Goal: Task Accomplishment & Management: Manage account settings

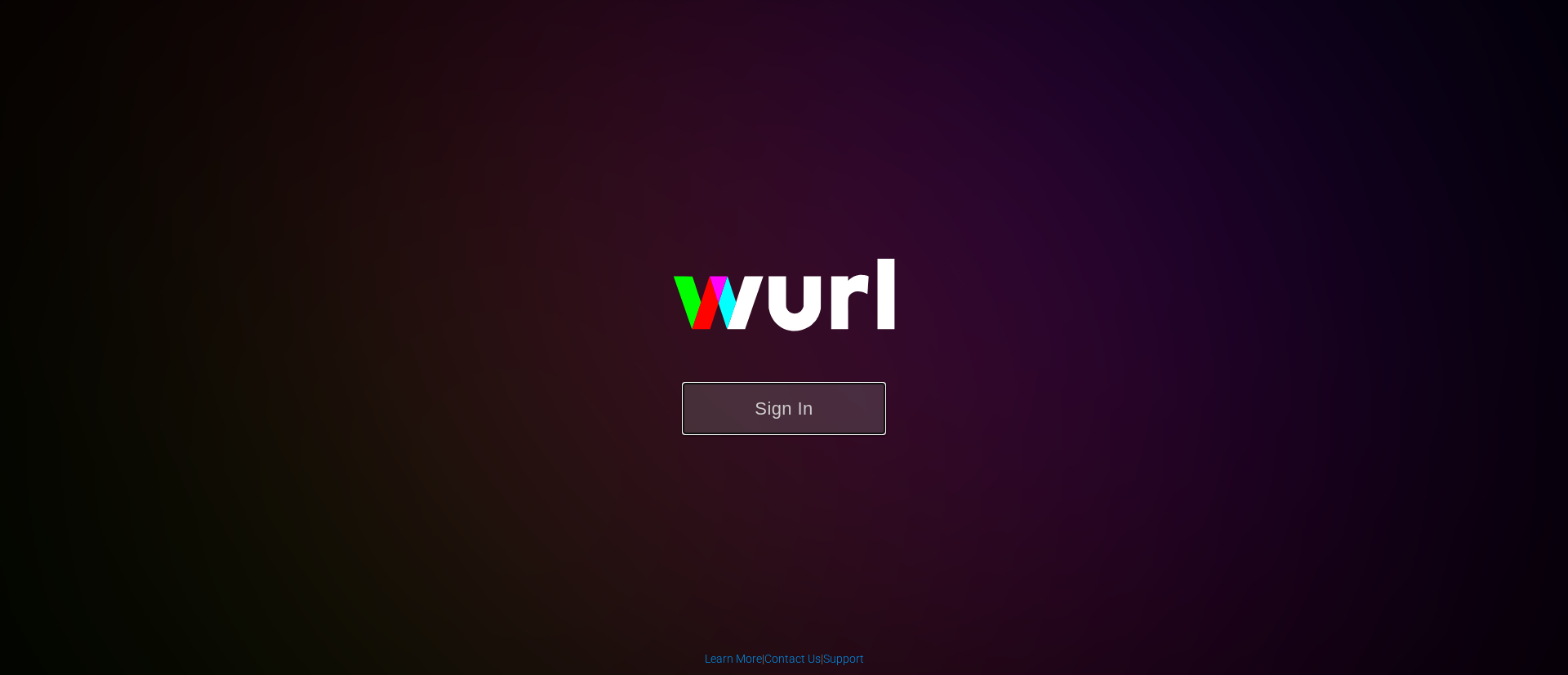
click at [859, 387] on button "Sign In" at bounding box center [784, 409] width 204 height 53
click at [850, 412] on button "Sign In" at bounding box center [784, 409] width 204 height 53
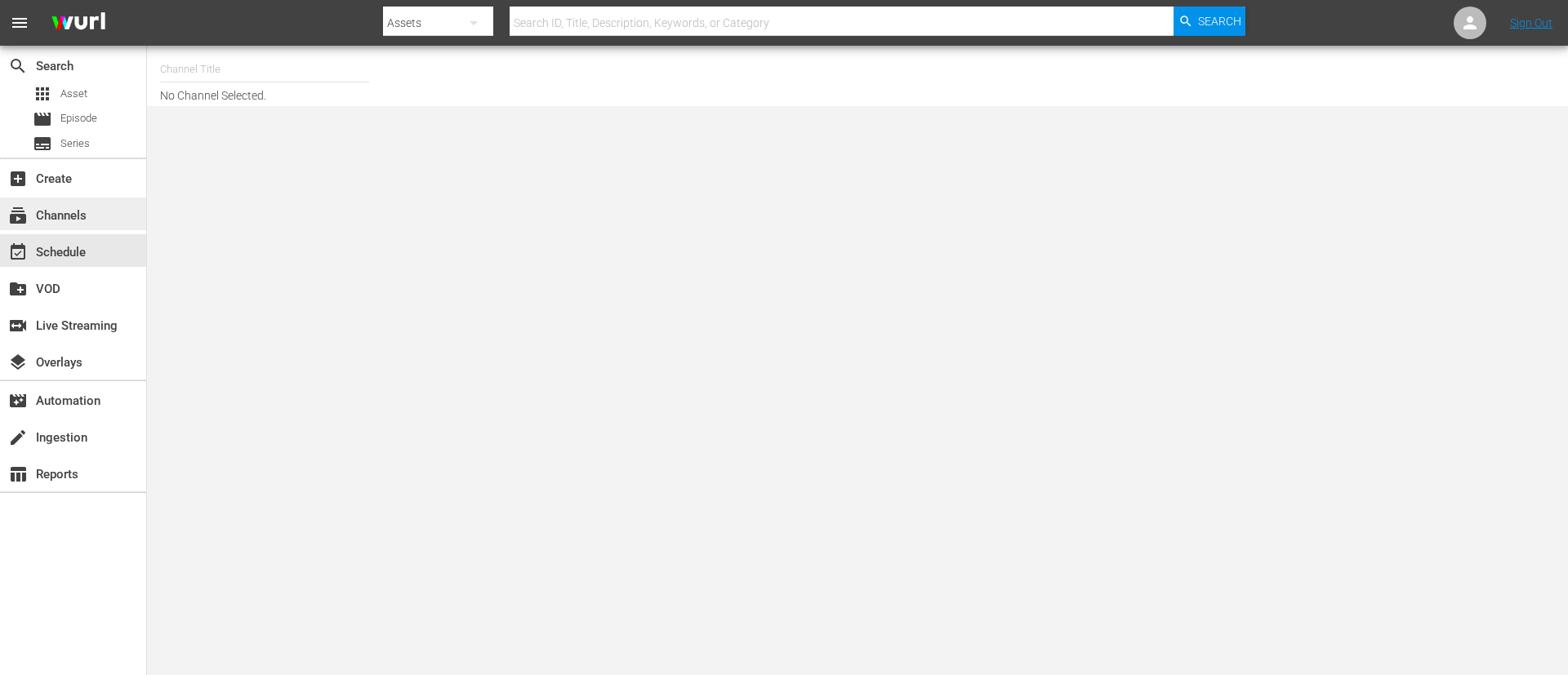
click at [69, 211] on div "subscriptions Channels" at bounding box center [46, 213] width 91 height 15
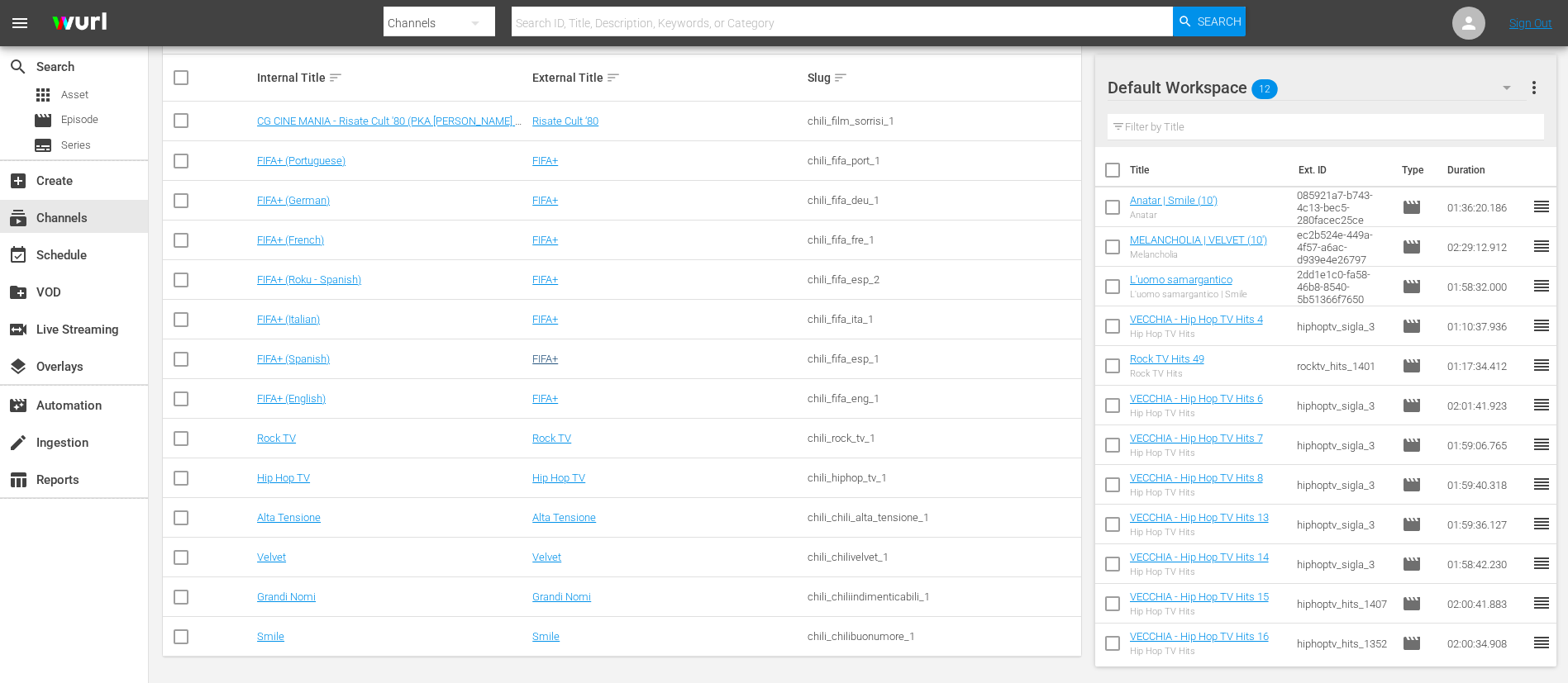
scroll to position [277, 0]
click at [275, 550] on link "Velvet" at bounding box center [271, 553] width 29 height 12
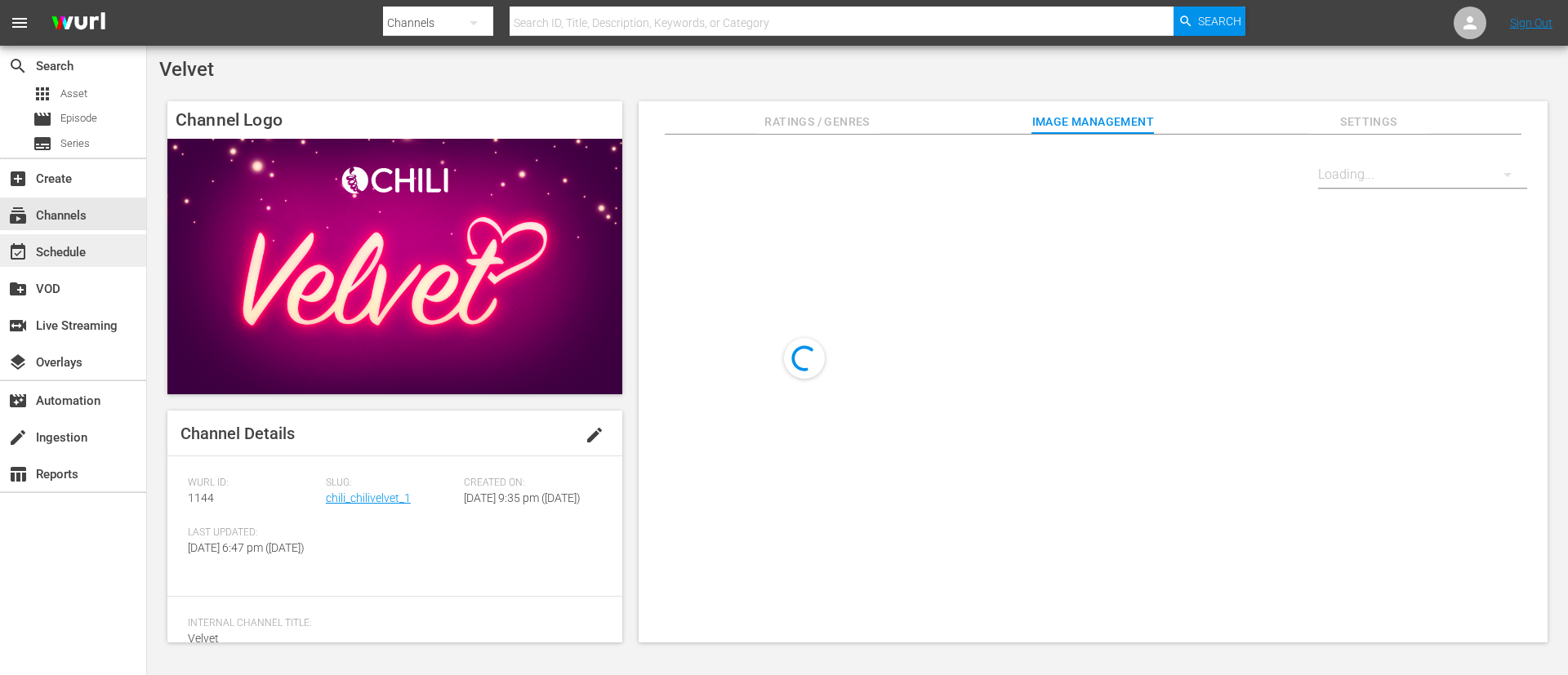
click at [85, 257] on div "event_available Schedule" at bounding box center [46, 250] width 91 height 15
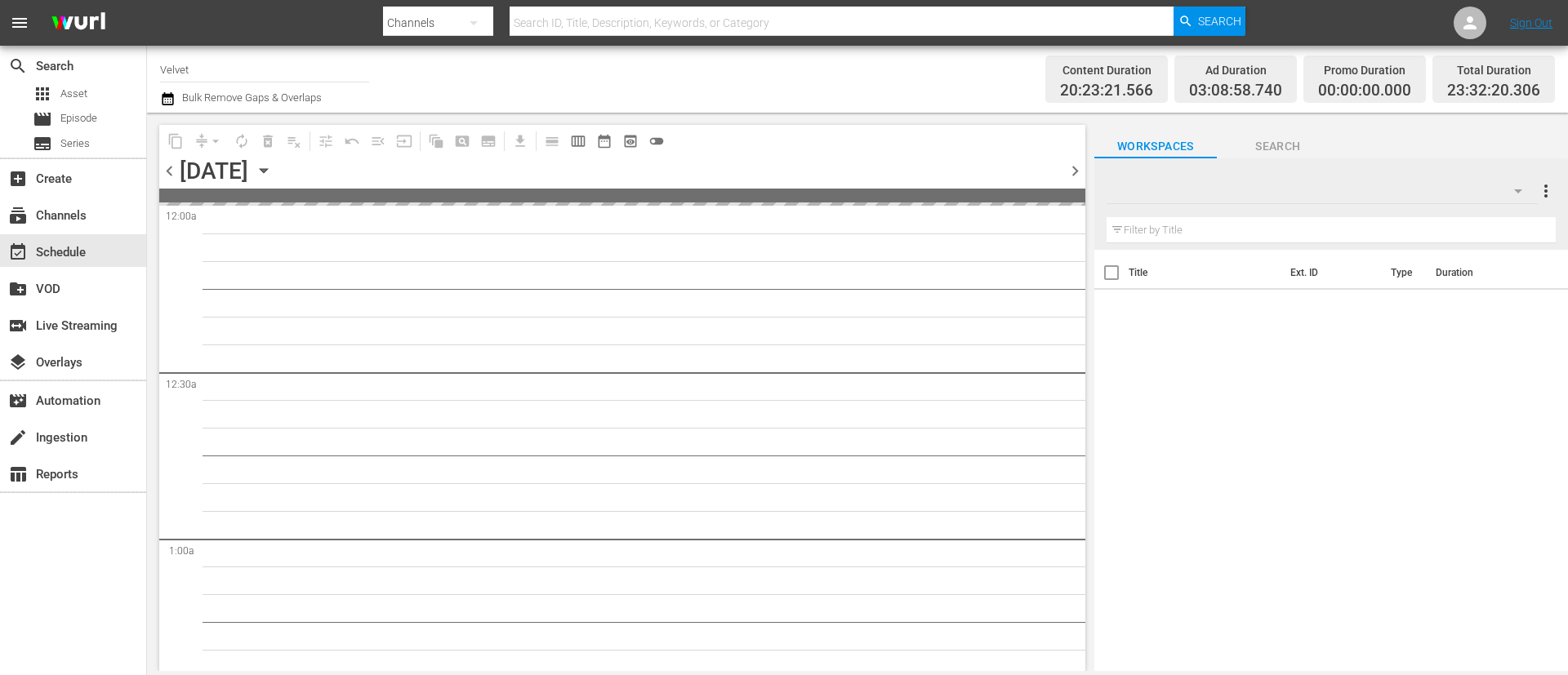
click at [1079, 170] on span "chevron_right" at bounding box center [1075, 171] width 21 height 21
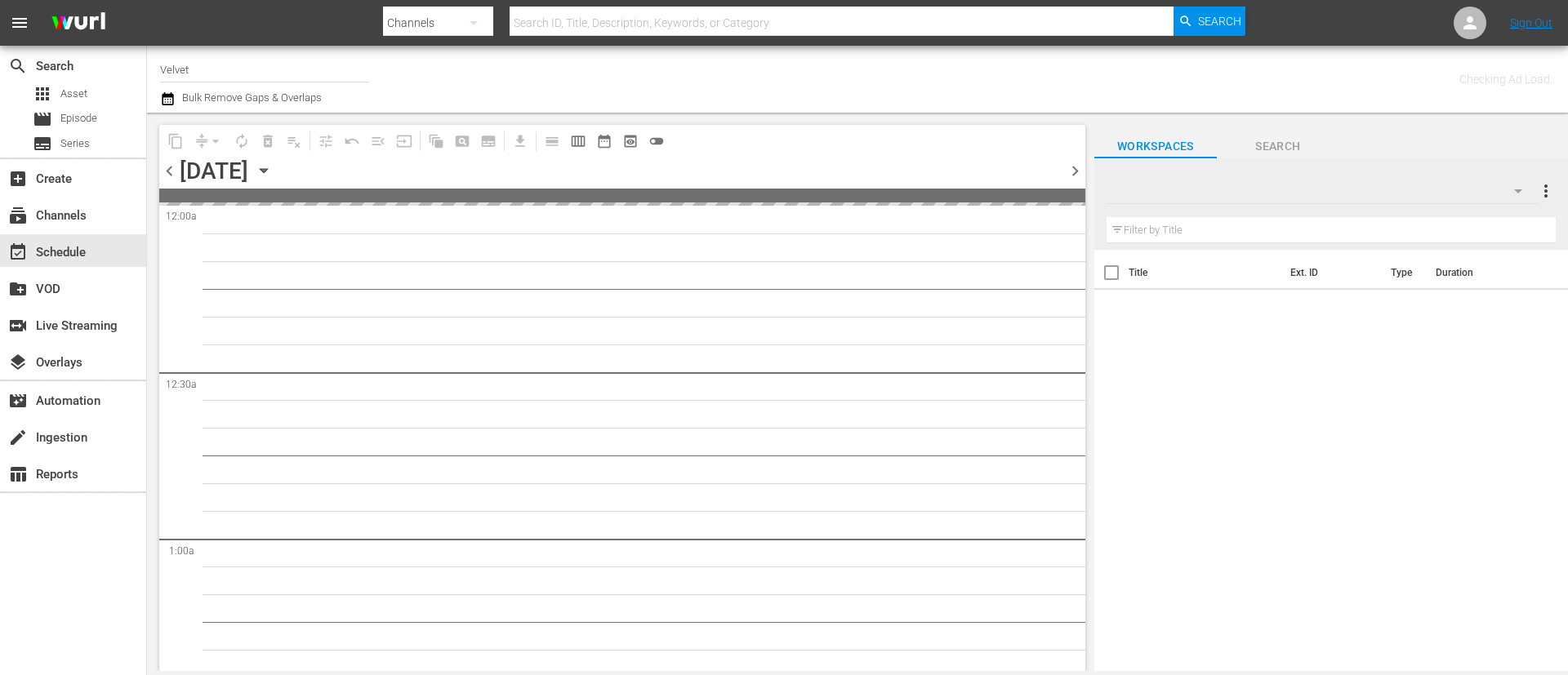
click at [1079, 170] on span "chevron_right" at bounding box center [1075, 171] width 21 height 21
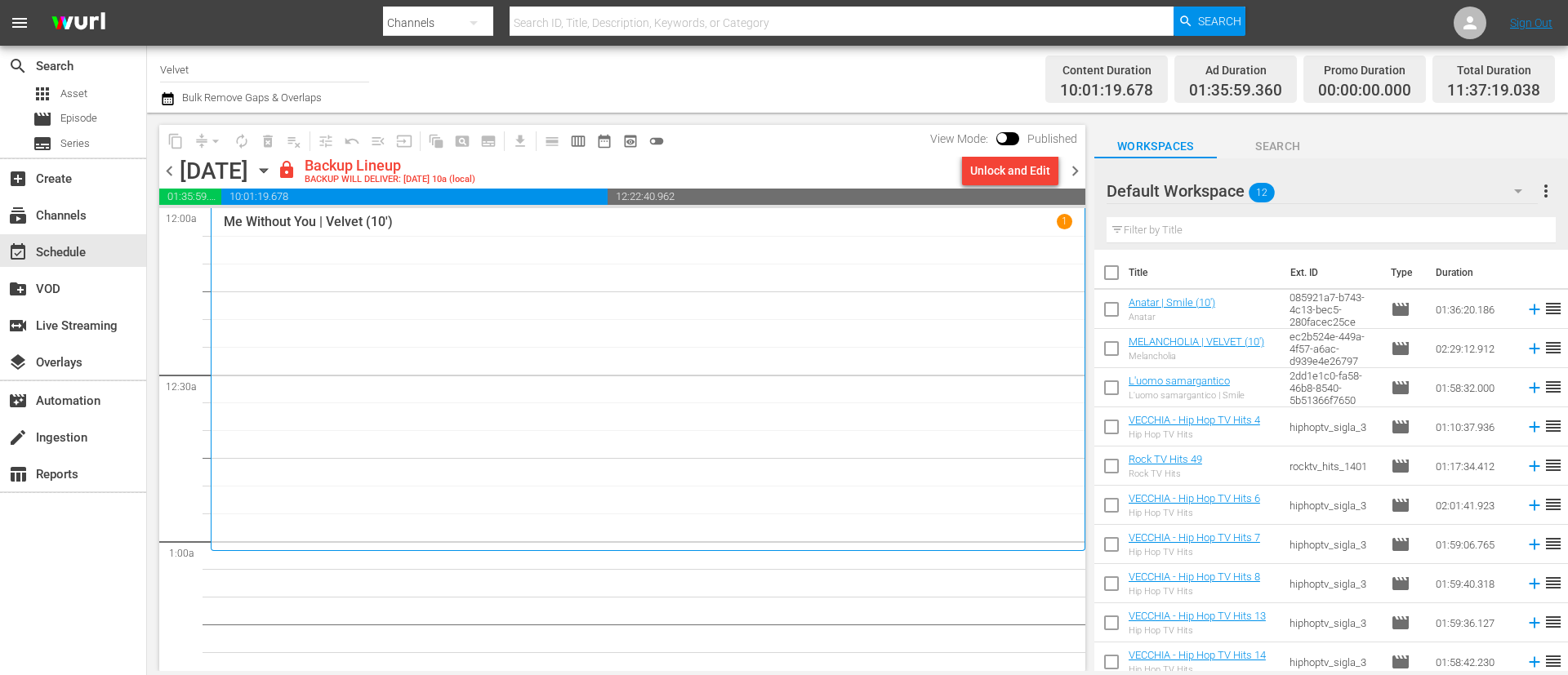
click at [1001, 174] on div "Unlock and Edit" at bounding box center [1010, 170] width 80 height 29
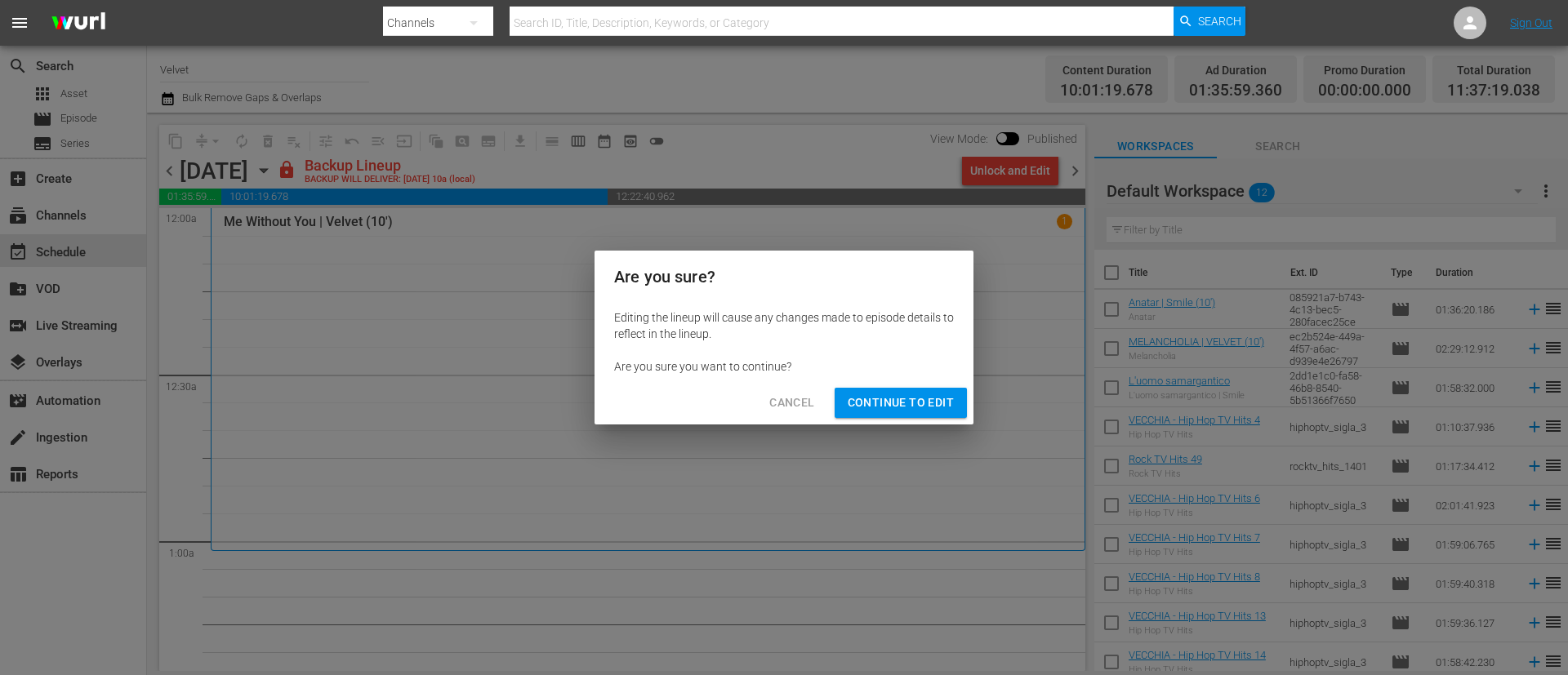
click at [948, 418] on div "Cancel Continue to Edit" at bounding box center [784, 403] width 379 height 43
click at [930, 405] on span "Continue to Edit" at bounding box center [900, 403] width 106 height 21
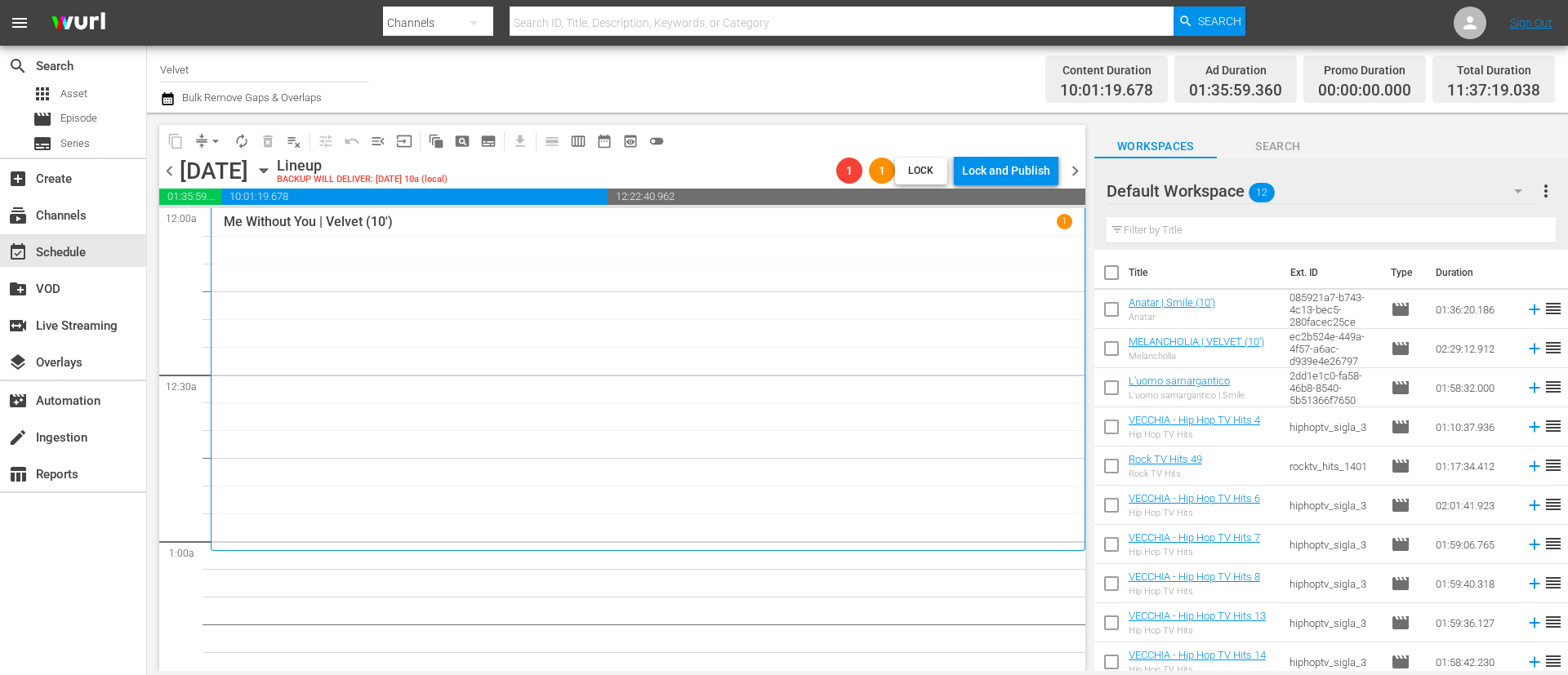
click at [1078, 175] on span "chevron_right" at bounding box center [1075, 171] width 21 height 21
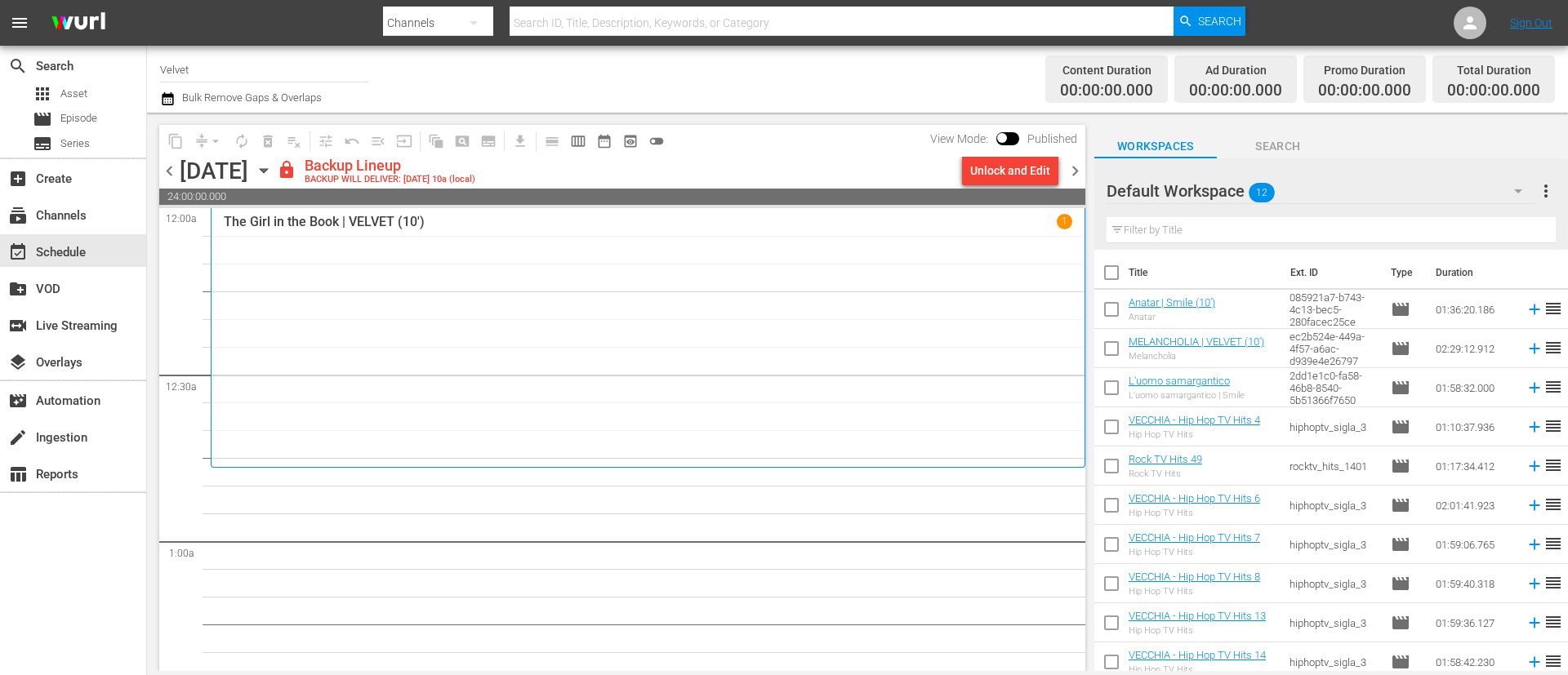
click at [1029, 174] on div "Unlock and Edit" at bounding box center [1010, 170] width 80 height 29
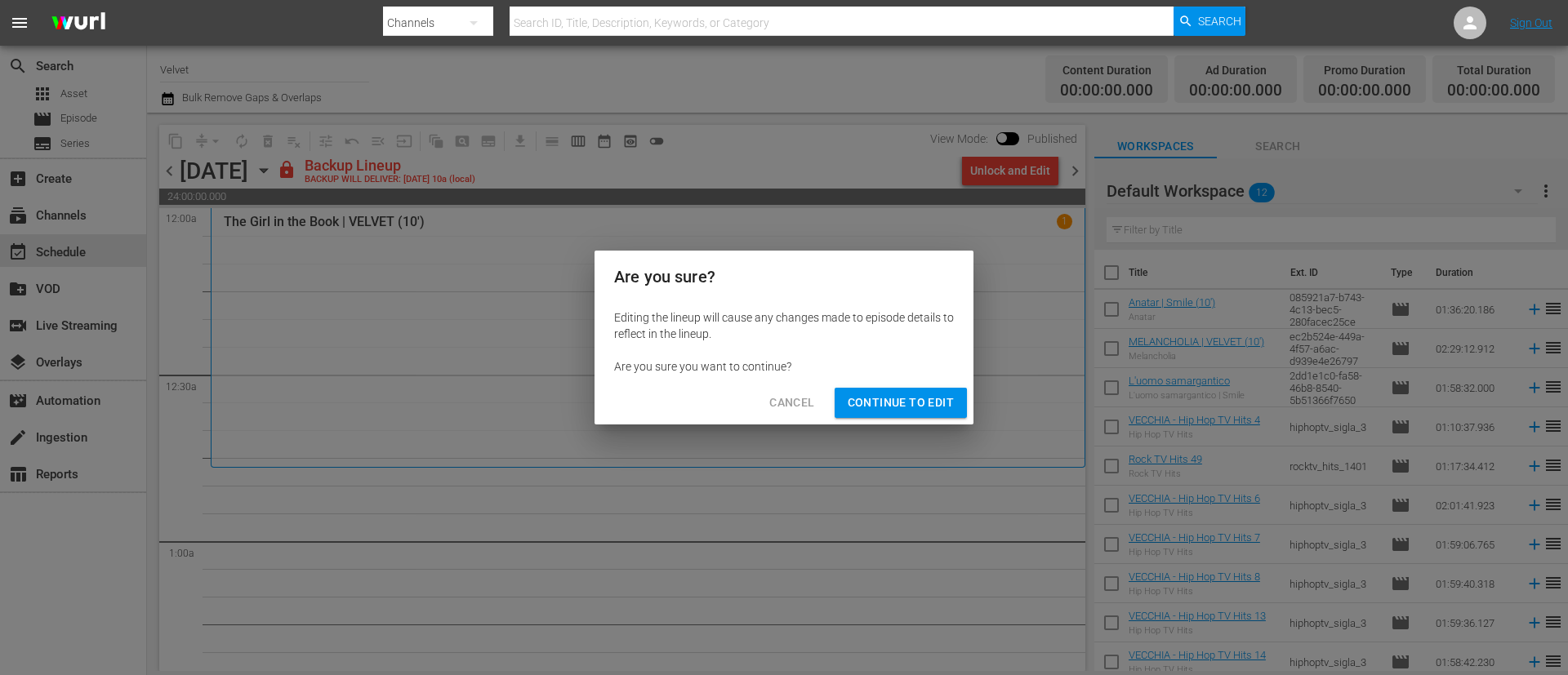
click at [945, 400] on span "Continue to Edit" at bounding box center [900, 403] width 106 height 21
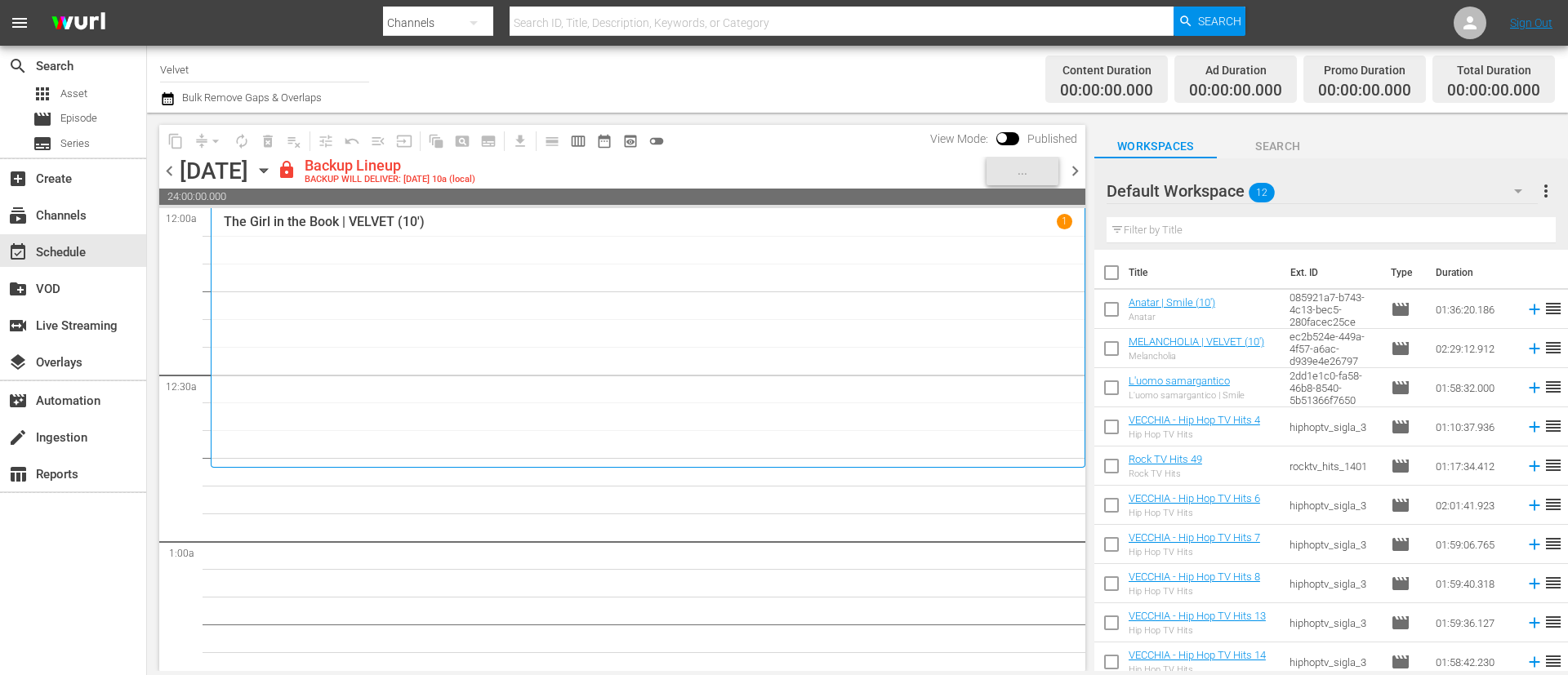
click at [1081, 171] on span "chevron_right" at bounding box center [1075, 171] width 21 height 21
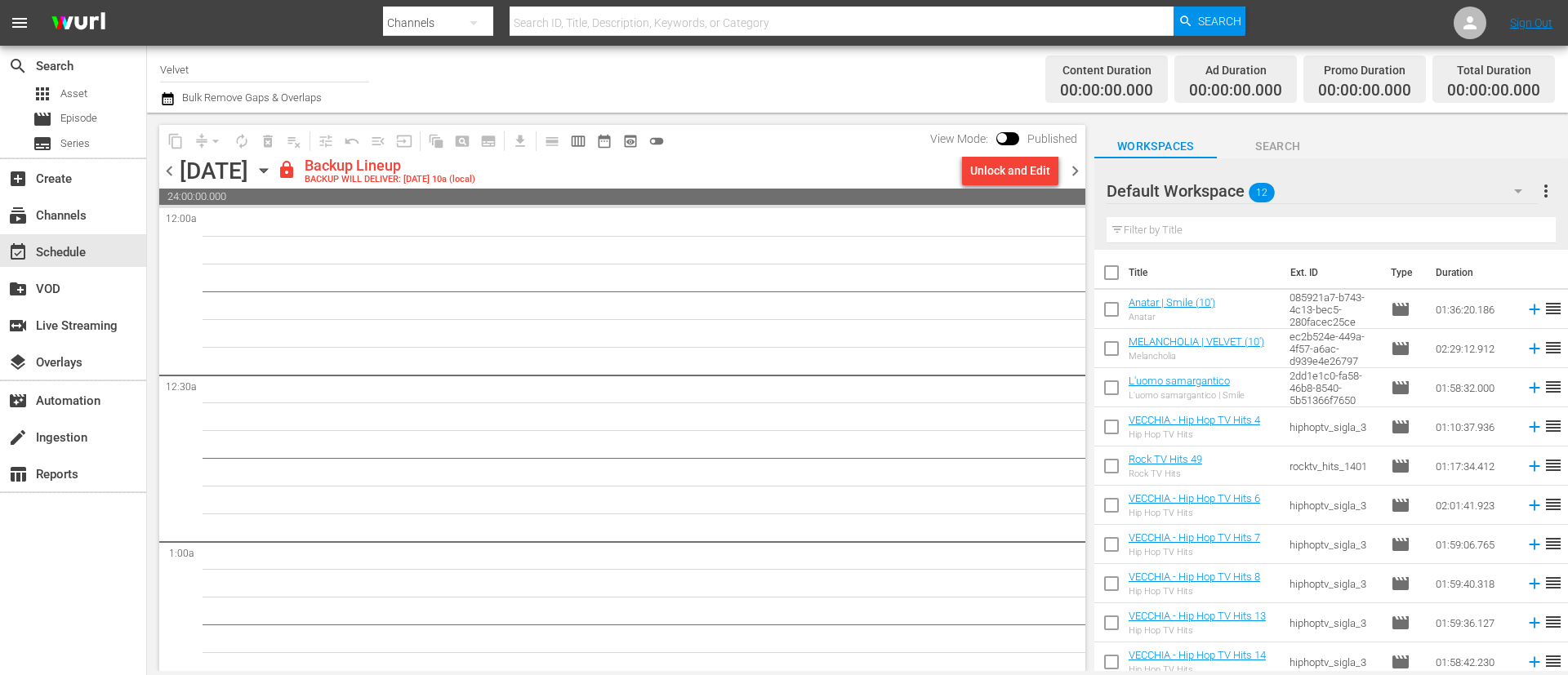
click at [1010, 177] on div "Unlock and Edit" at bounding box center [1010, 170] width 80 height 29
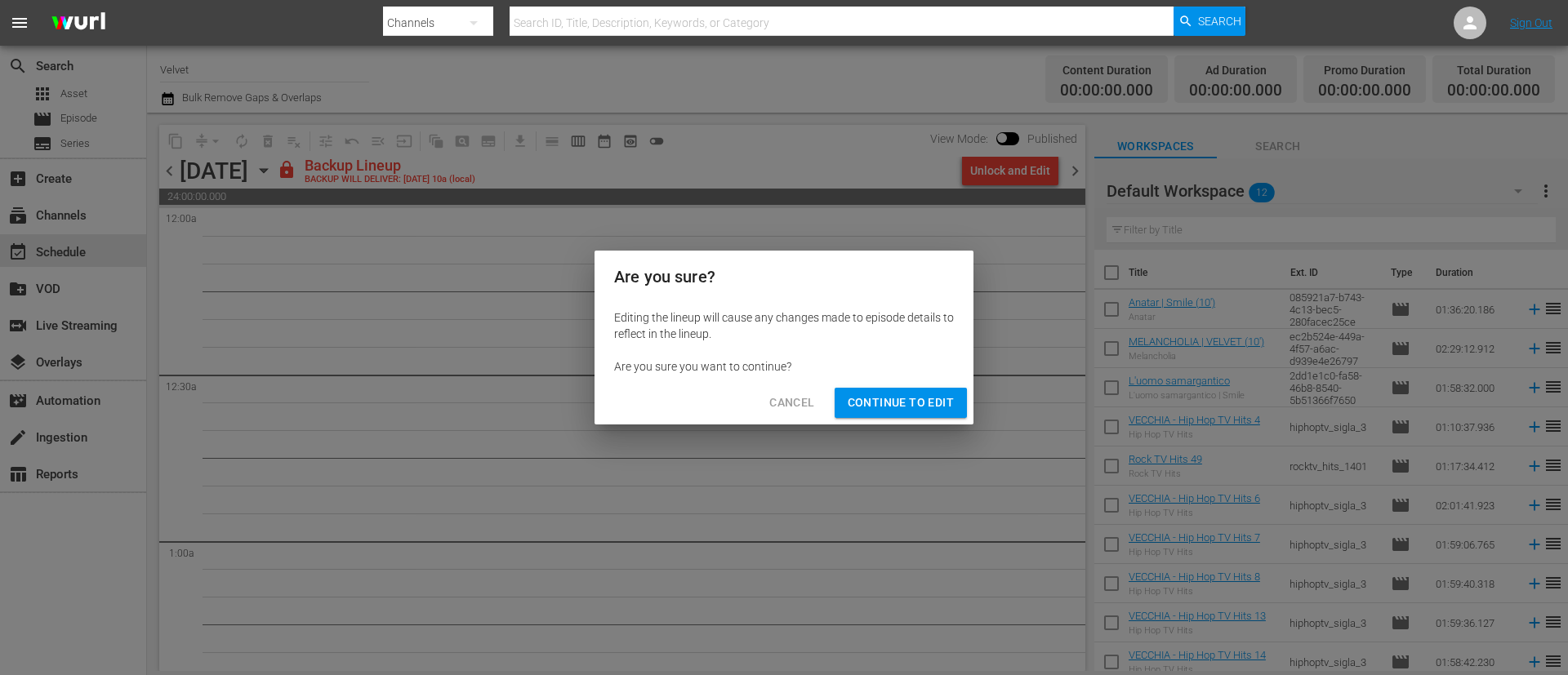
click at [953, 401] on span "Continue to Edit" at bounding box center [900, 403] width 106 height 21
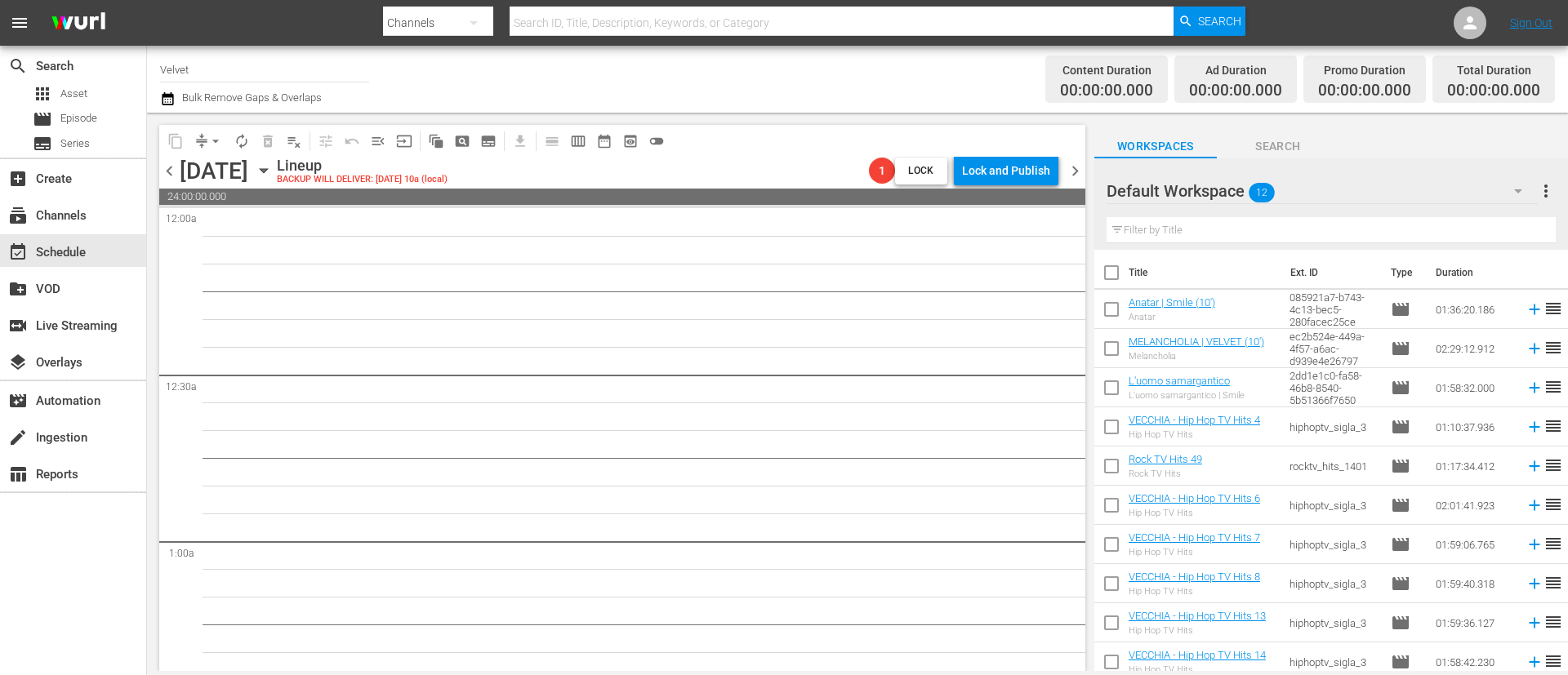
click at [1078, 167] on span "chevron_right" at bounding box center [1075, 171] width 21 height 21
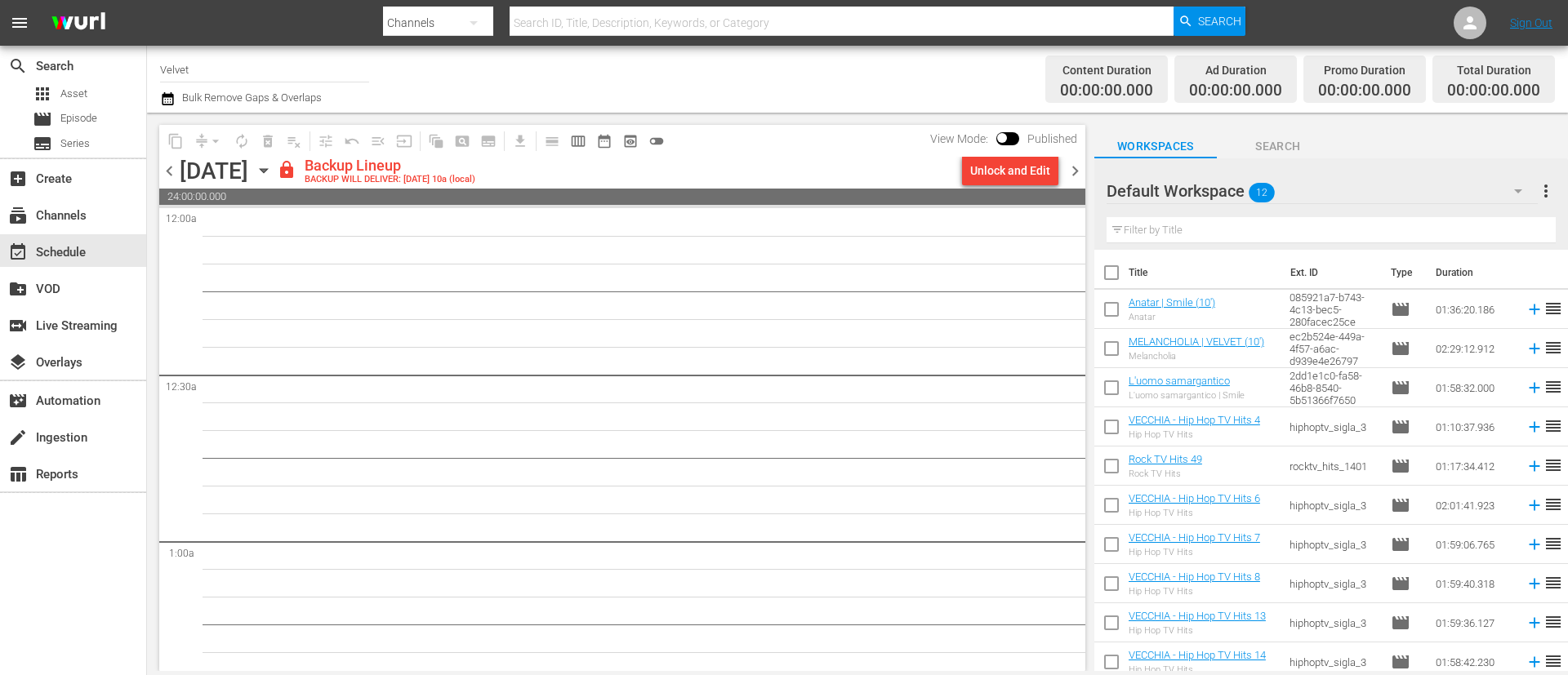
click at [999, 171] on div "Unlock and Edit" at bounding box center [1010, 170] width 80 height 29
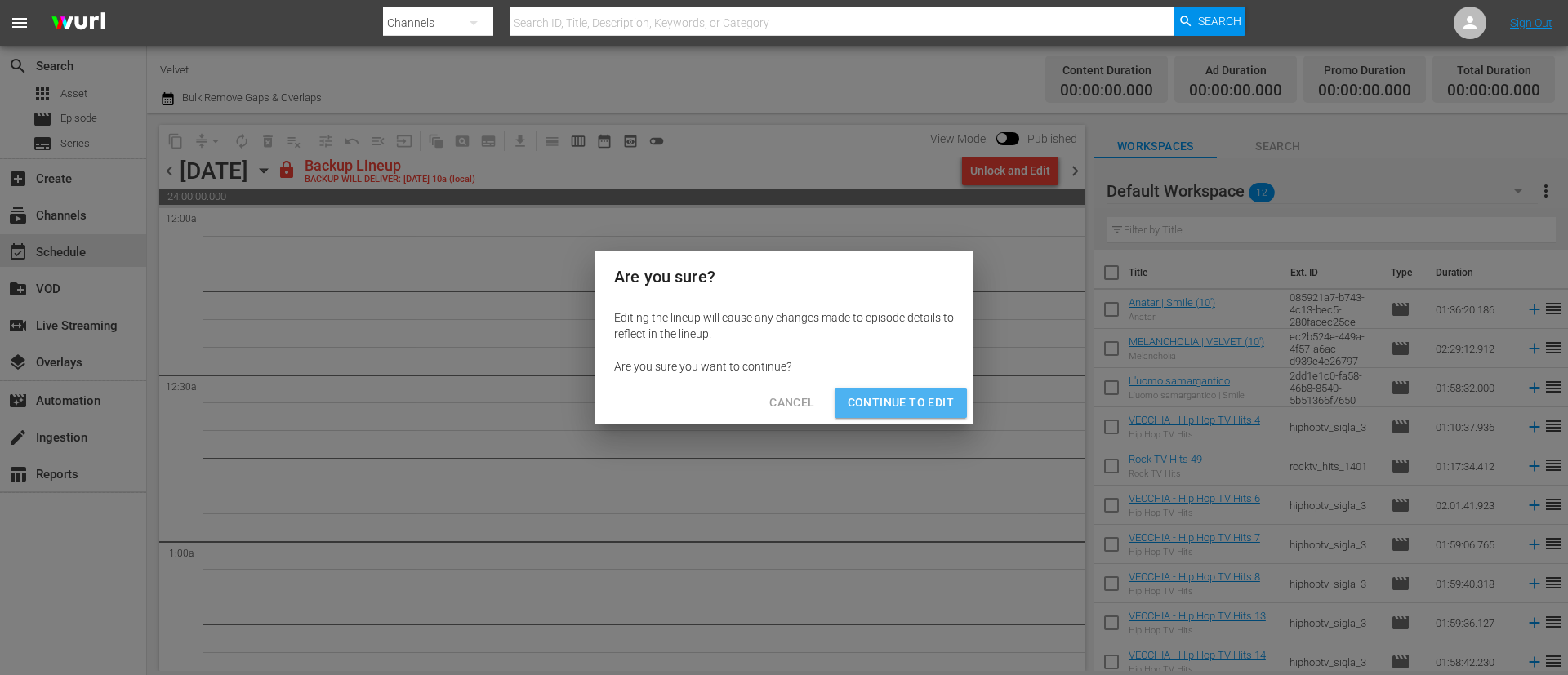
click at [908, 400] on span "Continue to Edit" at bounding box center [900, 403] width 106 height 21
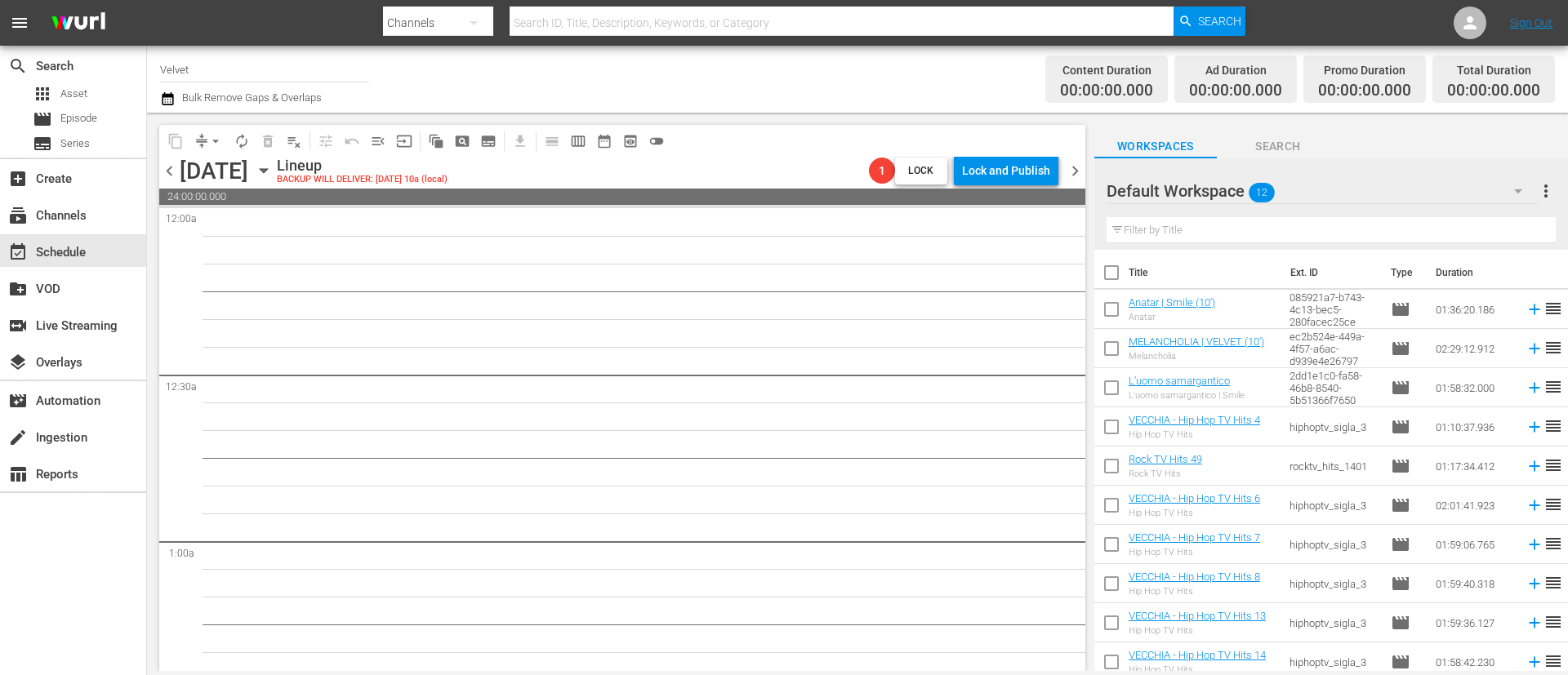
click at [1082, 167] on span "chevron_right" at bounding box center [1075, 171] width 21 height 21
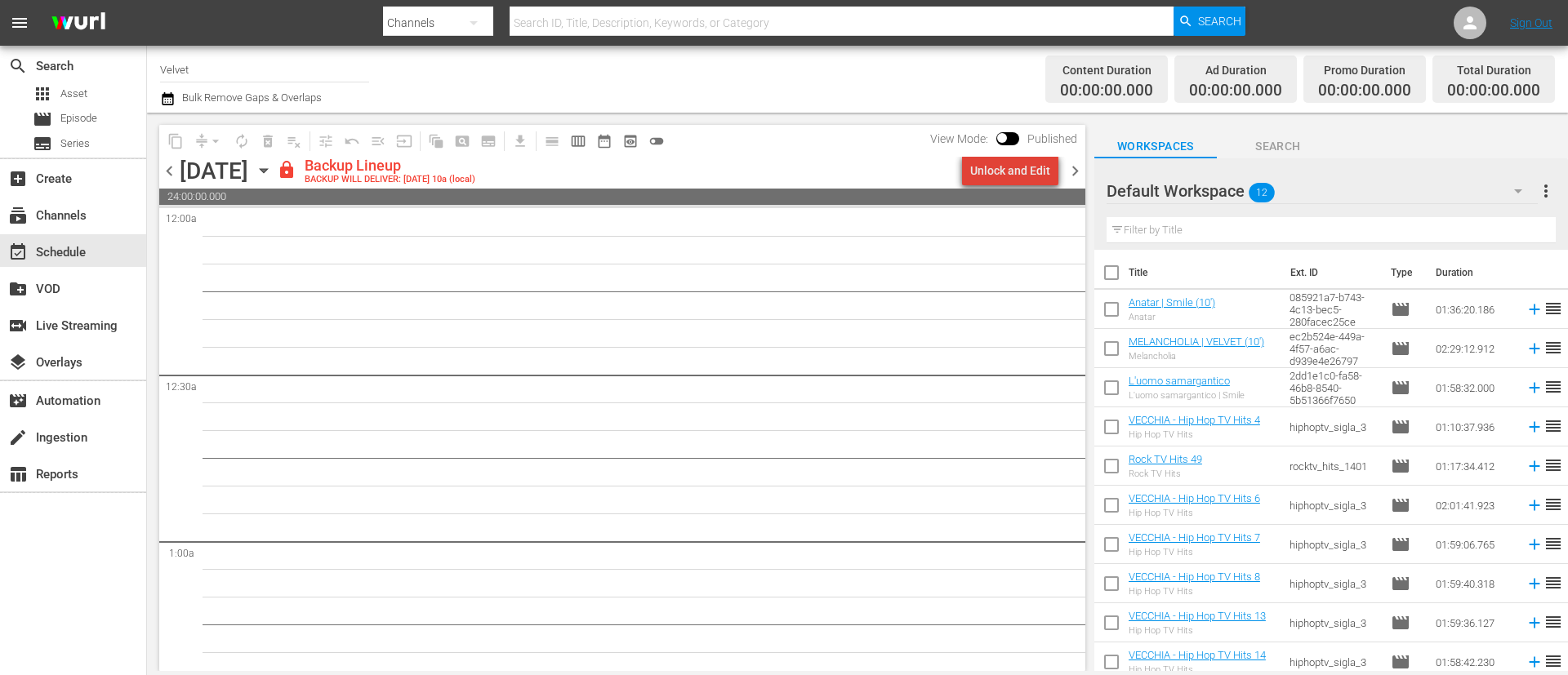
click at [1018, 171] on div "Unlock and Edit" at bounding box center [1010, 170] width 80 height 29
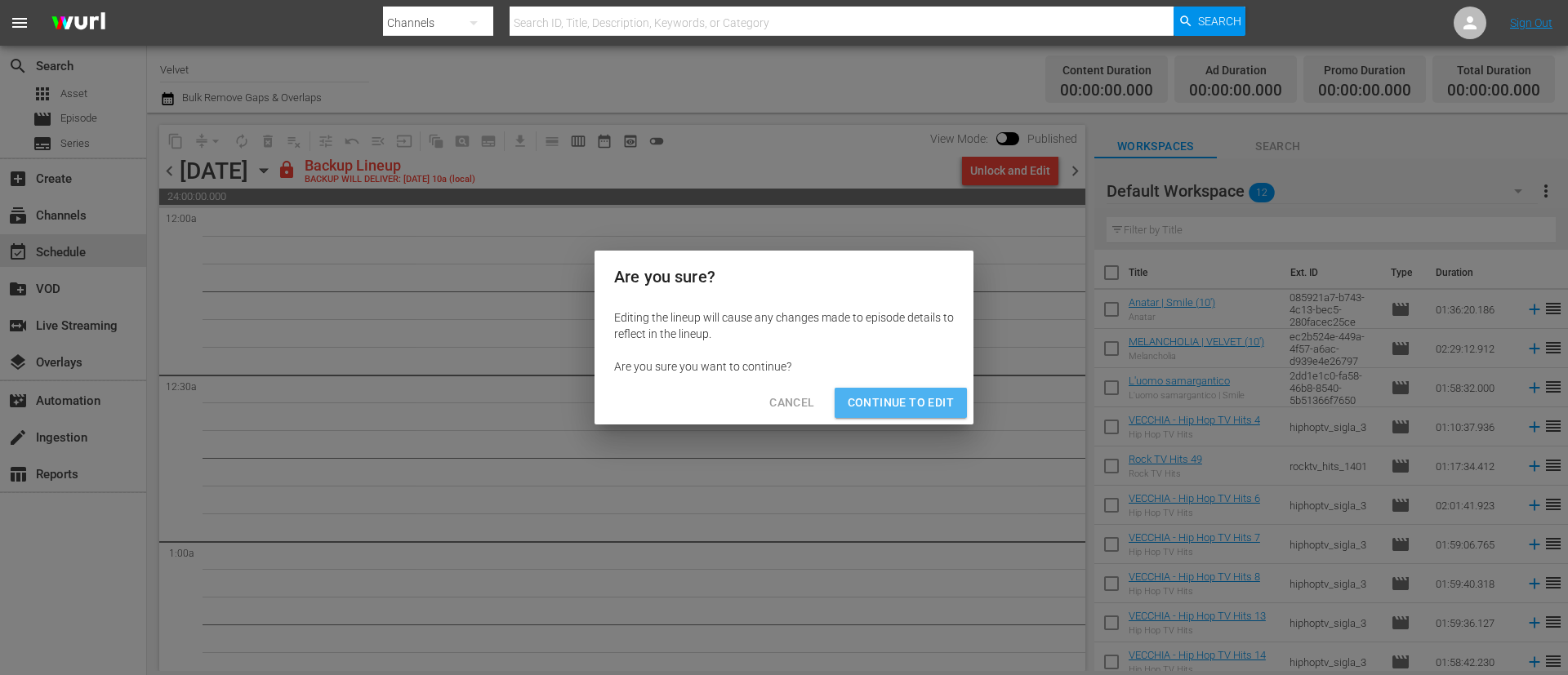
click at [921, 405] on span "Continue to Edit" at bounding box center [900, 403] width 106 height 21
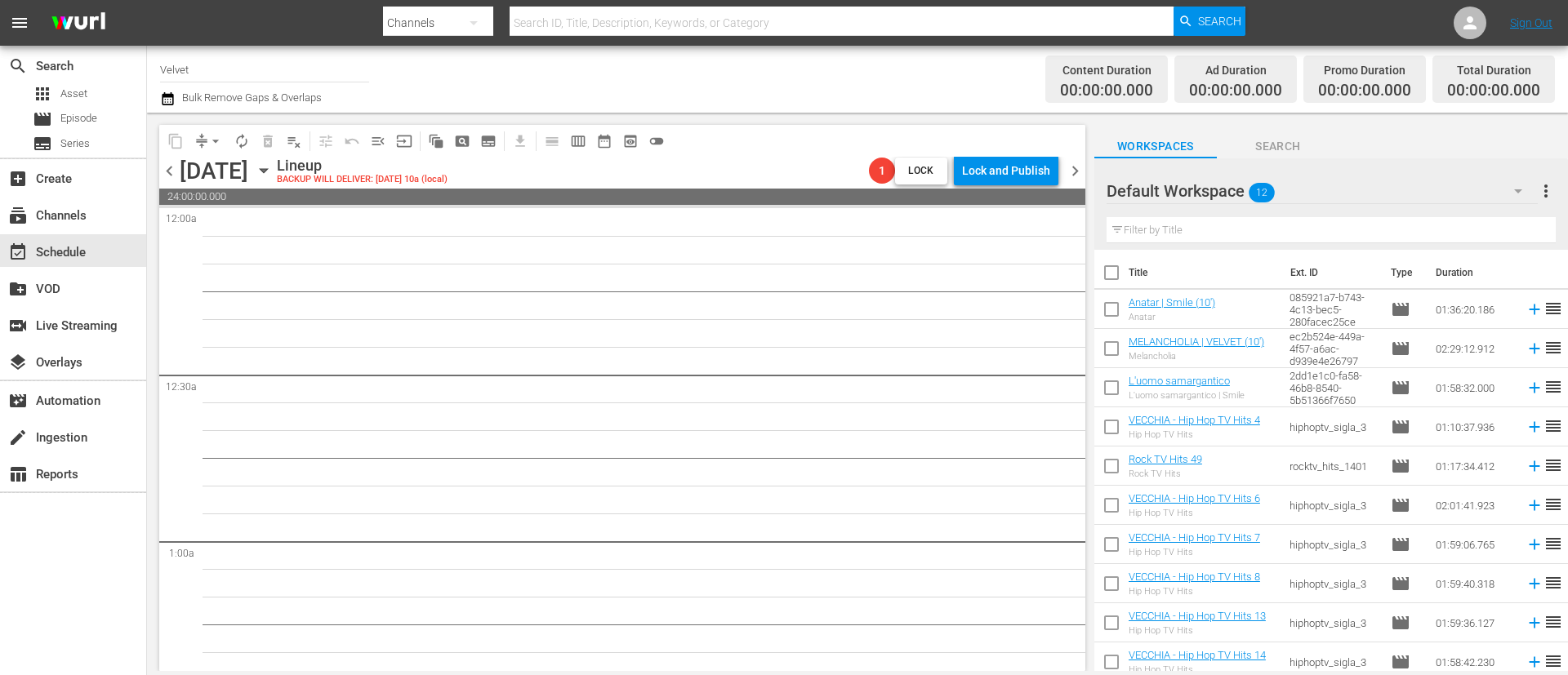
click at [1080, 176] on span "chevron_right" at bounding box center [1075, 171] width 21 height 21
click at [1073, 173] on span "chevron_right" at bounding box center [1075, 171] width 21 height 21
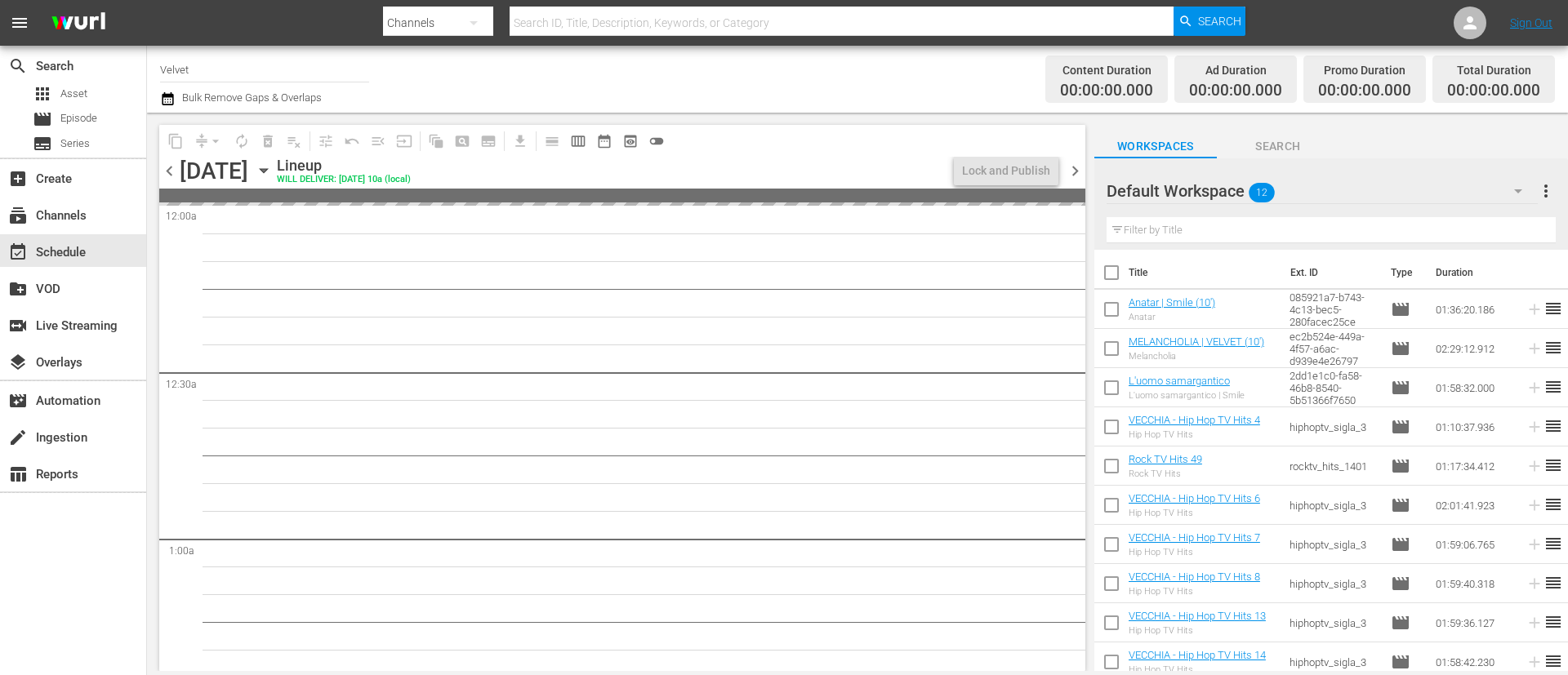
click at [273, 172] on icon "button" at bounding box center [264, 170] width 18 height 18
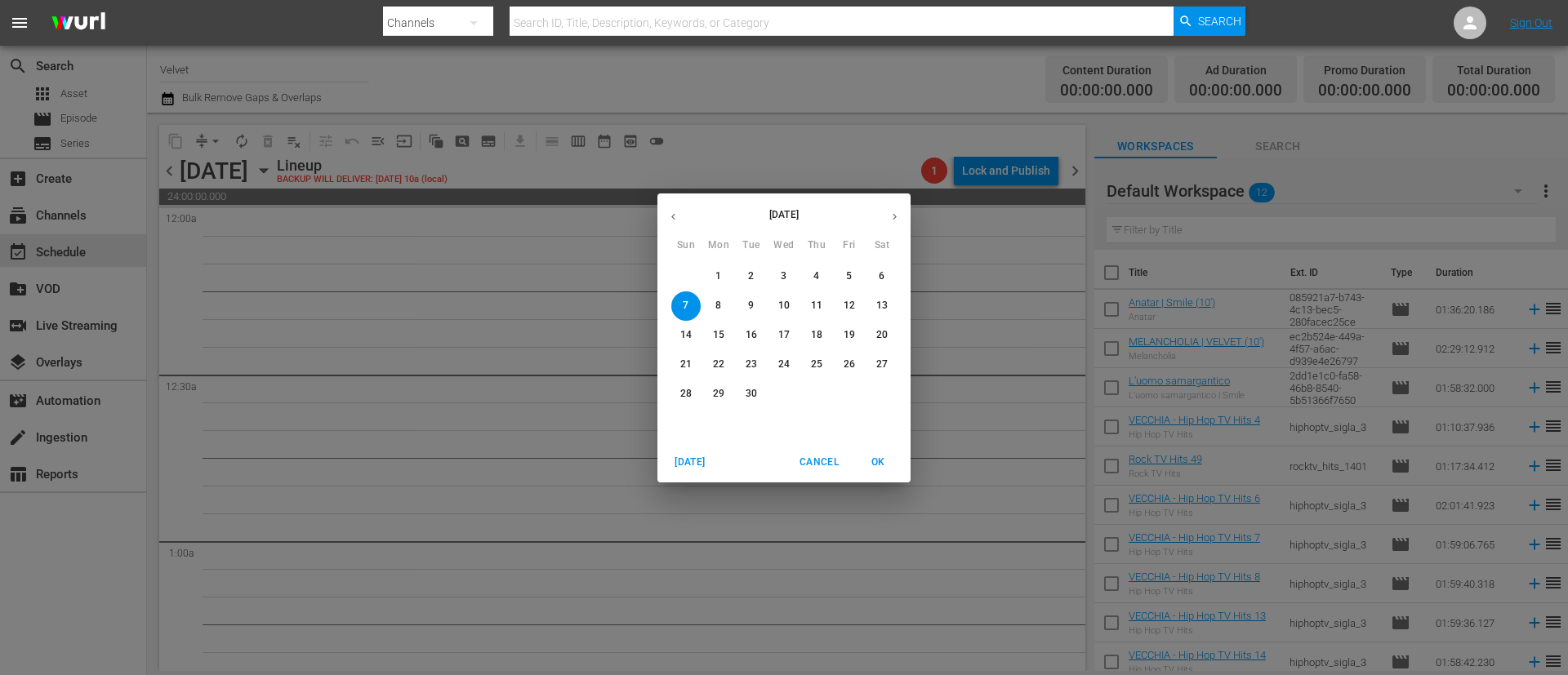
click at [675, 203] on button "button" at bounding box center [673, 216] width 32 height 32
click at [723, 387] on p "25" at bounding box center [719, 393] width 11 height 14
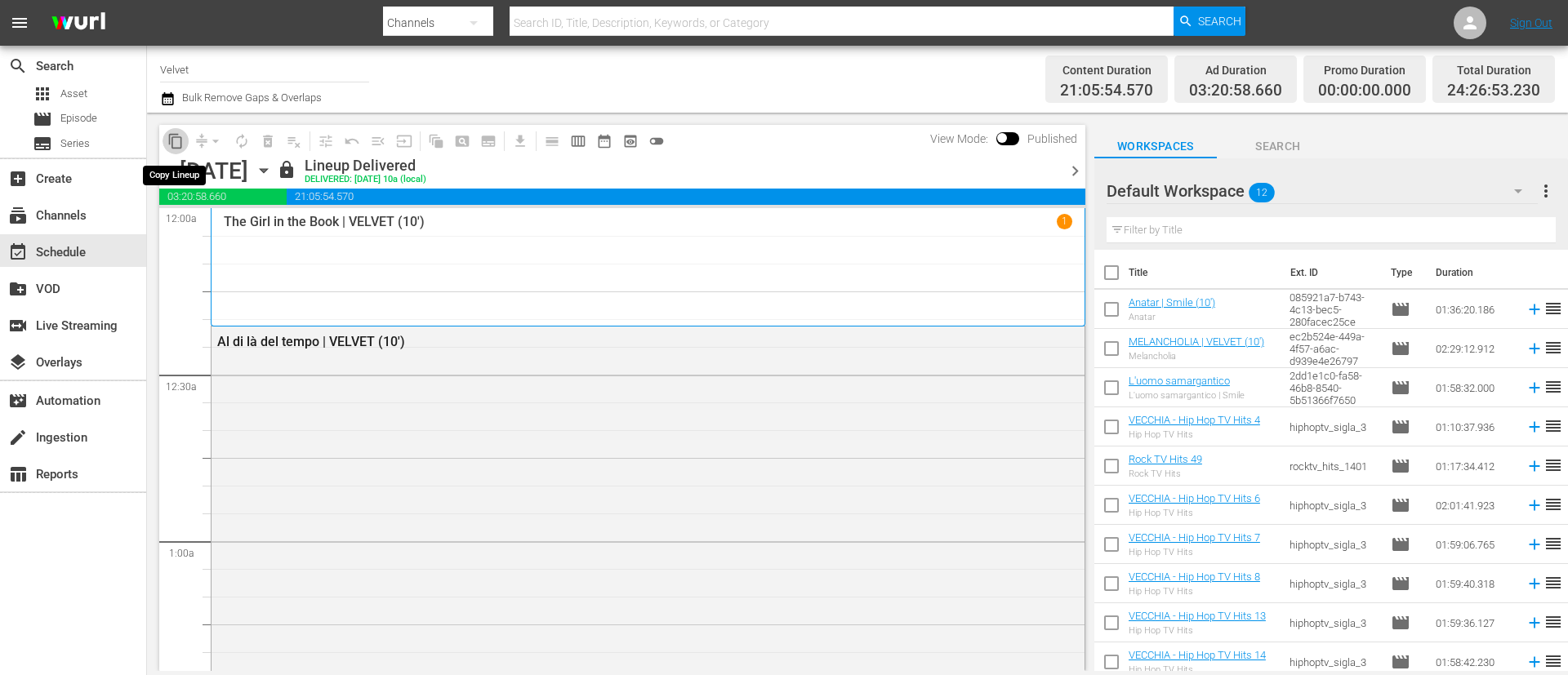
click at [173, 137] on span "content_copy" at bounding box center [175, 141] width 16 height 16
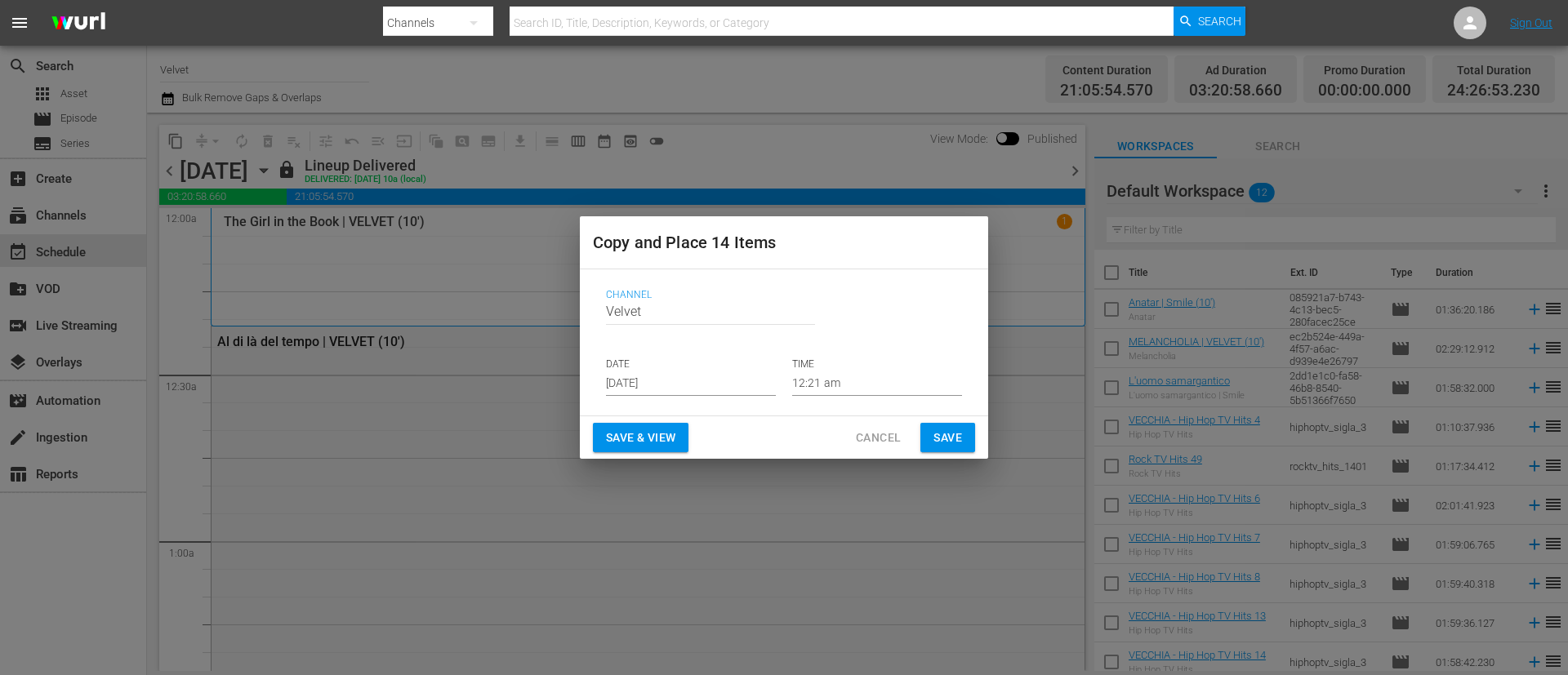
click at [719, 377] on input "Aug 31st 2025" at bounding box center [690, 383] width 170 height 24
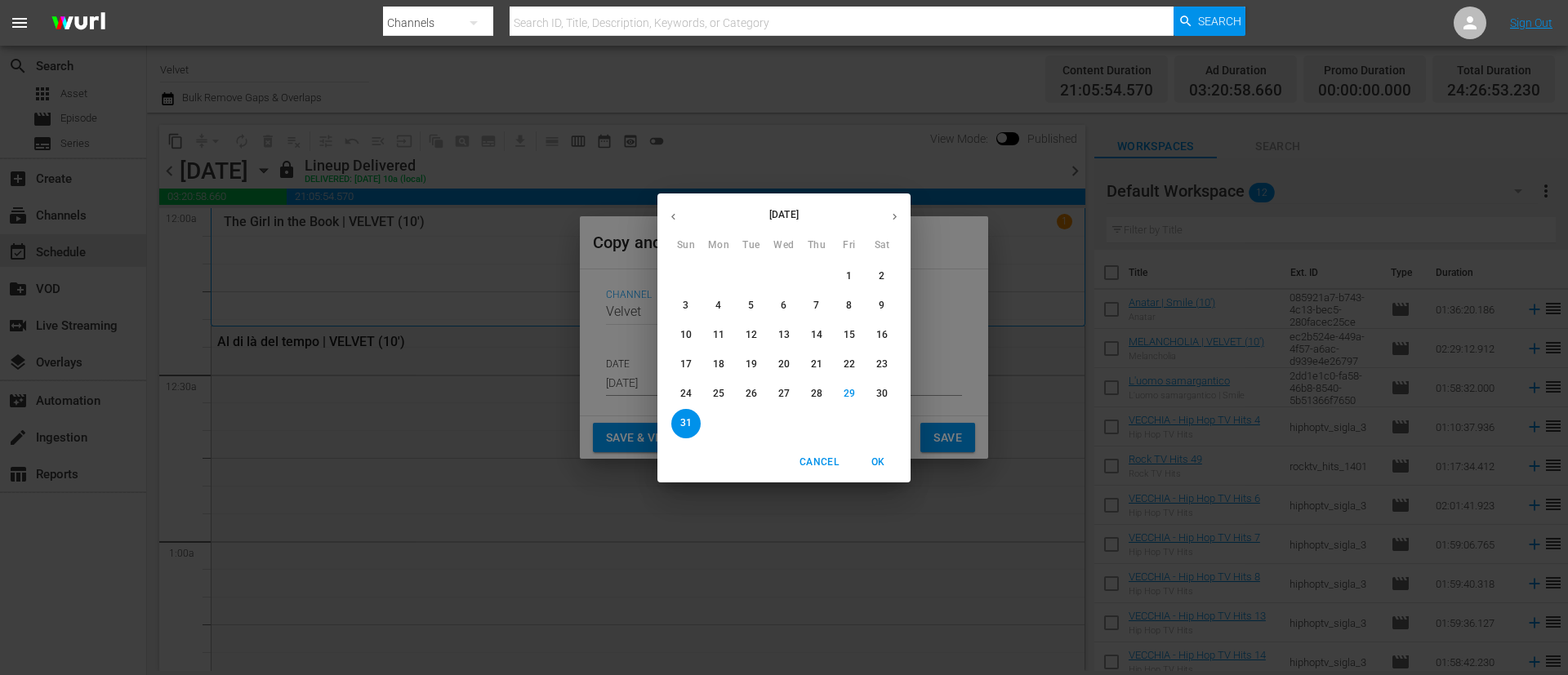
click at [903, 210] on button "button" at bounding box center [894, 216] width 32 height 32
click at [725, 276] on span "1" at bounding box center [719, 276] width 29 height 14
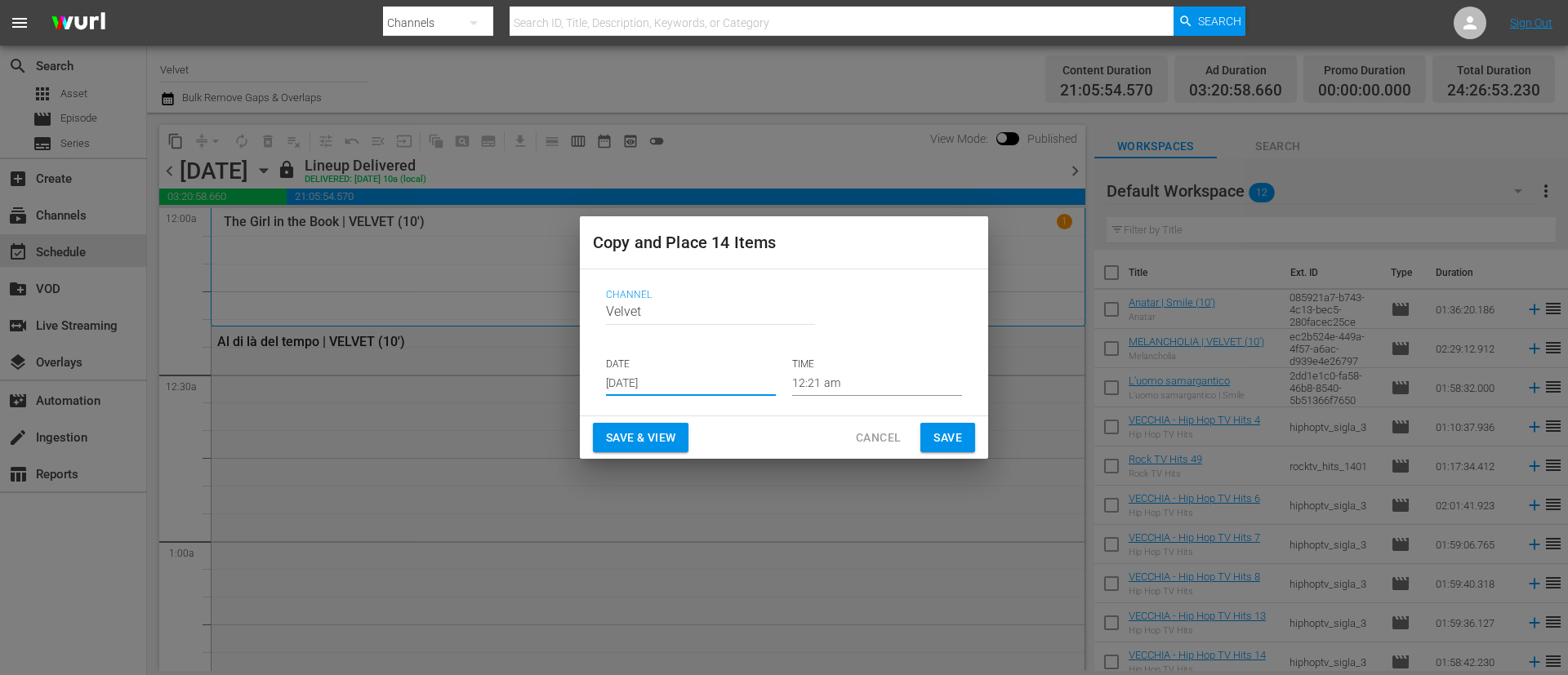
type input "Sep 1st 2025"
click at [958, 442] on span "Save" at bounding box center [948, 438] width 28 height 21
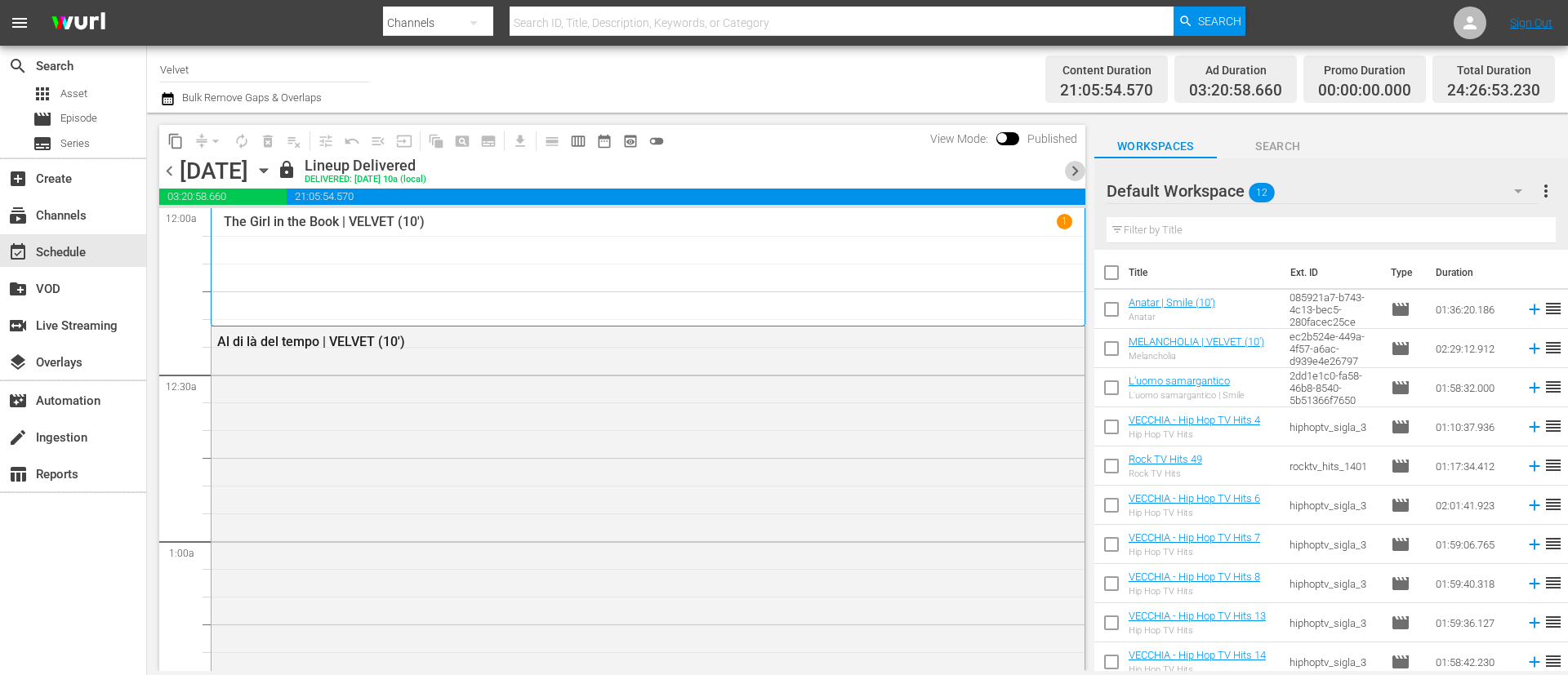
click at [1075, 176] on span "chevron_right" at bounding box center [1075, 171] width 21 height 21
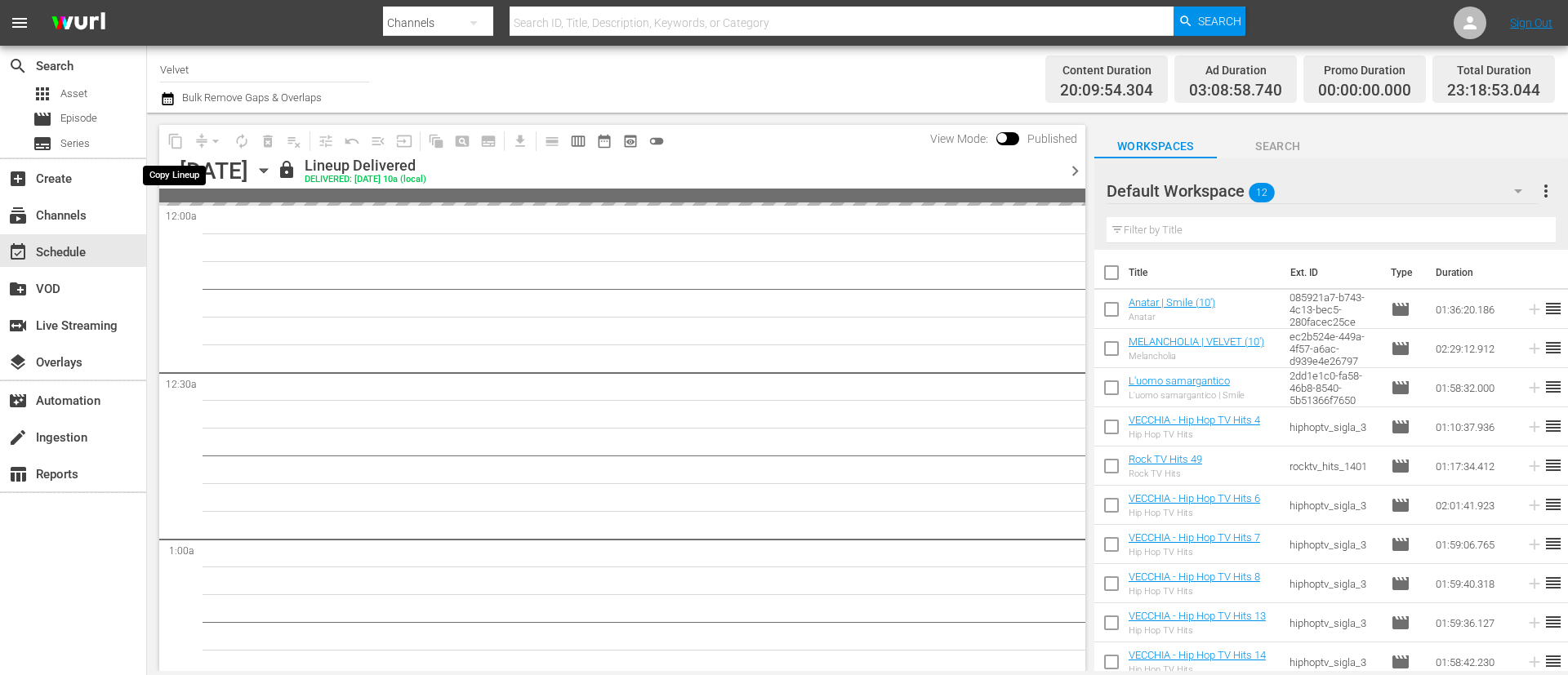
click at [174, 141] on span "content_copy" at bounding box center [176, 141] width 26 height 26
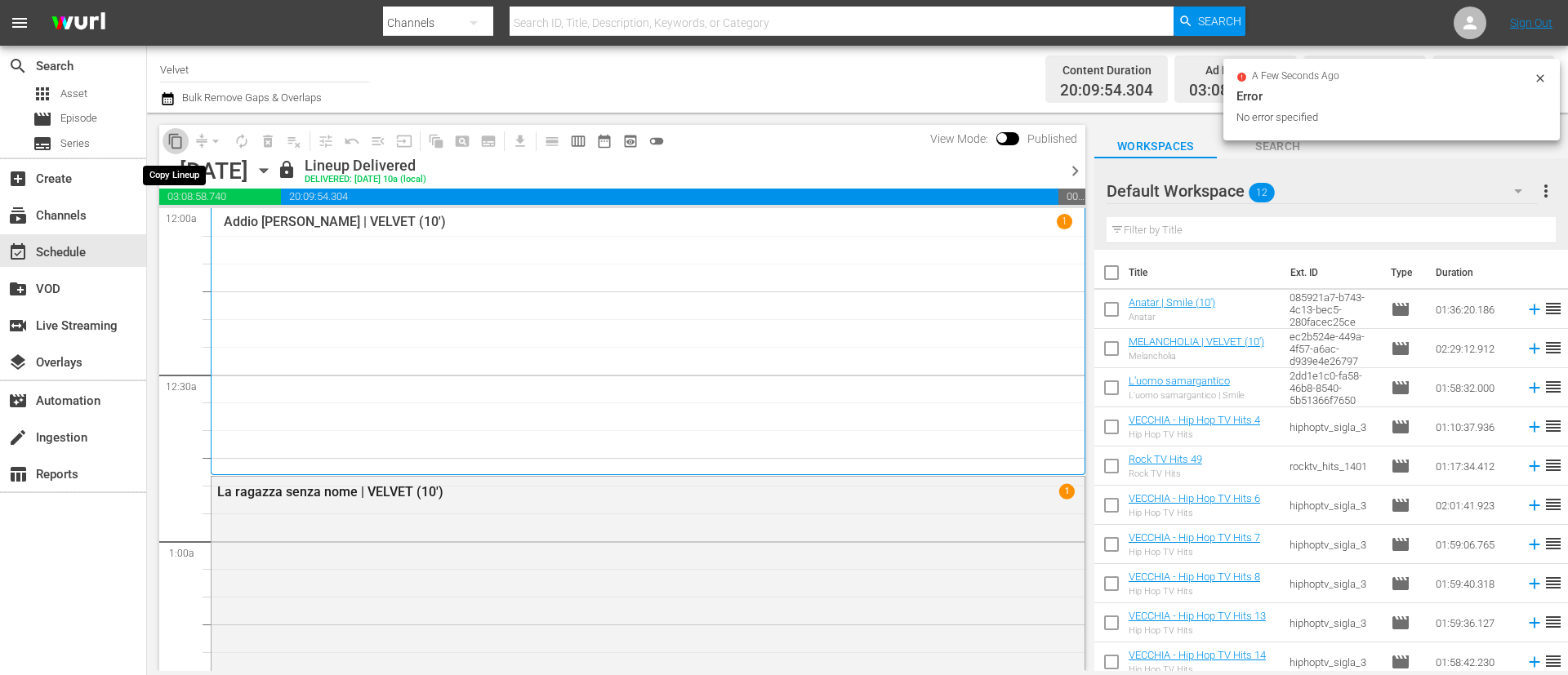
click at [178, 141] on span "content_copy" at bounding box center [175, 141] width 16 height 16
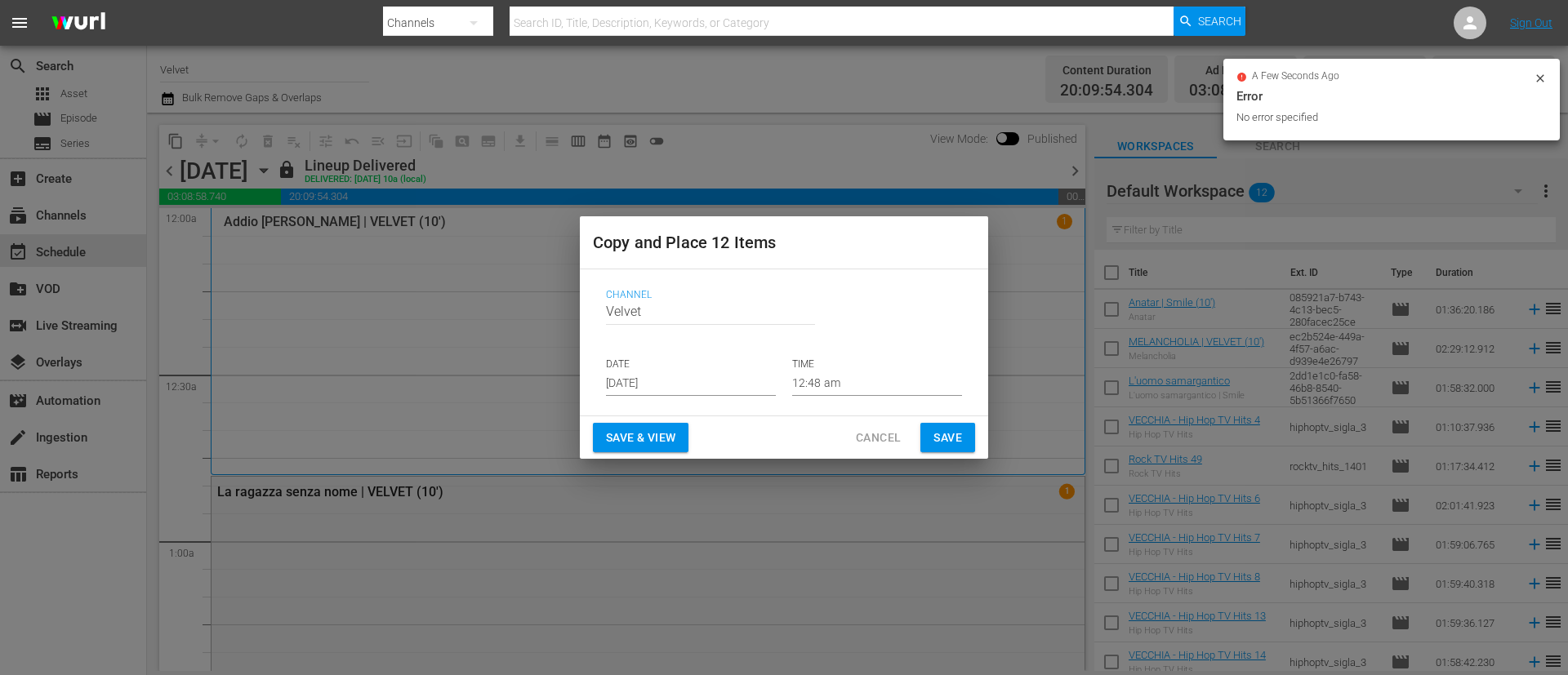
click at [706, 377] on input "[DATE]" at bounding box center [690, 383] width 170 height 24
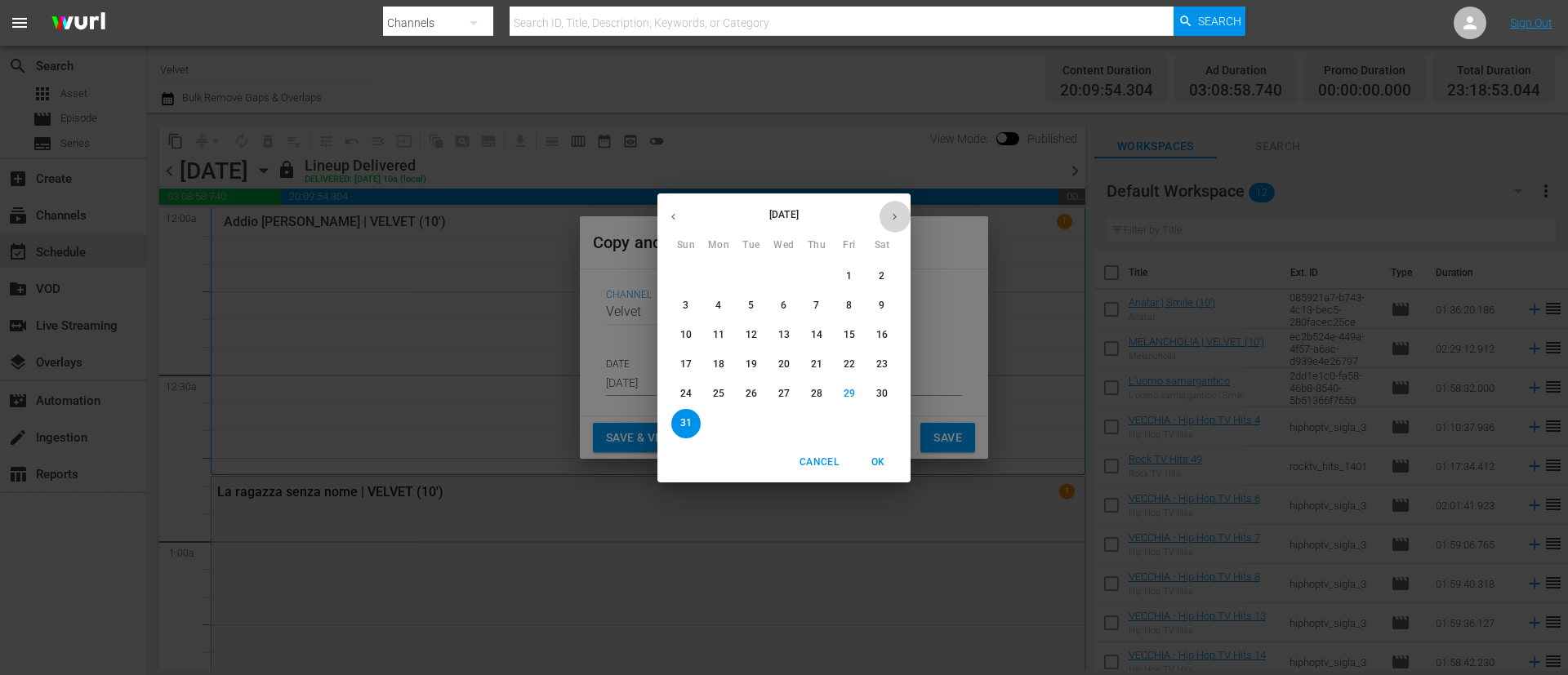
click at [884, 212] on button "button" at bounding box center [894, 216] width 32 height 32
click at [752, 270] on p "2" at bounding box center [750, 276] width 6 height 14
type input "[DATE]"
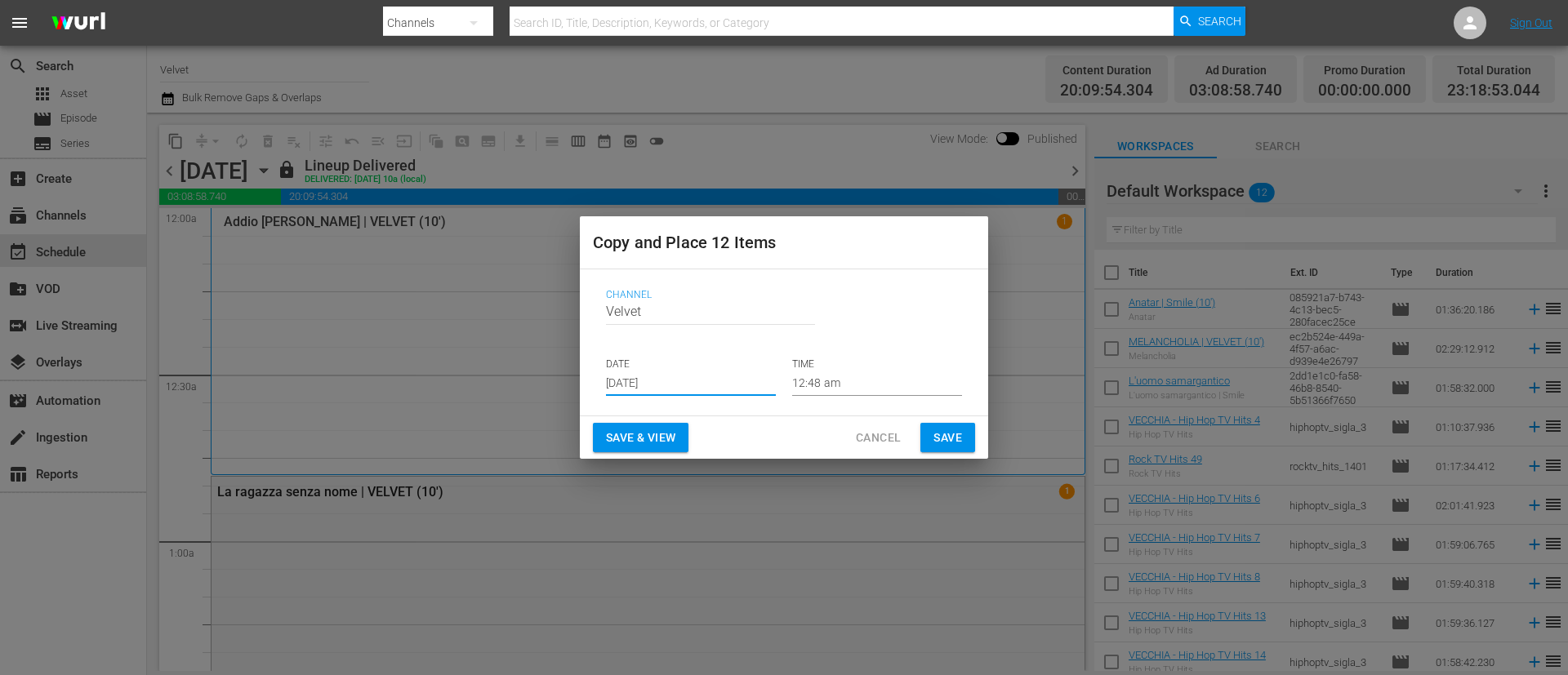
click at [956, 440] on span "Save" at bounding box center [948, 438] width 28 height 21
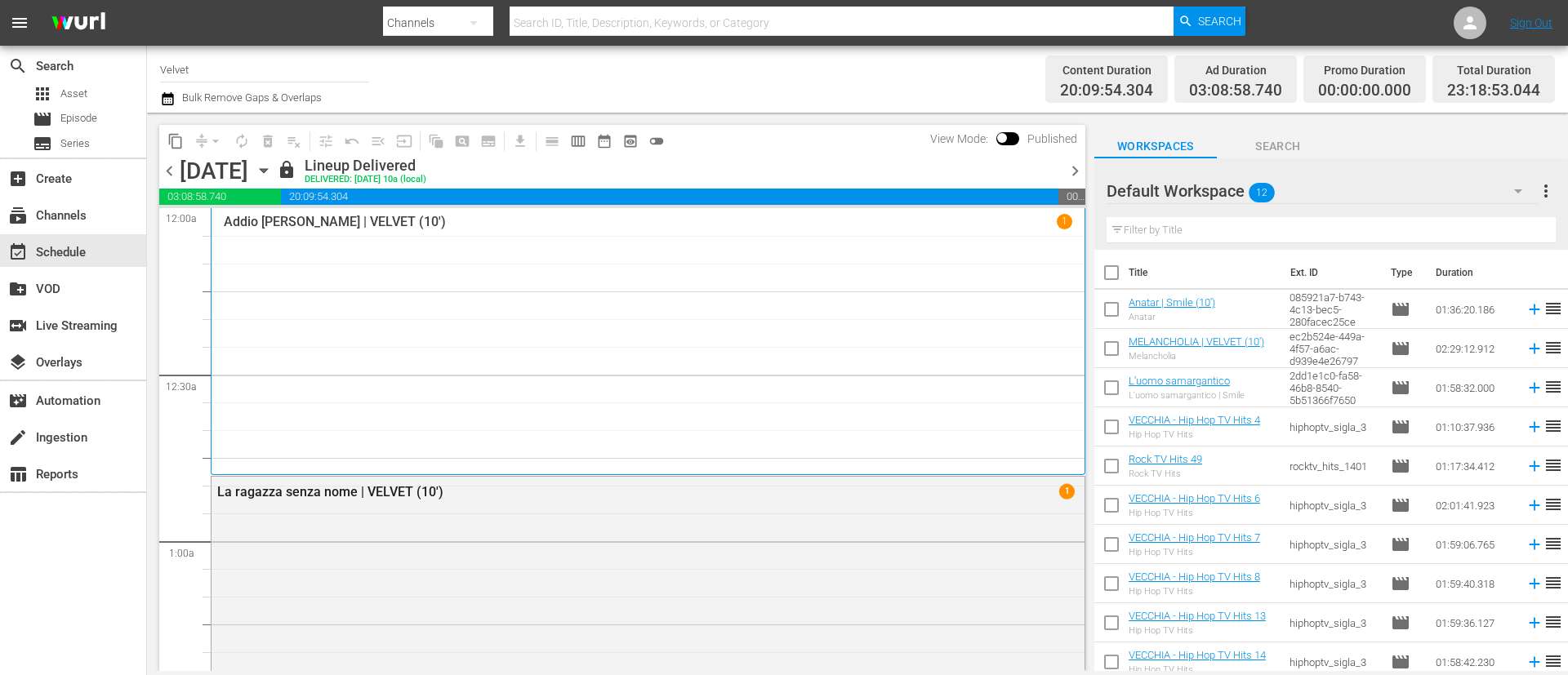
click at [1078, 170] on span "chevron_right" at bounding box center [1075, 171] width 21 height 21
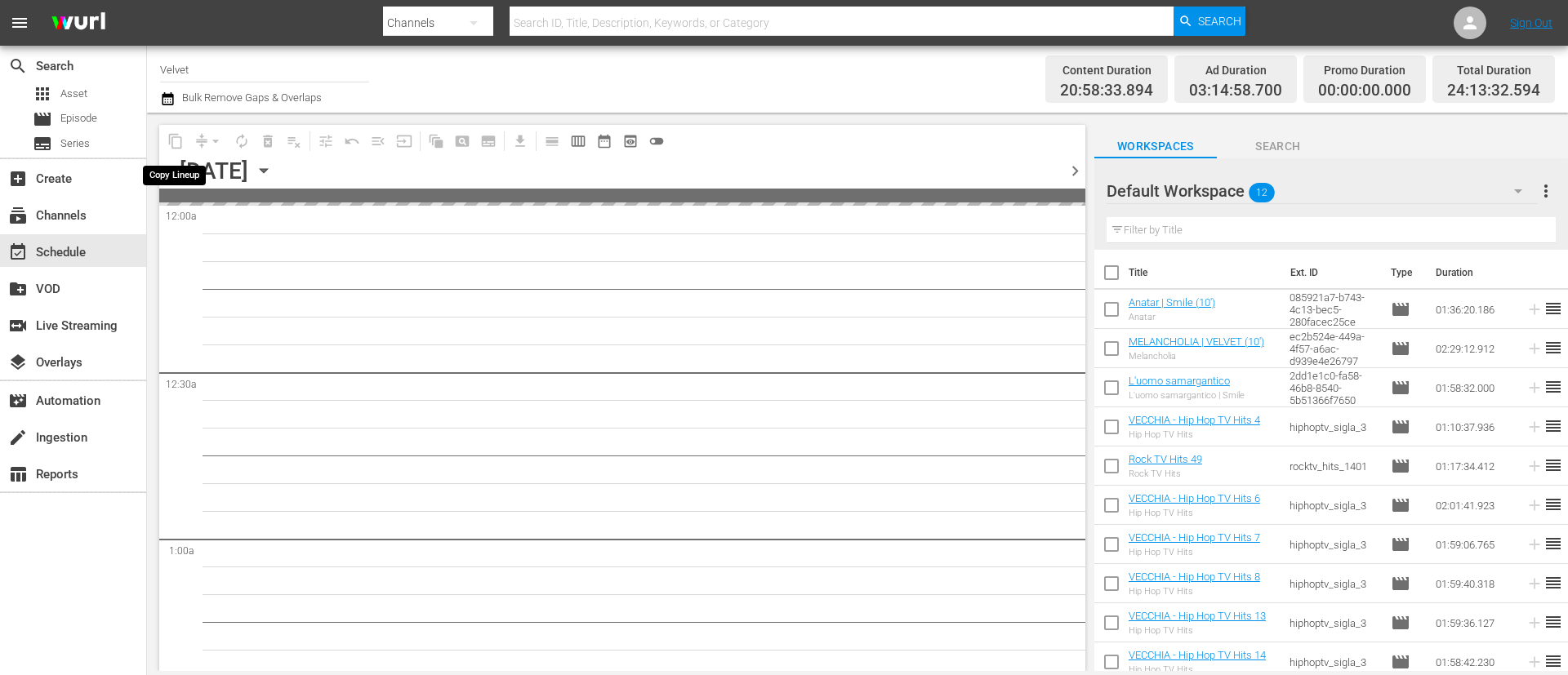
click at [175, 146] on span "content_copy" at bounding box center [176, 141] width 26 height 26
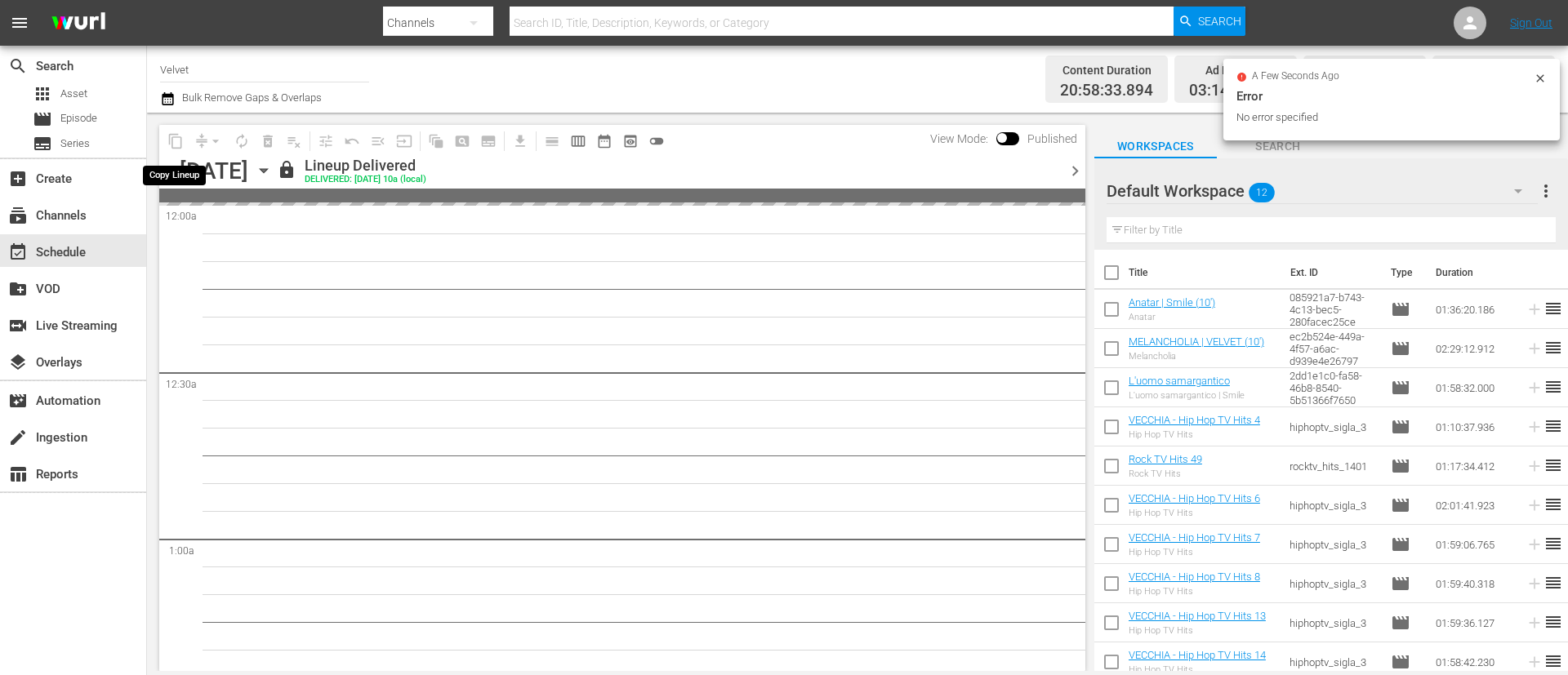
click at [175, 146] on span "content_copy" at bounding box center [176, 141] width 26 height 26
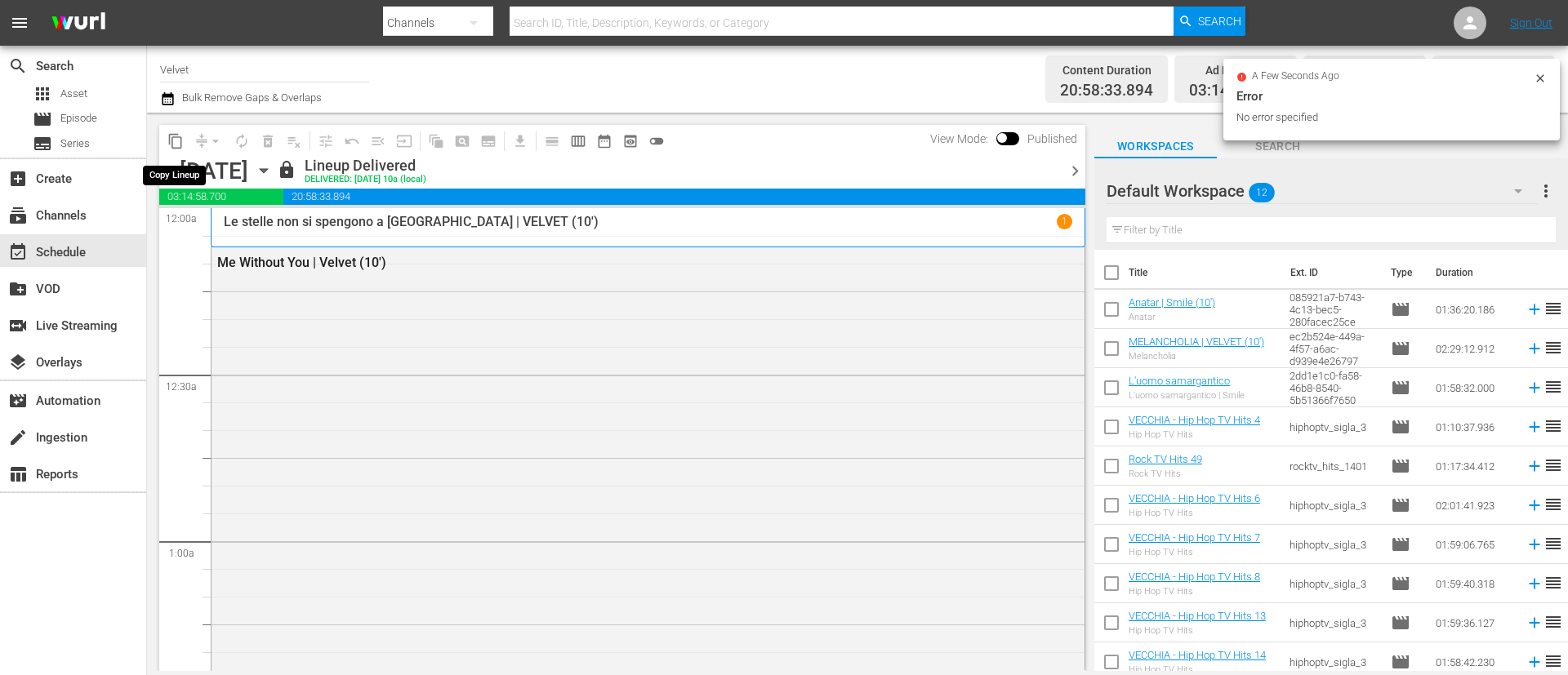
click at [171, 139] on span "content_copy" at bounding box center [175, 141] width 16 height 16
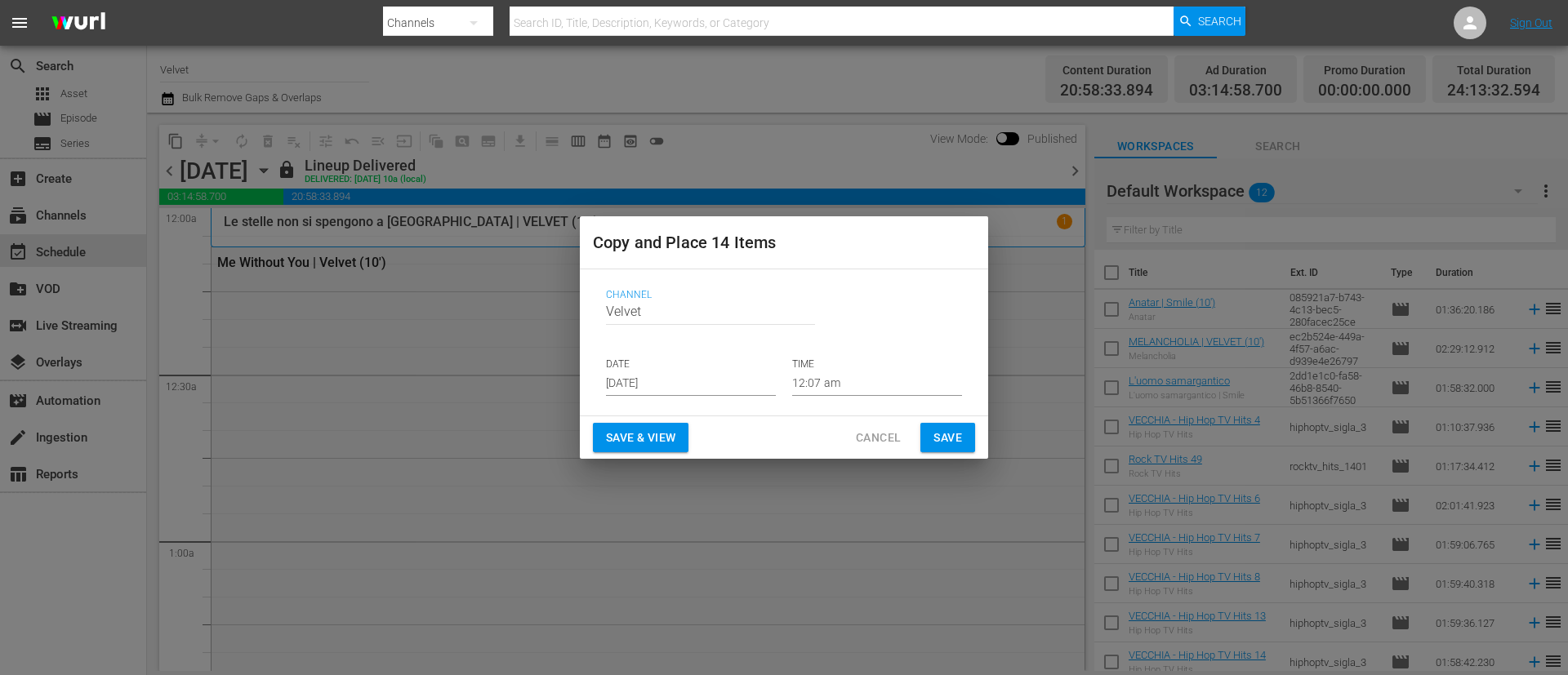
click at [717, 372] on input "[DATE]" at bounding box center [690, 383] width 170 height 24
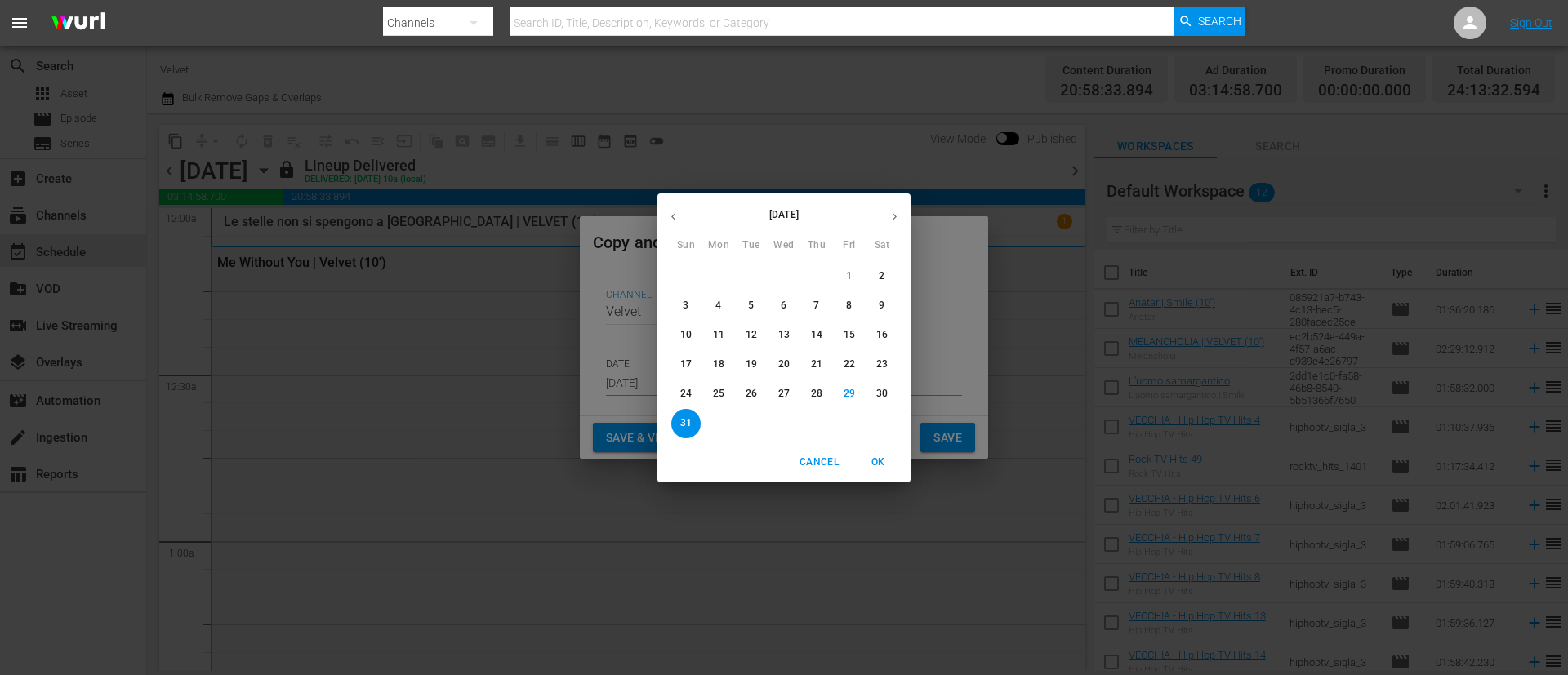
click at [896, 211] on icon "button" at bounding box center [895, 217] width 12 height 12
click at [783, 276] on p "3" at bounding box center [783, 276] width 6 height 14
type input "[DATE]"
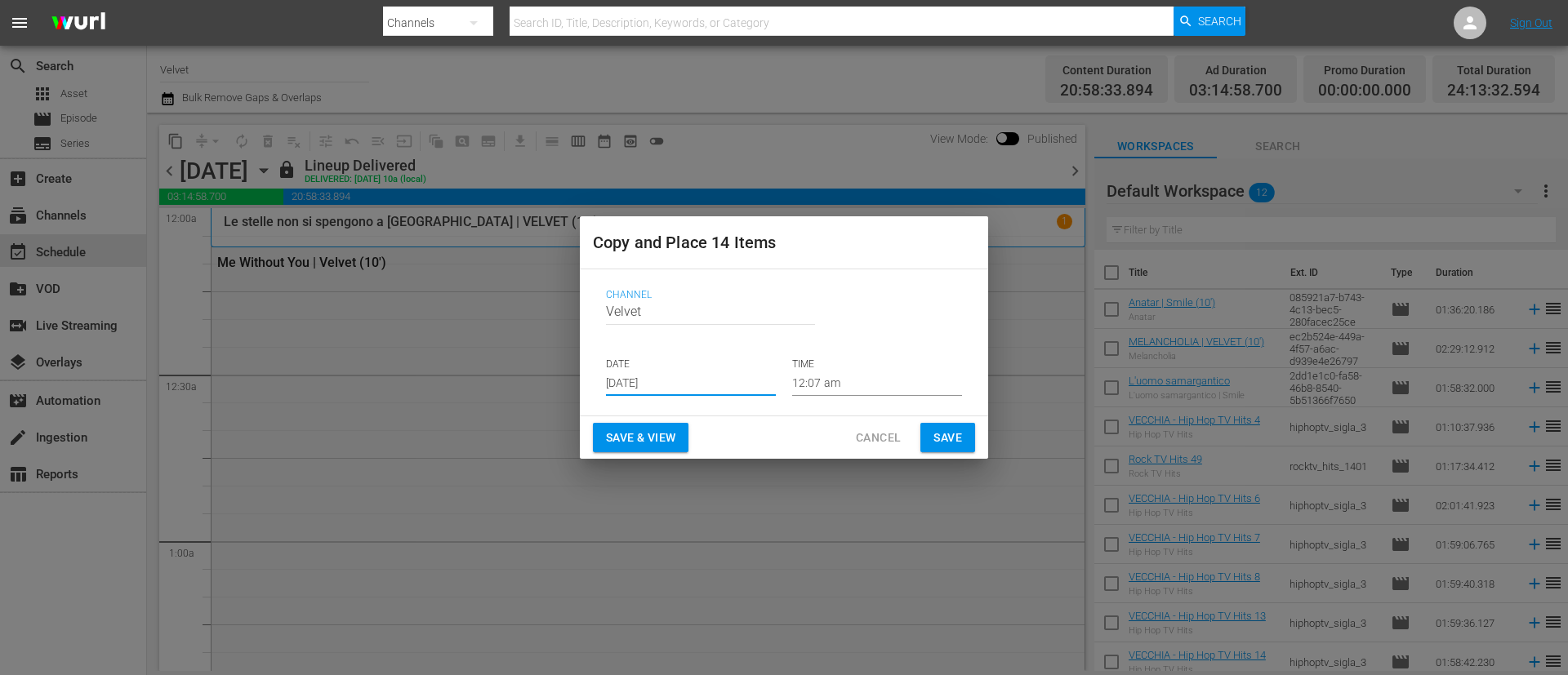
click at [951, 432] on span "Save" at bounding box center [948, 438] width 28 height 21
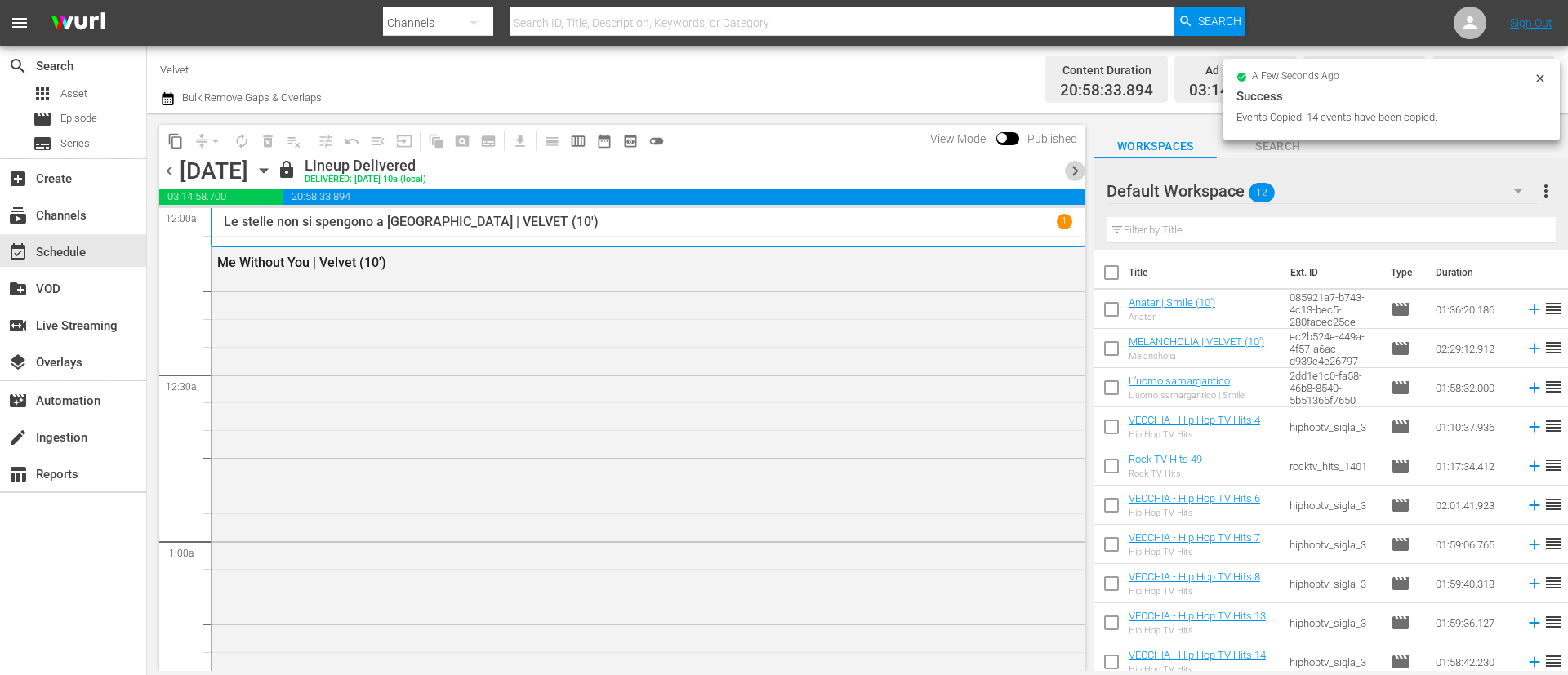
click at [1079, 176] on span "chevron_right" at bounding box center [1075, 171] width 21 height 21
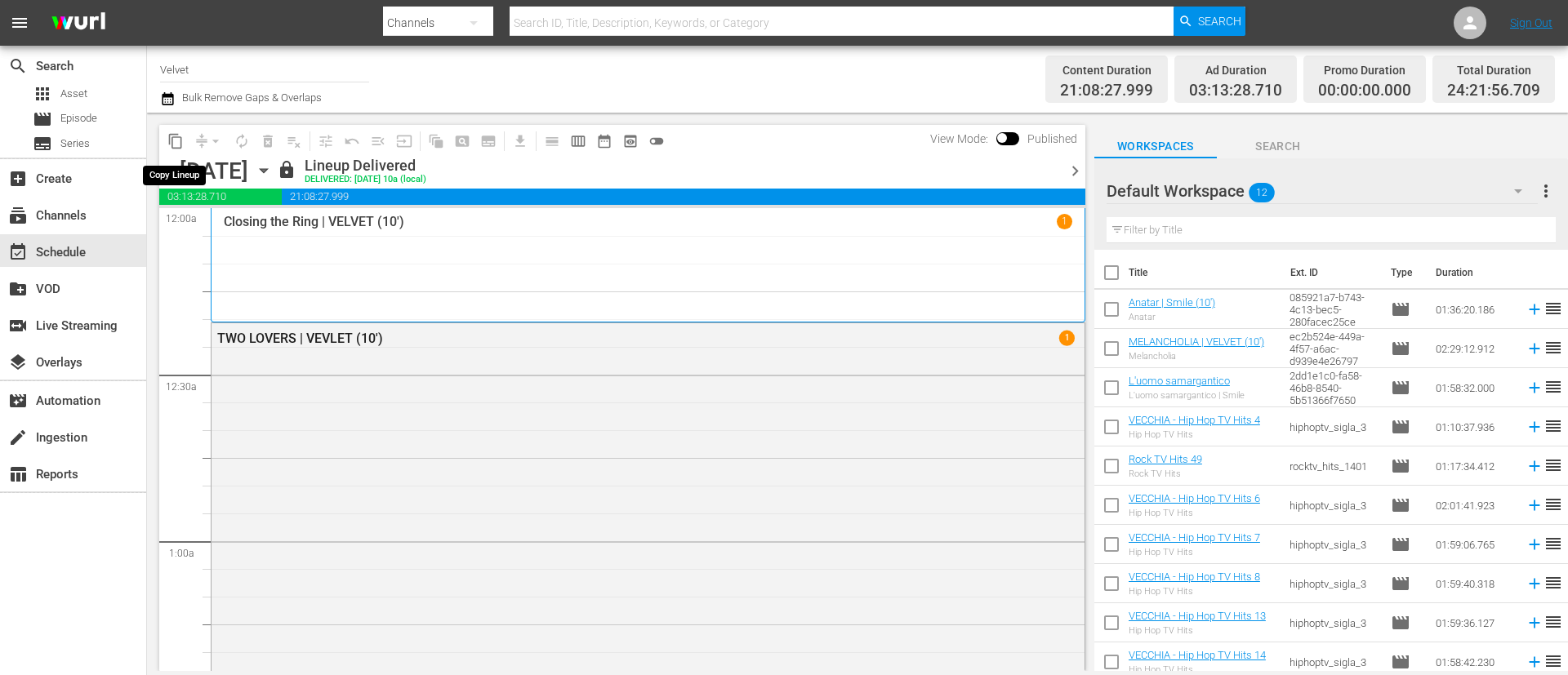
click at [171, 140] on span "content_copy" at bounding box center [175, 141] width 16 height 16
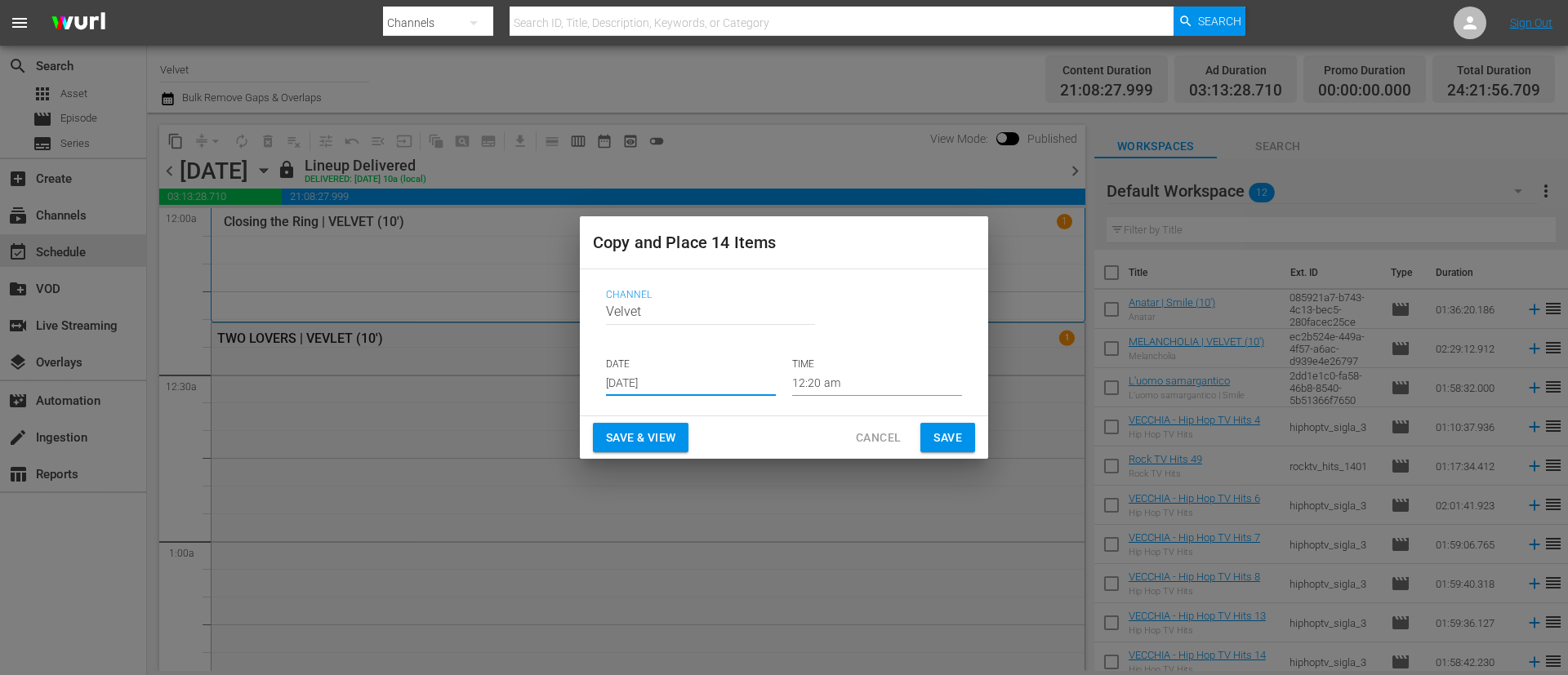
click at [712, 380] on input "[DATE]" at bounding box center [690, 383] width 170 height 24
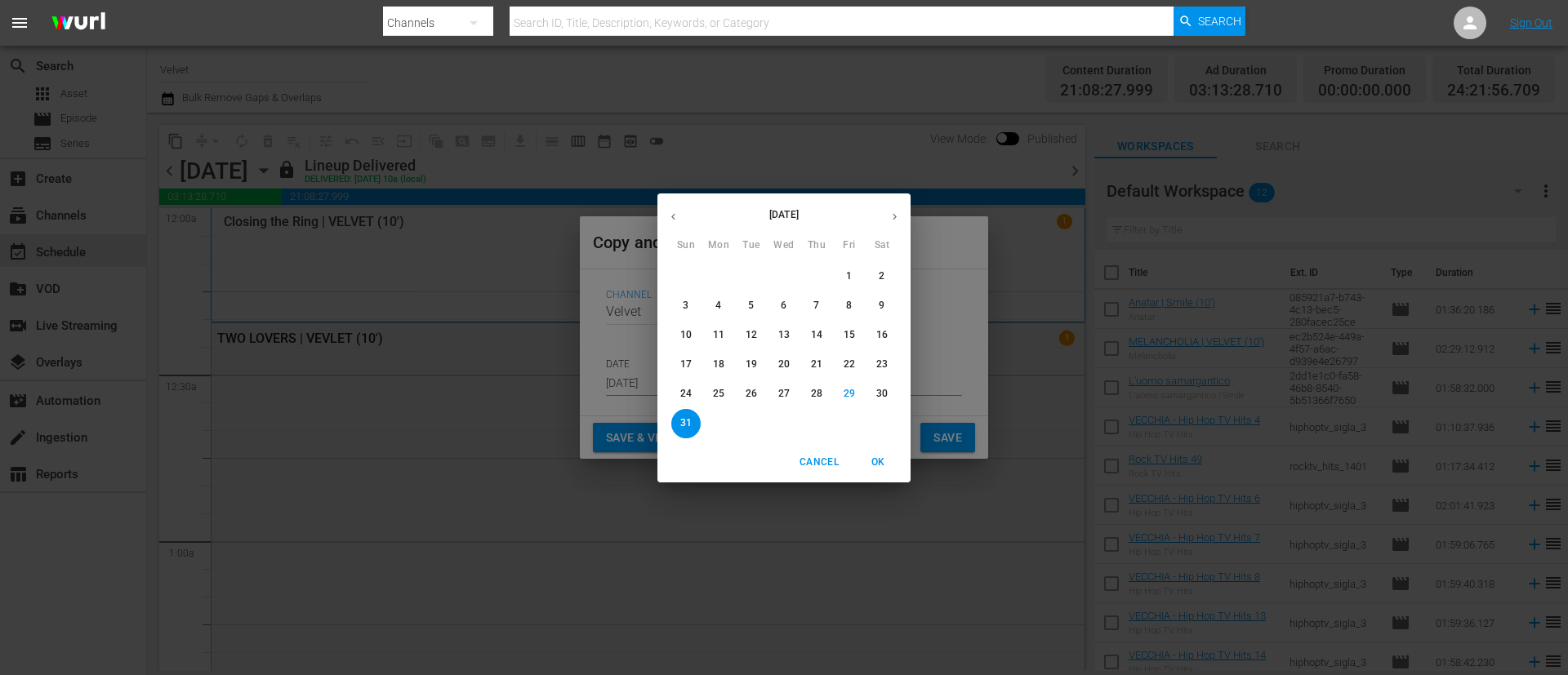
click at [900, 209] on button "button" at bounding box center [894, 216] width 32 height 32
click at [823, 278] on span "4" at bounding box center [817, 276] width 29 height 14
type input "[DATE]"
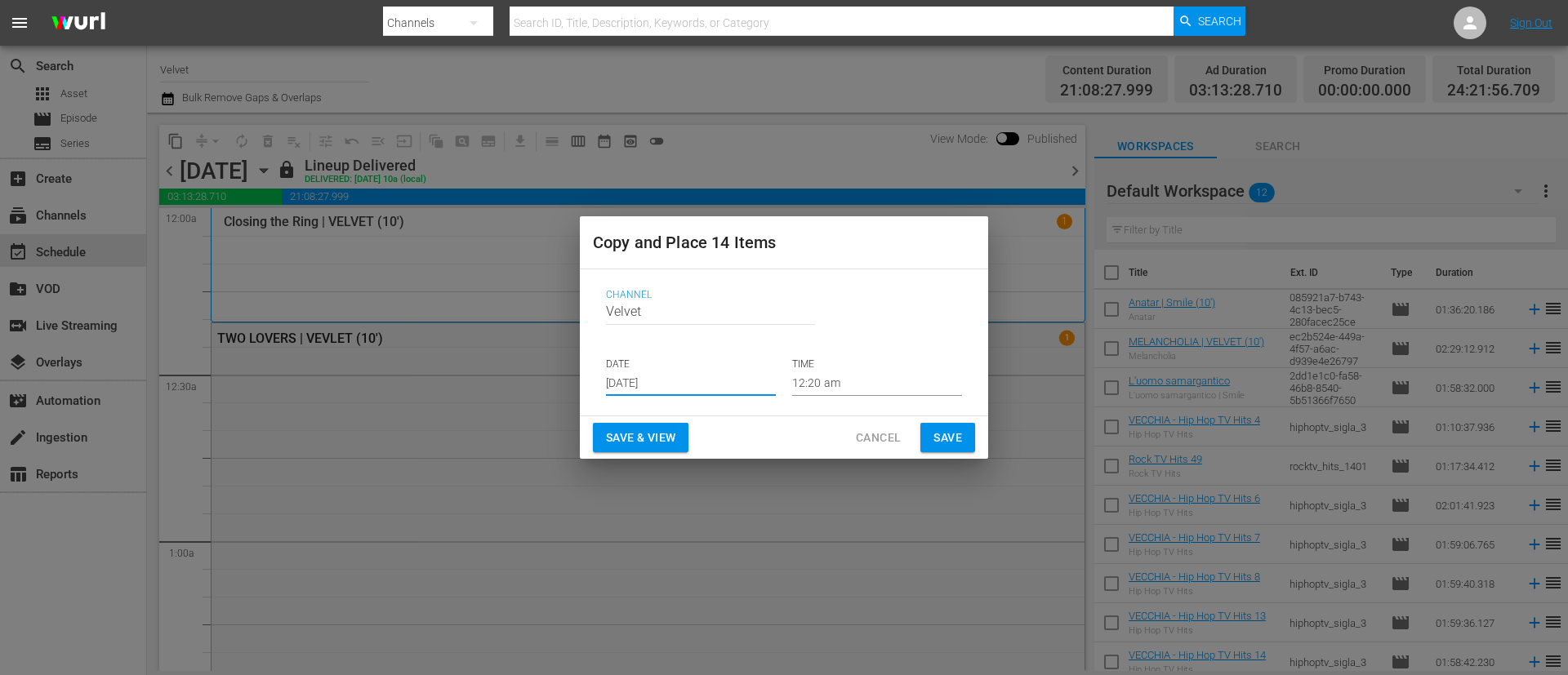
click at [936, 437] on span "Save" at bounding box center [948, 438] width 28 height 21
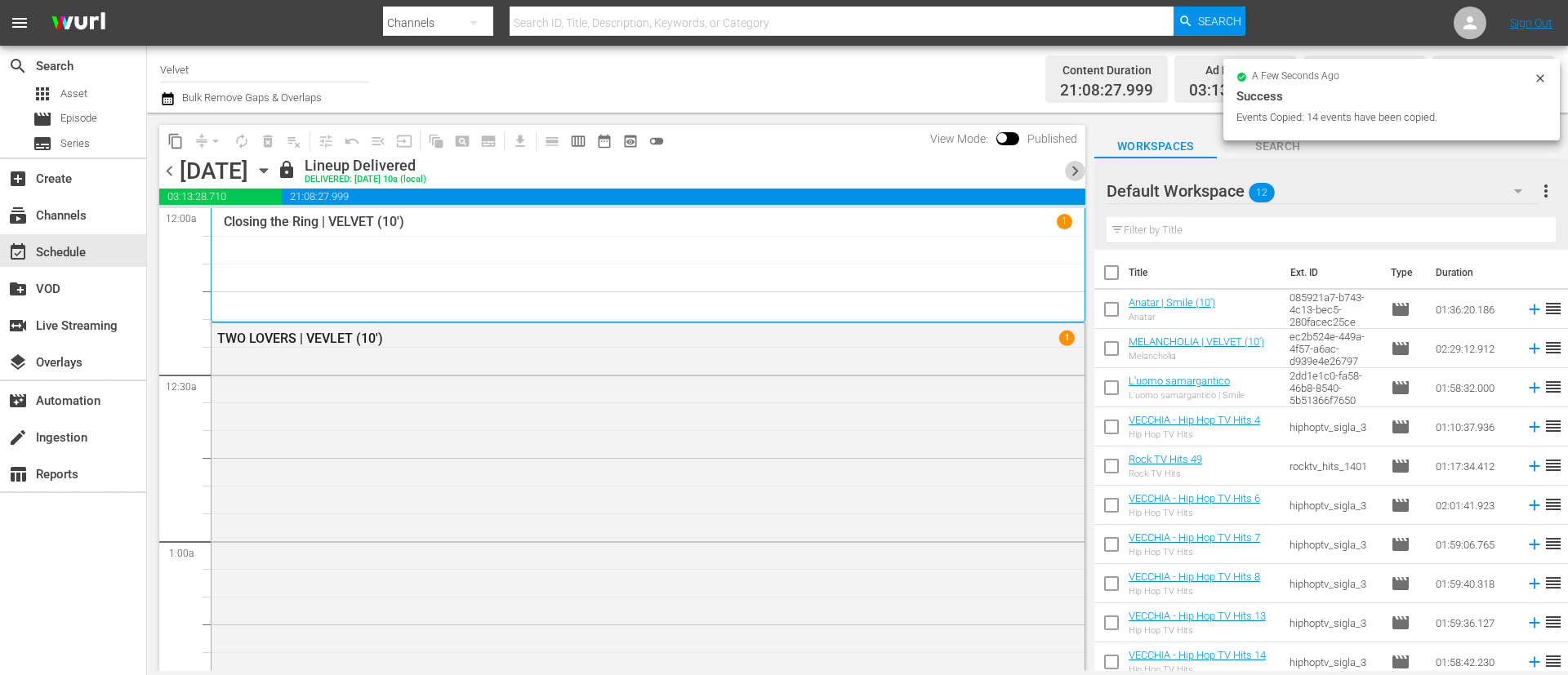
click at [1076, 166] on span "chevron_right" at bounding box center [1075, 171] width 21 height 21
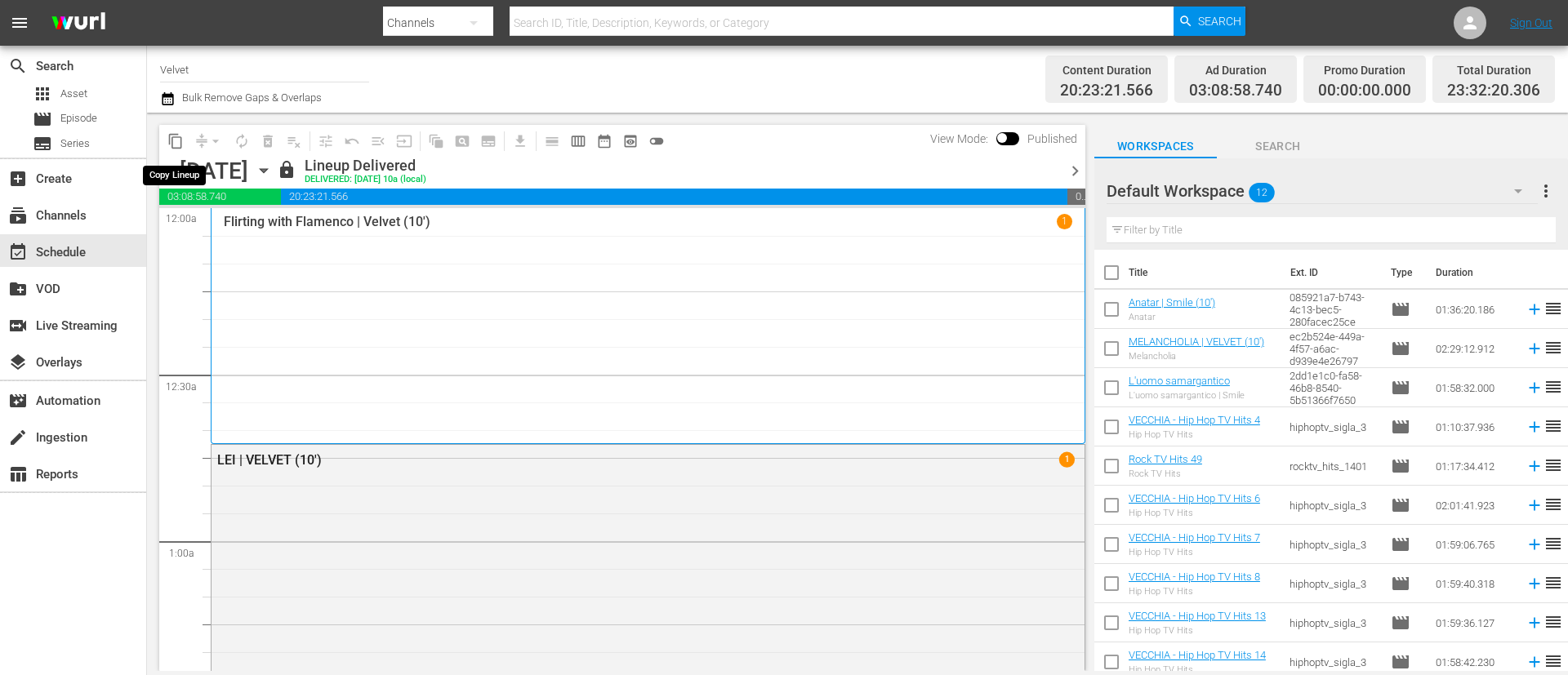
click at [179, 145] on span "content_copy" at bounding box center [175, 141] width 16 height 16
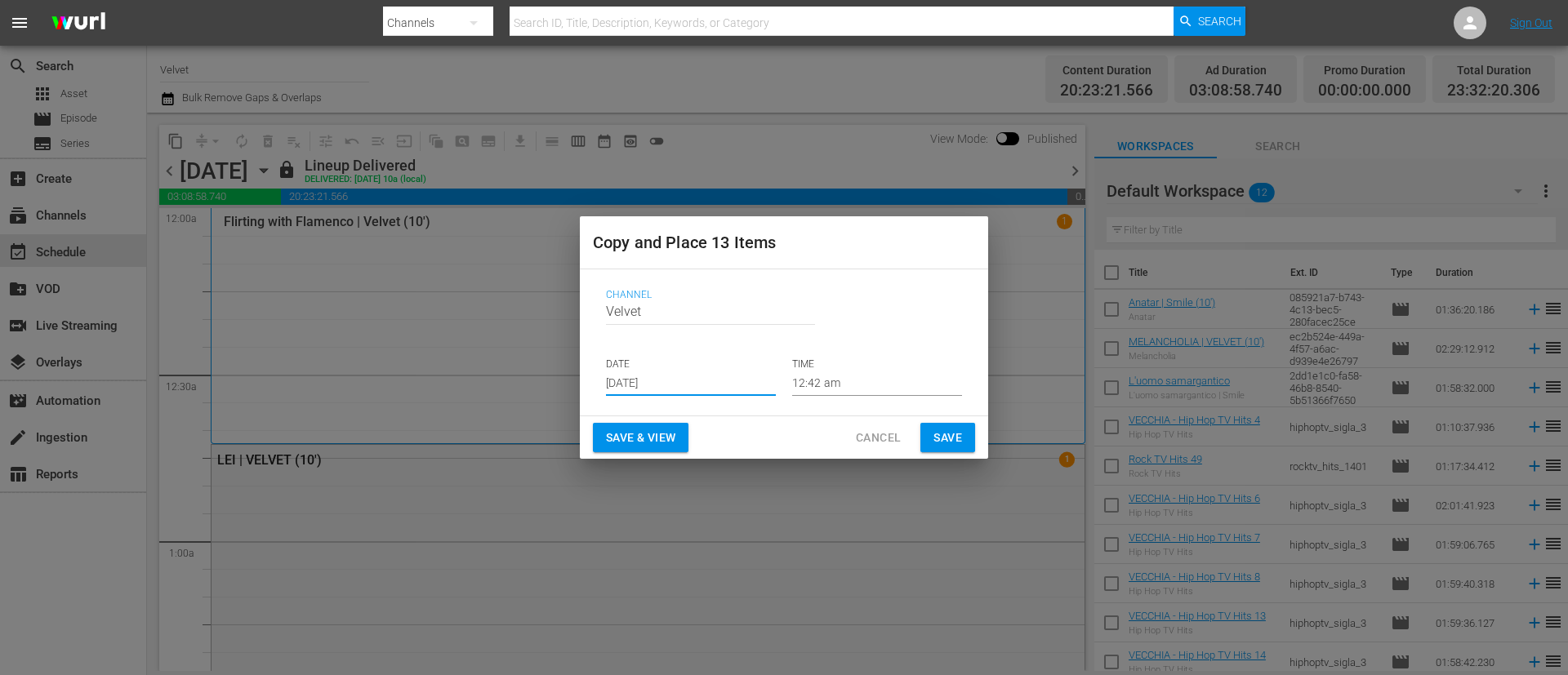
click at [706, 387] on input "[DATE]" at bounding box center [690, 383] width 170 height 24
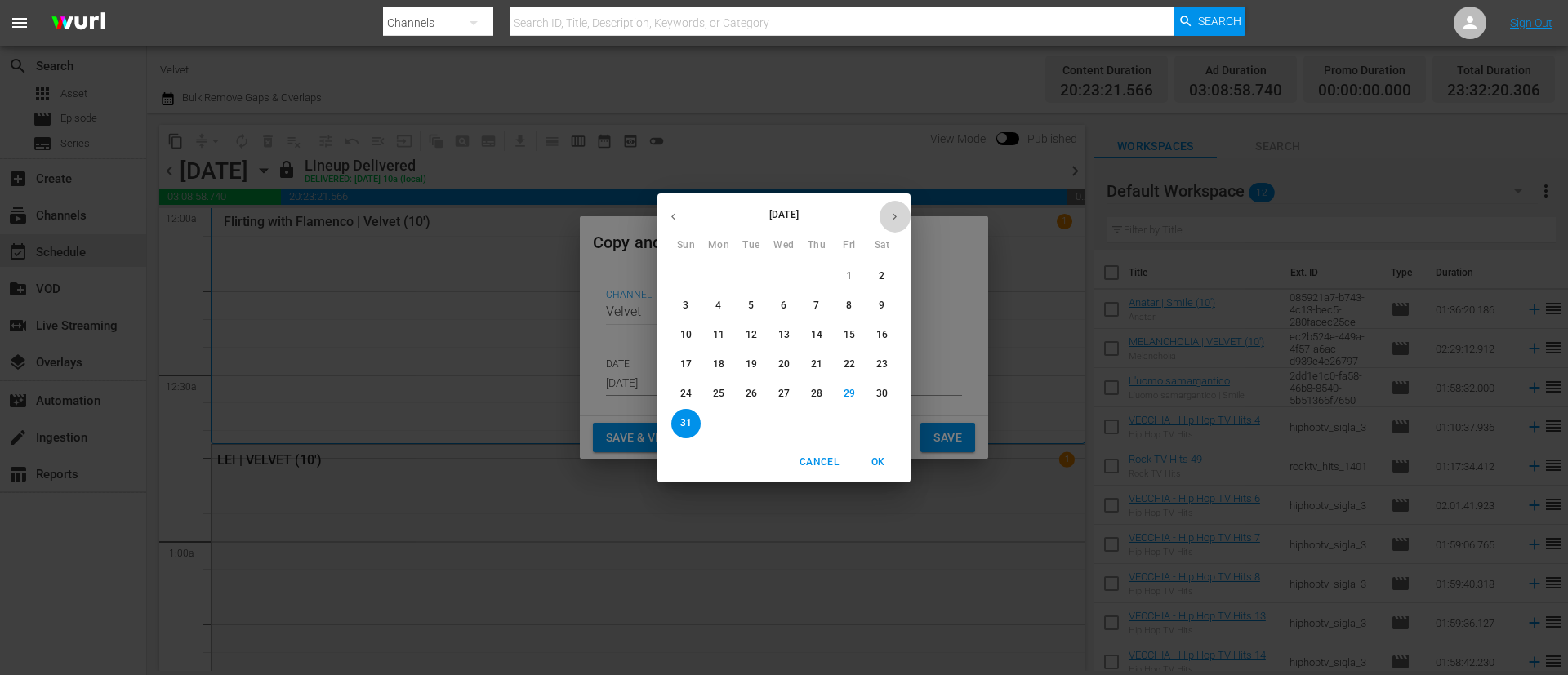
click at [895, 216] on icon "button" at bounding box center [895, 217] width 12 height 12
click at [855, 274] on span "5" at bounding box center [849, 276] width 29 height 14
type input "[DATE]"
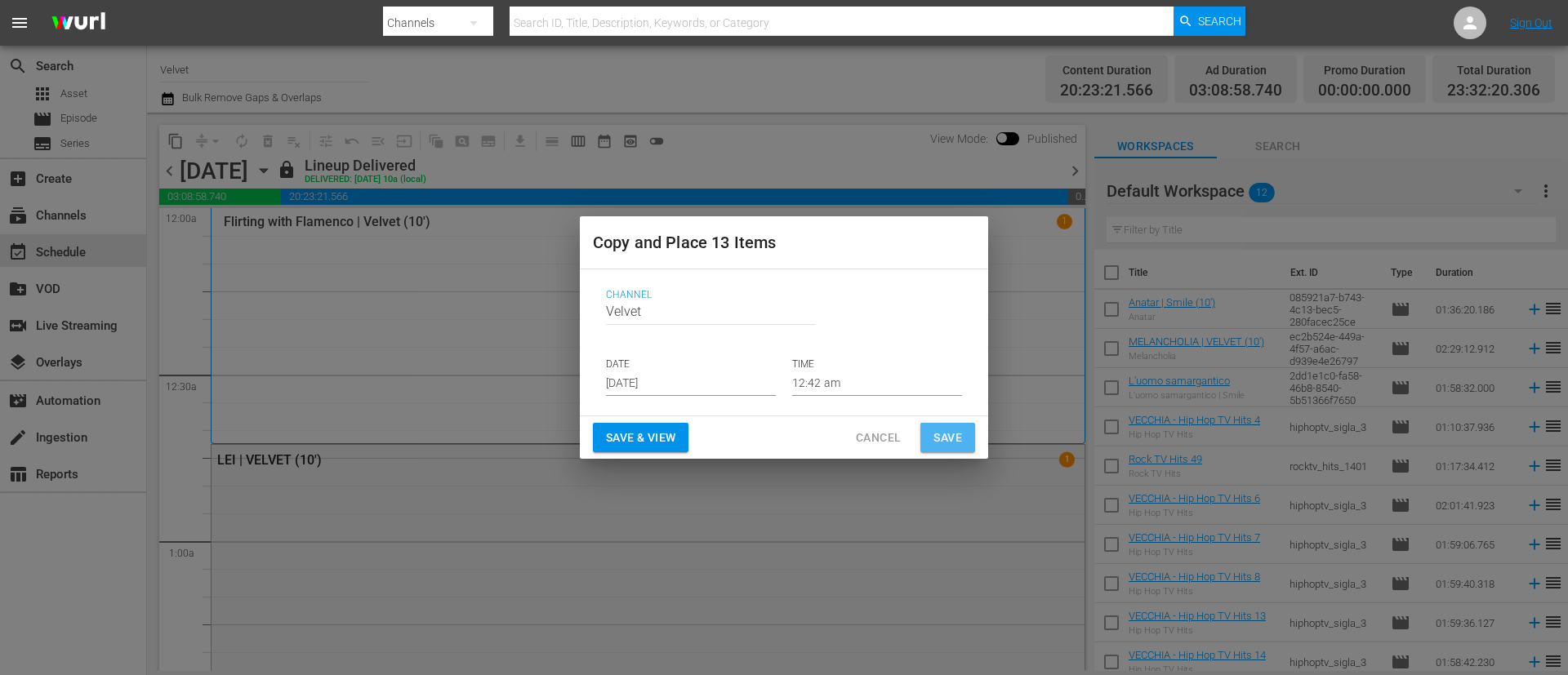
click at [949, 431] on span "Save" at bounding box center [948, 438] width 28 height 21
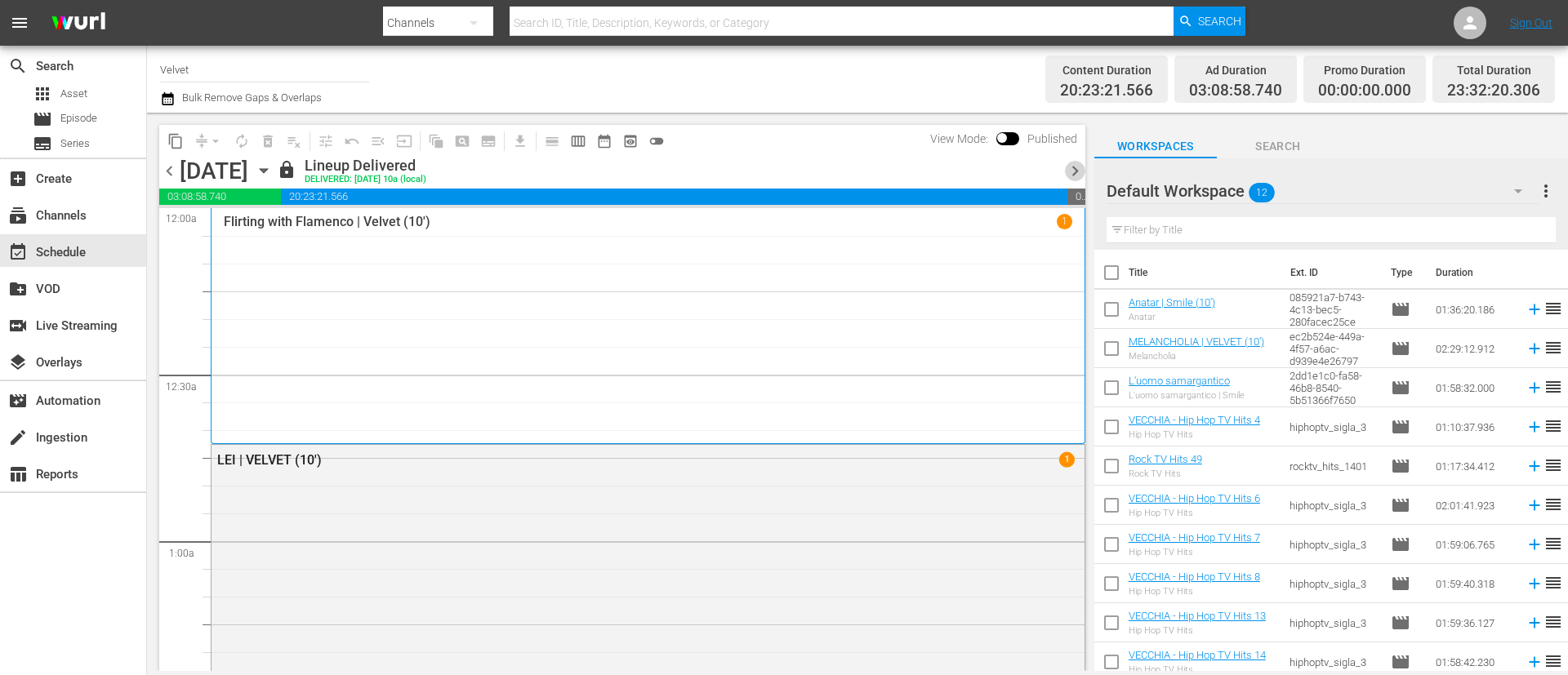
click at [1075, 173] on span "chevron_right" at bounding box center [1075, 171] width 21 height 21
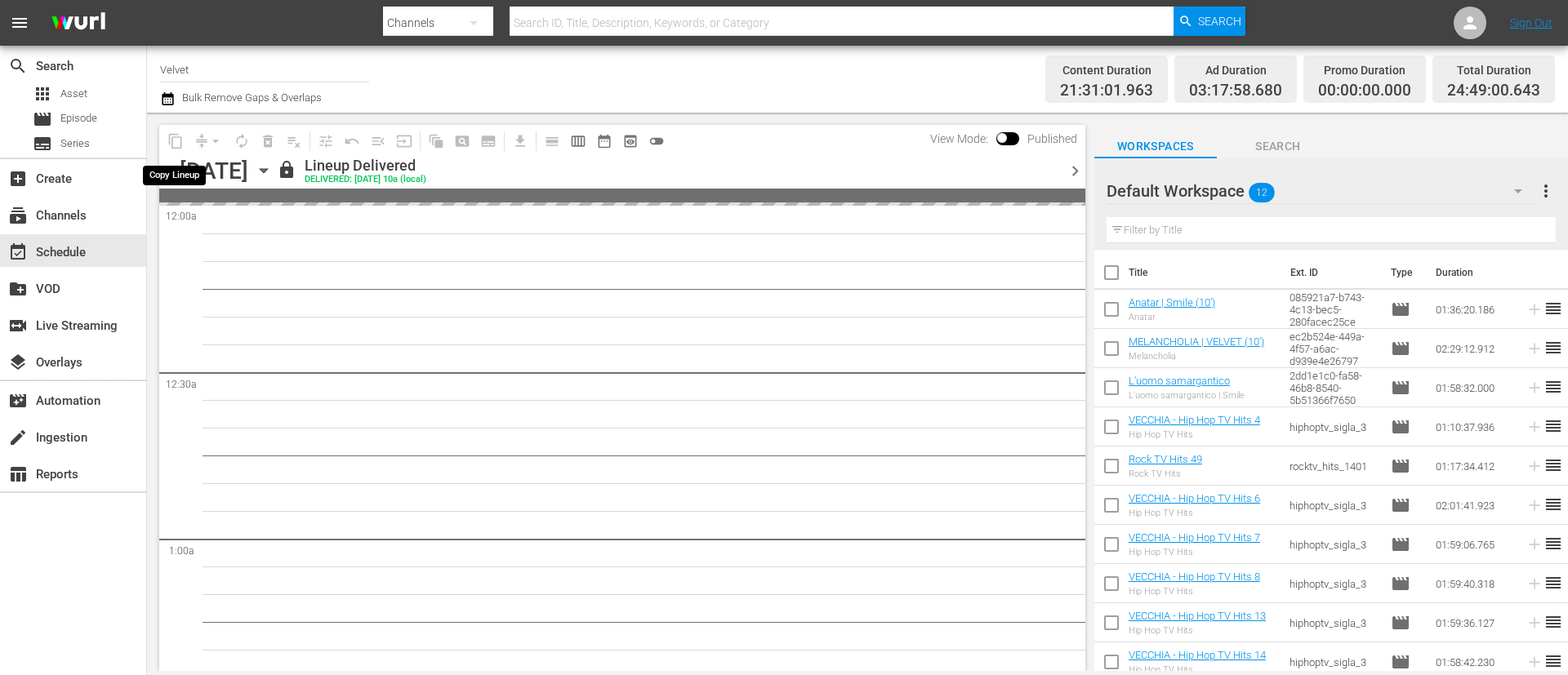
click at [176, 147] on span "content_copy" at bounding box center [176, 141] width 26 height 26
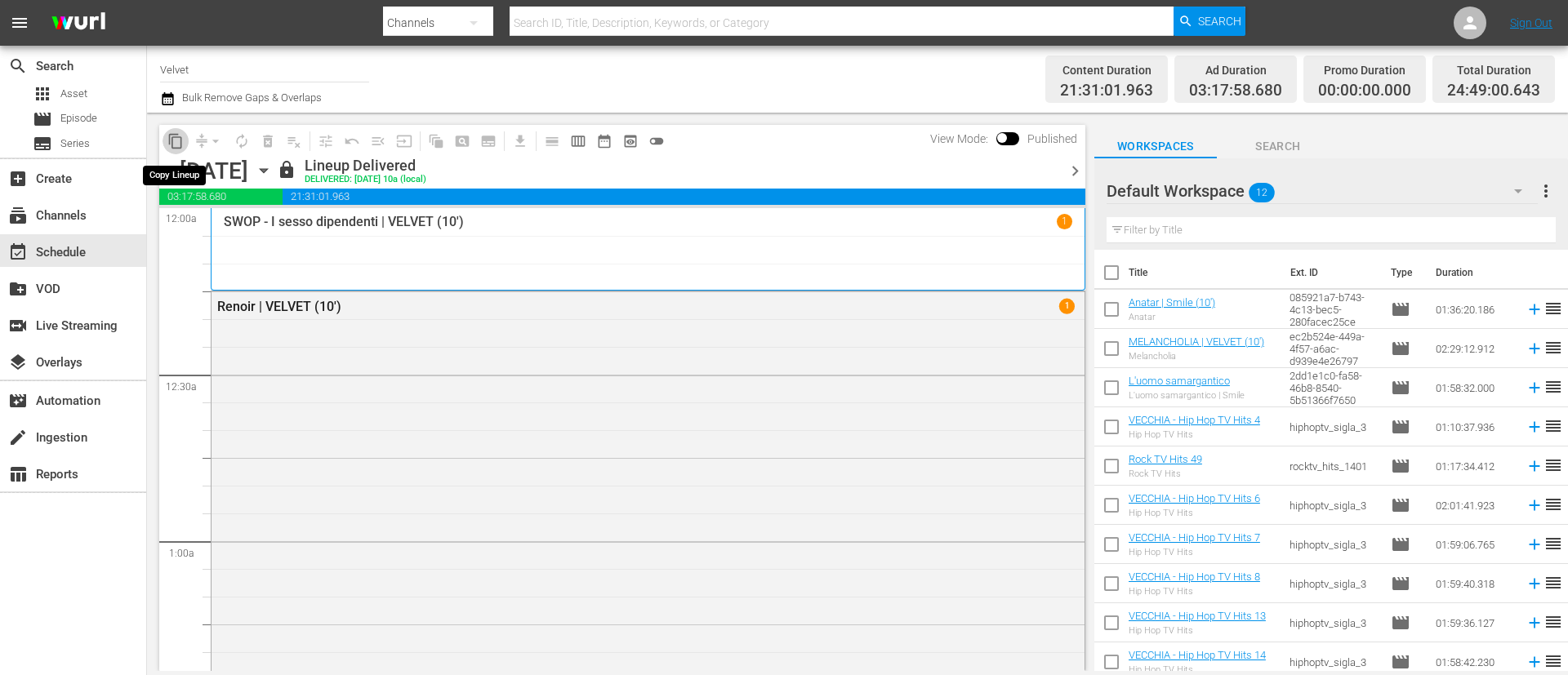
click at [179, 146] on span "content_copy" at bounding box center [175, 141] width 16 height 16
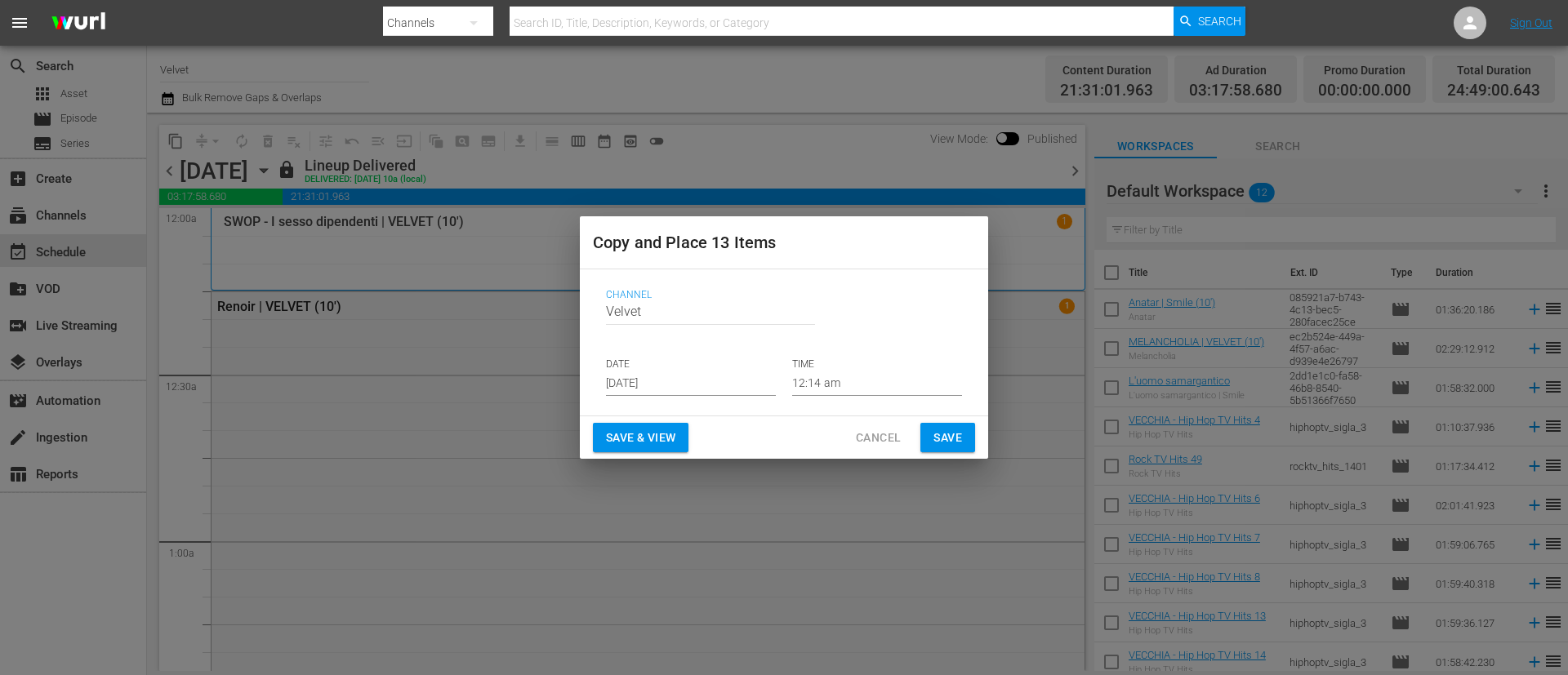
click at [689, 368] on p "DATE" at bounding box center [690, 364] width 170 height 14
click at [709, 381] on input "[DATE]" at bounding box center [690, 383] width 170 height 24
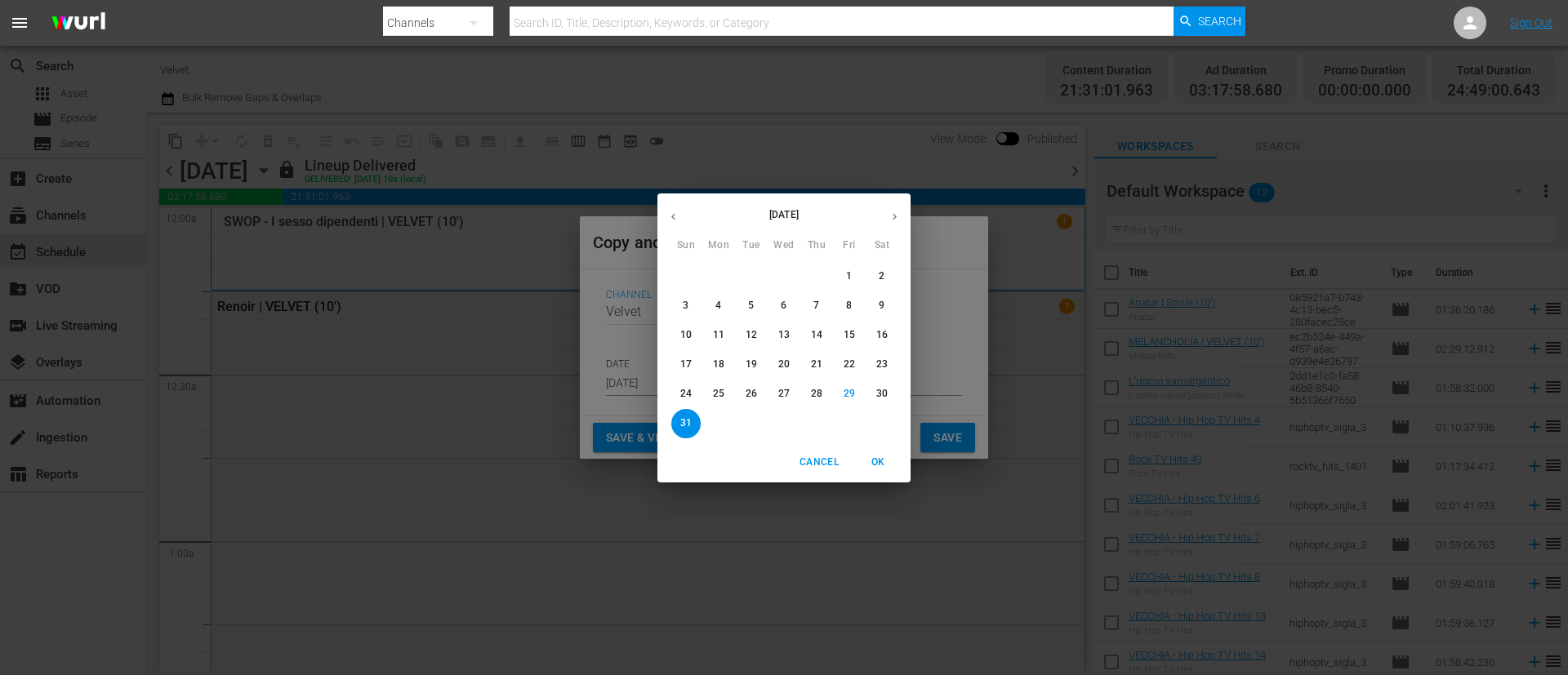
click at [882, 220] on button "button" at bounding box center [894, 216] width 32 height 32
click at [882, 276] on p "6" at bounding box center [881, 276] width 6 height 14
type input "[DATE]"
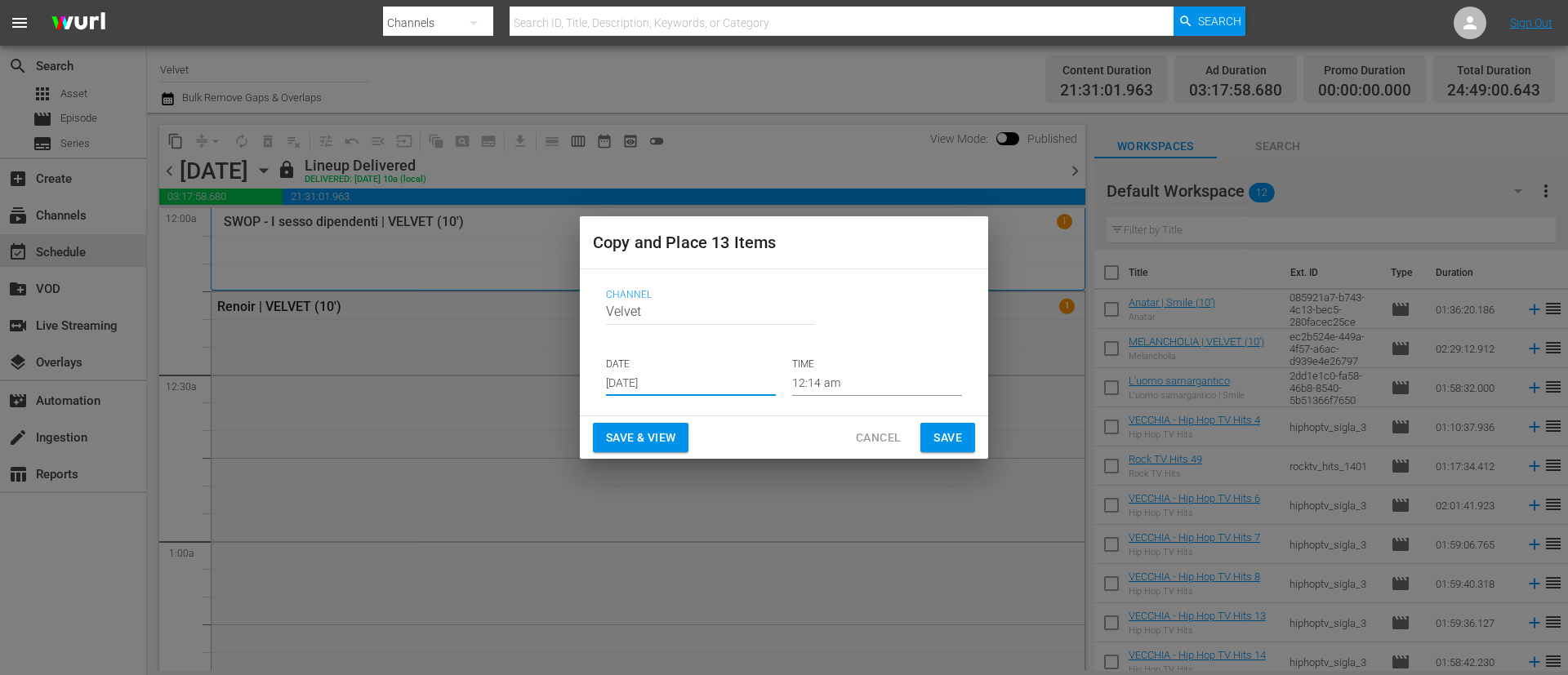
click at [950, 432] on span "Save" at bounding box center [948, 438] width 28 height 21
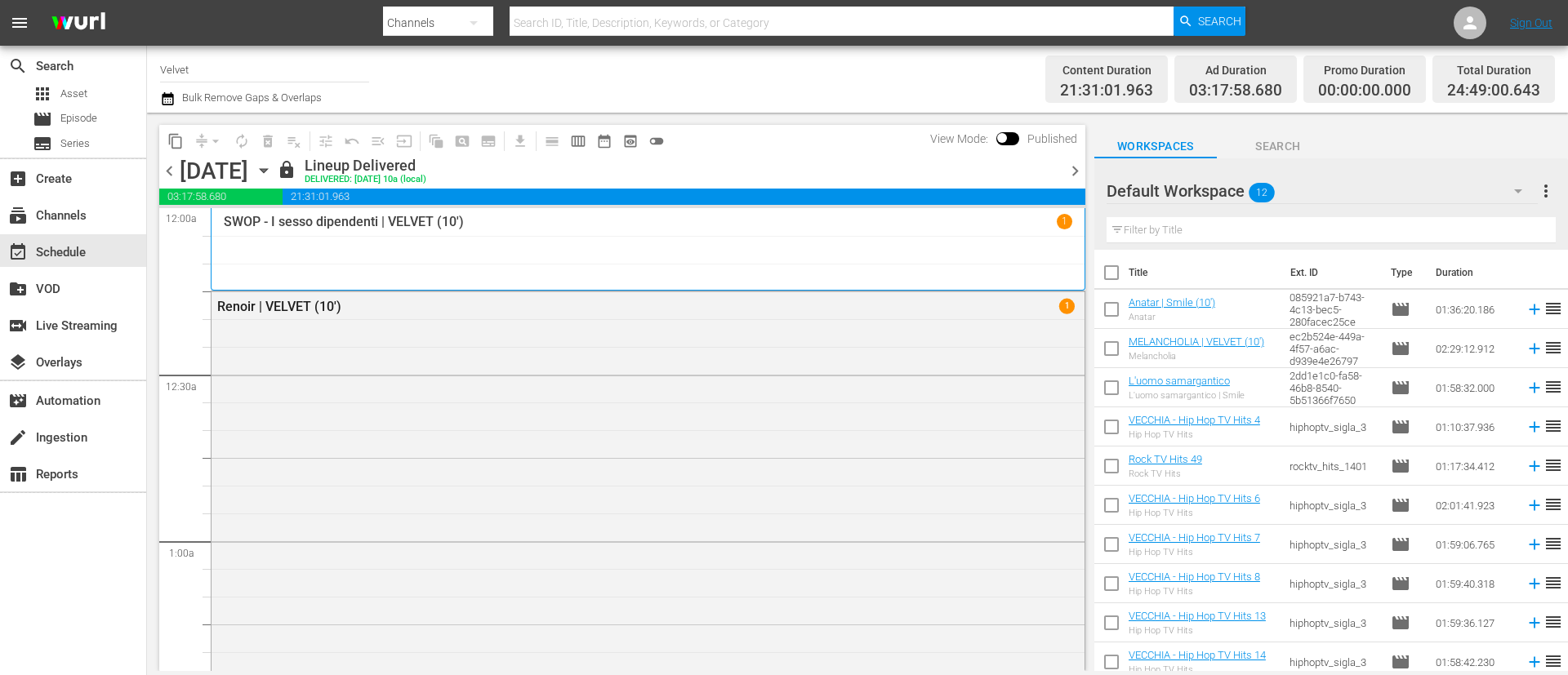
click at [1071, 169] on span "chevron_right" at bounding box center [1075, 171] width 21 height 21
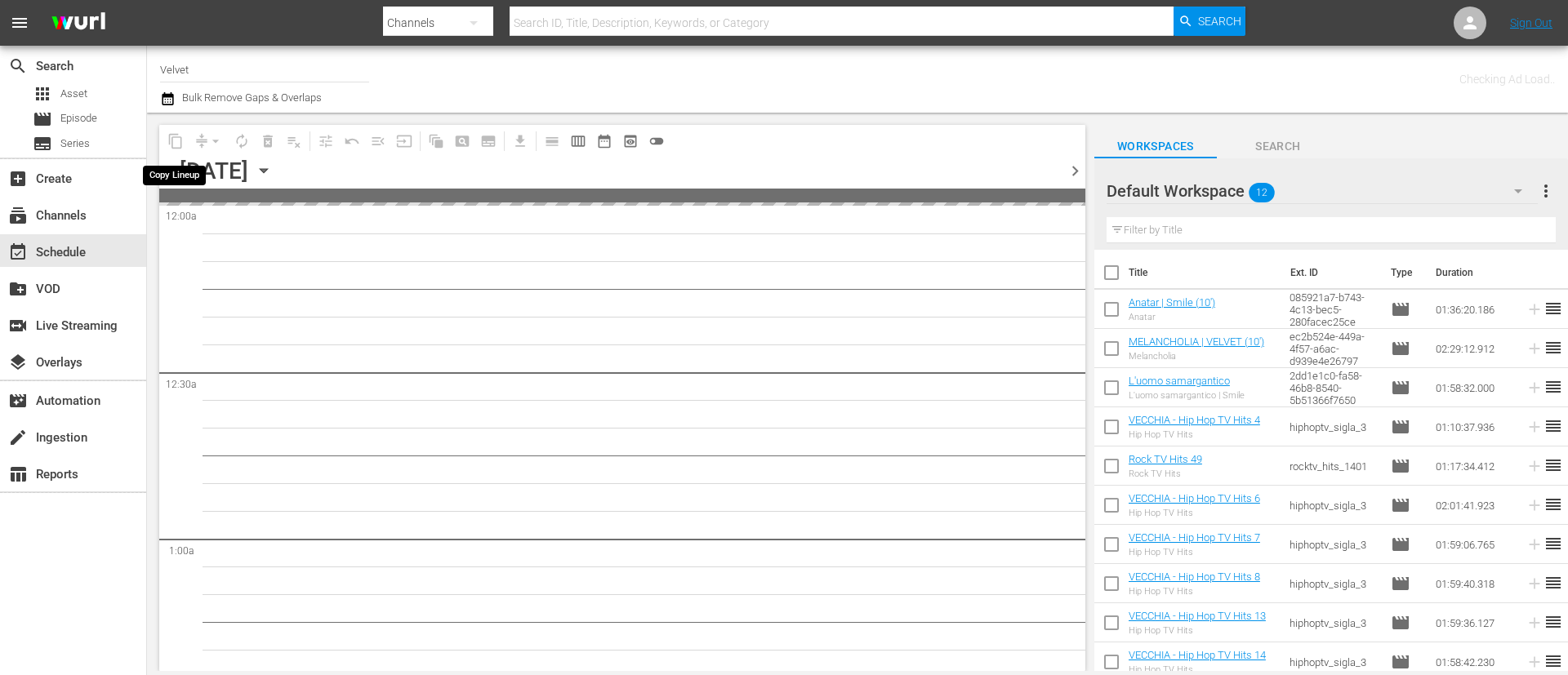
click at [177, 140] on span "content_copy" at bounding box center [176, 141] width 26 height 26
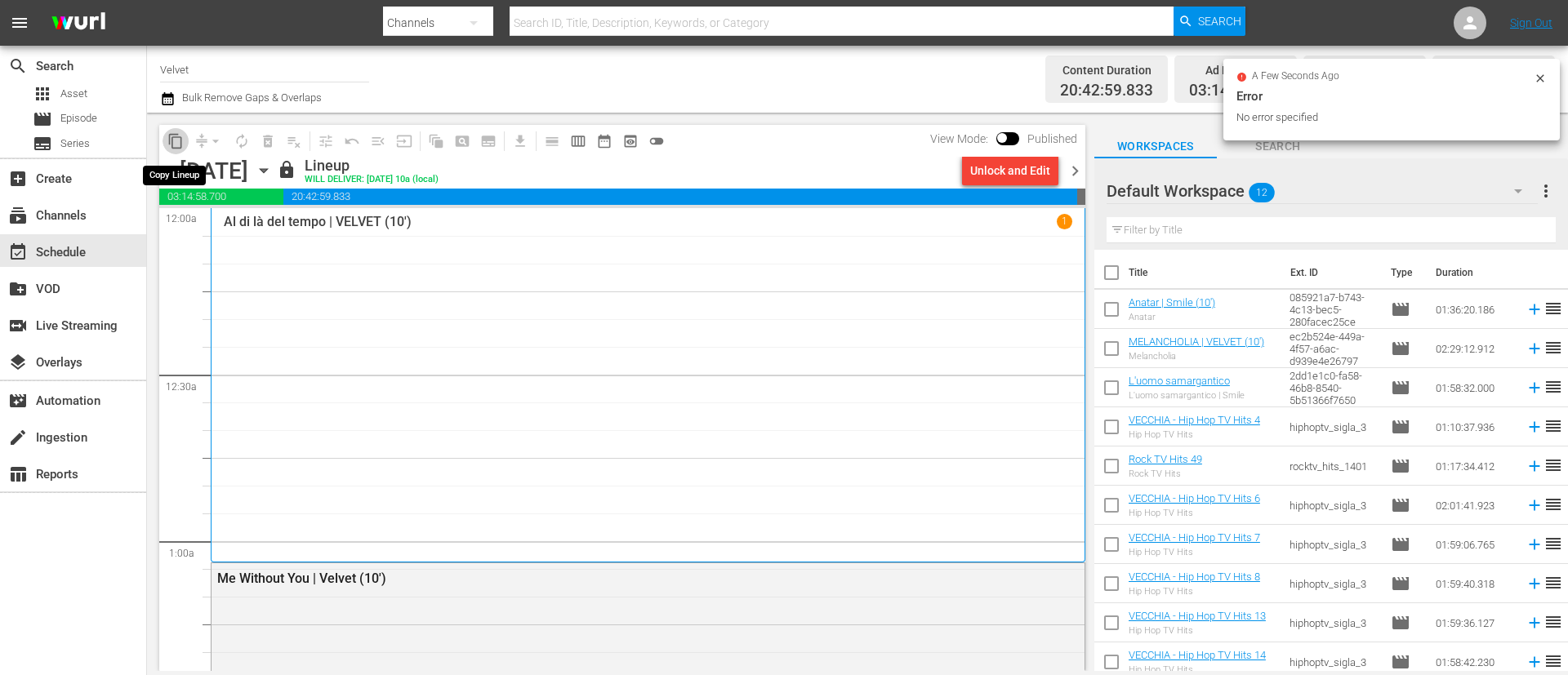
click at [177, 144] on span "content_copy" at bounding box center [175, 141] width 16 height 16
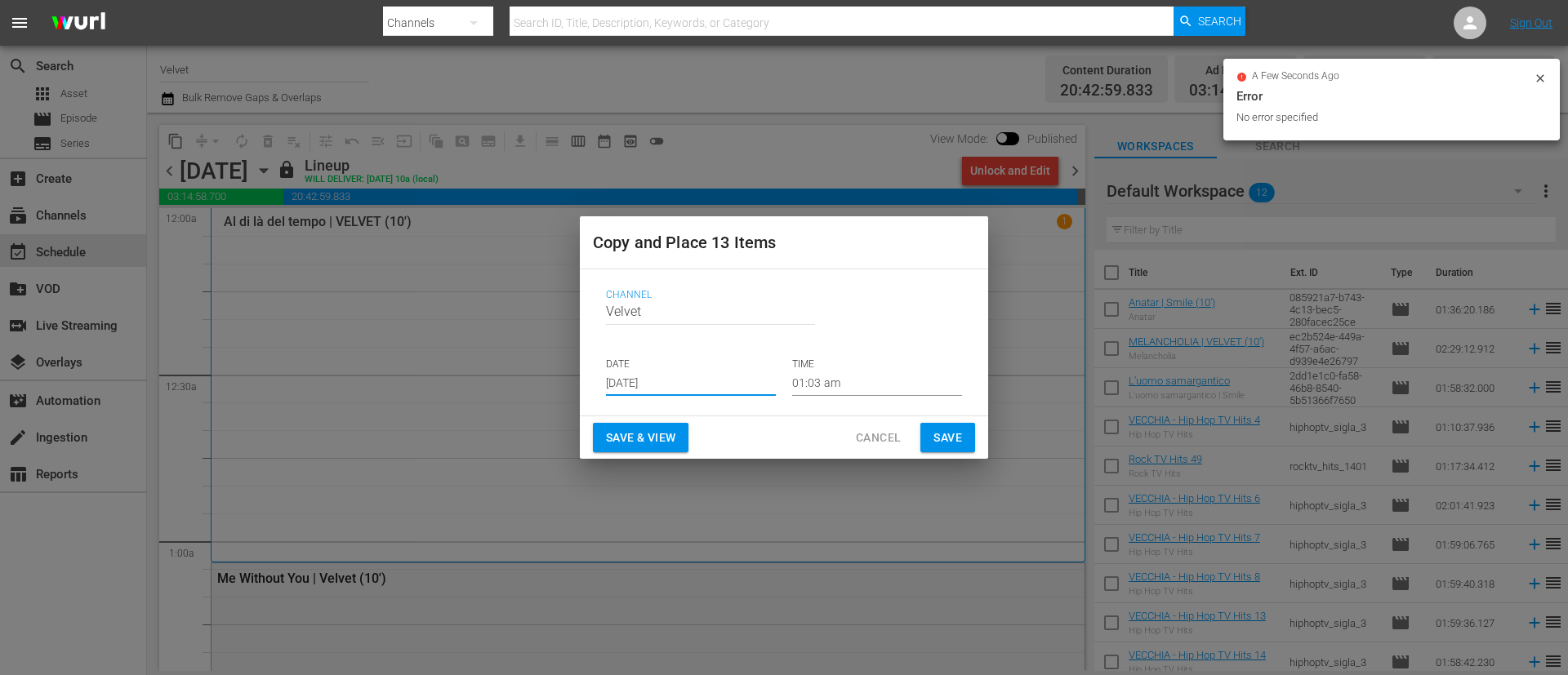
click at [711, 378] on input "[DATE]" at bounding box center [690, 383] width 170 height 24
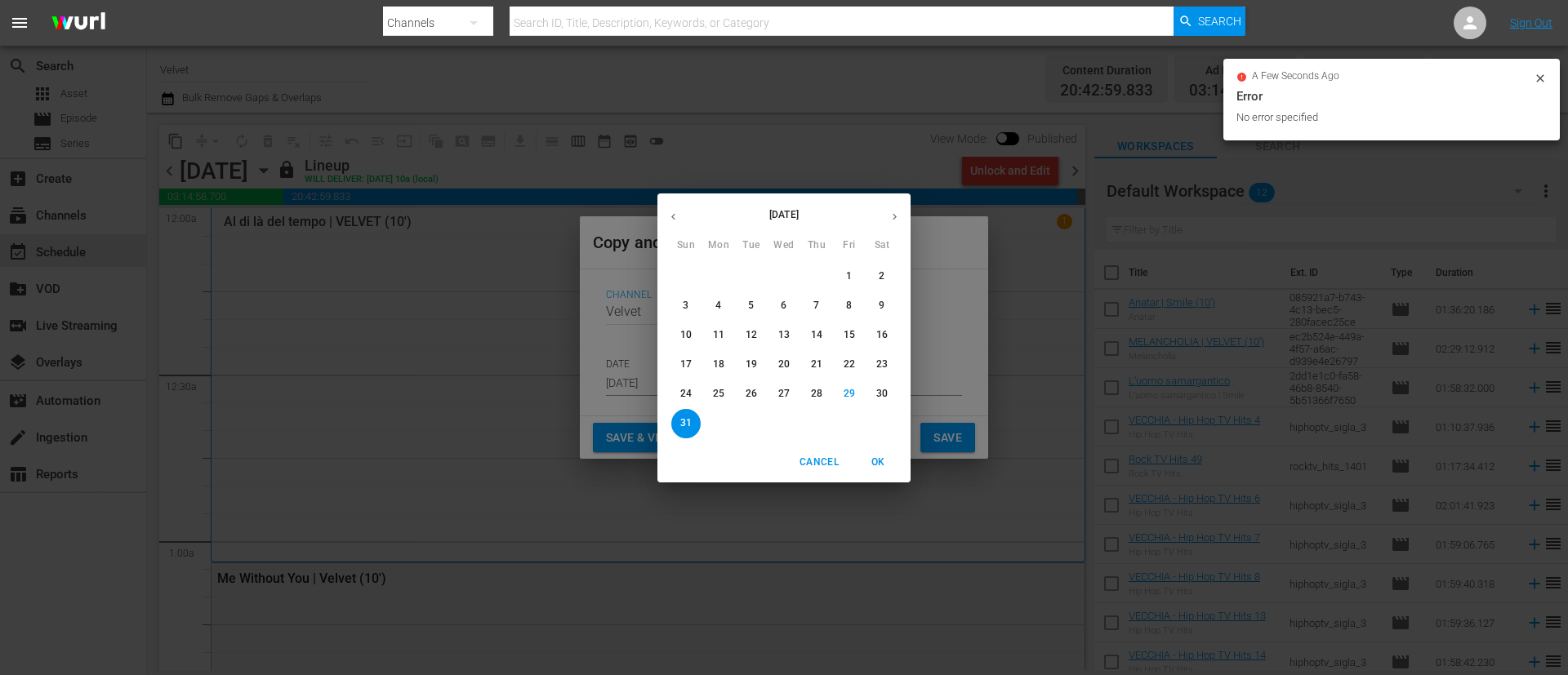
click at [889, 211] on icon "button" at bounding box center [895, 217] width 12 height 12
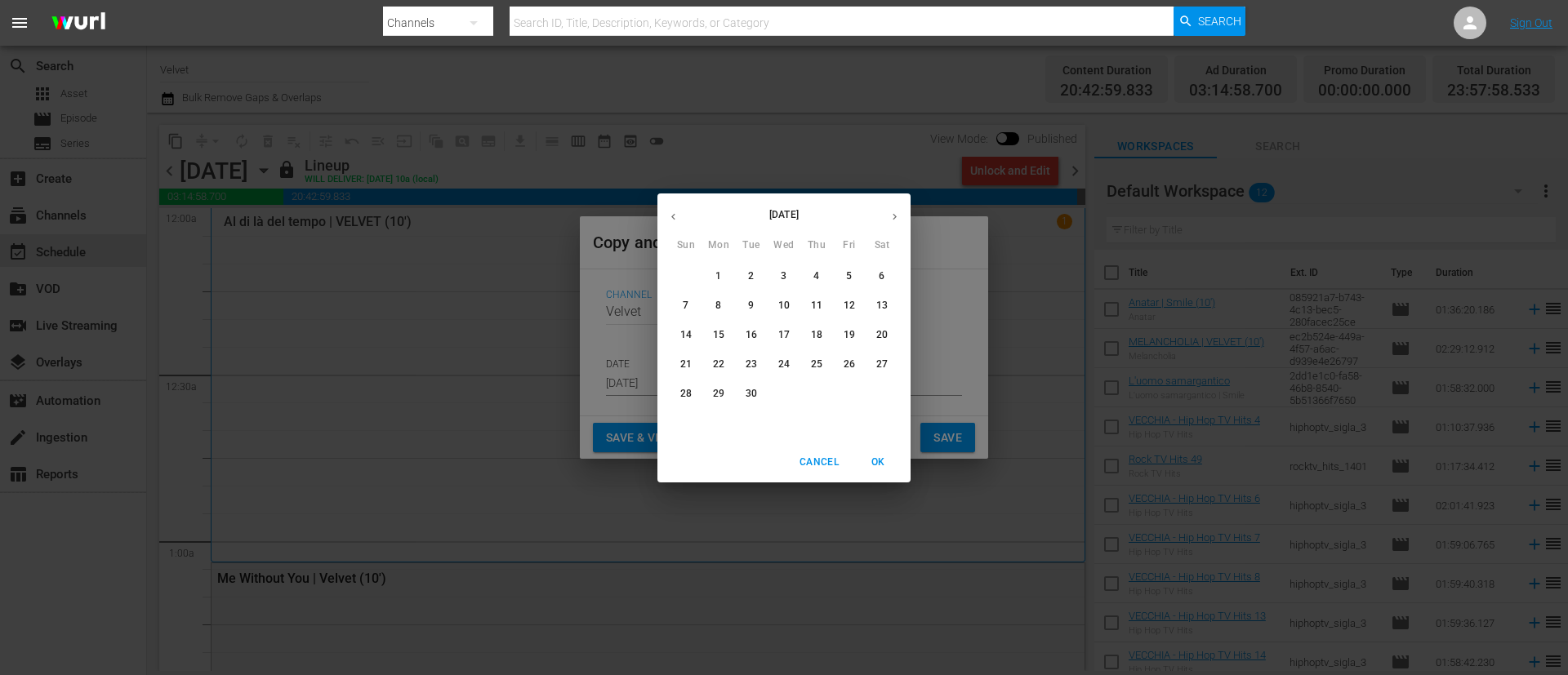
click at [682, 302] on span "7" at bounding box center [686, 306] width 29 height 14
type input "[DATE]"
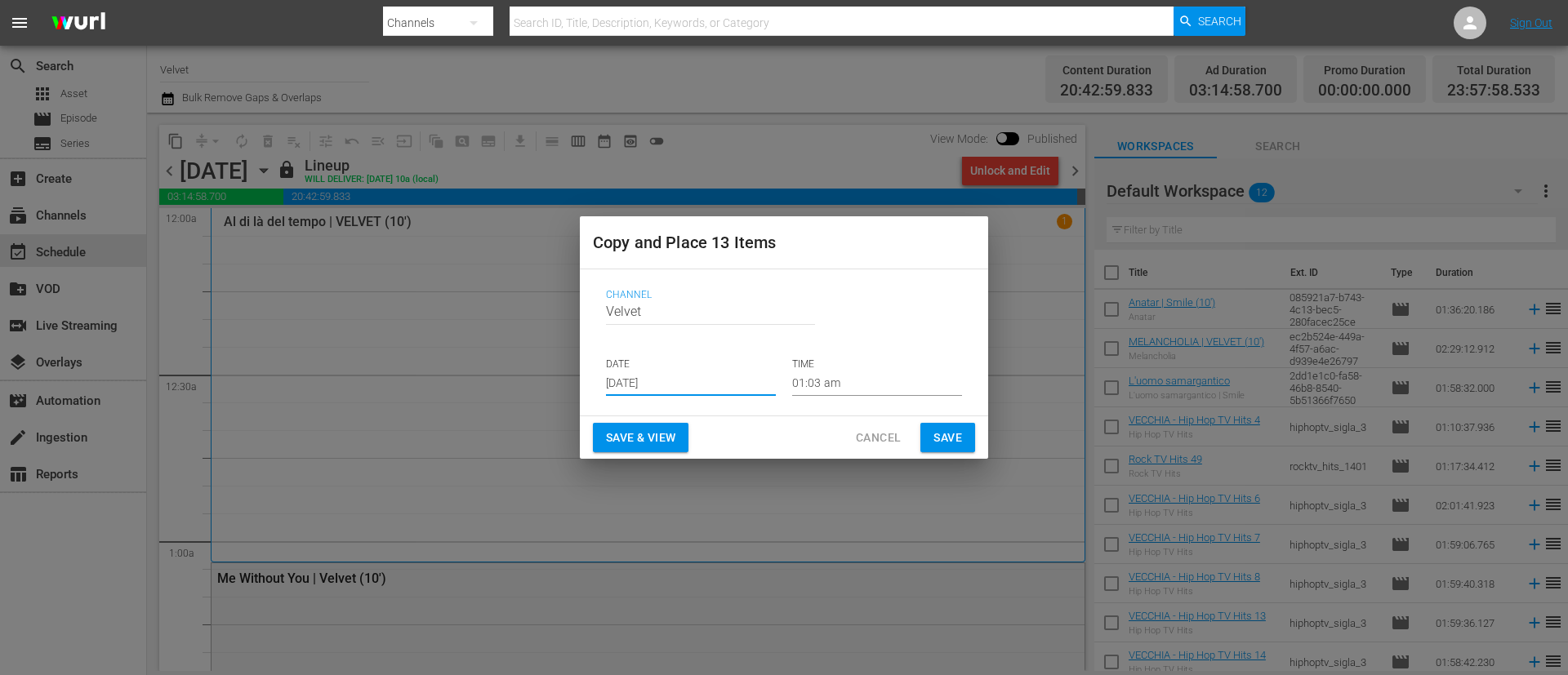
click at [958, 436] on span "Save" at bounding box center [948, 438] width 28 height 21
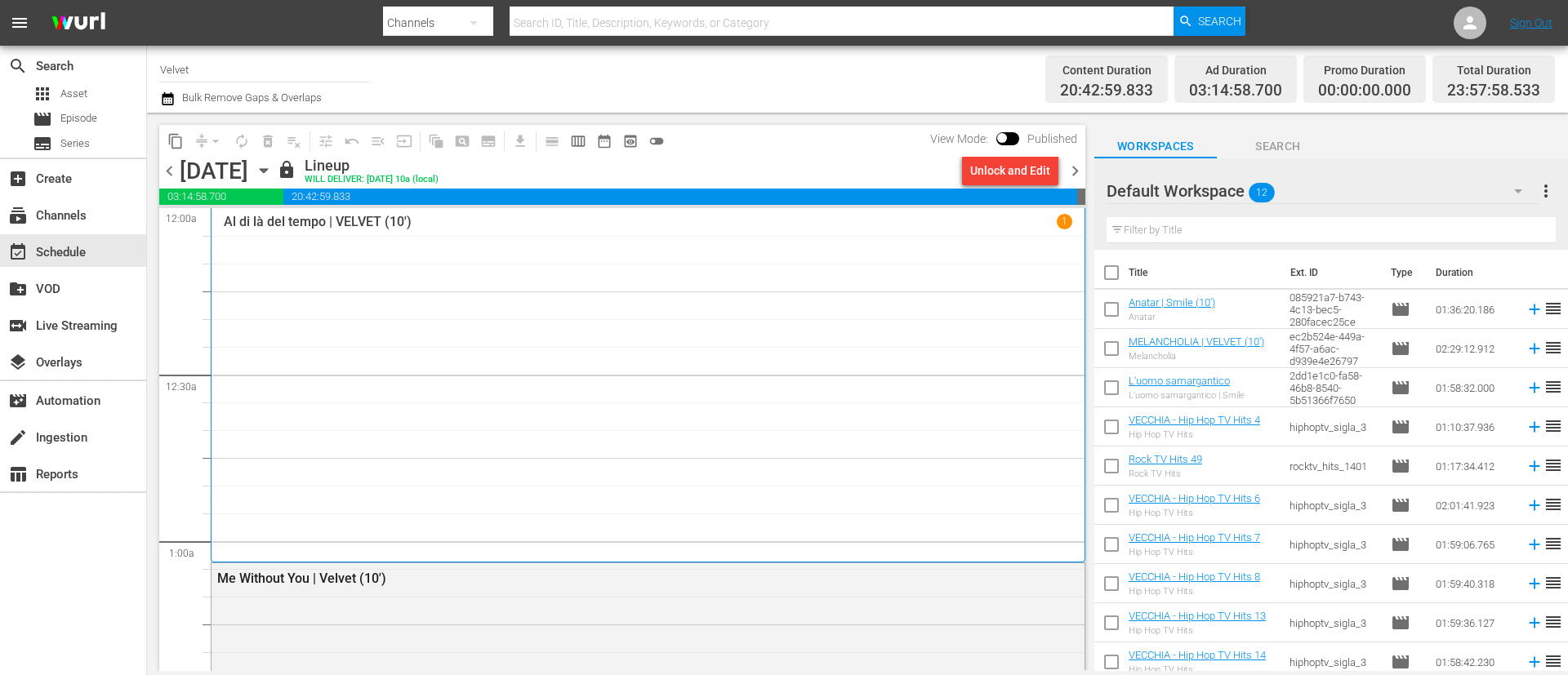
click at [273, 168] on icon "button" at bounding box center [264, 170] width 18 height 18
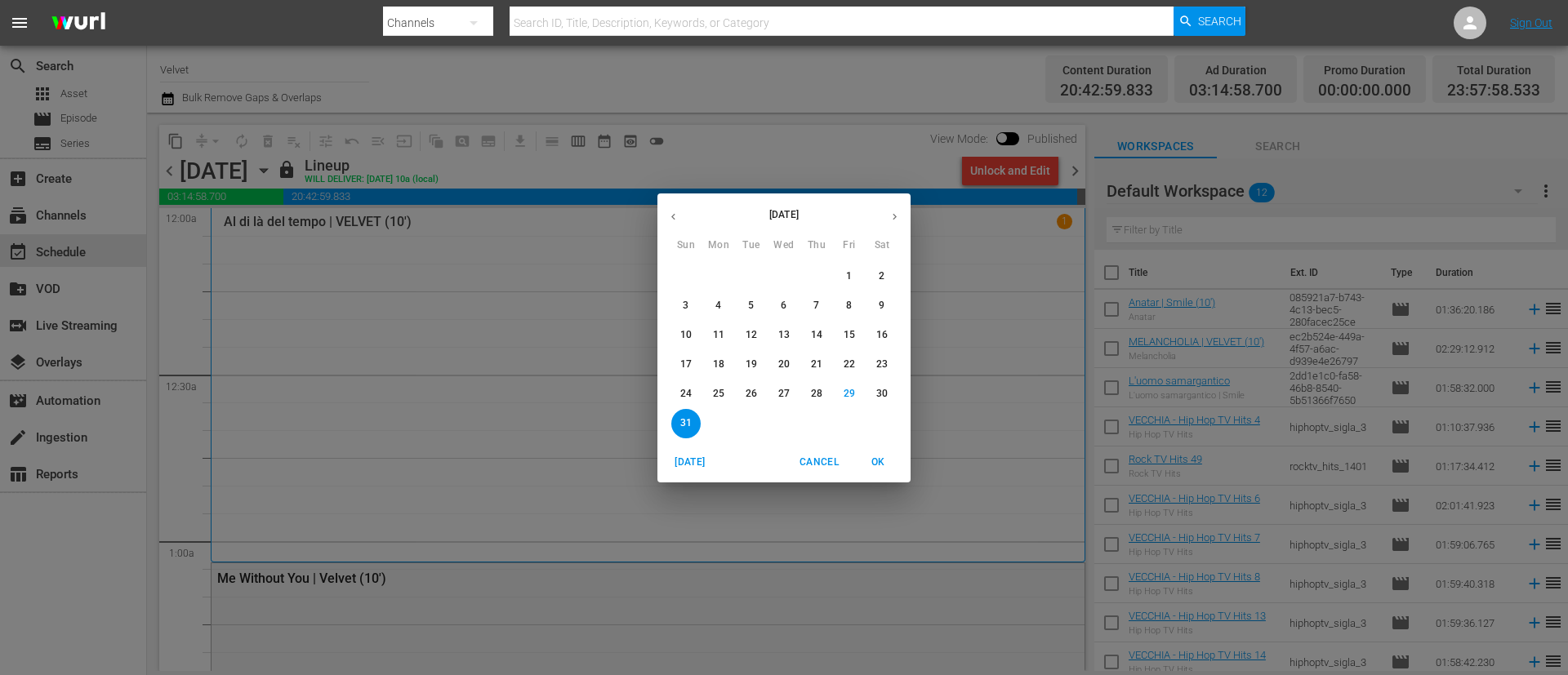
click at [894, 215] on icon "button" at bounding box center [895, 217] width 12 height 12
click at [714, 277] on span "1" at bounding box center [719, 276] width 29 height 14
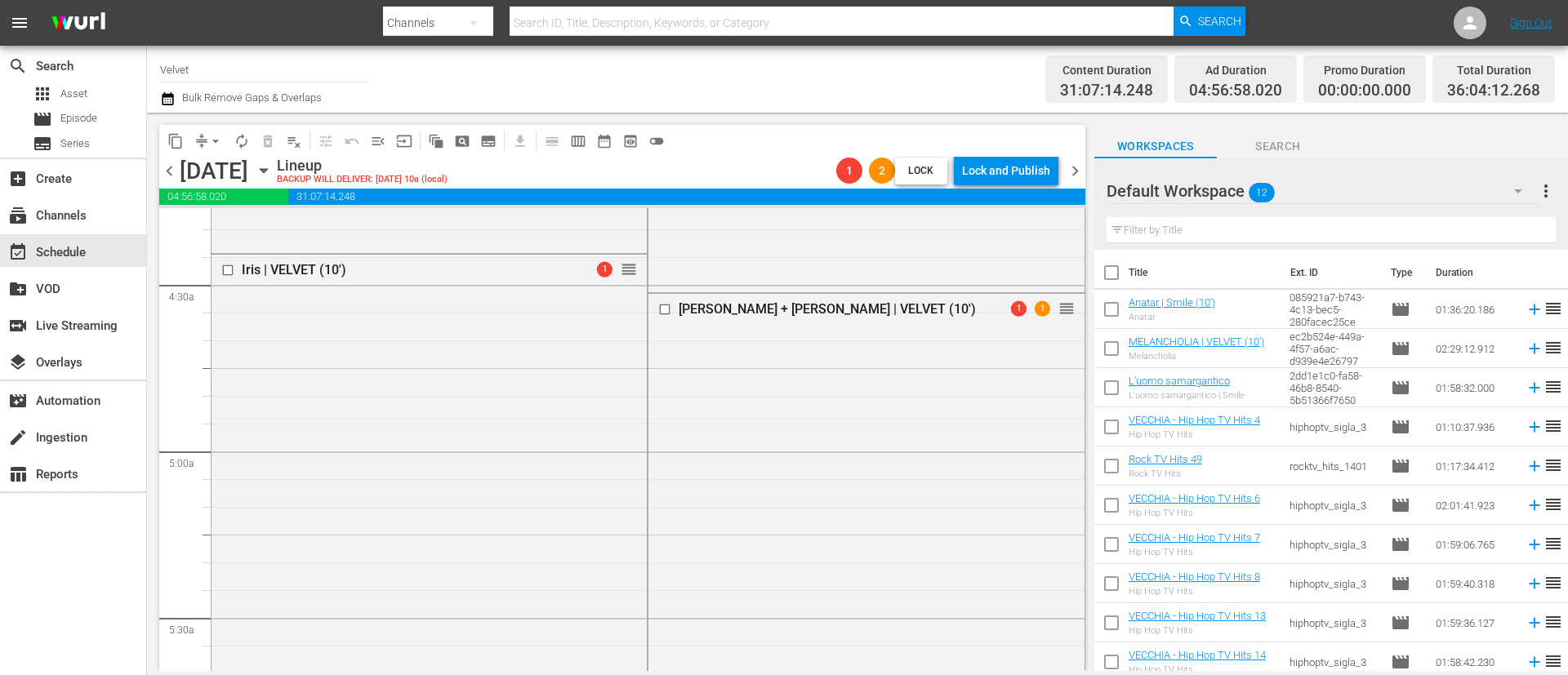
scroll to position [1714, 0]
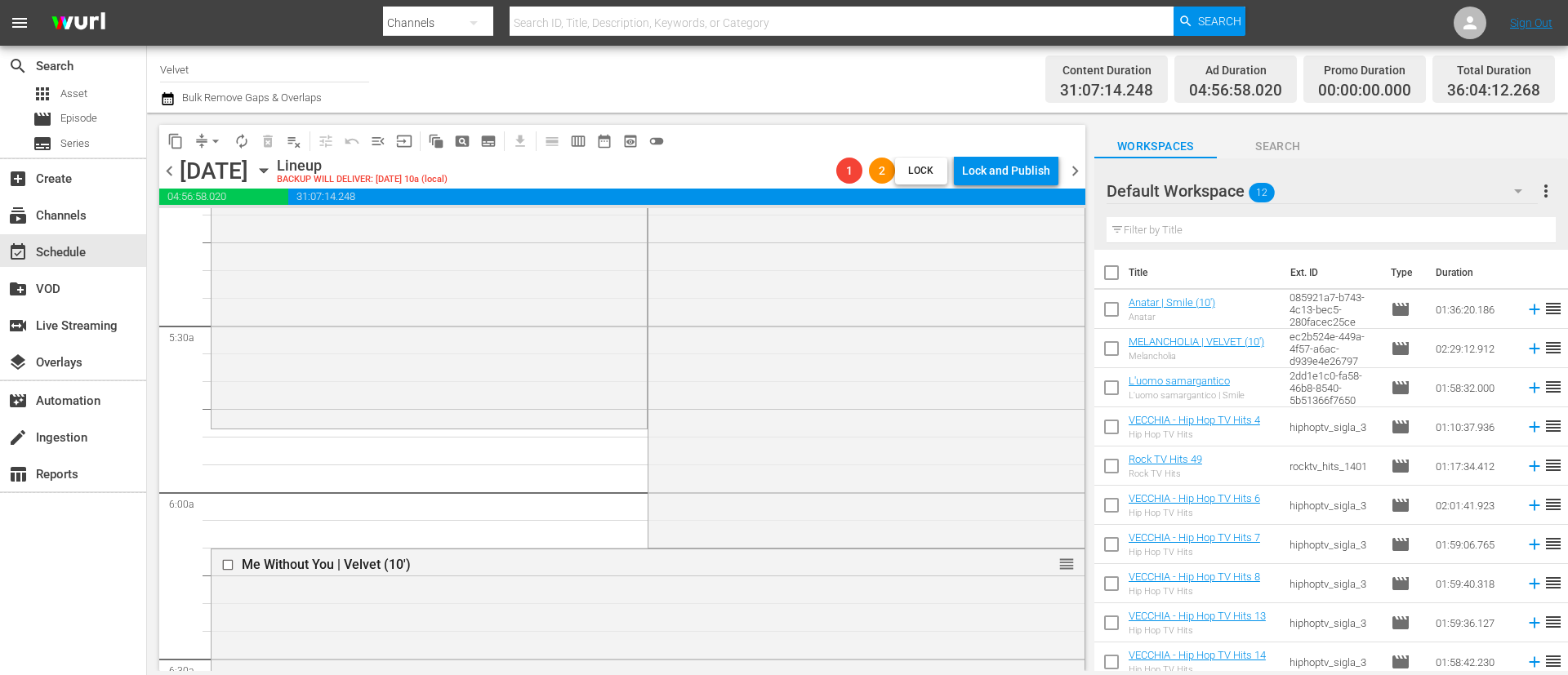
click at [1067, 170] on span "chevron_right" at bounding box center [1075, 171] width 21 height 21
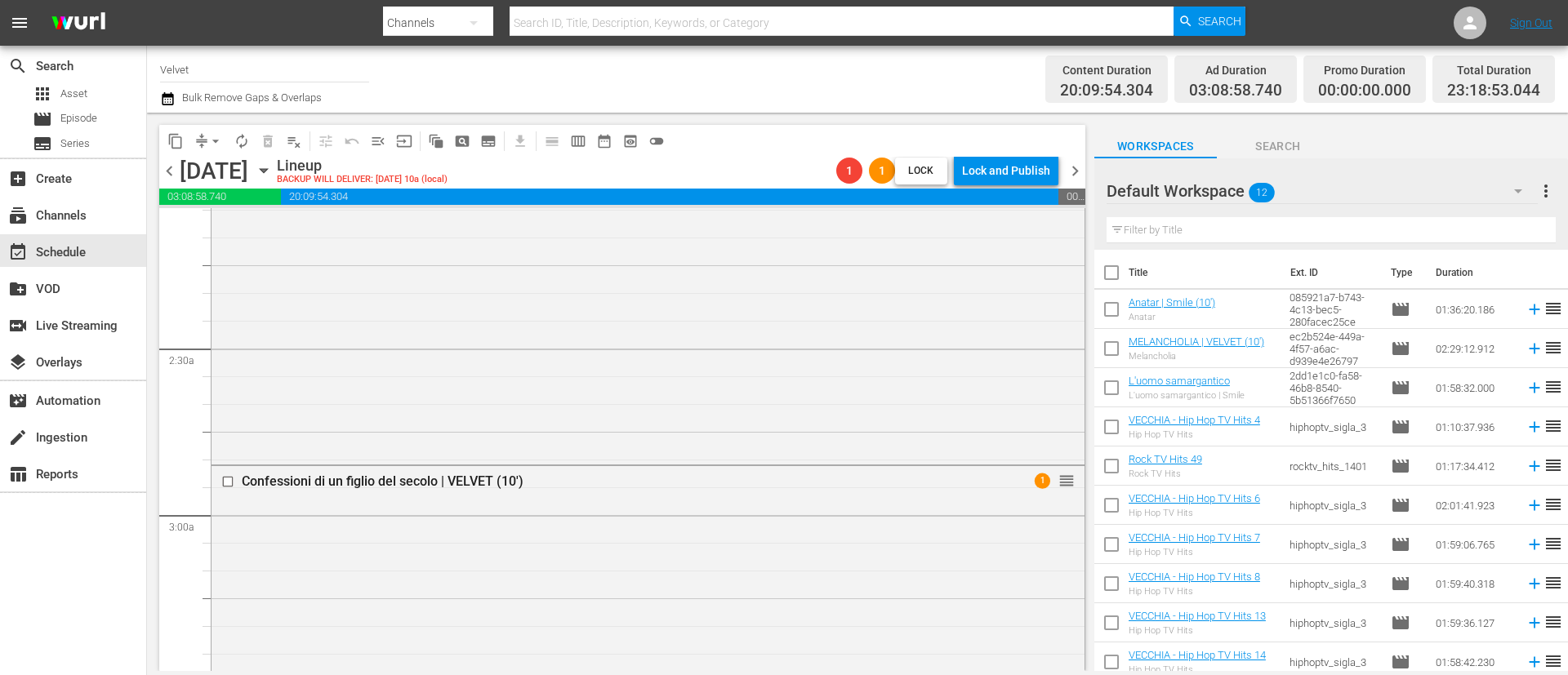
scroll to position [517, 0]
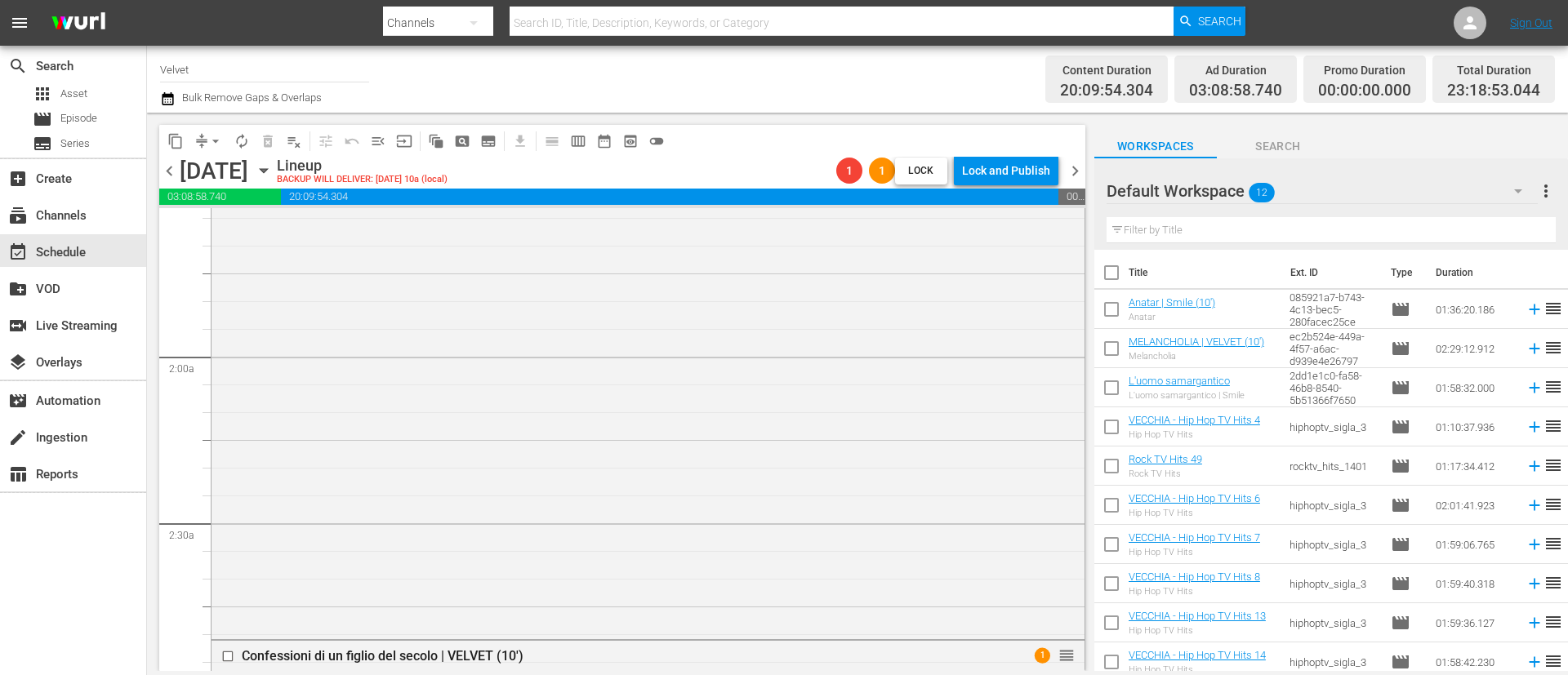
click at [167, 102] on icon "button" at bounding box center [167, 98] width 11 height 13
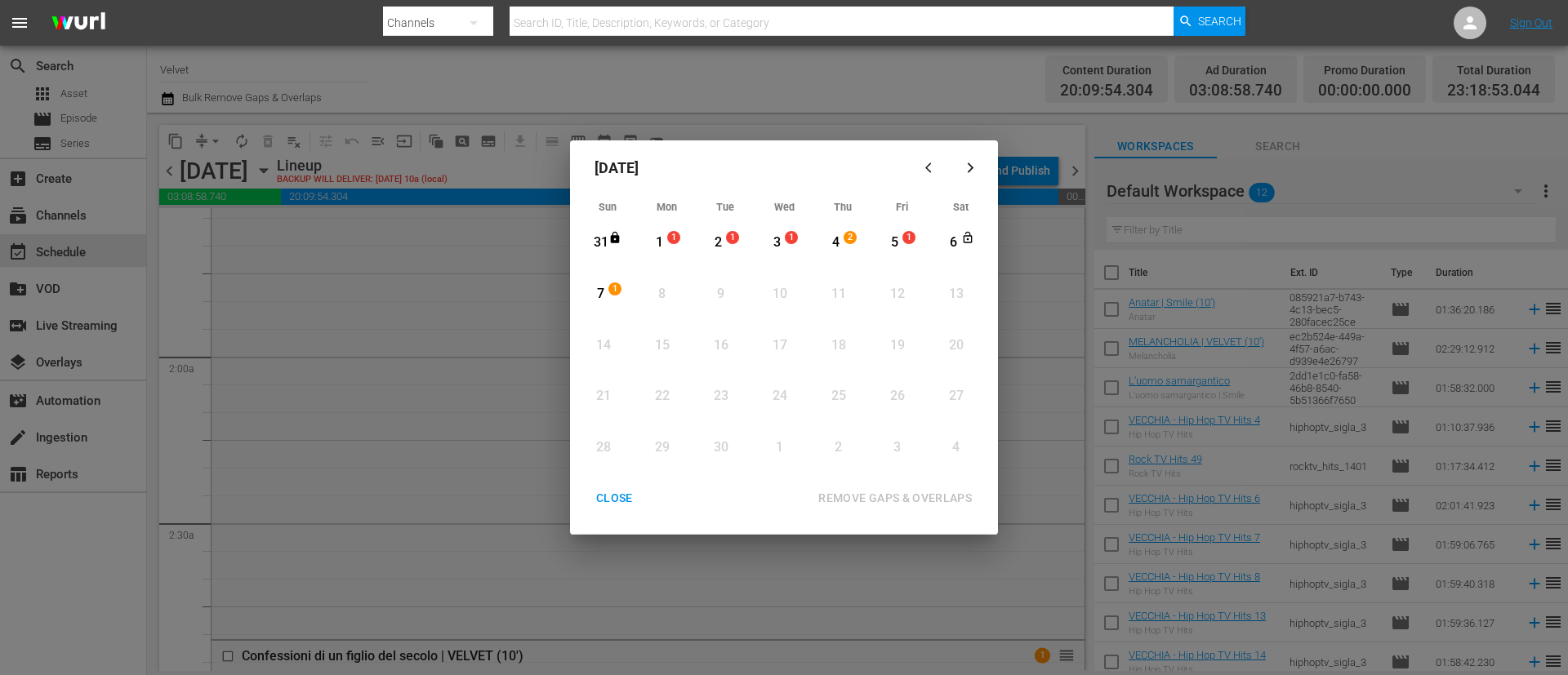
click at [665, 235] on div "1" at bounding box center [660, 243] width 21 height 19
click at [610, 285] on span "1" at bounding box center [614, 288] width 11 height 13
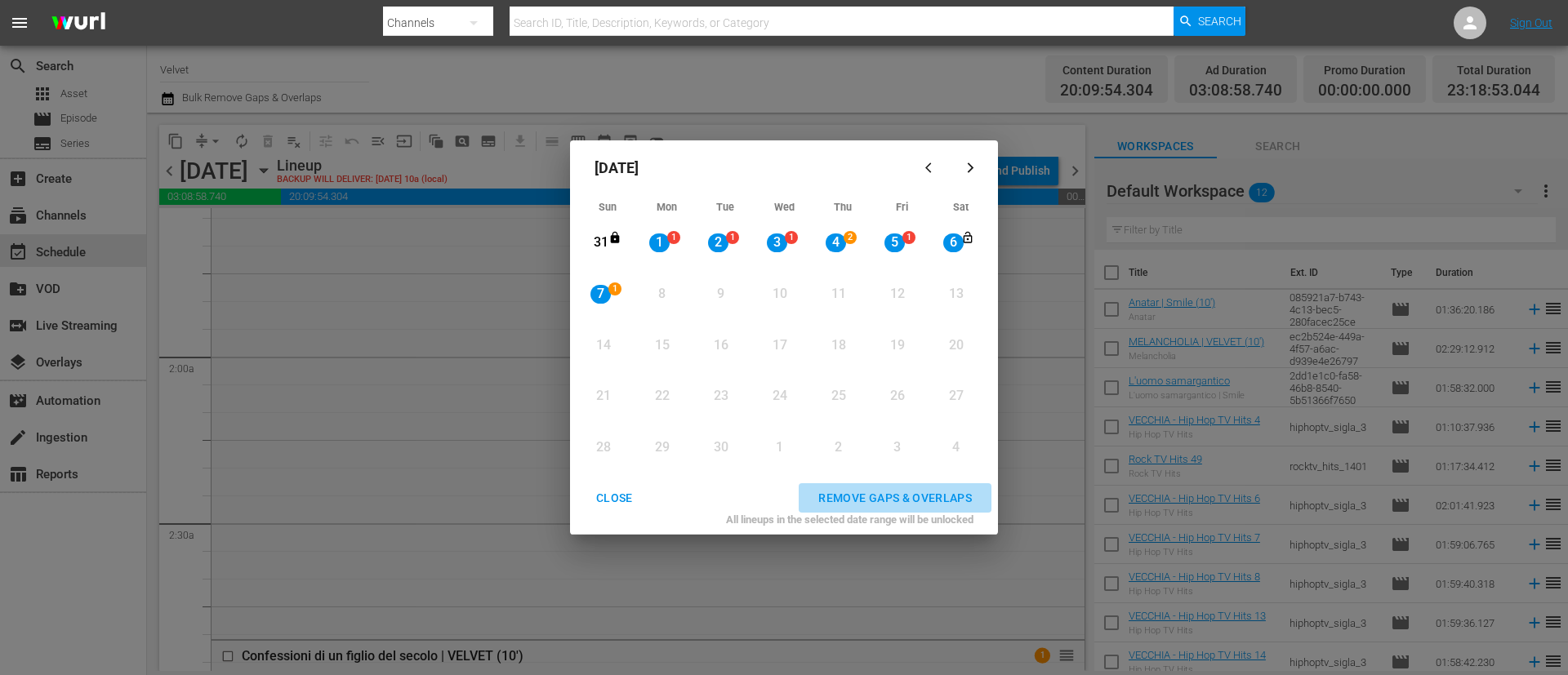
click at [892, 508] on button "REMOVE GAPS & OVERLAPS" at bounding box center [895, 498] width 193 height 30
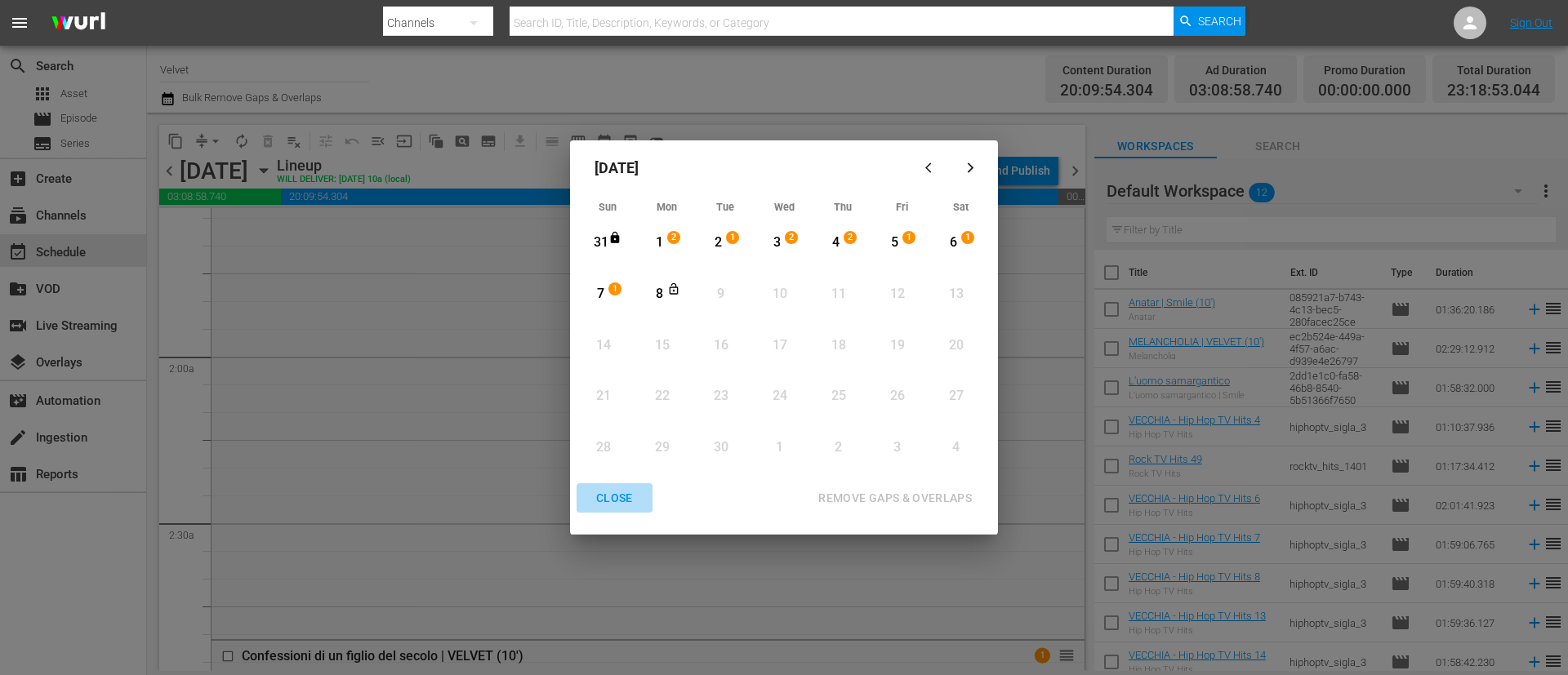
click at [619, 492] on div "CLOSE" at bounding box center [614, 499] width 63 height 21
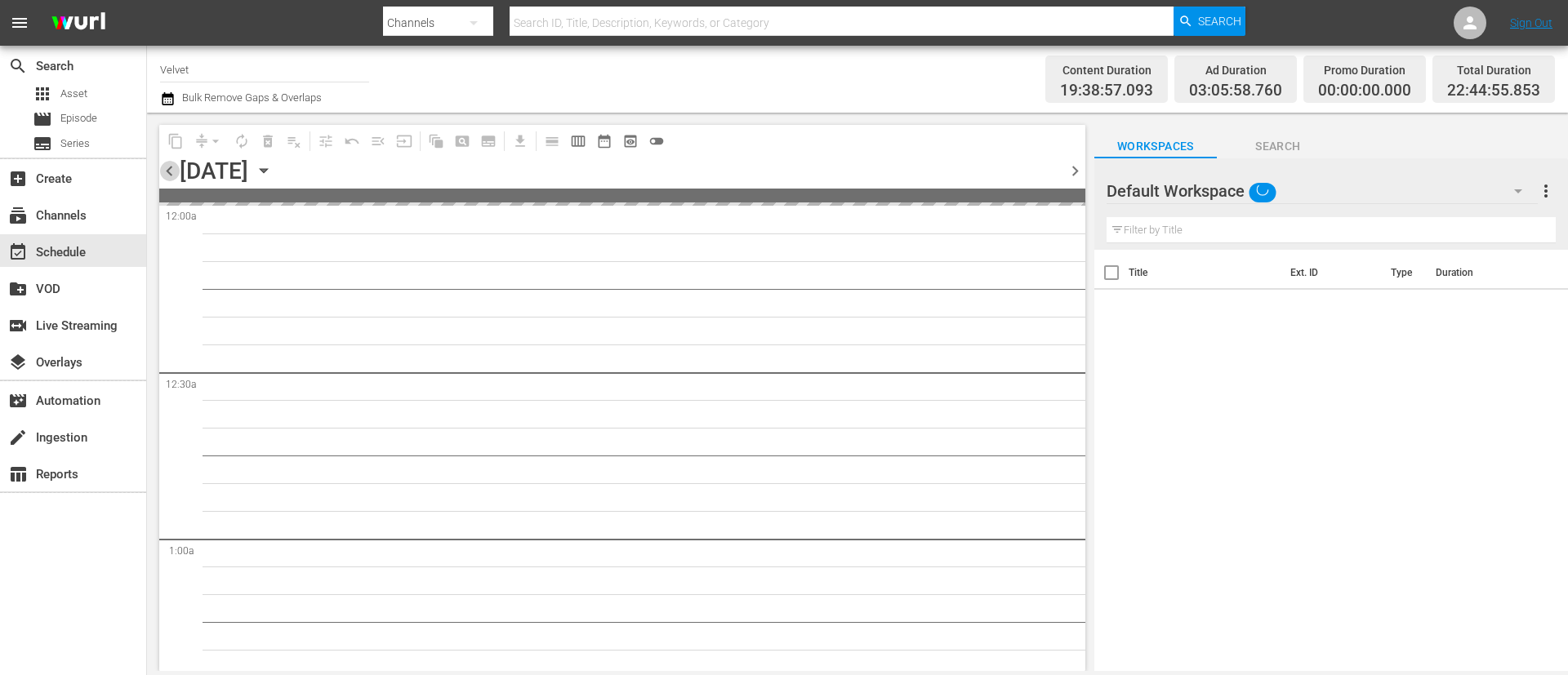
click at [172, 176] on span "chevron_left" at bounding box center [170, 171] width 21 height 21
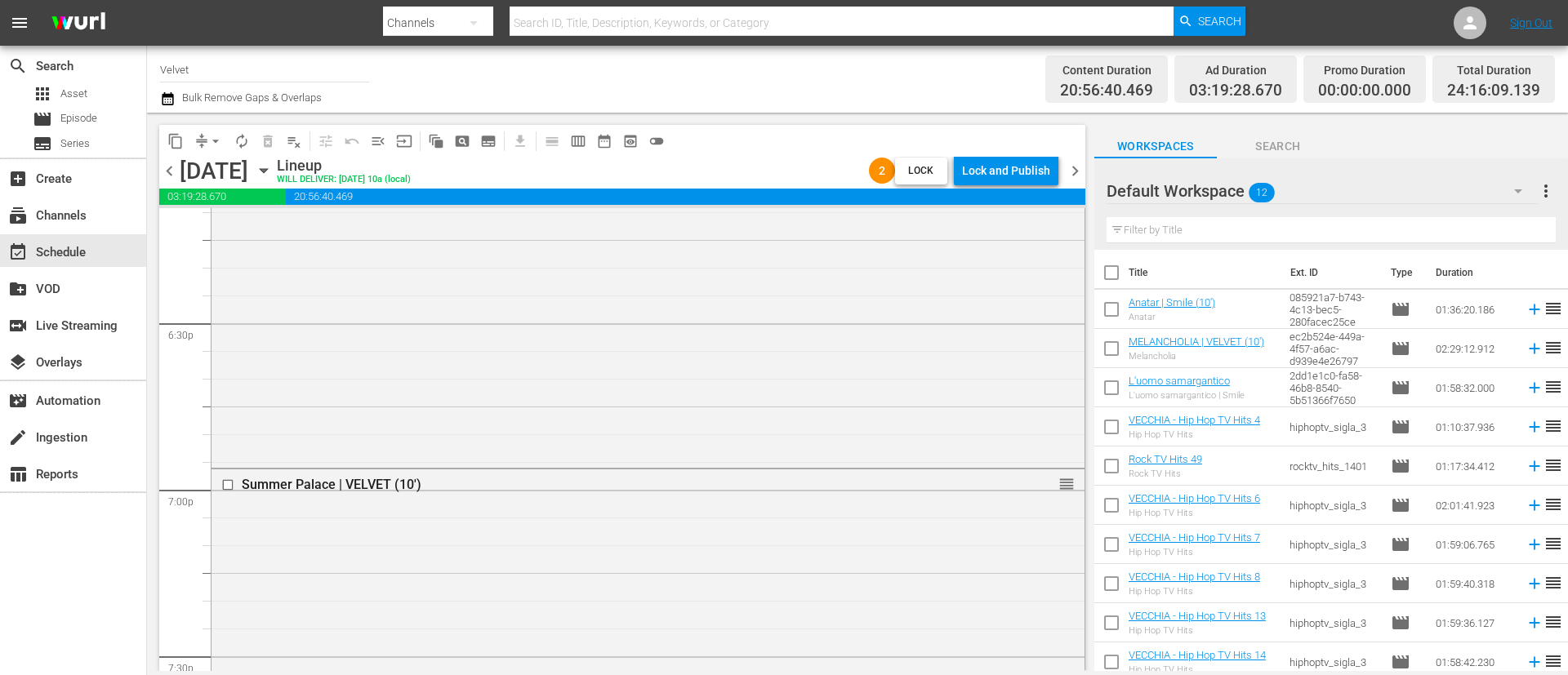
scroll to position [7963, 0]
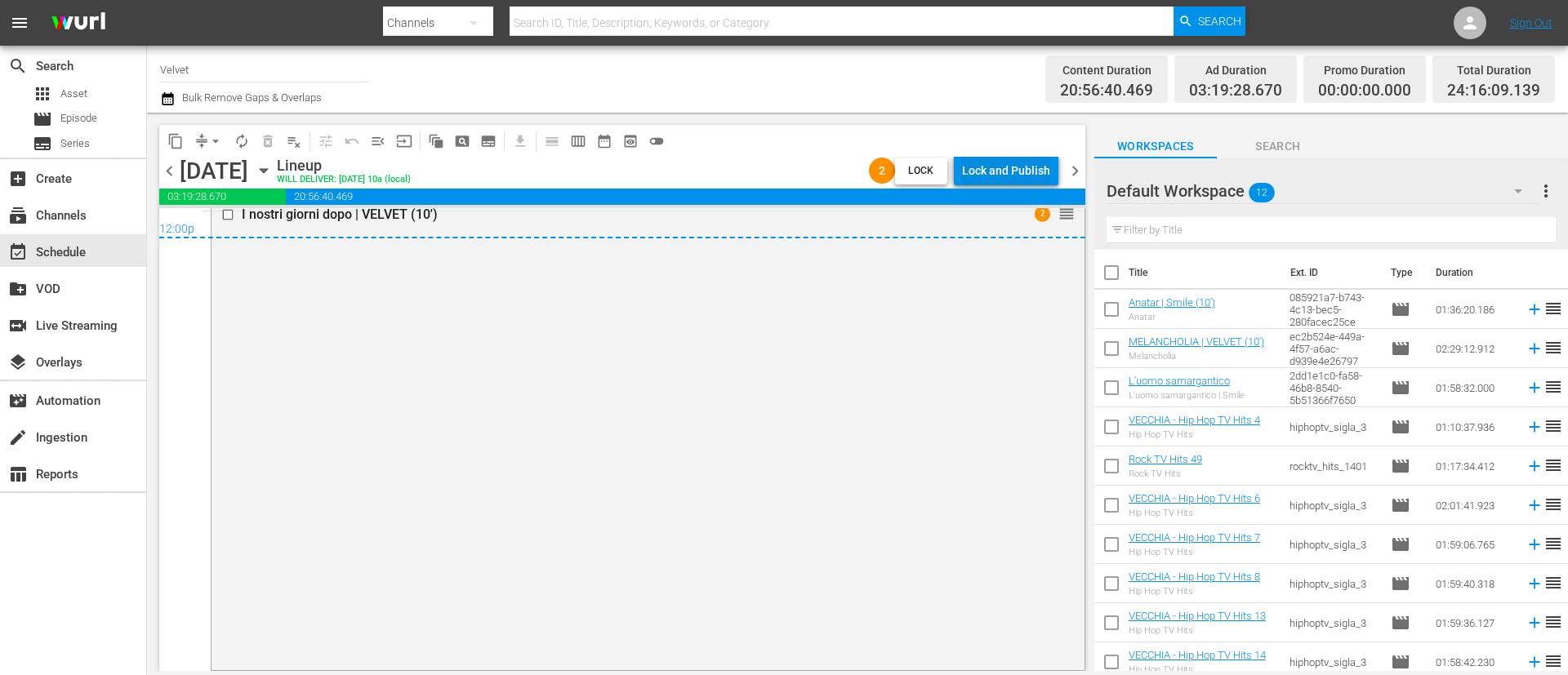
click at [1030, 176] on div "Lock and Publish" at bounding box center [1006, 170] width 88 height 29
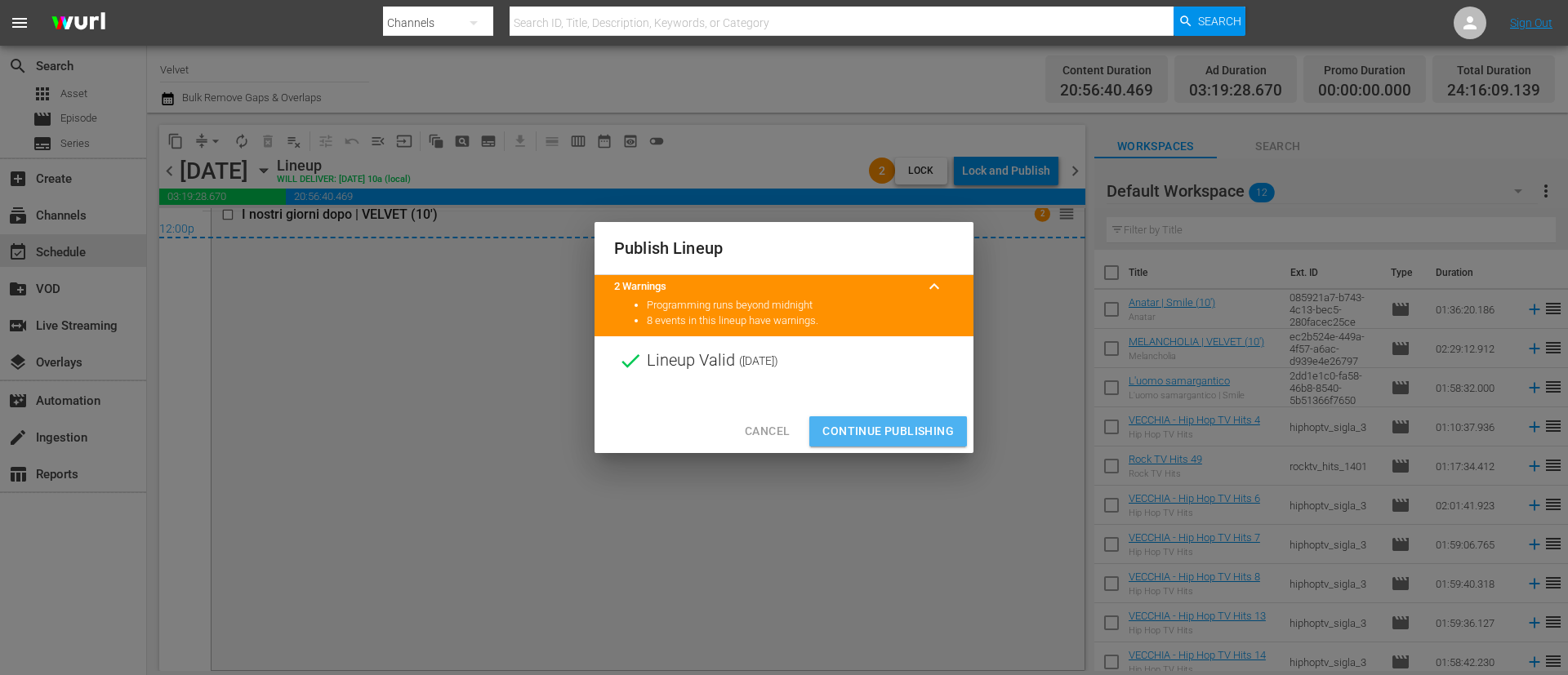
click at [879, 430] on span "Continue Publishing" at bounding box center [888, 431] width 132 height 21
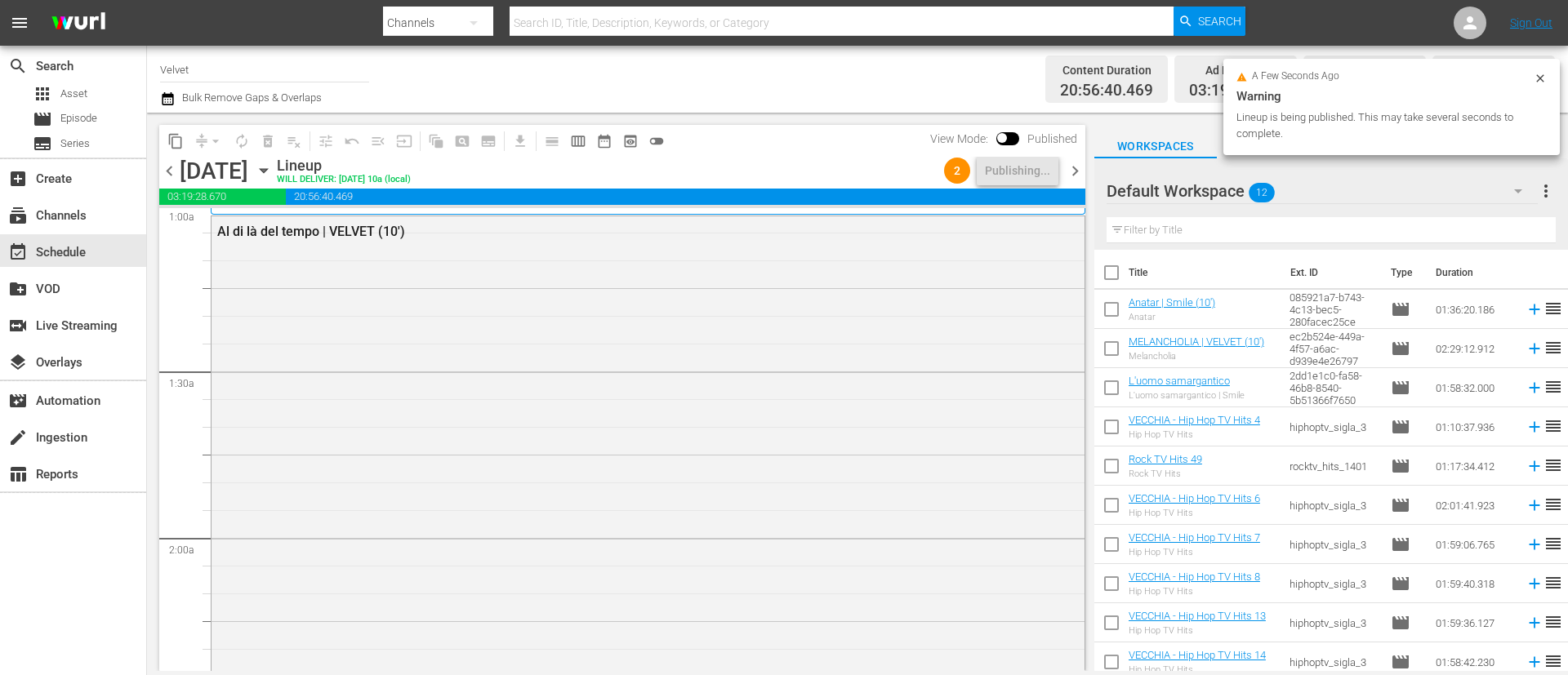
scroll to position [0, 0]
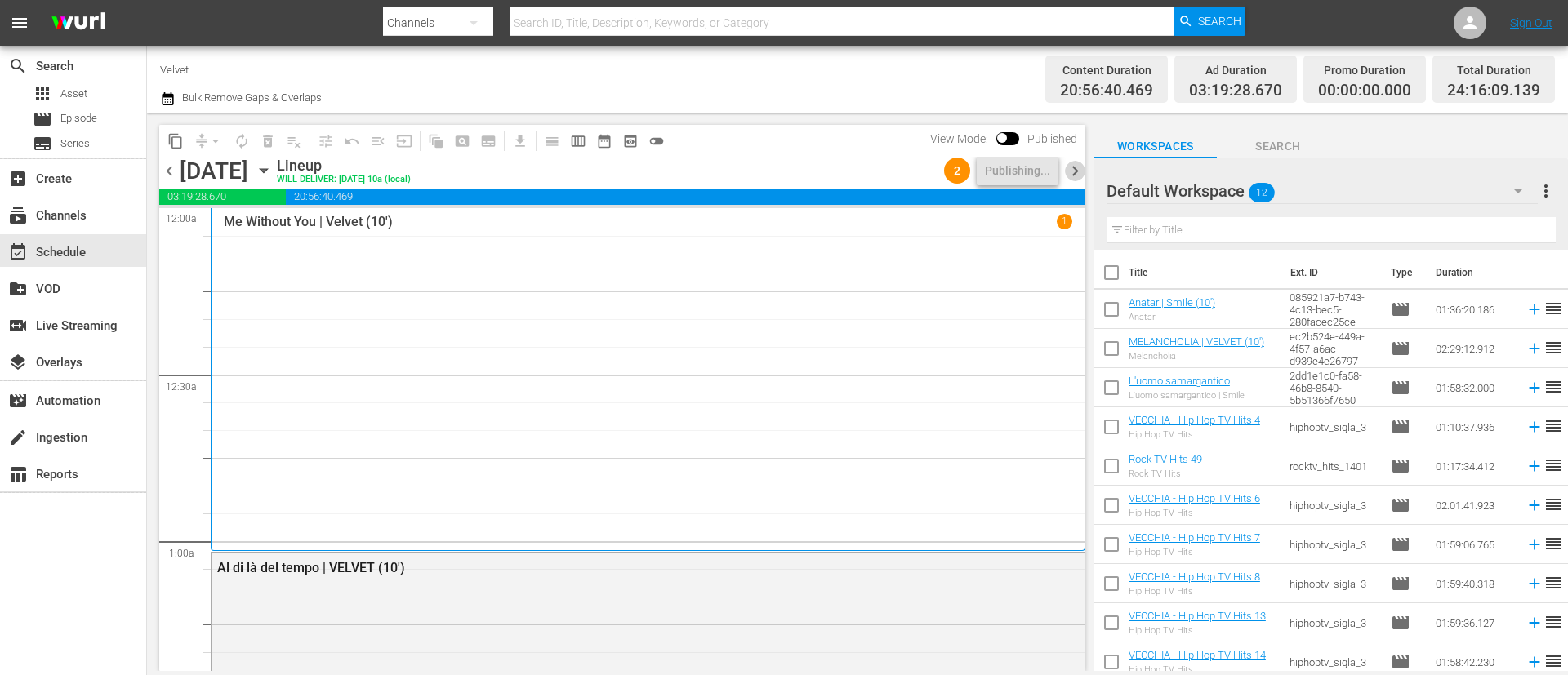
click at [1084, 168] on span "chevron_right" at bounding box center [1075, 171] width 21 height 21
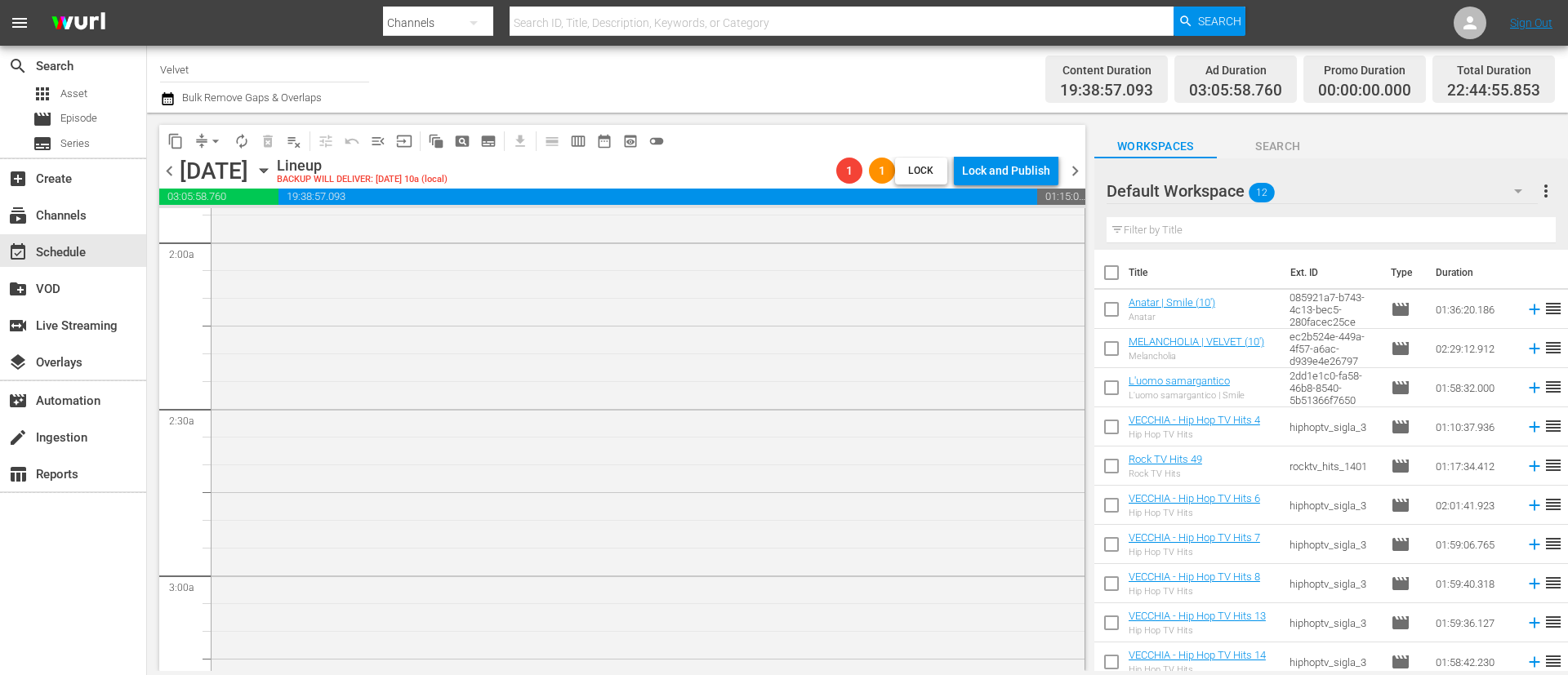
scroll to position [122, 0]
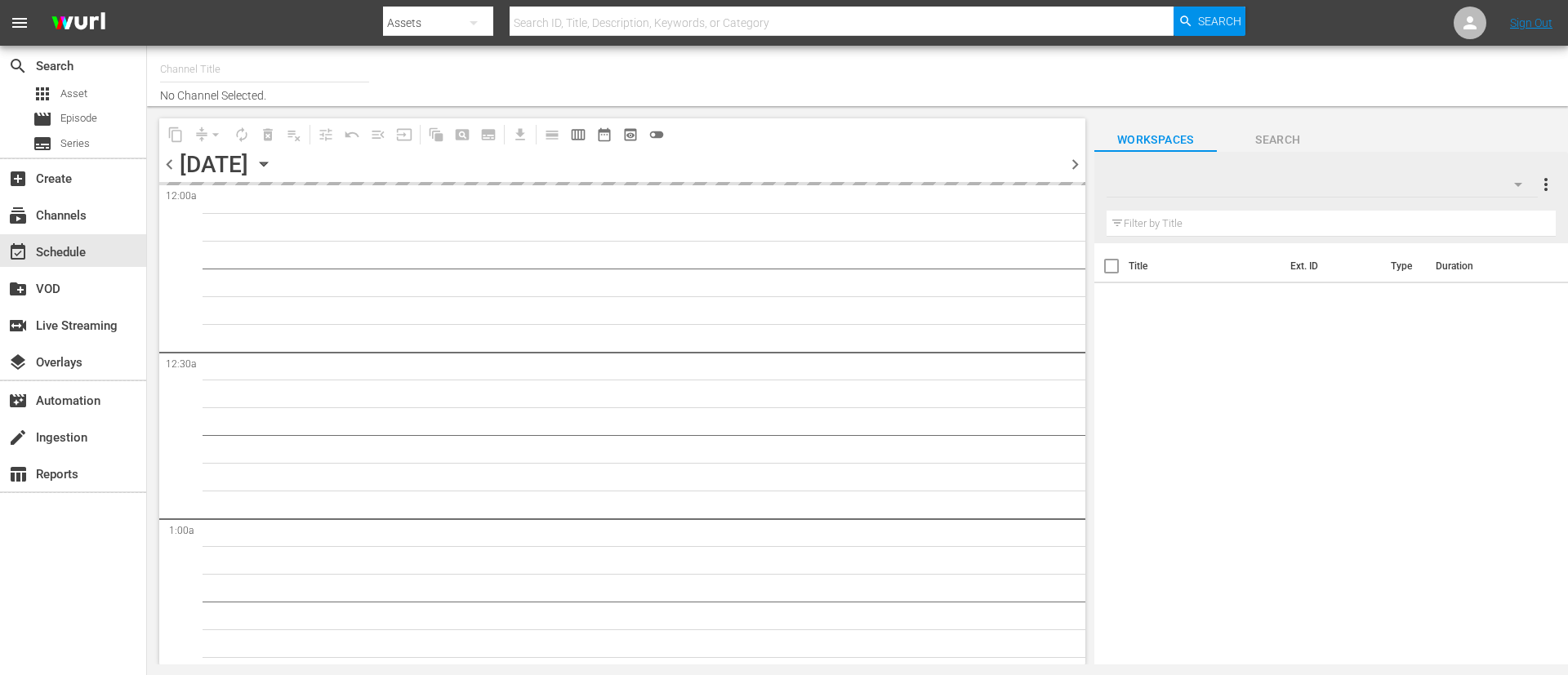
type input "Velvet (1144)"
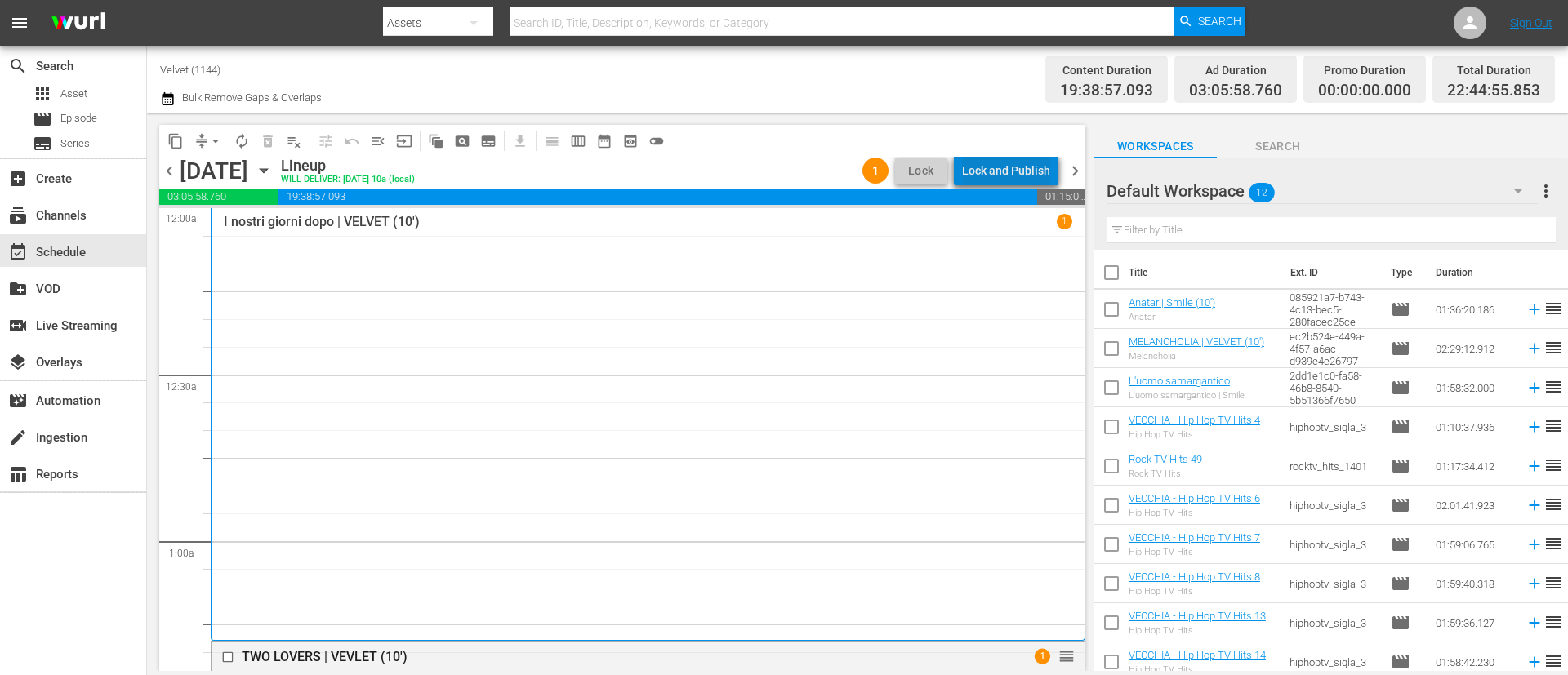
click at [1015, 167] on div "Lock and Publish" at bounding box center [1006, 170] width 88 height 29
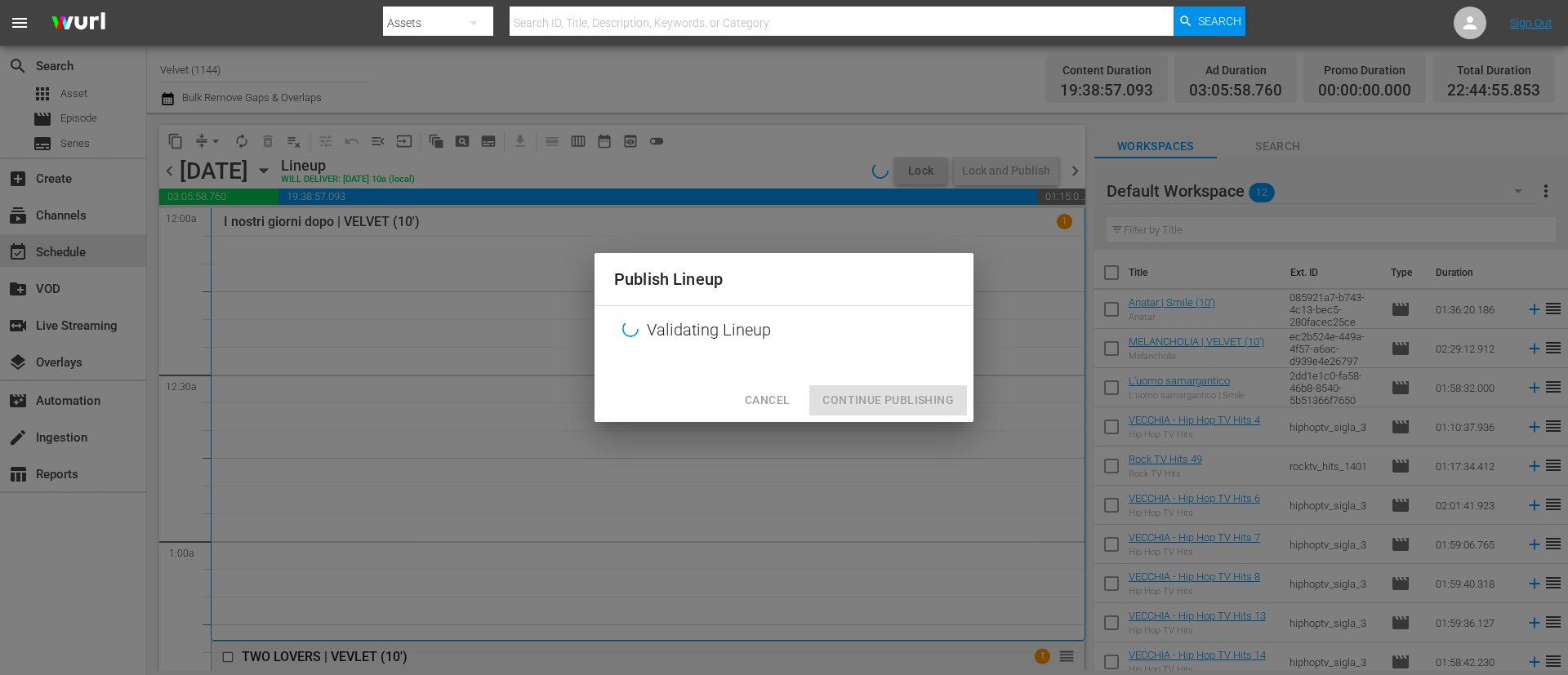
click at [845, 411] on div "Cancel Continue Publishing" at bounding box center [784, 400] width 379 height 43
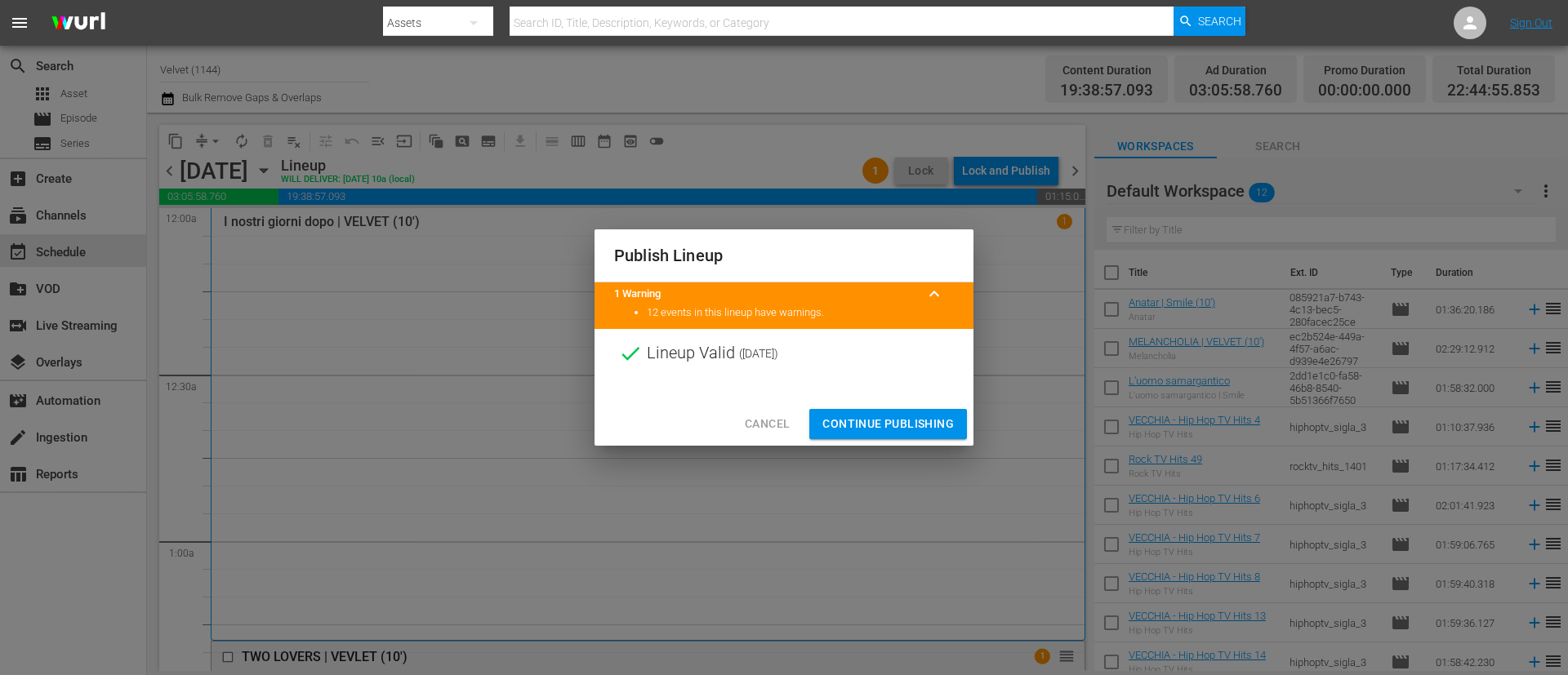
click at [883, 423] on span "Continue Publishing" at bounding box center [888, 424] width 132 height 21
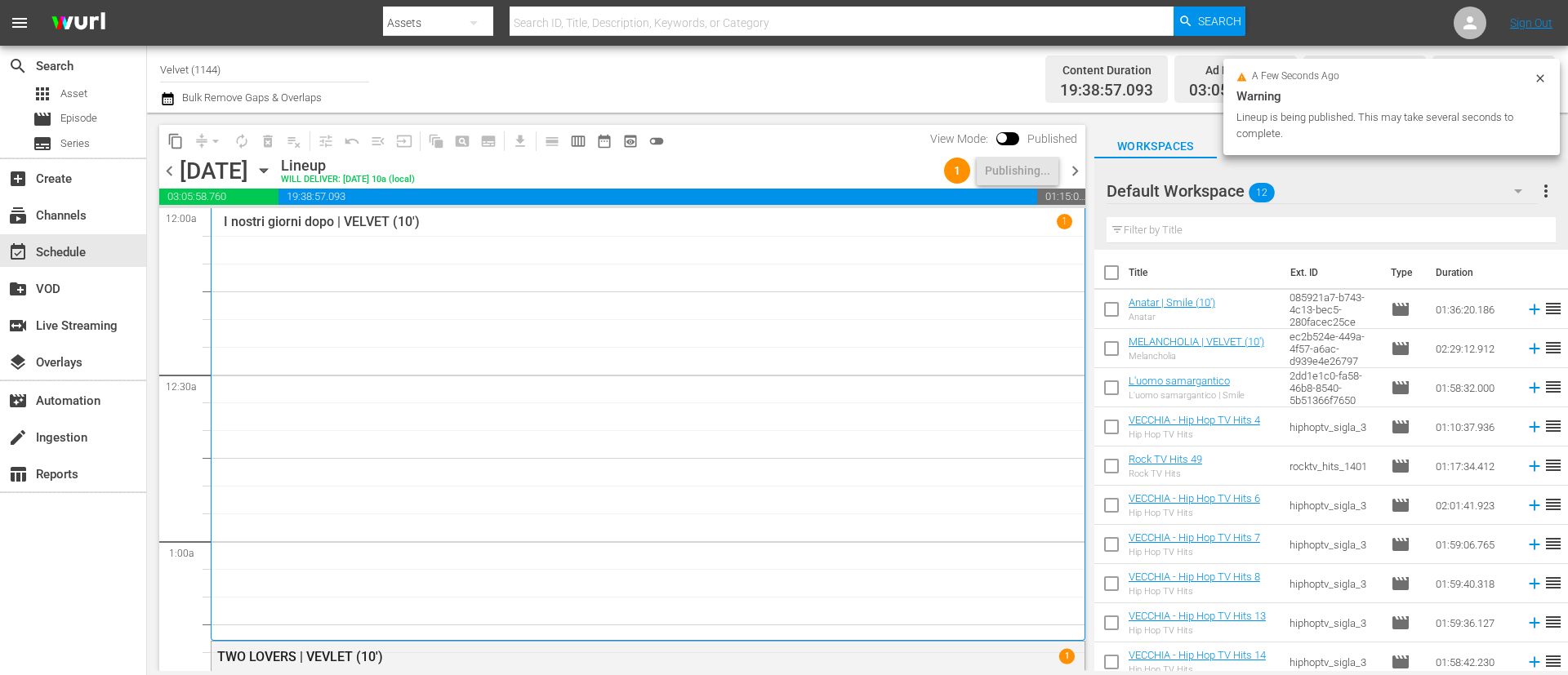
click at [1078, 170] on span "chevron_right" at bounding box center [1075, 171] width 21 height 21
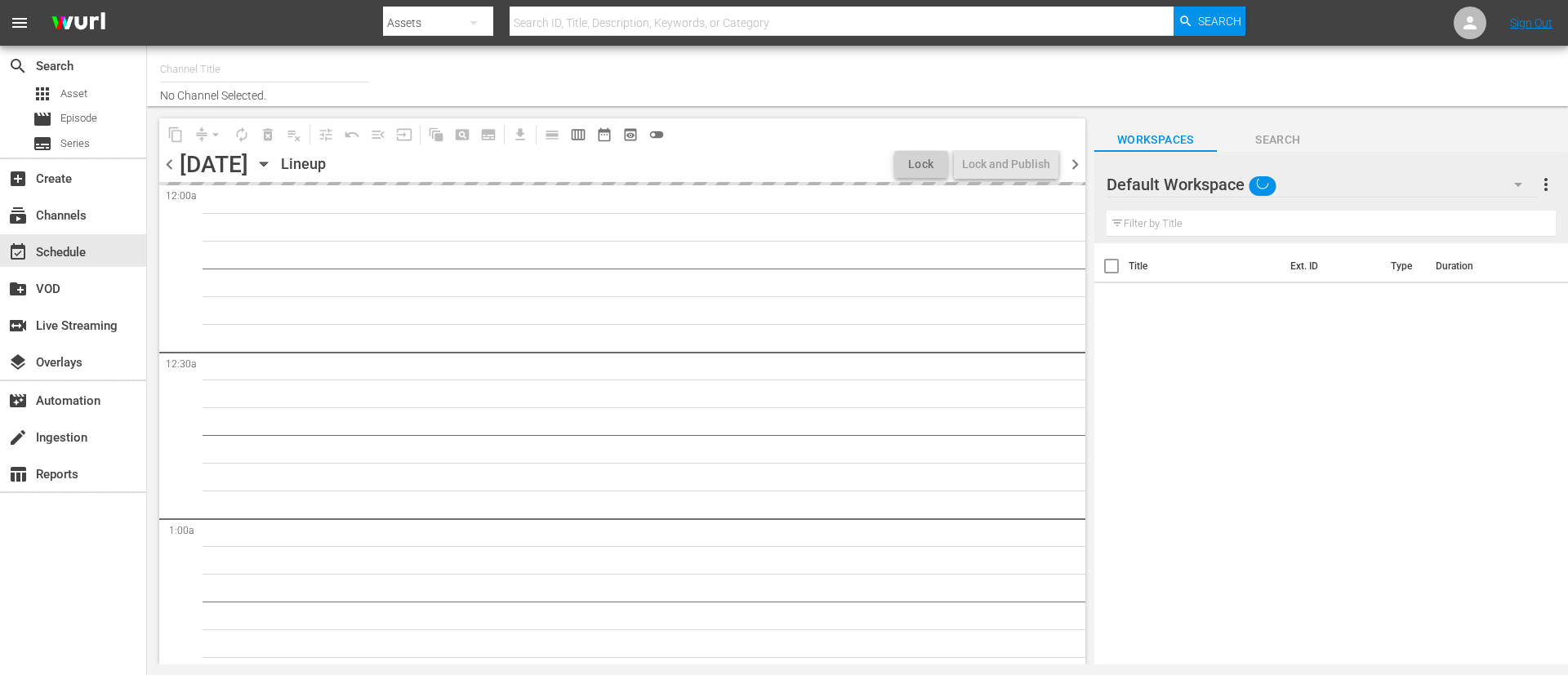
type input "Velvet (1144)"
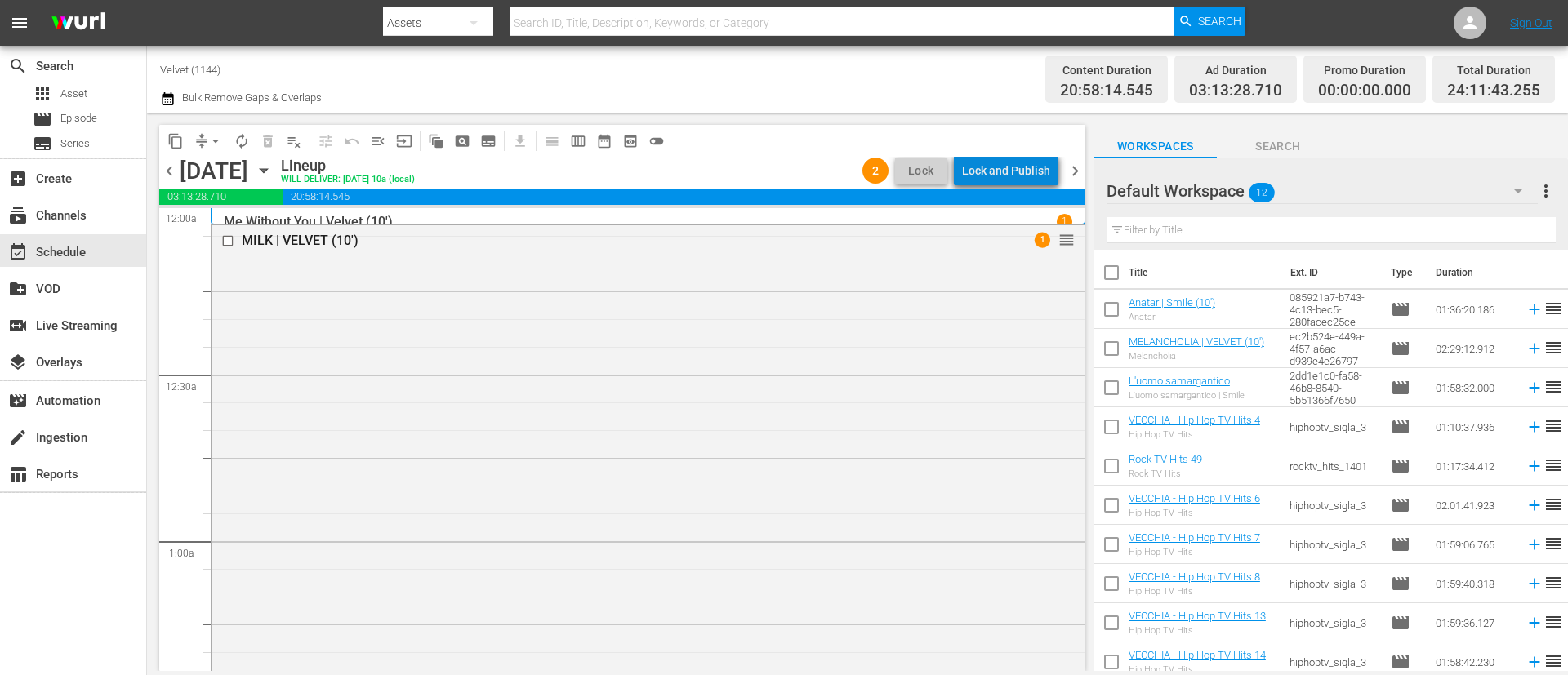
click at [1031, 172] on div "Lock and Publish" at bounding box center [1006, 170] width 88 height 29
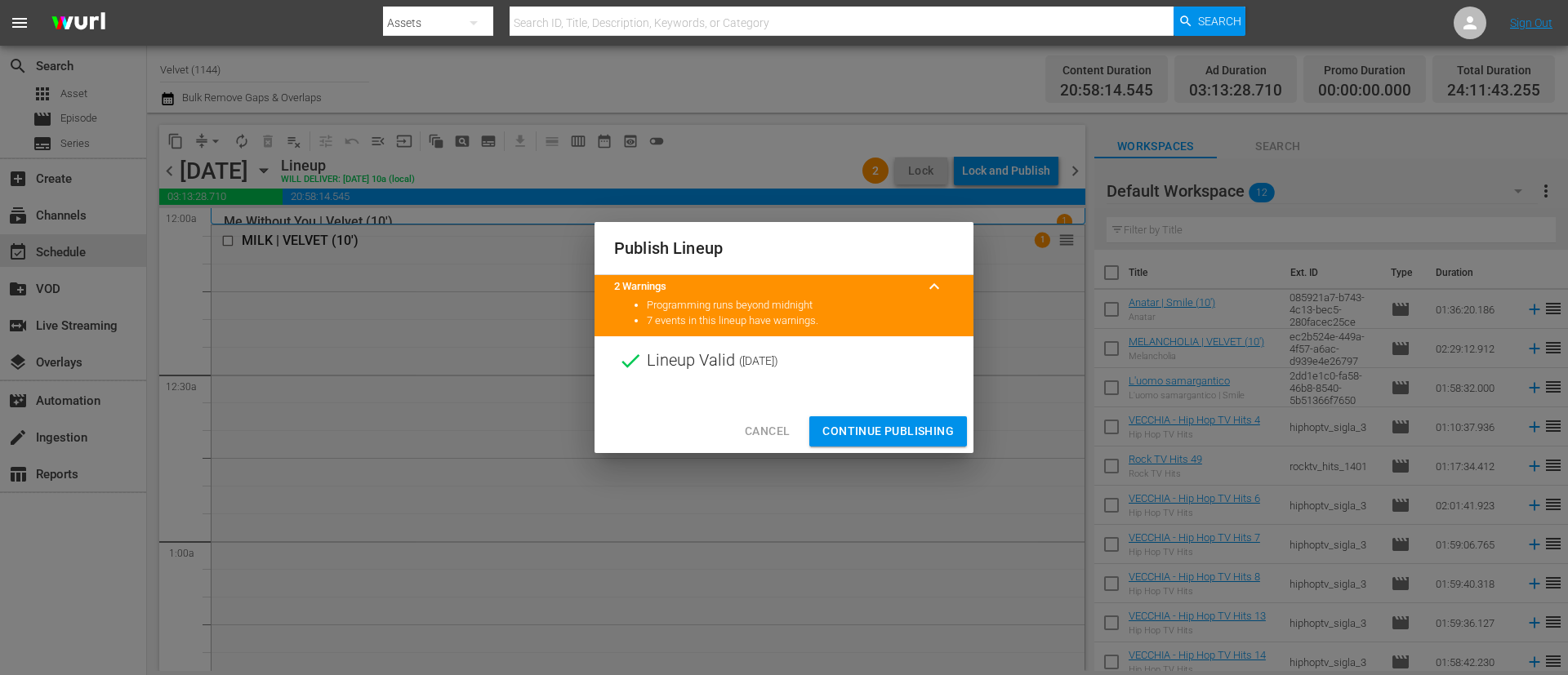
click at [881, 400] on div at bounding box center [784, 398] width 379 height 24
click at [911, 418] on button "Continue Publishing" at bounding box center [888, 431] width 158 height 30
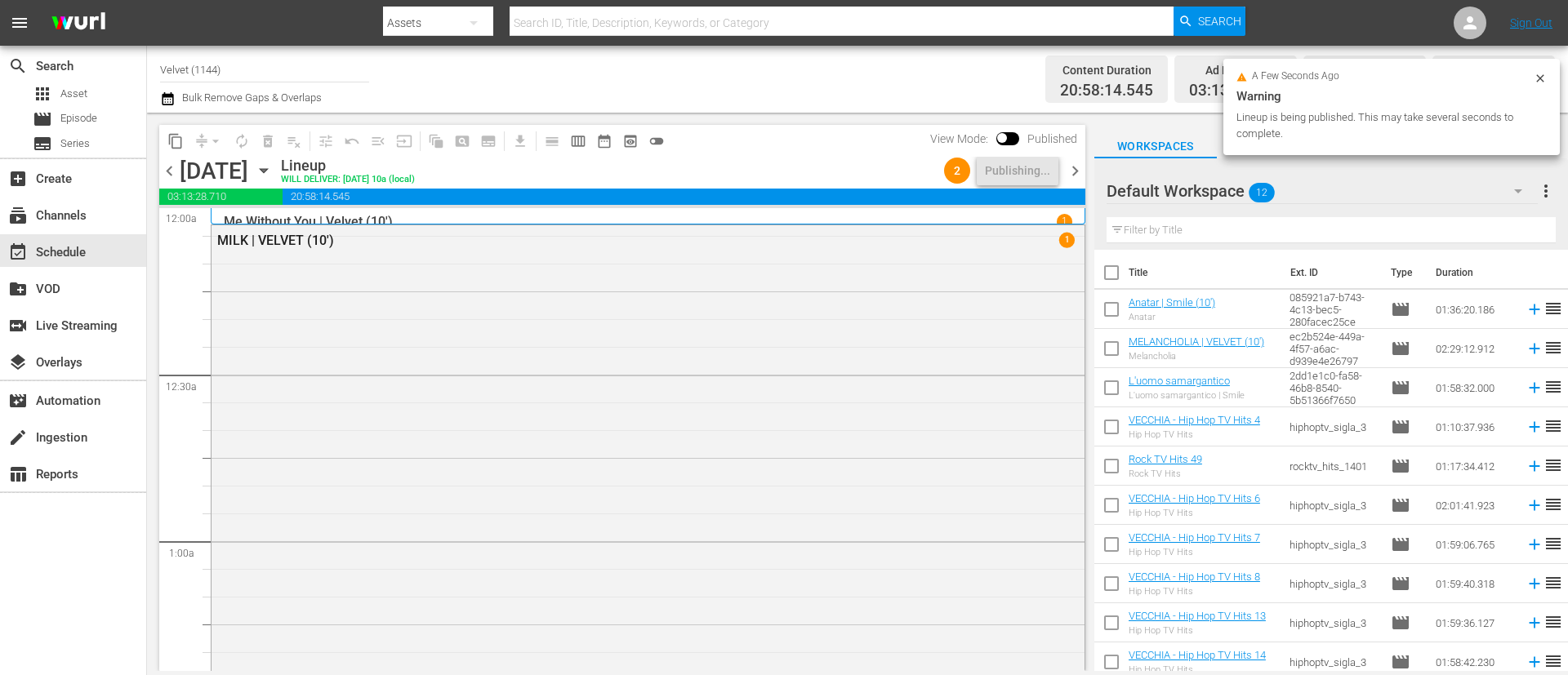
click at [1078, 170] on span "chevron_right" at bounding box center [1075, 171] width 21 height 21
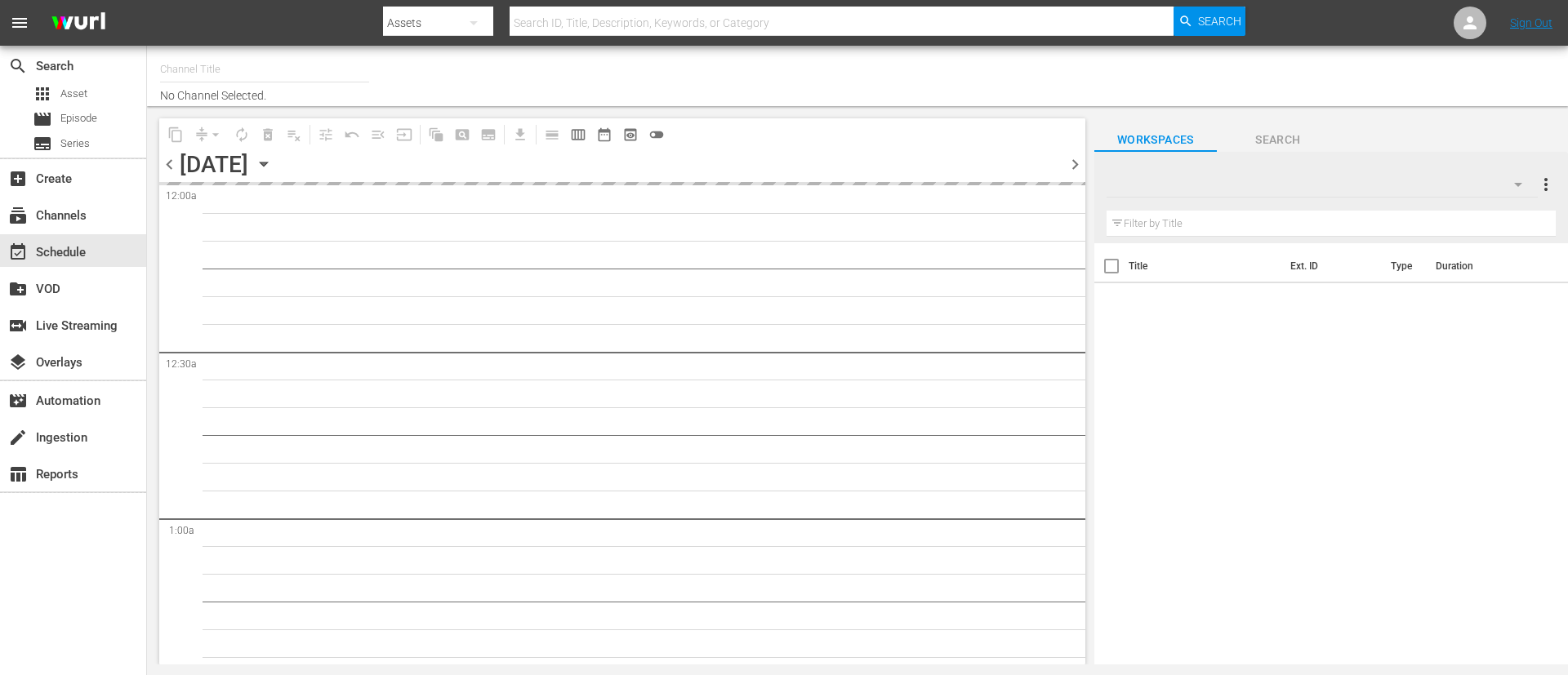
type input "Velvet (1144)"
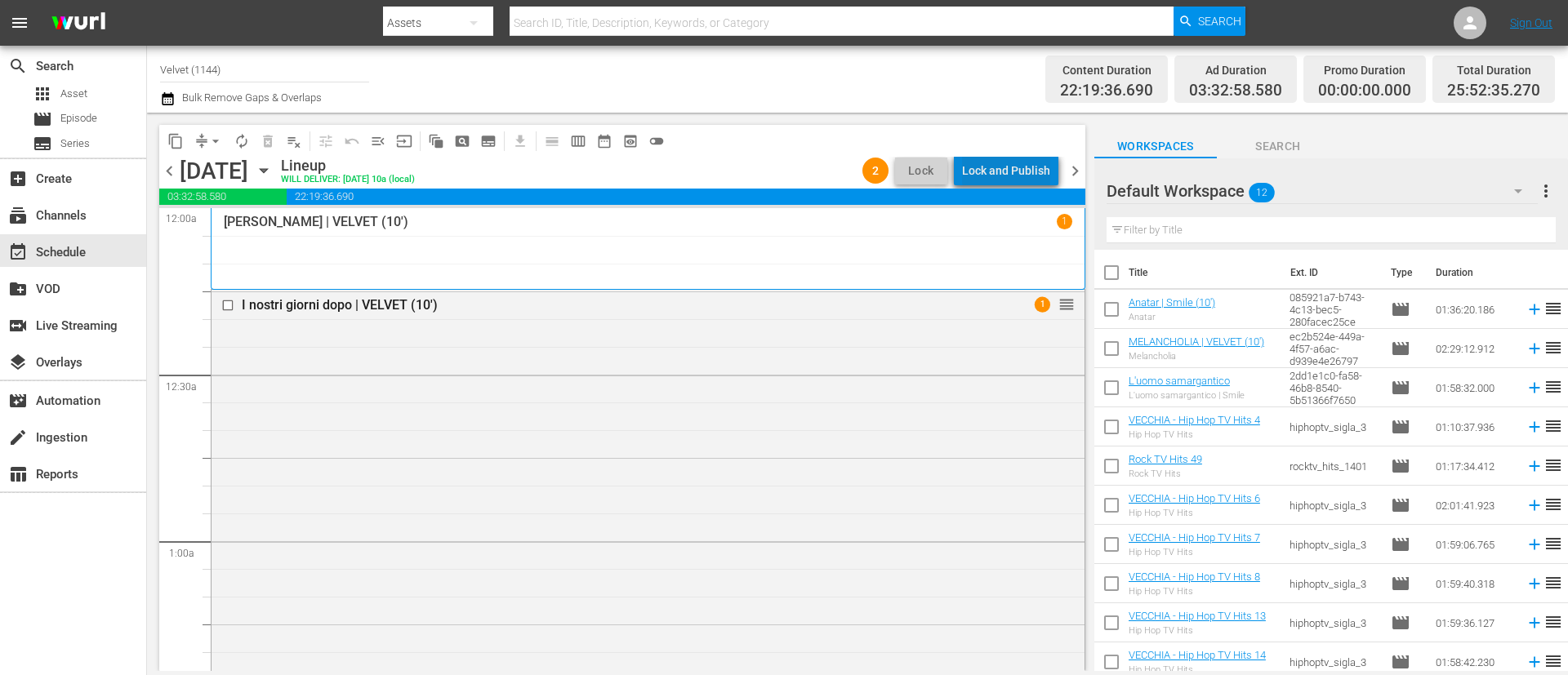
click at [1028, 164] on div "Lock and Publish" at bounding box center [1006, 170] width 88 height 29
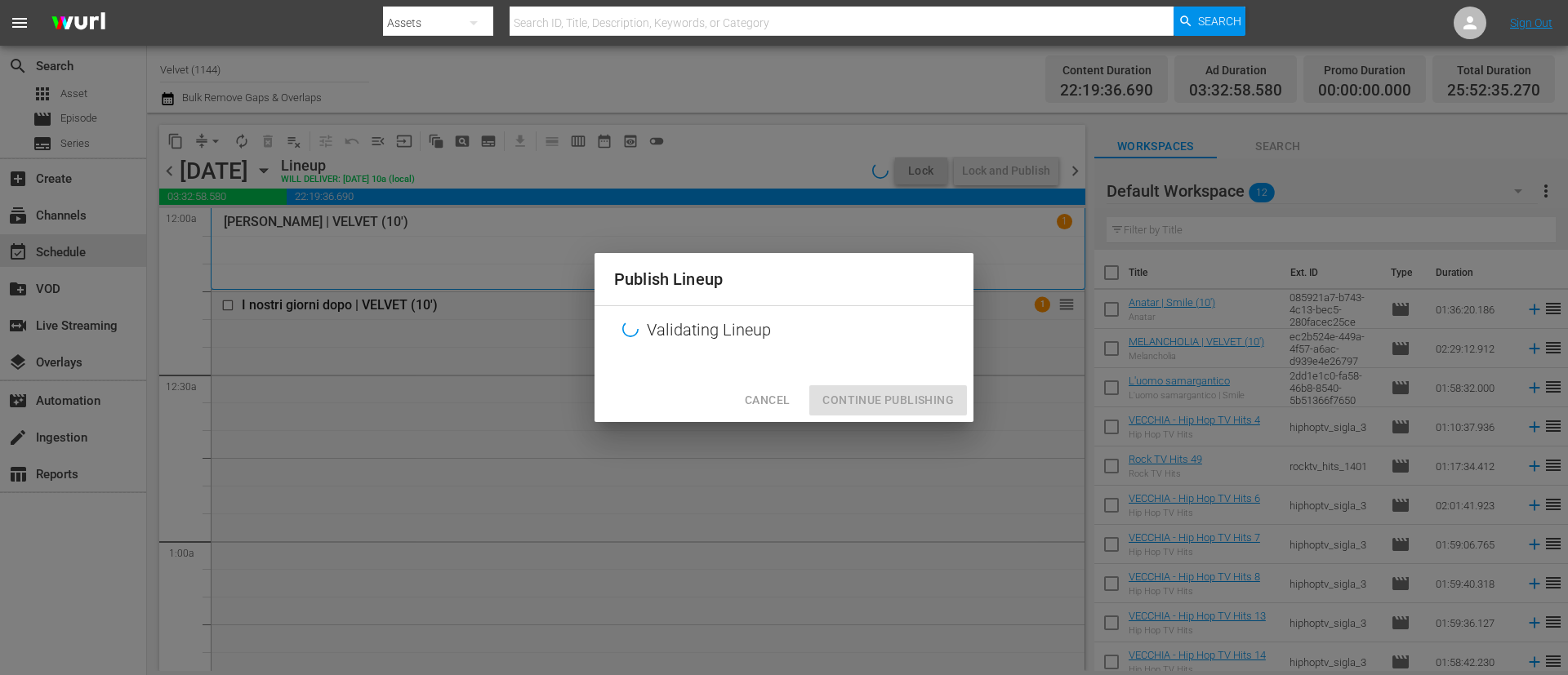
click at [902, 408] on div "Cancel Continue Publishing" at bounding box center [784, 400] width 379 height 43
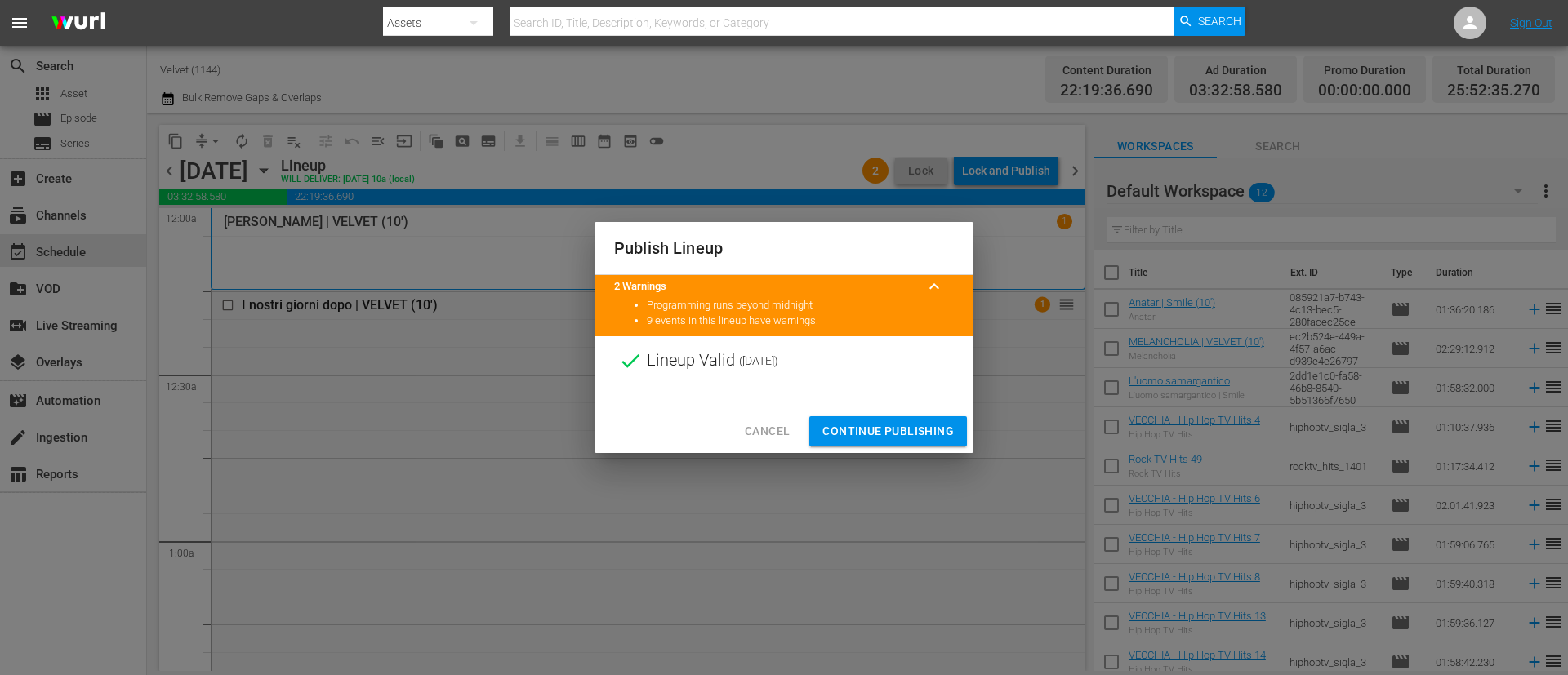
click at [906, 432] on span "Continue Publishing" at bounding box center [888, 431] width 132 height 21
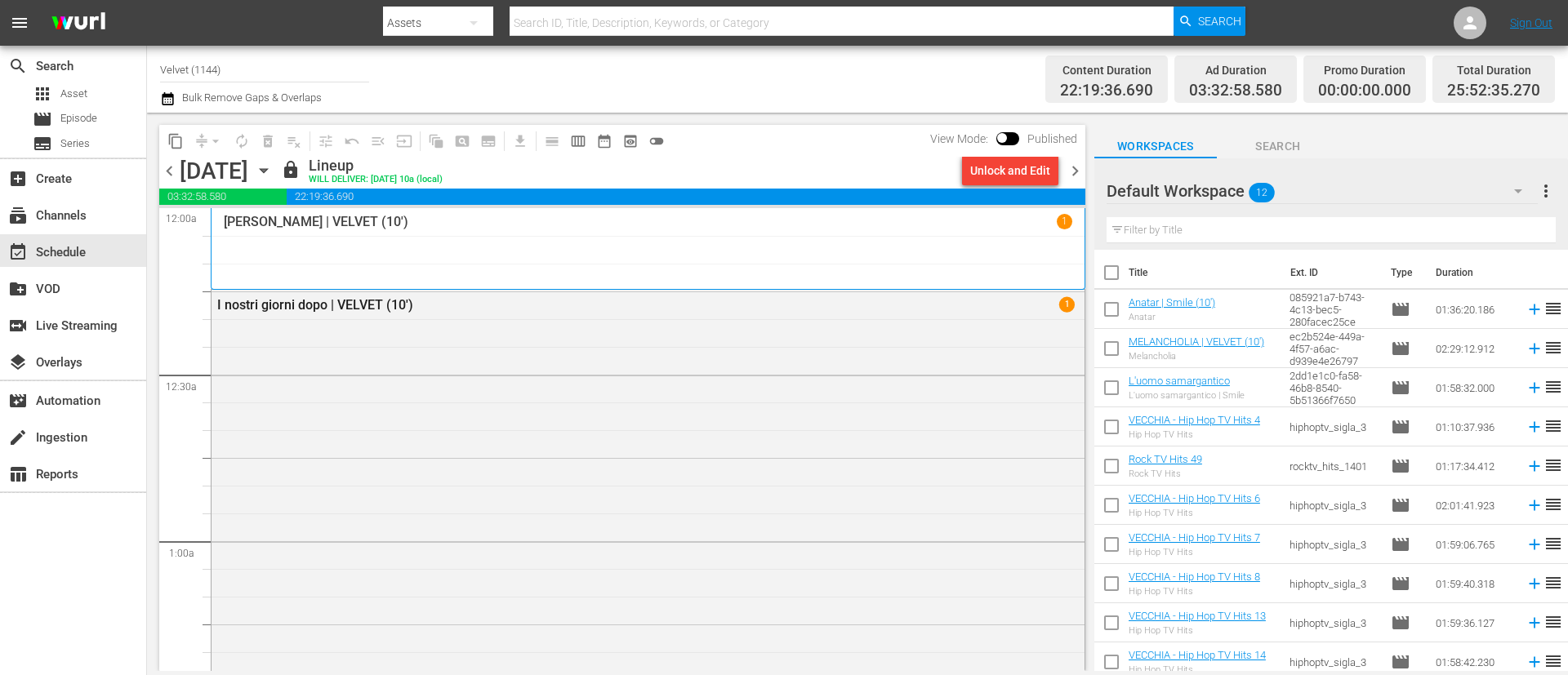
click at [1077, 170] on span "chevron_right" at bounding box center [1075, 171] width 21 height 21
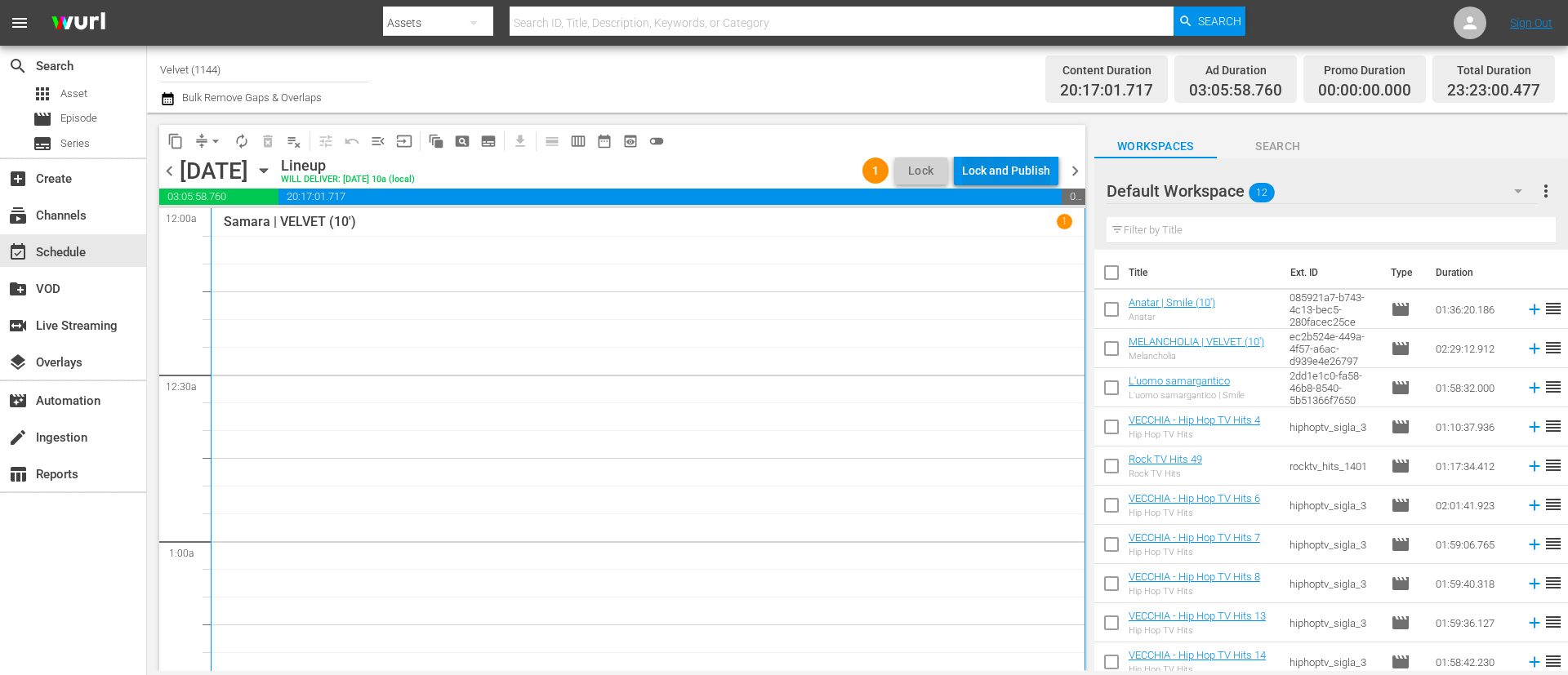
click at [1032, 175] on div "Lock and Publish" at bounding box center [1006, 170] width 88 height 29
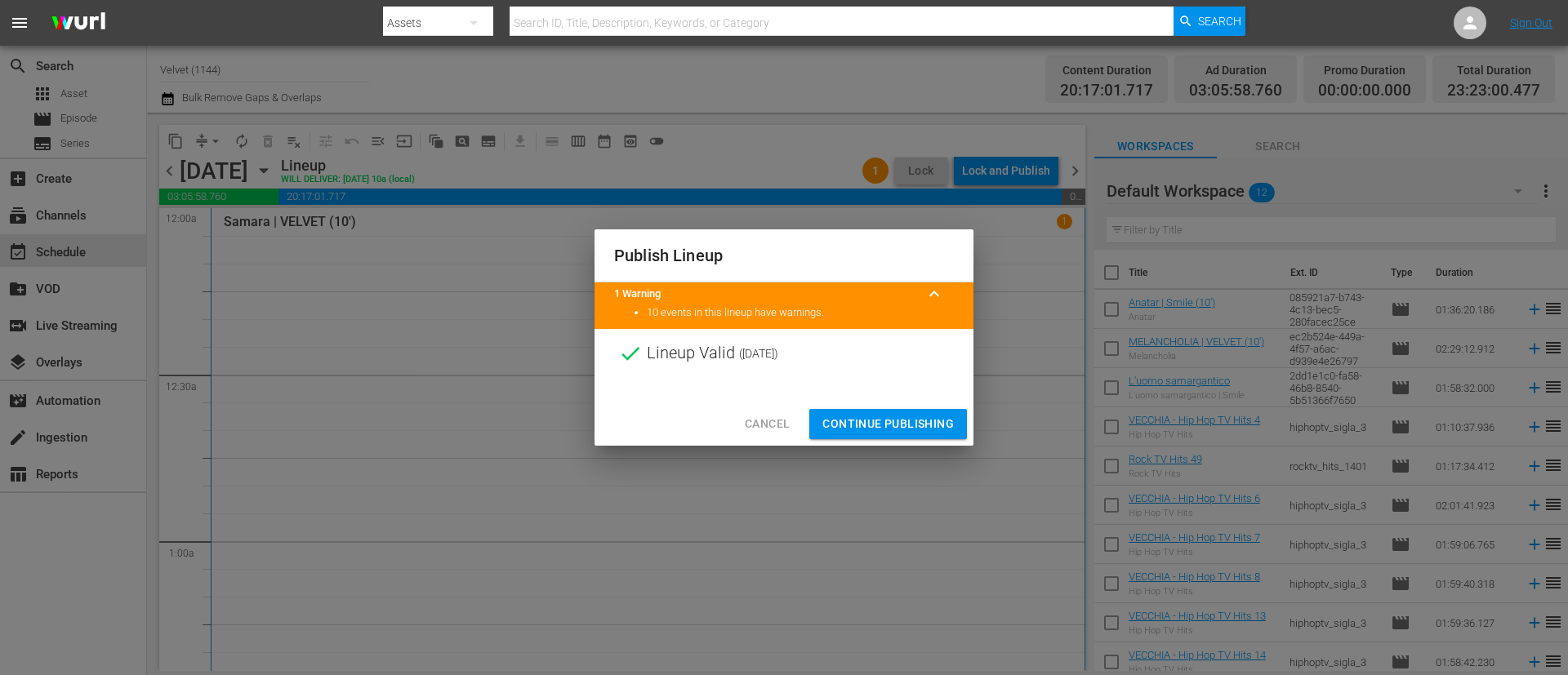
click at [886, 423] on span "Continue Publishing" at bounding box center [888, 424] width 132 height 21
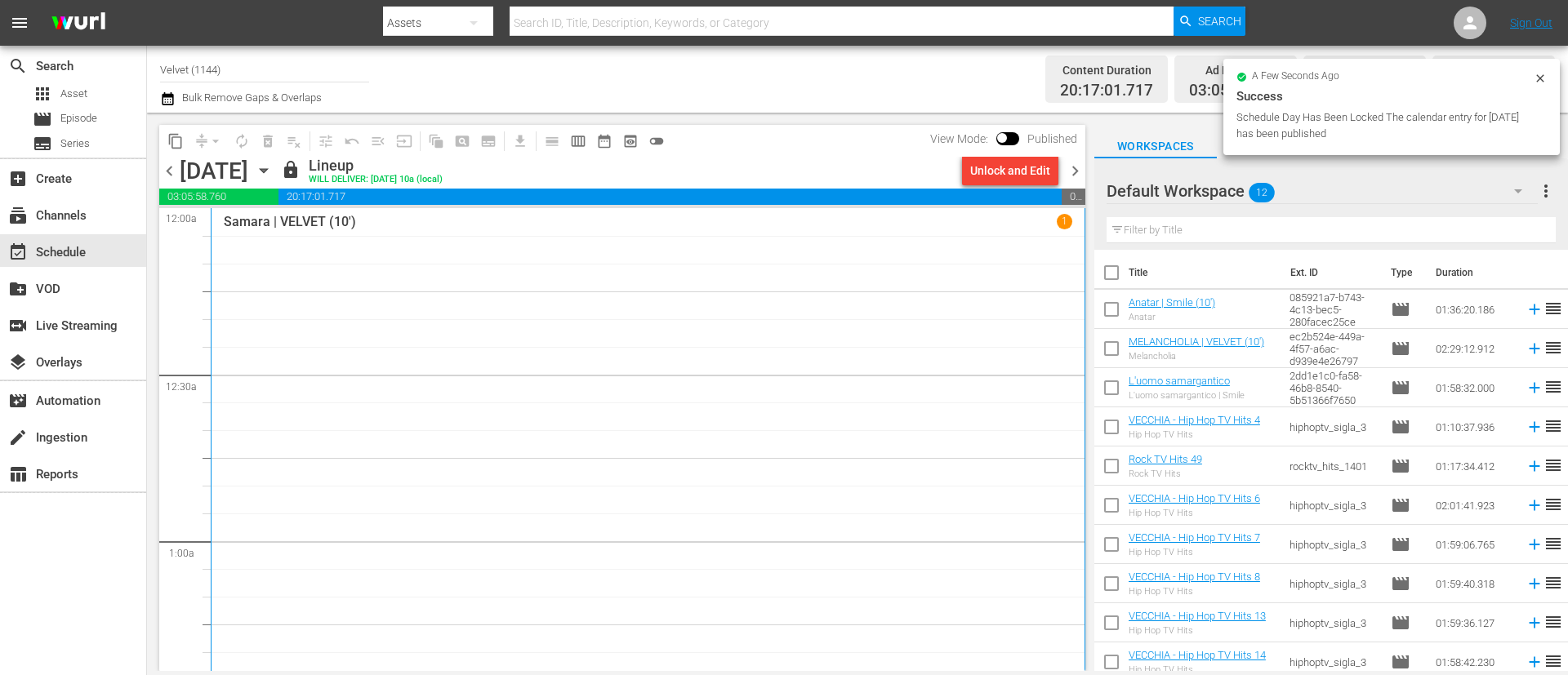
click at [1073, 168] on span "chevron_right" at bounding box center [1075, 171] width 21 height 21
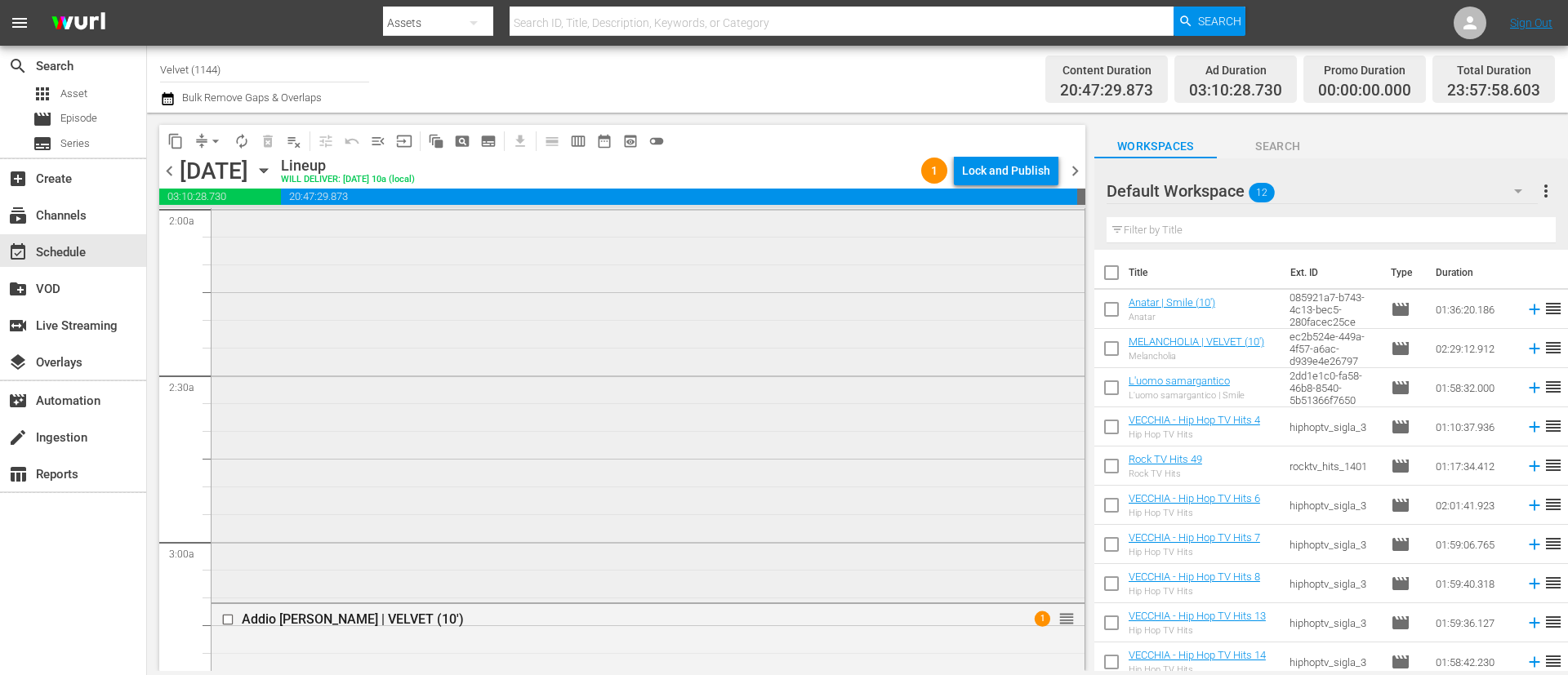
scroll to position [858, 0]
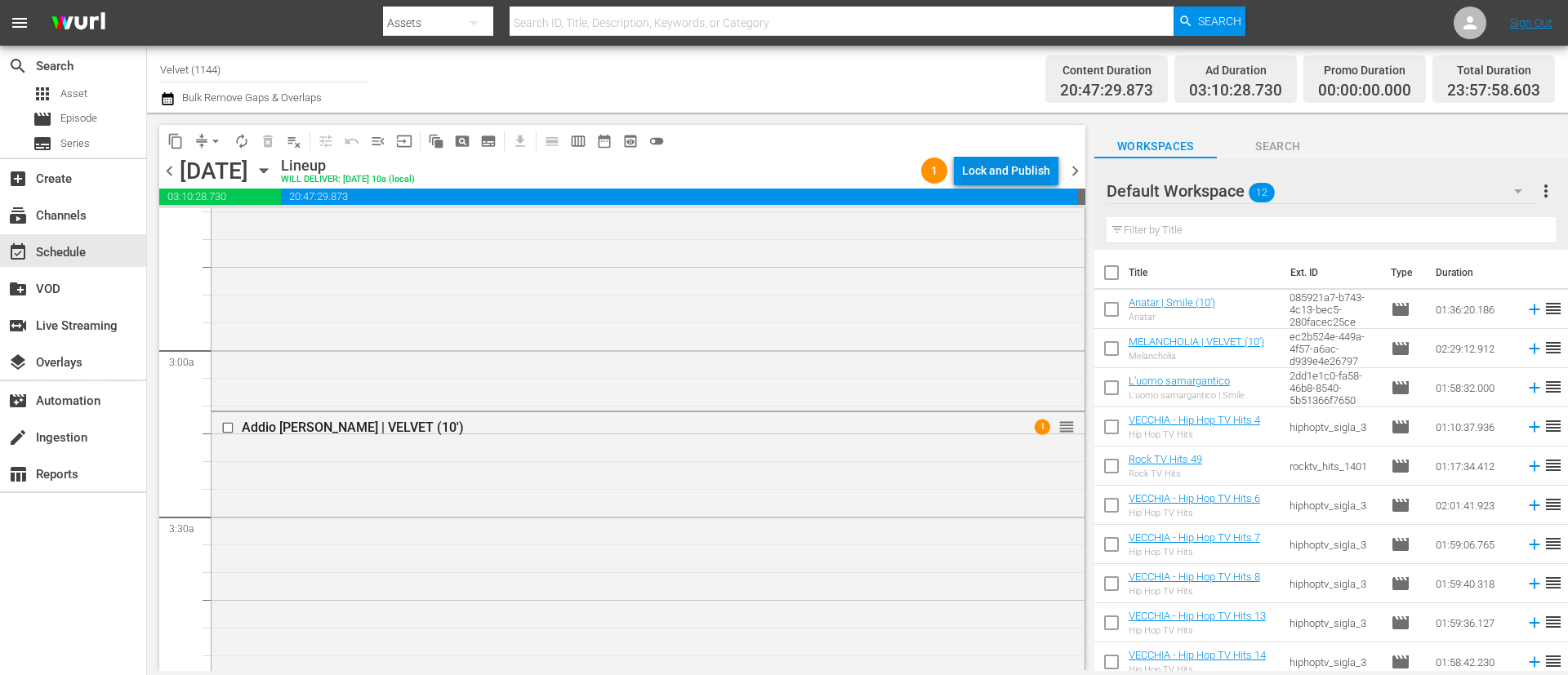
click at [1037, 167] on div "Lock and Publish" at bounding box center [1006, 170] width 88 height 29
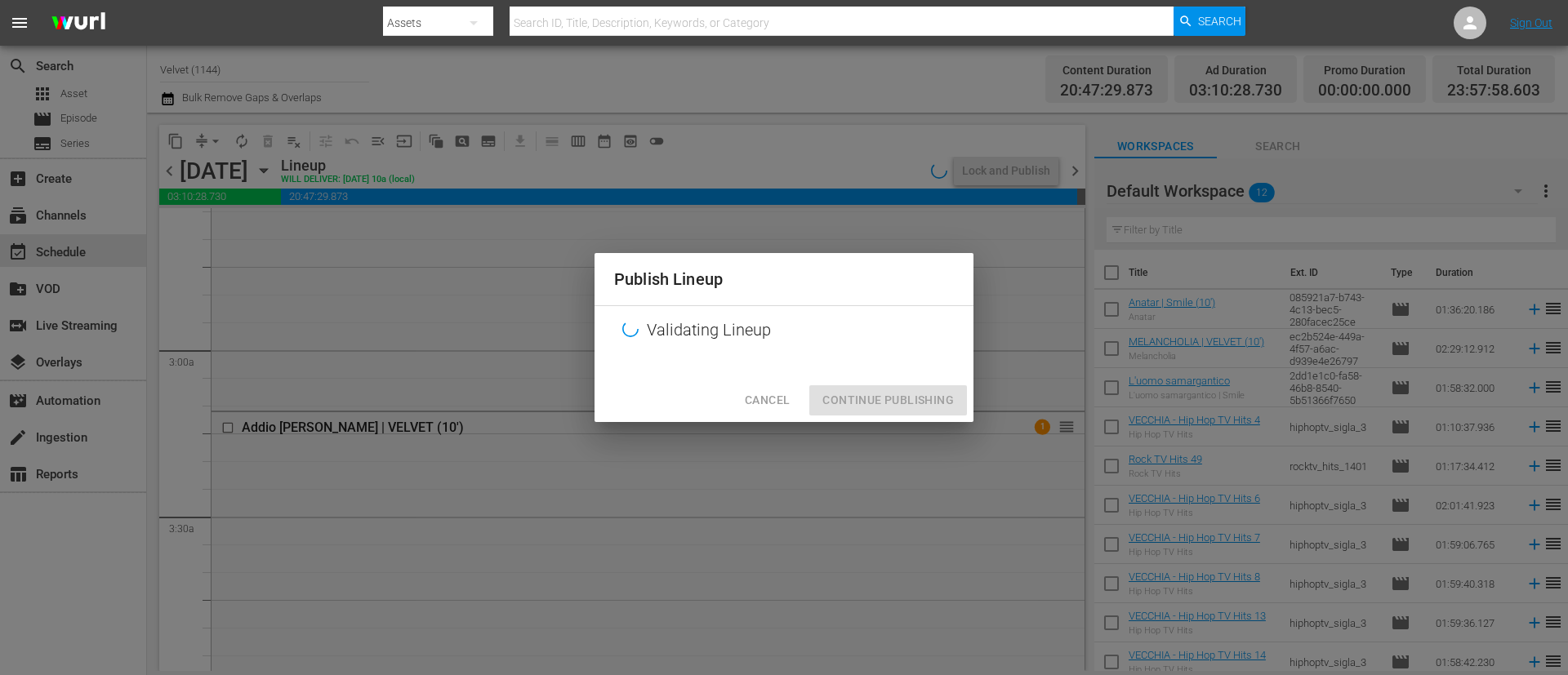
click at [912, 412] on div "Cancel Continue Publishing" at bounding box center [784, 400] width 379 height 43
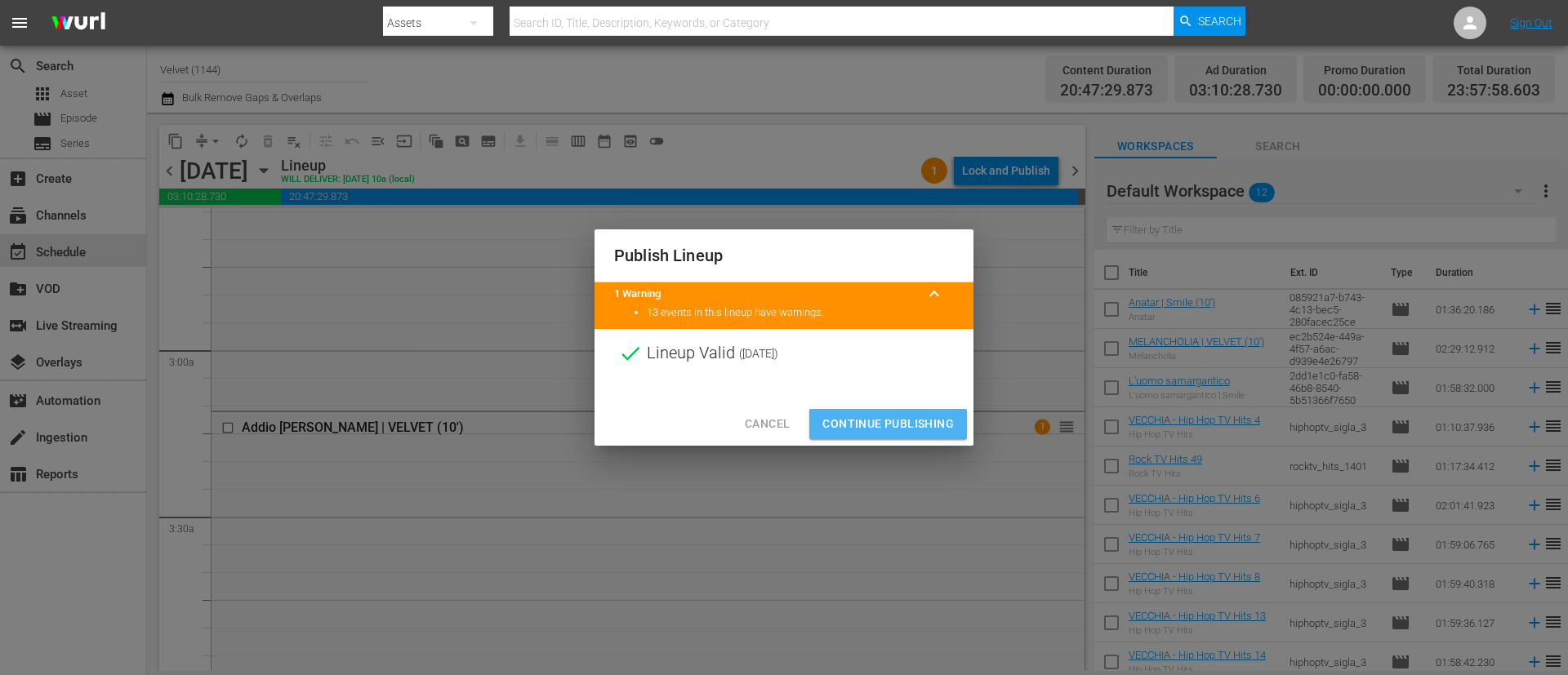
click at [917, 417] on span "Continue Publishing" at bounding box center [888, 424] width 132 height 21
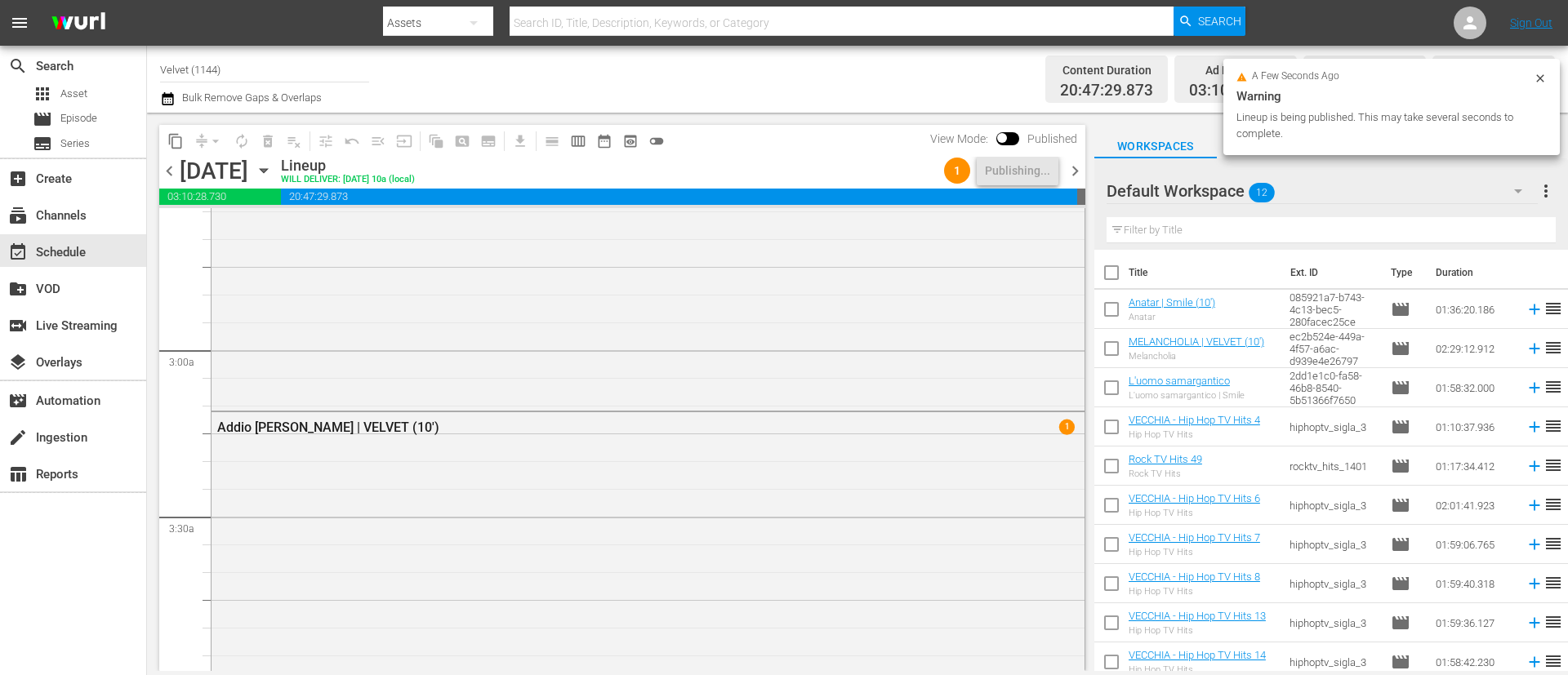
click at [1077, 173] on span "chevron_right" at bounding box center [1075, 171] width 21 height 21
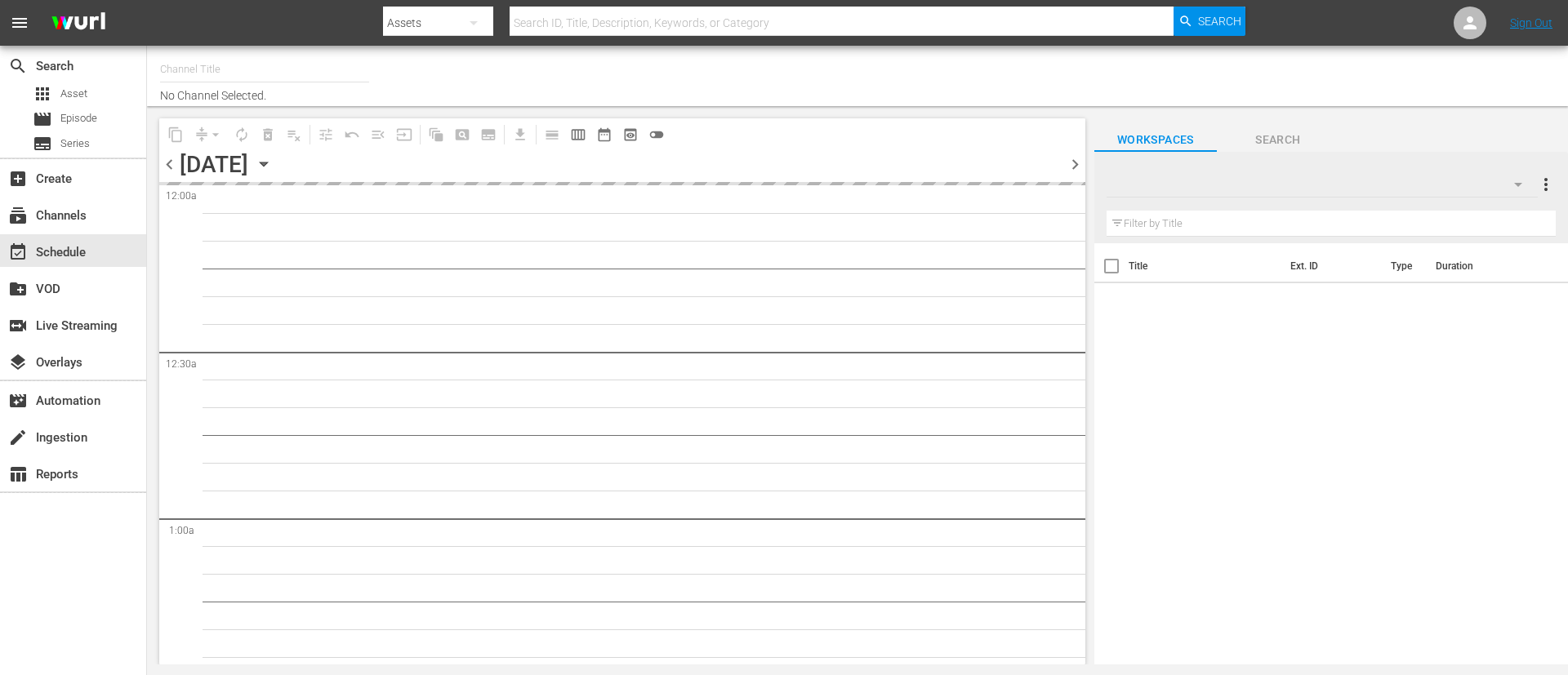
type input "Velvet (1144)"
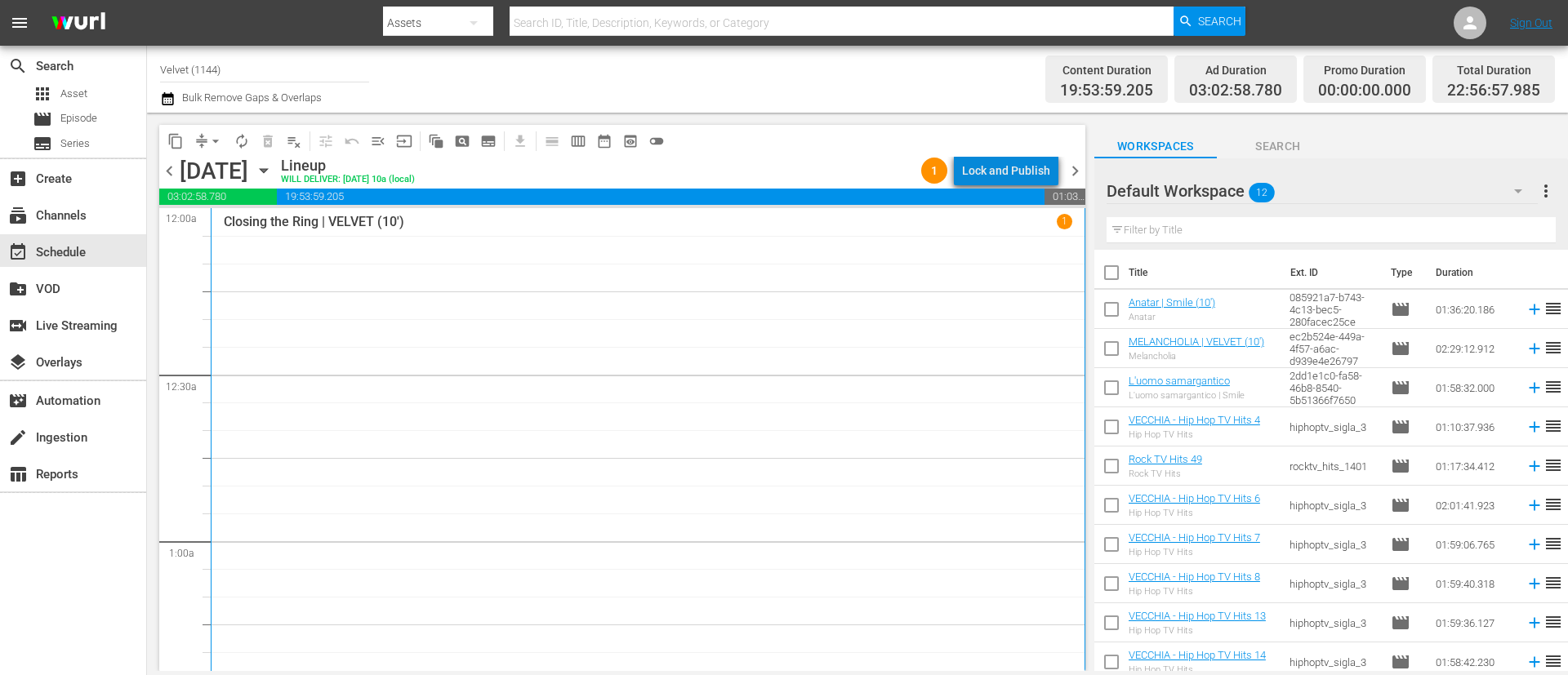
click at [1027, 170] on div "Lock and Publish" at bounding box center [1006, 170] width 88 height 29
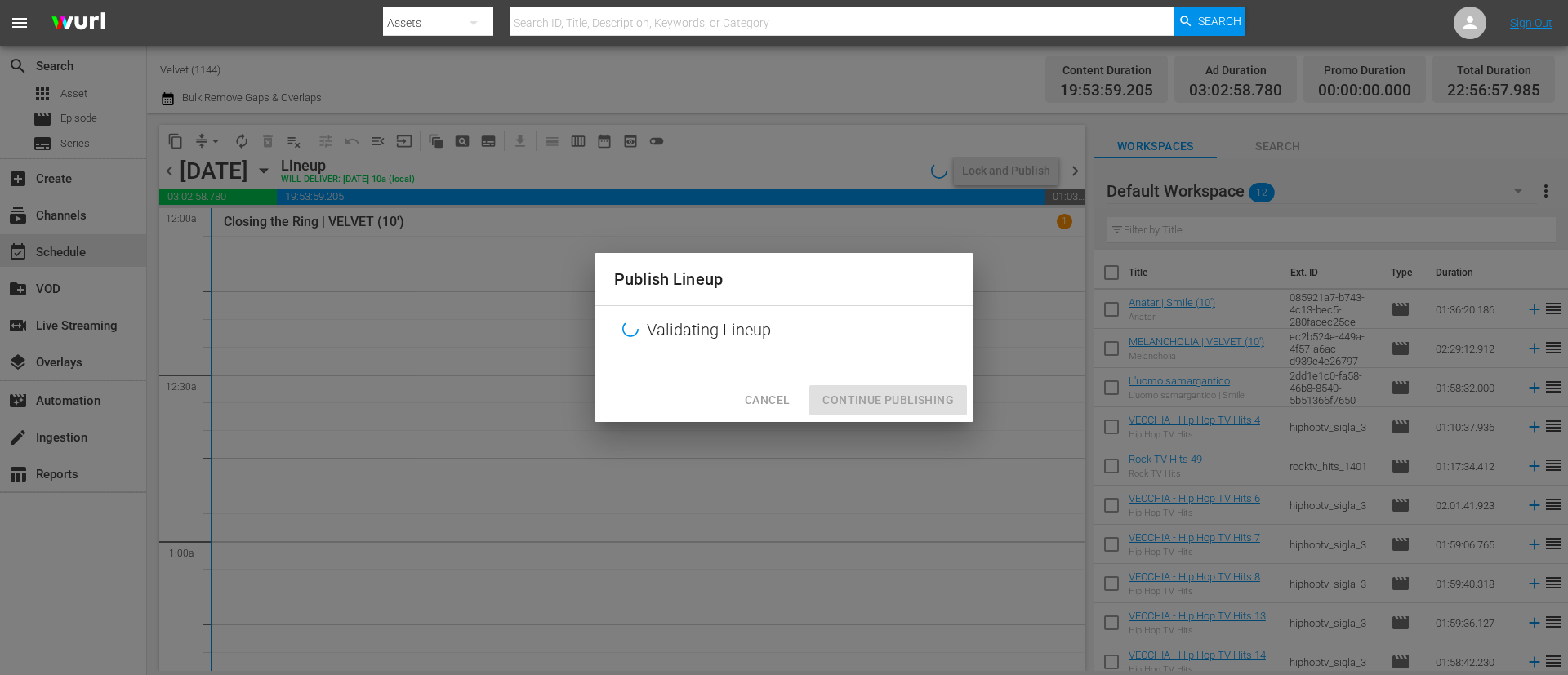
click at [876, 409] on div "Cancel Continue Publishing" at bounding box center [784, 400] width 379 height 43
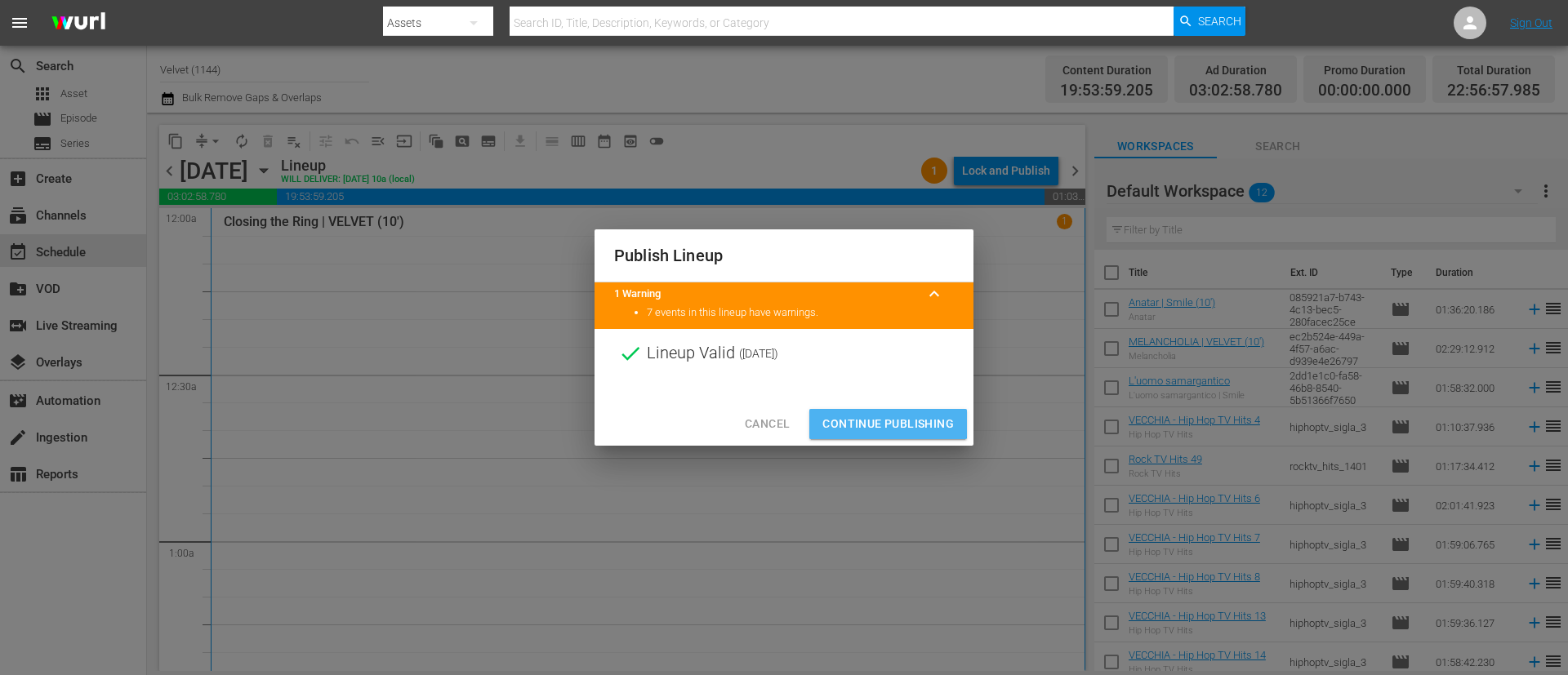
click at [878, 416] on span "Continue Publishing" at bounding box center [888, 424] width 132 height 21
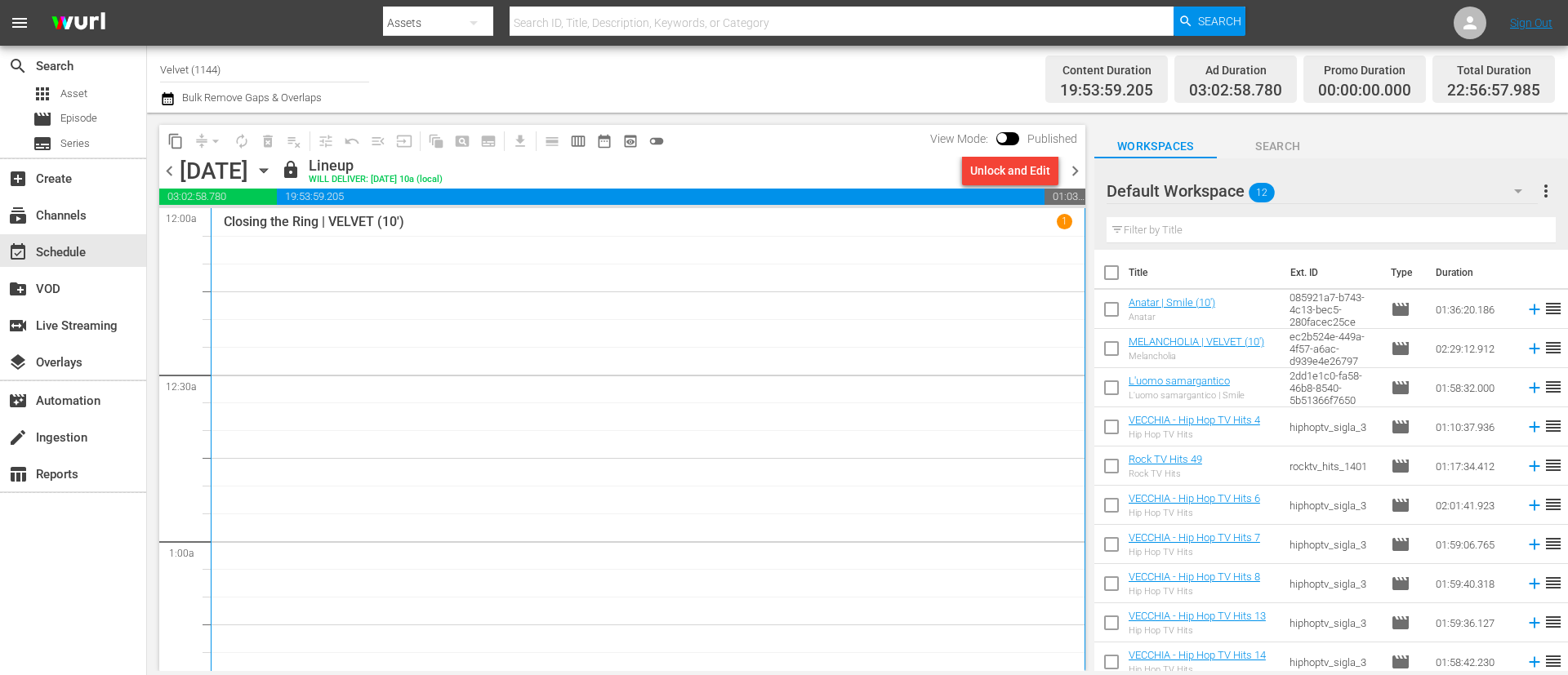
click at [1082, 171] on span "chevron_right" at bounding box center [1075, 171] width 21 height 21
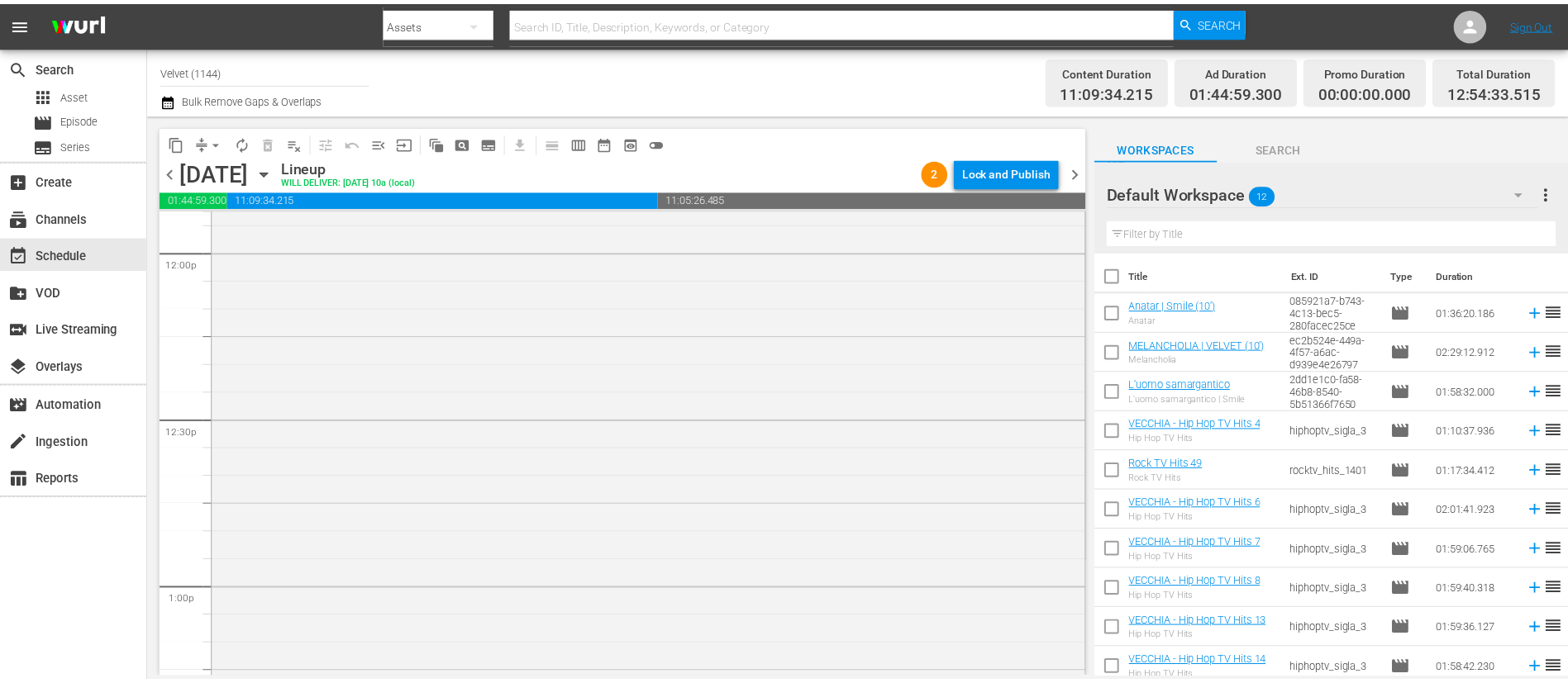
scroll to position [2410, 0]
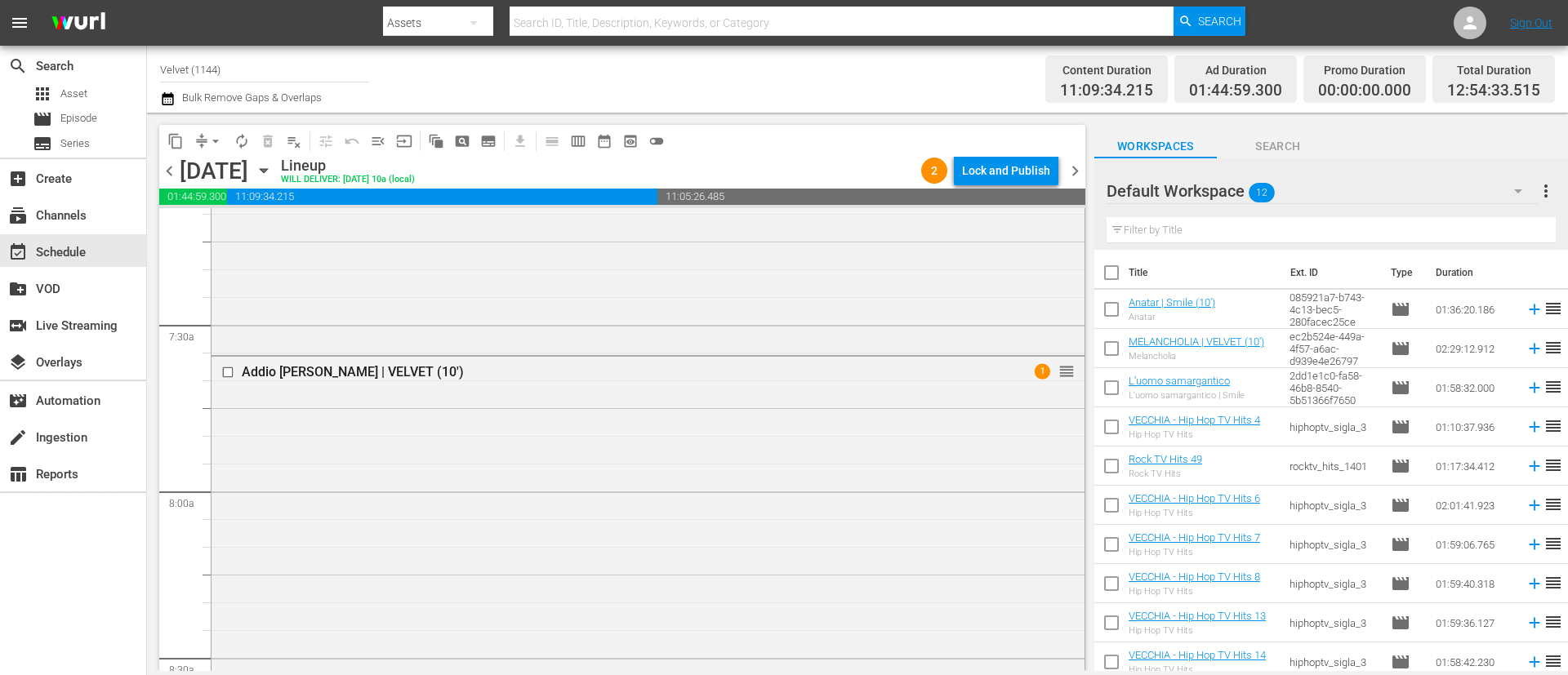
click at [166, 96] on icon "button" at bounding box center [167, 98] width 11 height 13
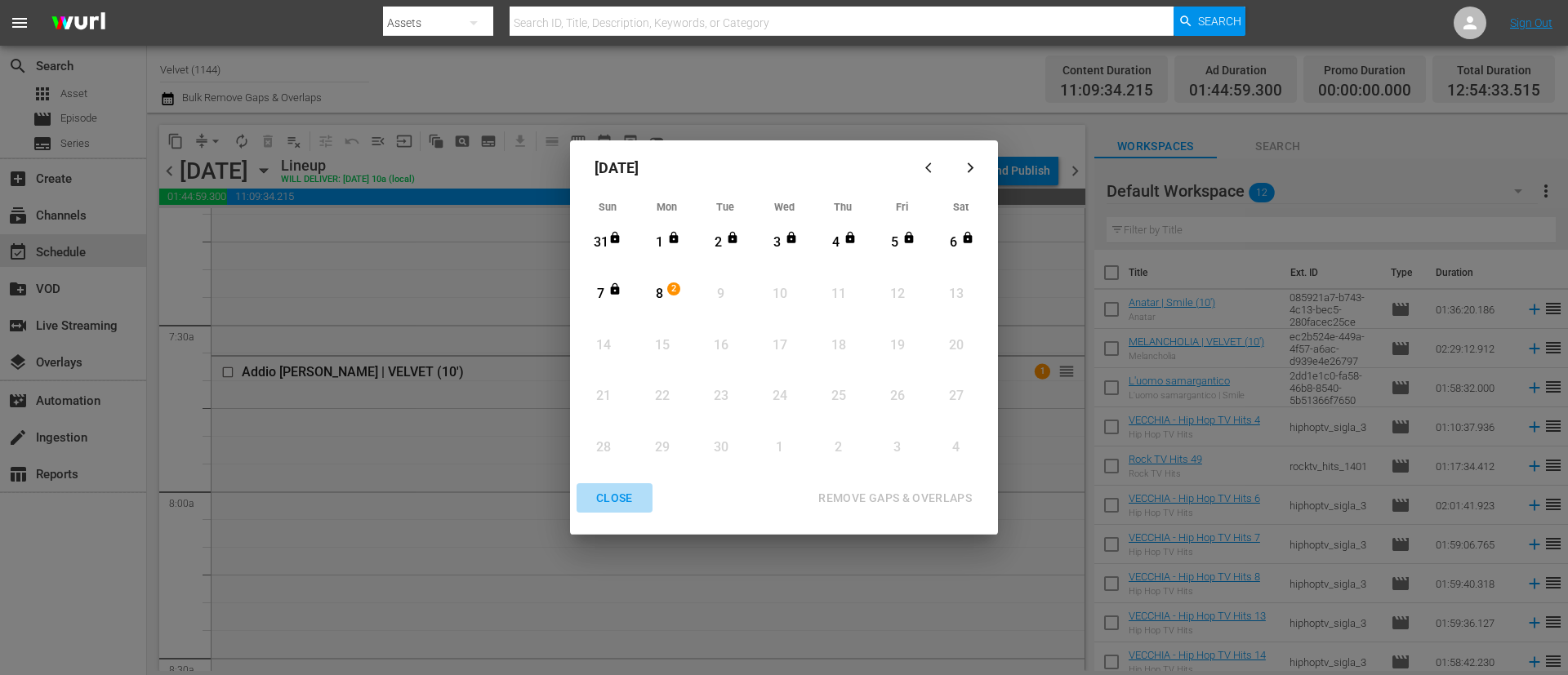
click at [616, 492] on div "CLOSE" at bounding box center [614, 499] width 63 height 21
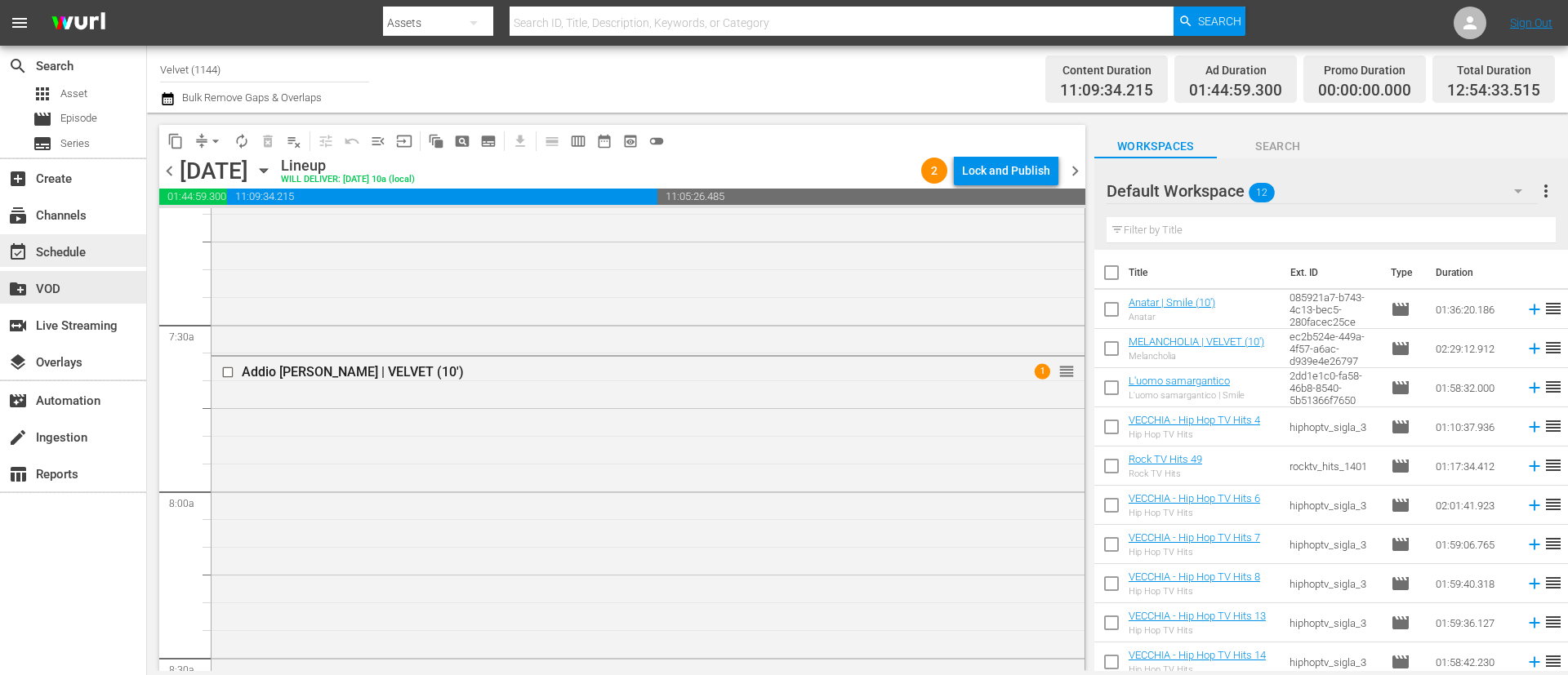
click at [86, 257] on div "event_available Schedule" at bounding box center [46, 250] width 91 height 15
click at [95, 228] on div "subscriptions Channels" at bounding box center [73, 214] width 146 height 33
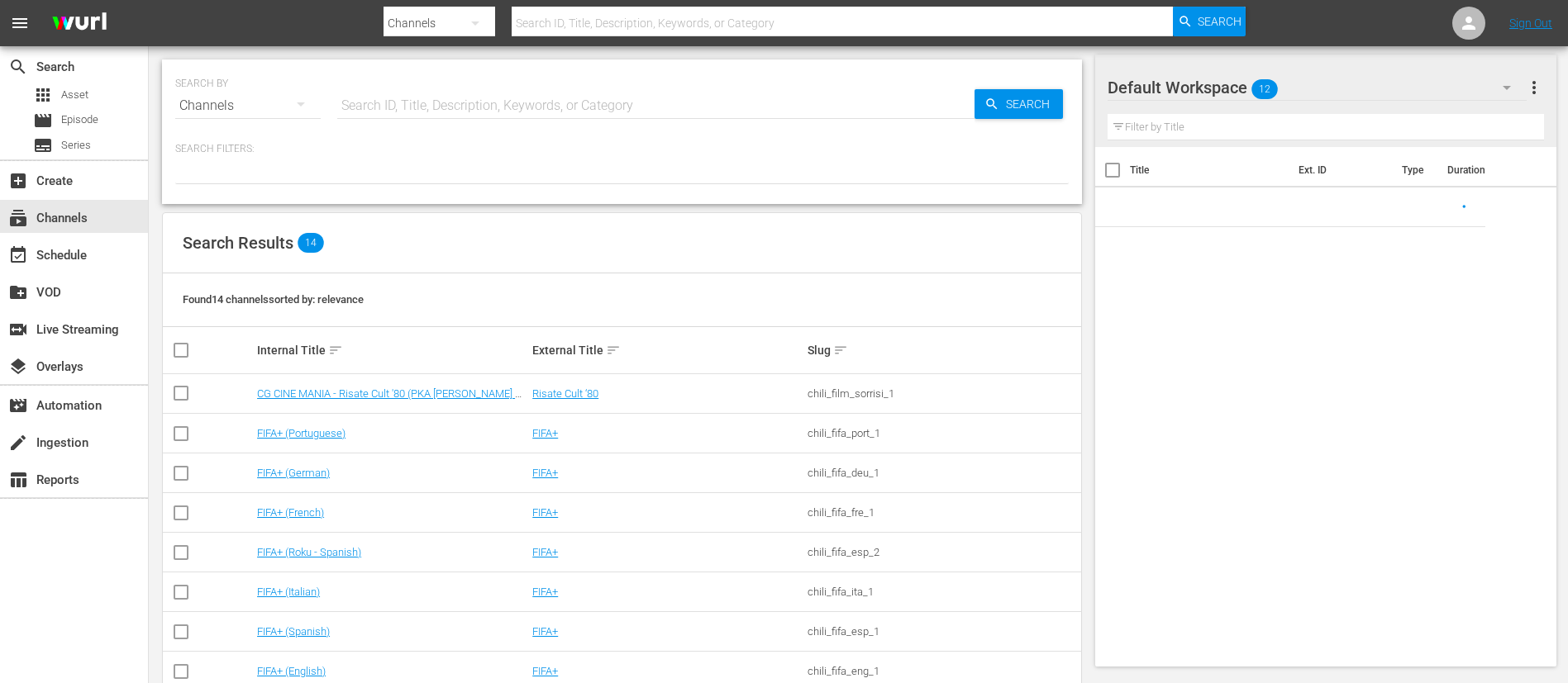
scroll to position [277, 0]
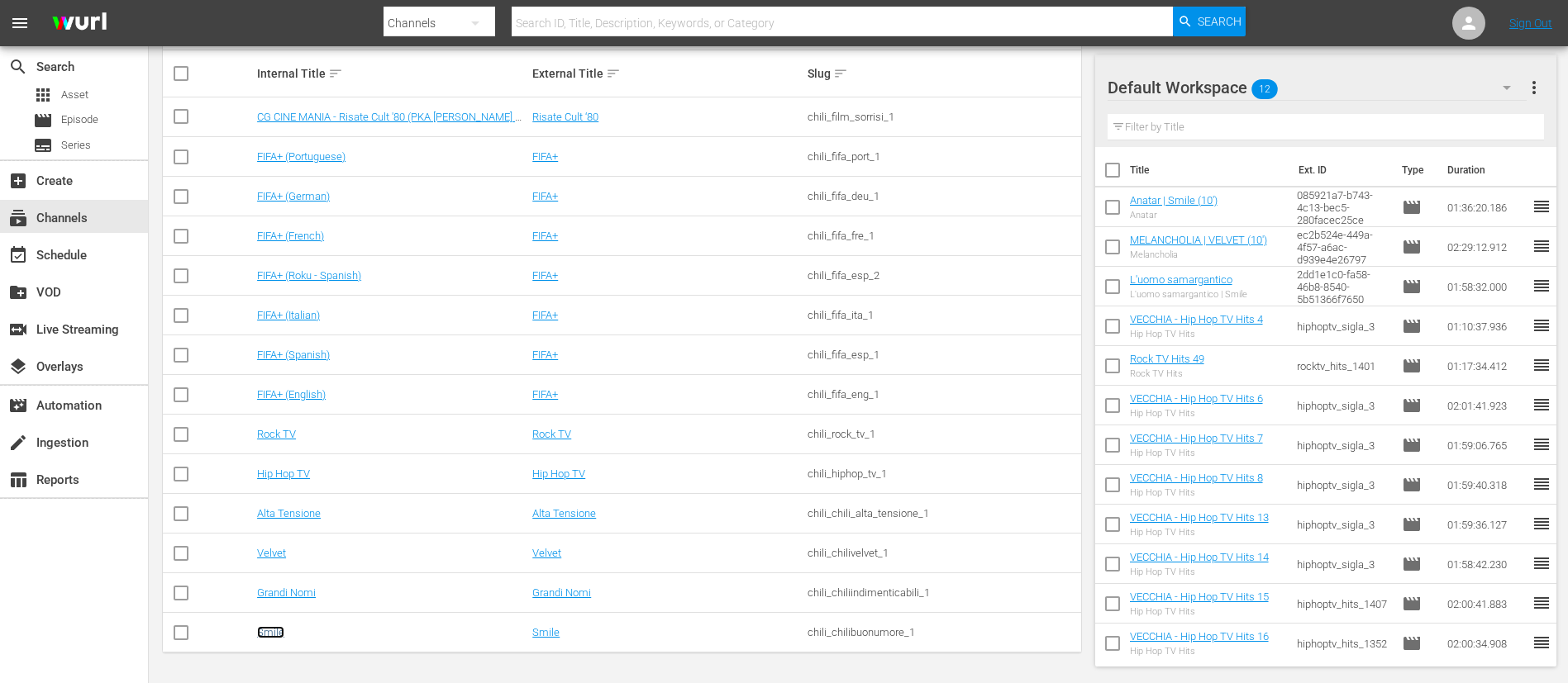
click at [269, 630] on link "Smile" at bounding box center [270, 632] width 27 height 12
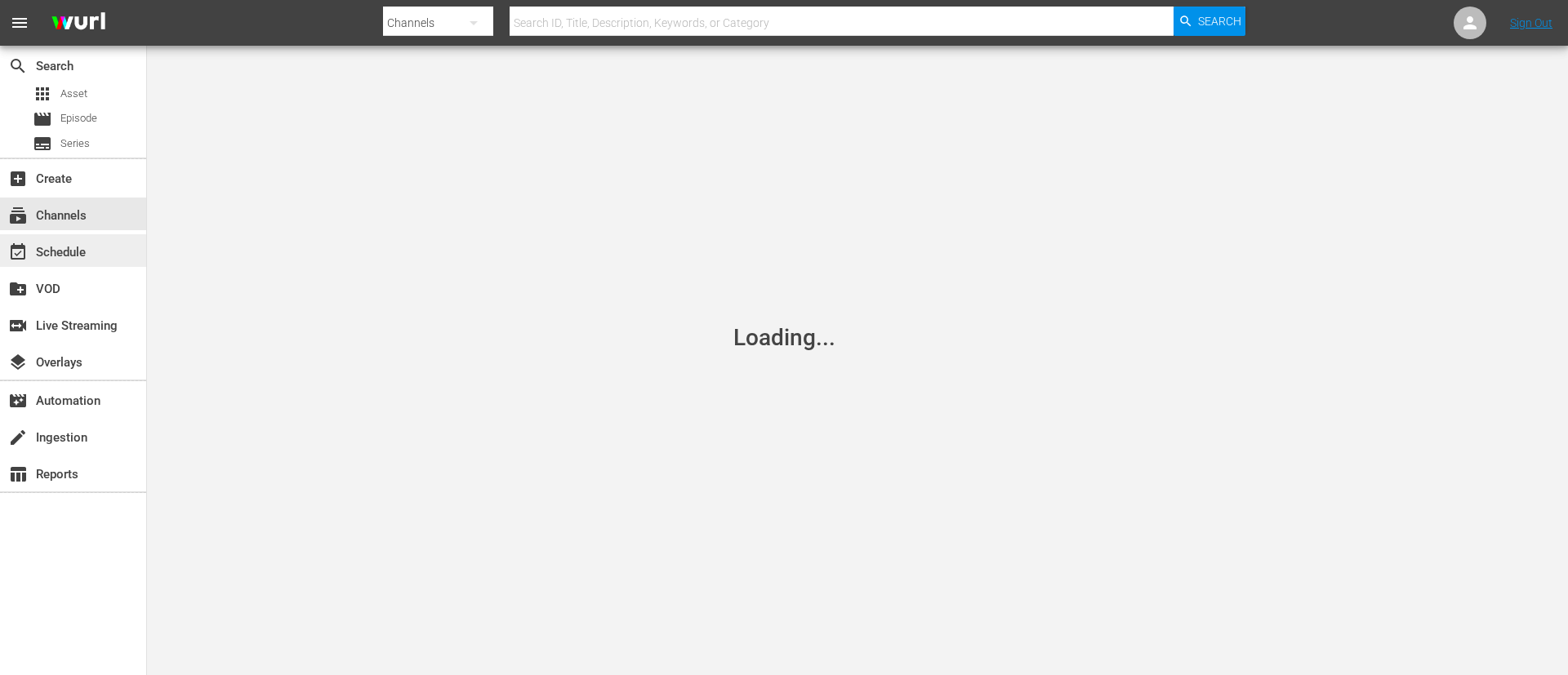
click at [72, 244] on div "event_available Schedule" at bounding box center [46, 250] width 91 height 15
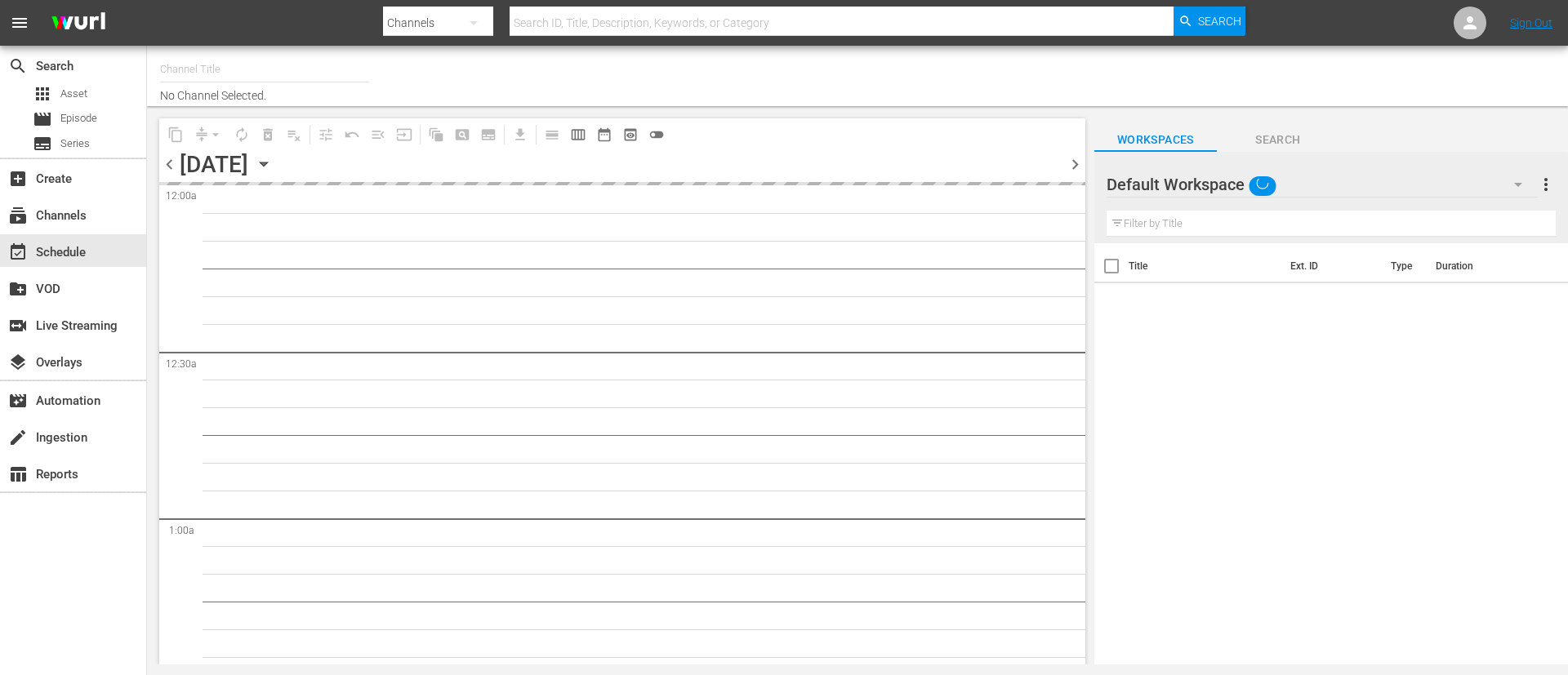
type input "Smile (1140)"
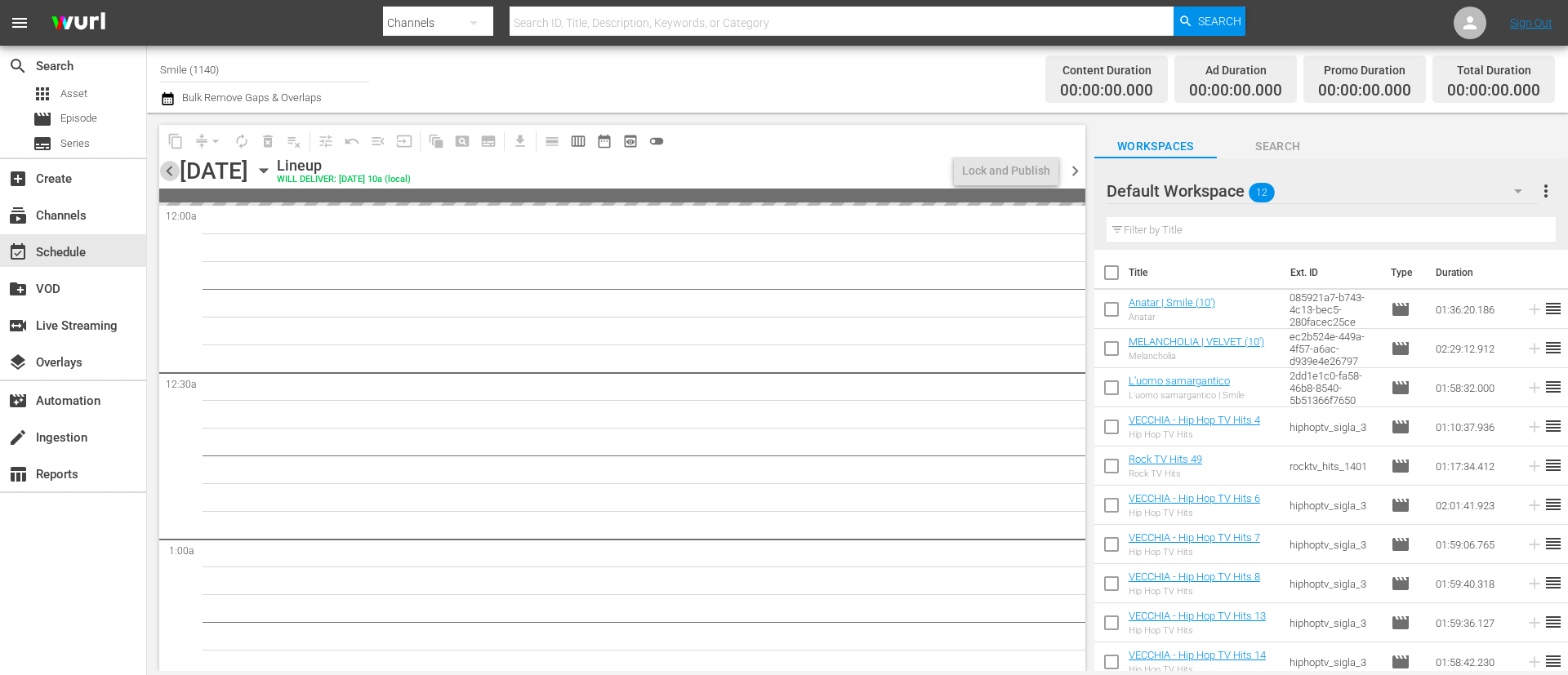
click at [169, 167] on span "chevron_left" at bounding box center [170, 171] width 21 height 21
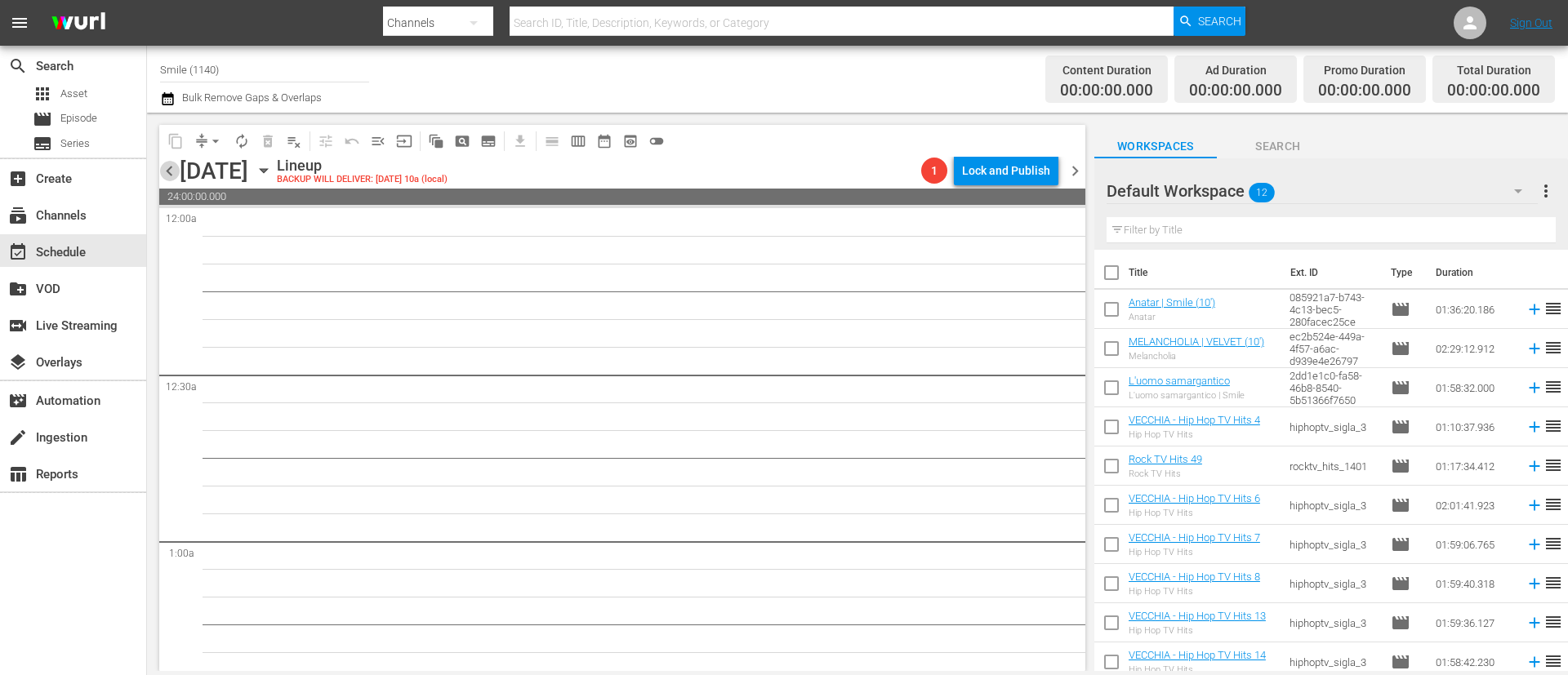
click at [165, 167] on span "chevron_left" at bounding box center [170, 171] width 21 height 21
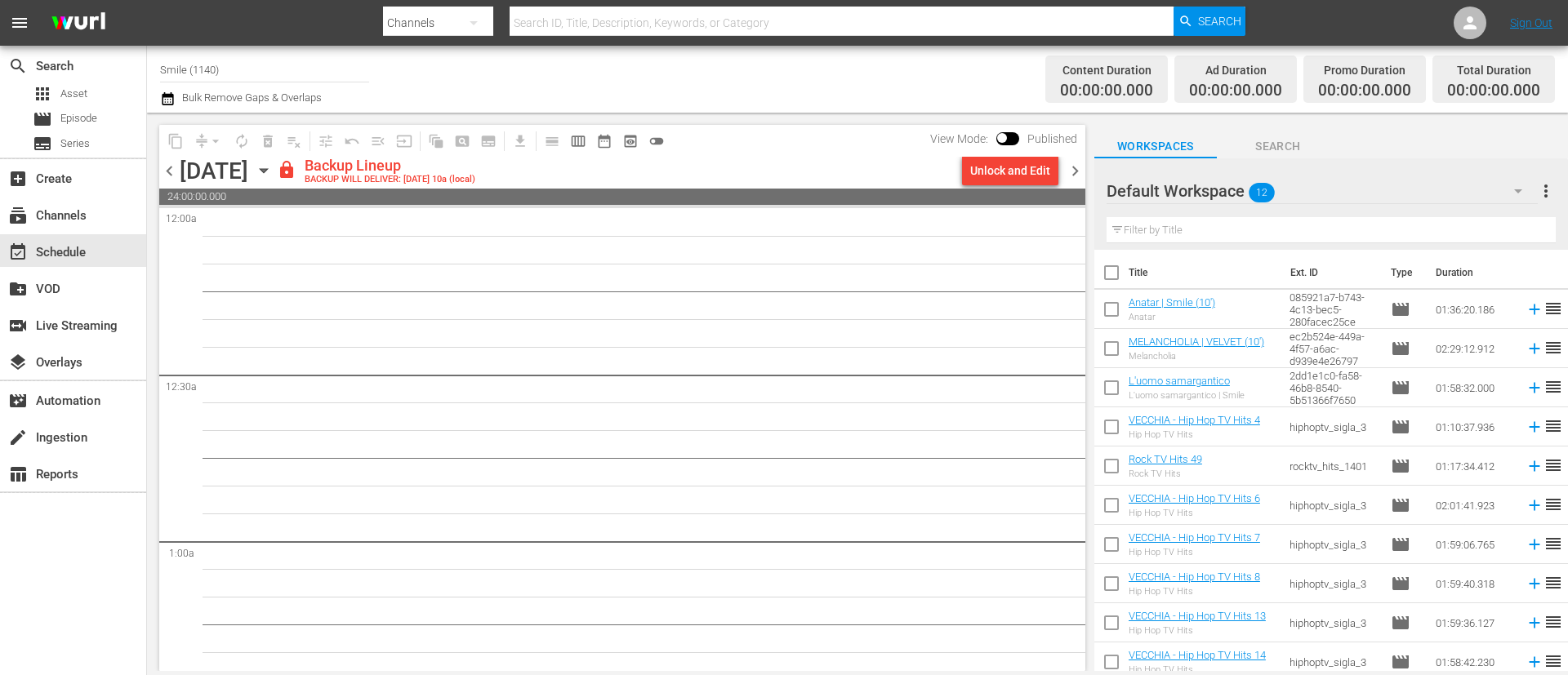
click at [165, 167] on span "chevron_left" at bounding box center [170, 171] width 21 height 21
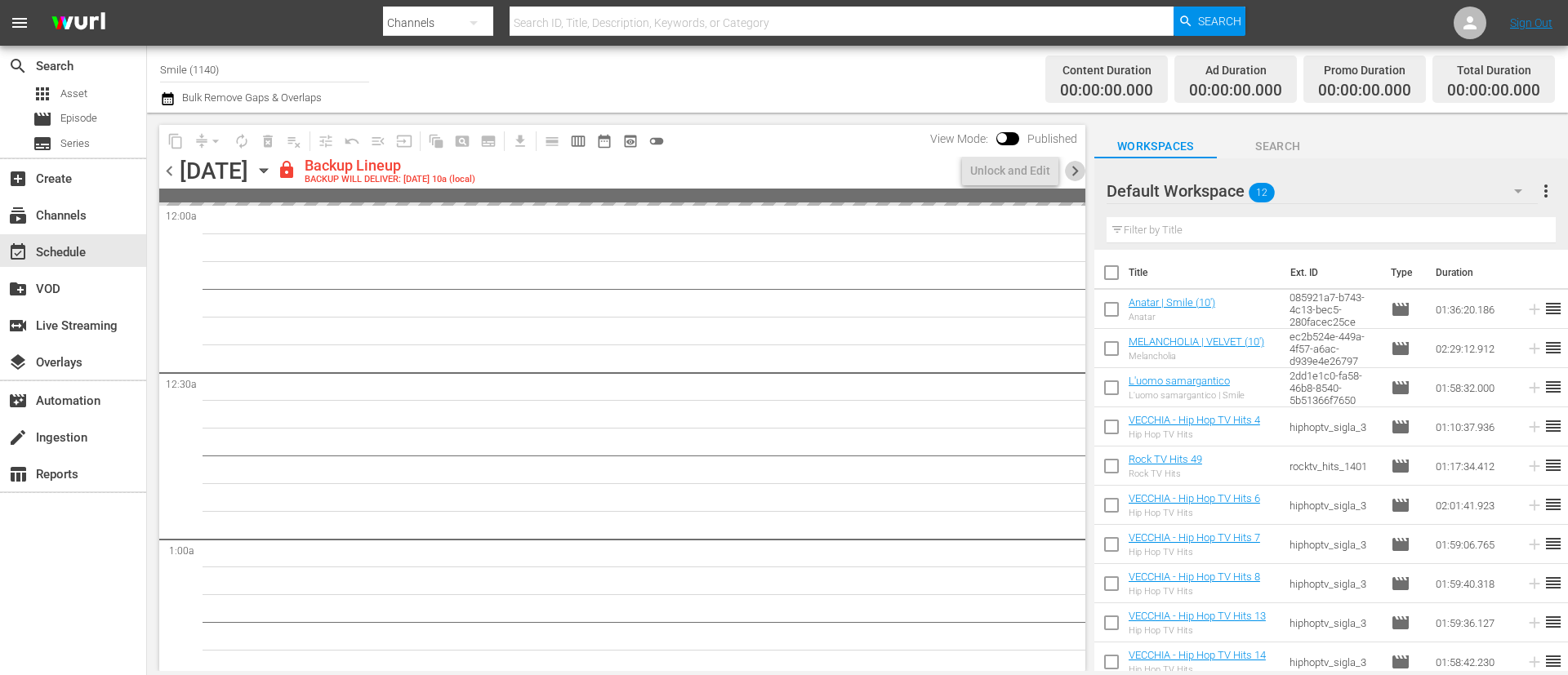
click at [1085, 165] on span "chevron_right" at bounding box center [1075, 171] width 21 height 21
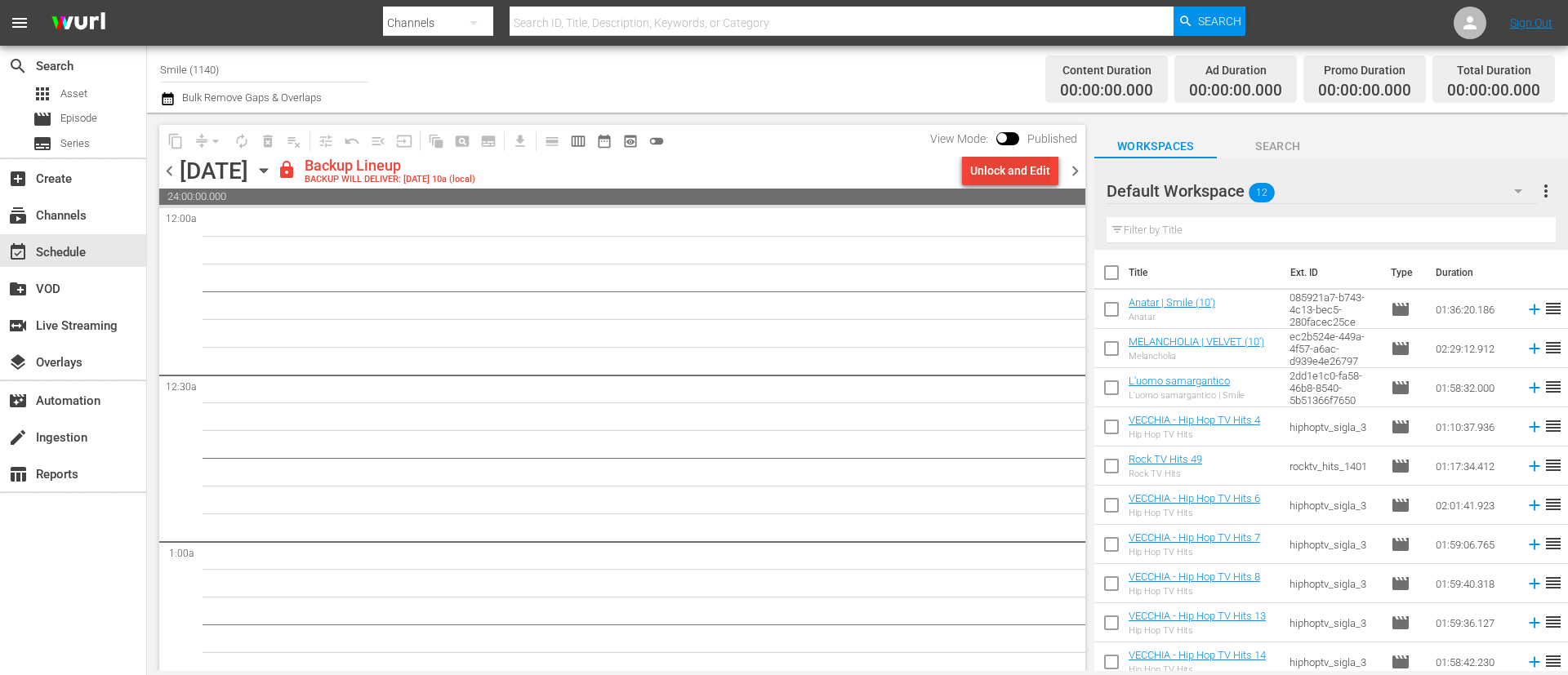
click at [1019, 170] on div "Unlock and Edit" at bounding box center [1010, 170] width 80 height 29
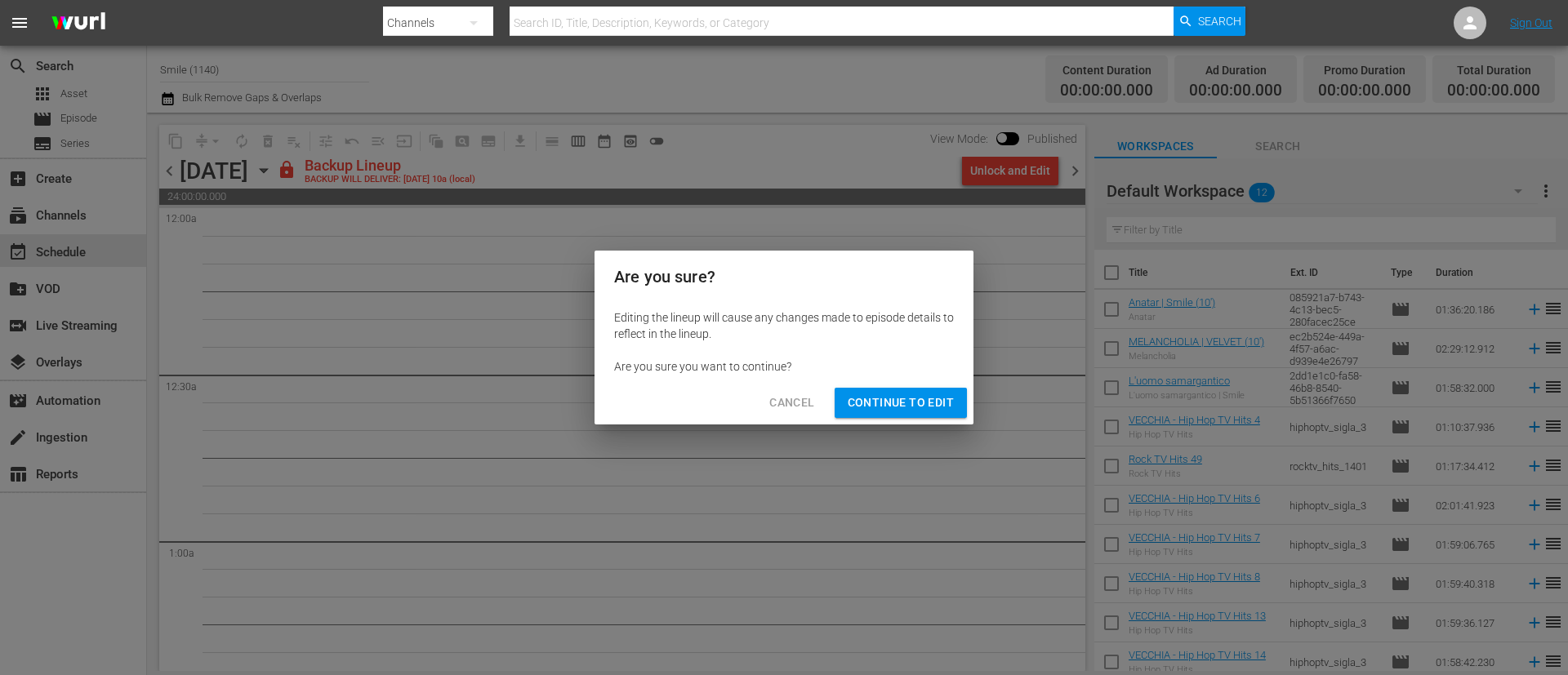
click at [941, 410] on span "Continue to Edit" at bounding box center [900, 403] width 106 height 21
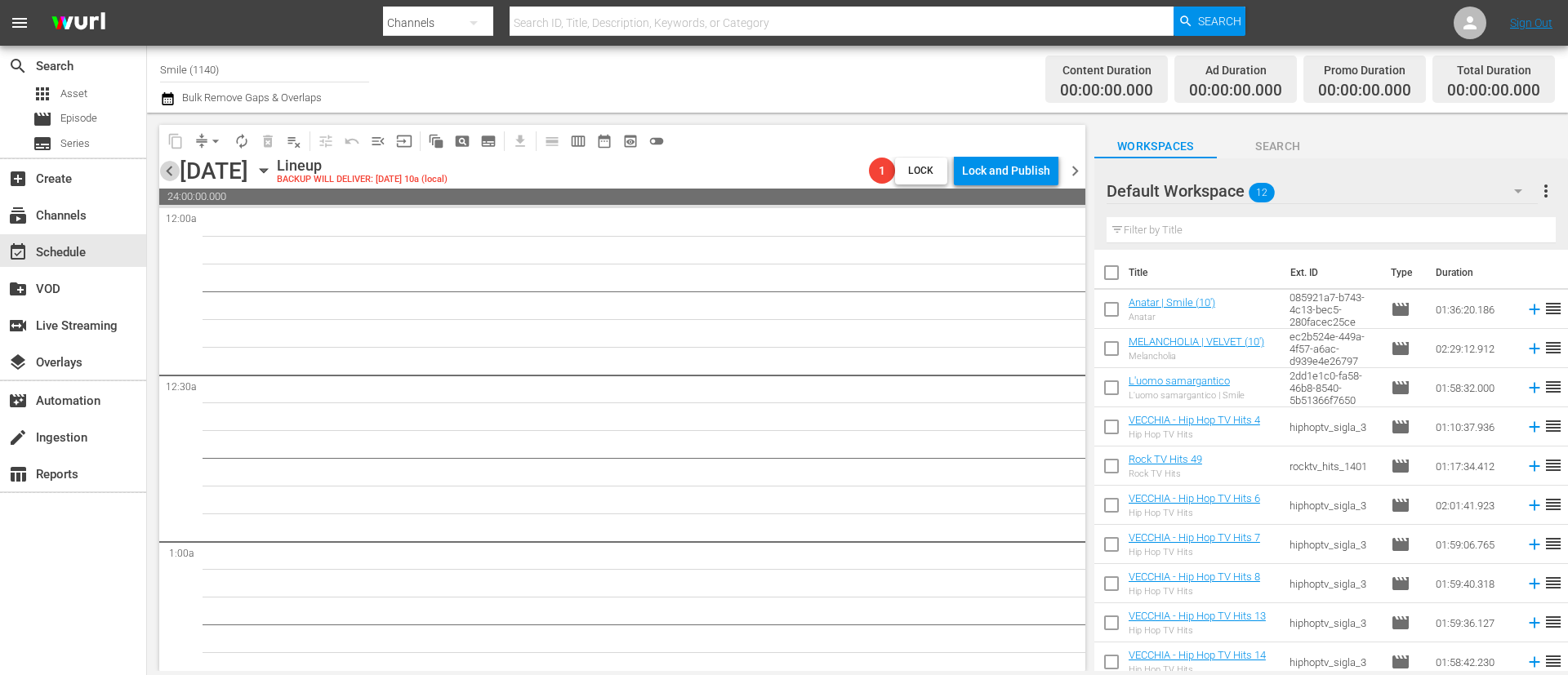
click at [165, 170] on span "chevron_left" at bounding box center [170, 171] width 21 height 21
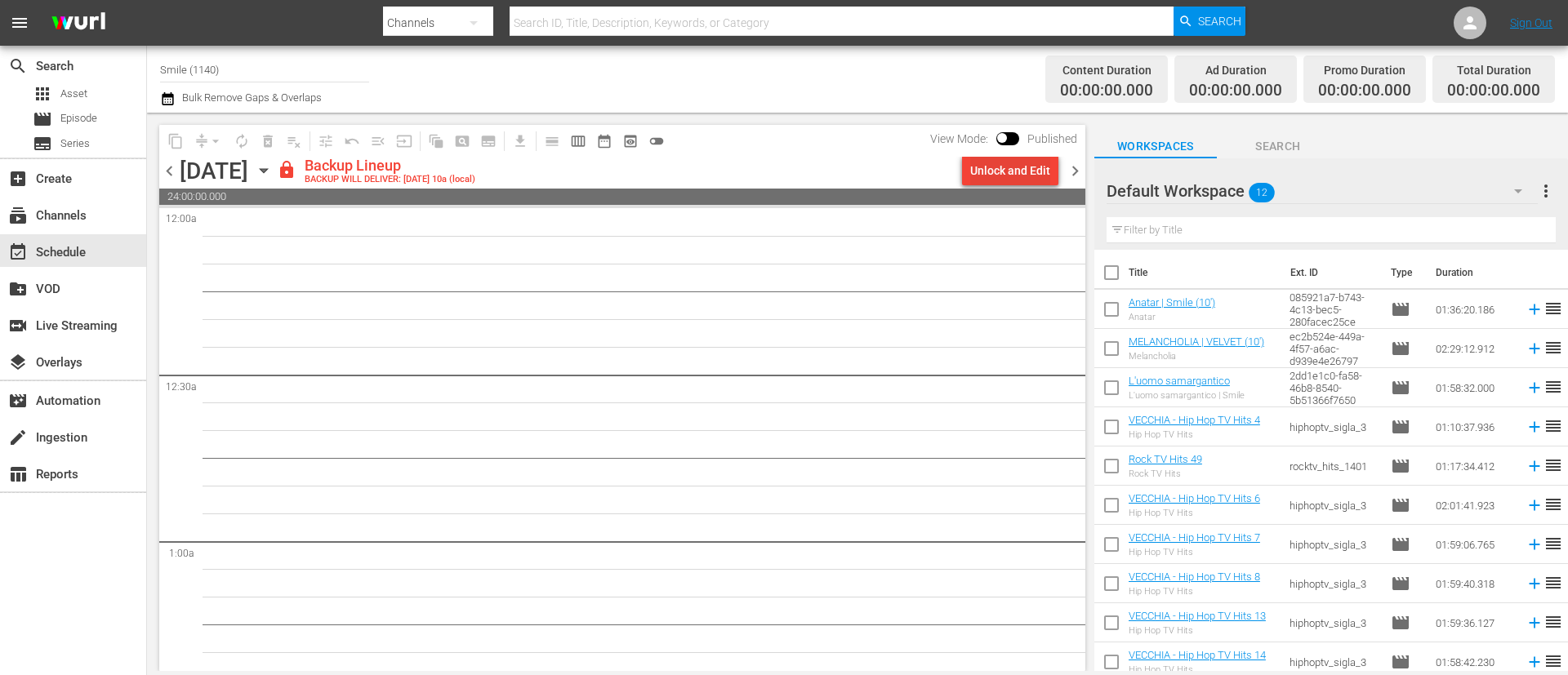
click at [1010, 168] on div "Unlock and Edit" at bounding box center [1010, 170] width 80 height 29
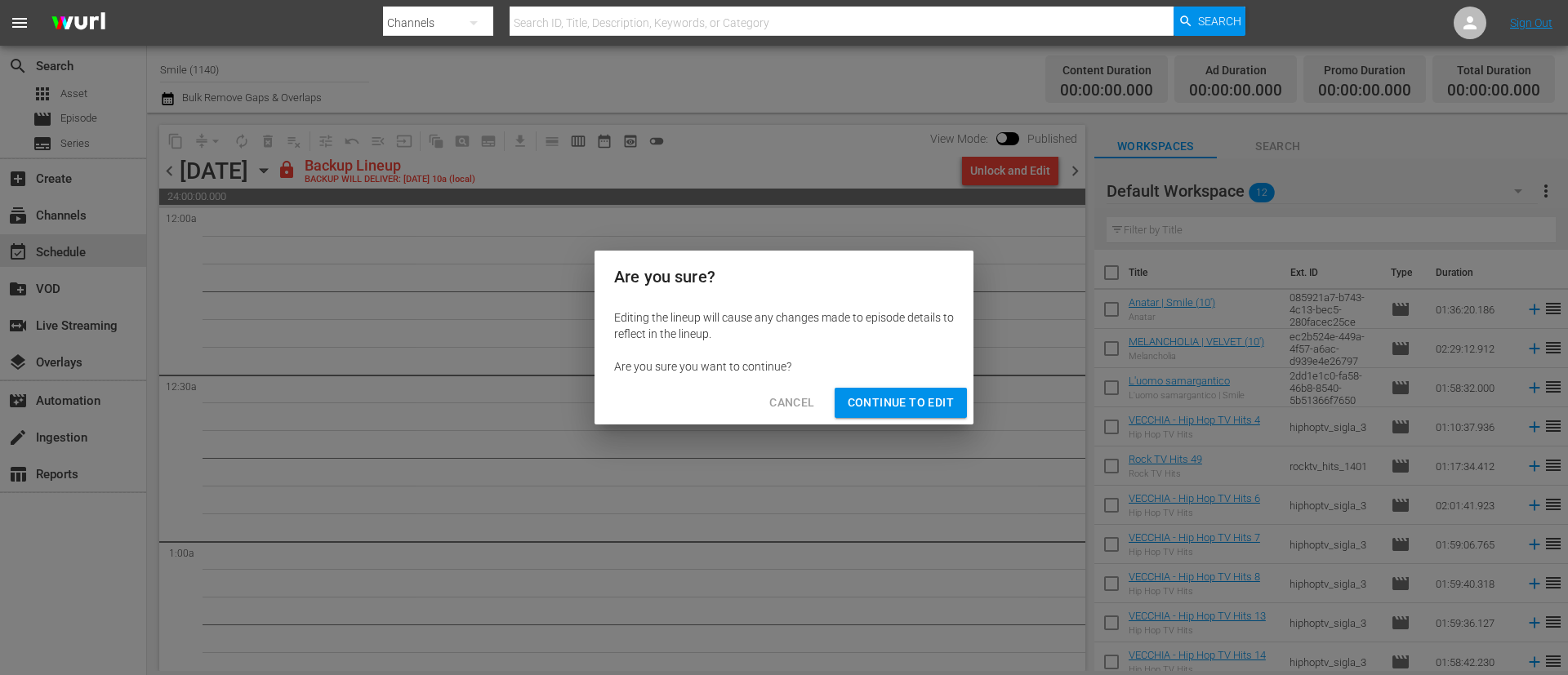
click at [905, 406] on span "Continue to Edit" at bounding box center [900, 403] width 106 height 21
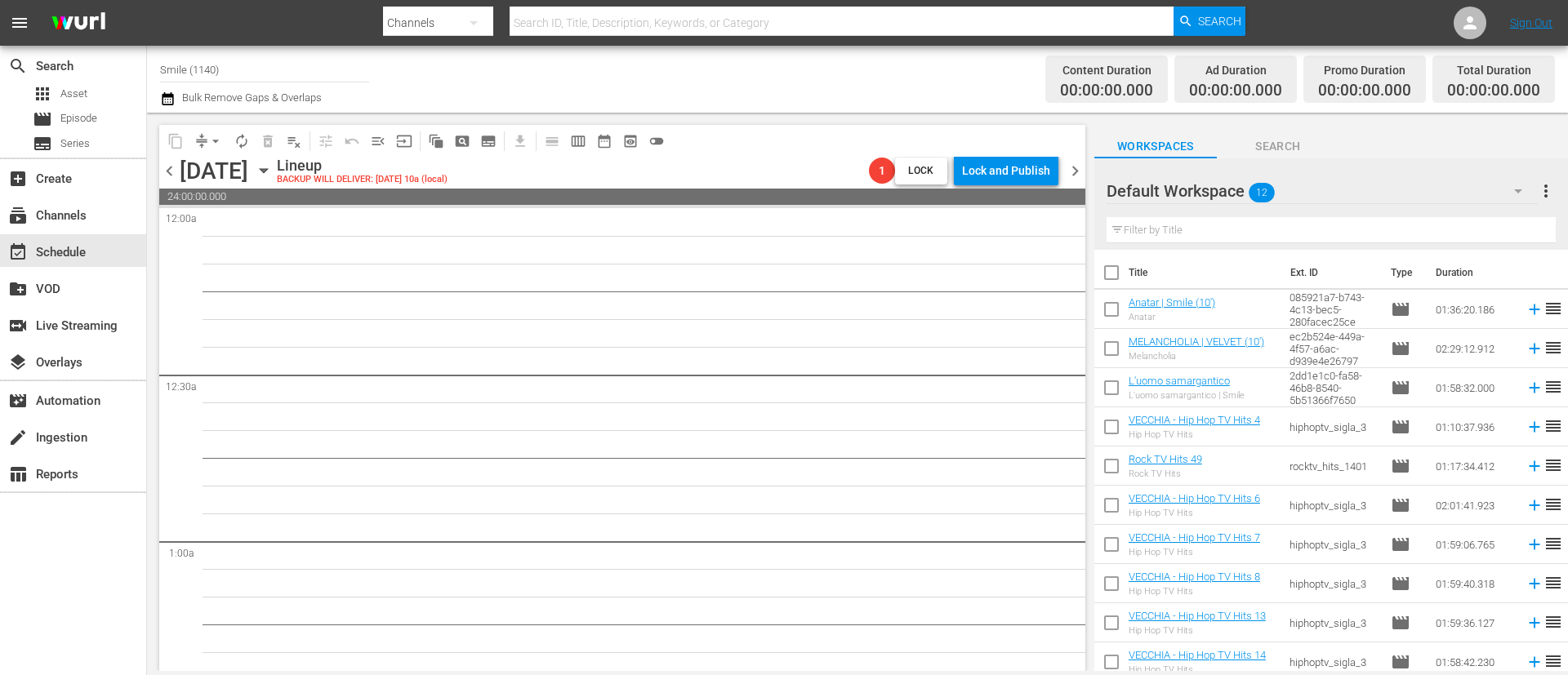
click at [159, 167] on div "content_copy compress arrow_drop_down autorenew_outlined delete_forever_outline…" at bounding box center [619, 392] width 943 height 559
click at [175, 171] on span "chevron_left" at bounding box center [170, 171] width 21 height 21
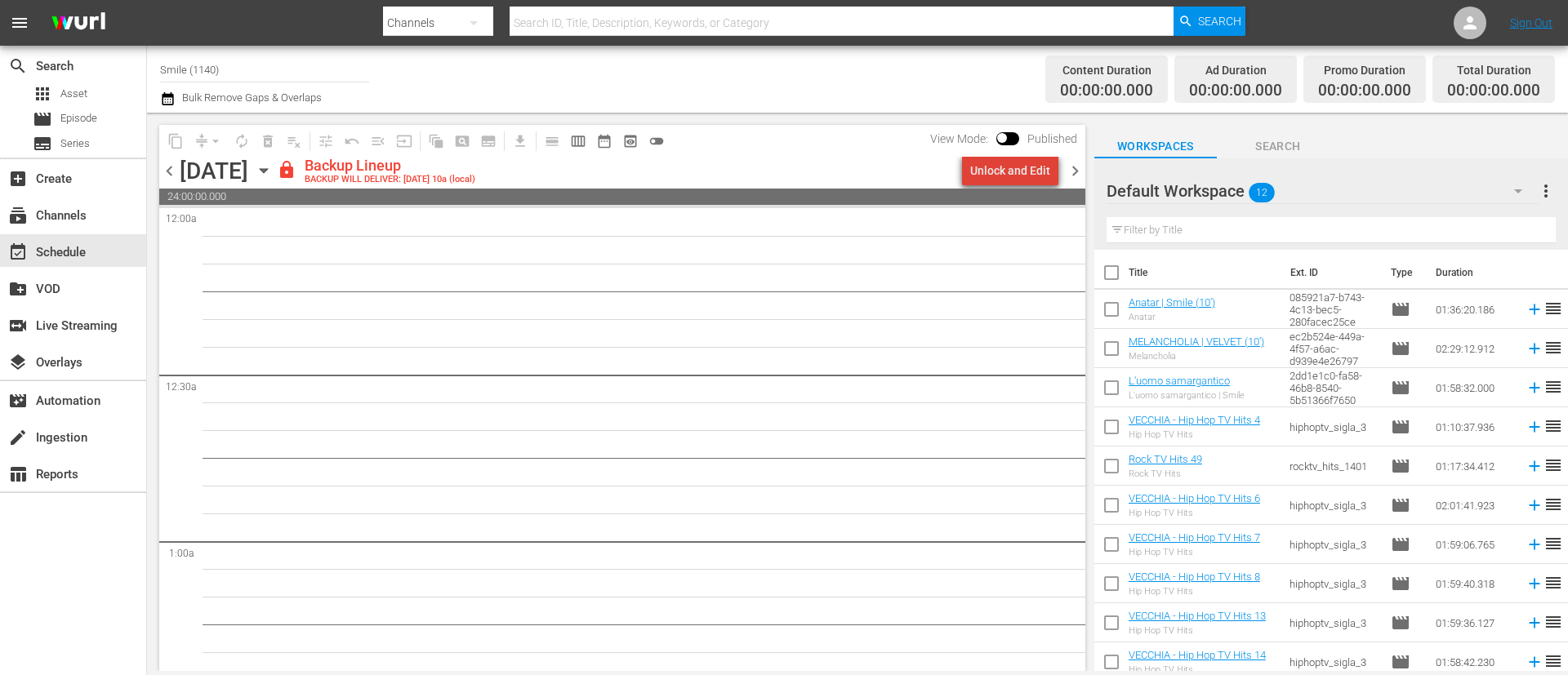
click at [1022, 167] on div "Unlock and Edit" at bounding box center [1010, 170] width 80 height 29
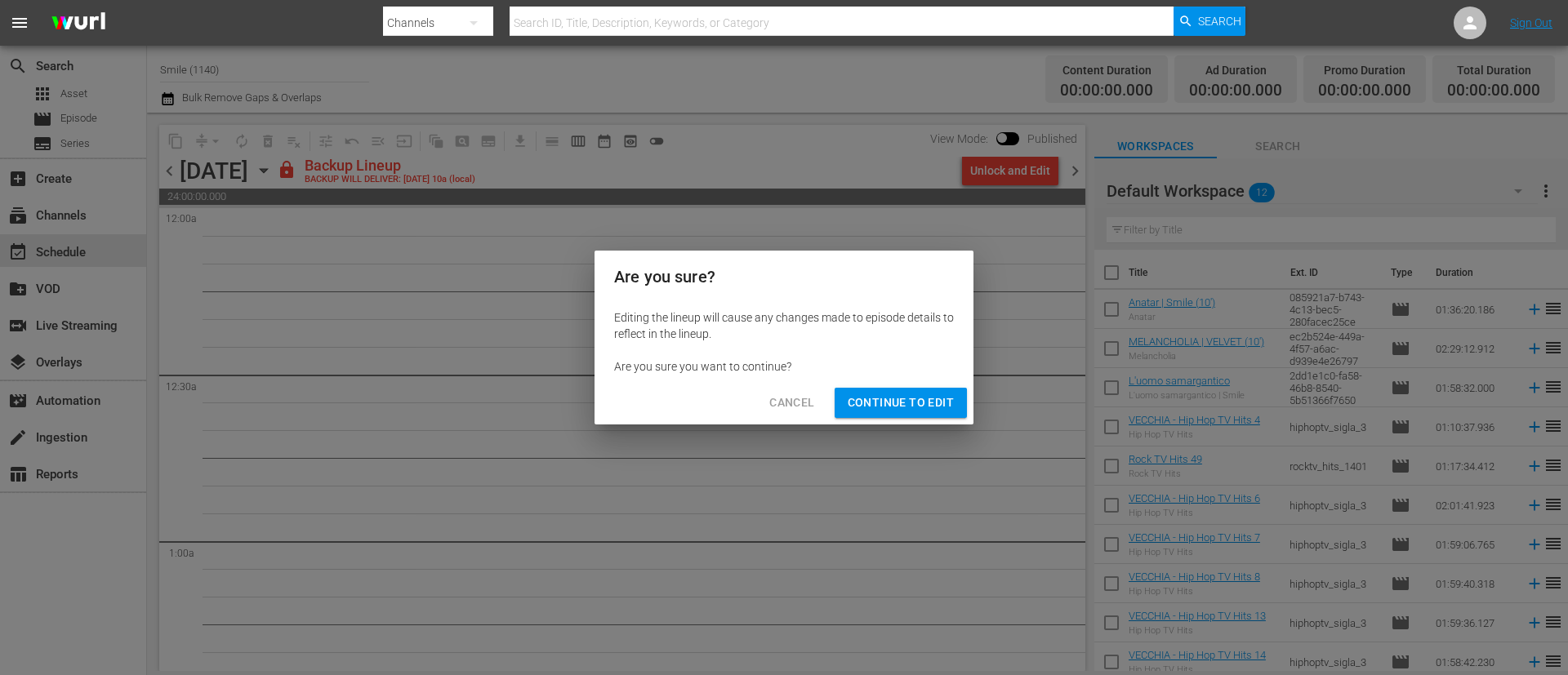
click at [924, 401] on span "Continue to Edit" at bounding box center [900, 403] width 106 height 21
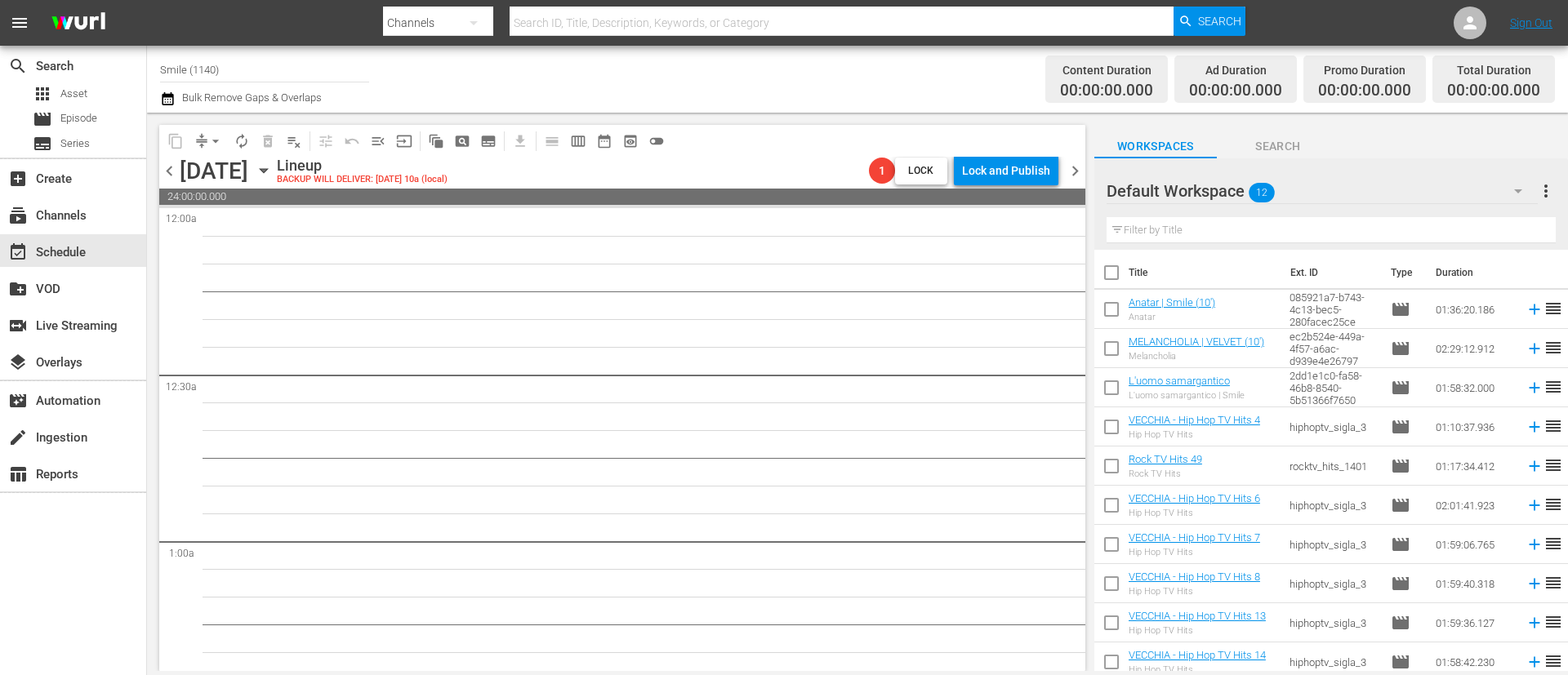
click at [165, 172] on span "chevron_left" at bounding box center [170, 171] width 21 height 21
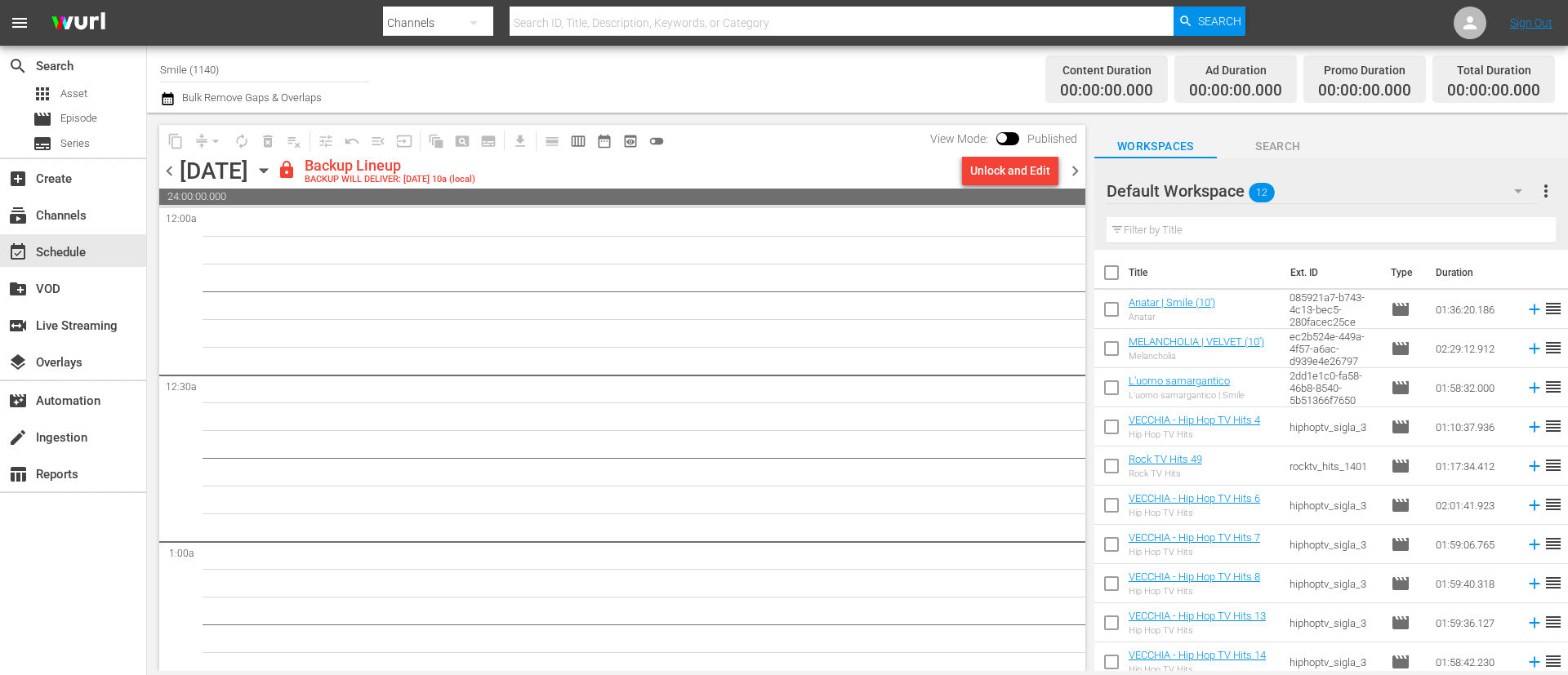
click at [1024, 170] on div "Unlock and Edit" at bounding box center [1010, 170] width 80 height 29
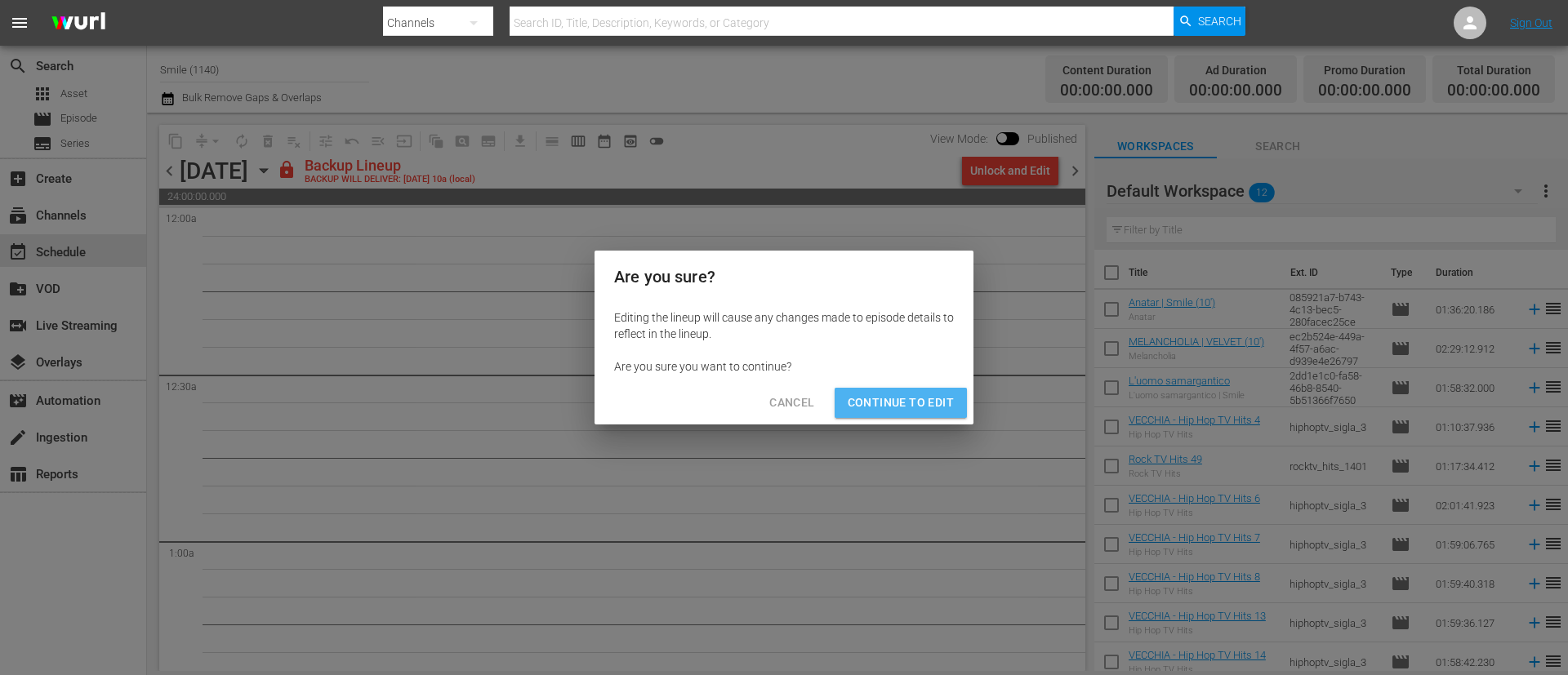
click at [930, 409] on span "Continue to Edit" at bounding box center [900, 403] width 106 height 21
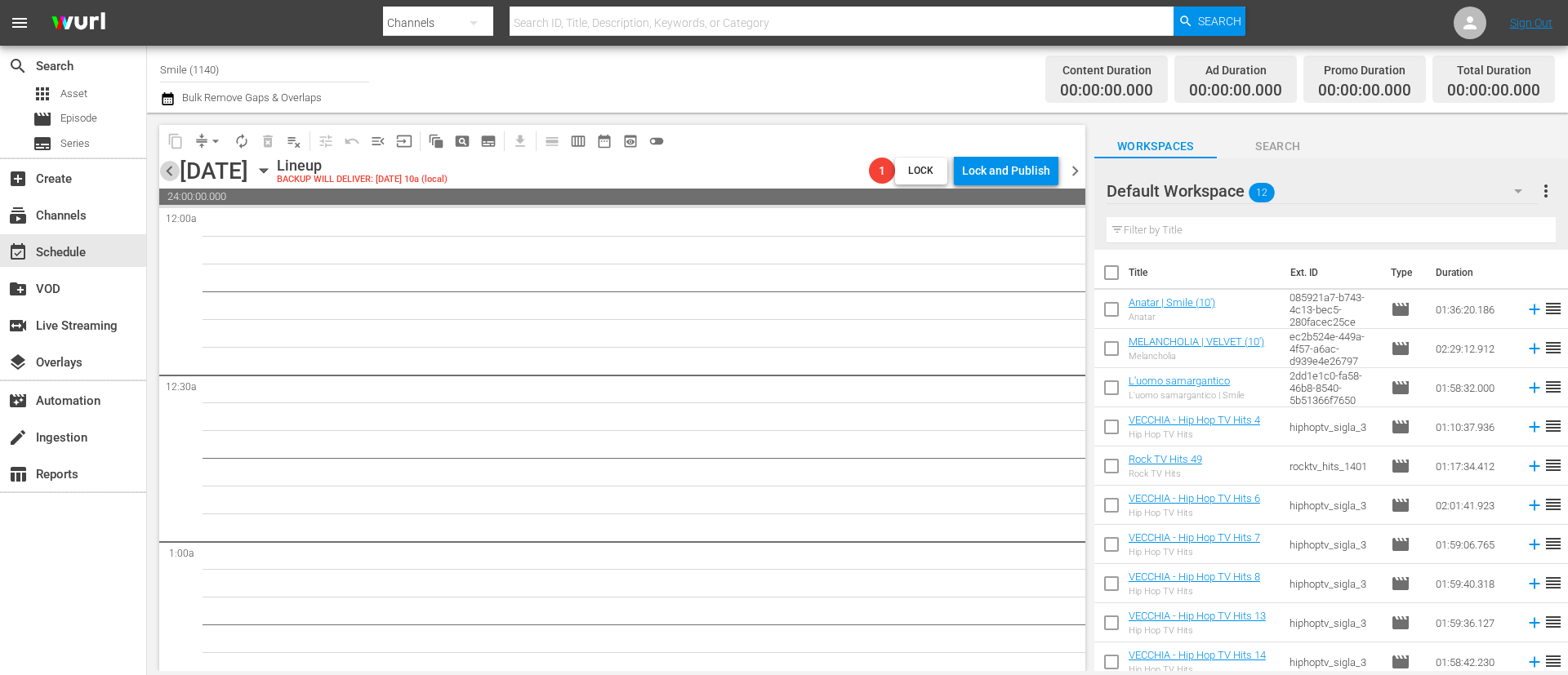
click at [167, 170] on span "chevron_left" at bounding box center [170, 171] width 21 height 21
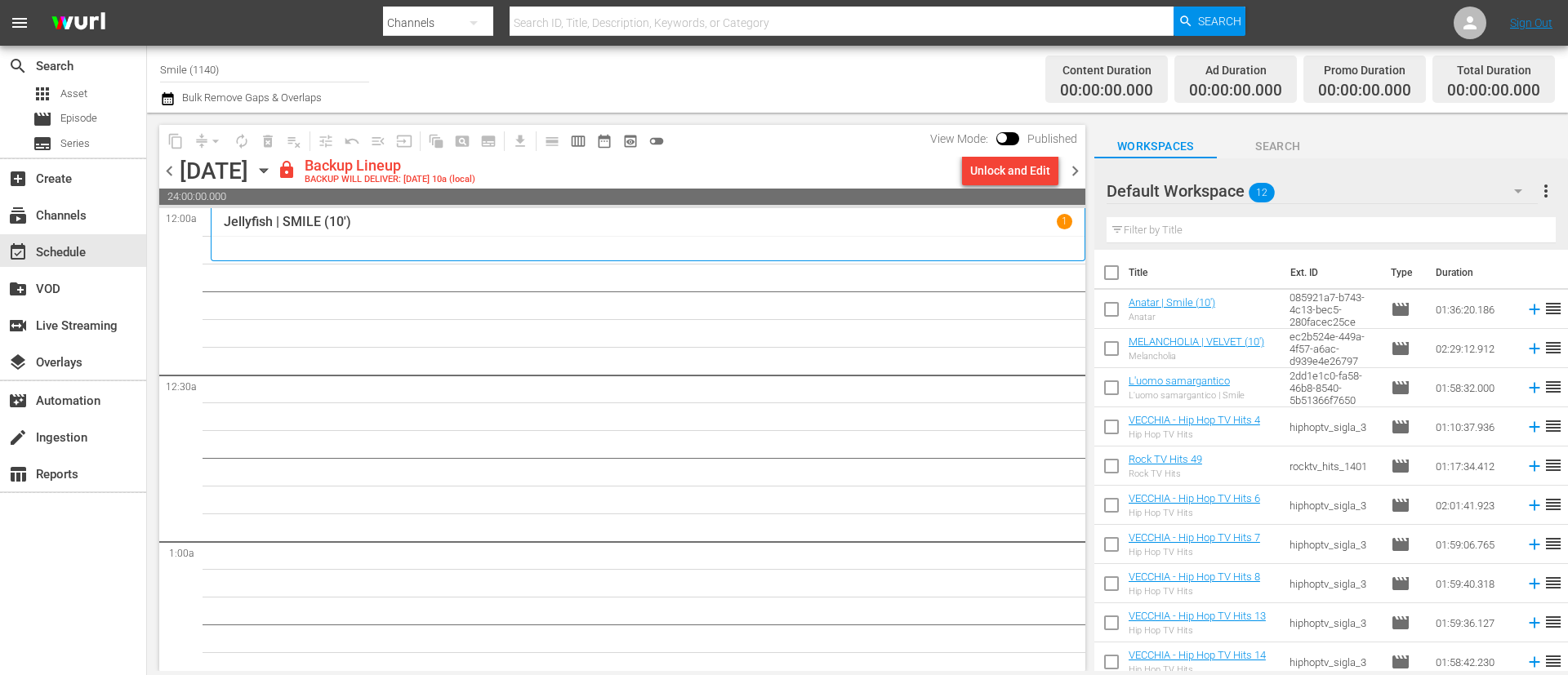
click at [1013, 171] on div "Unlock and Edit" at bounding box center [1010, 170] width 80 height 29
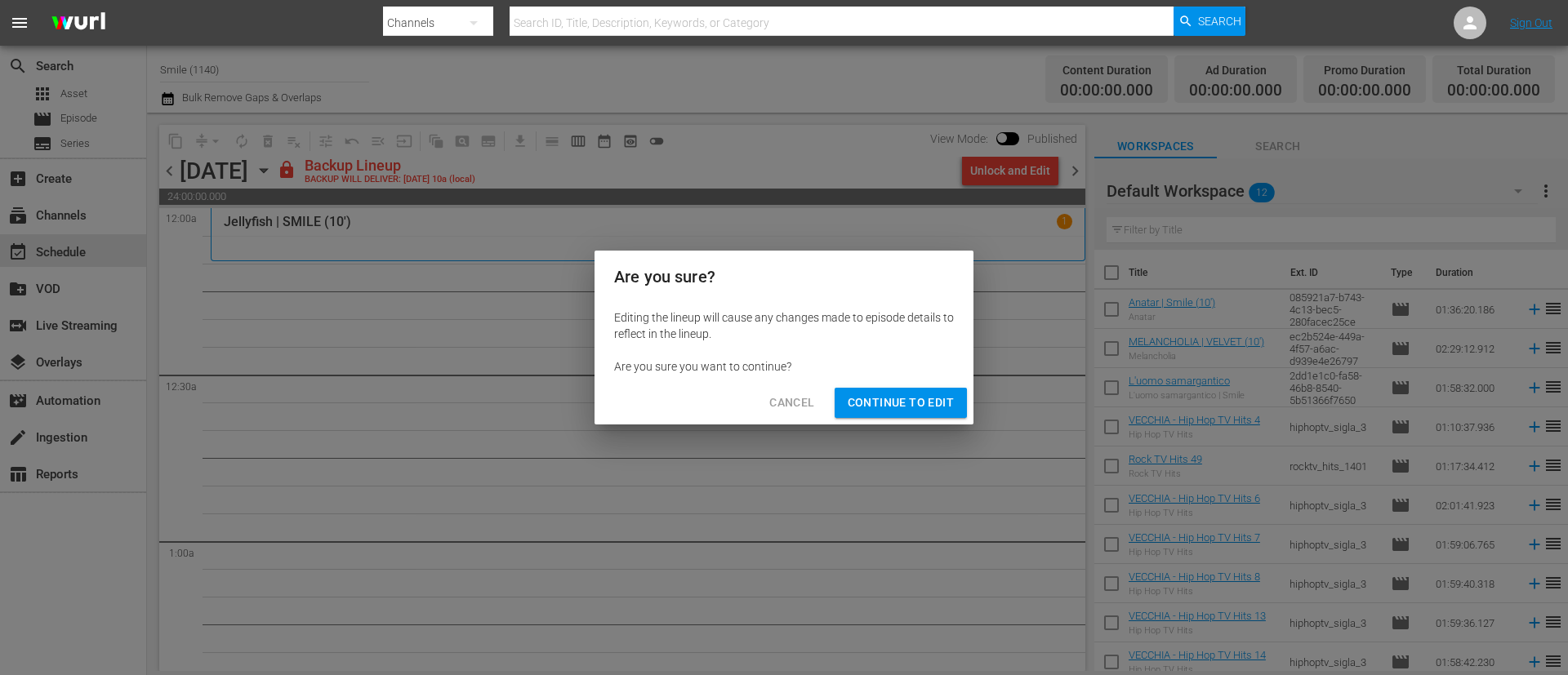
click at [918, 393] on span "Continue to Edit" at bounding box center [900, 403] width 106 height 21
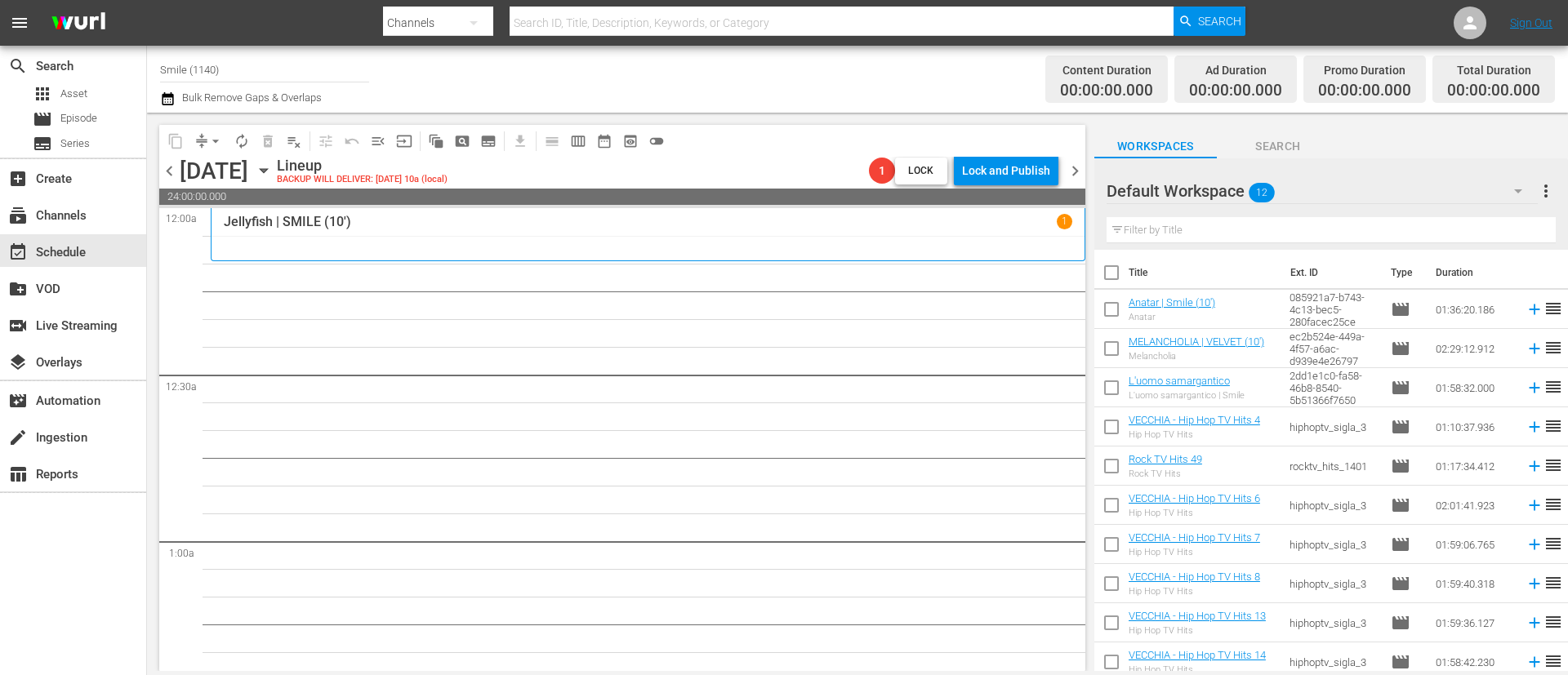
click at [273, 173] on icon "button" at bounding box center [264, 170] width 18 height 18
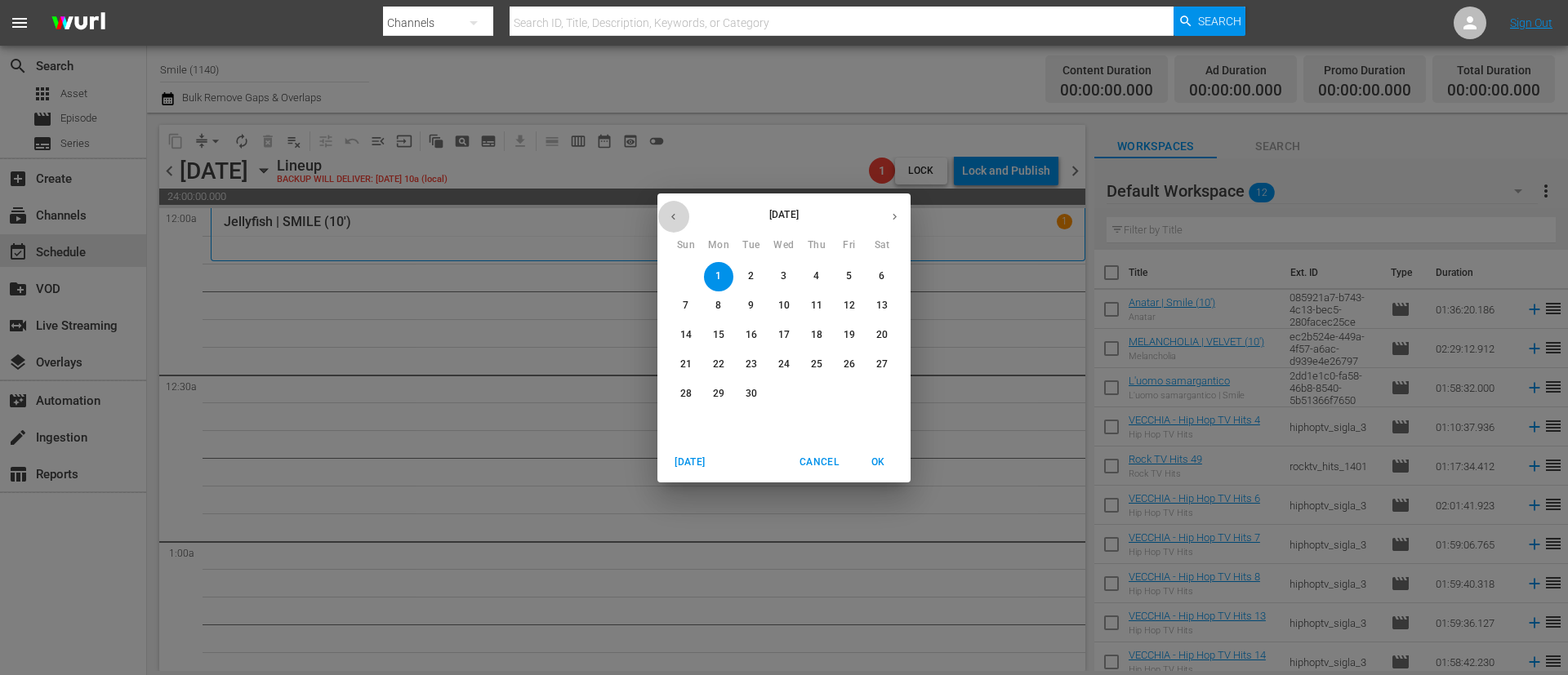
click at [673, 216] on icon "button" at bounding box center [673, 216] width 4 height 7
click at [712, 391] on span "25" at bounding box center [719, 393] width 29 height 14
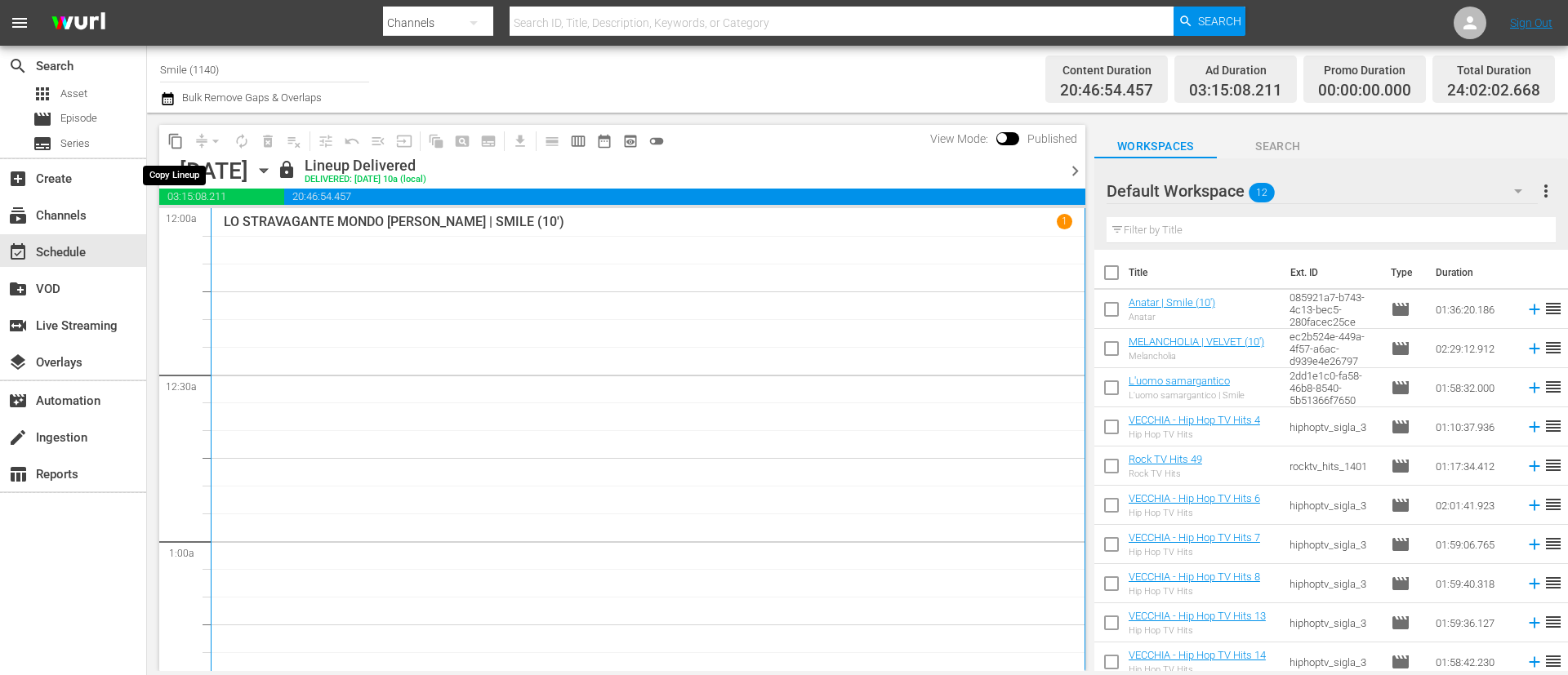
click at [177, 136] on span "content_copy" at bounding box center [175, 141] width 16 height 16
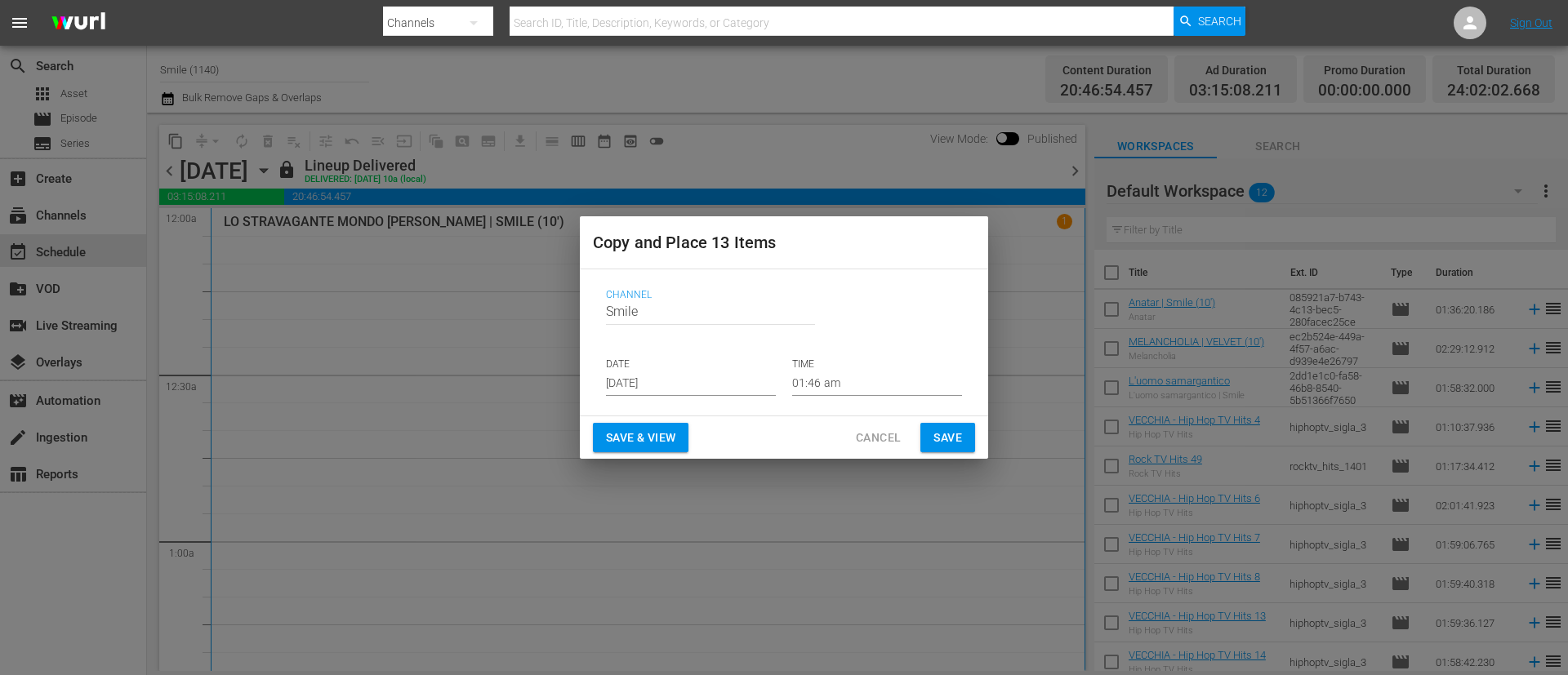
click at [727, 383] on input "[DATE]" at bounding box center [690, 383] width 170 height 24
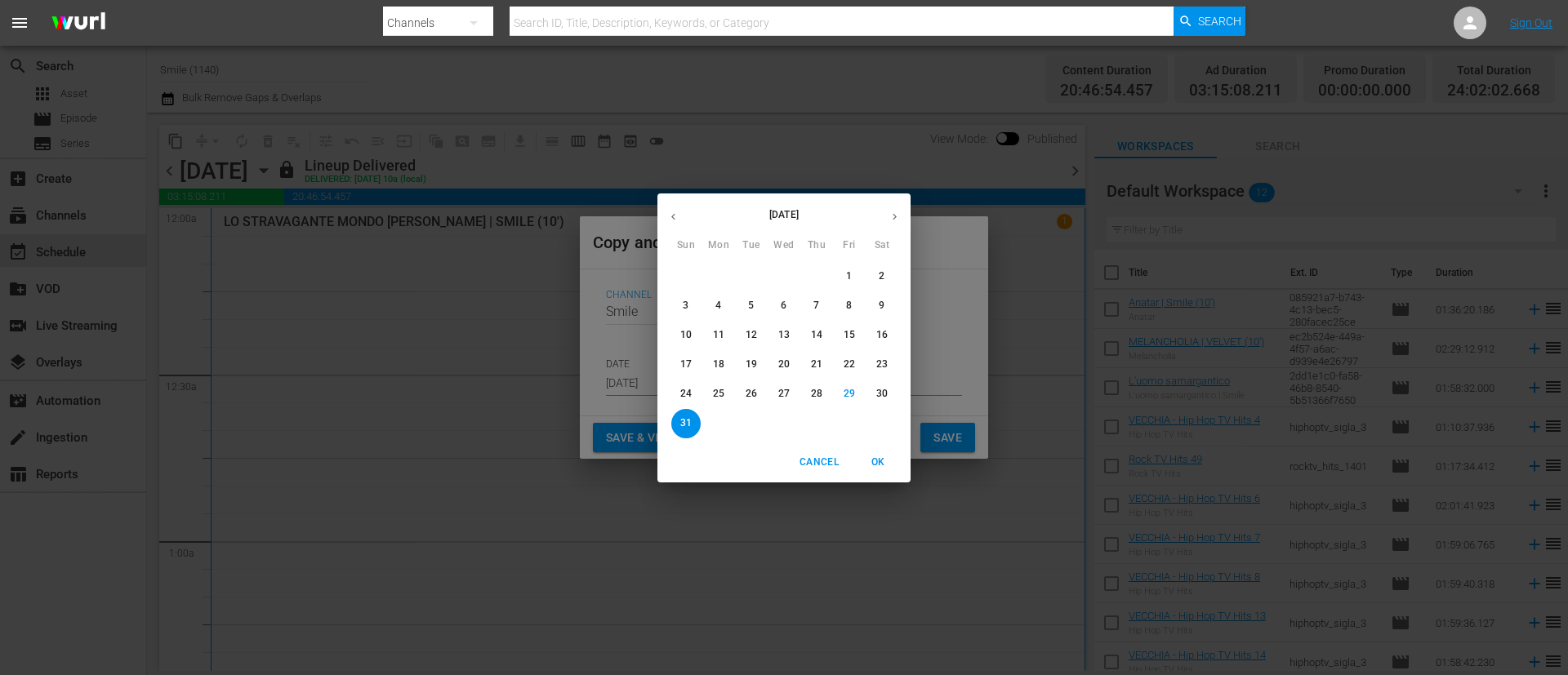
click at [892, 213] on icon "button" at bounding box center [895, 217] width 12 height 12
click at [713, 269] on span "1" at bounding box center [719, 276] width 29 height 14
type input "[DATE]"
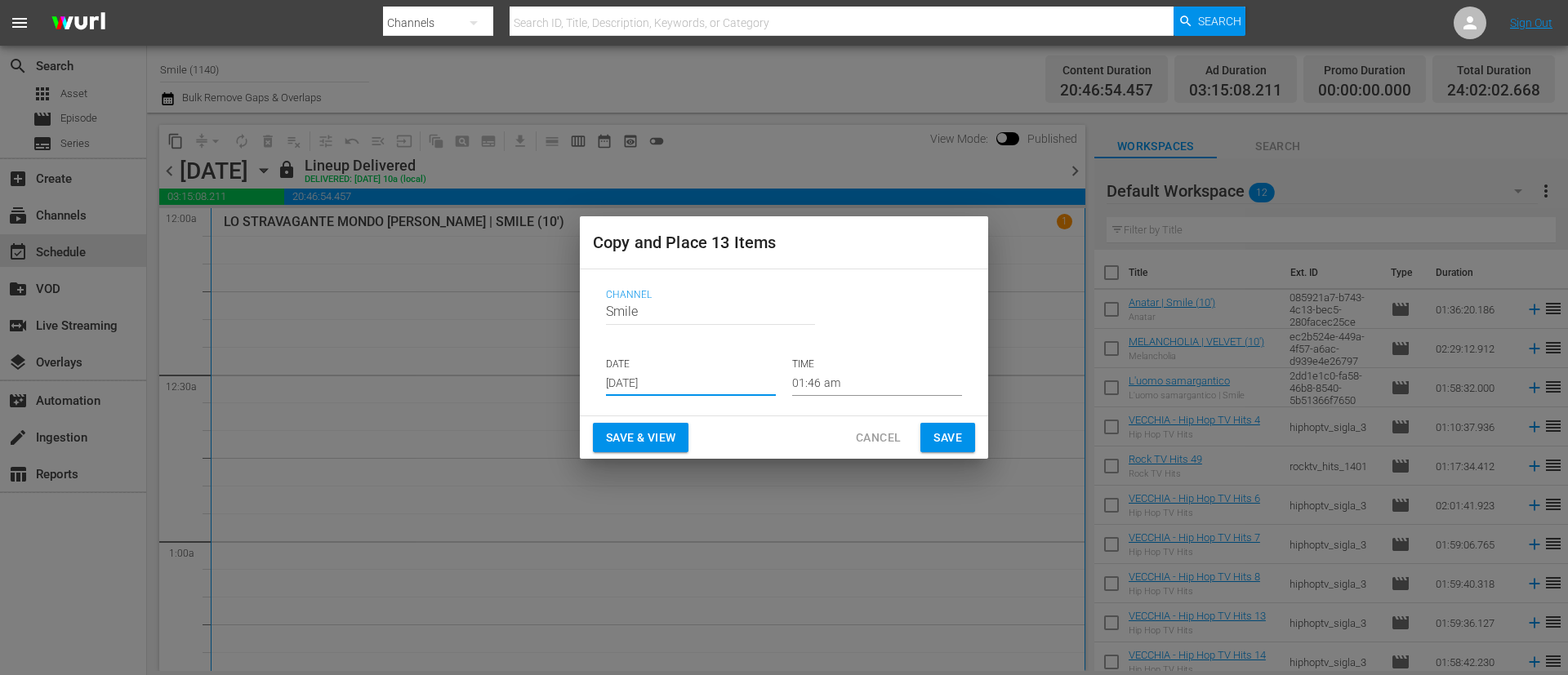
click at [962, 436] on button "Save" at bounding box center [949, 437] width 55 height 30
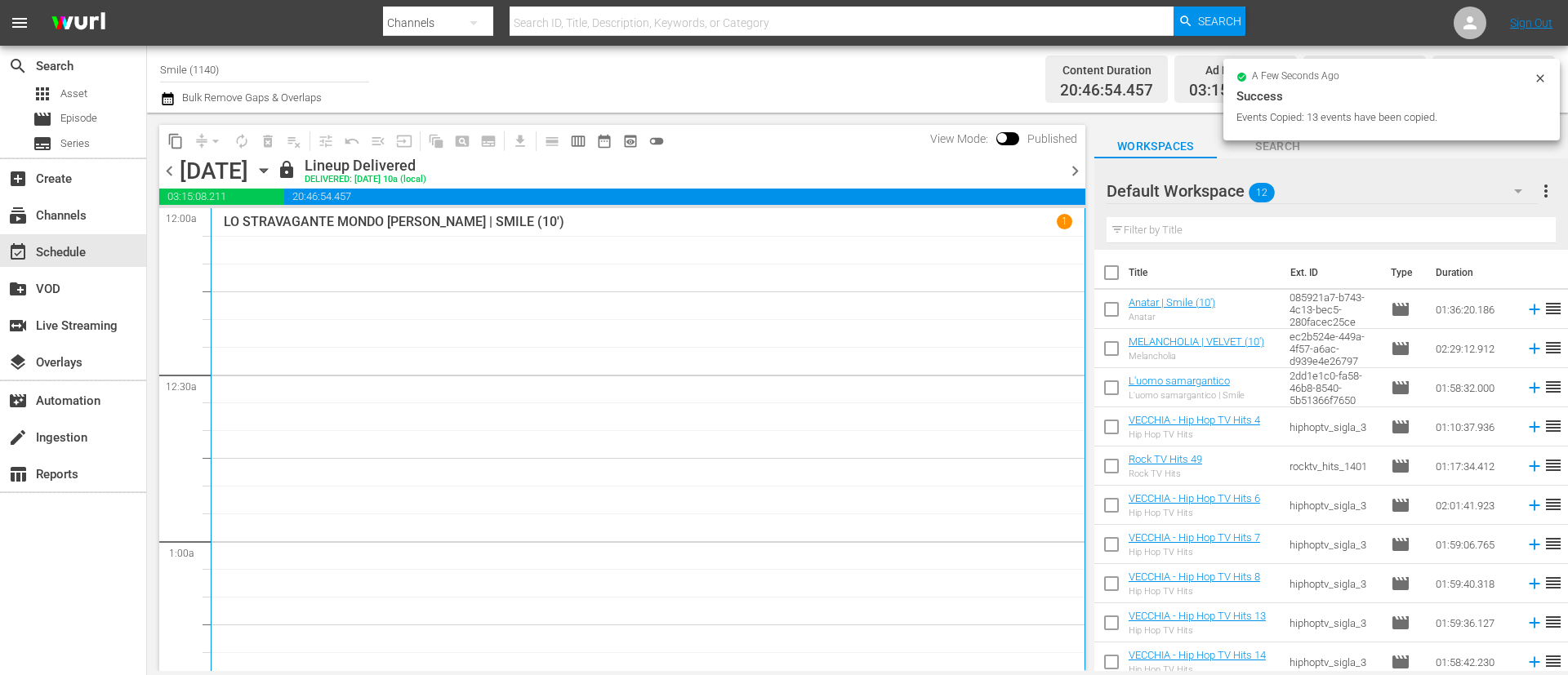
click at [1071, 173] on span "chevron_right" at bounding box center [1075, 171] width 21 height 21
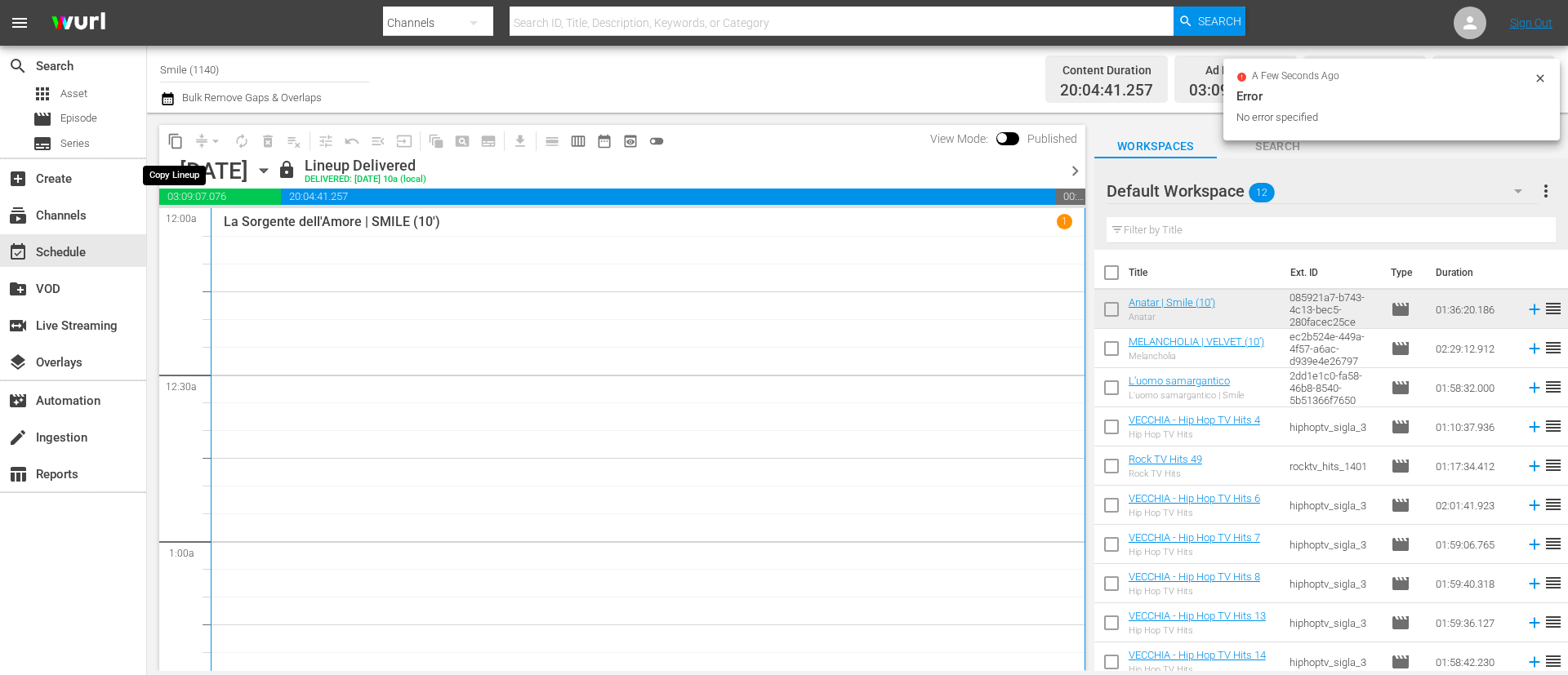
click at [175, 143] on span "content_copy" at bounding box center [175, 141] width 16 height 16
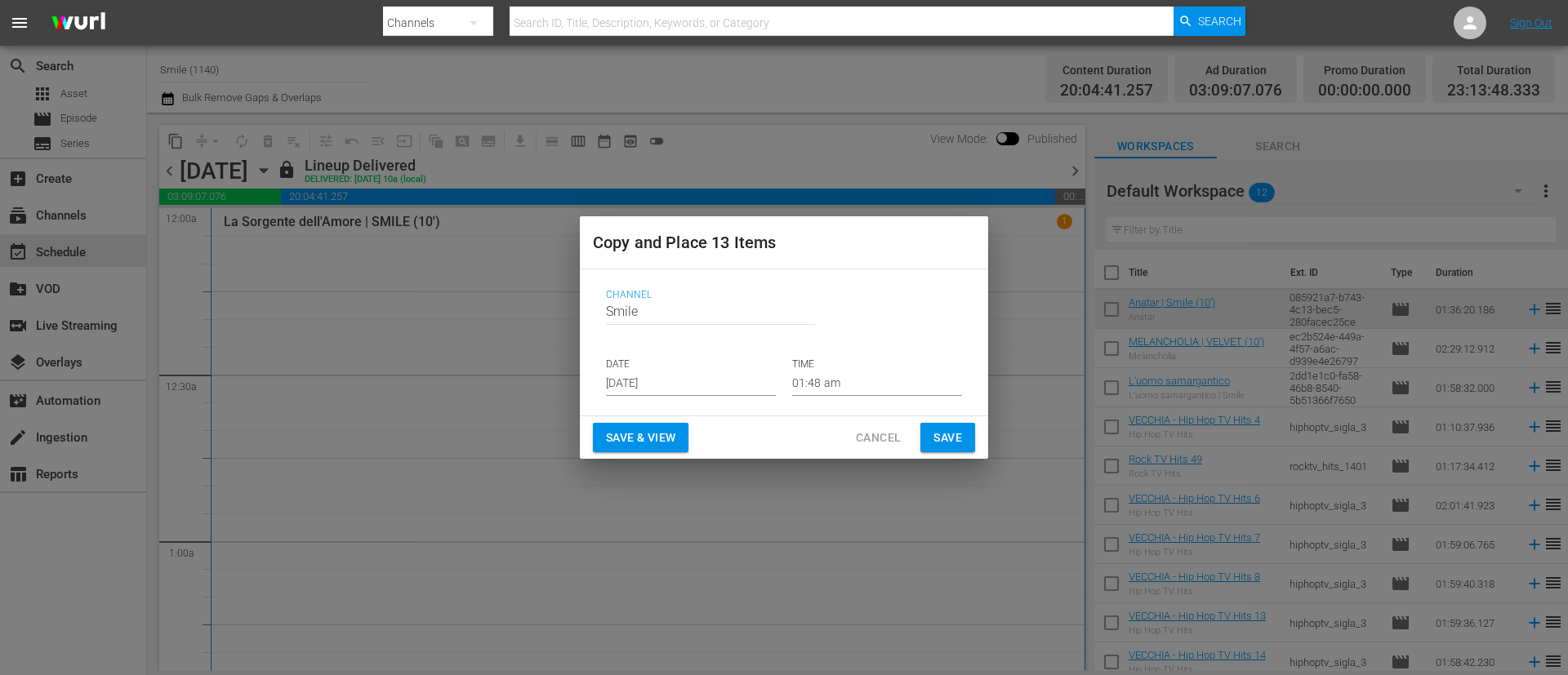
click at [723, 382] on input "[DATE]" at bounding box center [690, 383] width 170 height 24
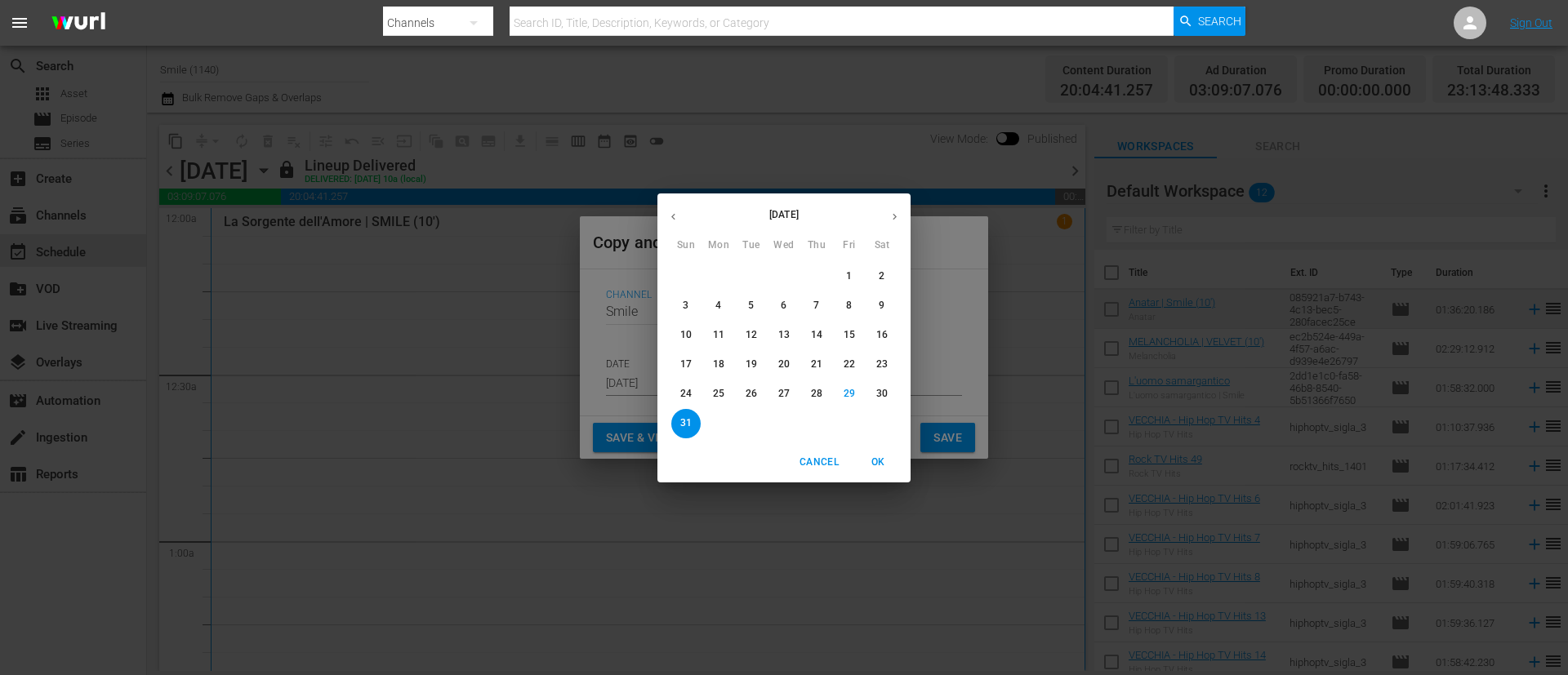
click at [895, 213] on icon "button" at bounding box center [895, 217] width 12 height 12
click at [751, 275] on p "2" at bounding box center [750, 276] width 6 height 14
type input "[DATE]"
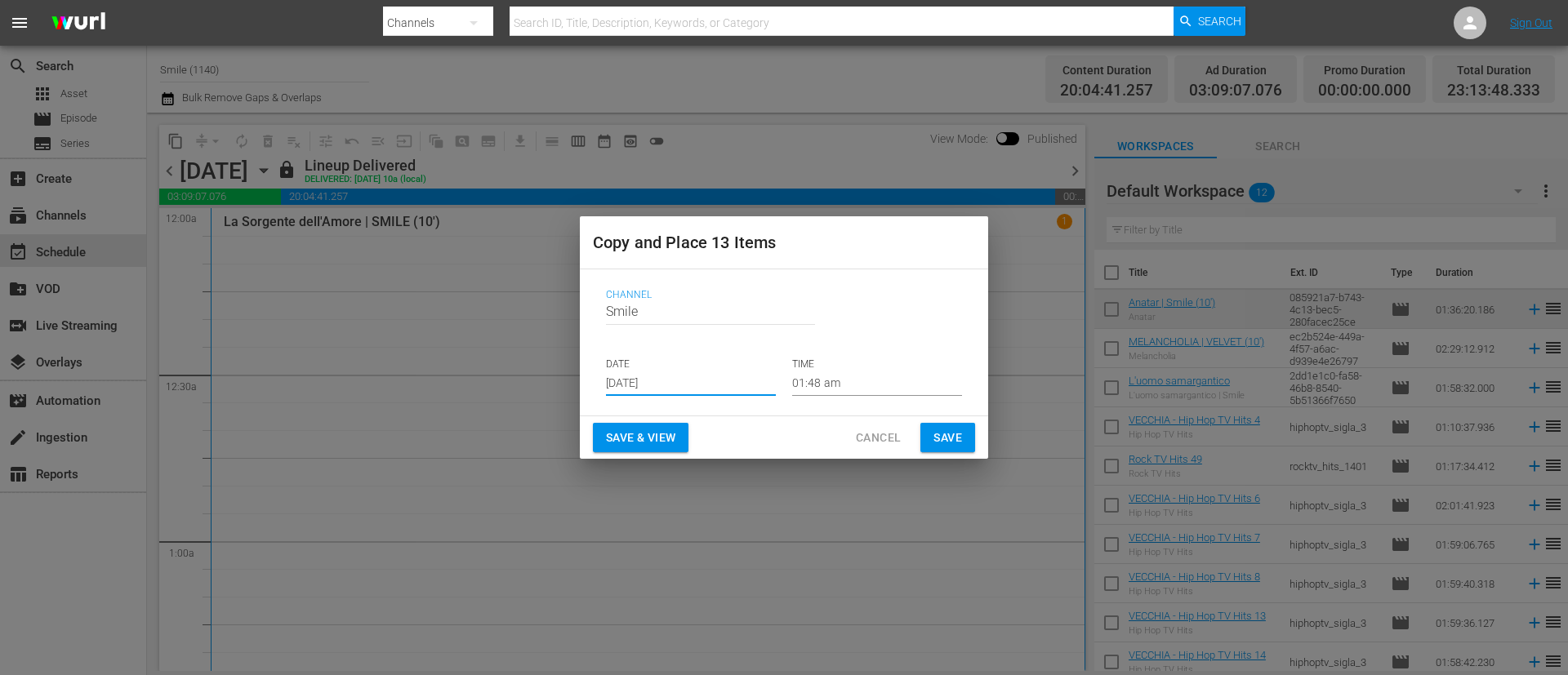
click at [955, 437] on span "Save" at bounding box center [948, 438] width 28 height 21
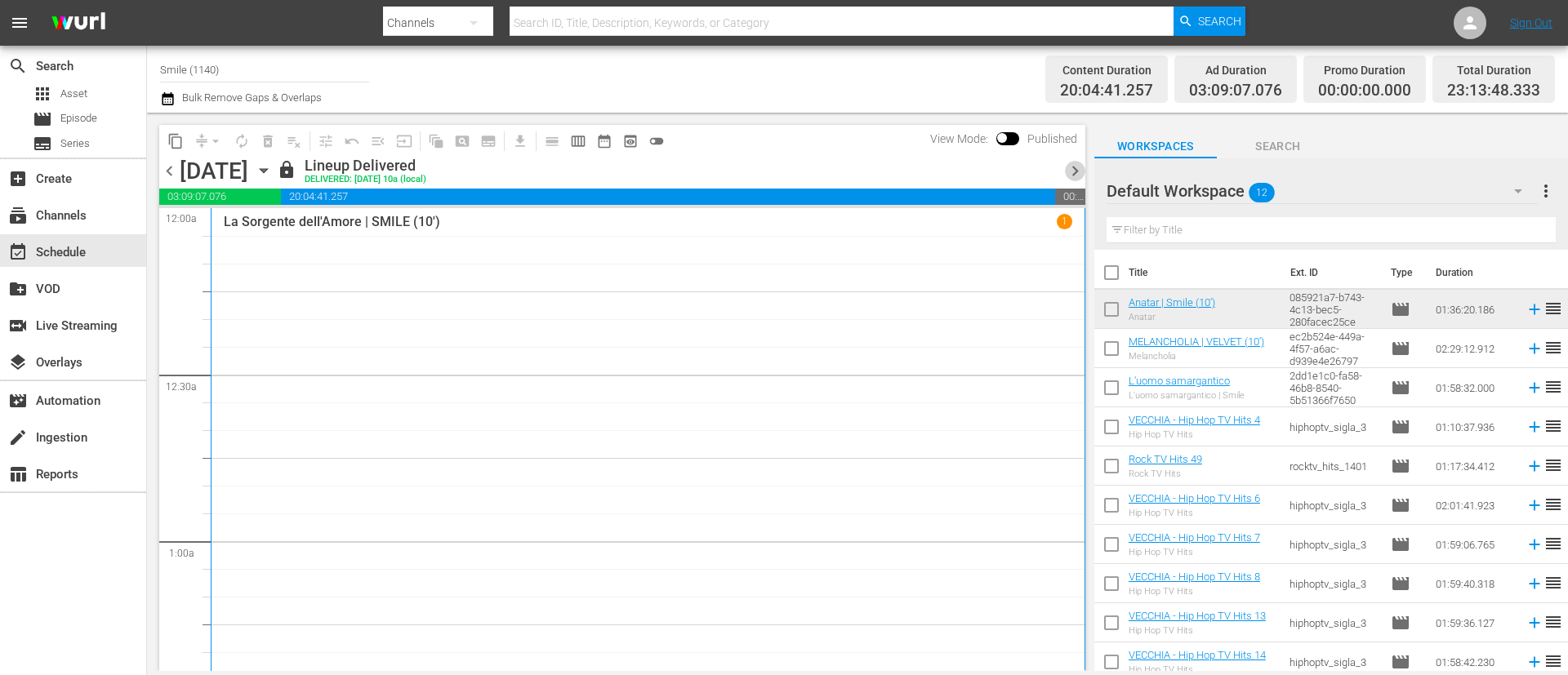
click at [1077, 165] on span "chevron_right" at bounding box center [1075, 171] width 21 height 21
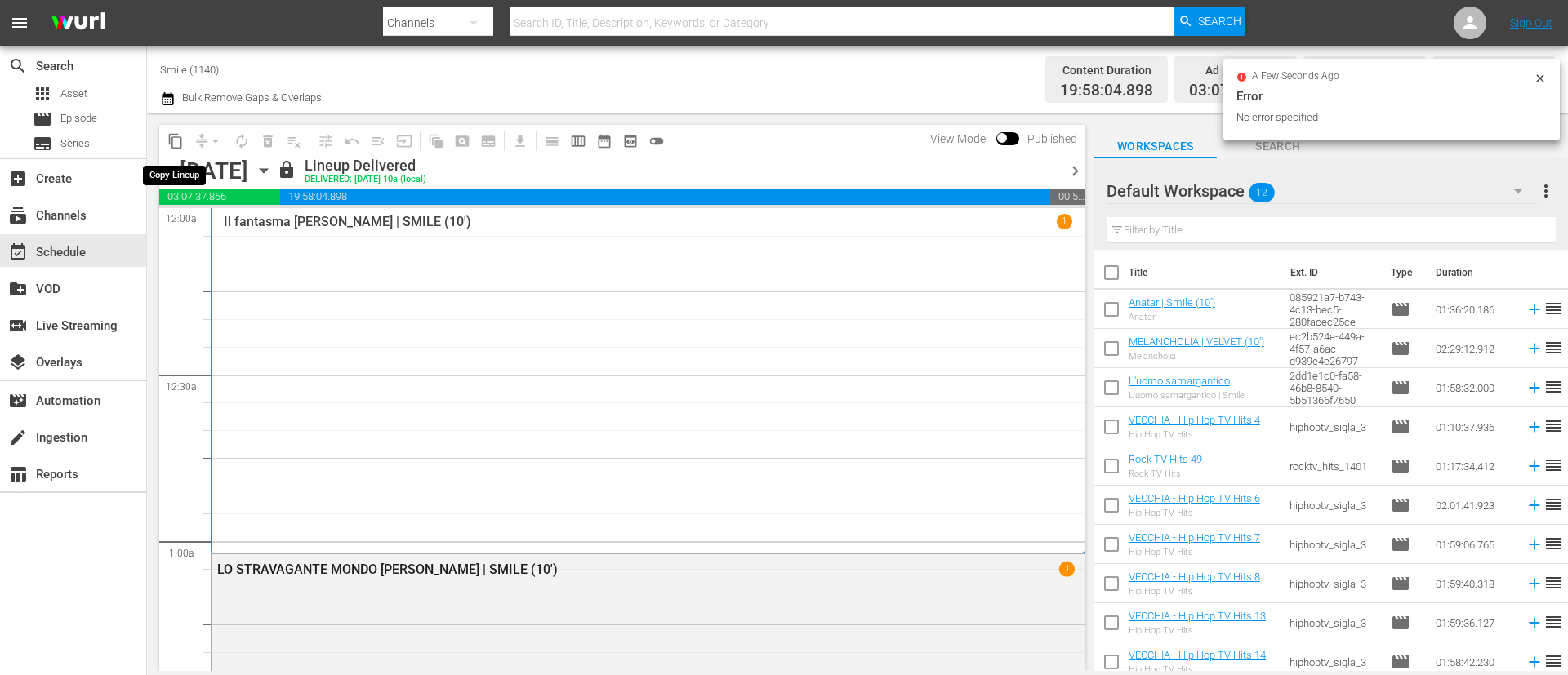
click at [174, 142] on span "content_copy" at bounding box center [175, 141] width 16 height 16
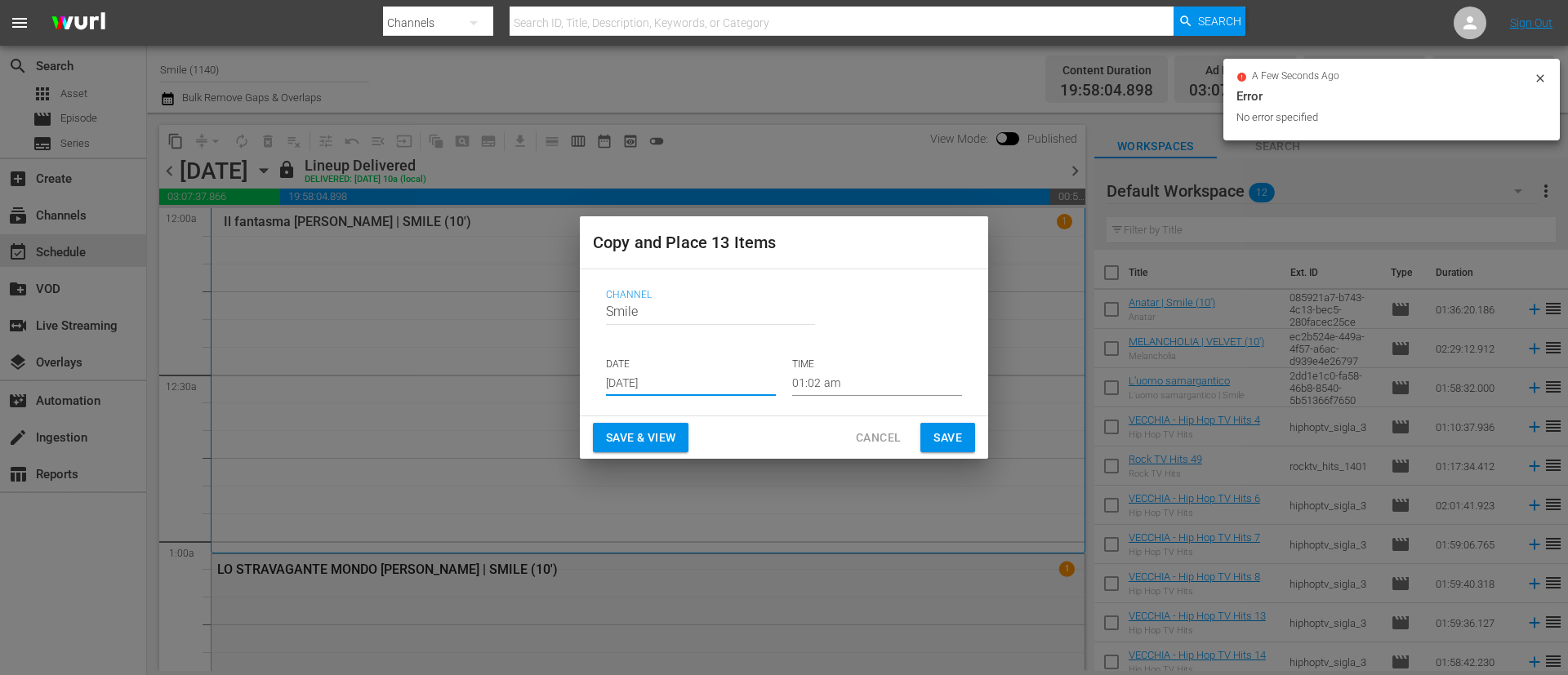
click at [748, 381] on input "[DATE]" at bounding box center [690, 383] width 170 height 24
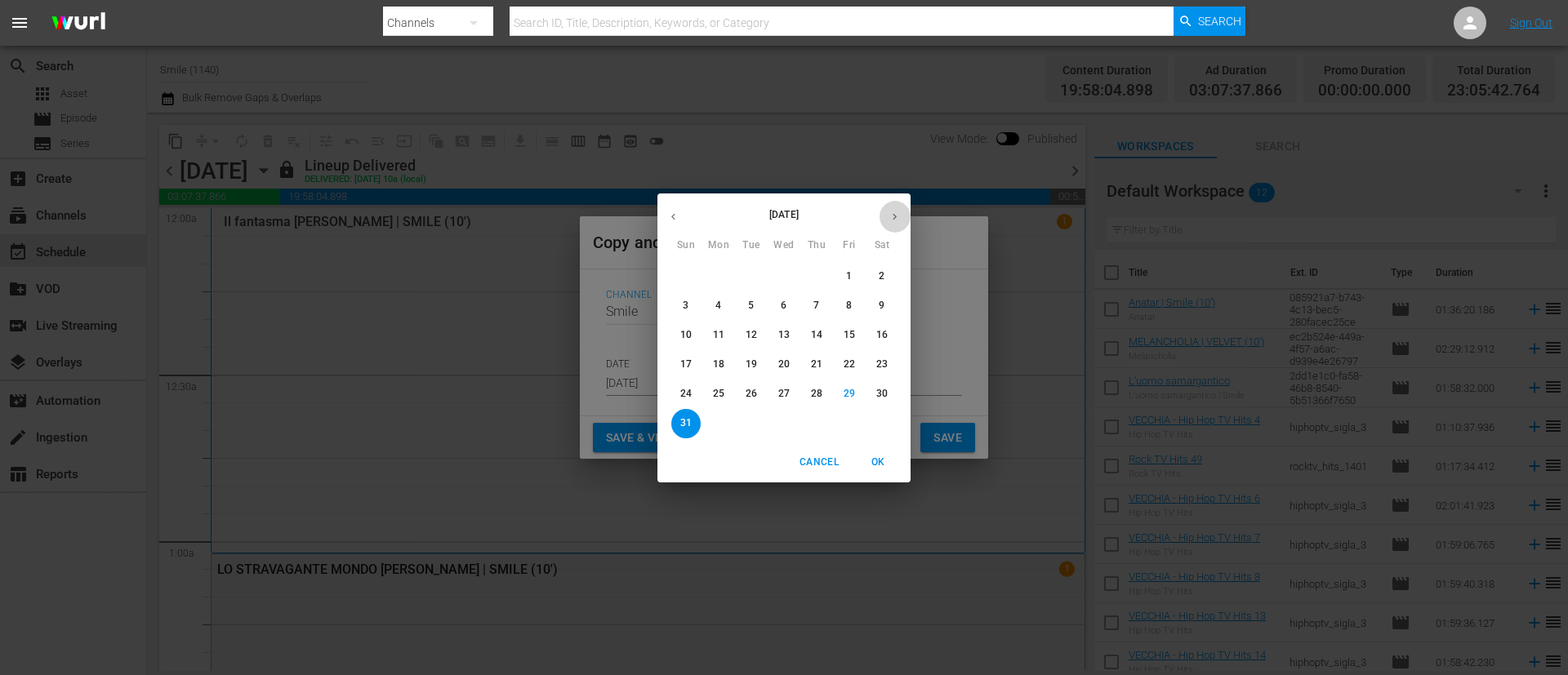
click at [893, 214] on icon "button" at bounding box center [895, 217] width 12 height 12
click at [784, 273] on p "3" at bounding box center [783, 276] width 6 height 14
type input "[DATE]"
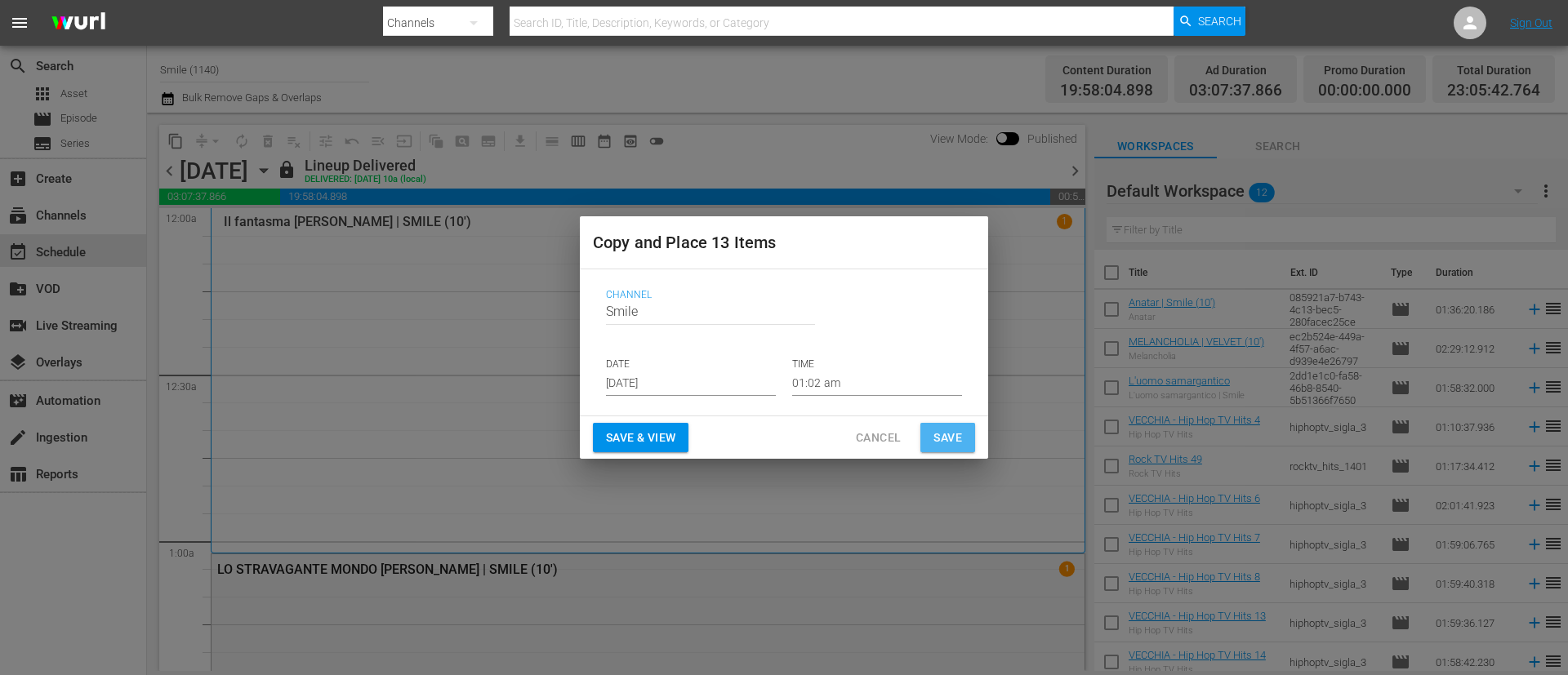
click at [965, 432] on button "Save" at bounding box center [949, 437] width 55 height 30
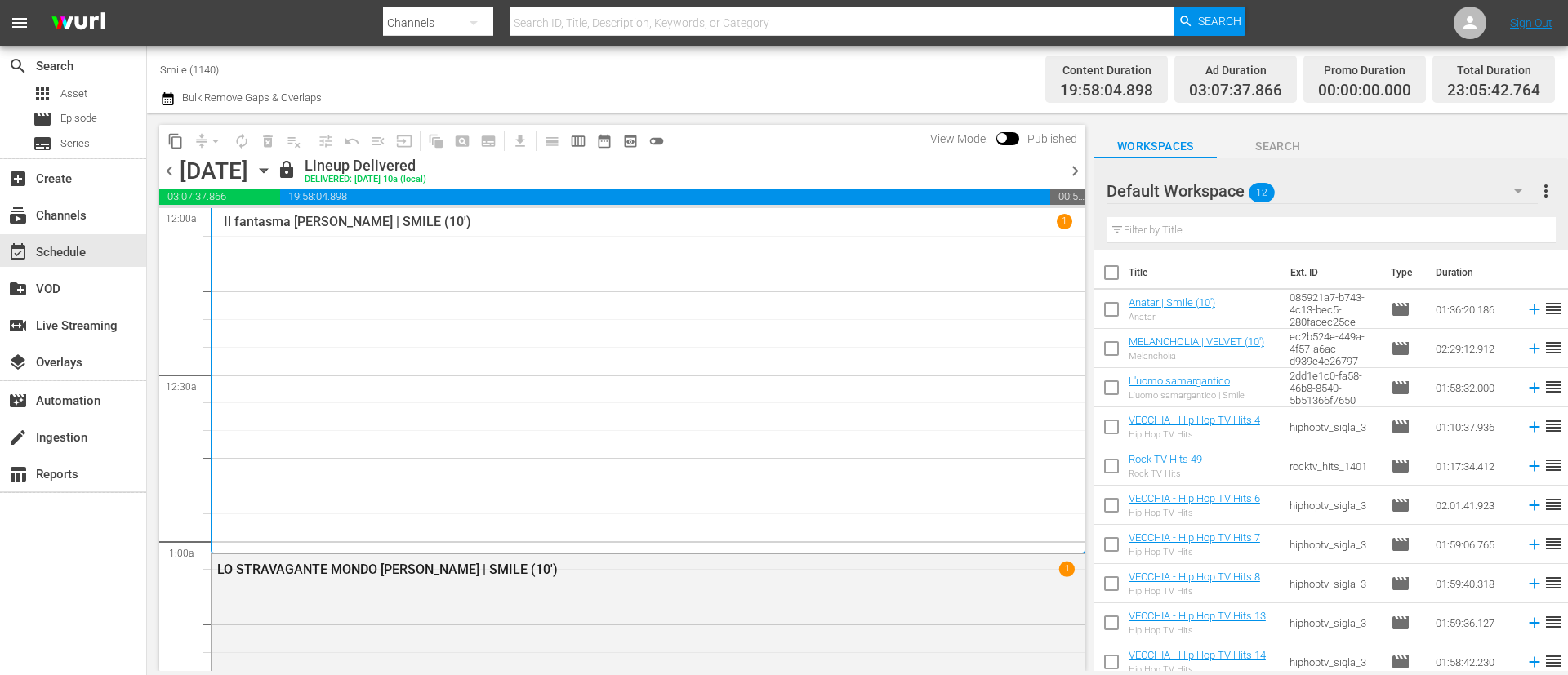
click at [1077, 171] on span "chevron_right" at bounding box center [1075, 171] width 21 height 21
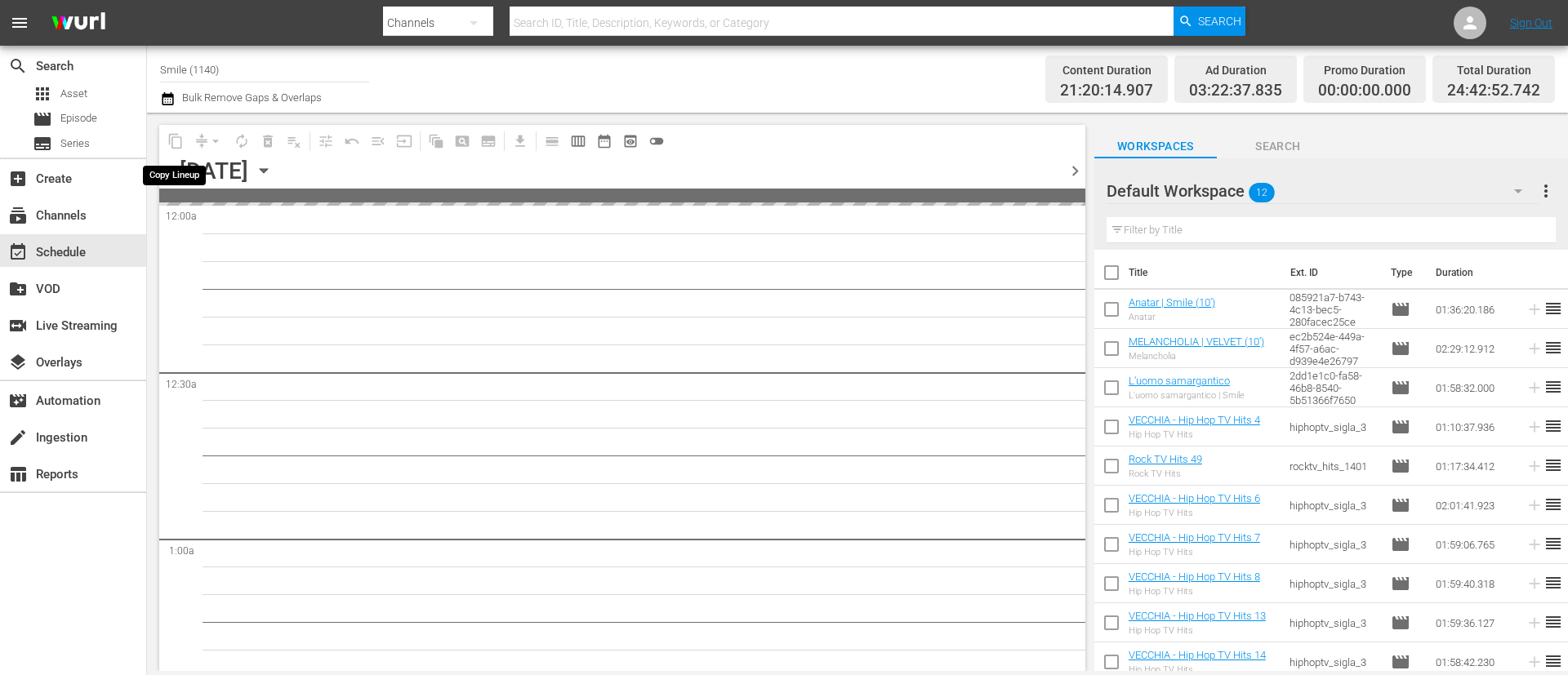
click at [182, 137] on span "content_copy" at bounding box center [176, 141] width 26 height 26
click at [177, 142] on span "content_copy" at bounding box center [176, 141] width 26 height 26
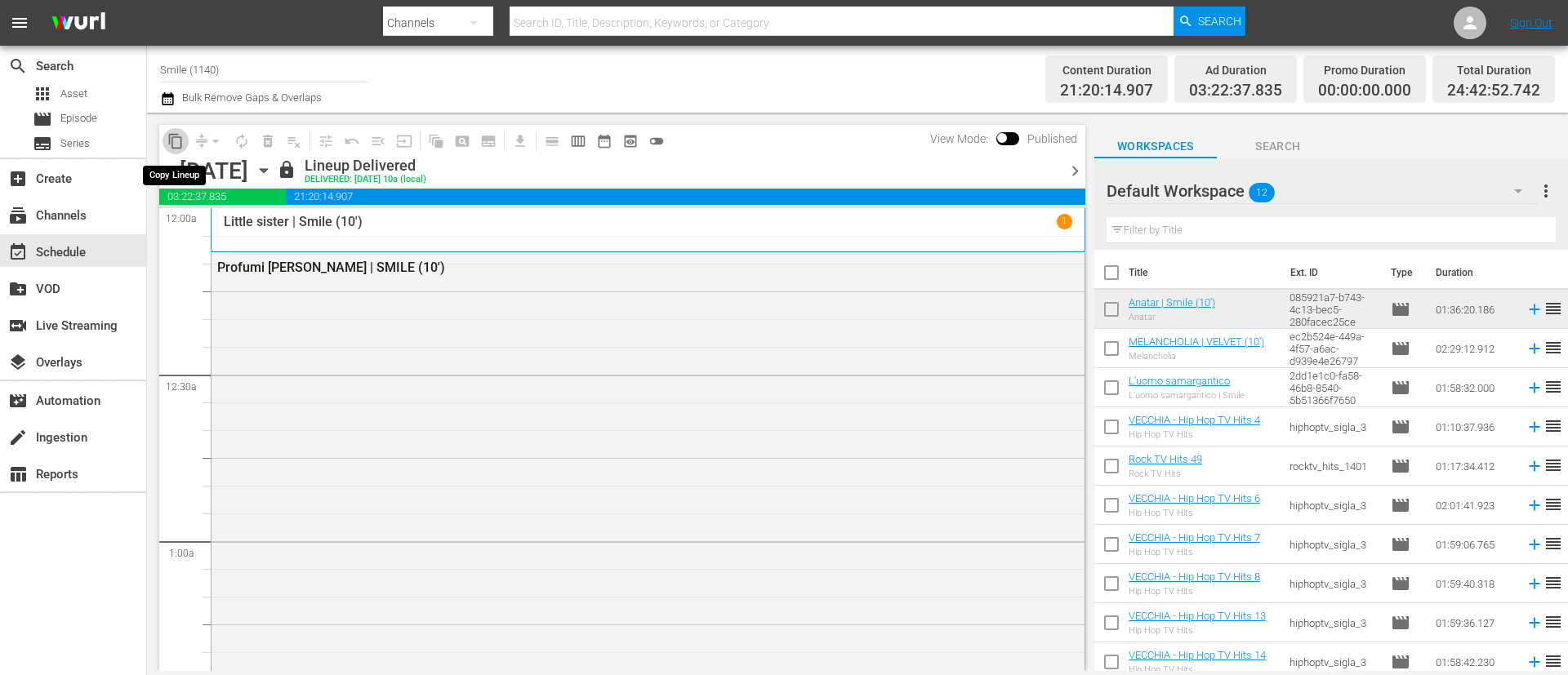
click at [171, 142] on span "content_copy" at bounding box center [175, 141] width 16 height 16
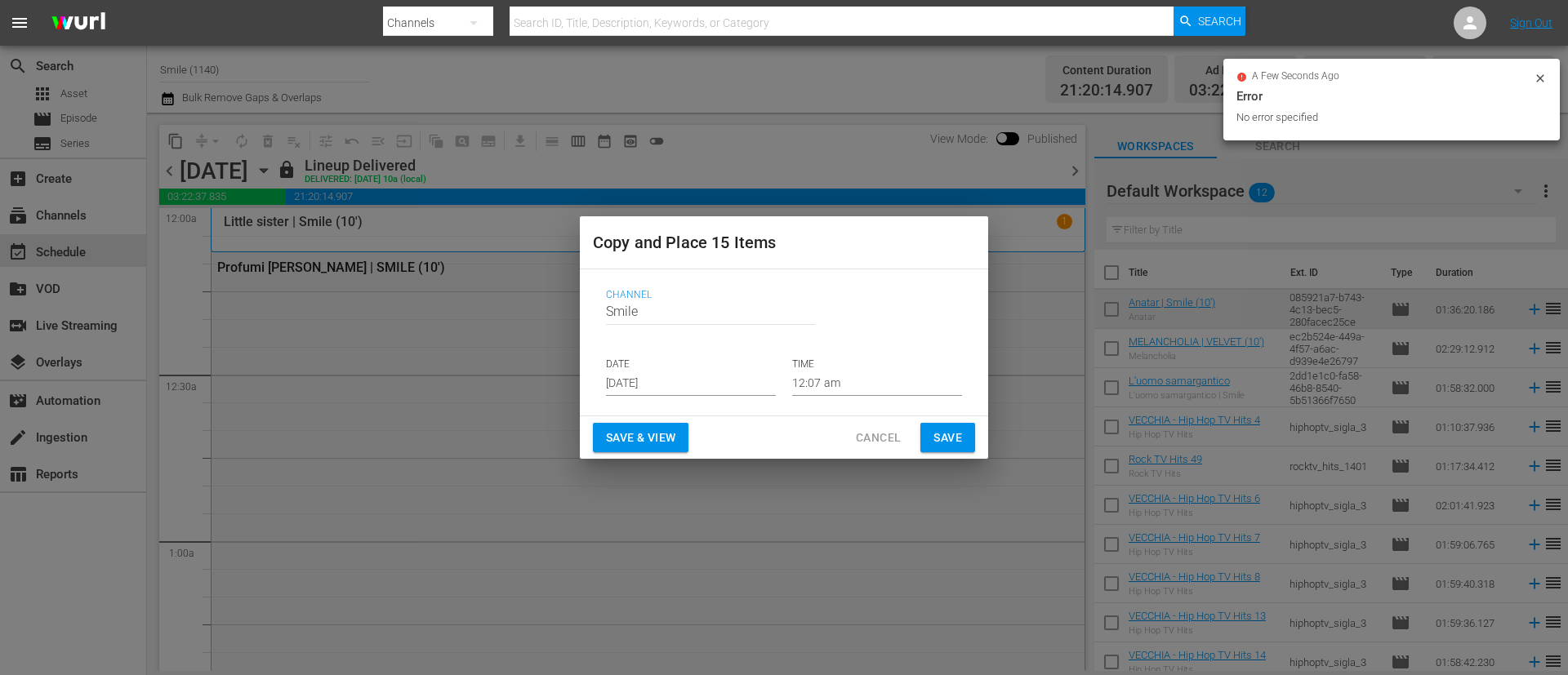
click at [739, 387] on input "[DATE]" at bounding box center [690, 383] width 170 height 24
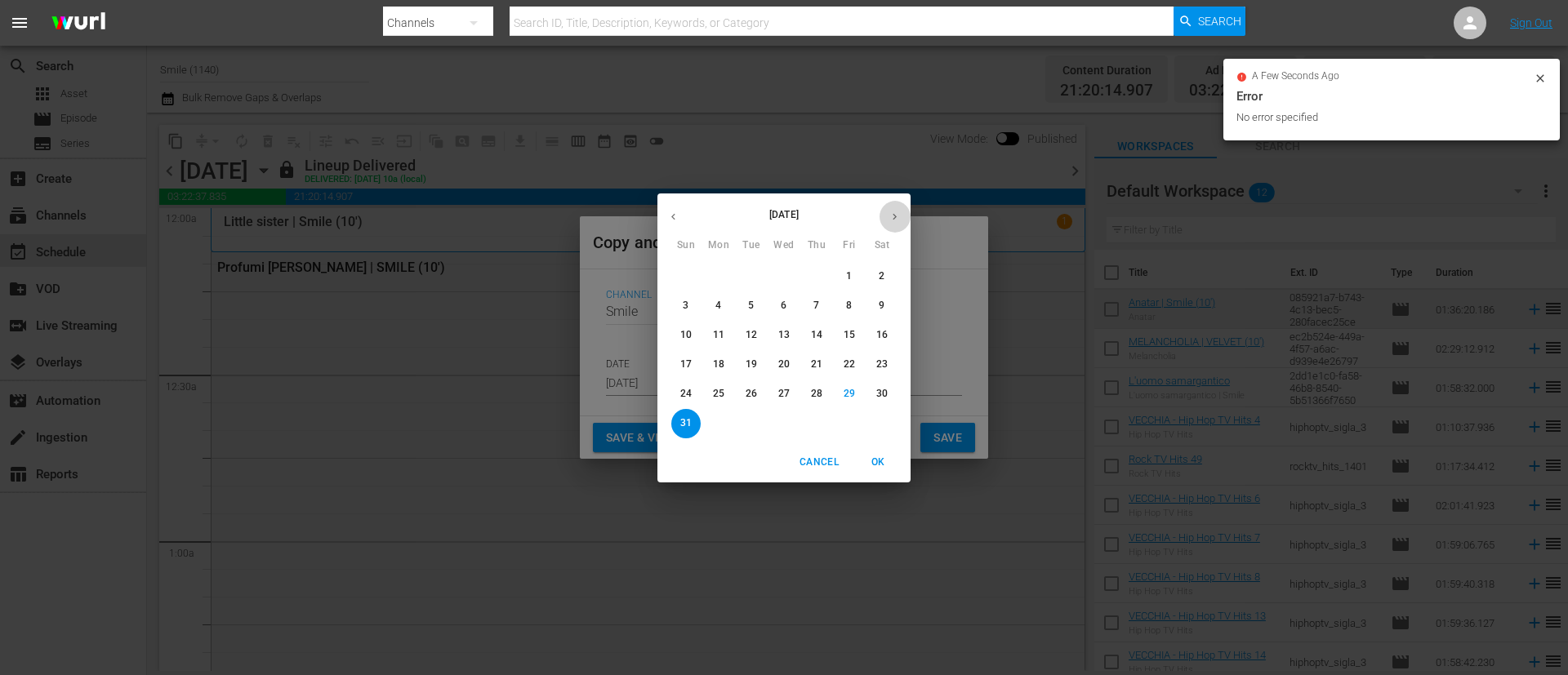
click at [904, 215] on button "button" at bounding box center [894, 216] width 32 height 32
click at [818, 281] on p "4" at bounding box center [816, 276] width 6 height 14
type input "[DATE]"
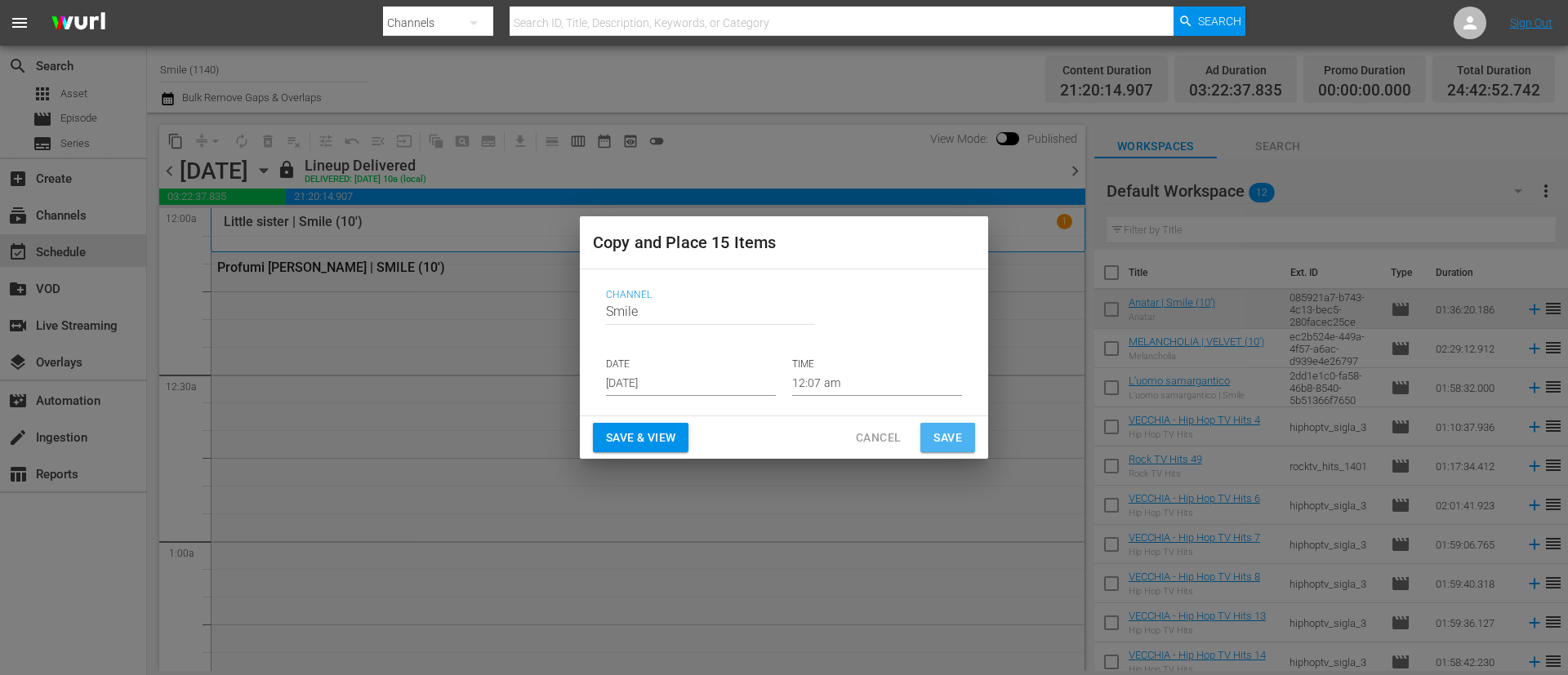
click at [945, 437] on span "Save" at bounding box center [948, 438] width 28 height 21
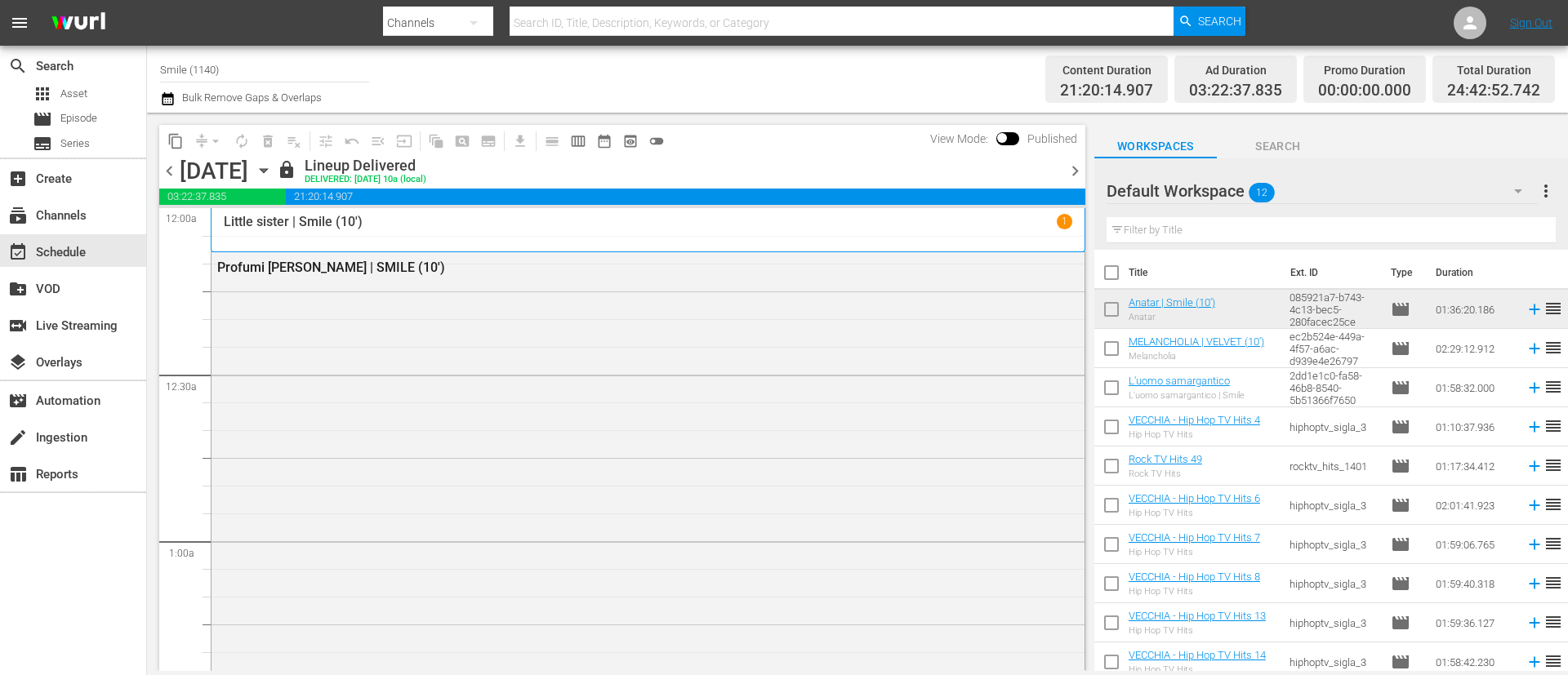
drag, startPoint x: 1062, startPoint y: 169, endPoint x: 1075, endPoint y: 170, distance: 13.0
click at [1066, 169] on div "chevron_left Thursday, August 28th August 28th lock Lineup Delivered DELIVERED:…" at bounding box center [622, 172] width 926 height 32
click at [1076, 171] on span "chevron_right" at bounding box center [1075, 171] width 21 height 21
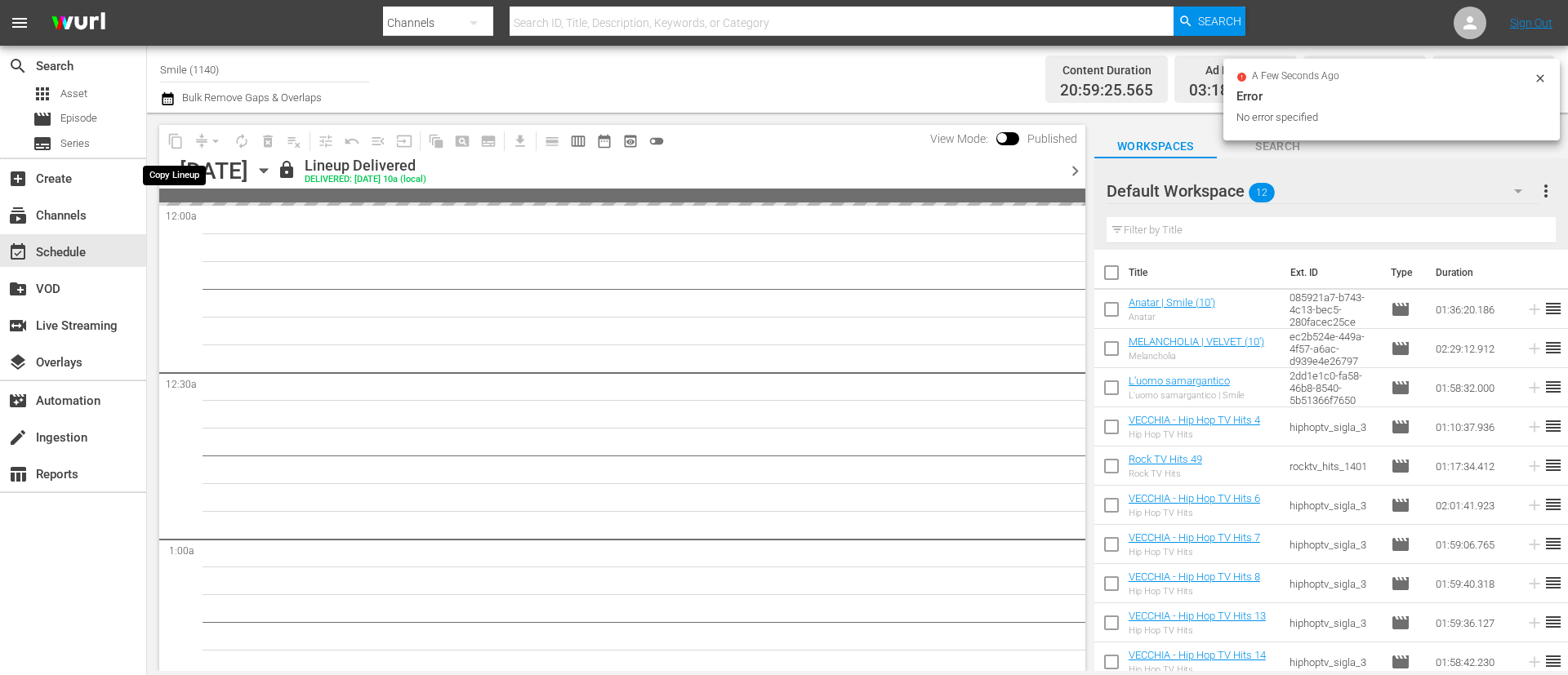
click at [181, 144] on span "content_copy" at bounding box center [176, 141] width 26 height 26
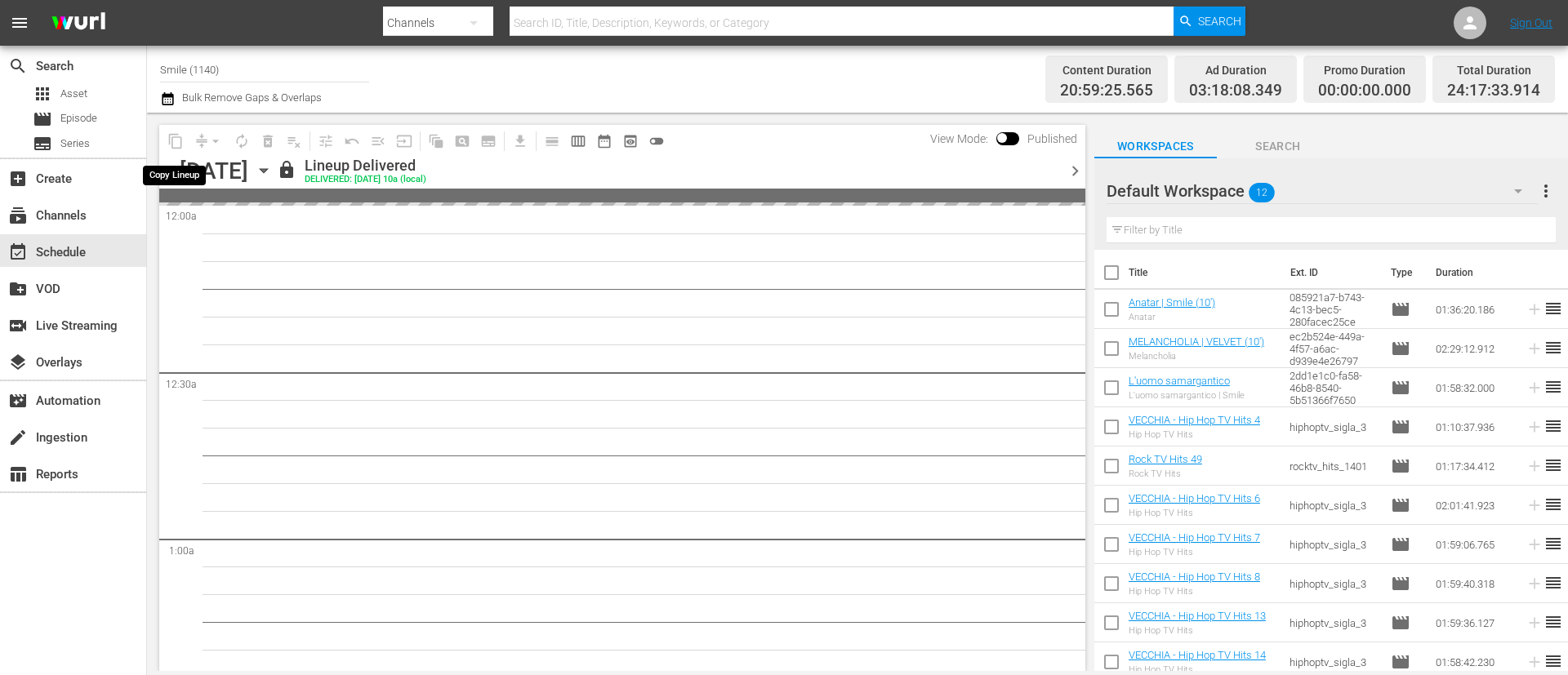
click at [174, 144] on span "content_copy" at bounding box center [176, 141] width 26 height 26
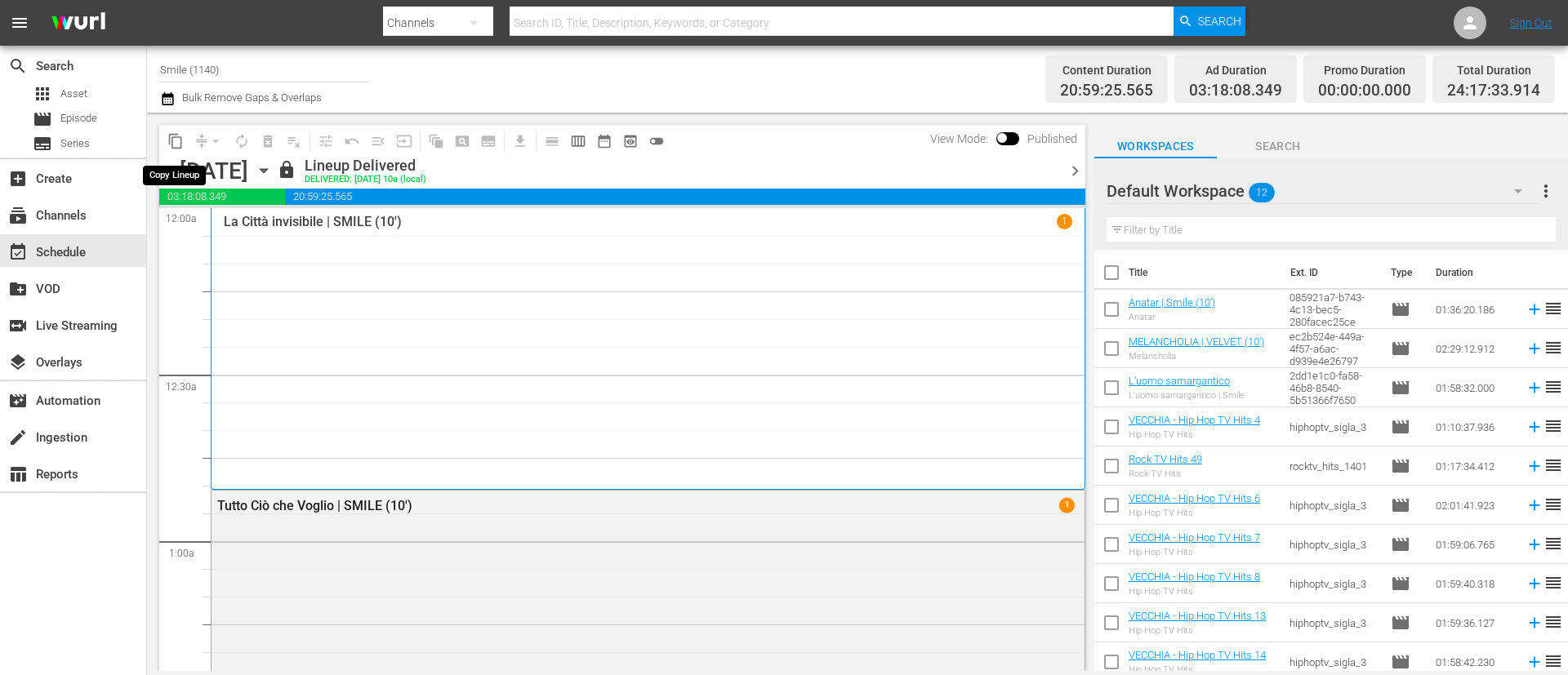
click at [174, 144] on span "content_copy" at bounding box center [175, 141] width 16 height 16
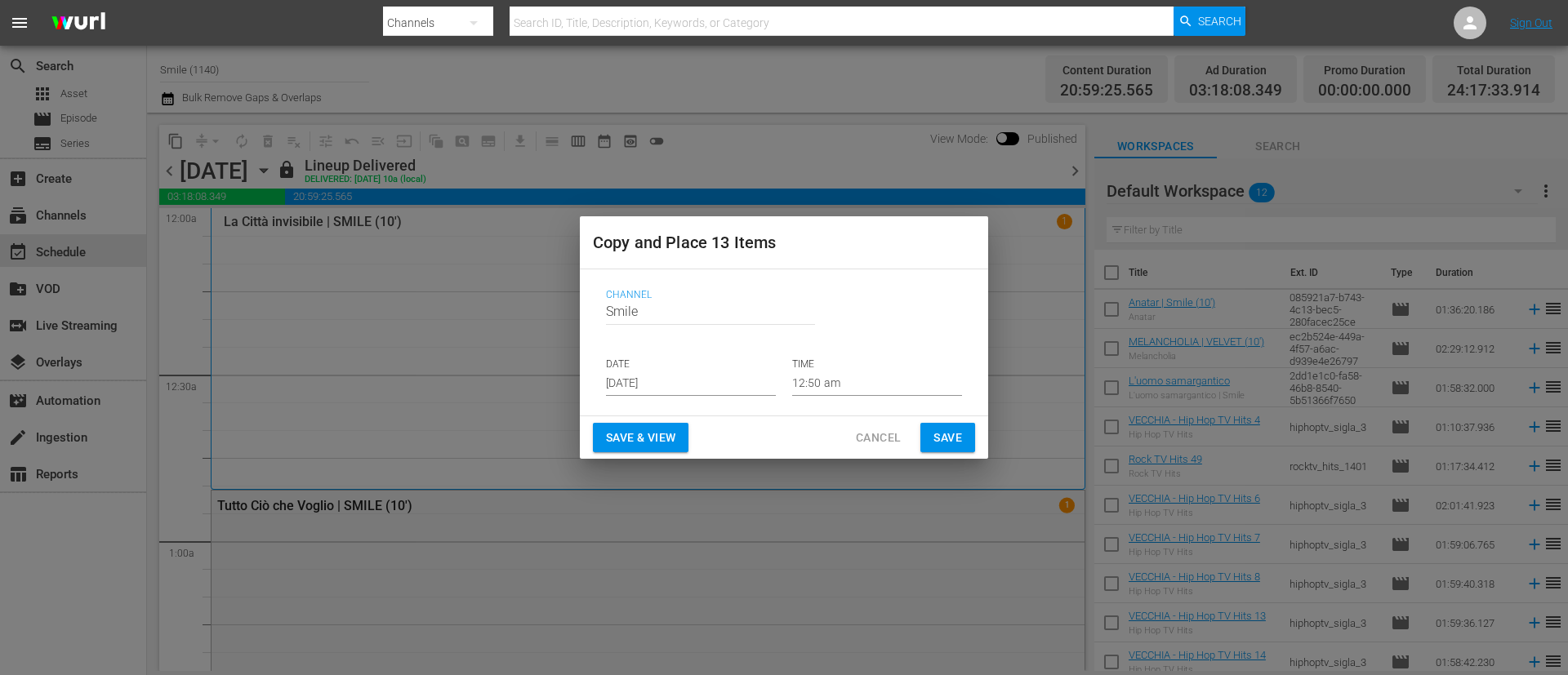
click at [733, 385] on input "[DATE]" at bounding box center [690, 383] width 170 height 24
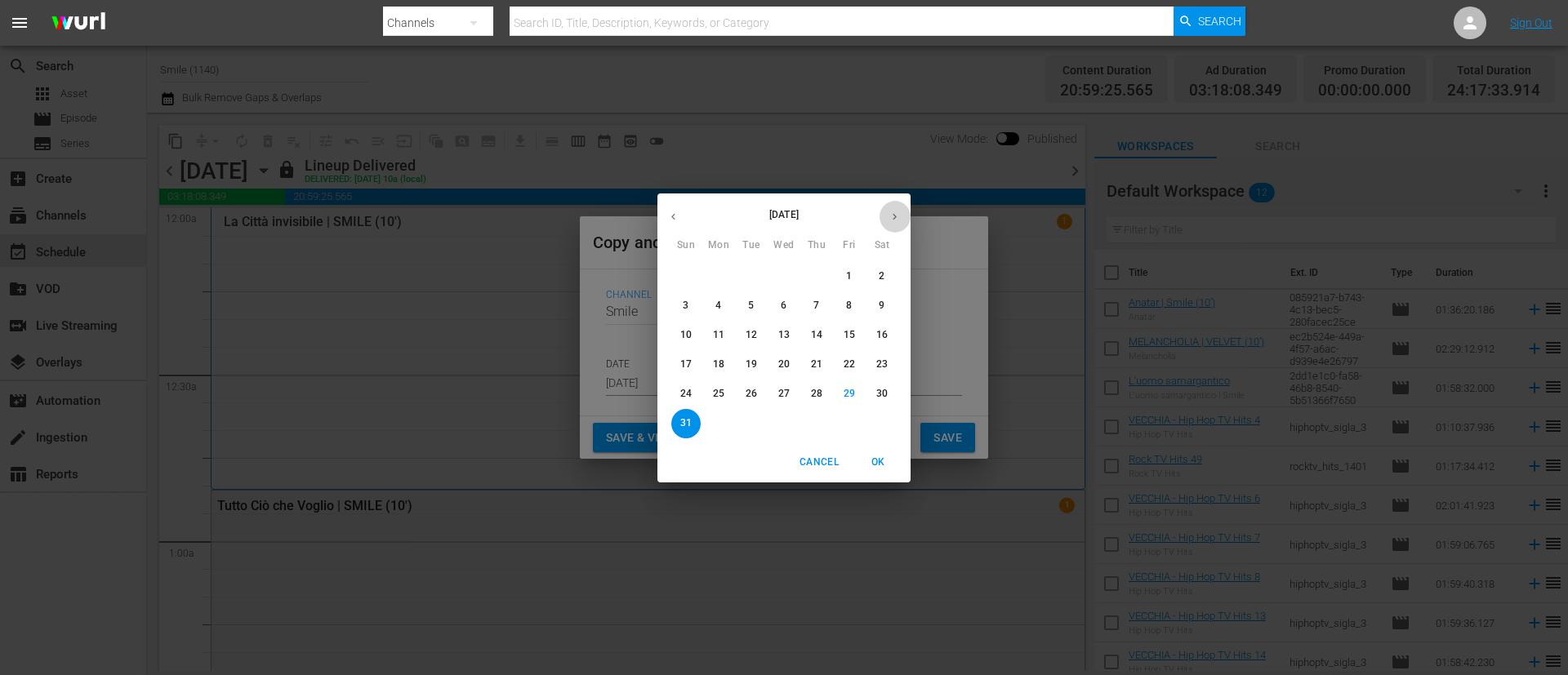
click at [904, 214] on button "button" at bounding box center [894, 216] width 32 height 32
click at [850, 280] on p "5" at bounding box center [849, 276] width 6 height 14
type input "[DATE]"
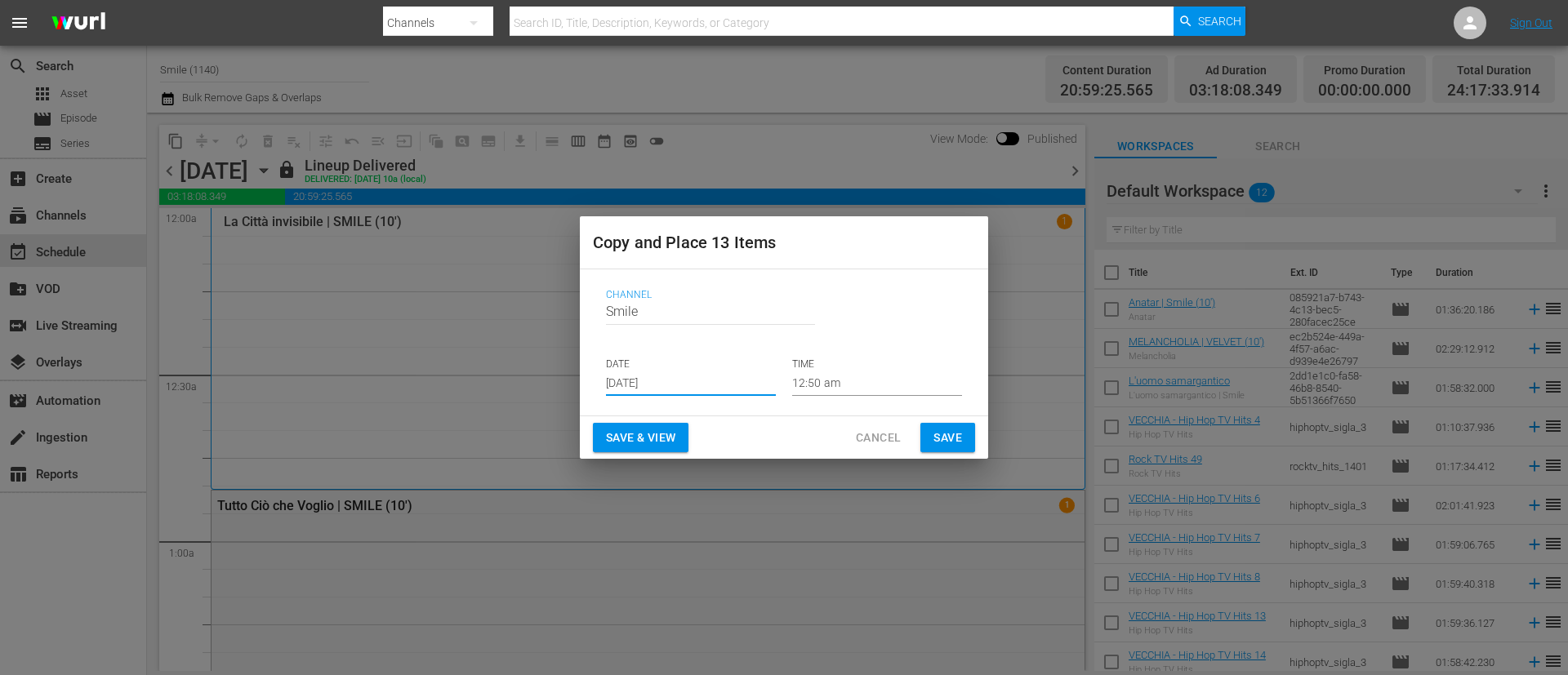
click at [956, 437] on span "Save" at bounding box center [948, 438] width 28 height 21
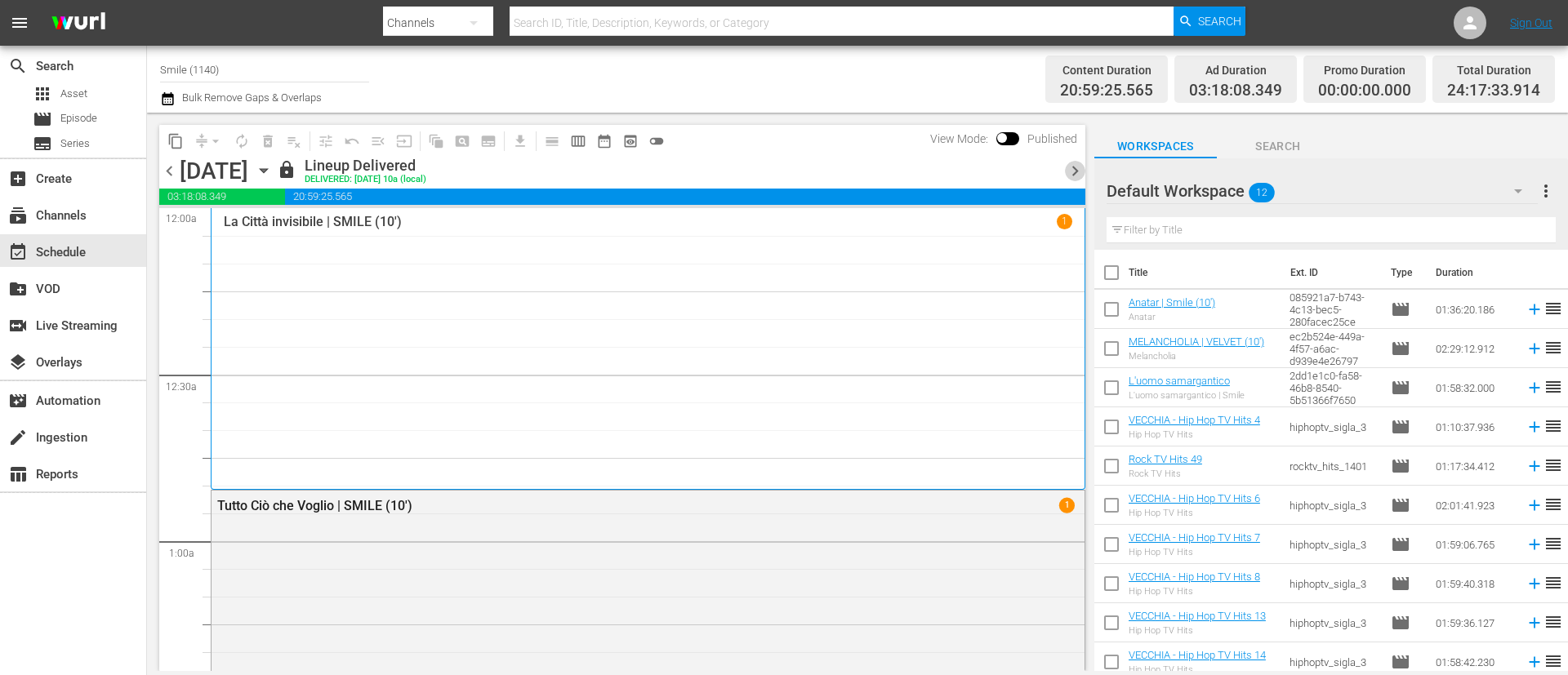
click at [1073, 170] on span "chevron_right" at bounding box center [1075, 171] width 21 height 21
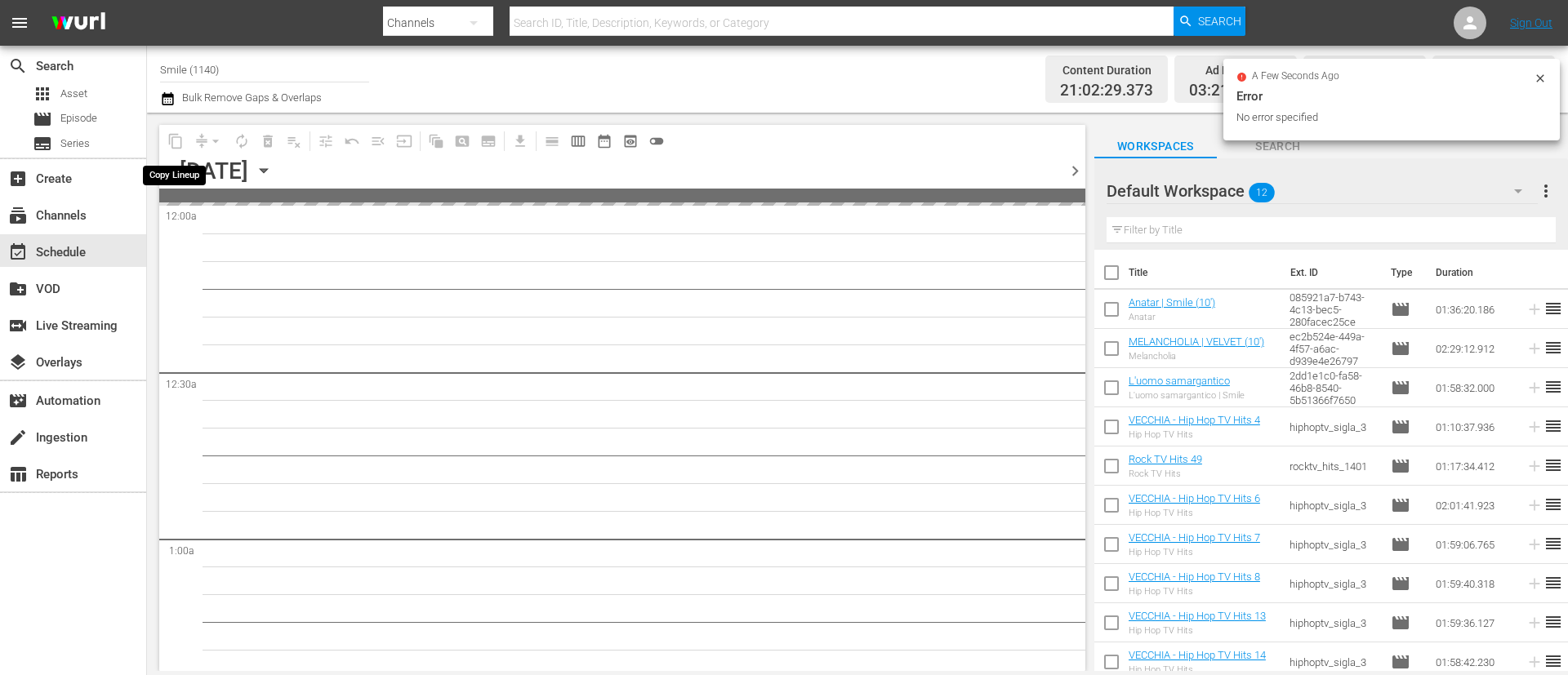
click at [174, 139] on span "content_copy" at bounding box center [176, 141] width 26 height 26
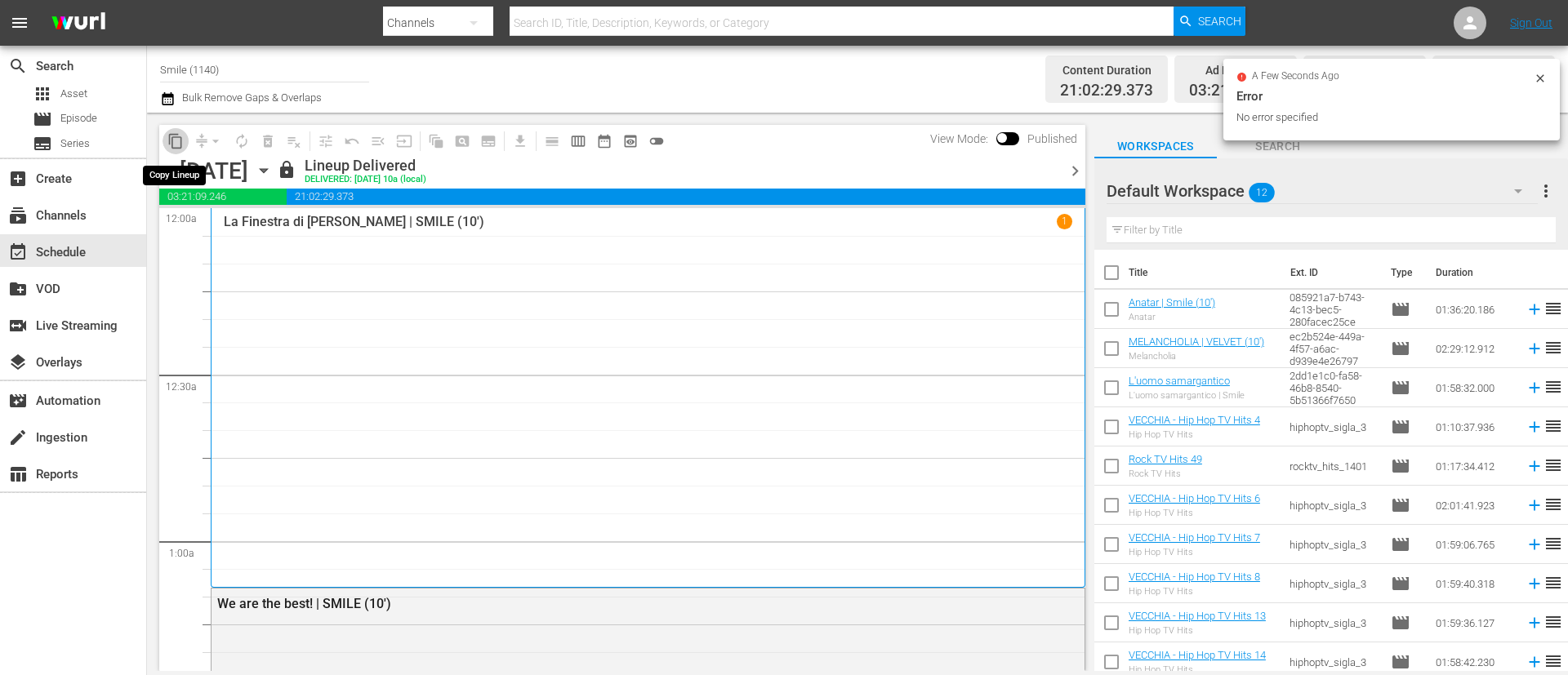
click at [181, 143] on span "content_copy" at bounding box center [175, 141] width 16 height 16
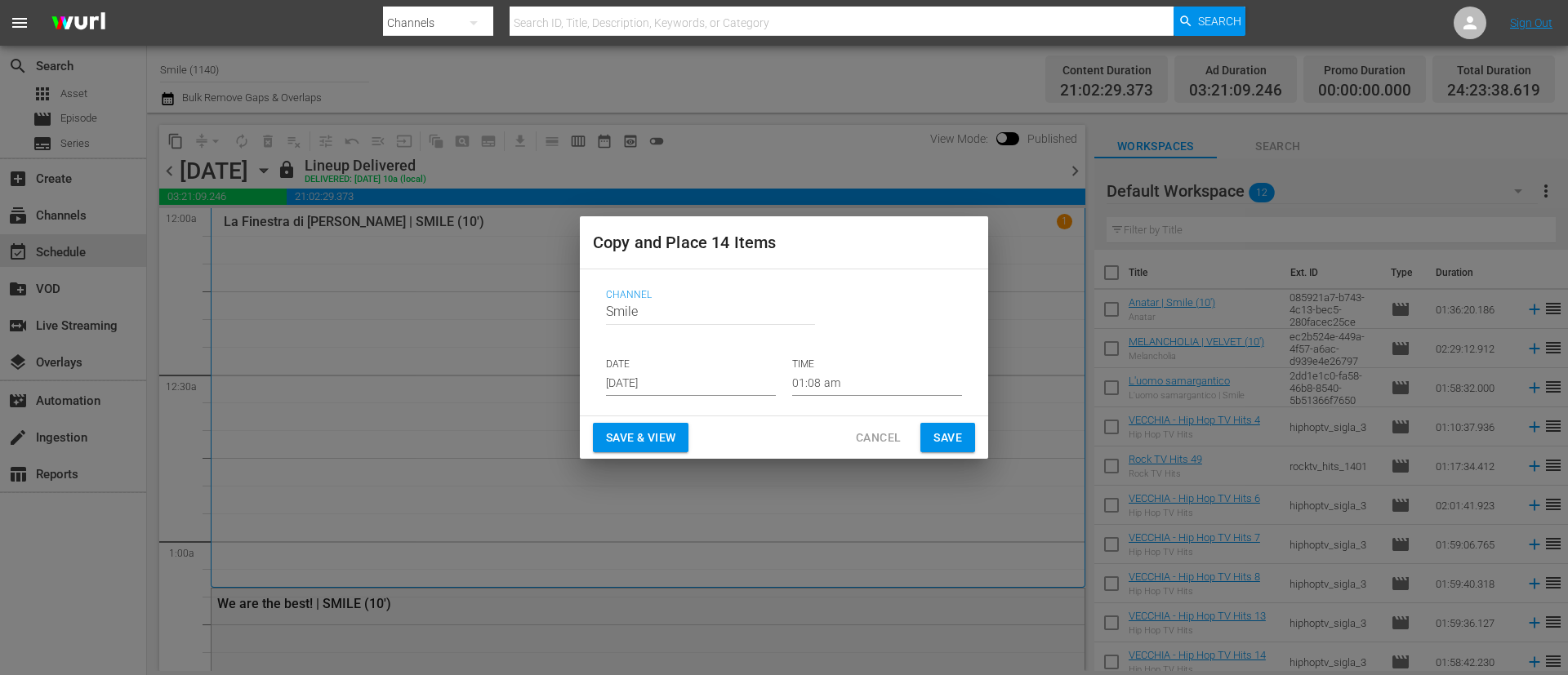
click at [729, 386] on input "[DATE]" at bounding box center [690, 383] width 170 height 24
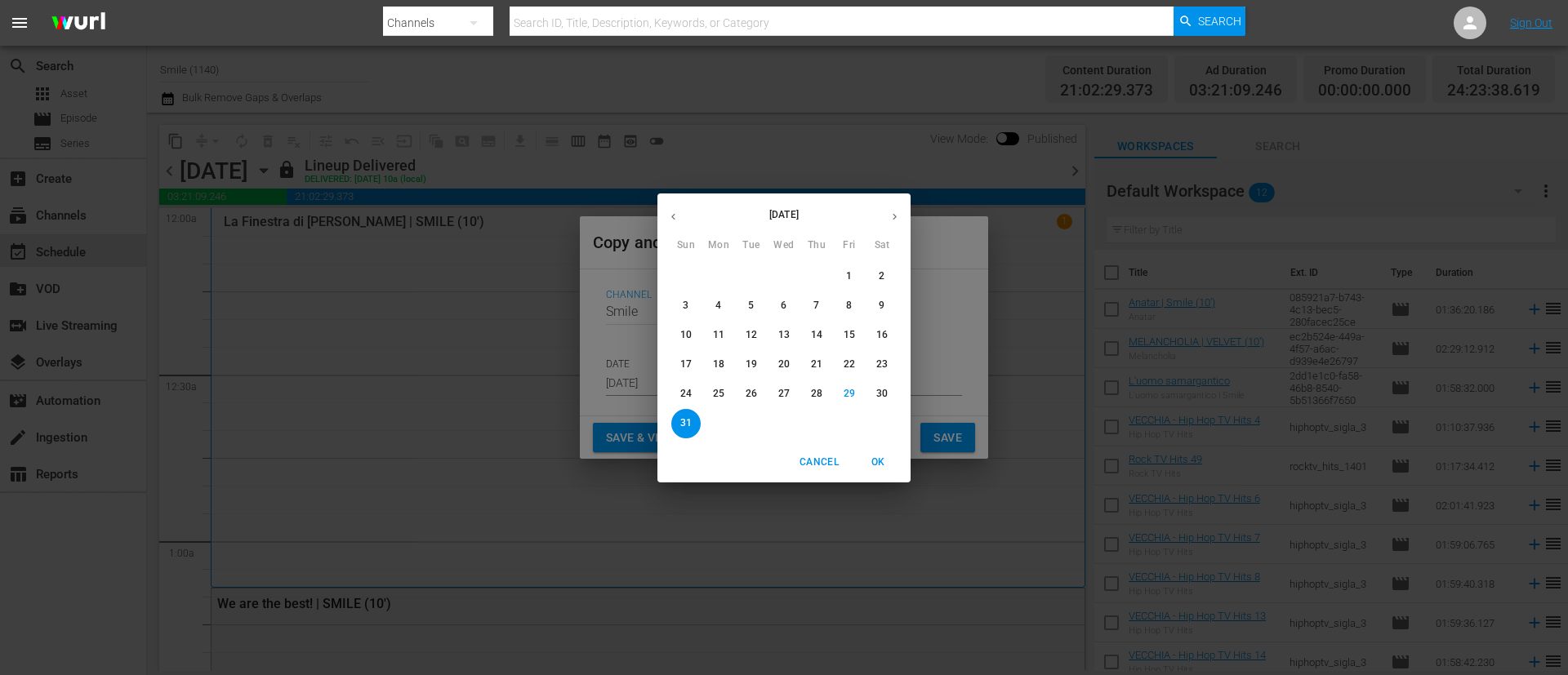
click at [900, 209] on button "button" at bounding box center [894, 216] width 32 height 32
click at [883, 278] on p "6" at bounding box center [881, 276] width 6 height 14
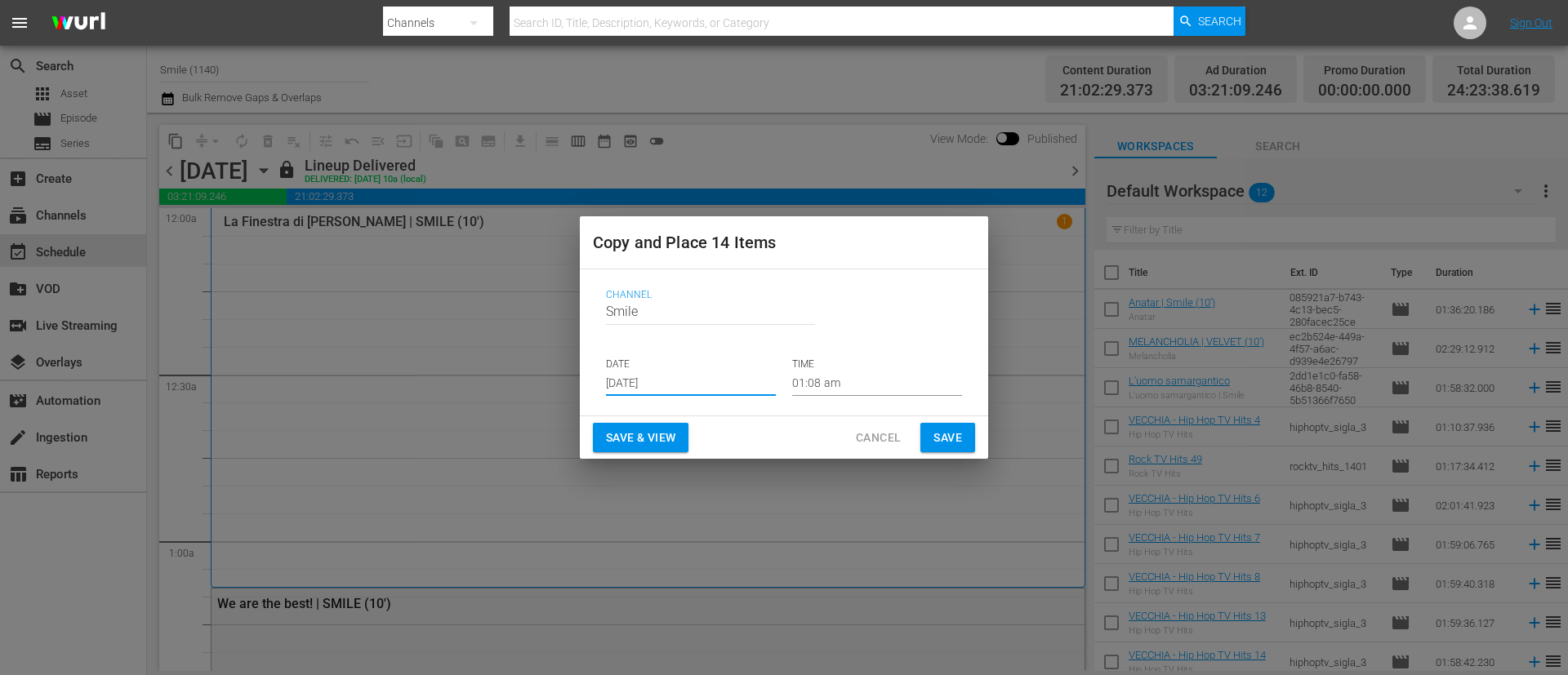
type input "[DATE]"
click at [954, 438] on span "Save" at bounding box center [948, 438] width 28 height 21
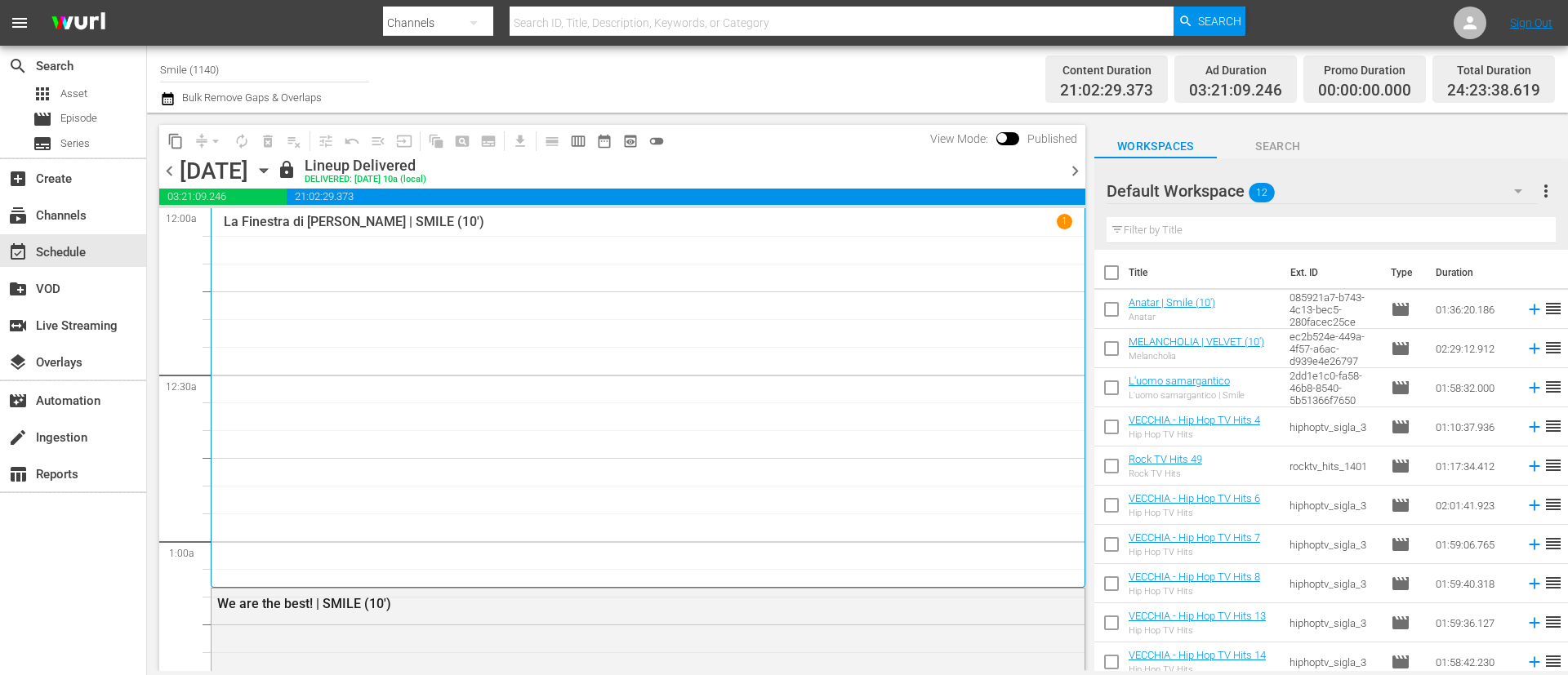
click at [1079, 169] on span "chevron_right" at bounding box center [1075, 171] width 21 height 21
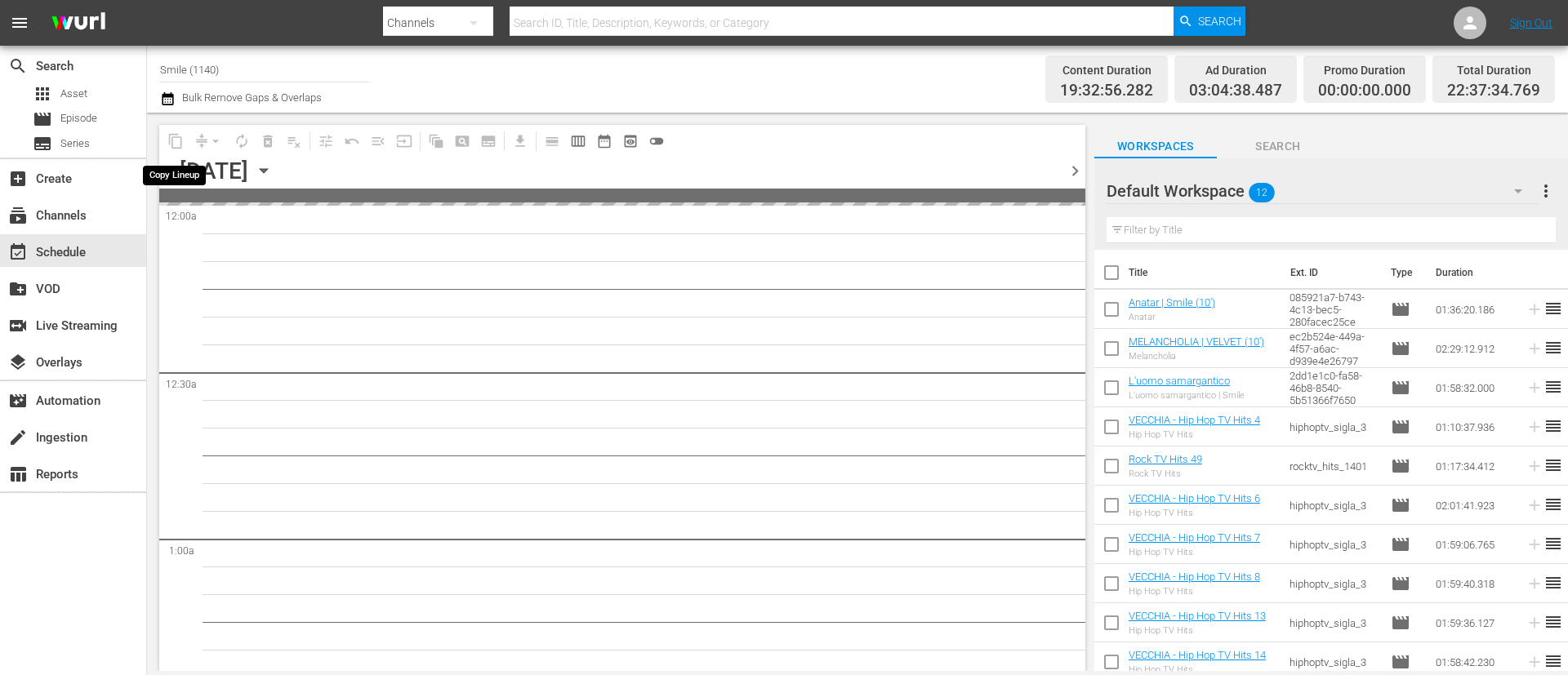
click at [177, 143] on span "content_copy" at bounding box center [176, 141] width 26 height 26
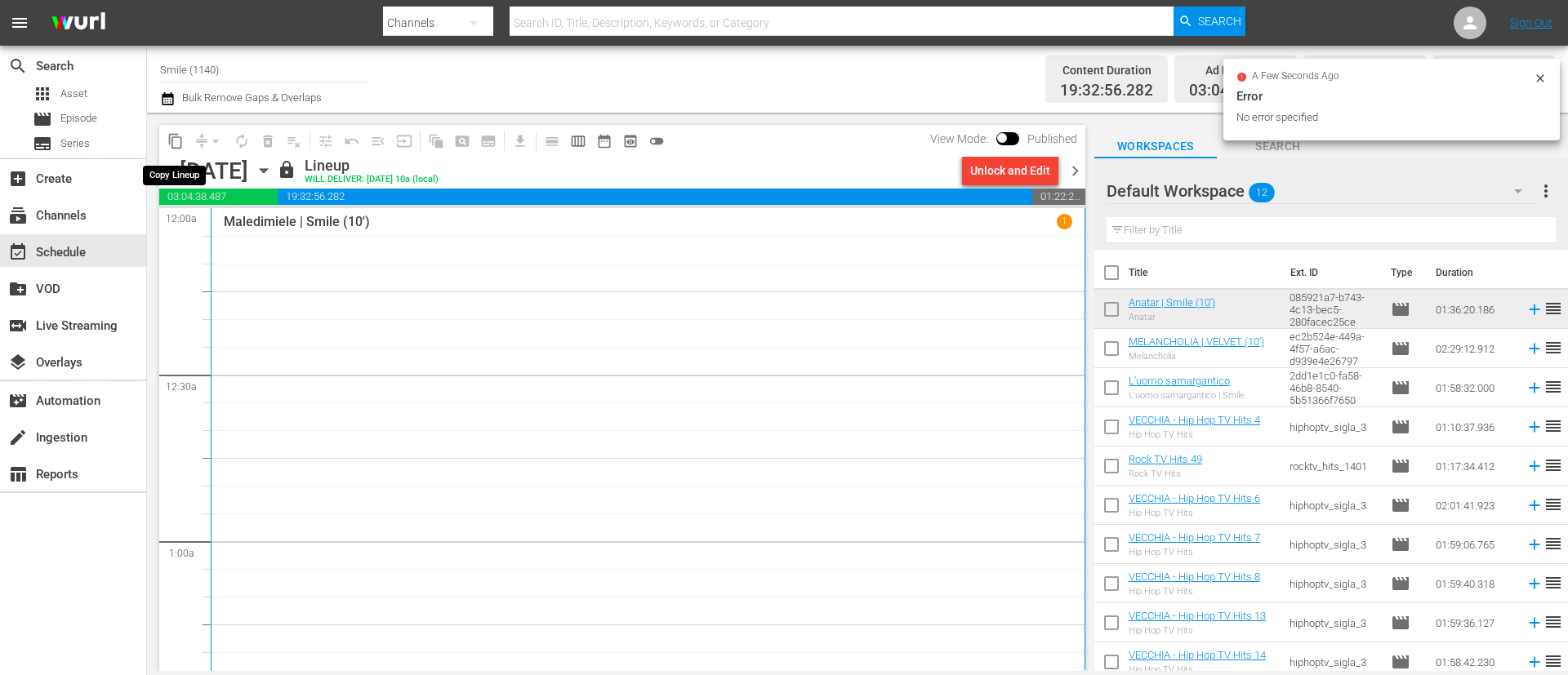
click at [182, 143] on span "content_copy" at bounding box center [175, 141] width 16 height 16
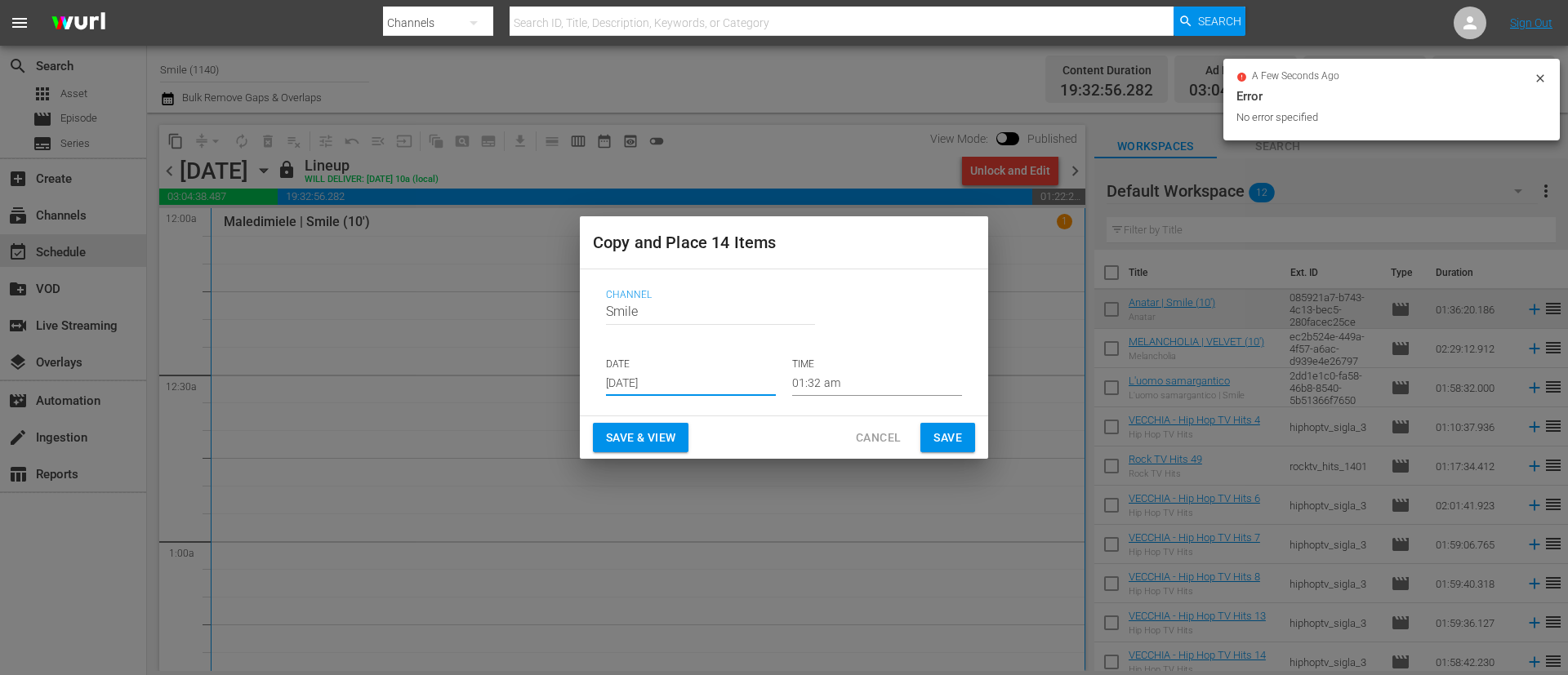
click at [700, 375] on input "[DATE]" at bounding box center [690, 383] width 170 height 24
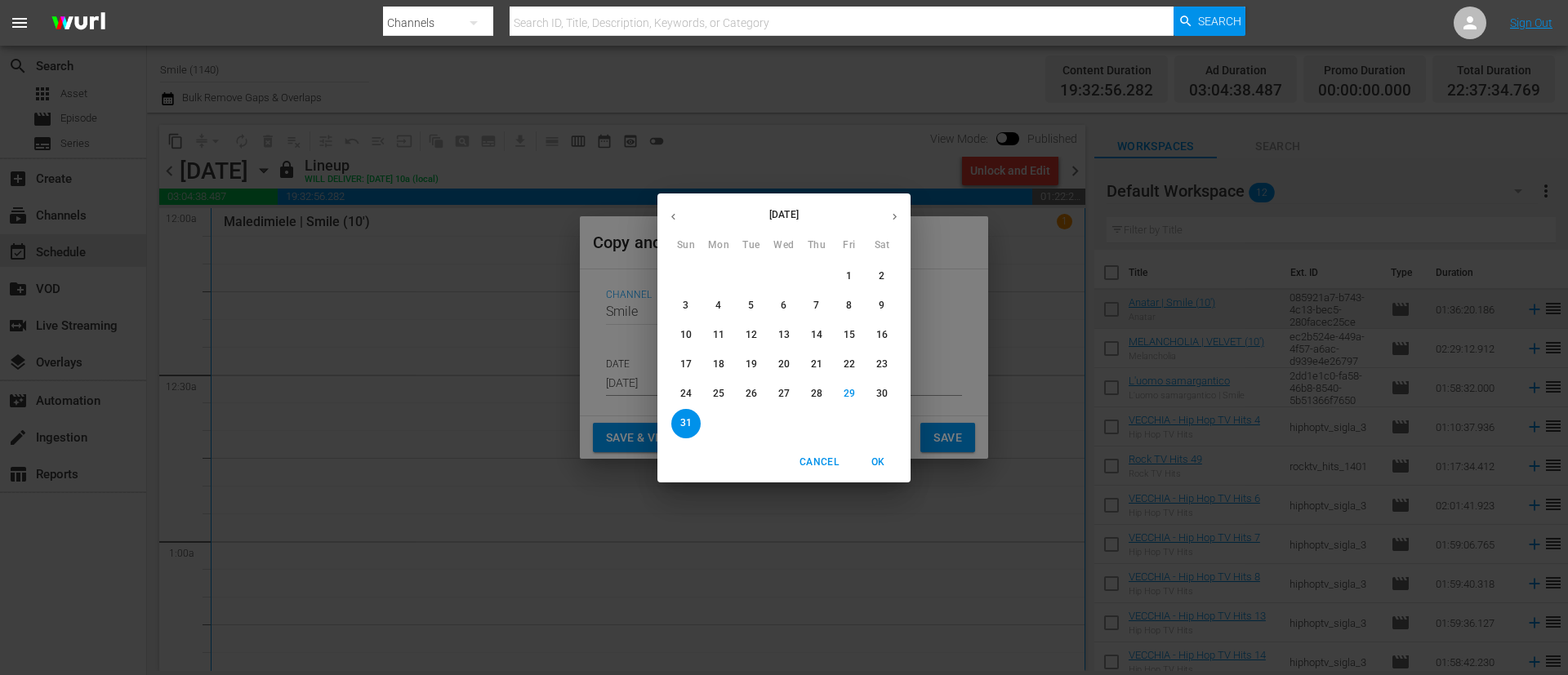
click at [901, 215] on button "button" at bounding box center [894, 216] width 32 height 32
click at [690, 305] on span "7" at bounding box center [686, 306] width 29 height 14
type input "Sep 7th 2025"
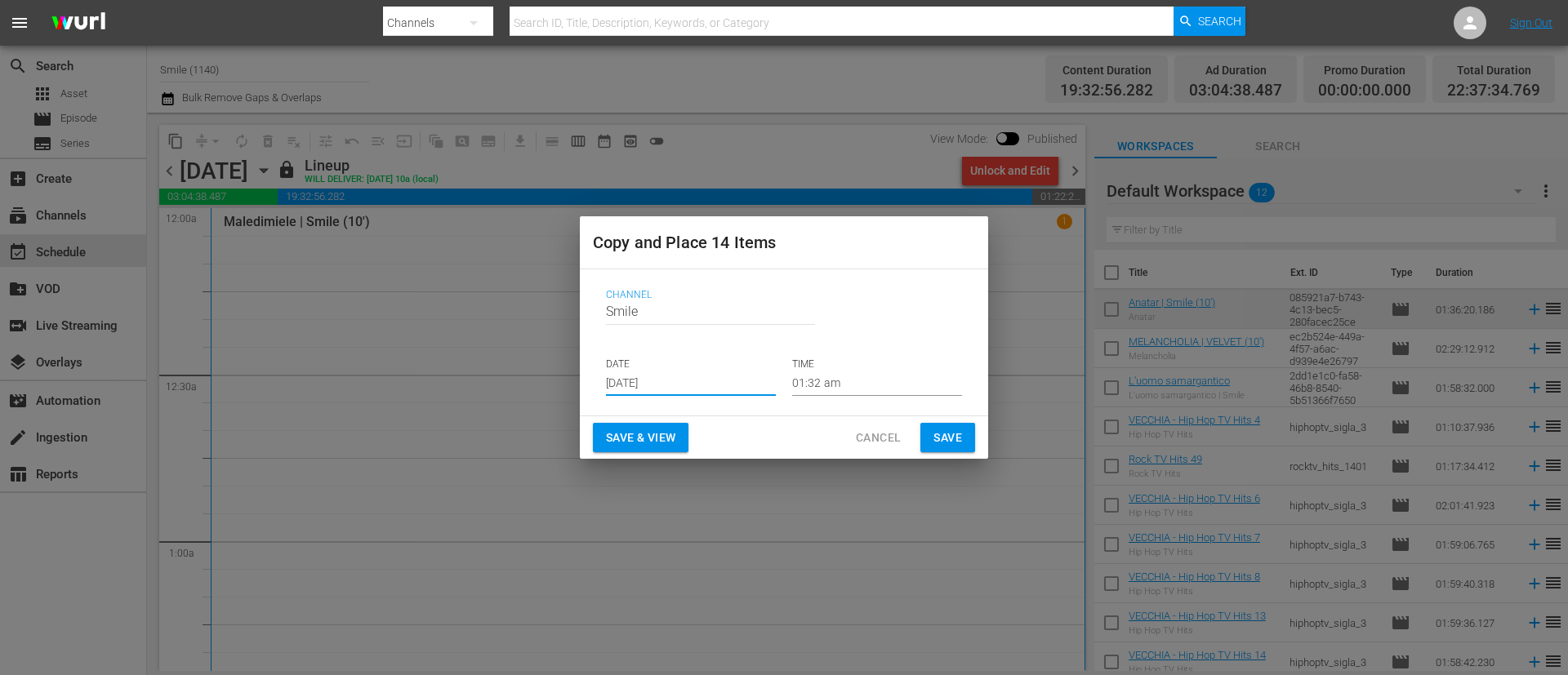
click at [950, 437] on span "Save" at bounding box center [948, 438] width 28 height 21
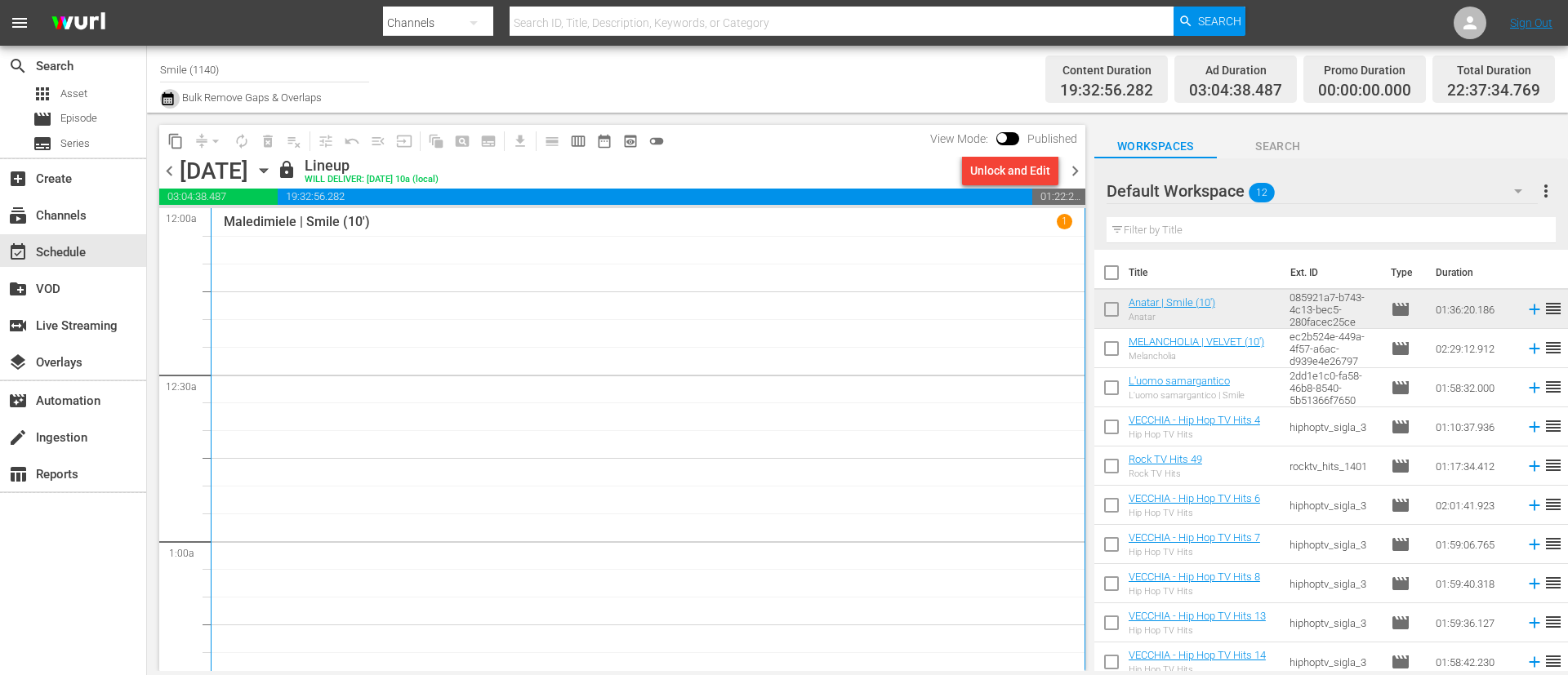
click at [169, 98] on icon "button" at bounding box center [168, 98] width 16 height 20
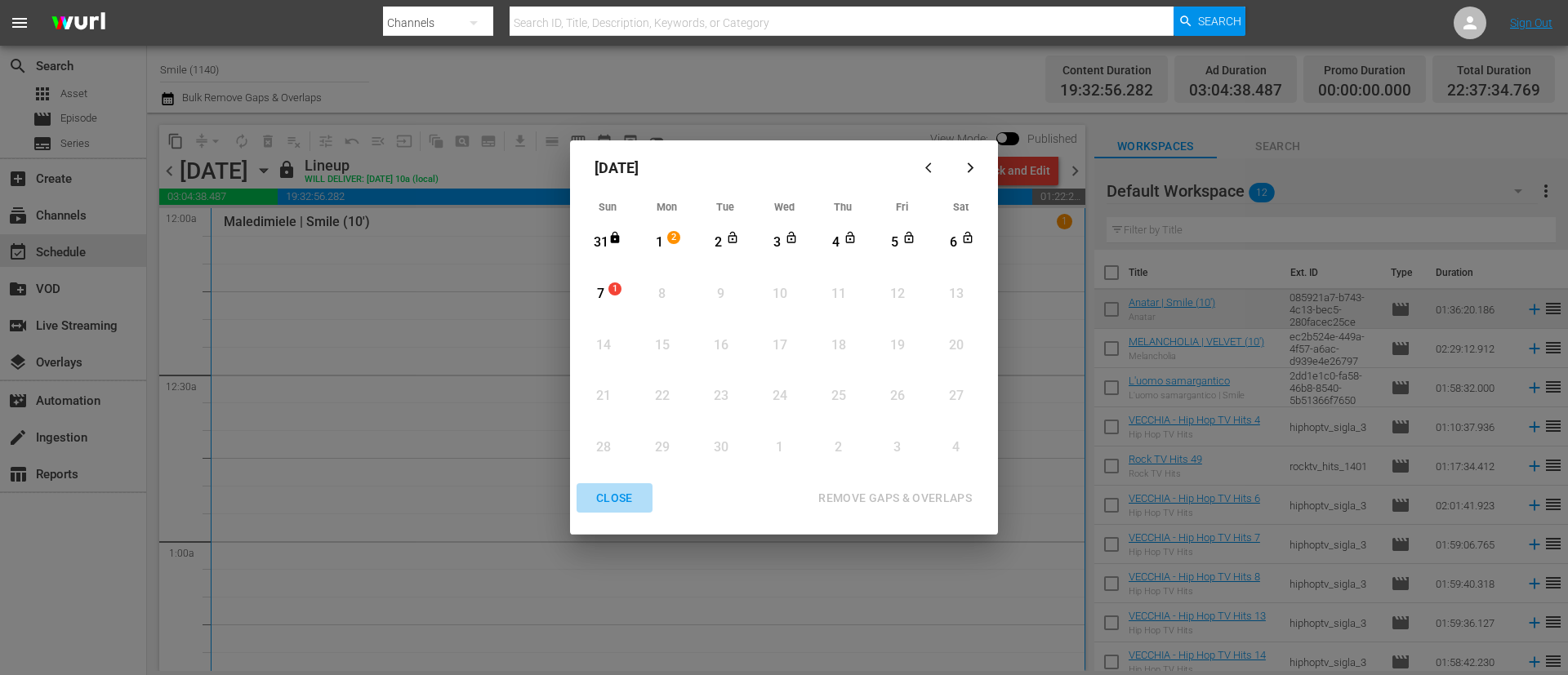
click at [622, 497] on div "CLOSE" at bounding box center [614, 499] width 63 height 21
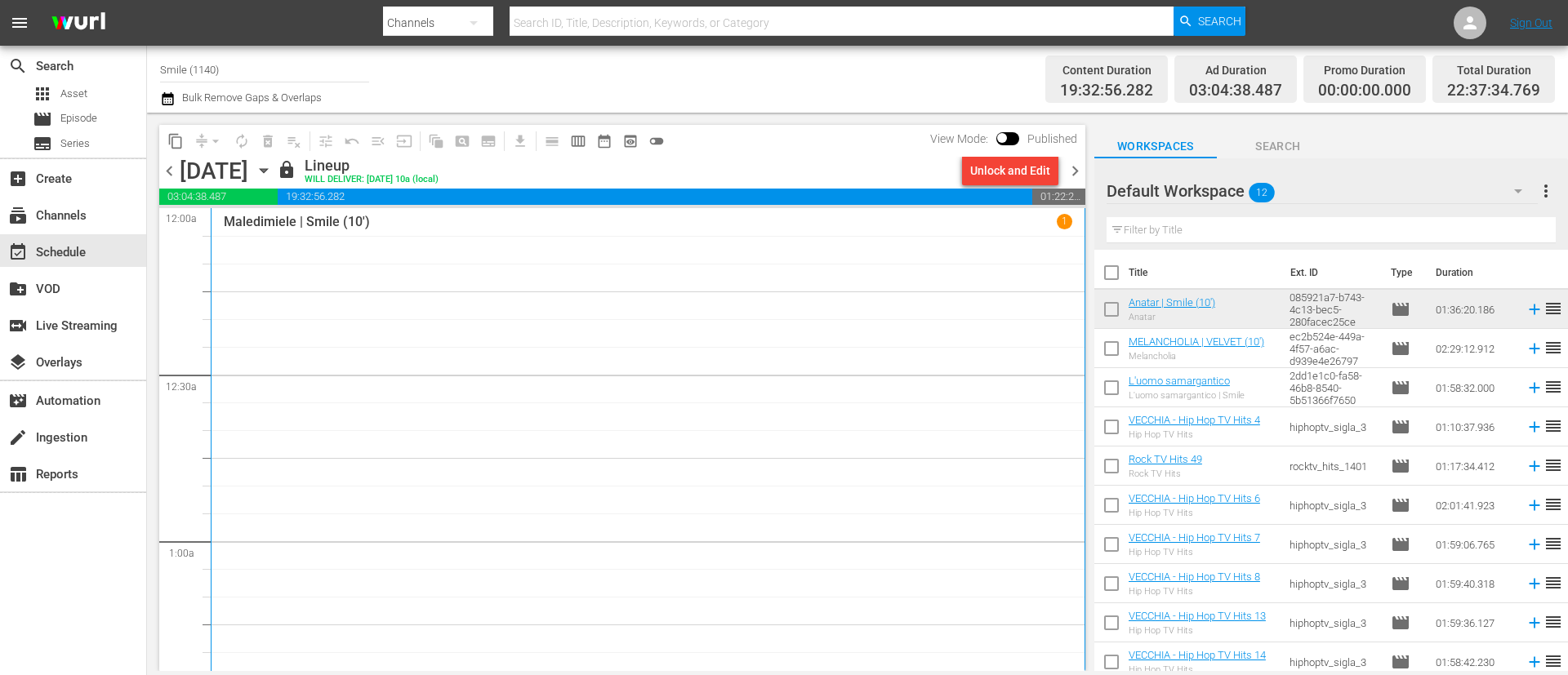
click at [170, 96] on icon "button" at bounding box center [167, 98] width 11 height 13
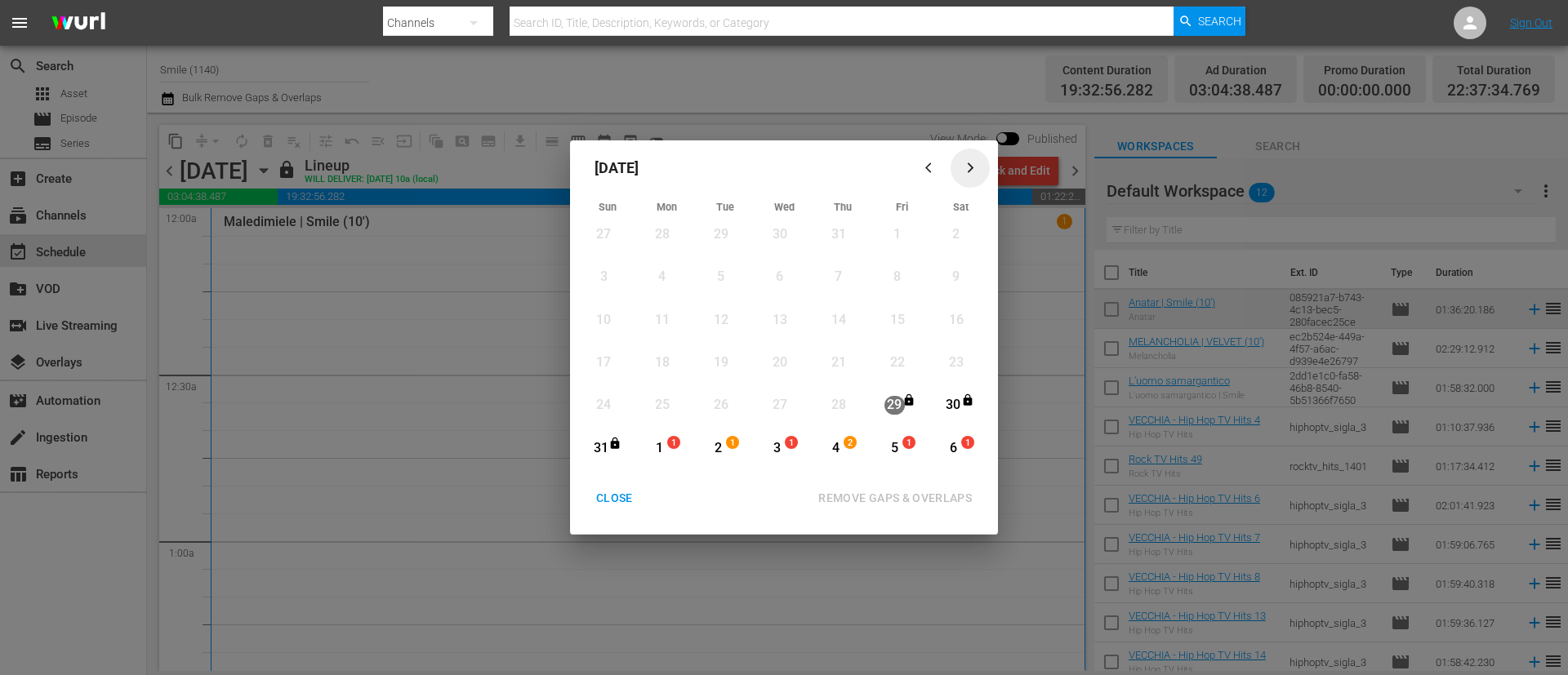
click at [968, 165] on icon "button" at bounding box center [971, 168] width 12 height 12
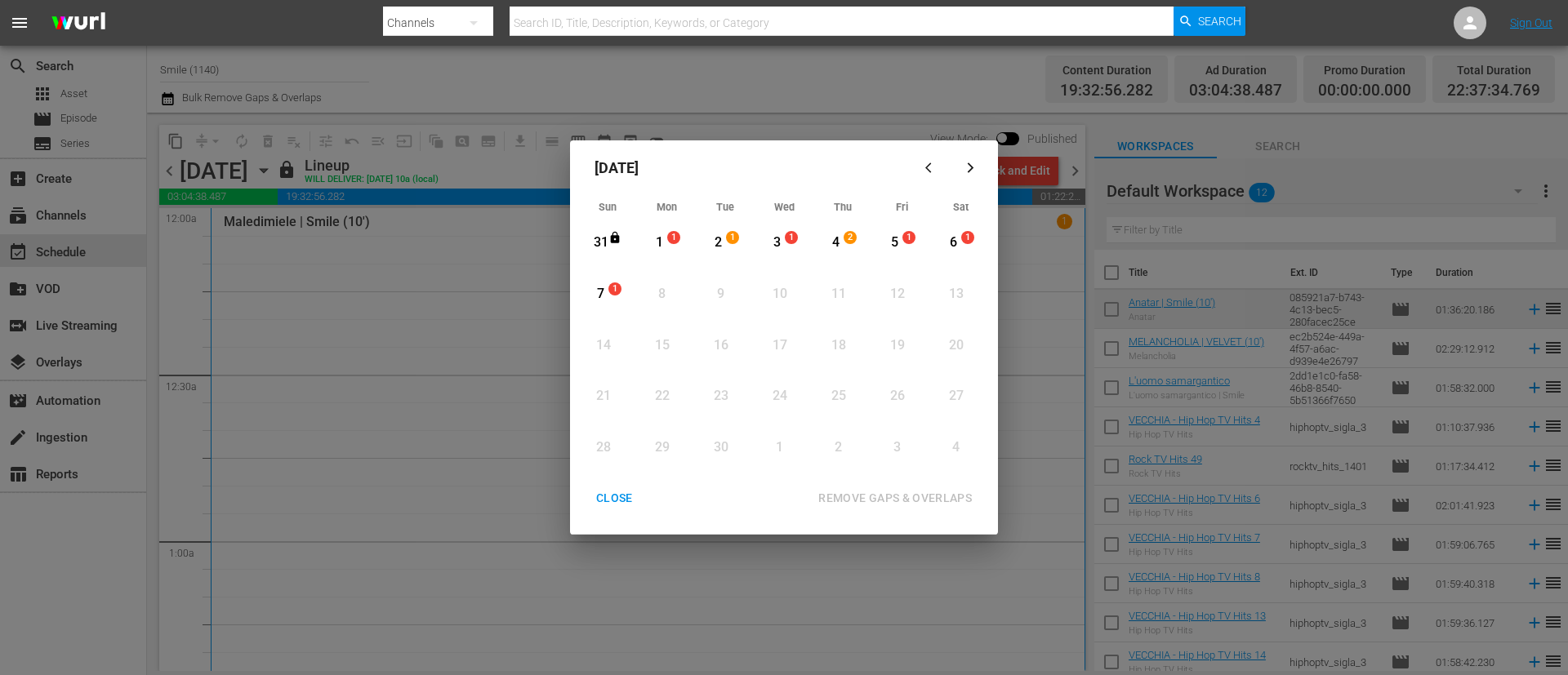
click at [671, 239] on span "1" at bounding box center [674, 237] width 11 height 13
click at [614, 291] on span "1" at bounding box center [614, 288] width 11 height 13
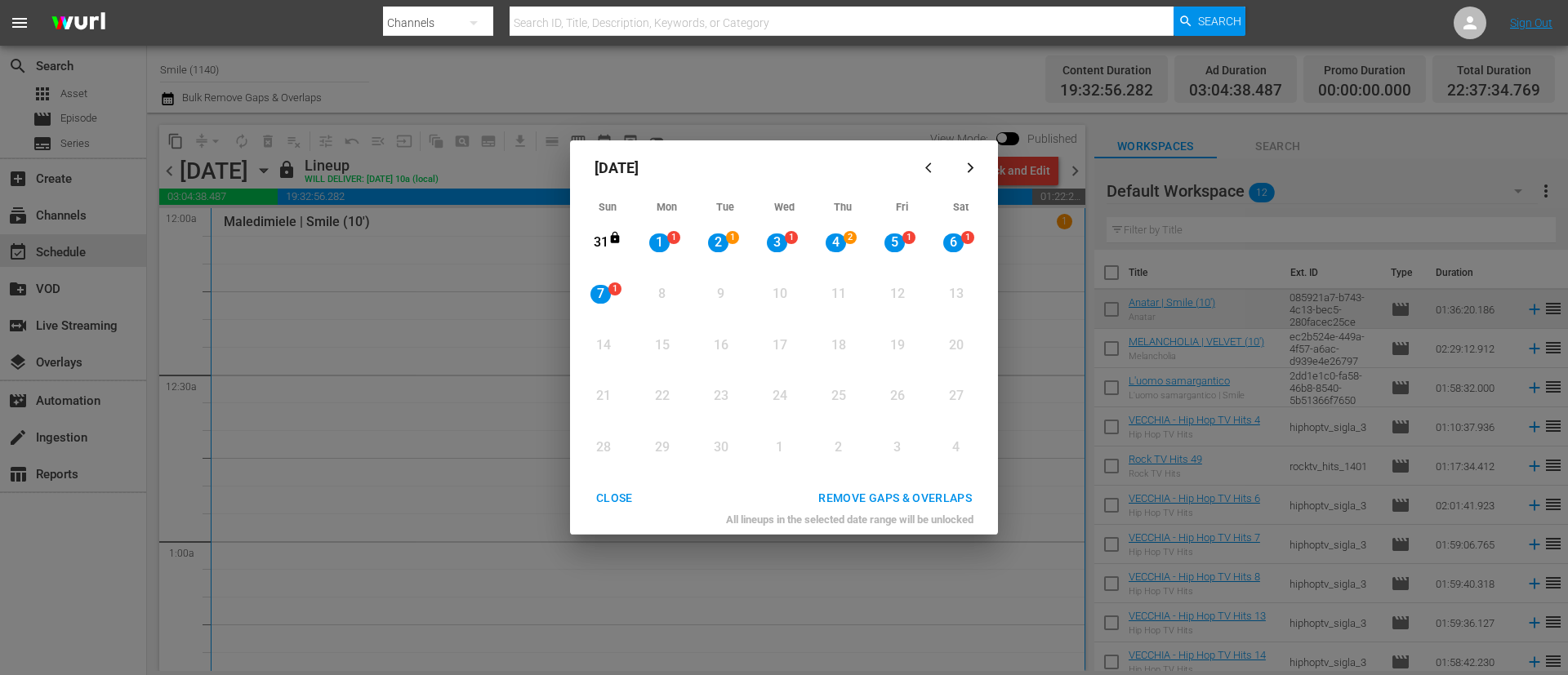
click at [954, 501] on div "REMOVE GAPS & OVERLAPS" at bounding box center [895, 499] width 180 height 21
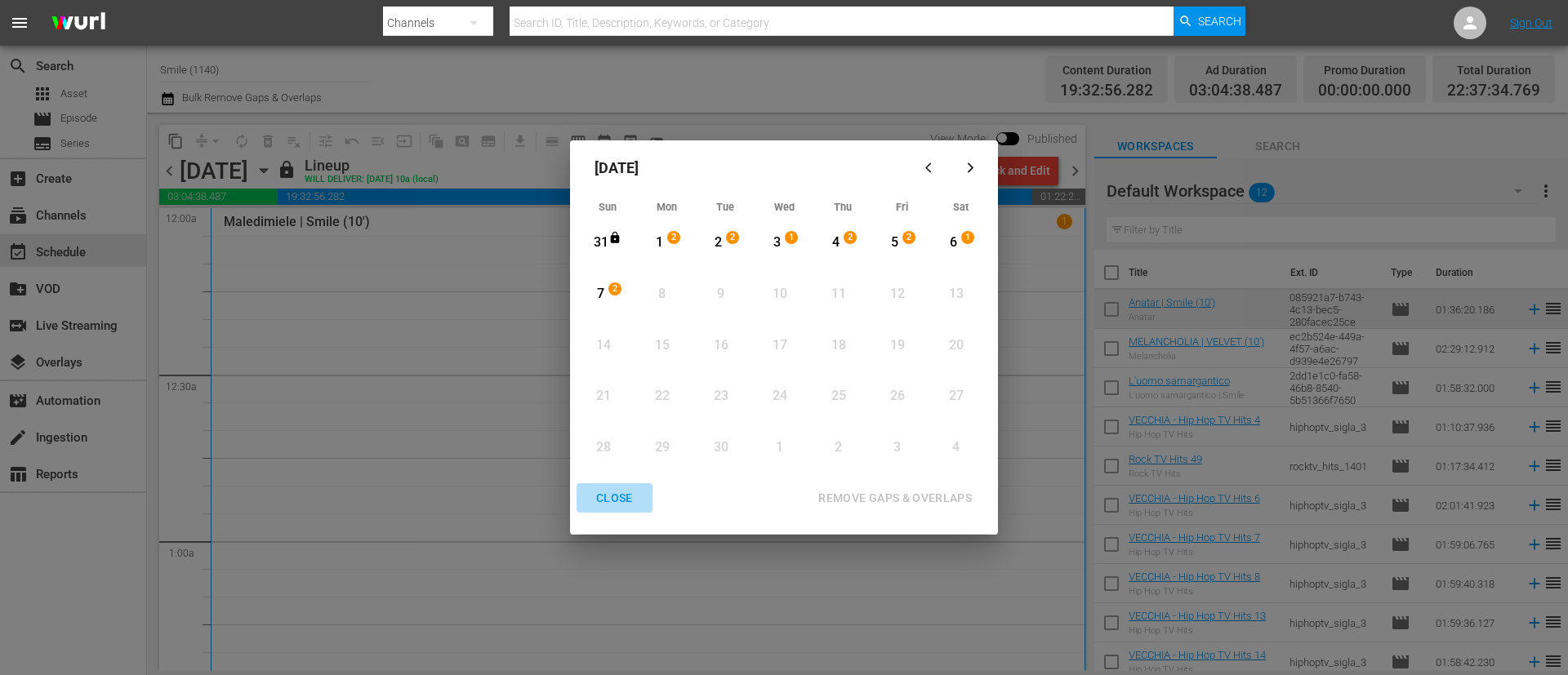
click at [613, 505] on div "CLOSE" at bounding box center [614, 499] width 63 height 21
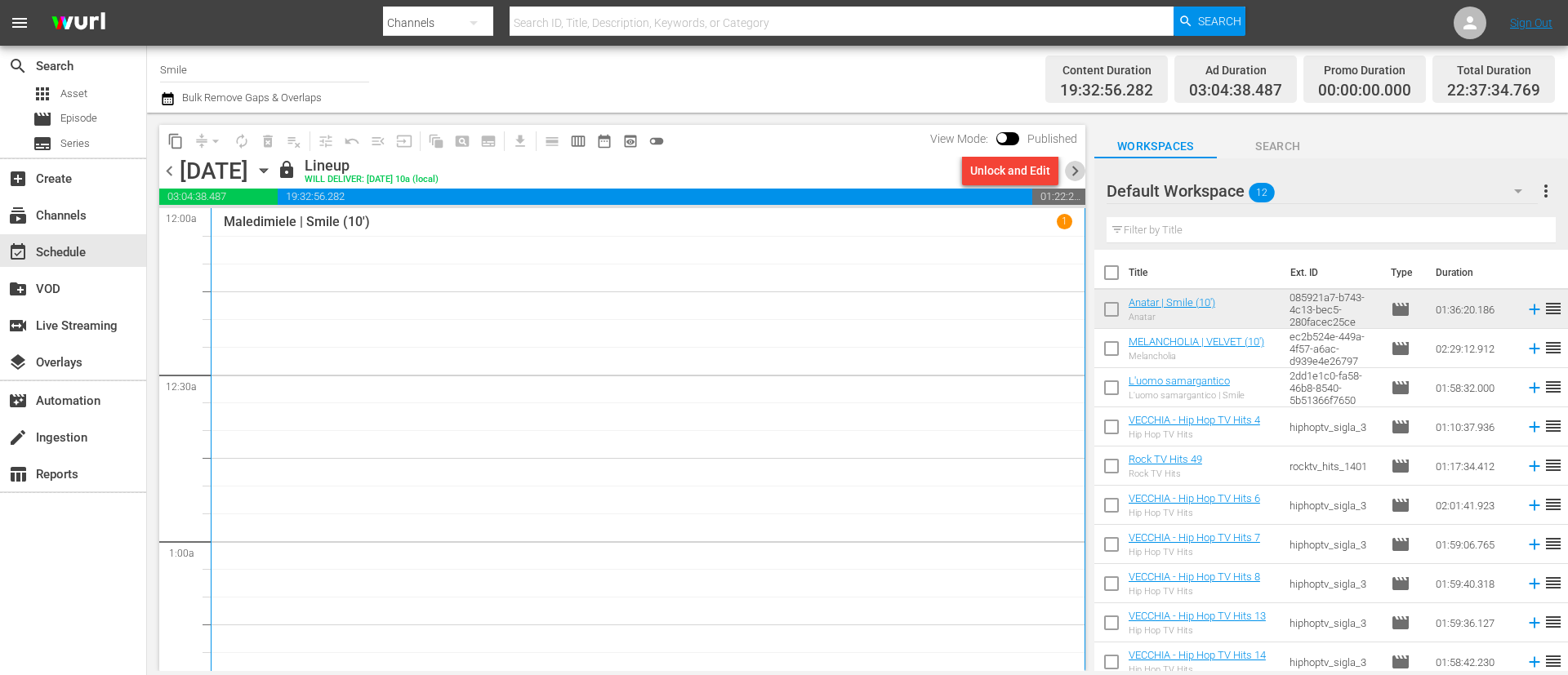
click at [1081, 168] on span "chevron_right" at bounding box center [1075, 171] width 21 height 21
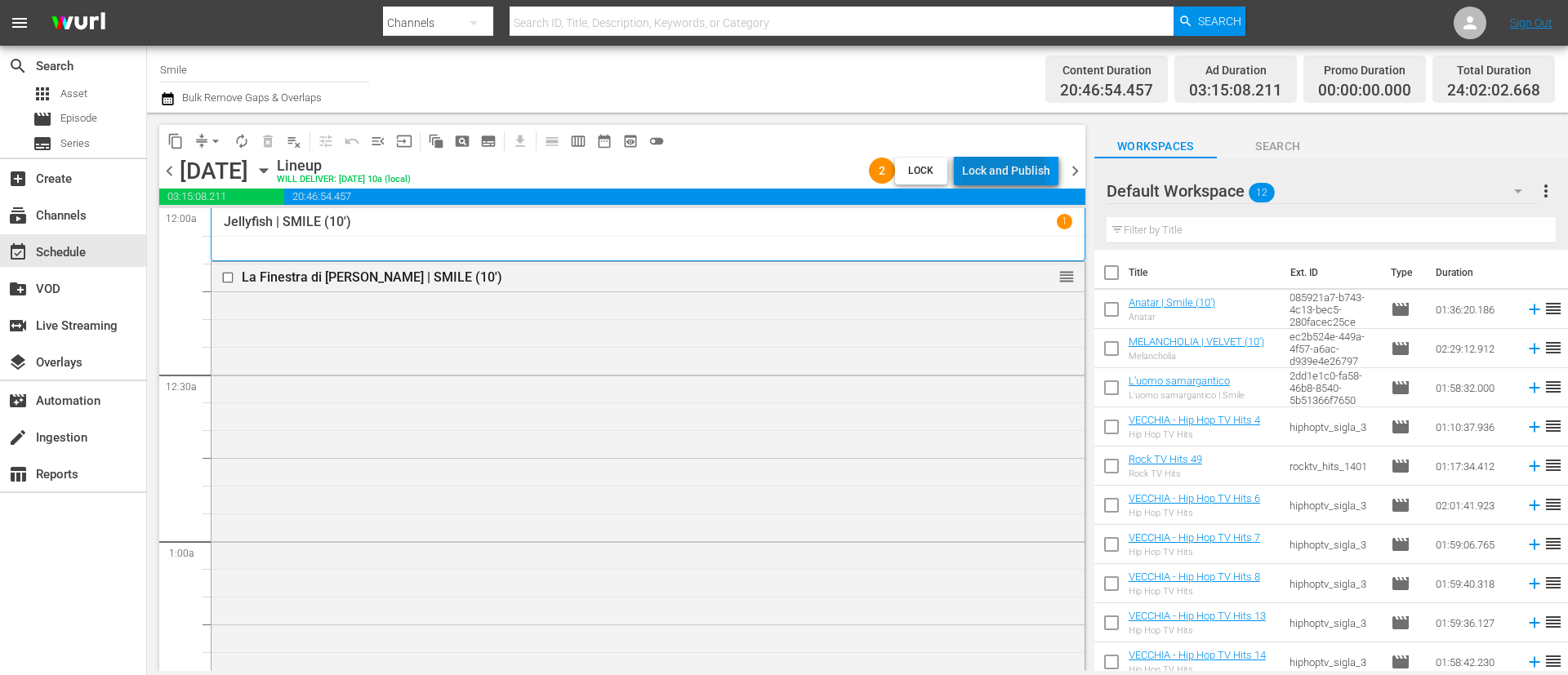
click at [1008, 170] on div "Lock and Publish" at bounding box center [1006, 170] width 88 height 29
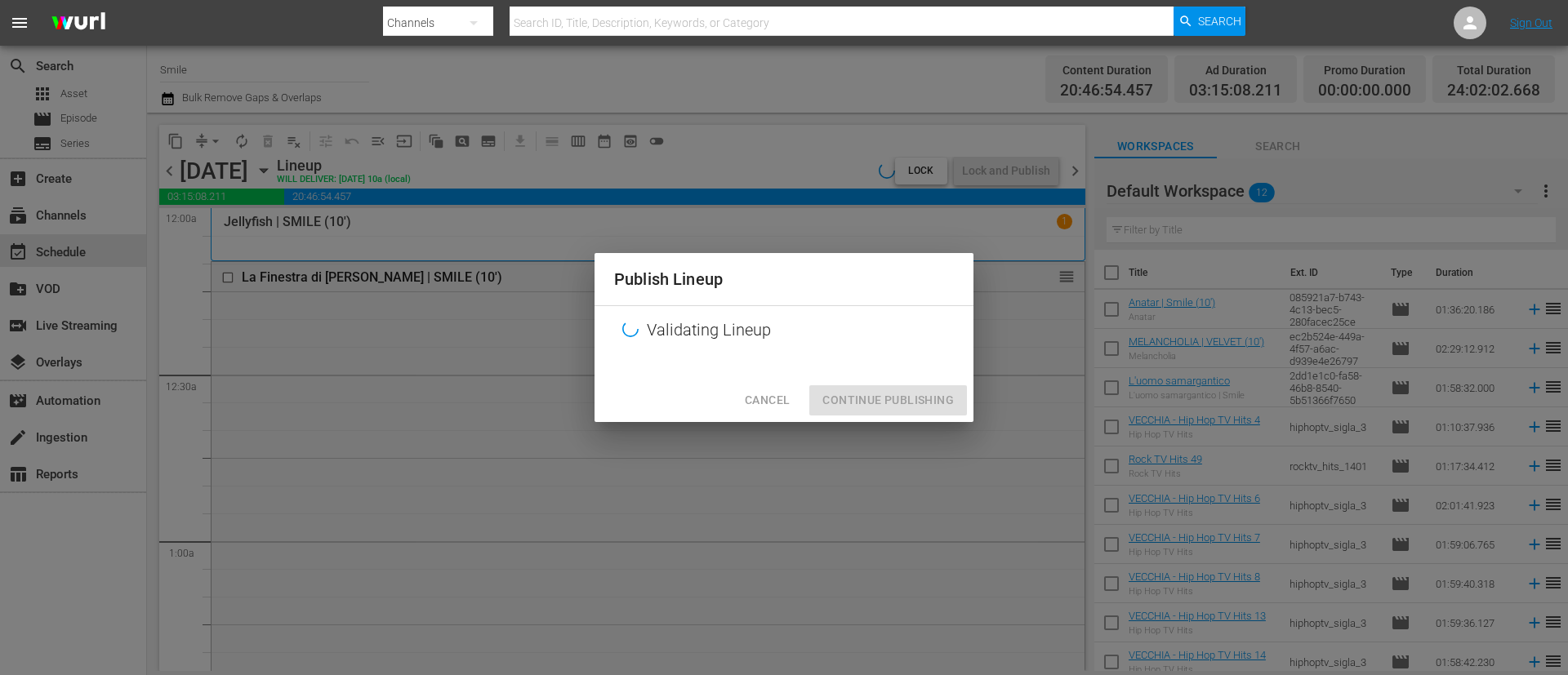
click at [900, 405] on div "Cancel Continue Publishing" at bounding box center [784, 400] width 379 height 43
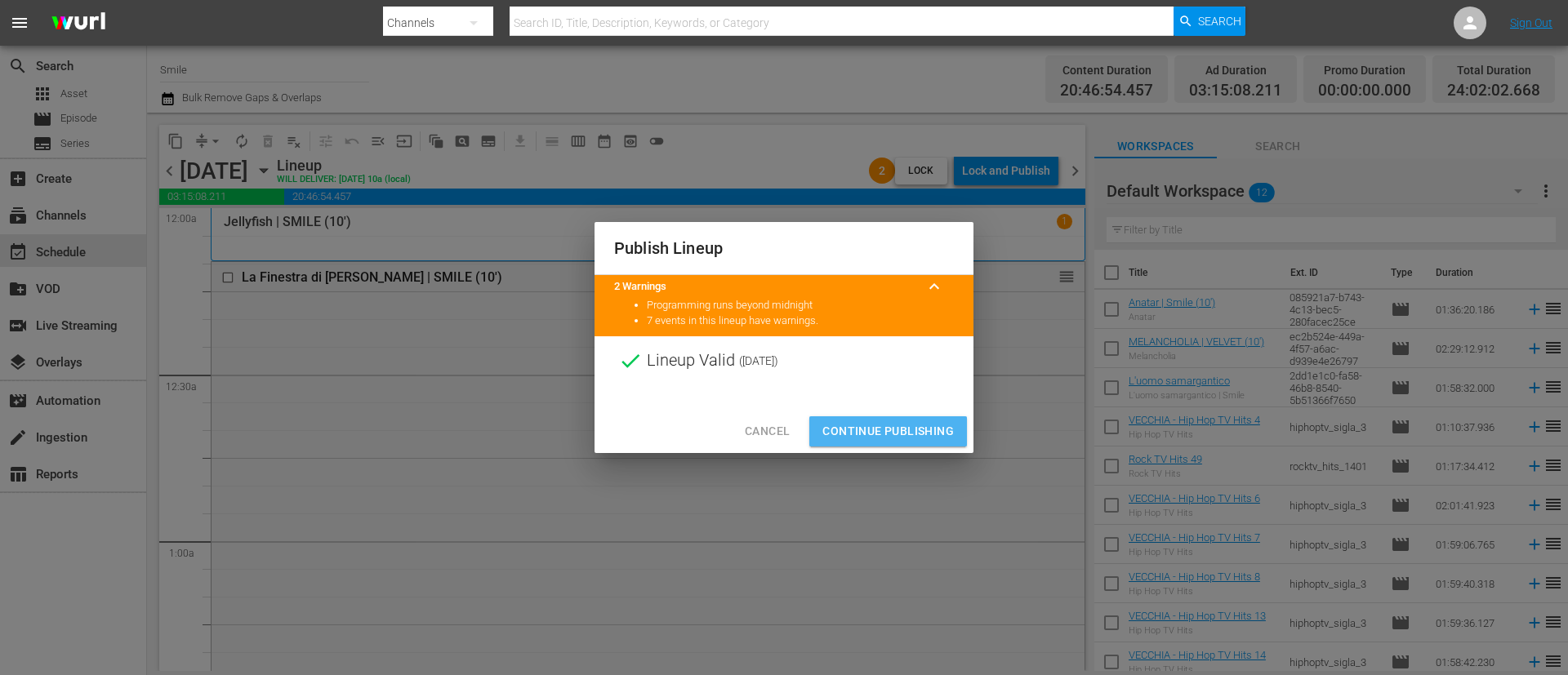
click at [911, 425] on span "Continue Publishing" at bounding box center [888, 431] width 132 height 21
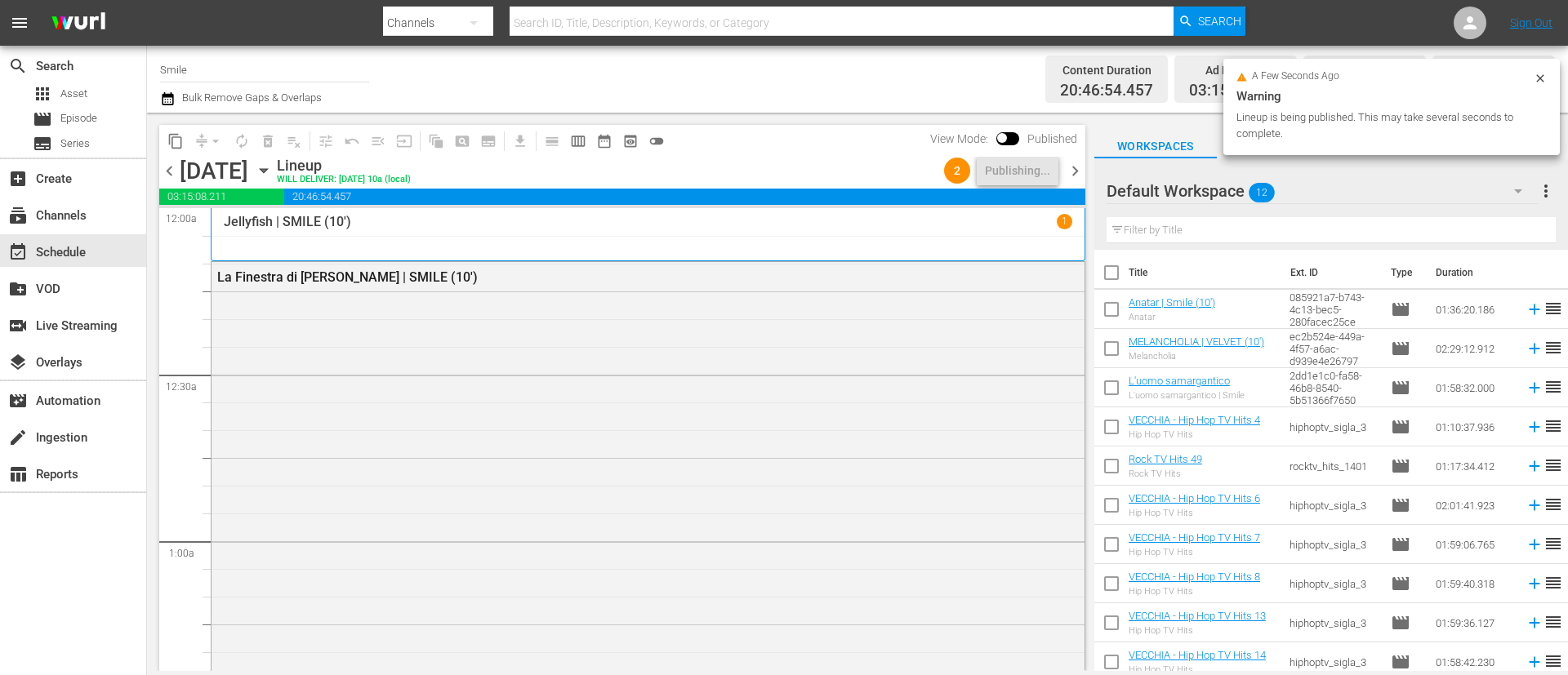
click at [1073, 170] on span "chevron_right" at bounding box center [1075, 171] width 21 height 21
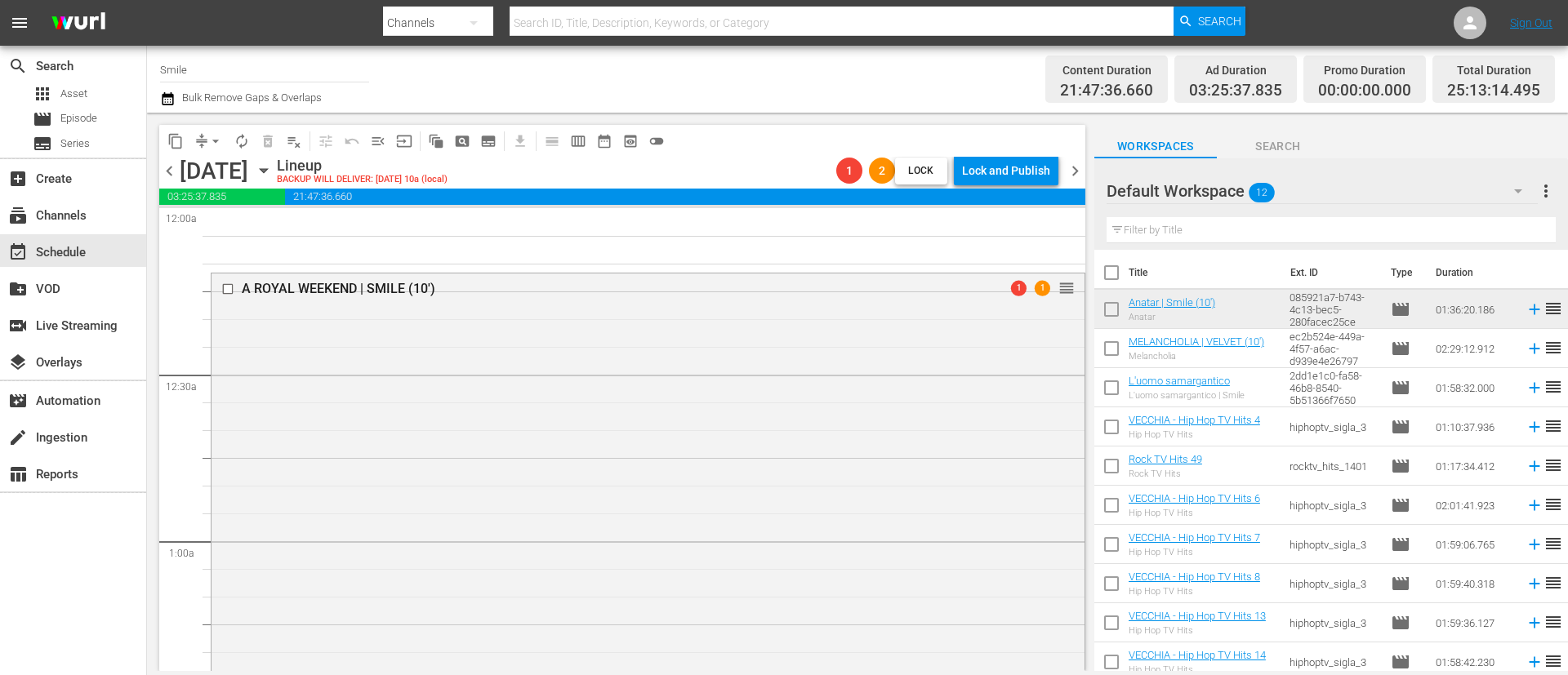
click at [165, 97] on icon "button" at bounding box center [168, 98] width 16 height 20
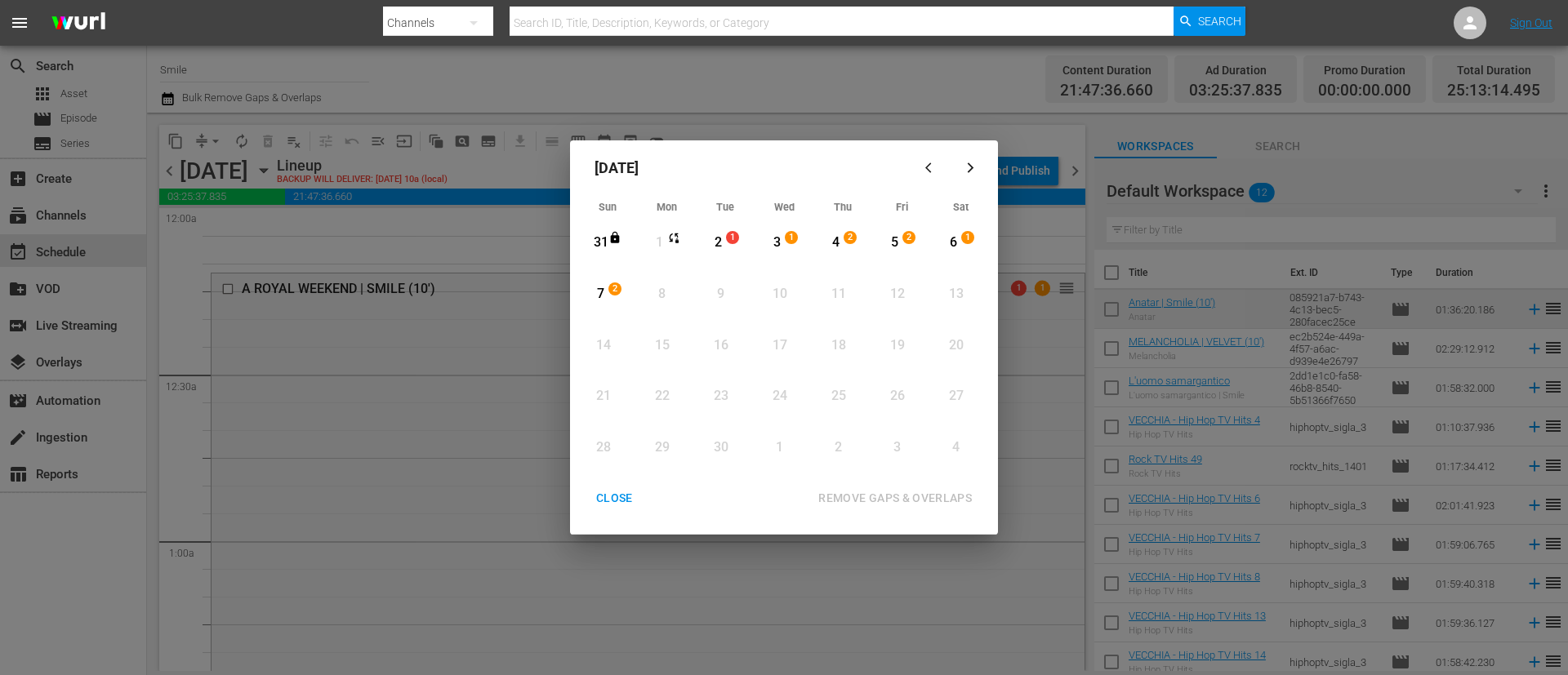
click at [778, 234] on div "3" at bounding box center [777, 243] width 21 height 19
click at [902, 495] on div "REMOVE GAPS & OVERLAPS" at bounding box center [895, 499] width 180 height 21
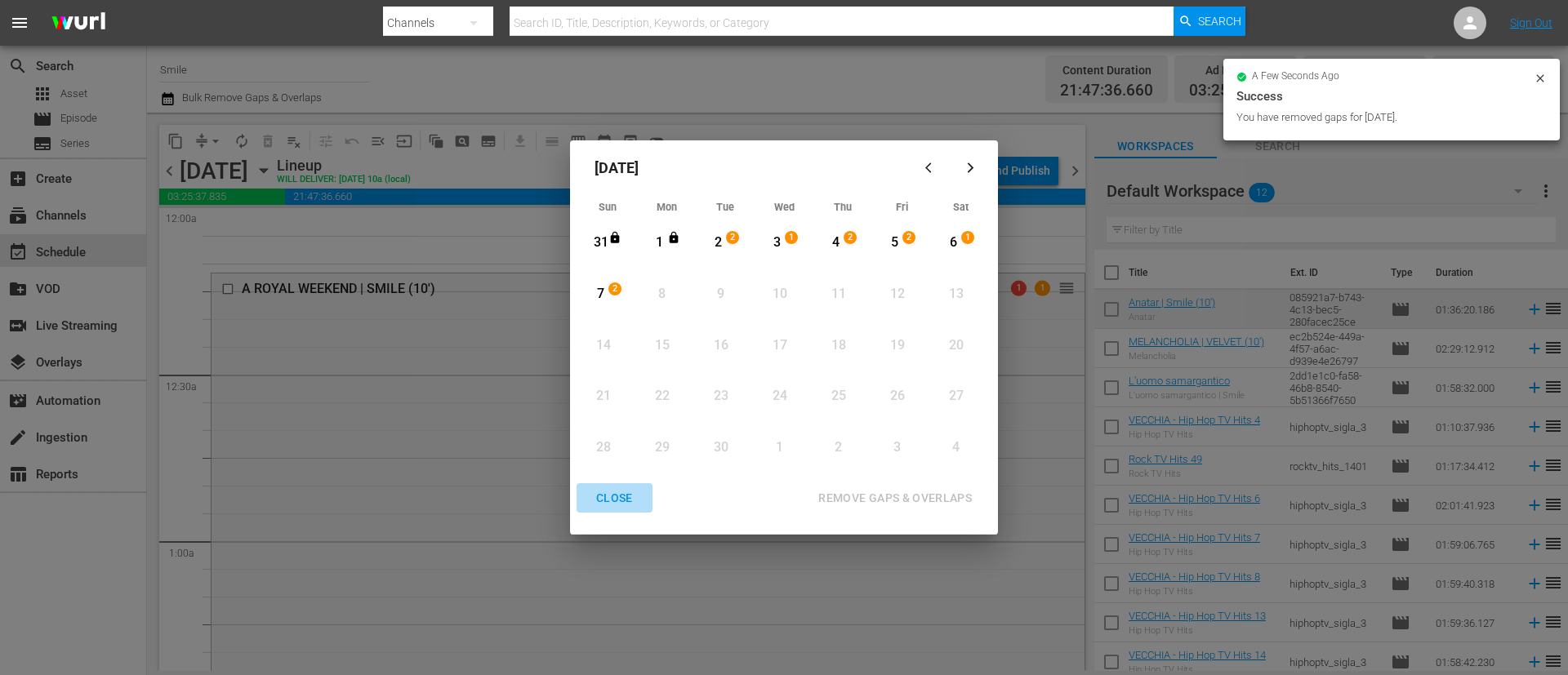
click at [619, 490] on div "CLOSE" at bounding box center [614, 499] width 63 height 21
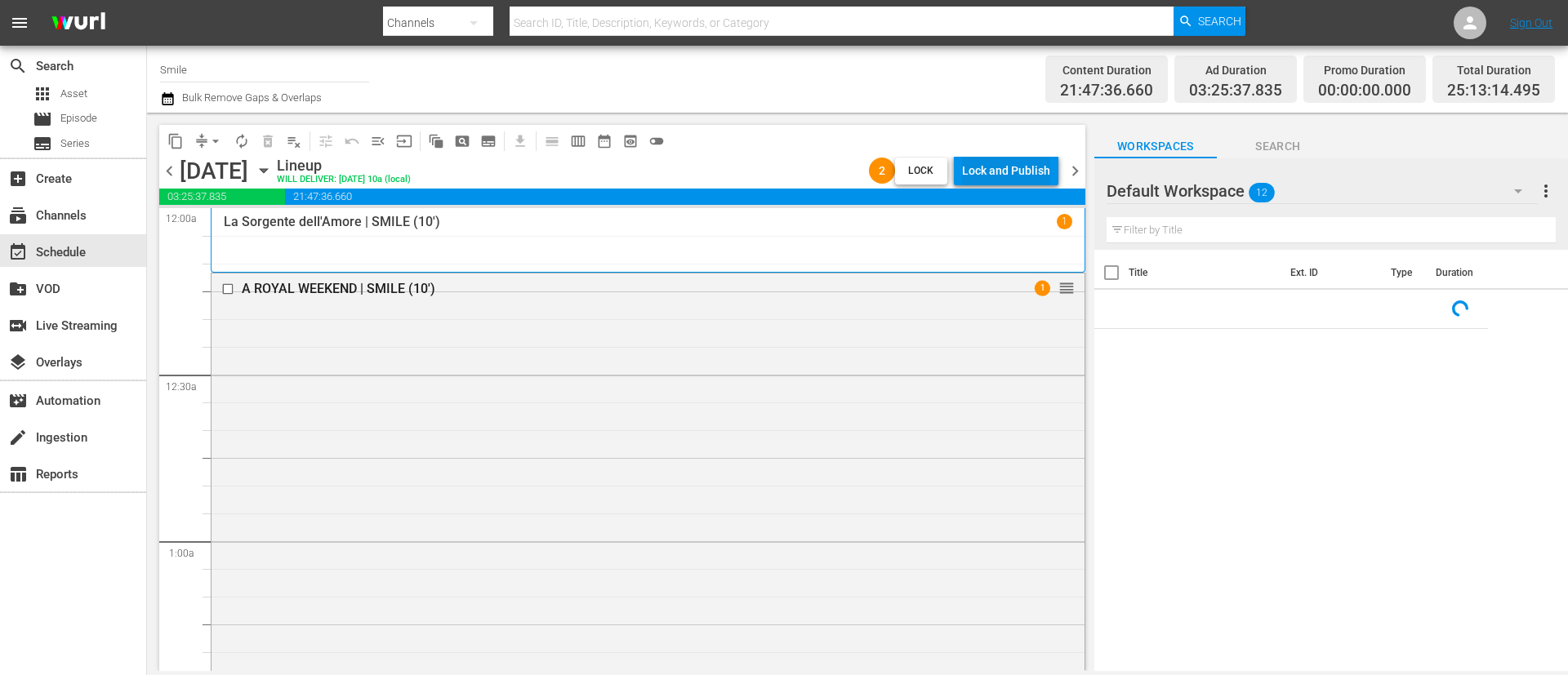
click at [1016, 165] on div "Lock and Publish" at bounding box center [1006, 170] width 88 height 29
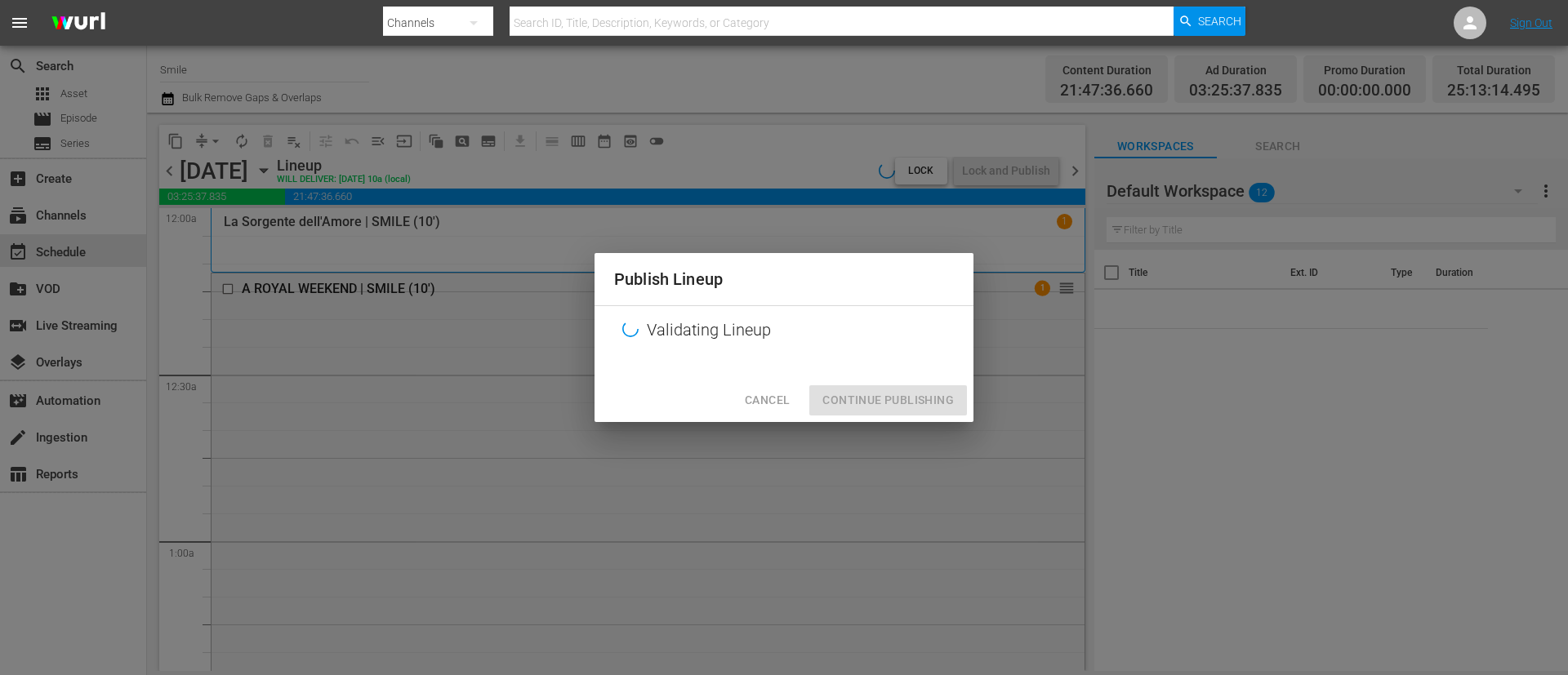
click at [905, 411] on div "Cancel Continue Publishing" at bounding box center [784, 400] width 379 height 43
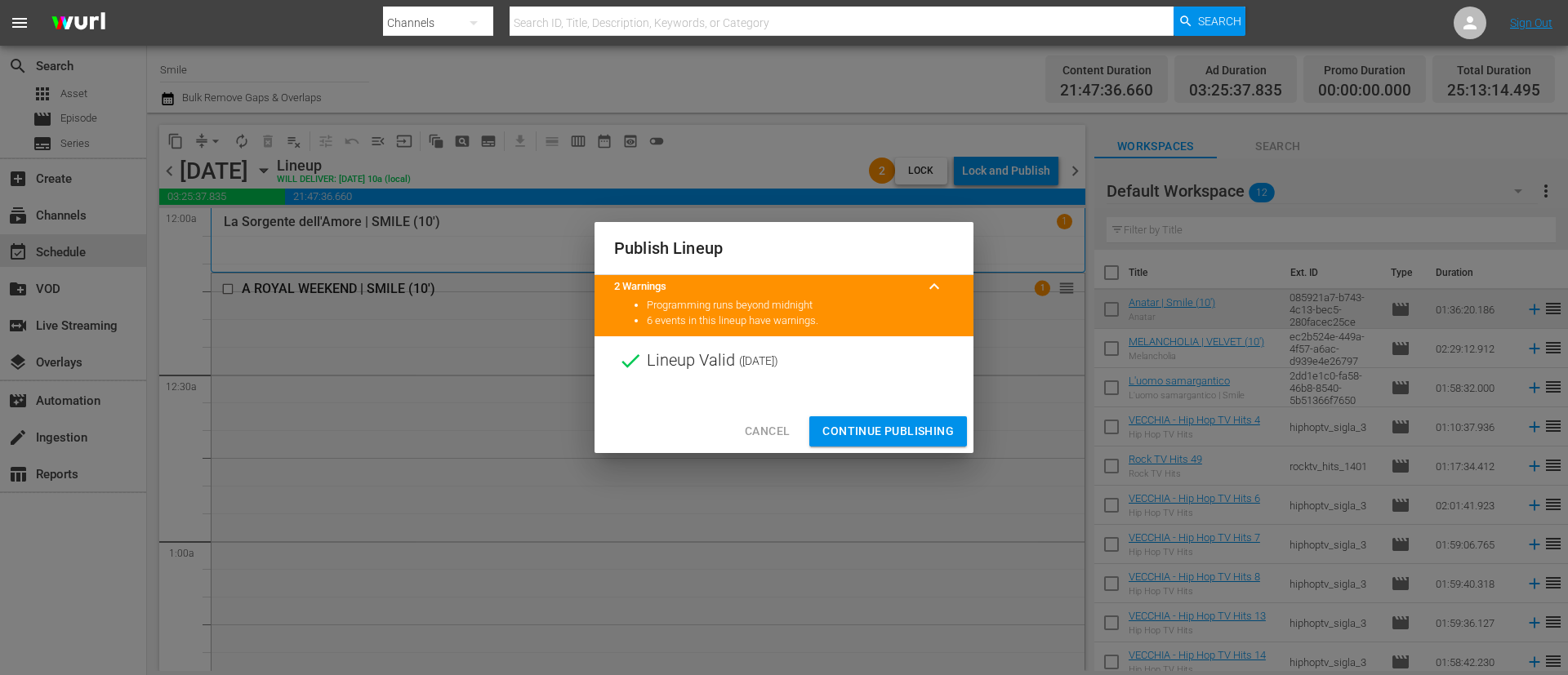
click at [925, 422] on span "Continue Publishing" at bounding box center [888, 431] width 132 height 21
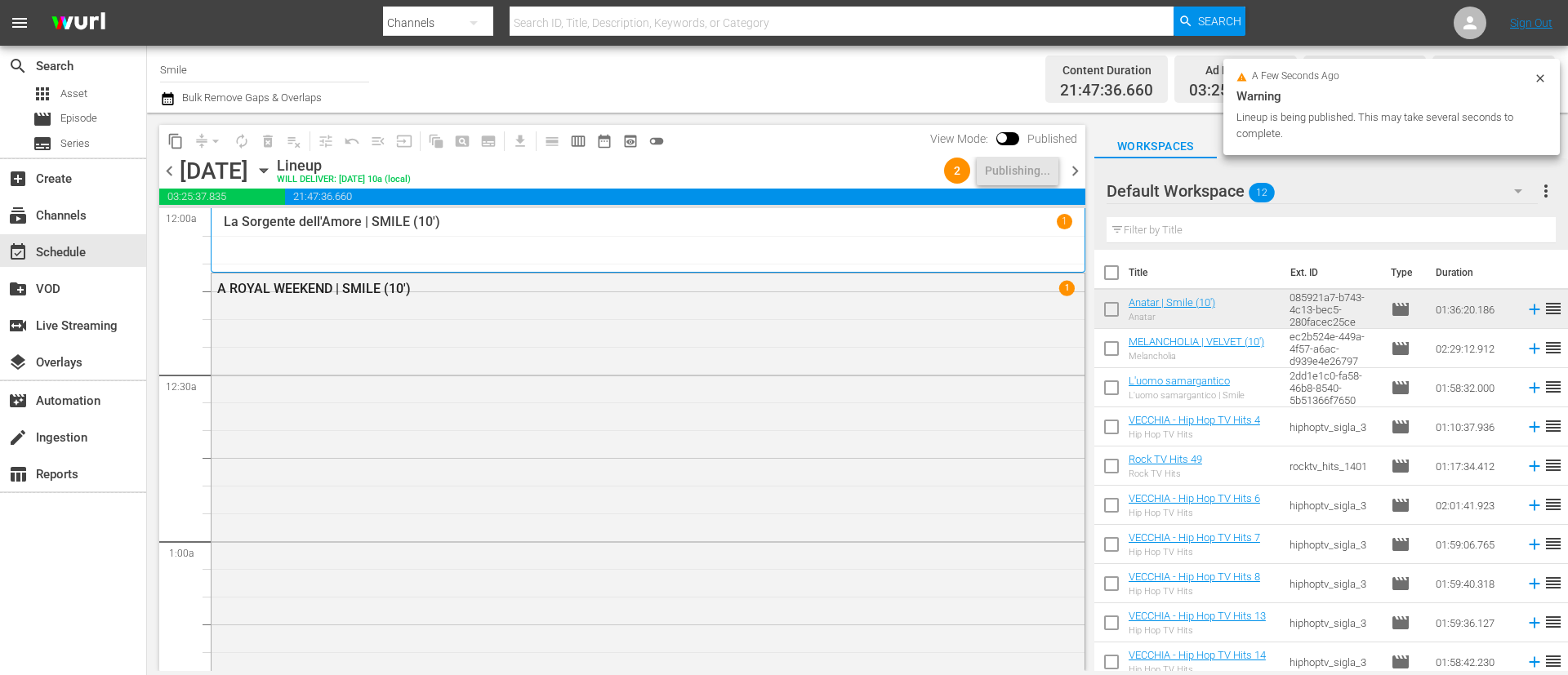
click at [1080, 164] on span "chevron_right" at bounding box center [1075, 171] width 21 height 21
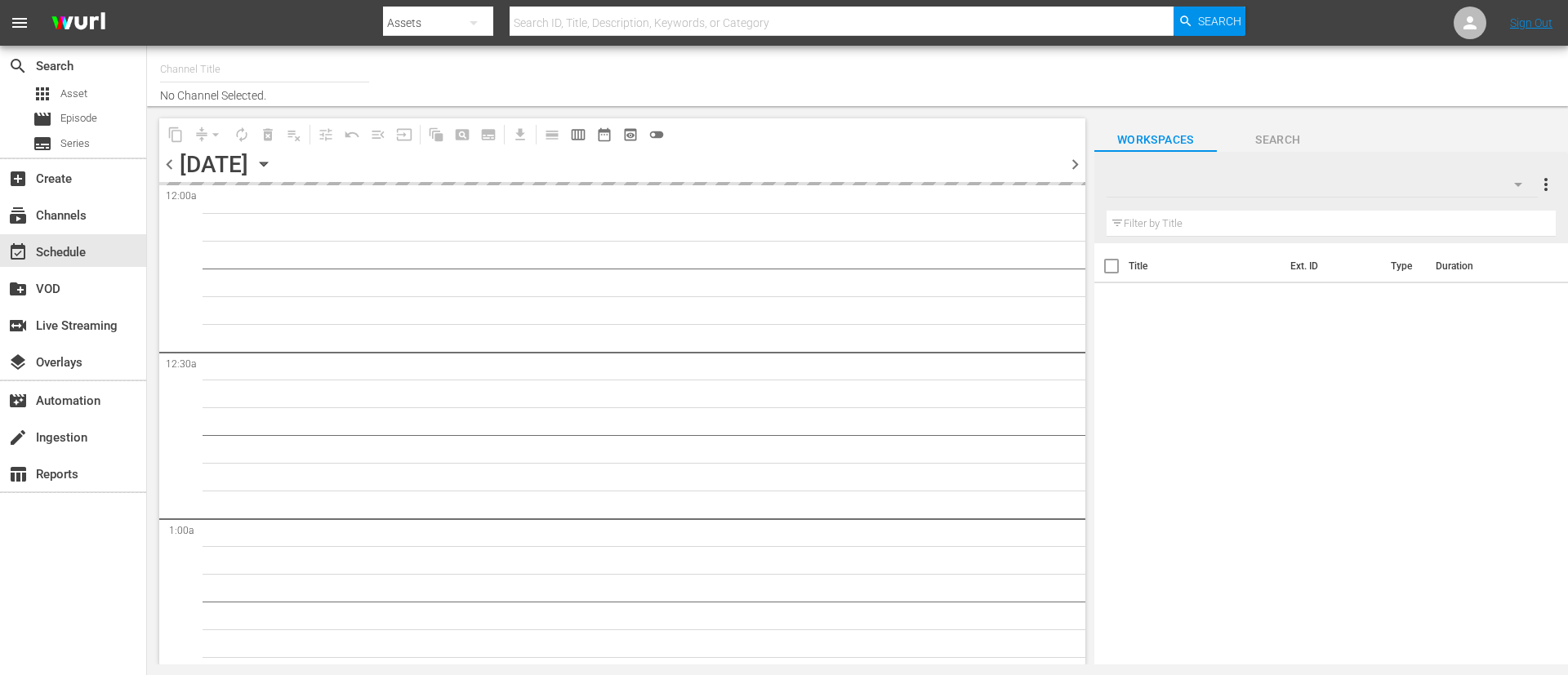
type input "Smile (1140)"
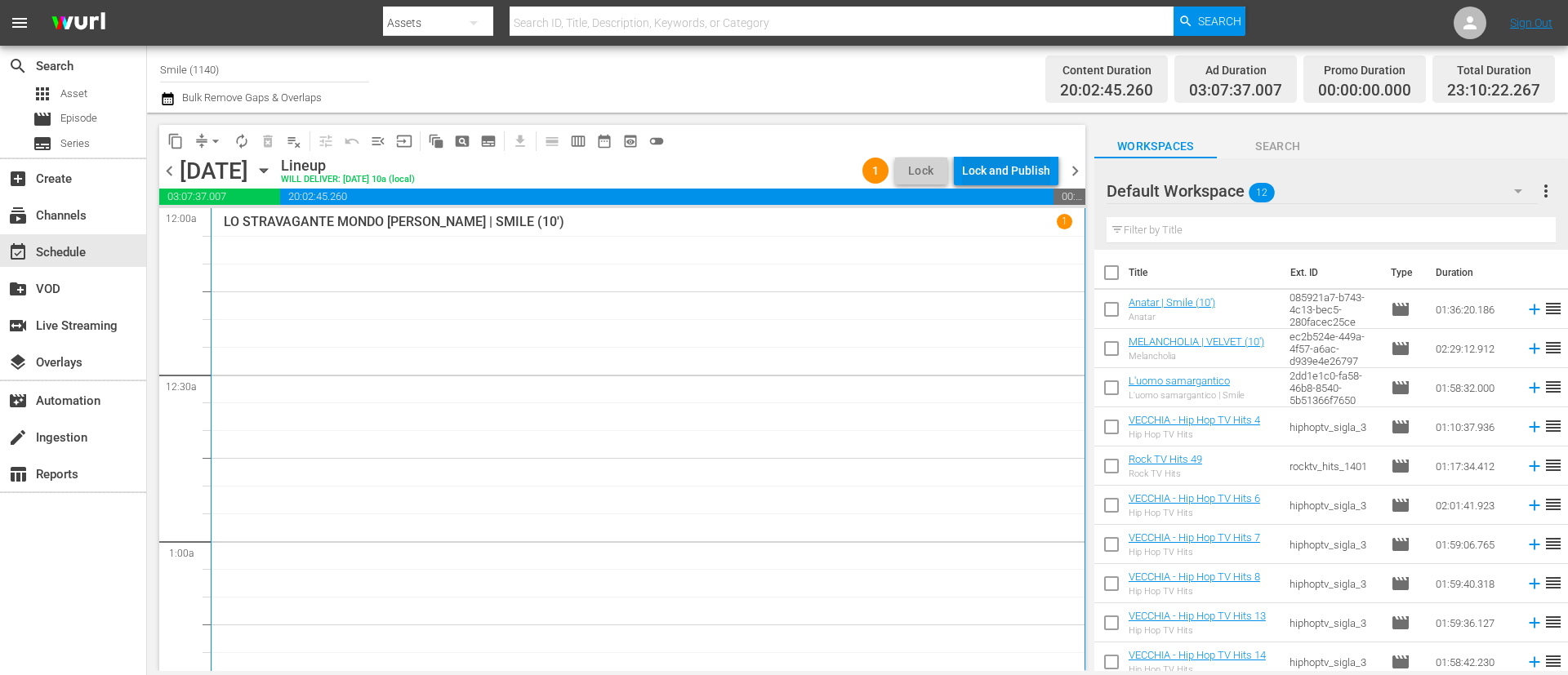
click at [1003, 171] on div "Lock and Publish" at bounding box center [1006, 170] width 88 height 29
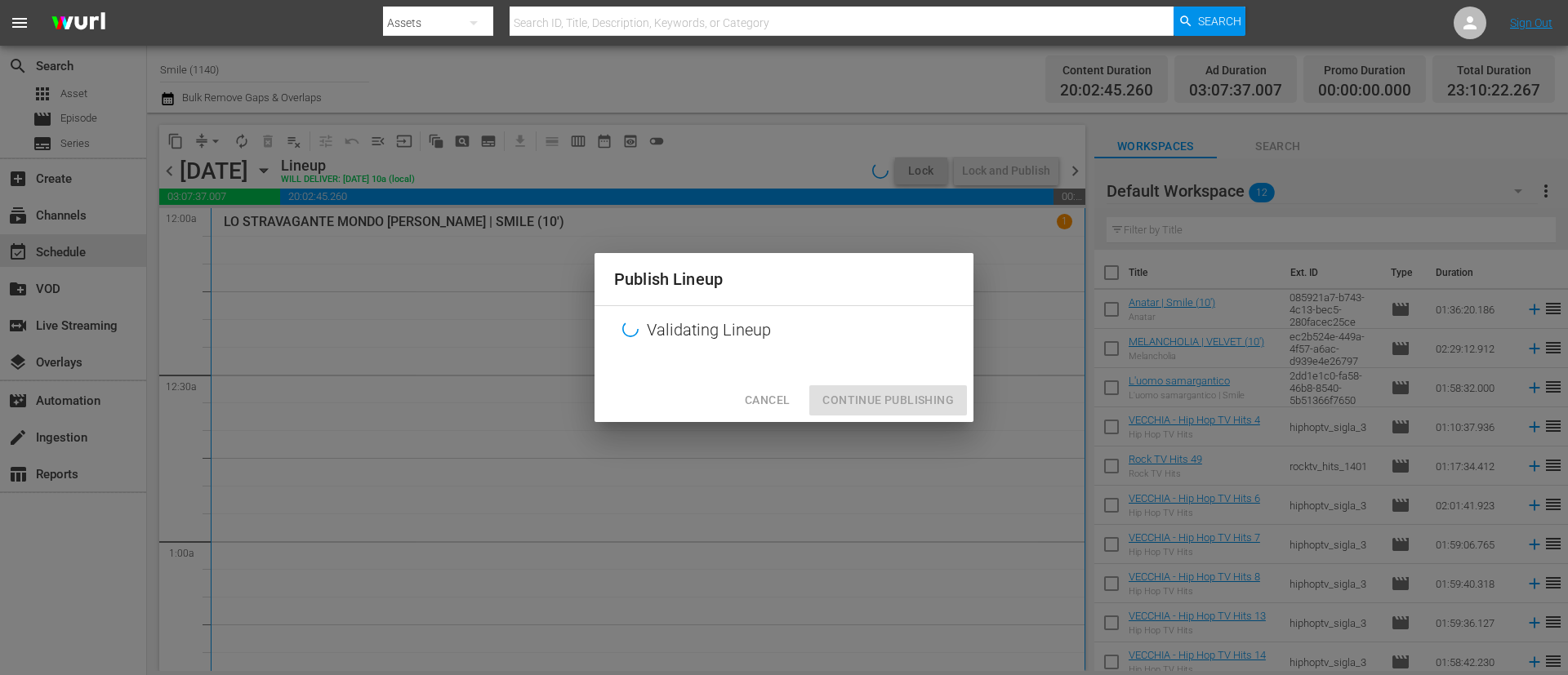
click at [882, 401] on div "Cancel Continue Publishing" at bounding box center [784, 400] width 379 height 43
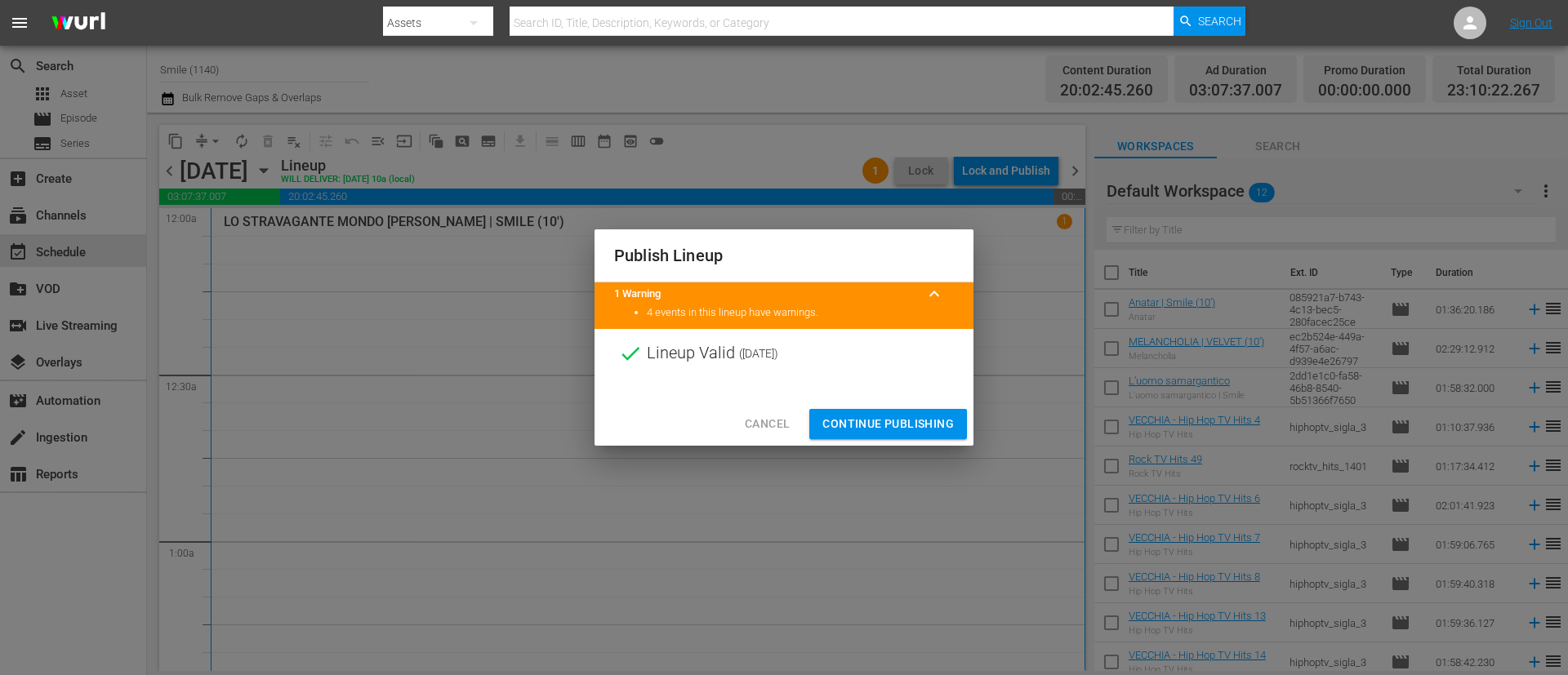
click at [882, 421] on span "Continue Publishing" at bounding box center [888, 424] width 132 height 21
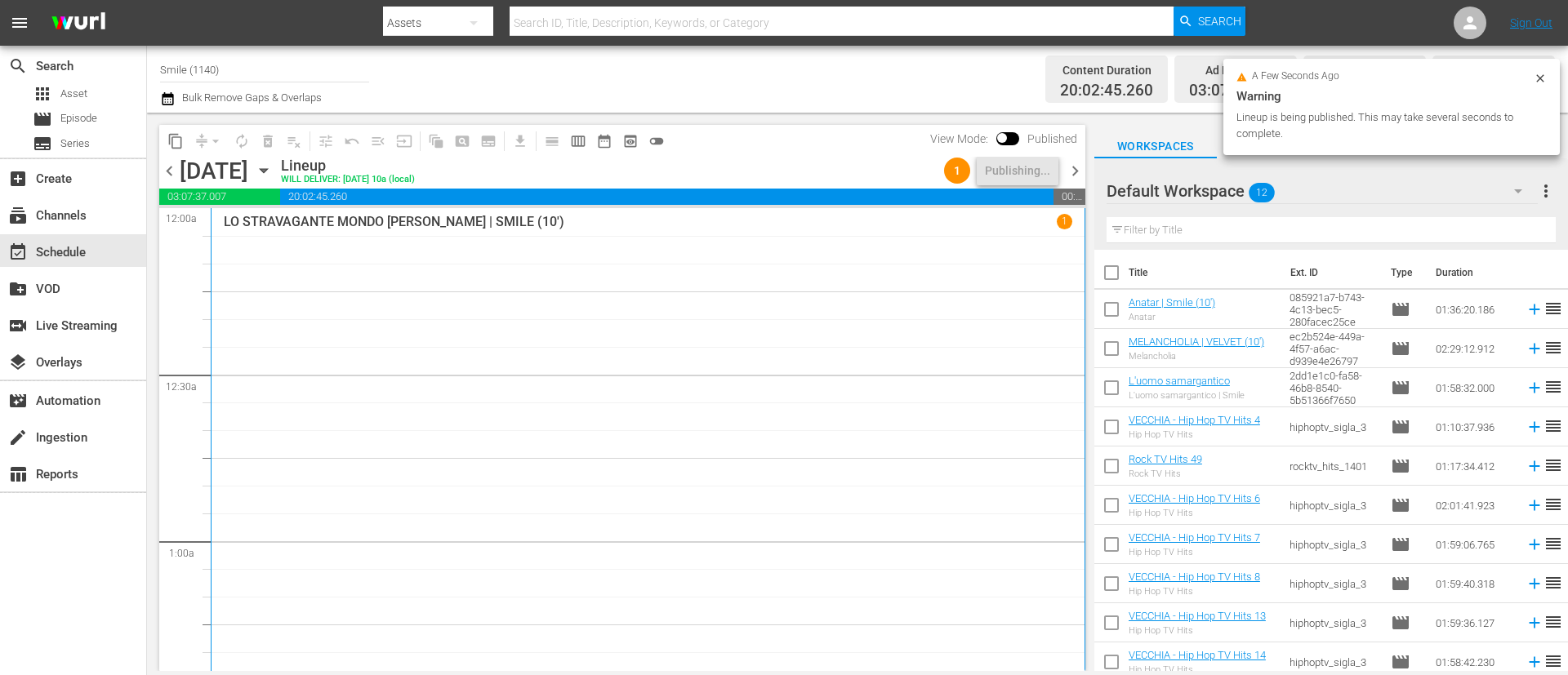
click at [1077, 172] on span "chevron_right" at bounding box center [1075, 171] width 21 height 21
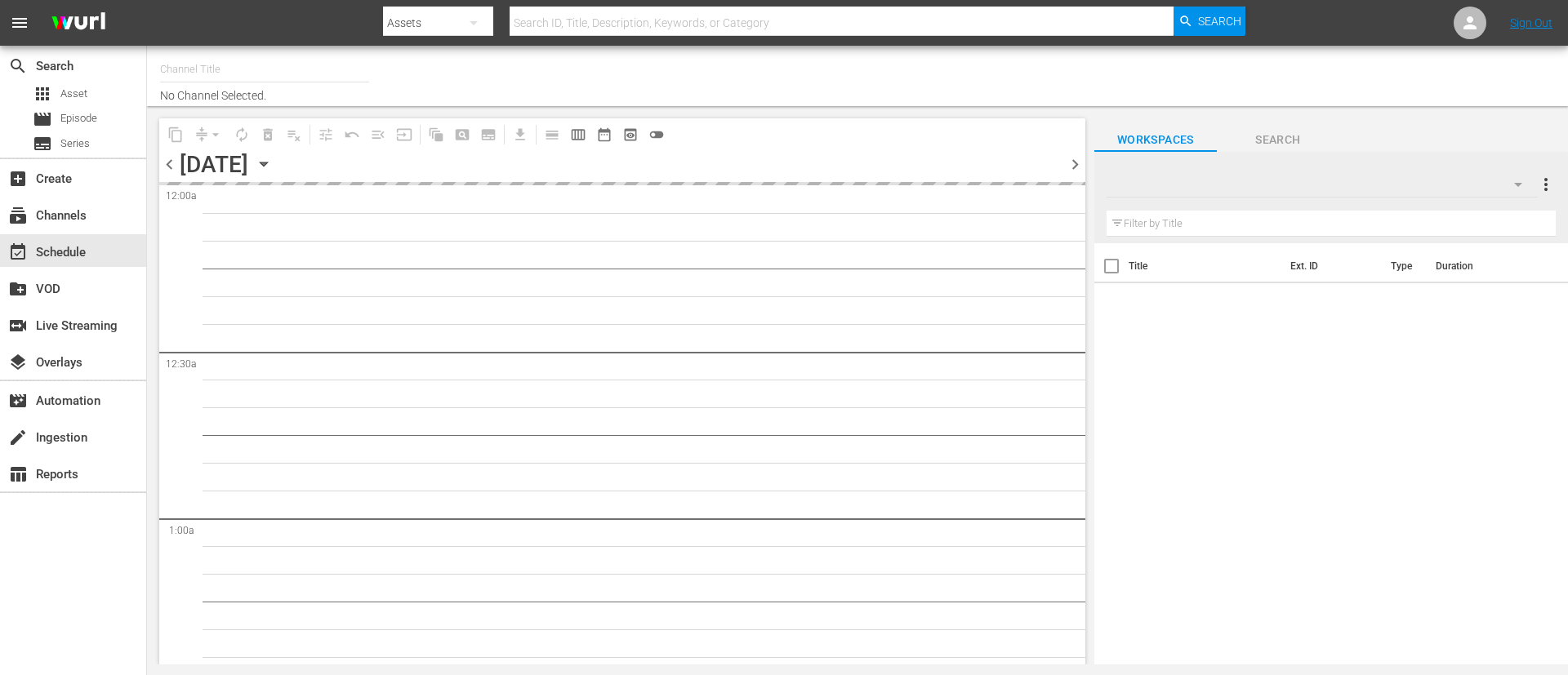
type input "Smile (1140)"
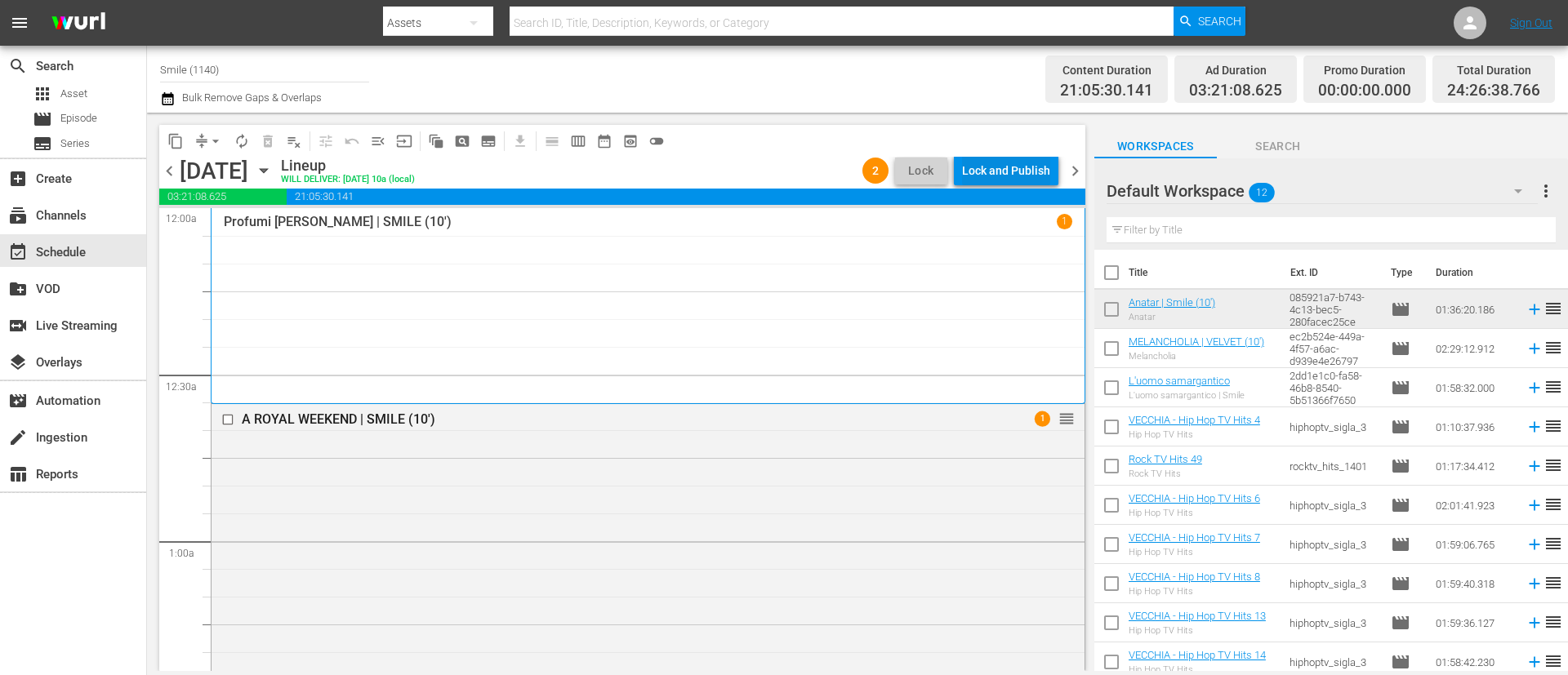
click at [1031, 164] on div "Lock and Publish" at bounding box center [1006, 170] width 88 height 29
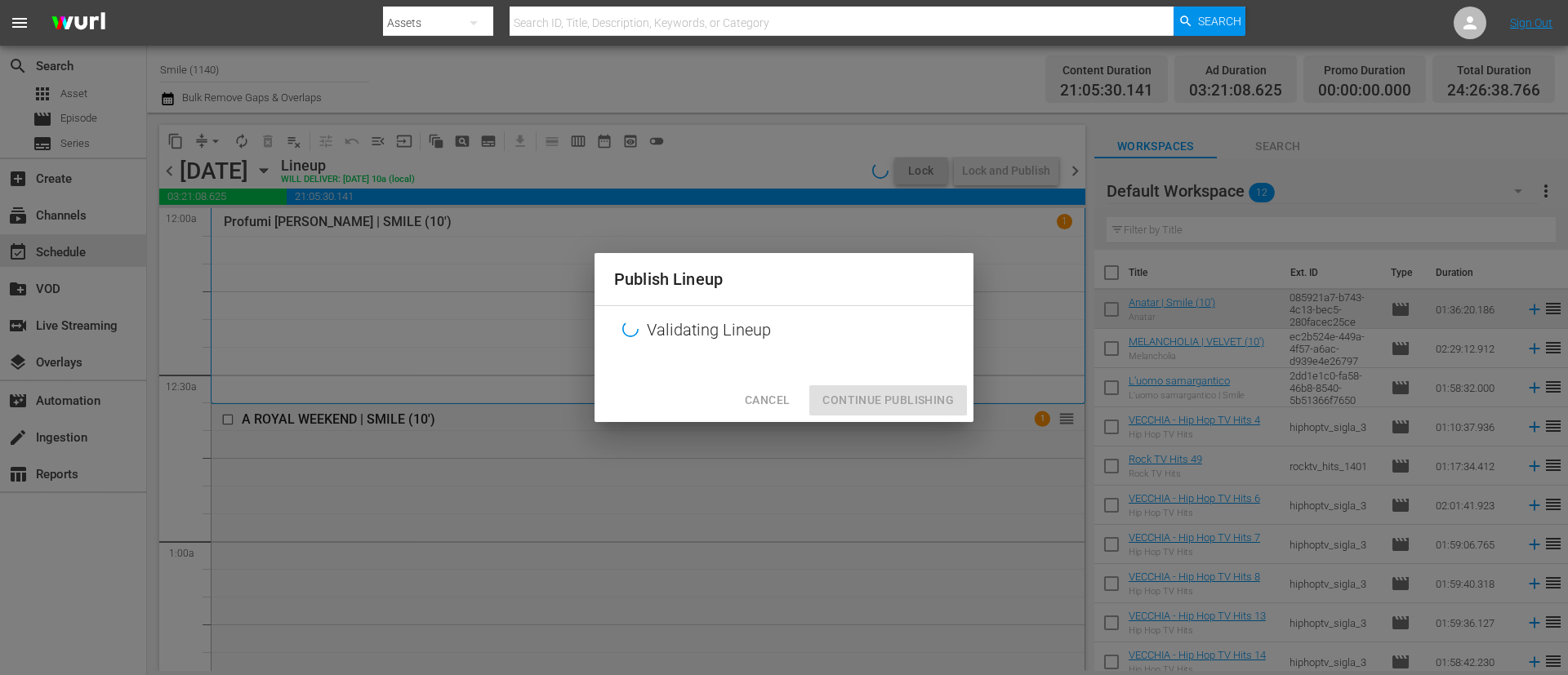
click at [879, 411] on div "Cancel Continue Publishing" at bounding box center [784, 400] width 379 height 43
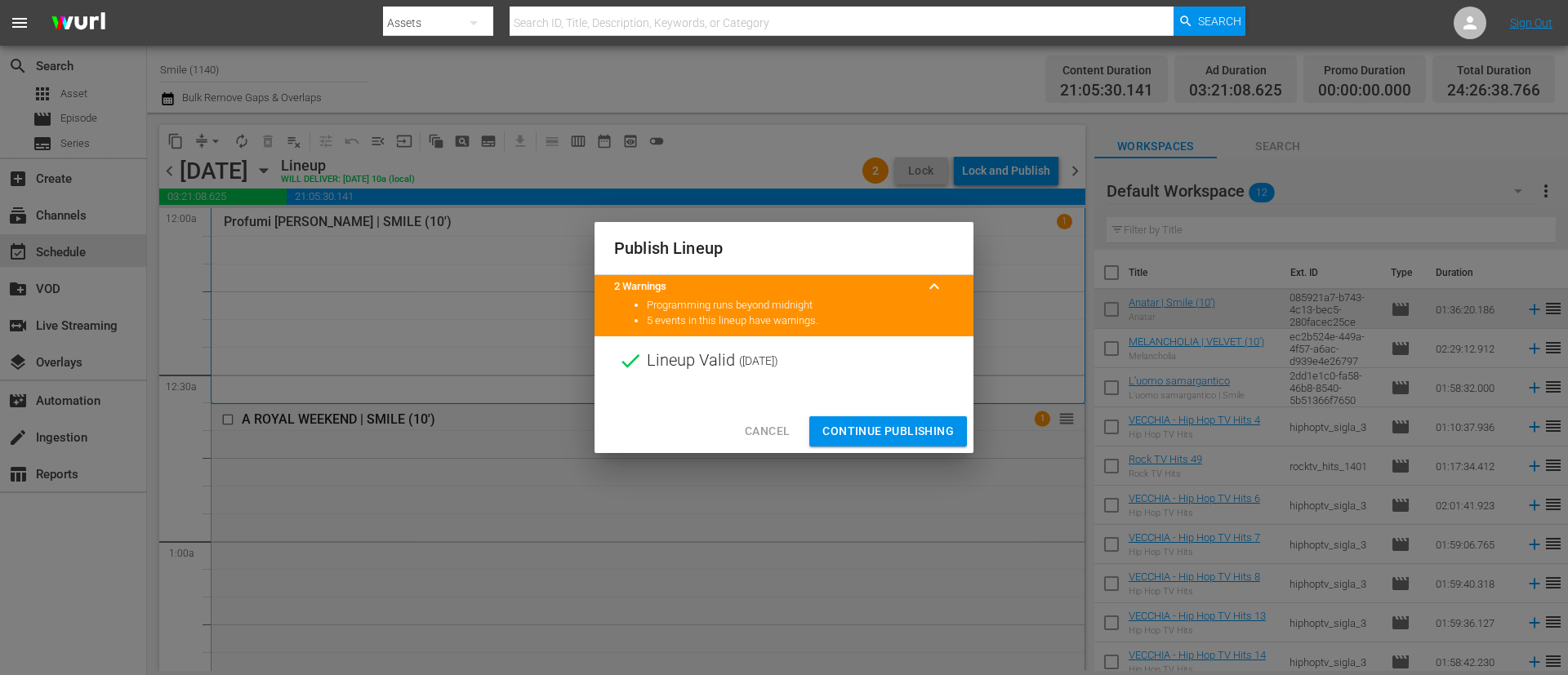
click at [883, 425] on span "Continue Publishing" at bounding box center [888, 431] width 132 height 21
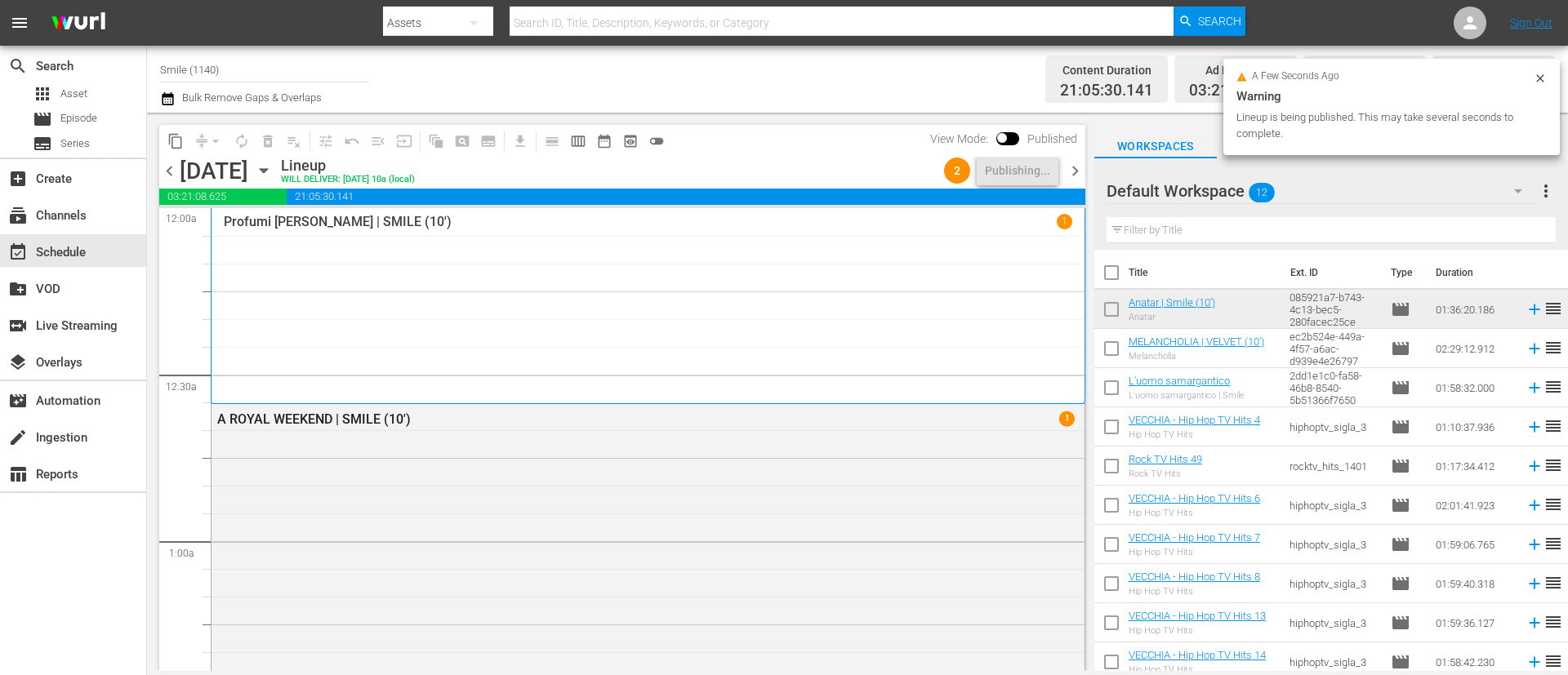
click at [1073, 176] on span "chevron_right" at bounding box center [1075, 171] width 21 height 21
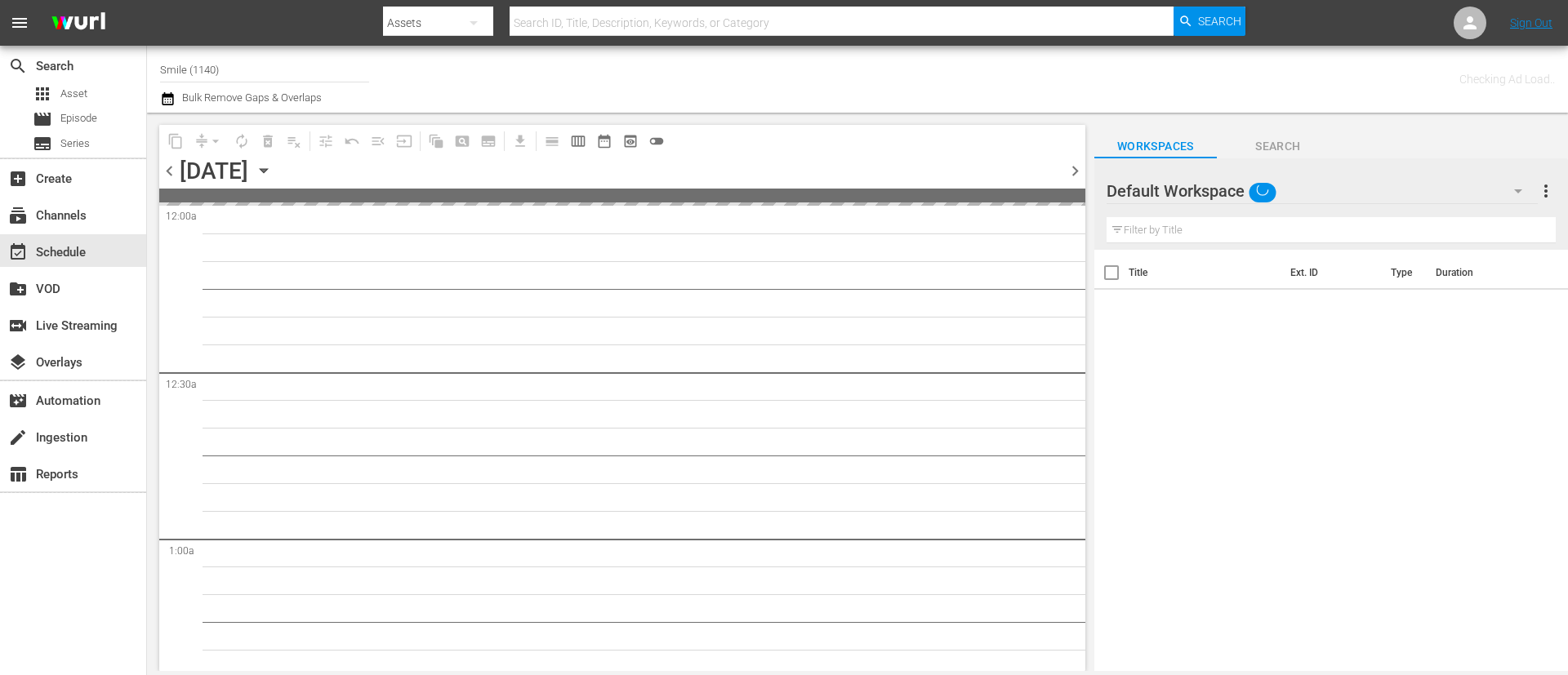
type input "Smile (1140)"
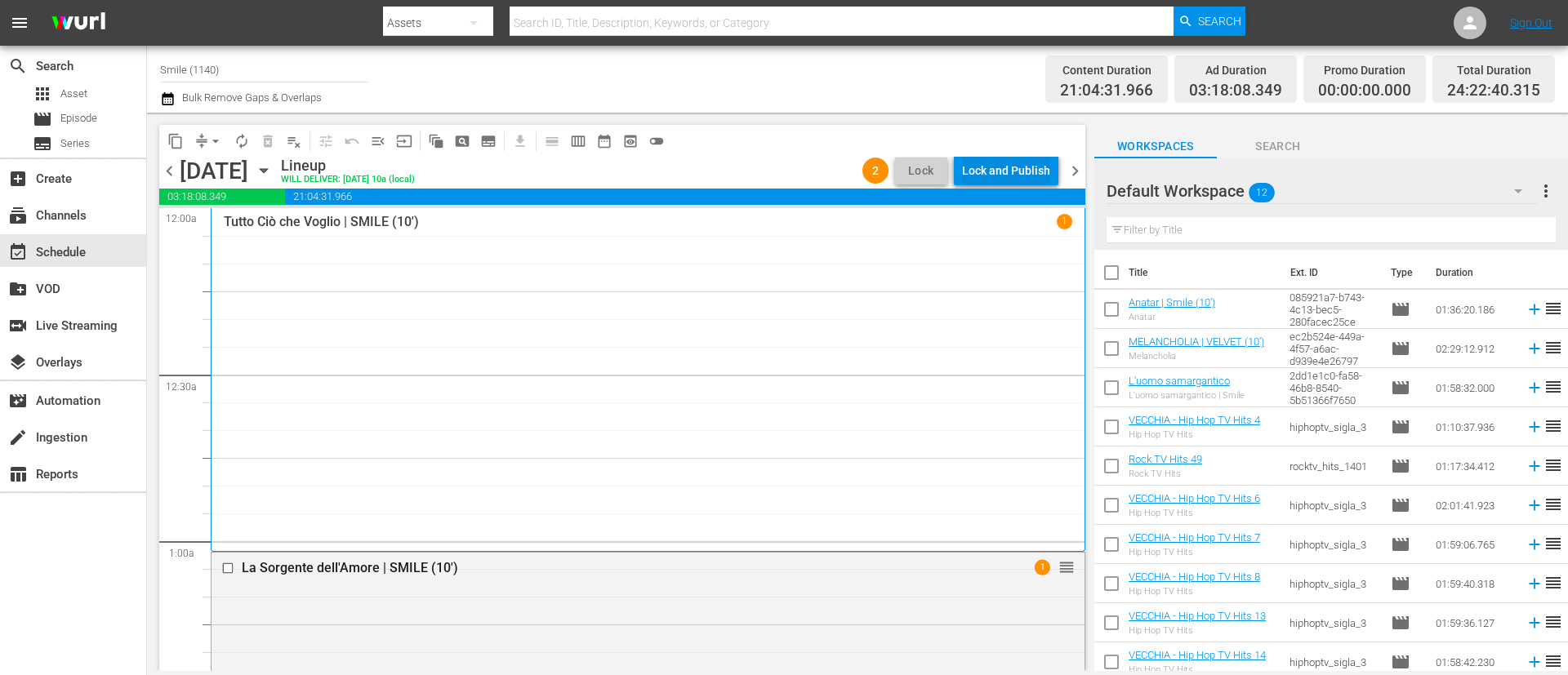
click at [1023, 166] on div "Lock and Publish" at bounding box center [1006, 170] width 88 height 29
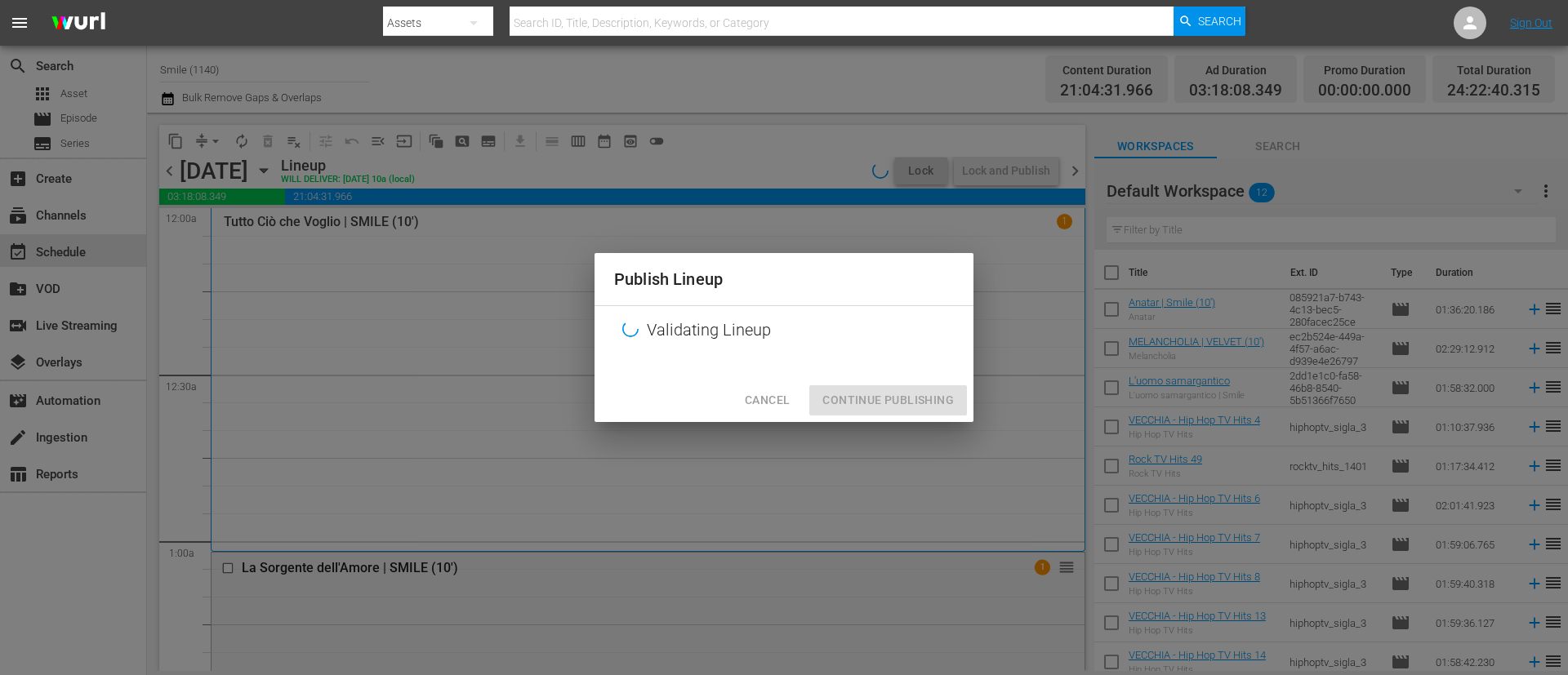
click at [863, 401] on div "Cancel Continue Publishing" at bounding box center [784, 400] width 379 height 43
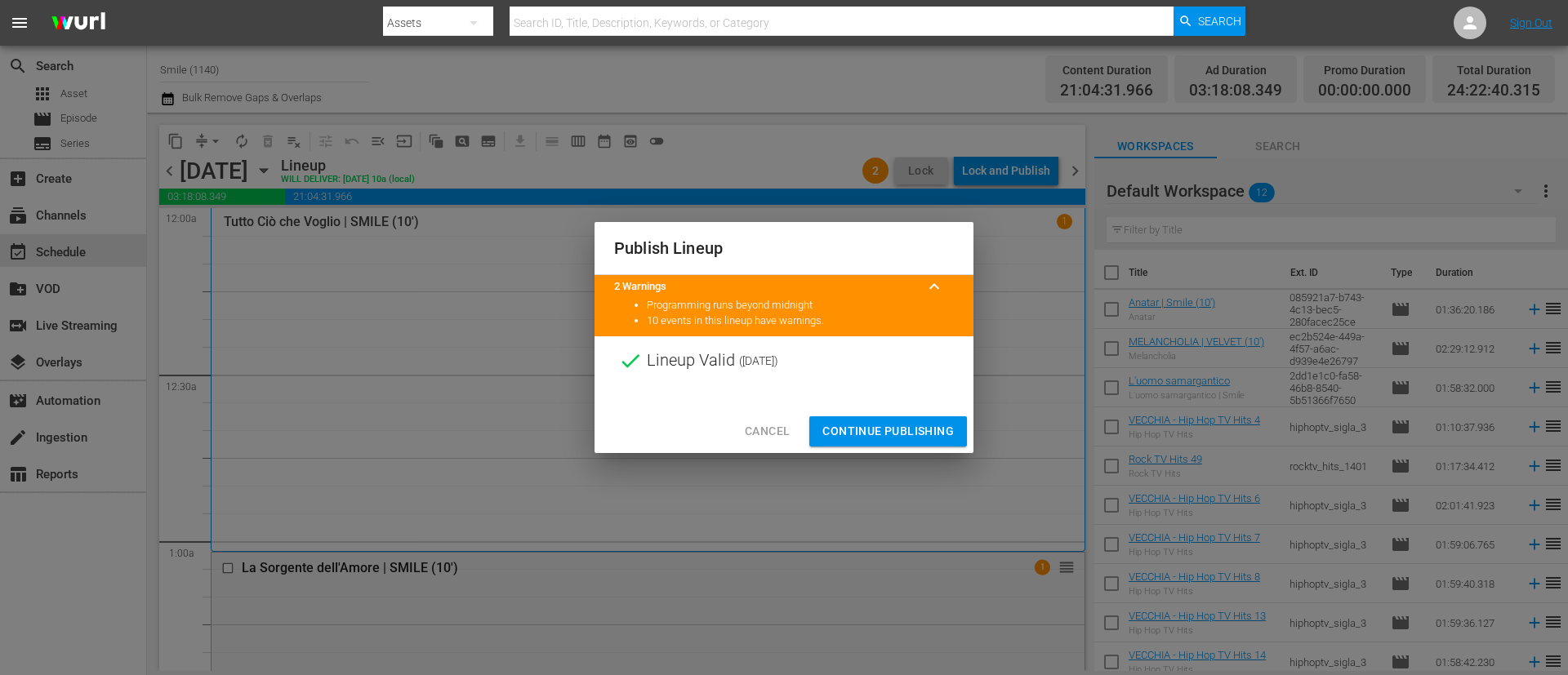
click at [865, 418] on button "Continue Publishing" at bounding box center [888, 431] width 158 height 30
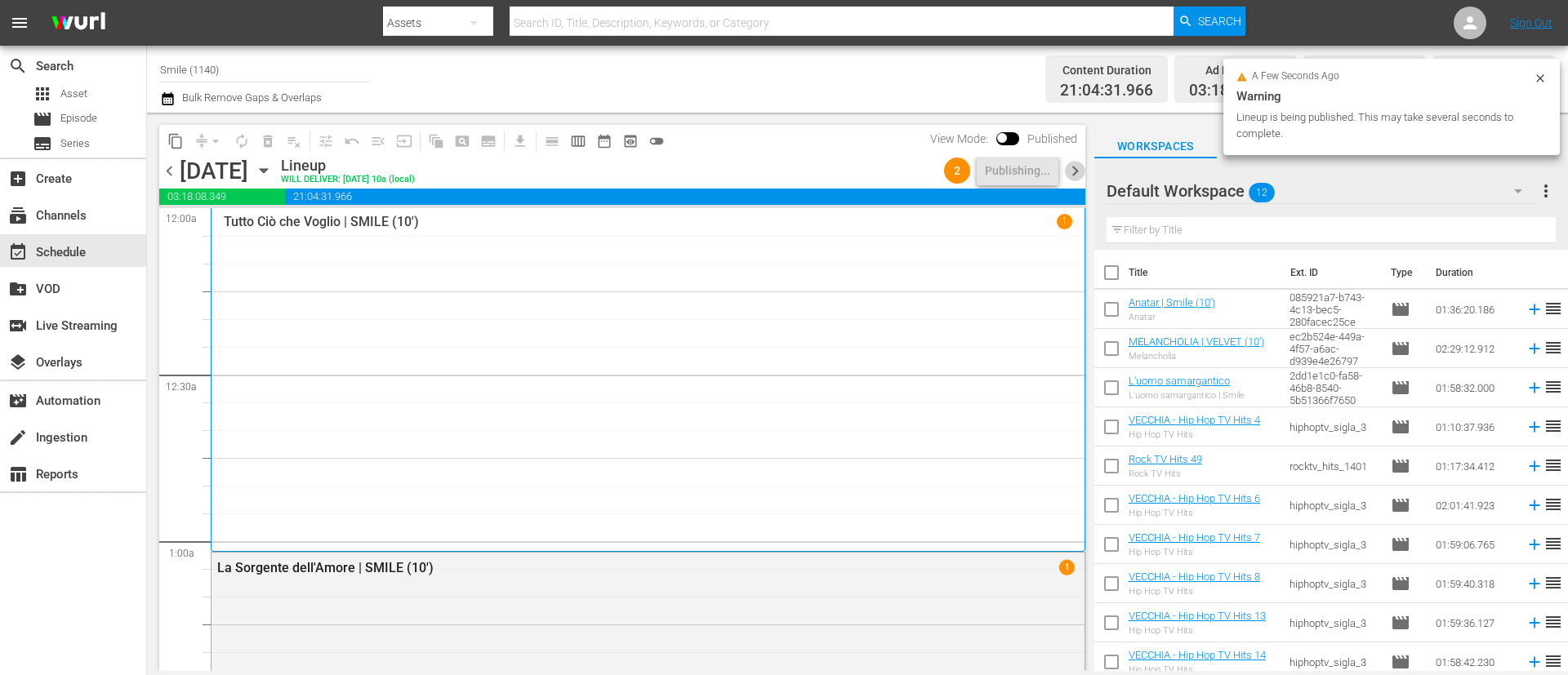
click at [1079, 170] on span "chevron_right" at bounding box center [1075, 171] width 21 height 21
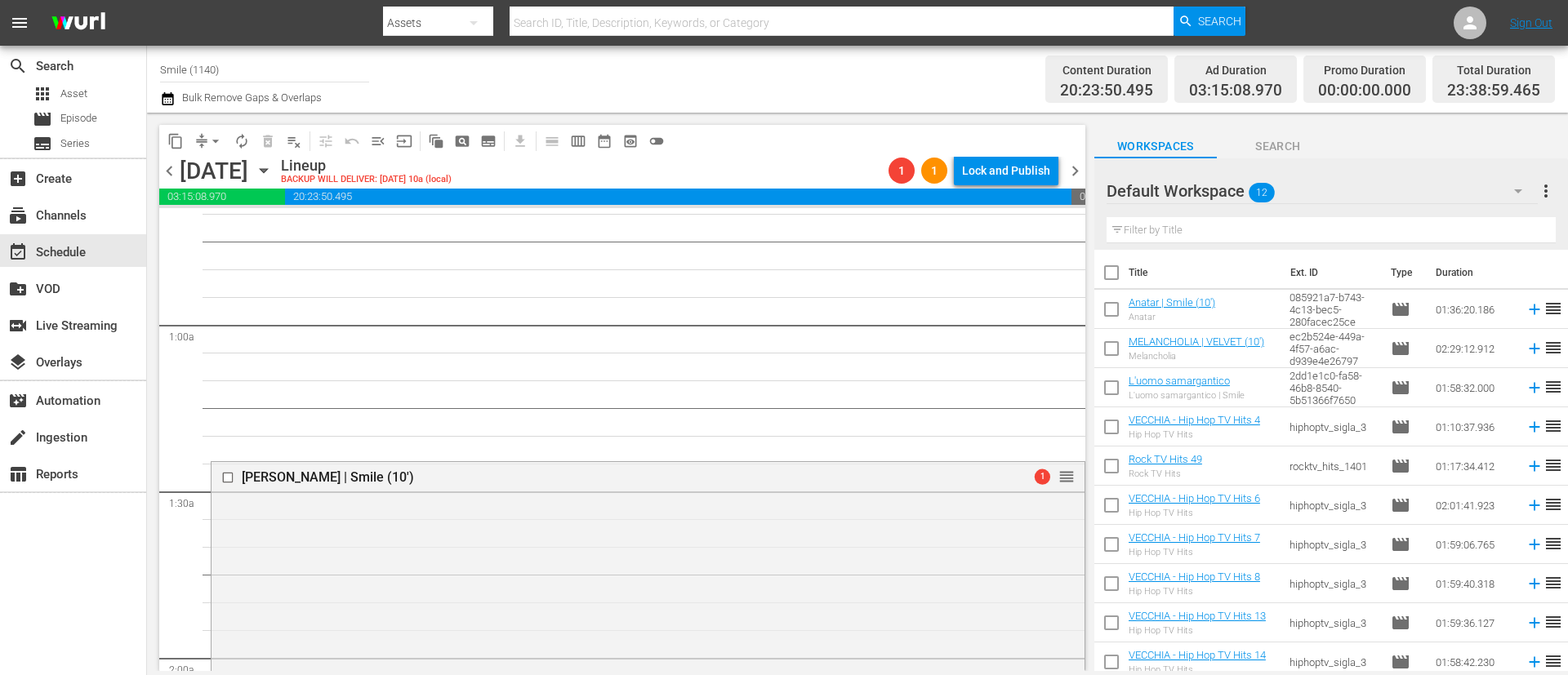
scroll to position [368, 0]
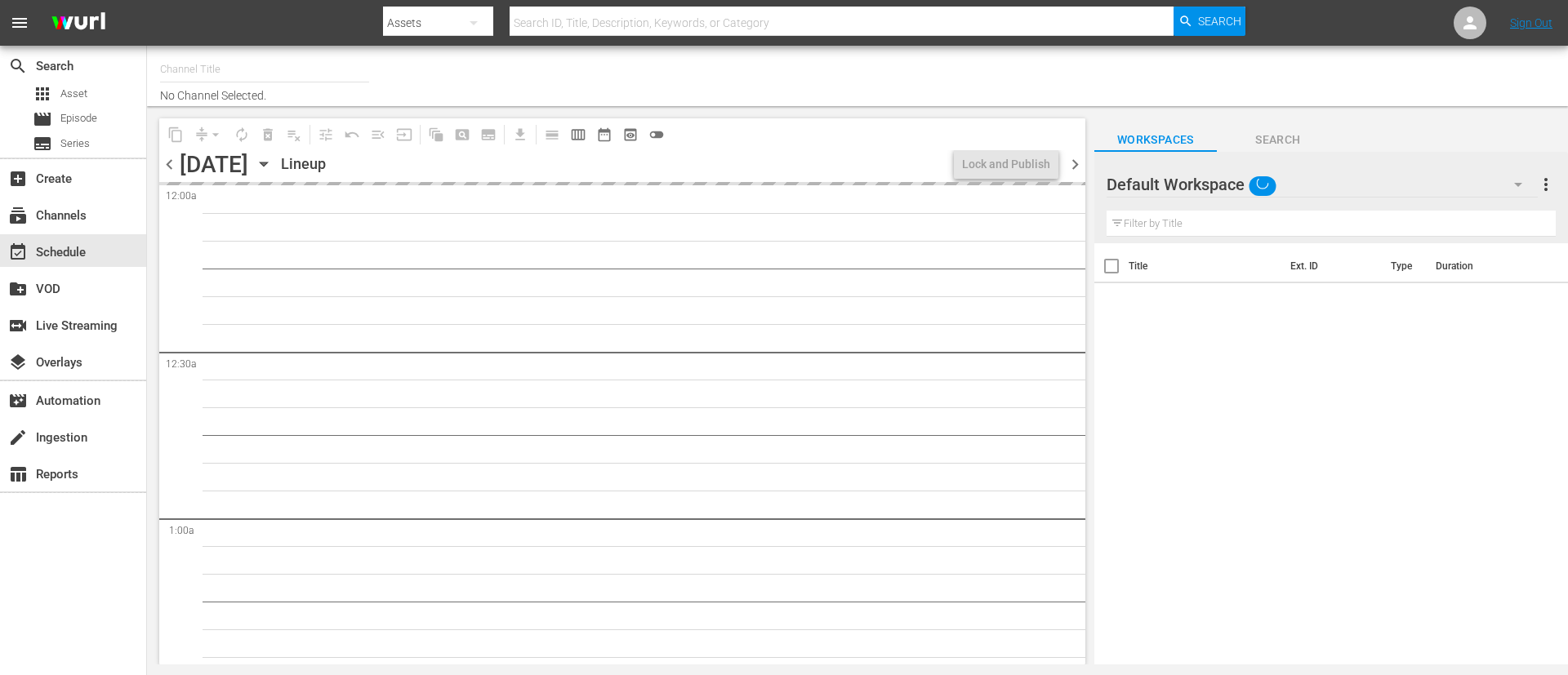
type input "Smile (1140)"
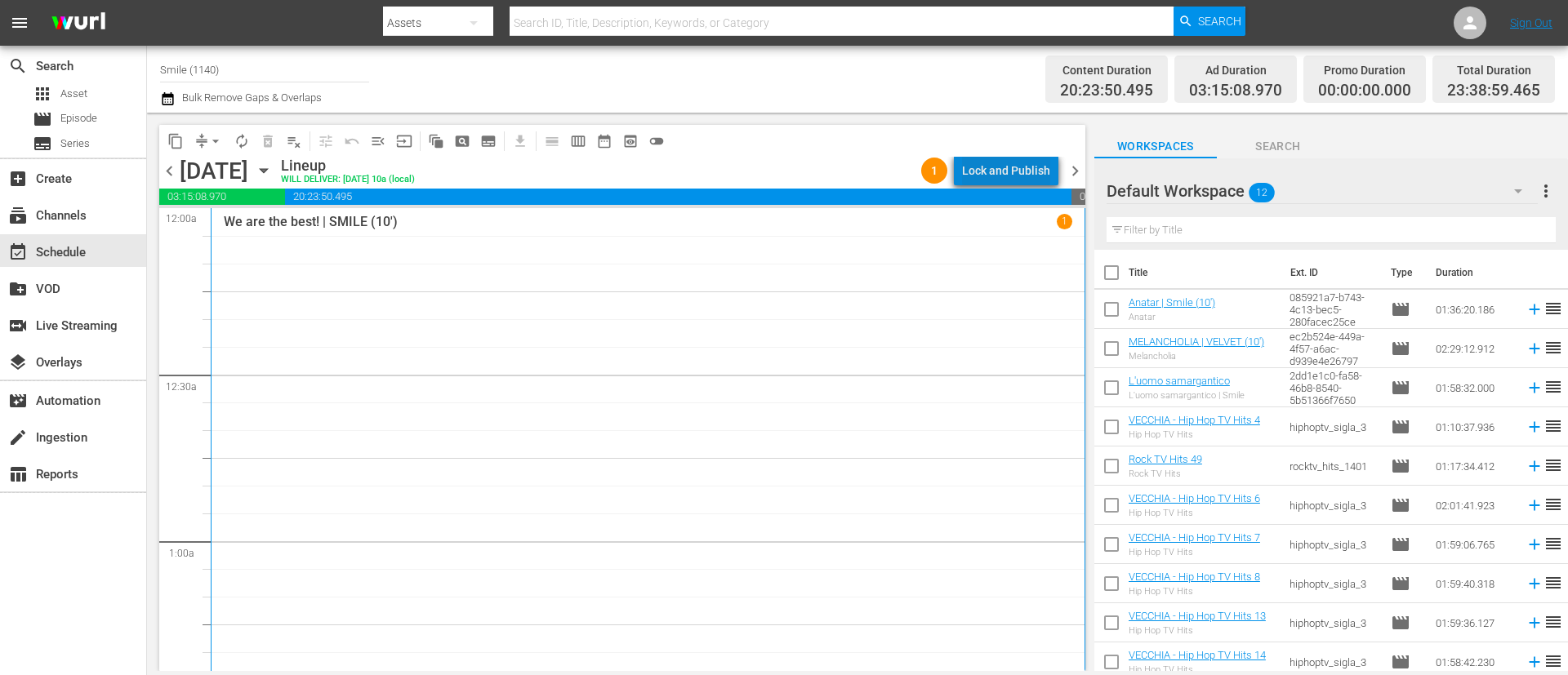
click at [1031, 169] on div "Lock and Publish" at bounding box center [1006, 170] width 88 height 29
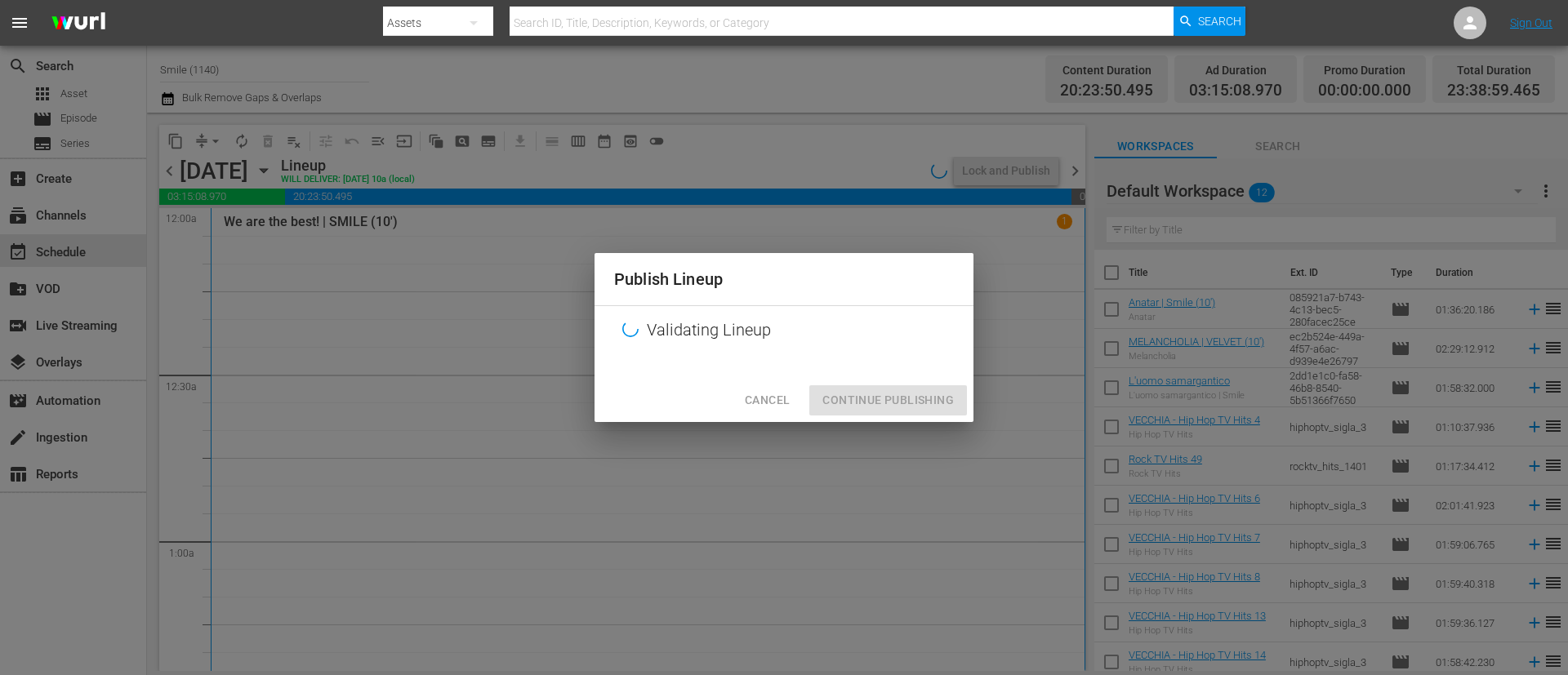
click at [887, 406] on div "Cancel Continue Publishing" at bounding box center [784, 400] width 379 height 43
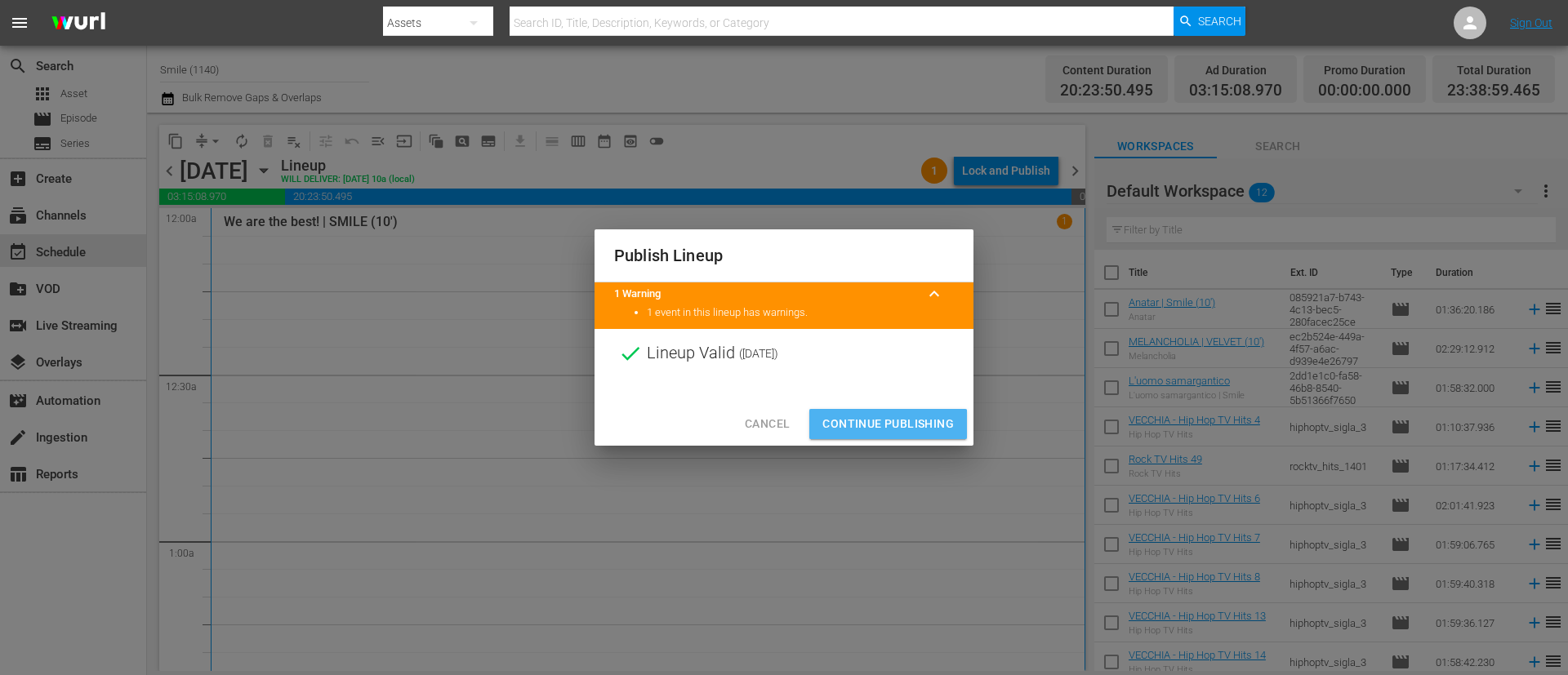
click at [880, 429] on span "Continue Publishing" at bounding box center [888, 424] width 132 height 21
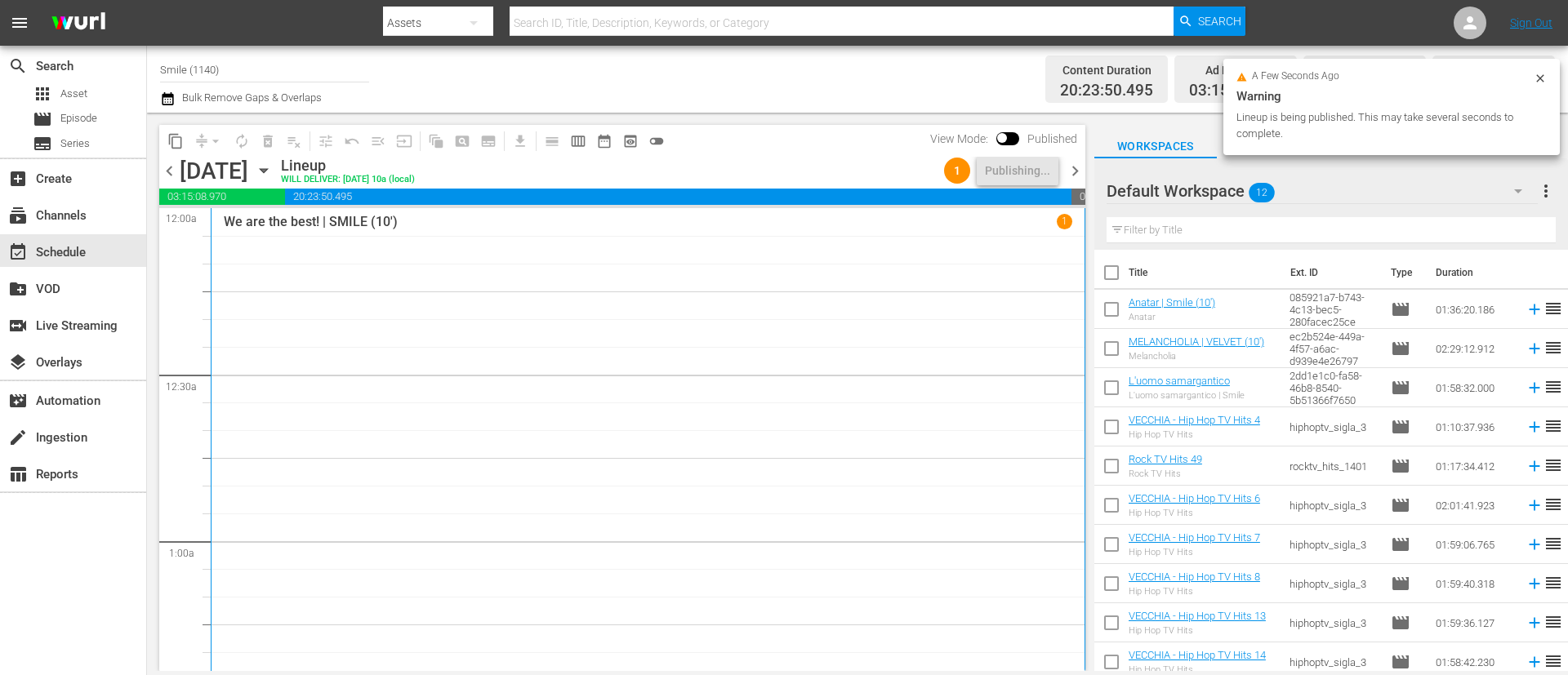
click at [1079, 177] on span "chevron_right" at bounding box center [1075, 171] width 21 height 21
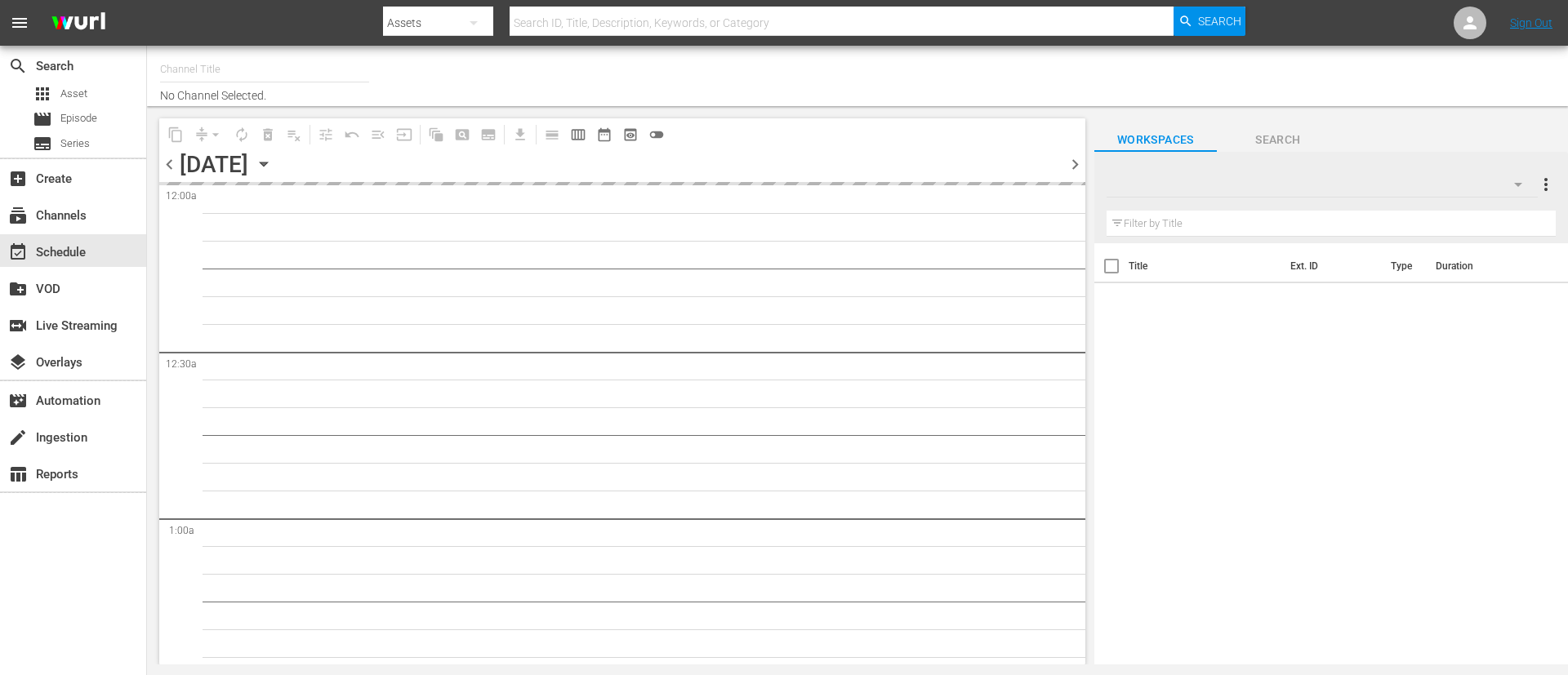
type input "Smile (1140)"
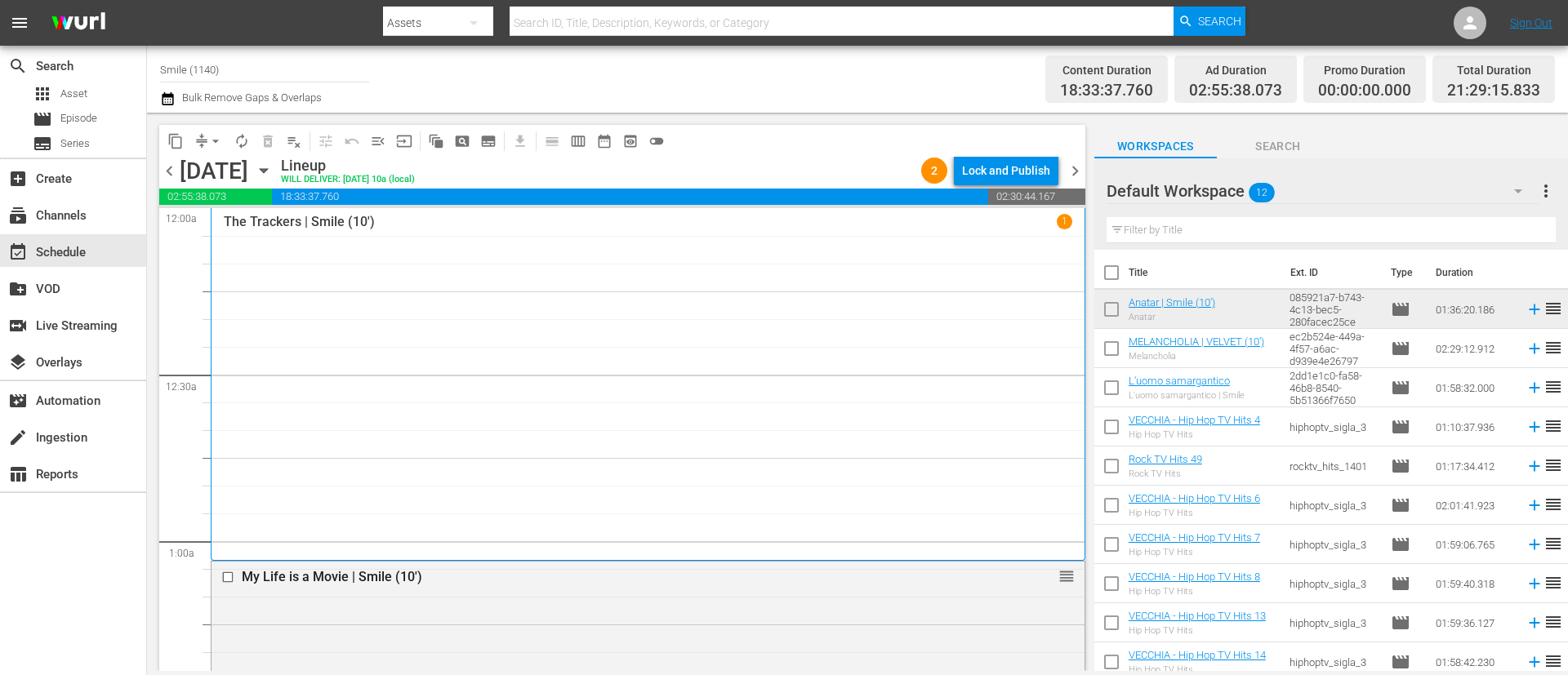
click at [987, 171] on div "Lock and Publish" at bounding box center [1006, 170] width 88 height 29
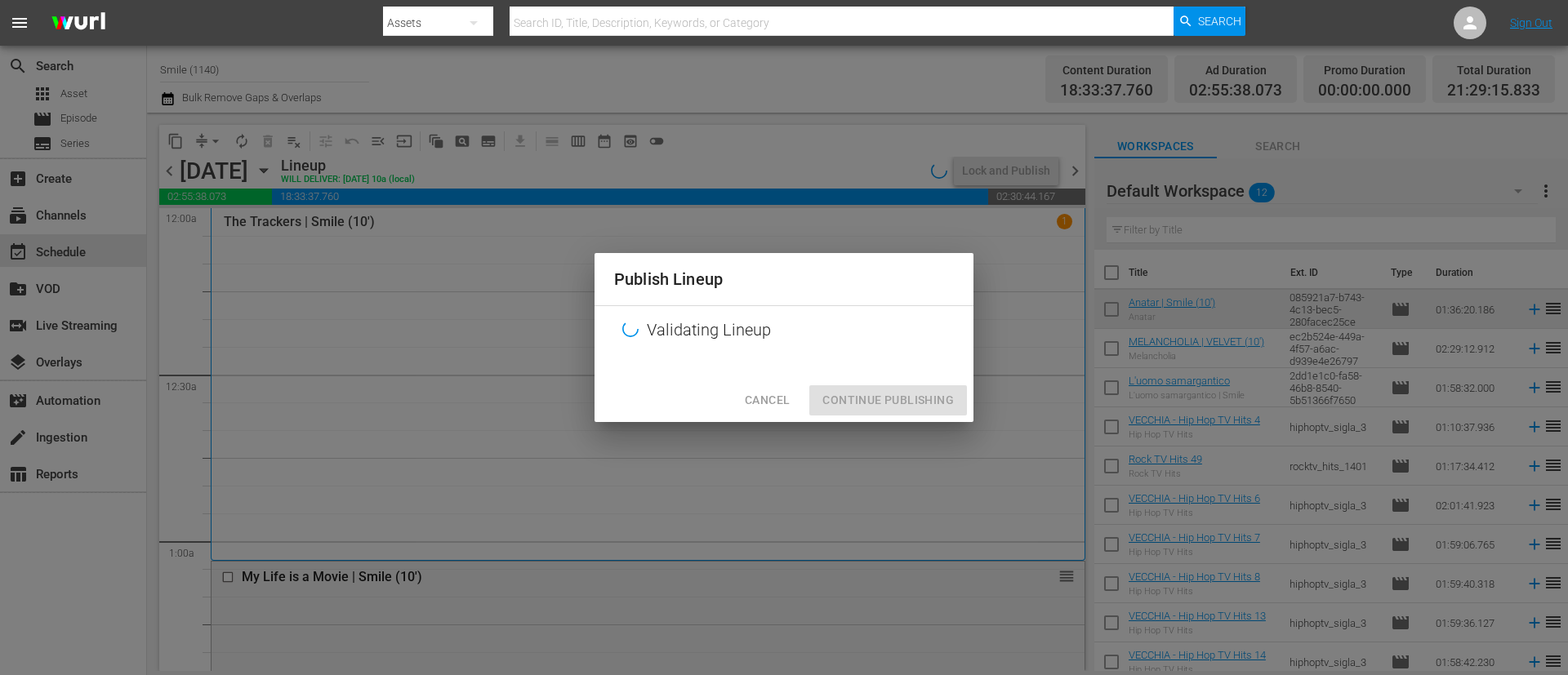
click at [932, 403] on div "Cancel Continue Publishing" at bounding box center [784, 400] width 379 height 43
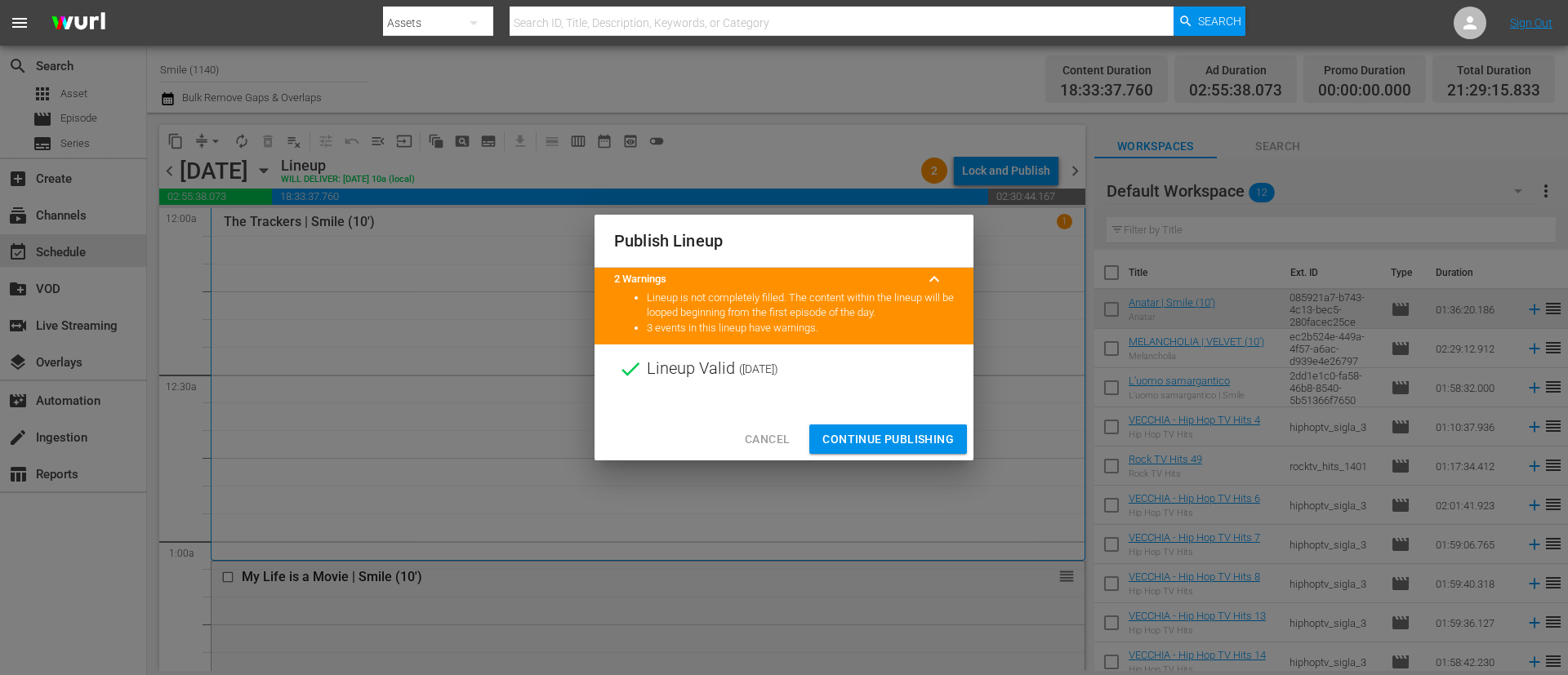
click at [909, 432] on span "Continue Publishing" at bounding box center [888, 440] width 132 height 21
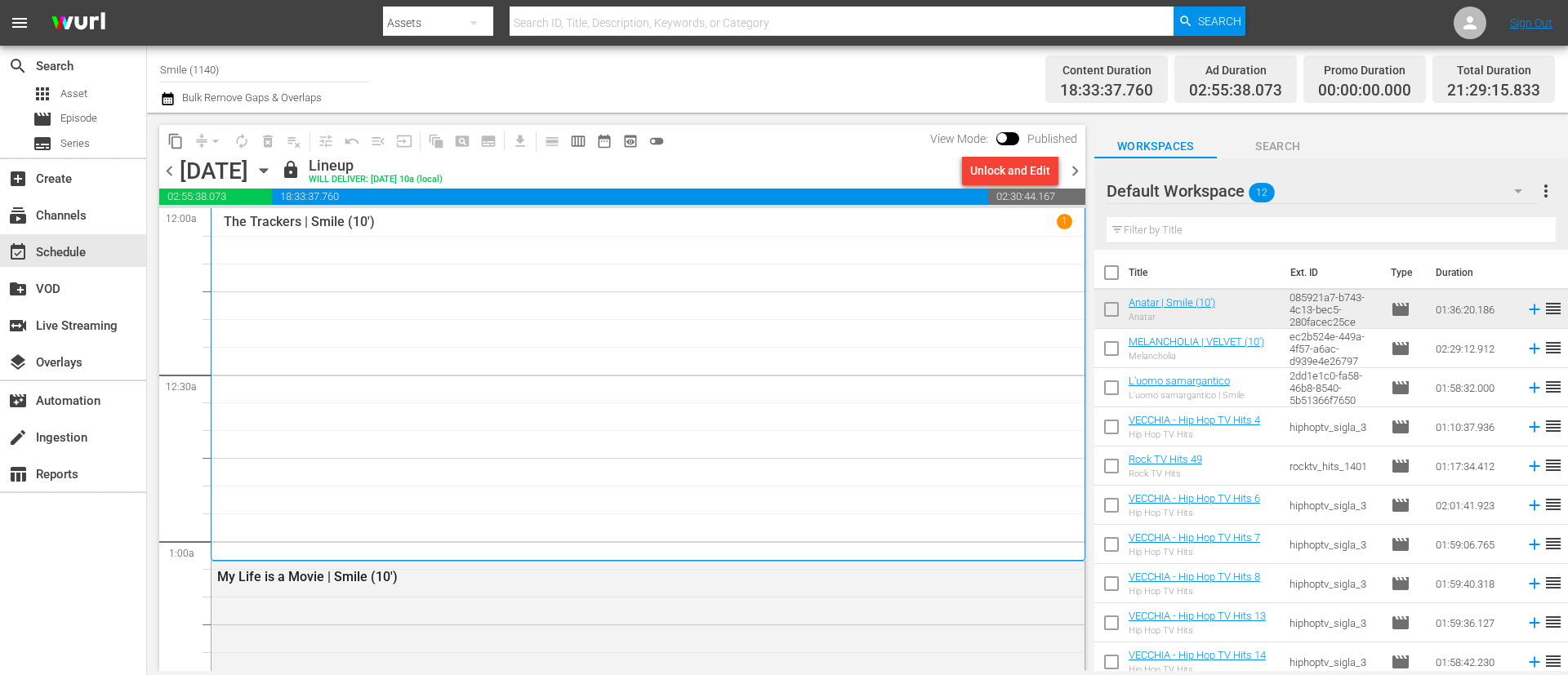
click at [1077, 176] on span "chevron_right" at bounding box center [1075, 171] width 21 height 21
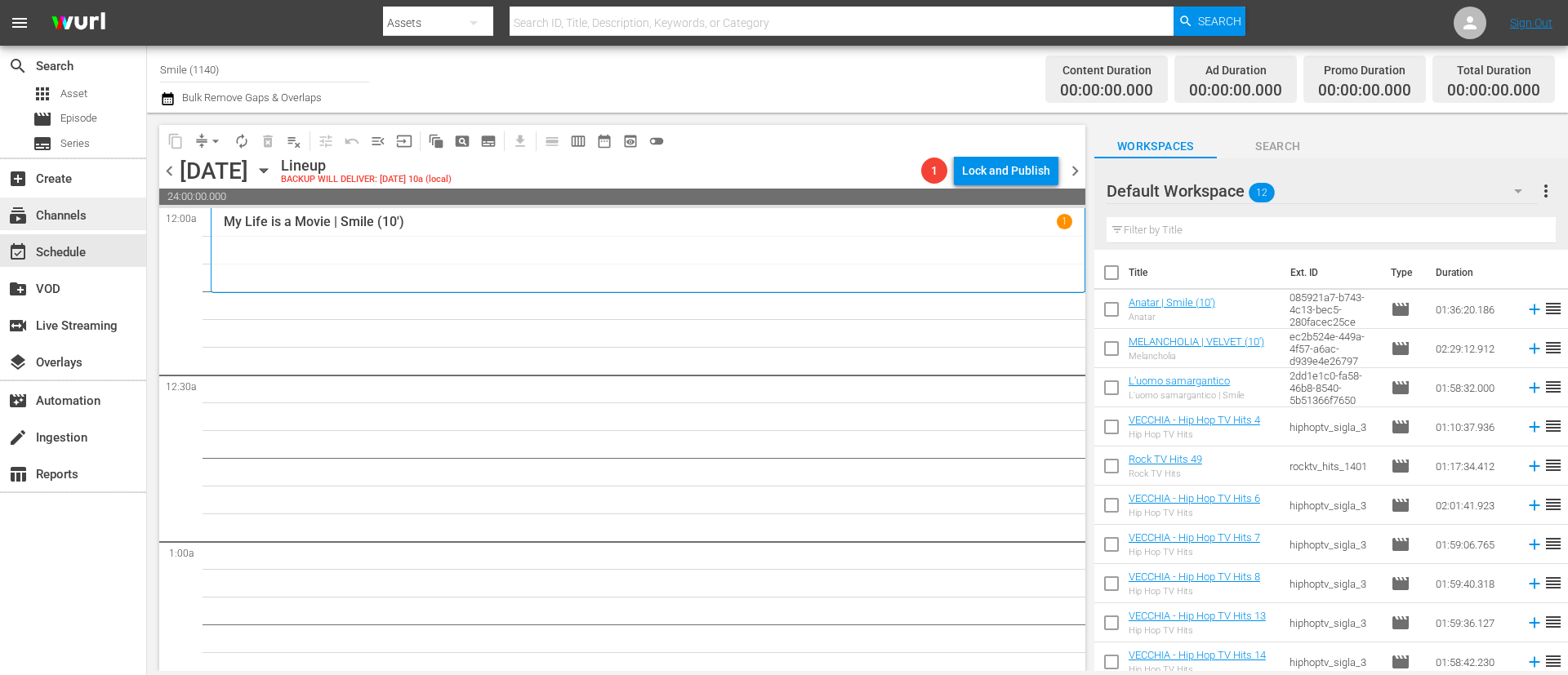
click at [78, 220] on div "subscriptions Channels" at bounding box center [46, 213] width 91 height 15
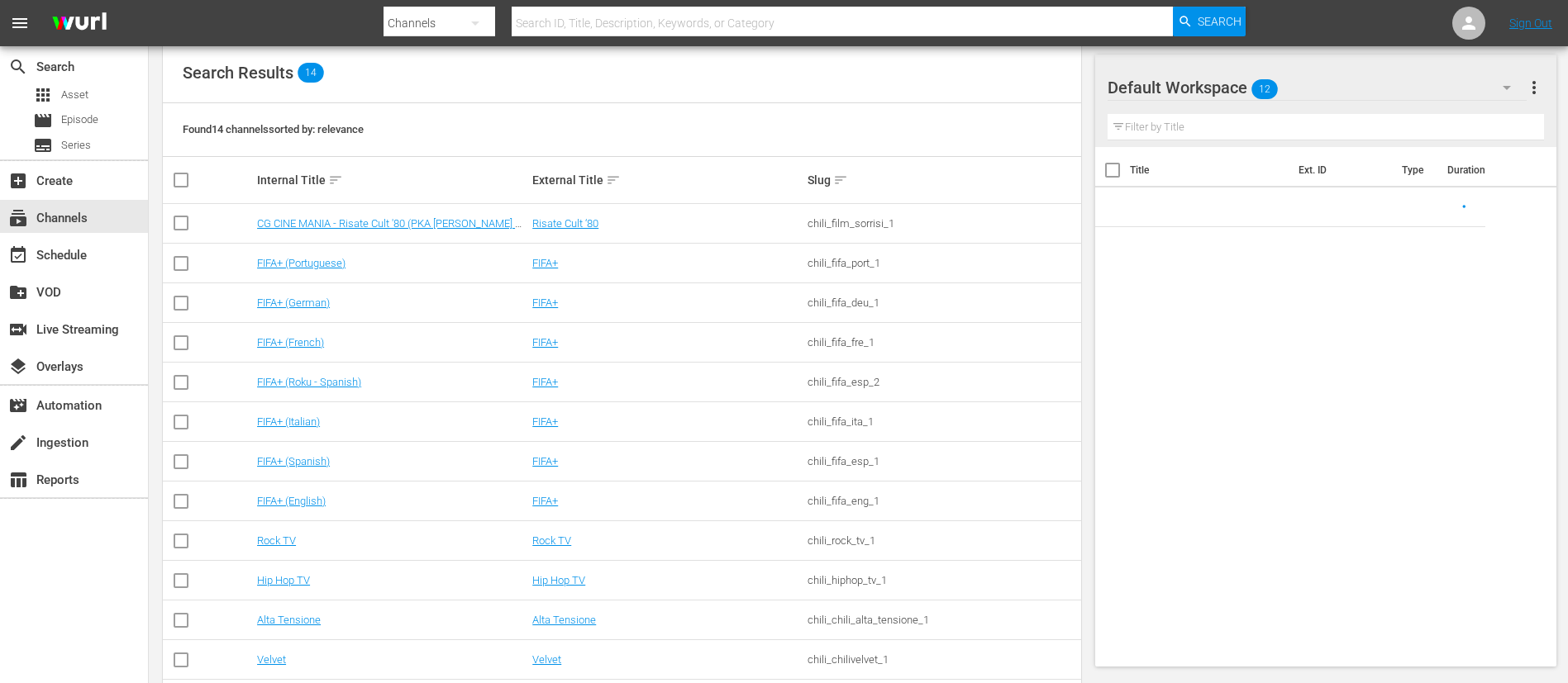
scroll to position [277, 0]
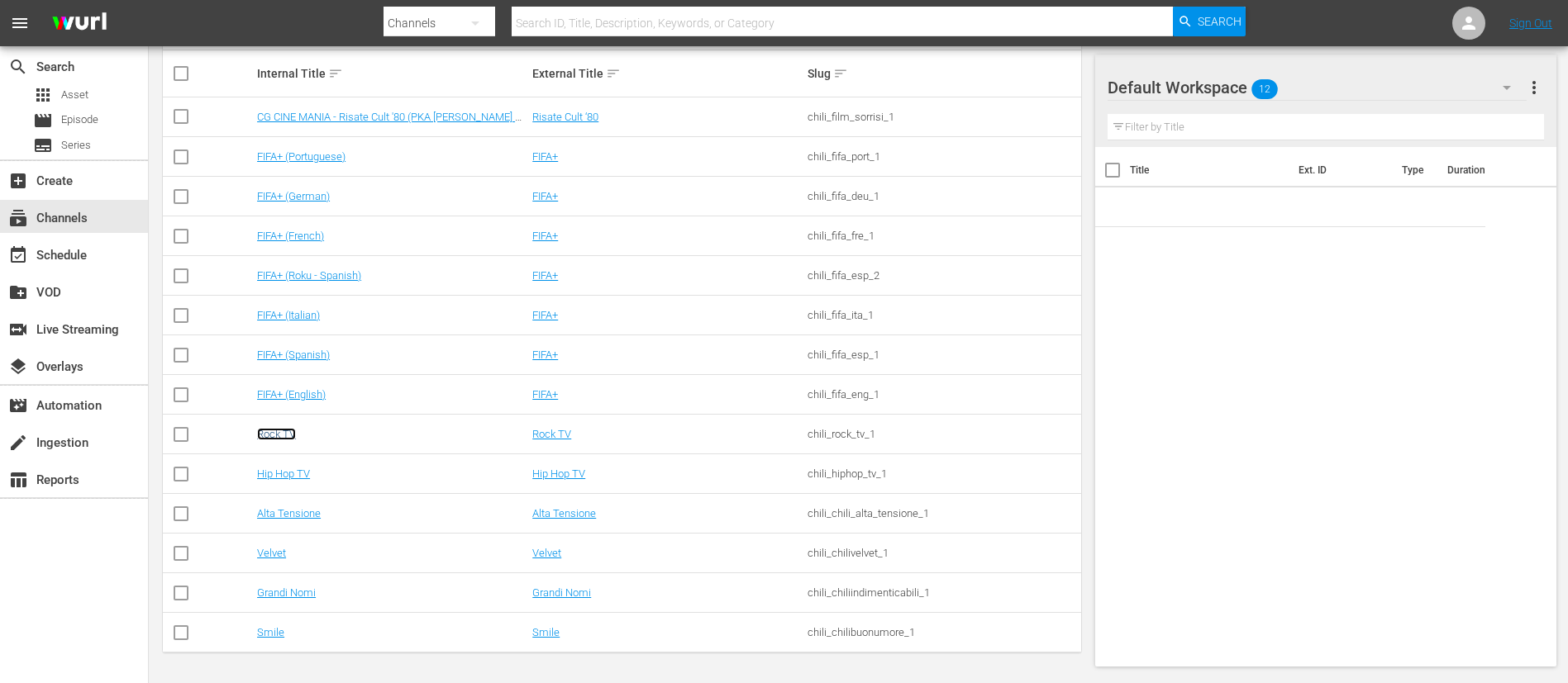
click at [271, 429] on link "Rock TV" at bounding box center [276, 434] width 39 height 12
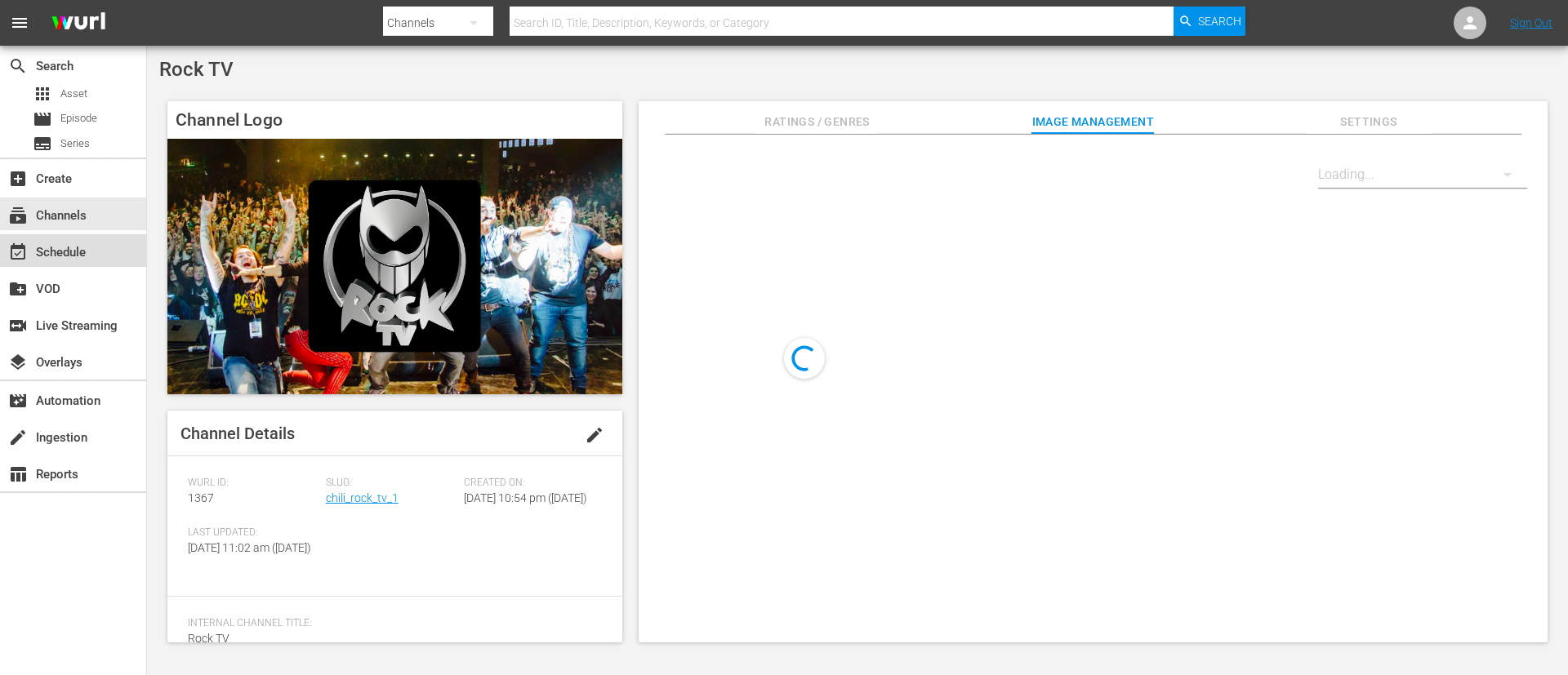
click at [71, 255] on div "event_available Schedule" at bounding box center [46, 250] width 91 height 15
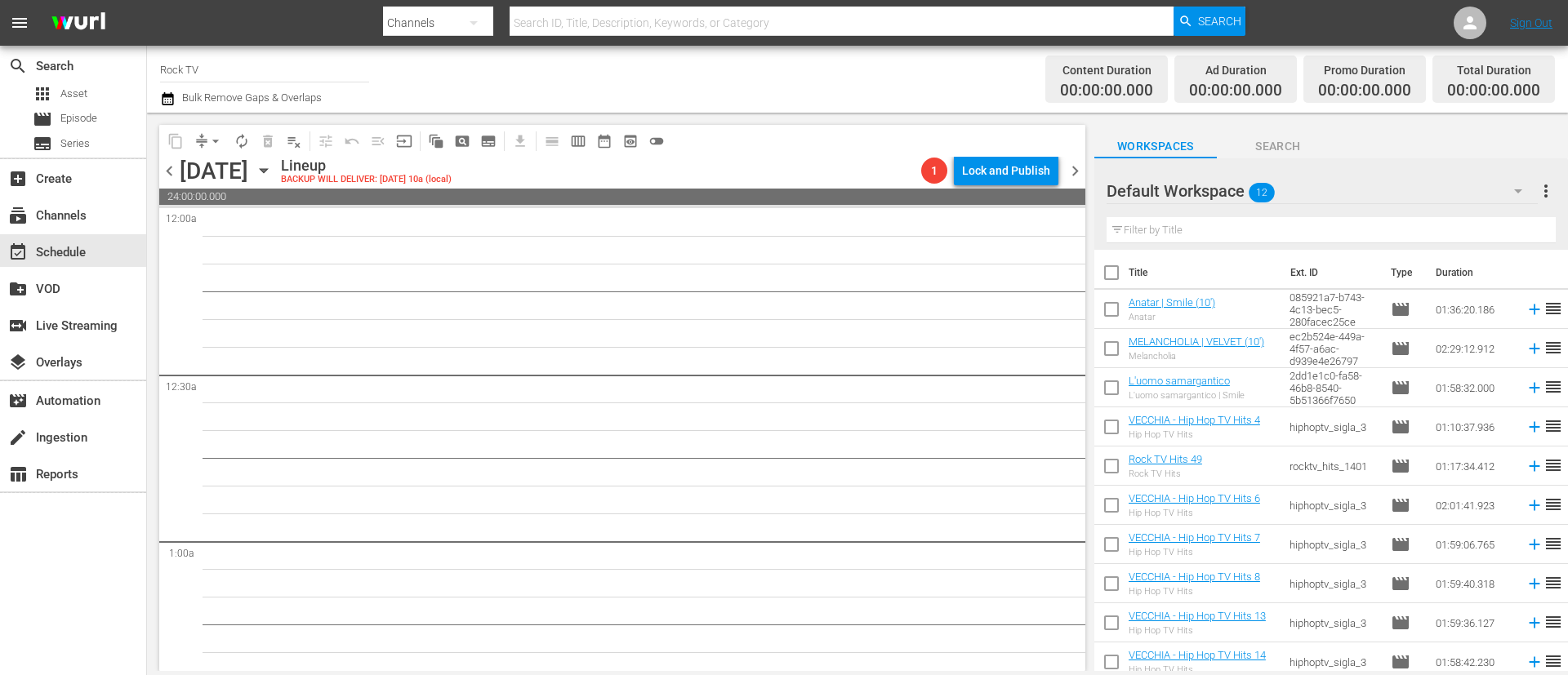
click at [171, 176] on span "chevron_left" at bounding box center [170, 171] width 21 height 21
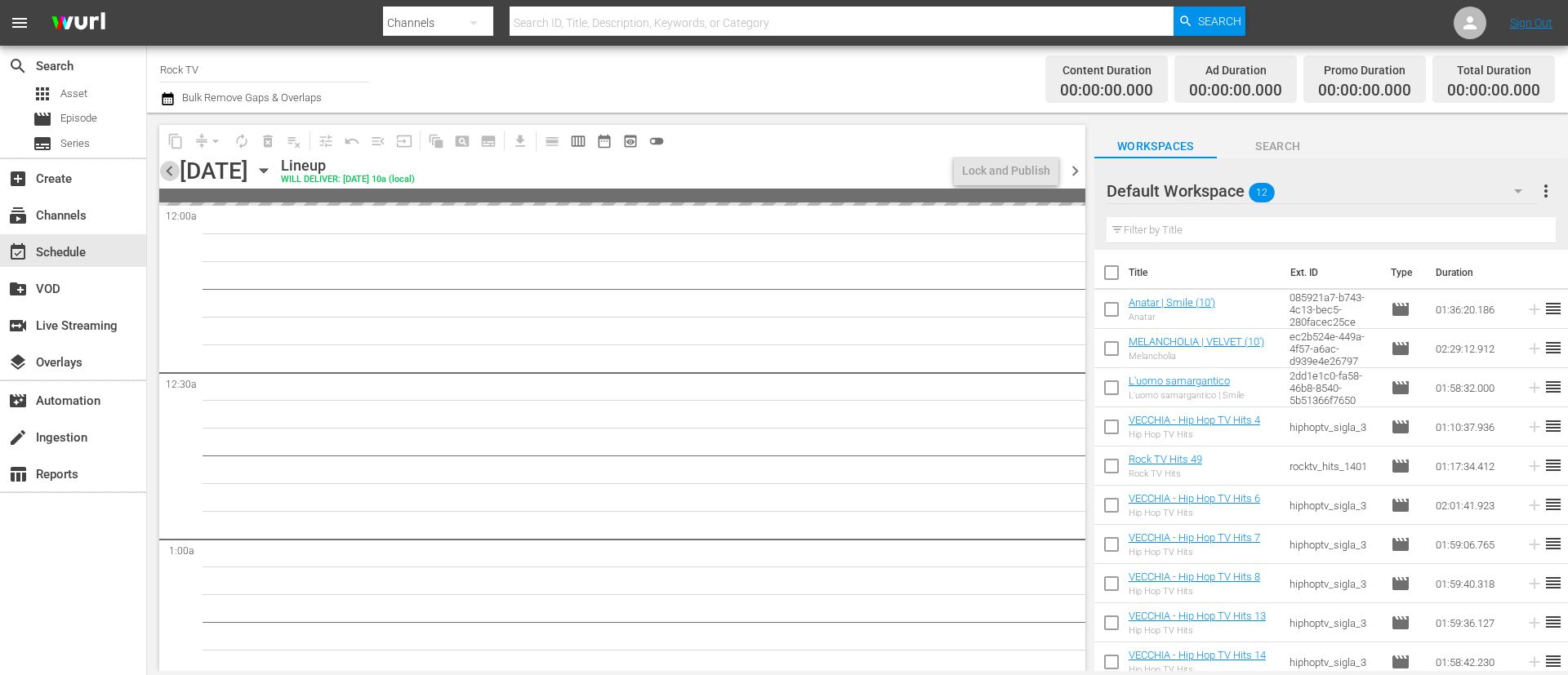
click at [165, 176] on span "chevron_left" at bounding box center [170, 171] width 21 height 21
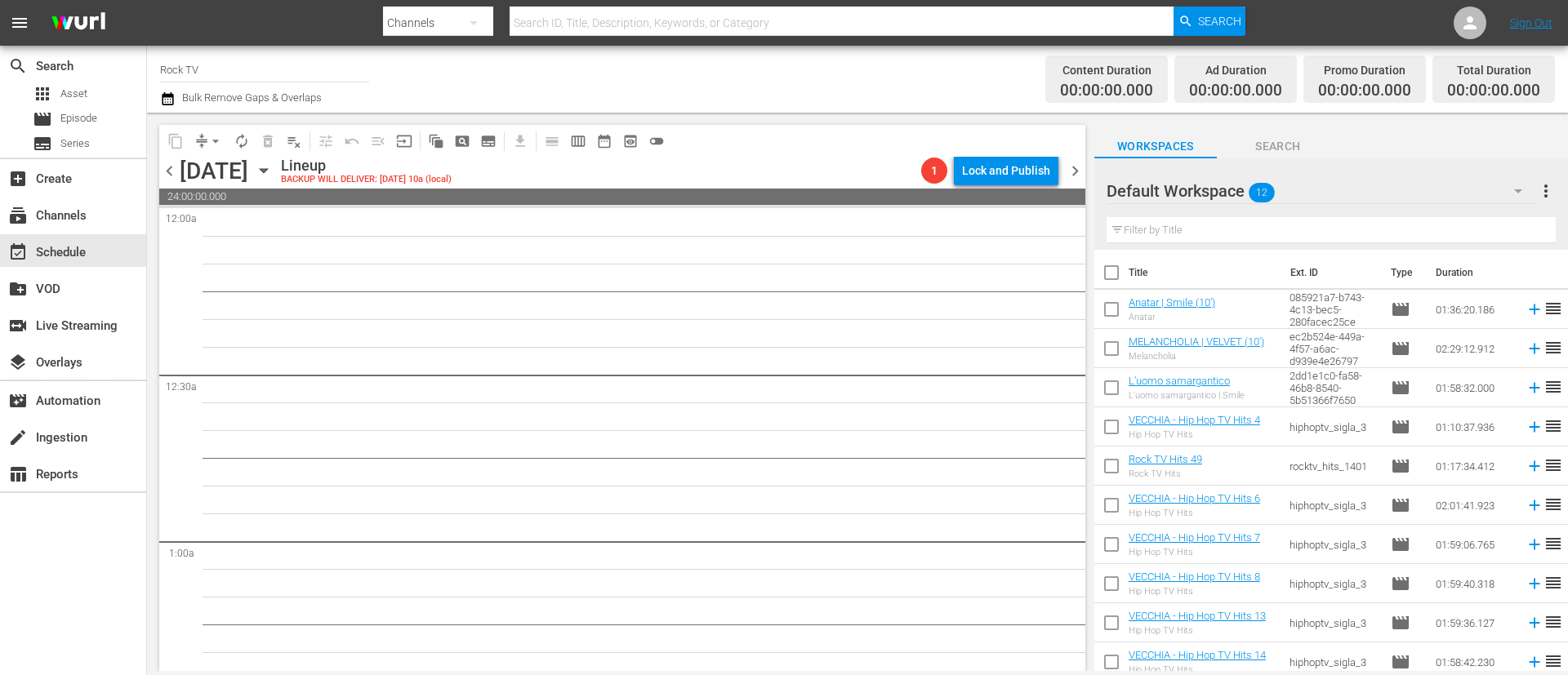
click at [170, 170] on span "chevron_left" at bounding box center [170, 171] width 21 height 21
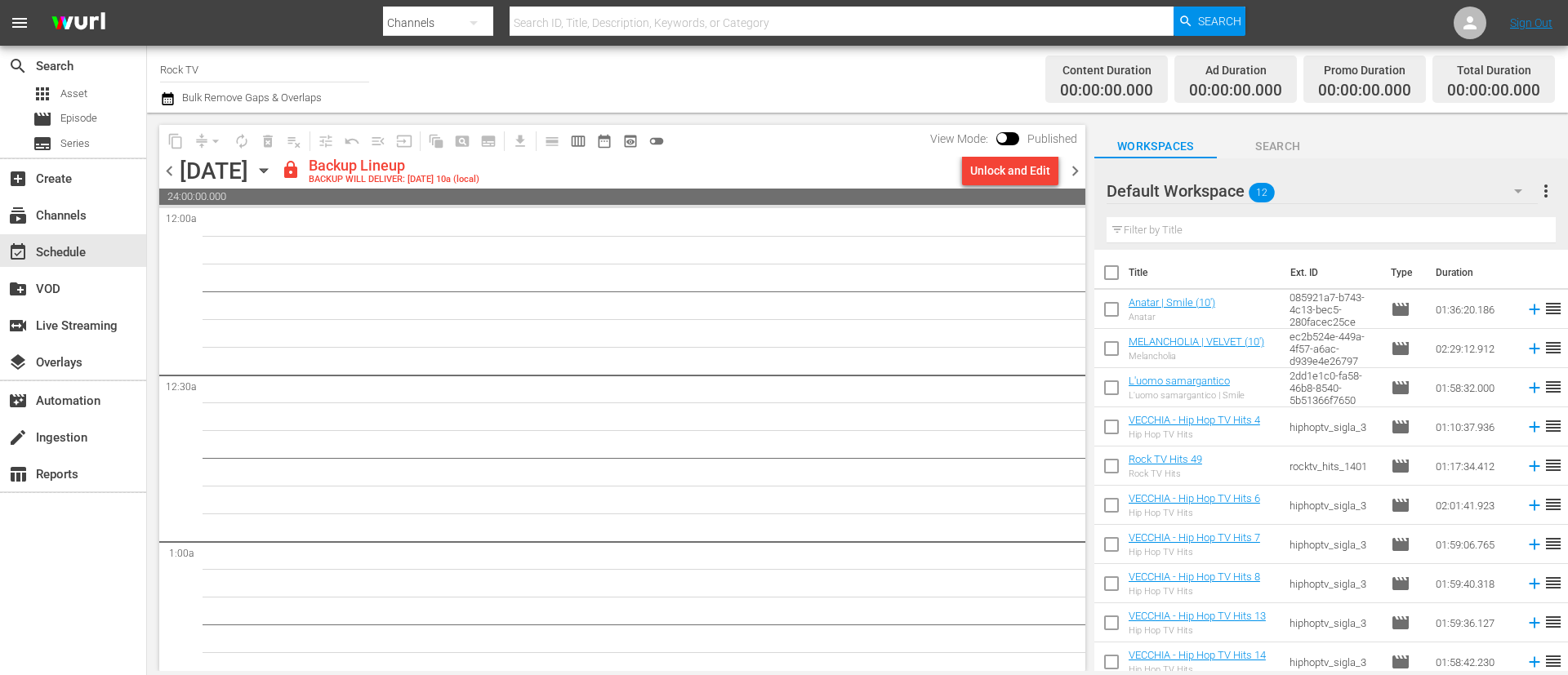
click at [1007, 168] on div "Unlock and Edit" at bounding box center [1010, 170] width 80 height 29
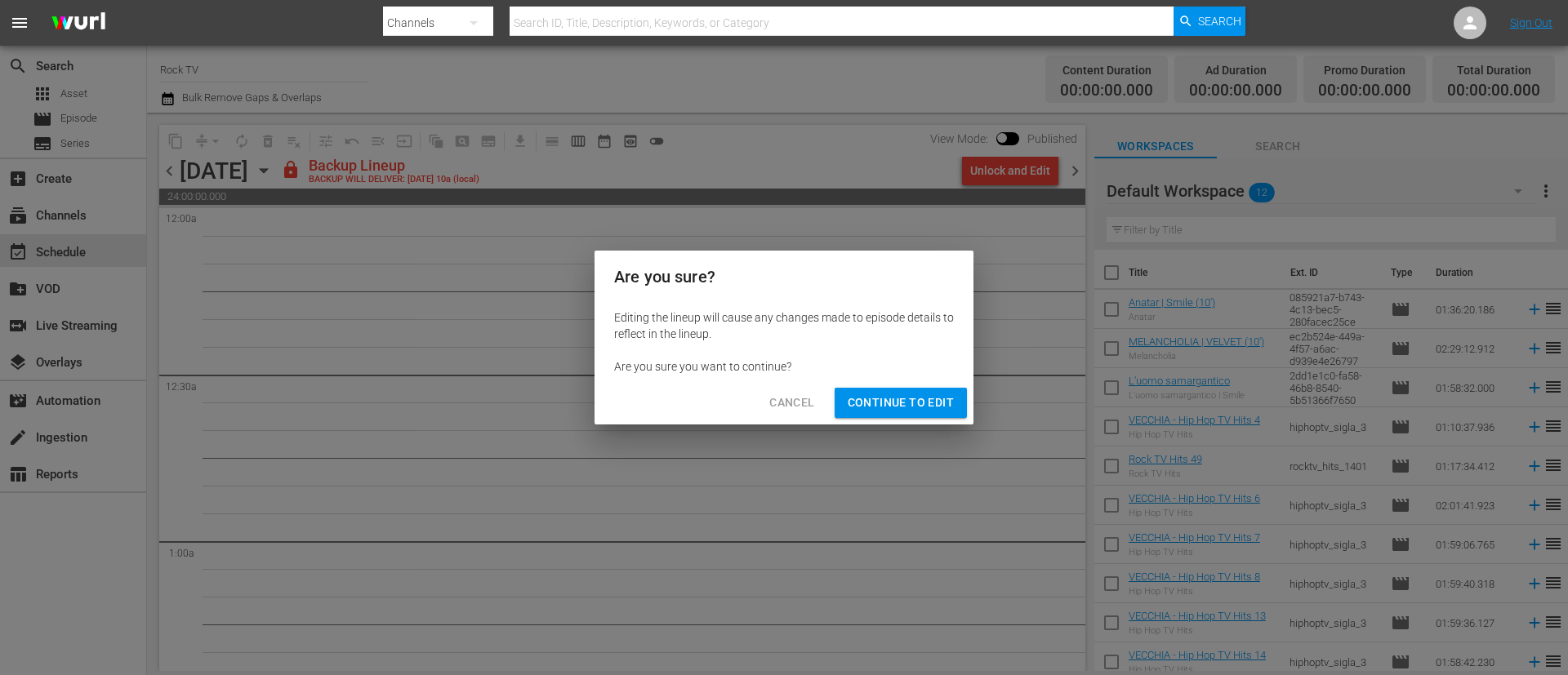
click at [936, 401] on span "Continue to Edit" at bounding box center [900, 403] width 106 height 21
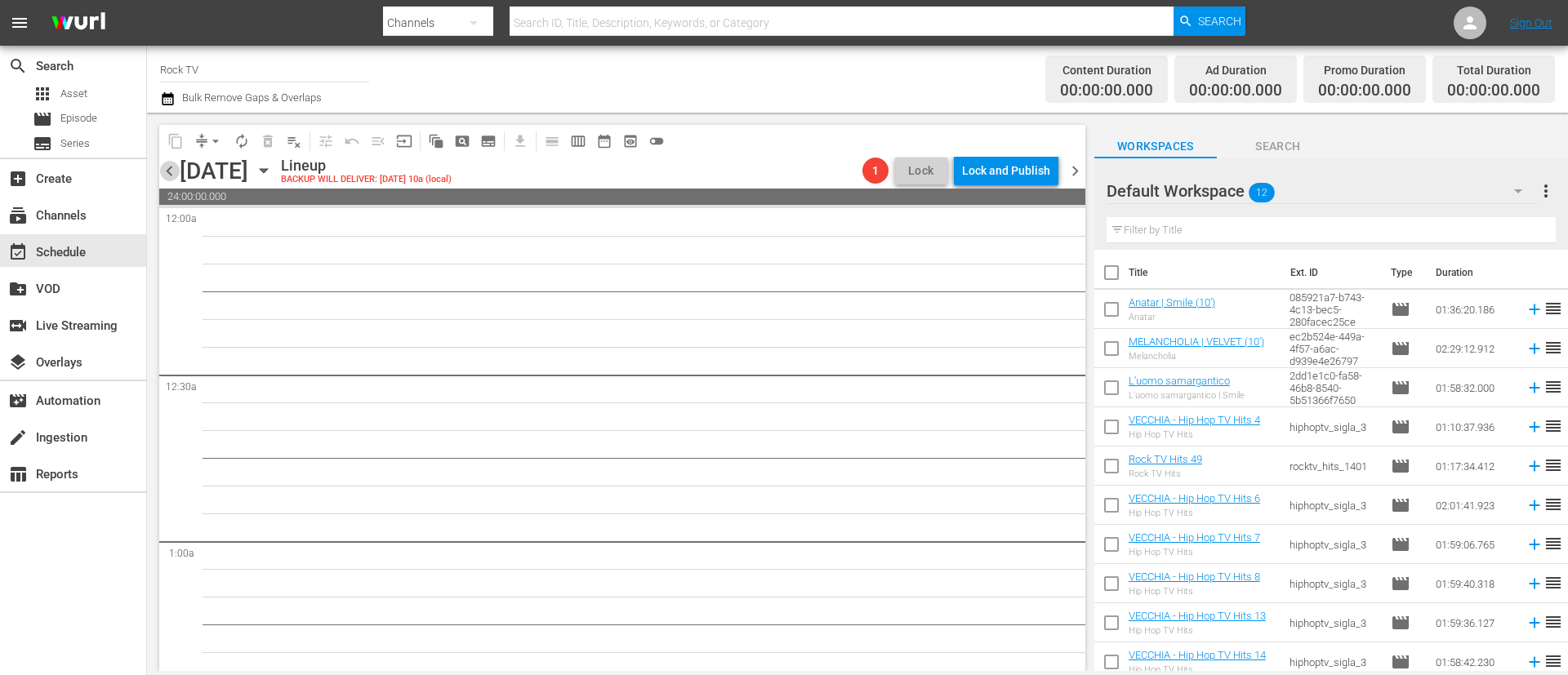
click at [167, 176] on span "chevron_left" at bounding box center [170, 171] width 21 height 21
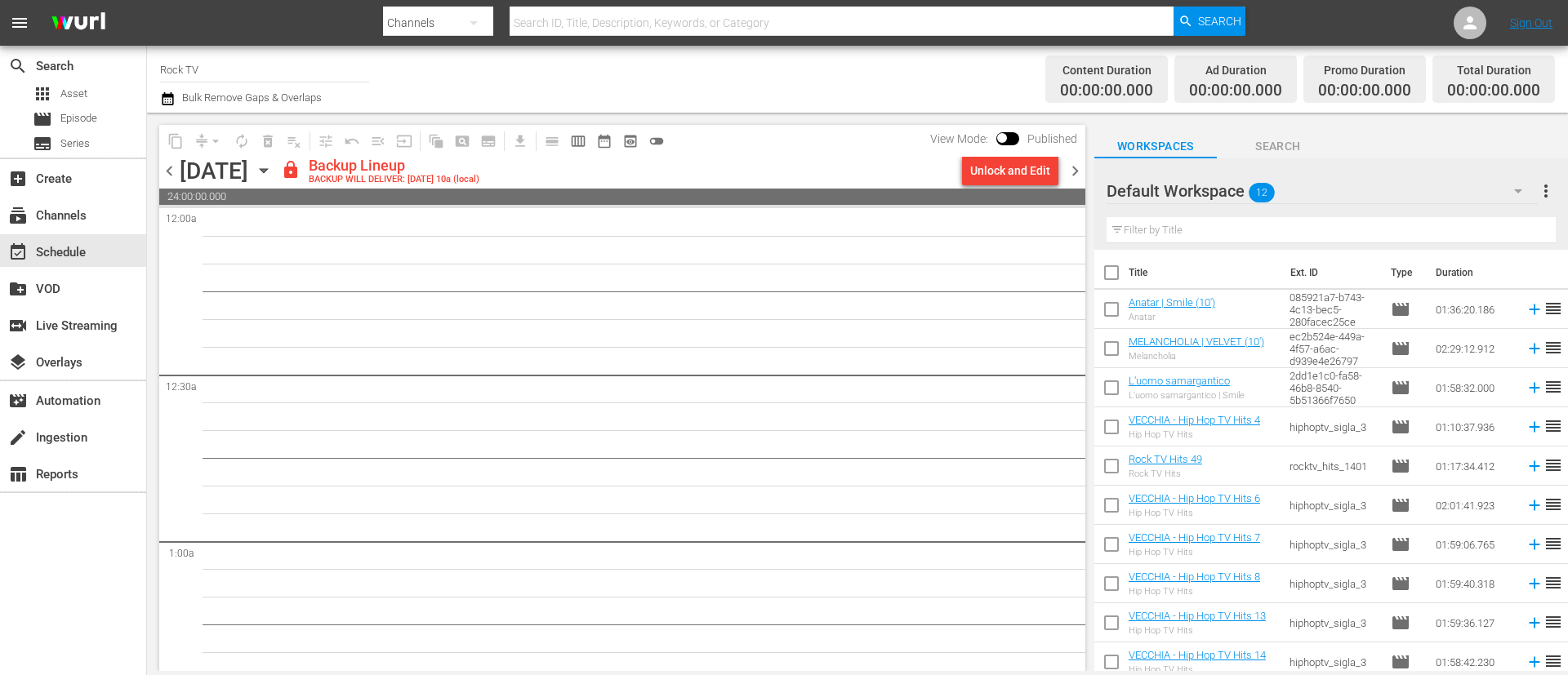
click at [1012, 174] on div "Unlock and Edit" at bounding box center [1010, 170] width 80 height 29
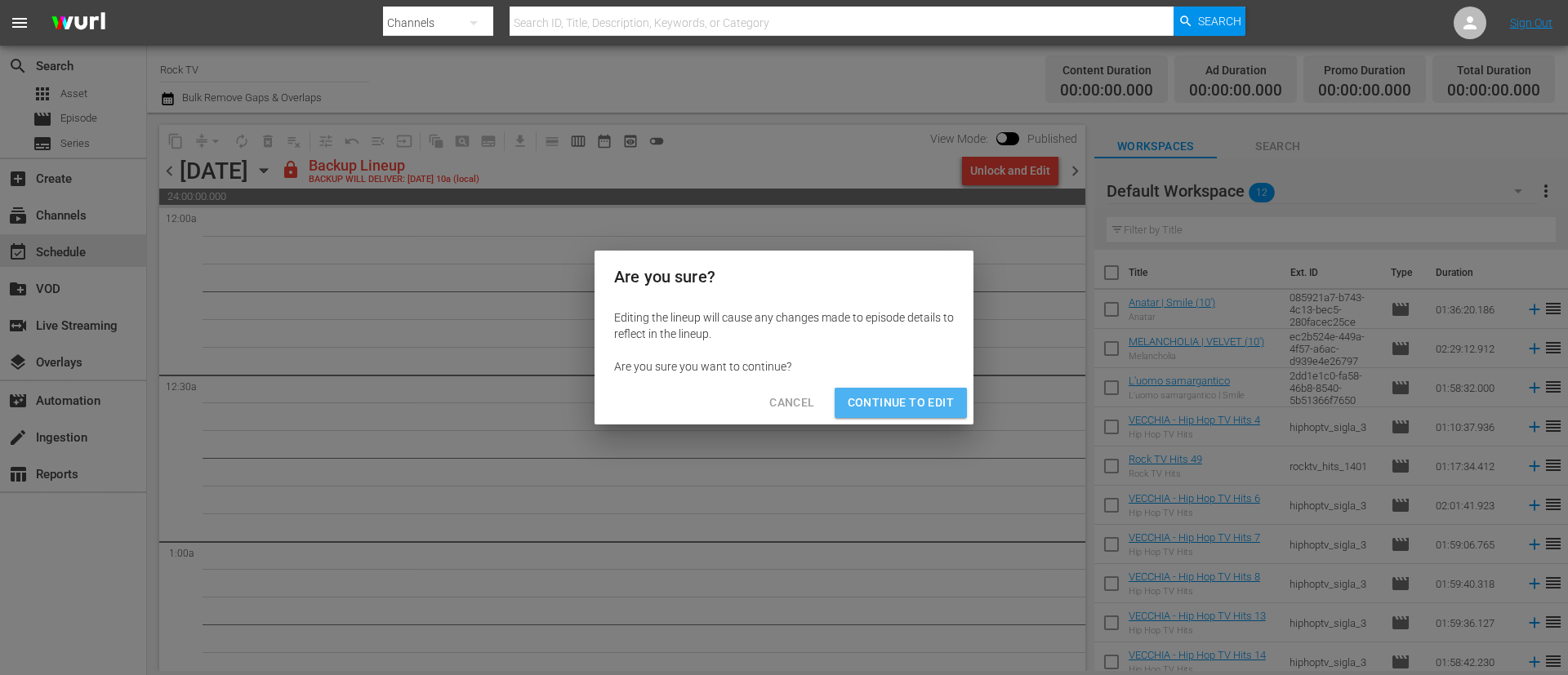
click at [918, 408] on span "Continue to Edit" at bounding box center [900, 403] width 106 height 21
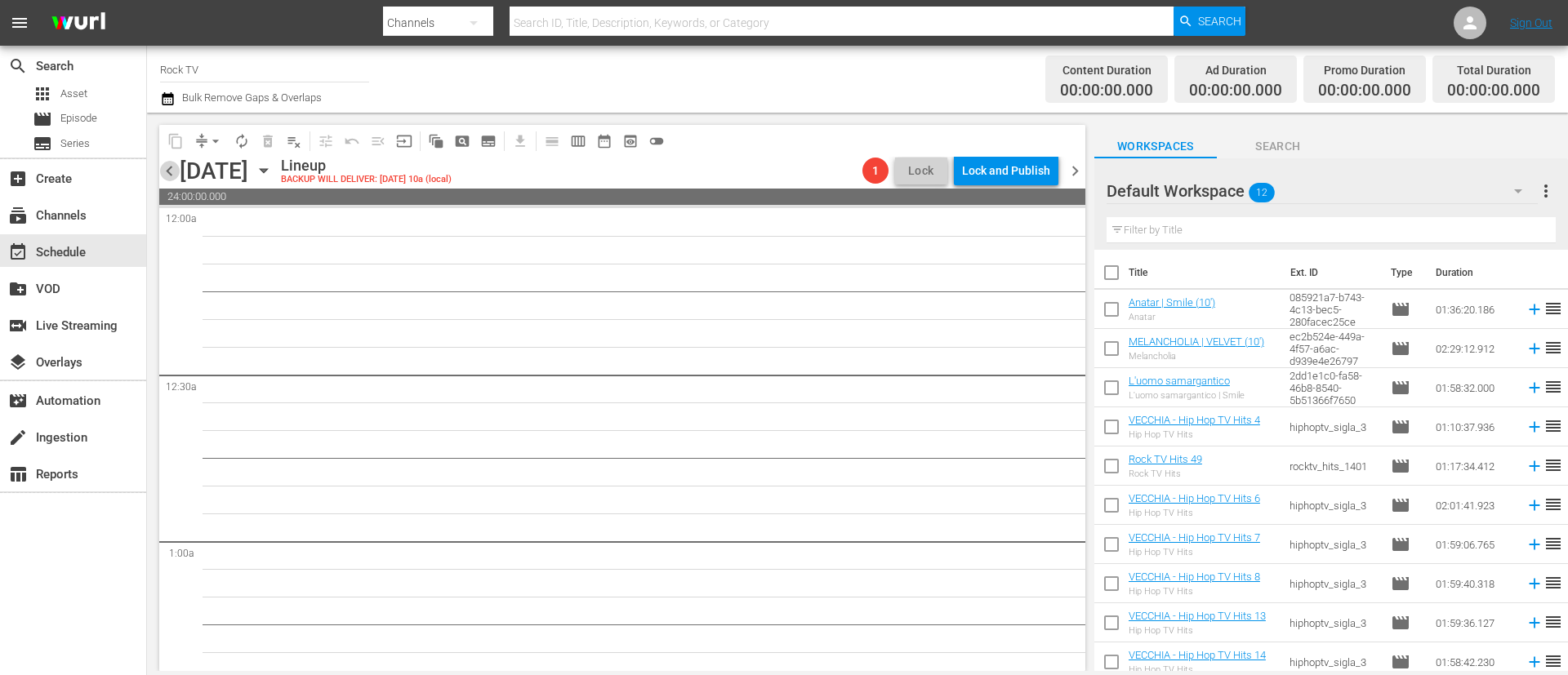
click at [168, 169] on span "chevron_left" at bounding box center [170, 171] width 21 height 21
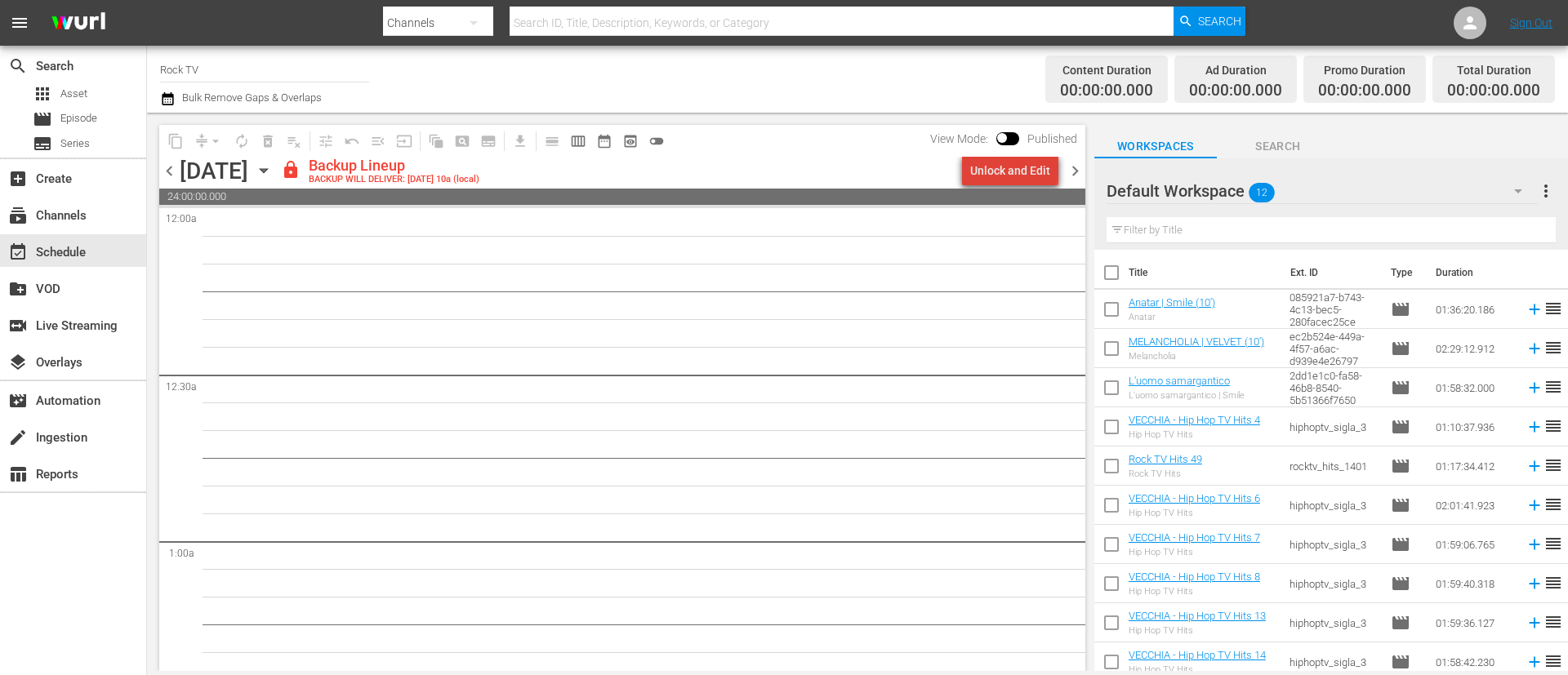
click at [1017, 168] on div "Unlock and Edit" at bounding box center [1010, 170] width 80 height 29
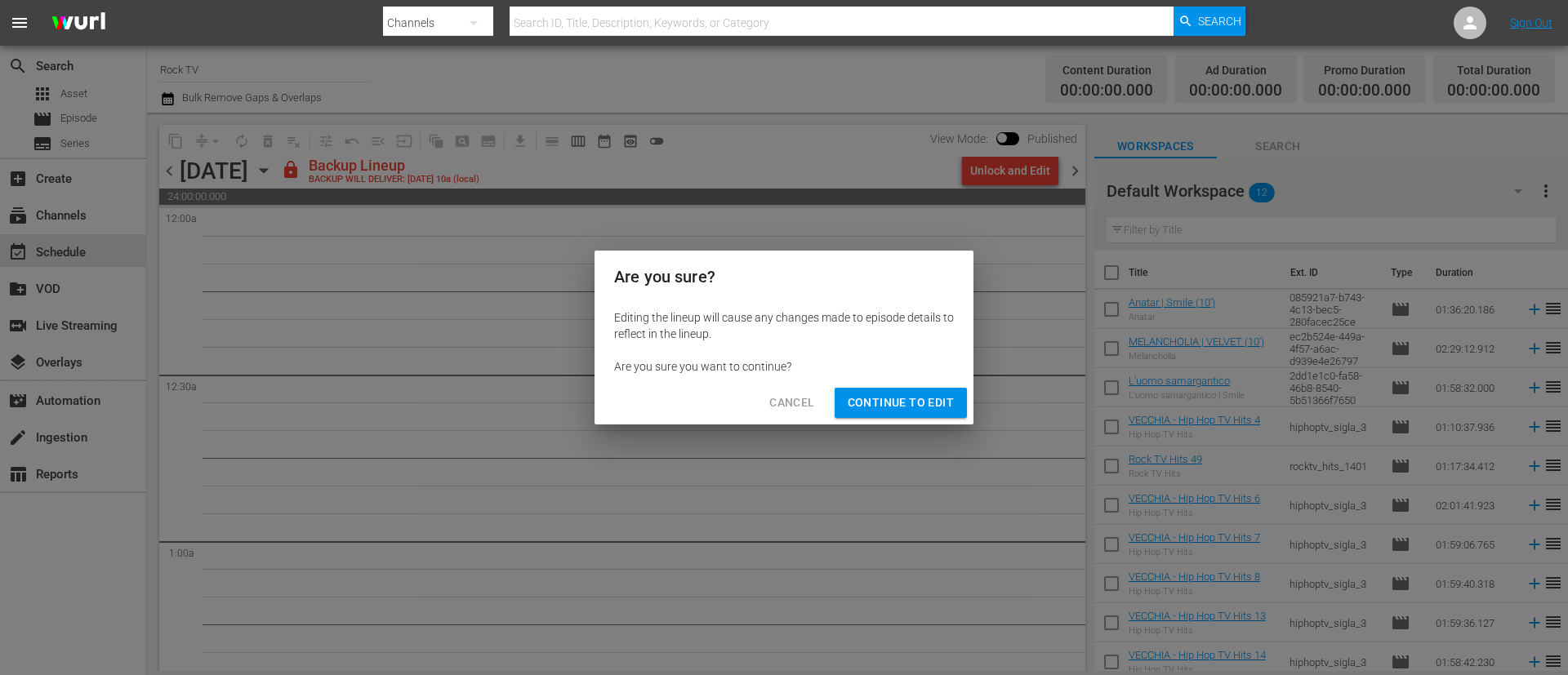
click at [912, 412] on span "Continue to Edit" at bounding box center [900, 403] width 106 height 21
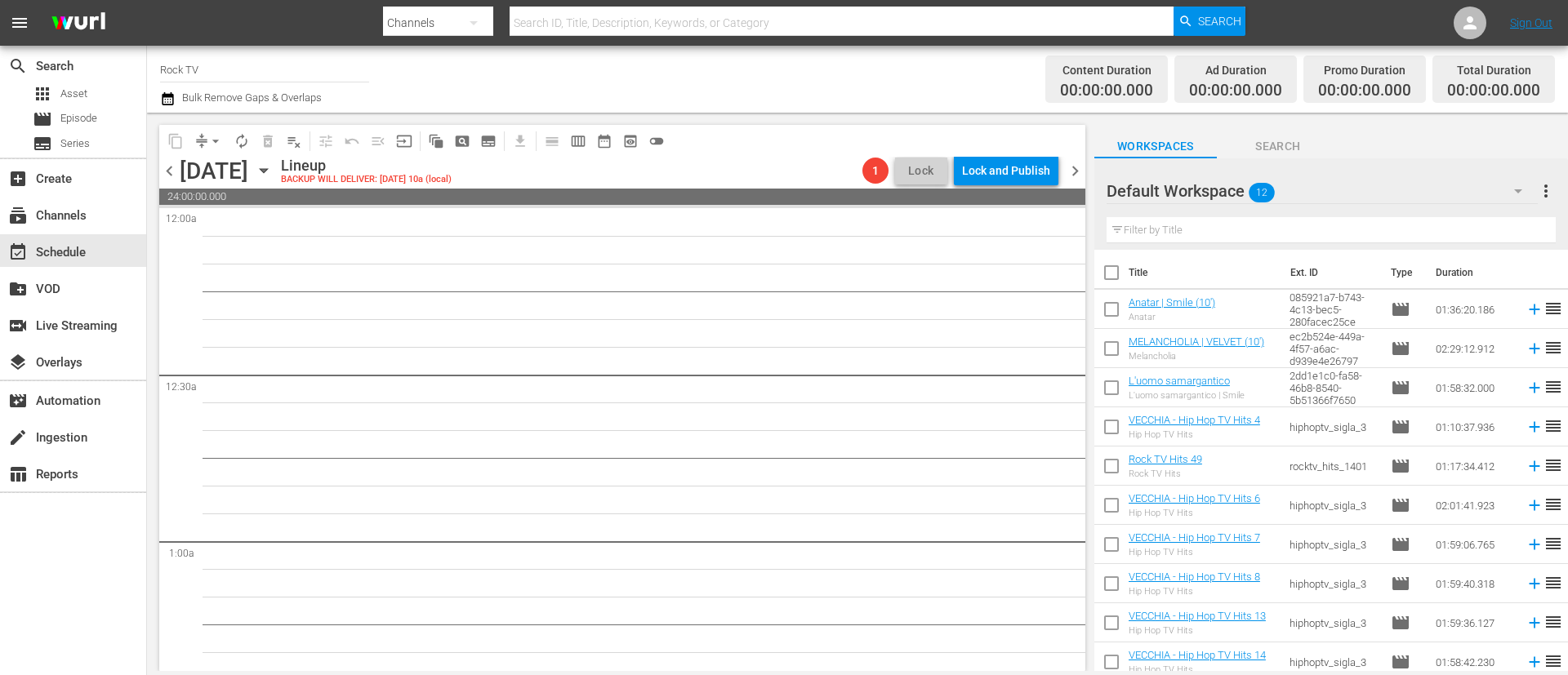
click at [169, 165] on span "chevron_left" at bounding box center [170, 171] width 21 height 21
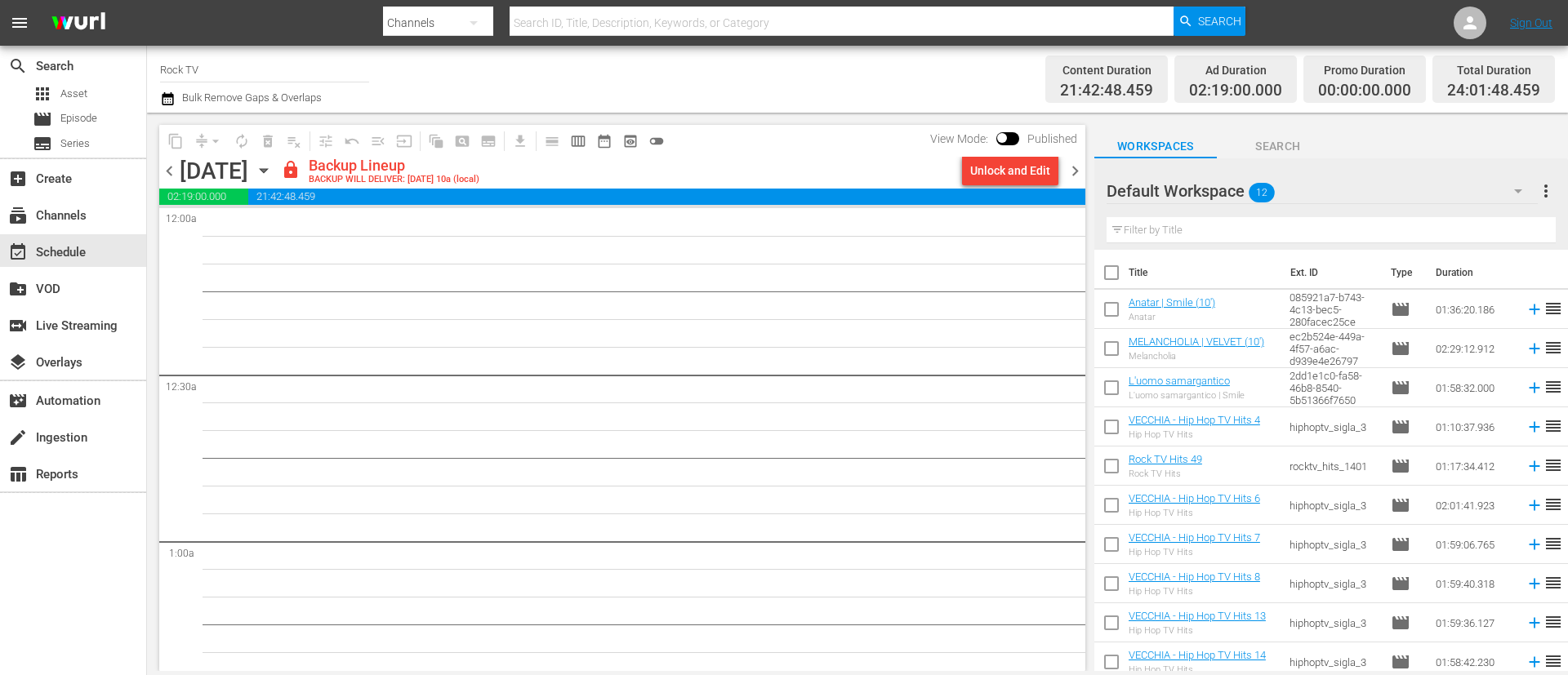
click at [1024, 165] on div "Unlock and Edit" at bounding box center [1010, 170] width 80 height 29
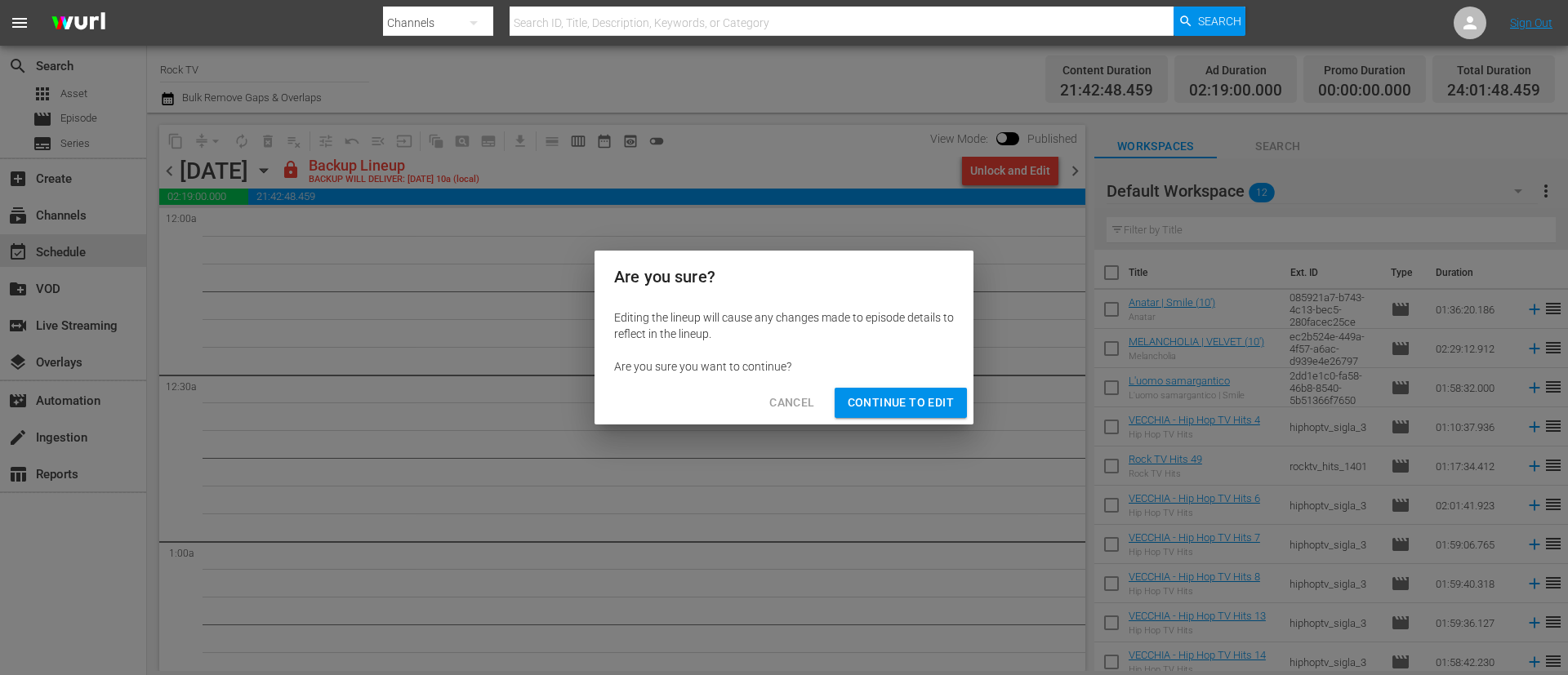
click at [891, 403] on span "Continue to Edit" at bounding box center [900, 403] width 106 height 21
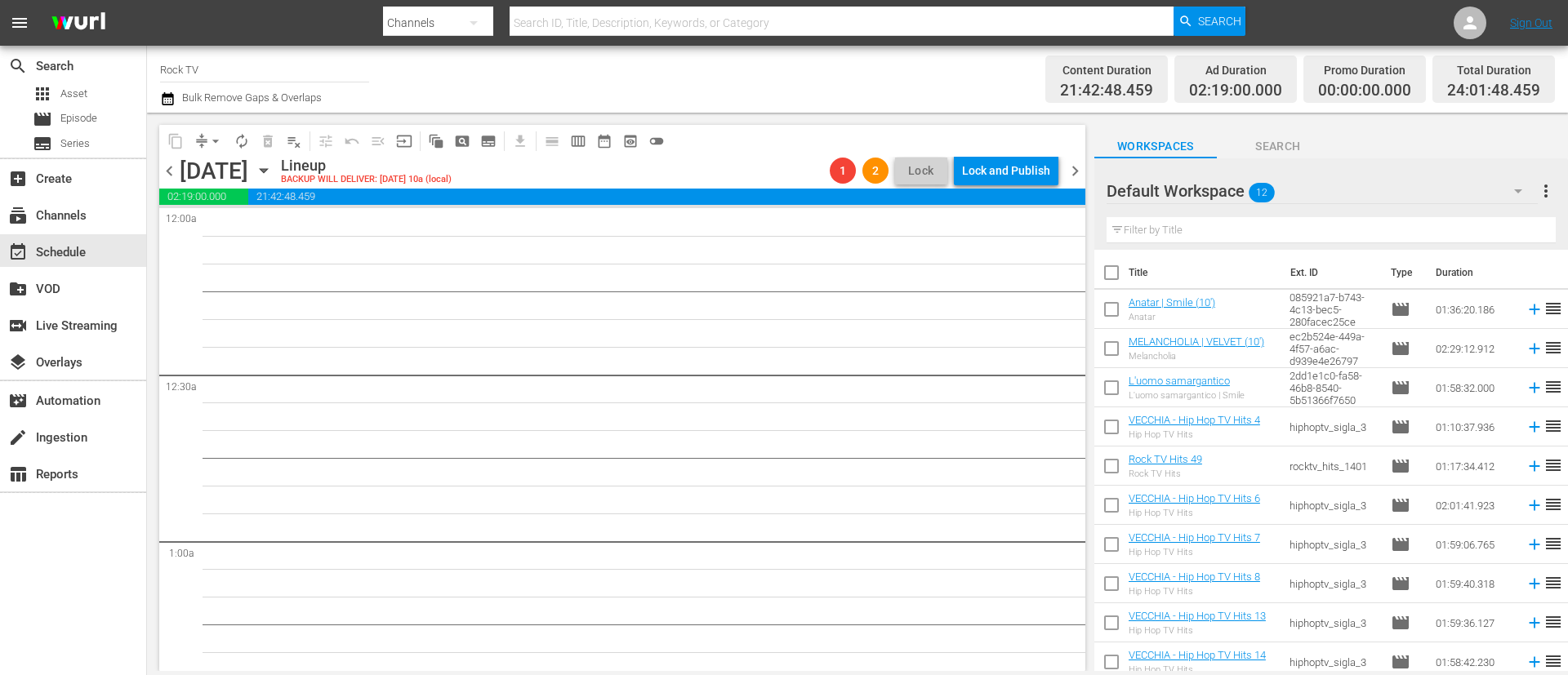
click at [174, 167] on span "chevron_left" at bounding box center [170, 171] width 21 height 21
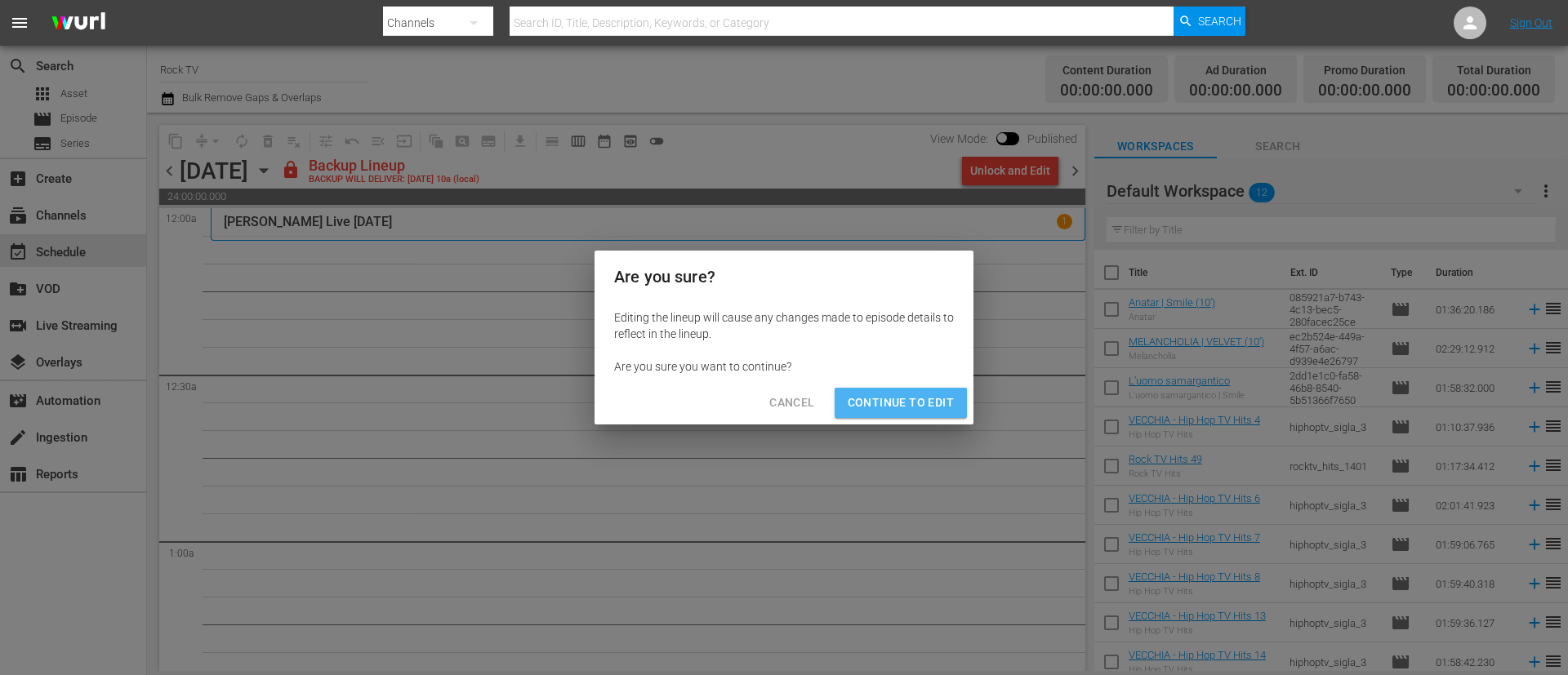
click at [914, 417] on button "Continue to Edit" at bounding box center [901, 402] width 133 height 30
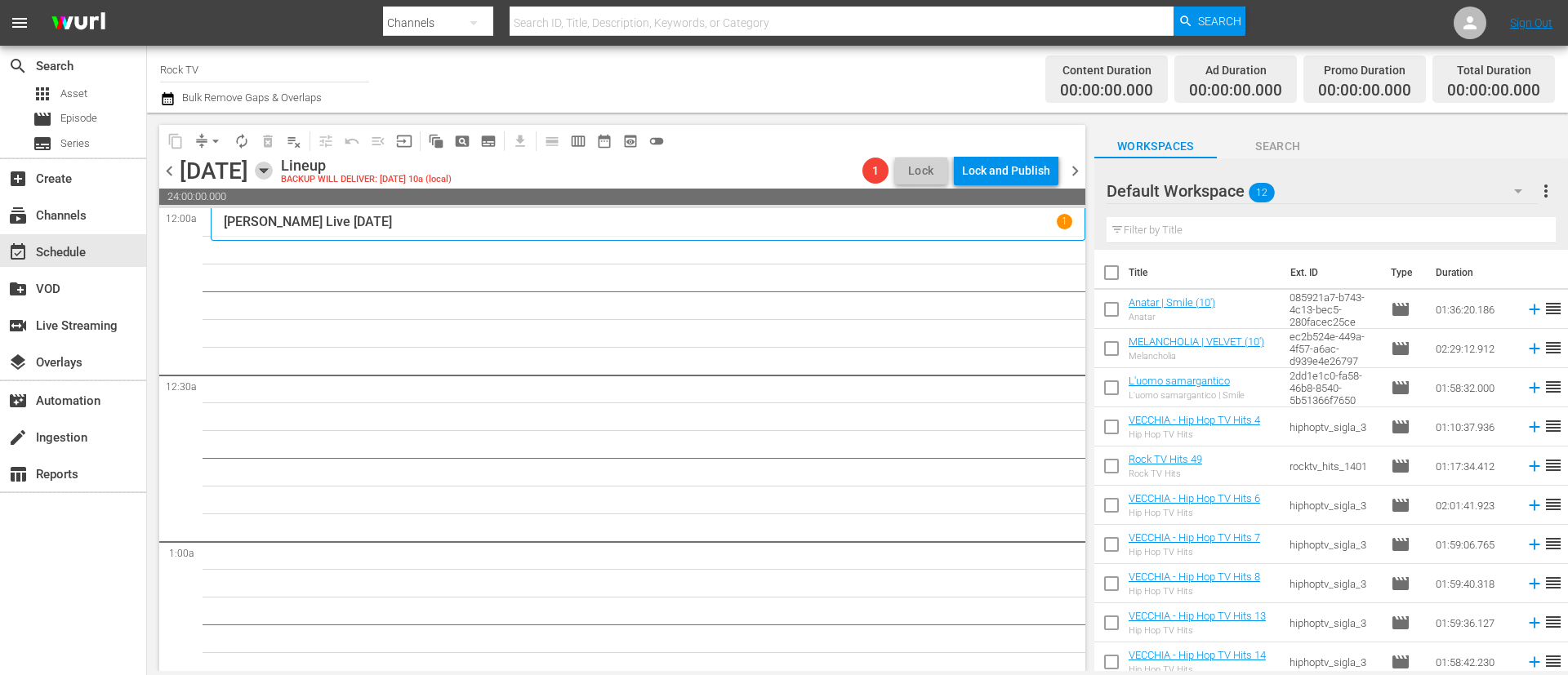
click at [273, 166] on icon "button" at bounding box center [264, 170] width 18 height 18
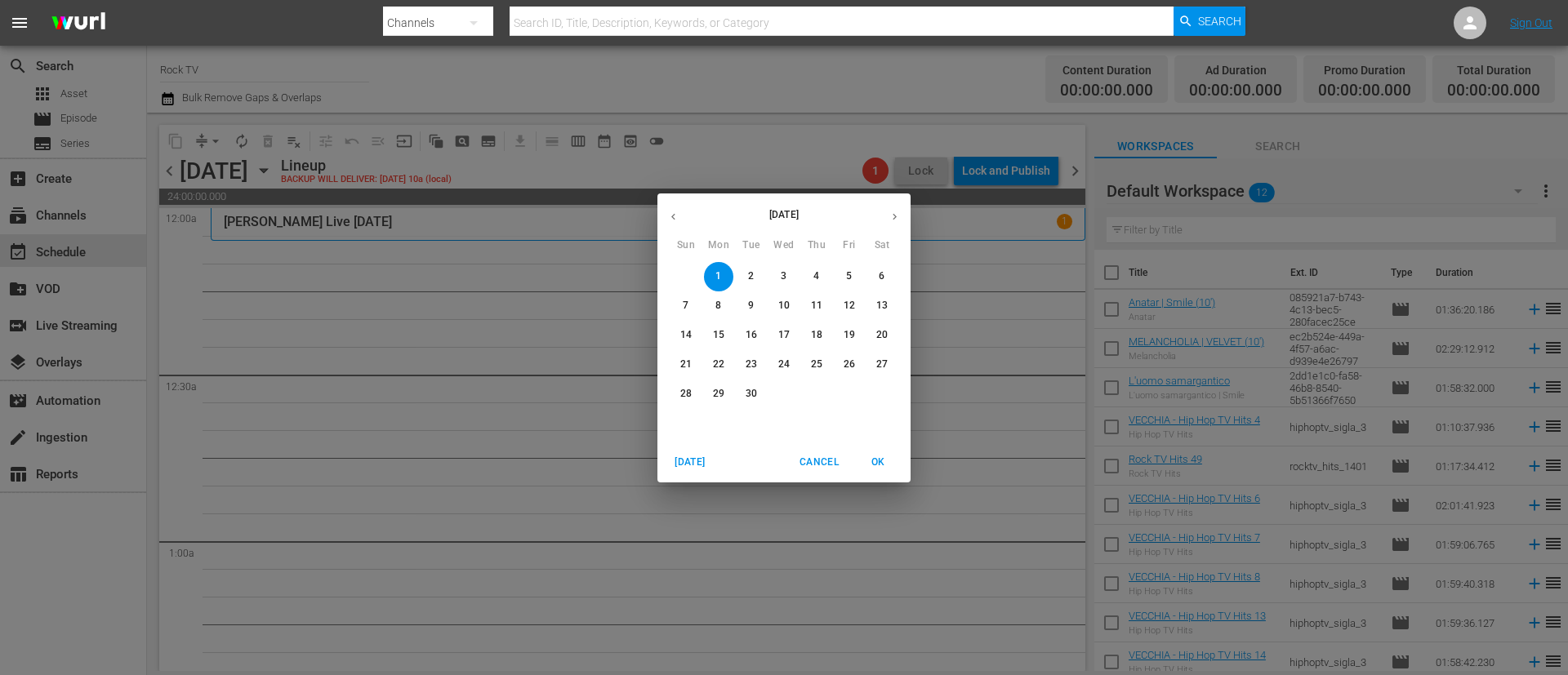
click at [669, 215] on icon "button" at bounding box center [674, 217] width 12 height 12
click at [716, 390] on p "25" at bounding box center [719, 393] width 11 height 14
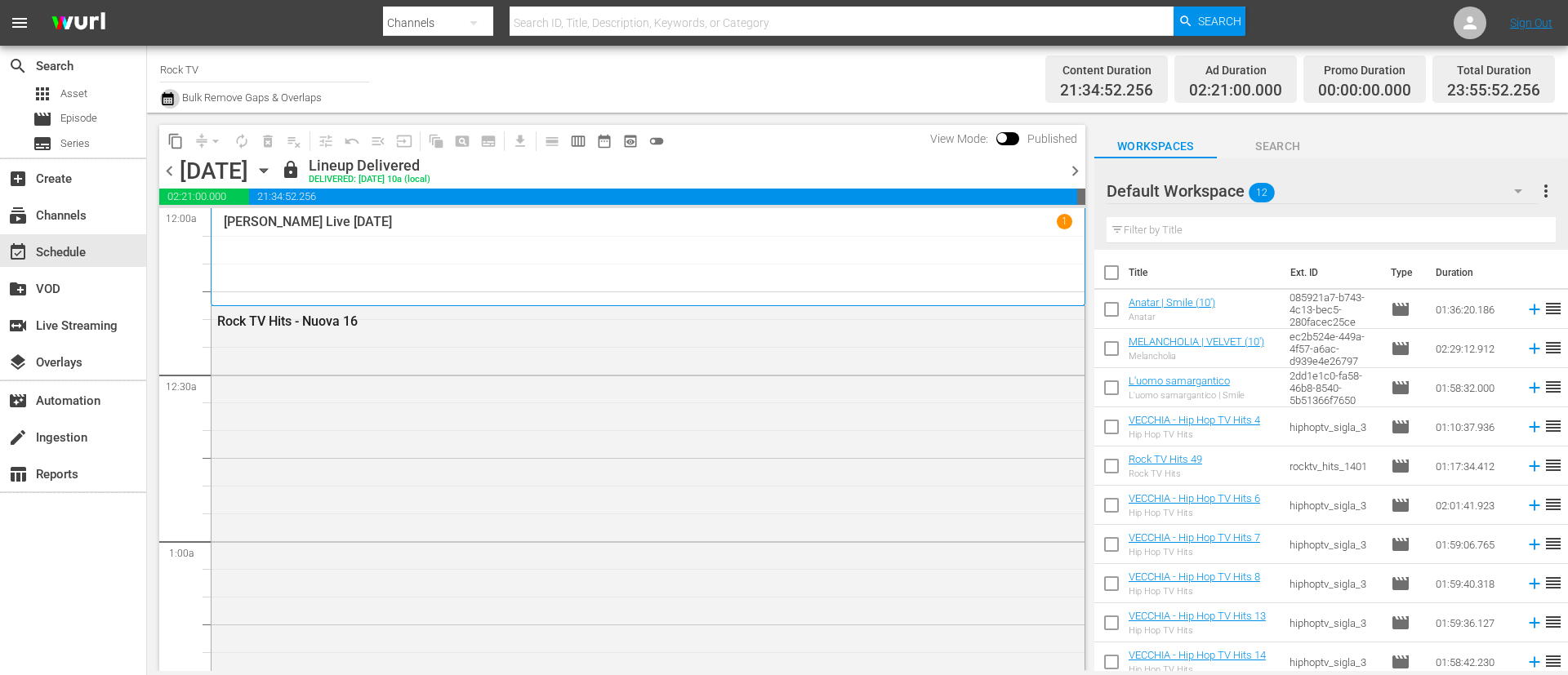
click at [169, 94] on icon "button" at bounding box center [167, 98] width 11 height 13
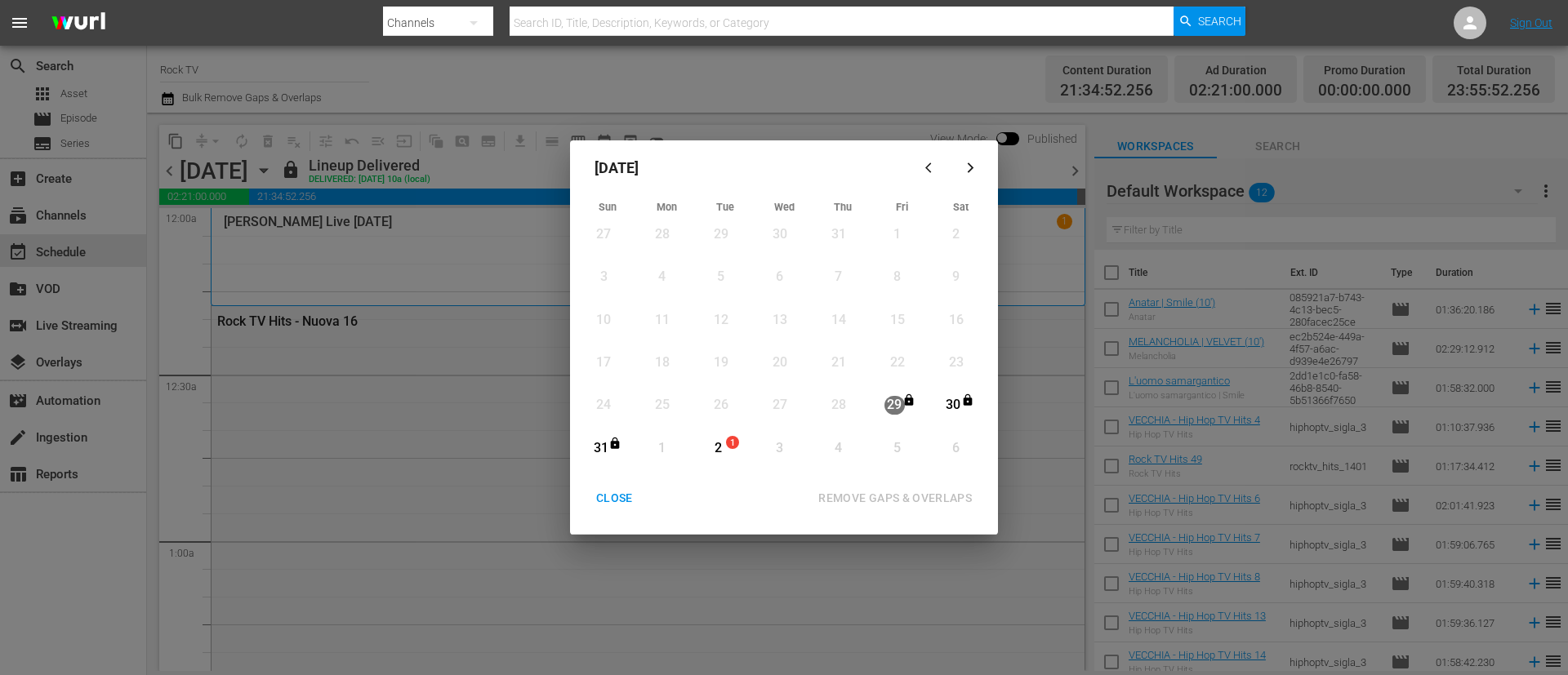
click at [611, 505] on div "CLOSE" at bounding box center [614, 499] width 63 height 21
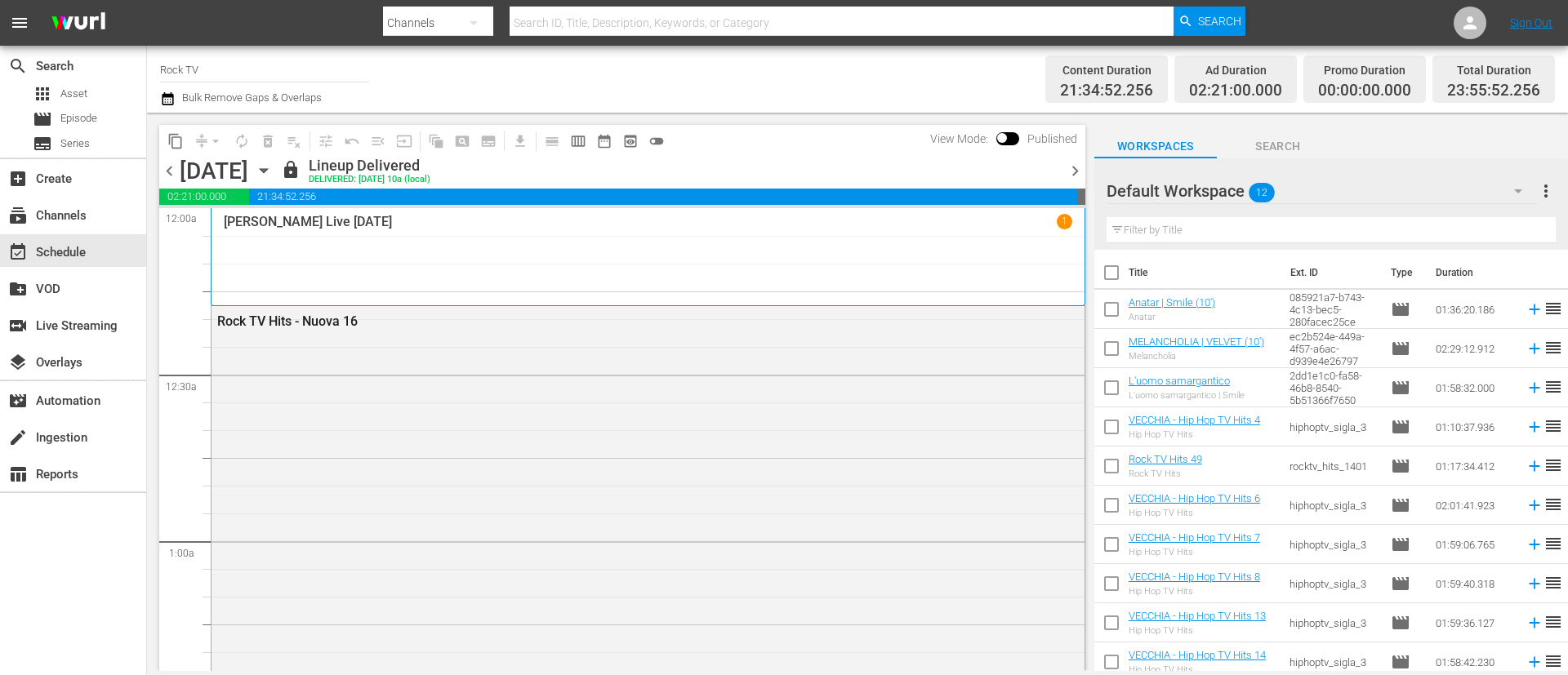
click at [277, 181] on div "Monday, August 25th August 25th" at bounding box center [228, 170] width 97 height 27
click at [273, 170] on icon "button" at bounding box center [264, 170] width 18 height 18
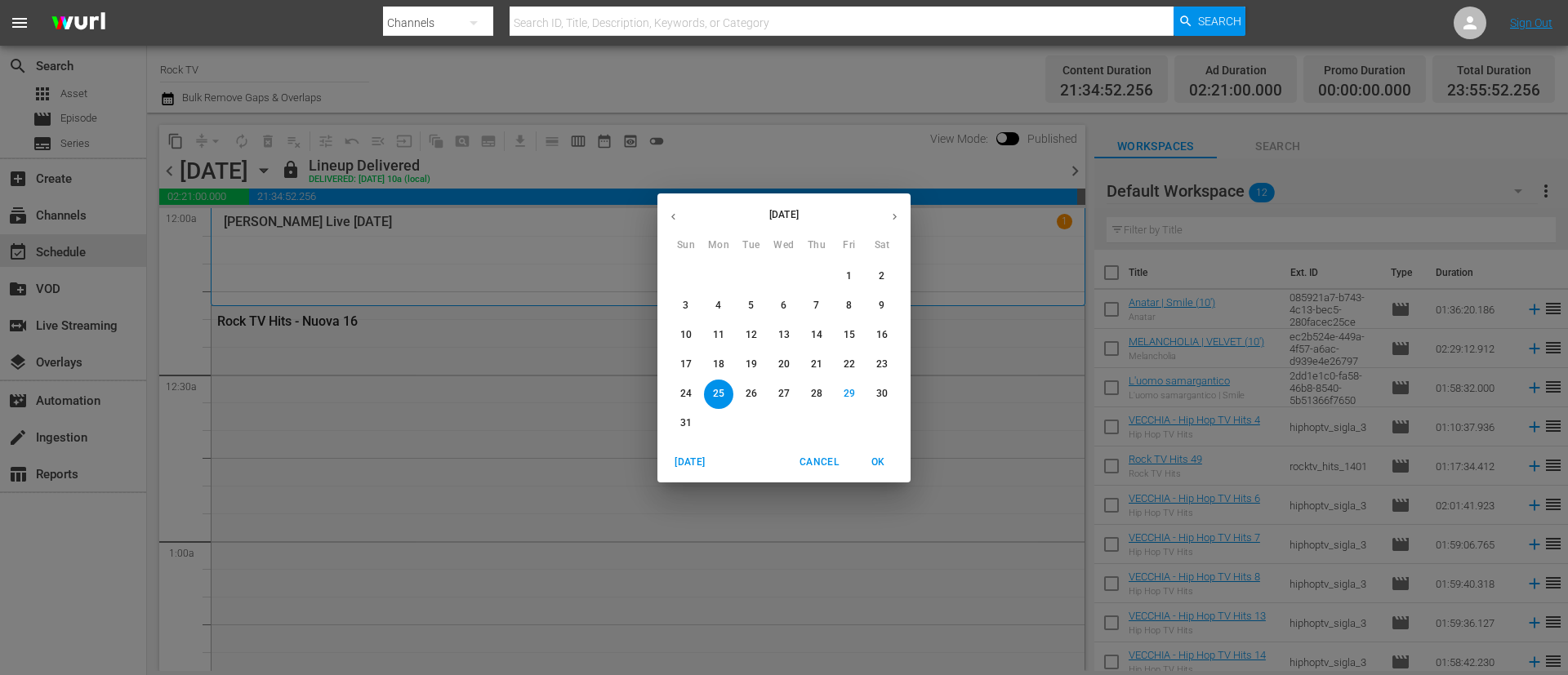
click at [887, 208] on button "button" at bounding box center [894, 216] width 32 height 32
click at [754, 271] on p "2" at bounding box center [750, 276] width 6 height 14
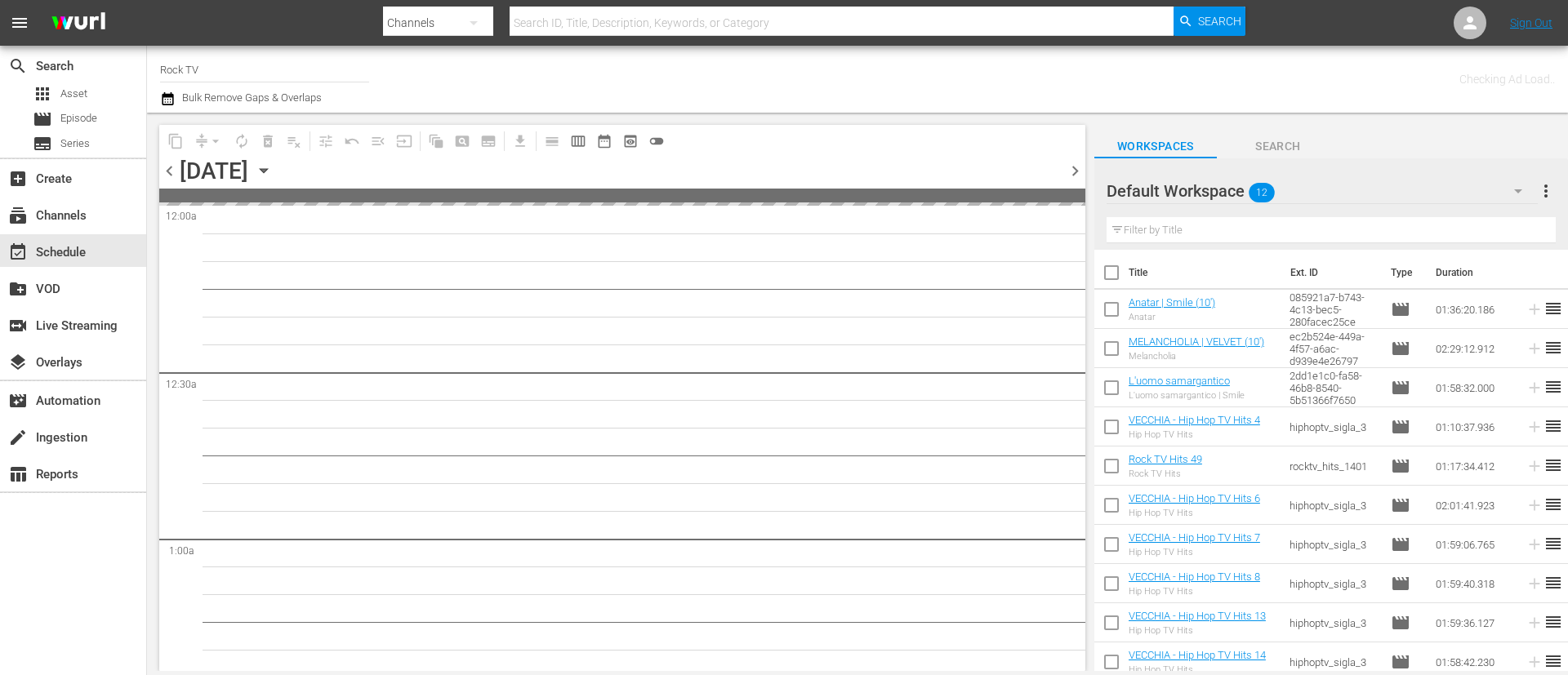
click at [294, 149] on span "playlist_remove_outlined" at bounding box center [294, 141] width 26 height 26
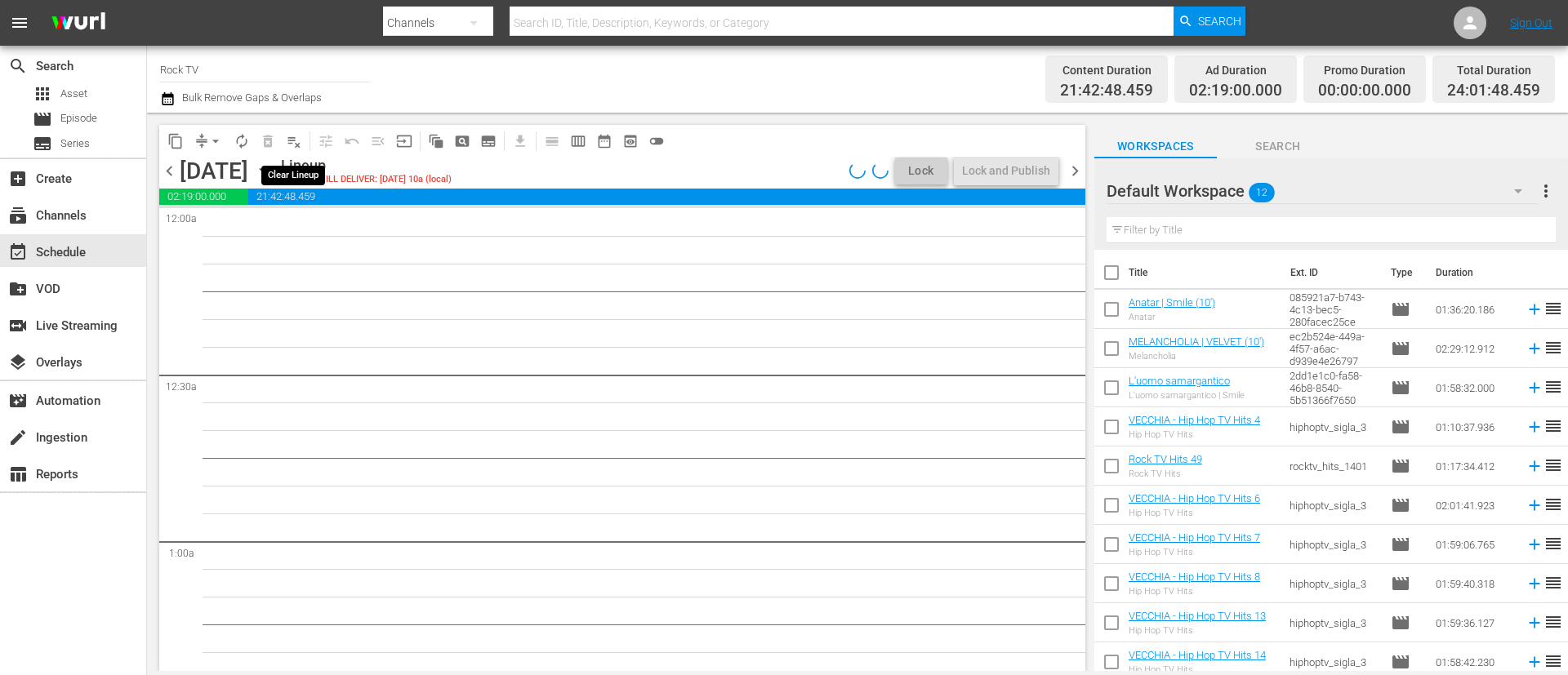
click at [295, 141] on span "playlist_remove_outlined" at bounding box center [294, 141] width 16 height 16
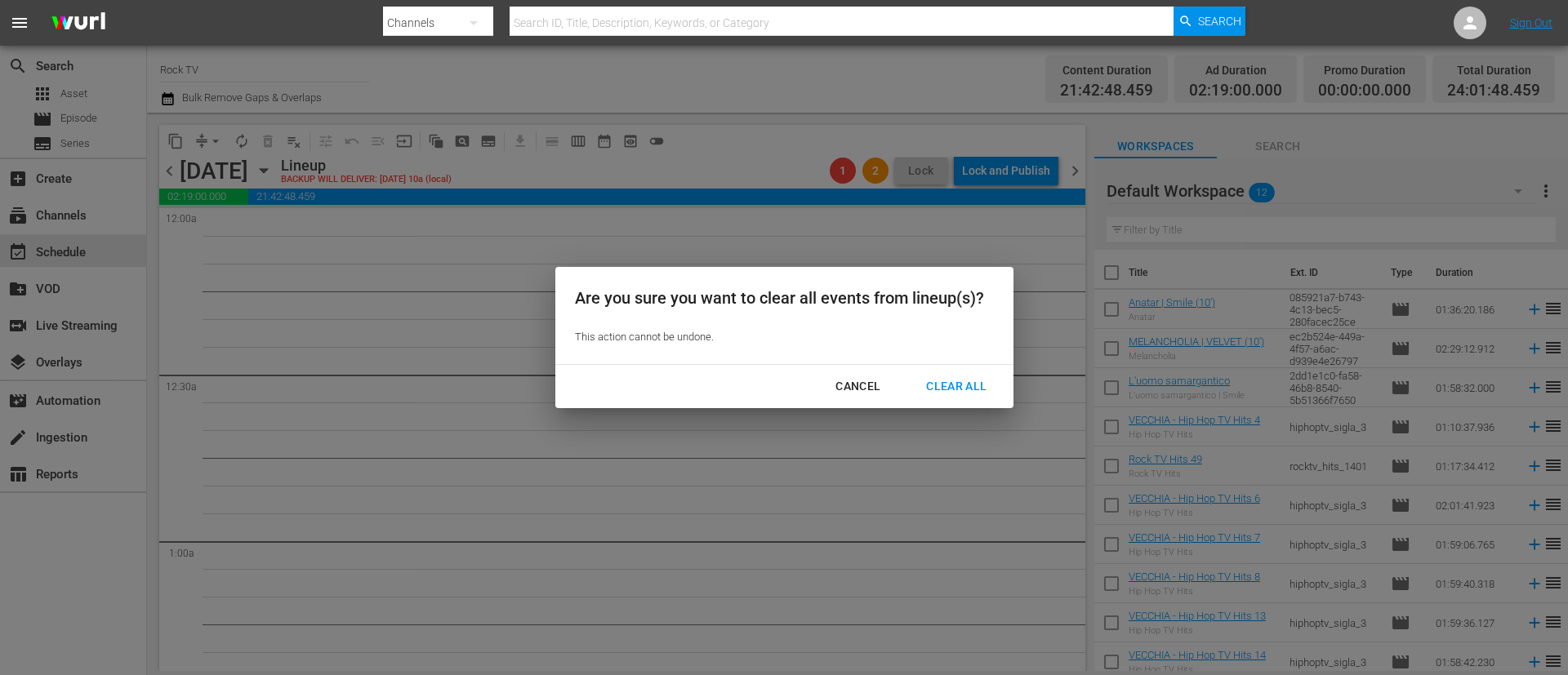
click at [967, 387] on div "Clear All" at bounding box center [956, 387] width 86 height 21
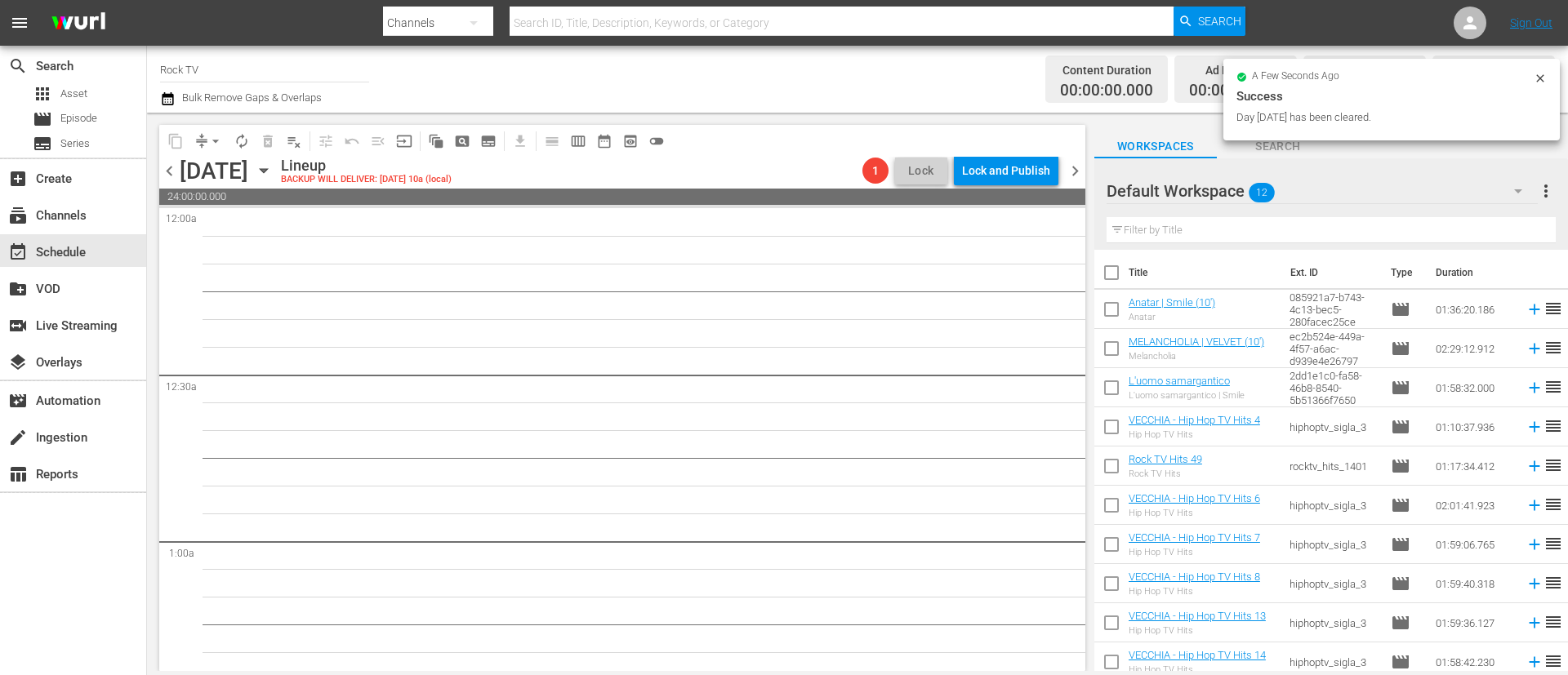
click at [273, 164] on icon "button" at bounding box center [264, 170] width 18 height 18
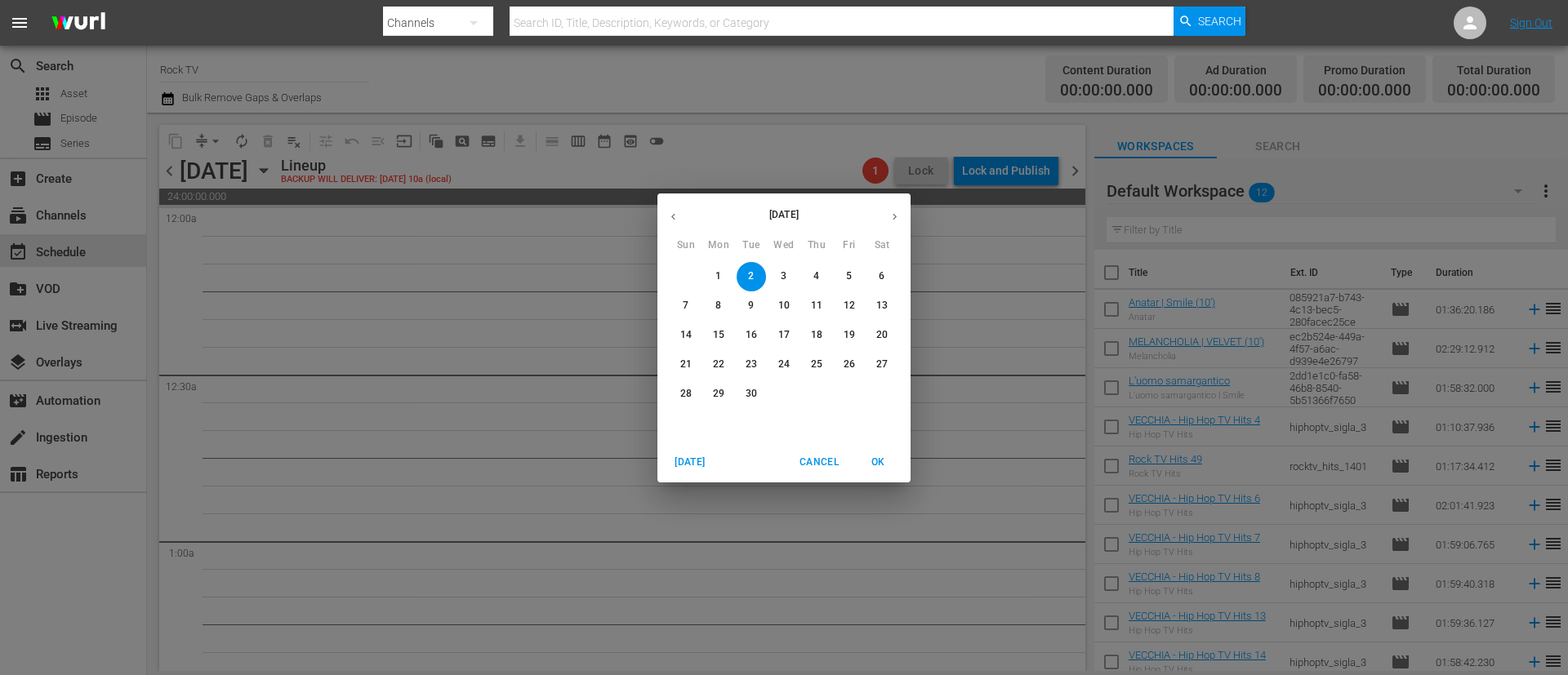
click at [669, 214] on icon "button" at bounding box center [674, 217] width 12 height 12
click at [721, 387] on p "25" at bounding box center [719, 393] width 11 height 14
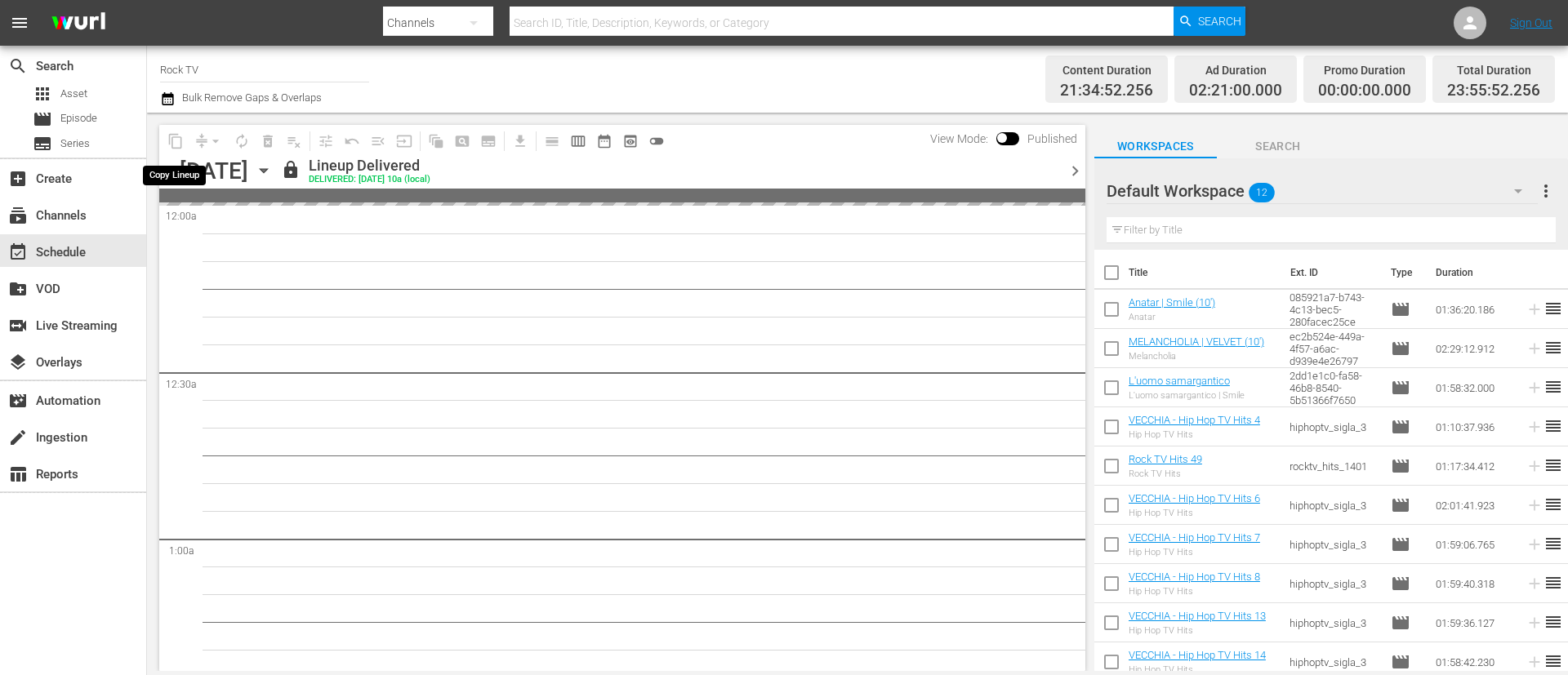
click at [173, 138] on span "content_copy" at bounding box center [176, 141] width 26 height 26
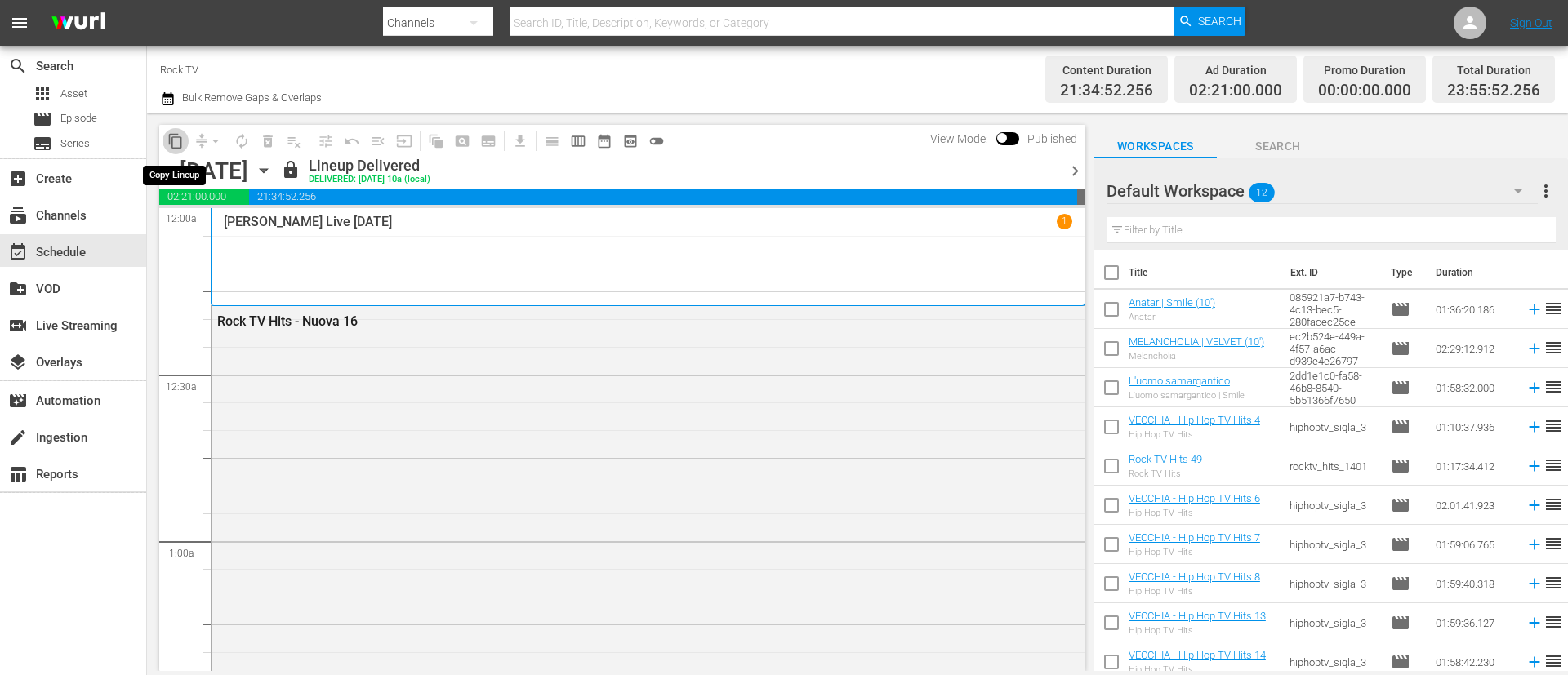
click at [187, 144] on button "content_copy" at bounding box center [176, 141] width 26 height 26
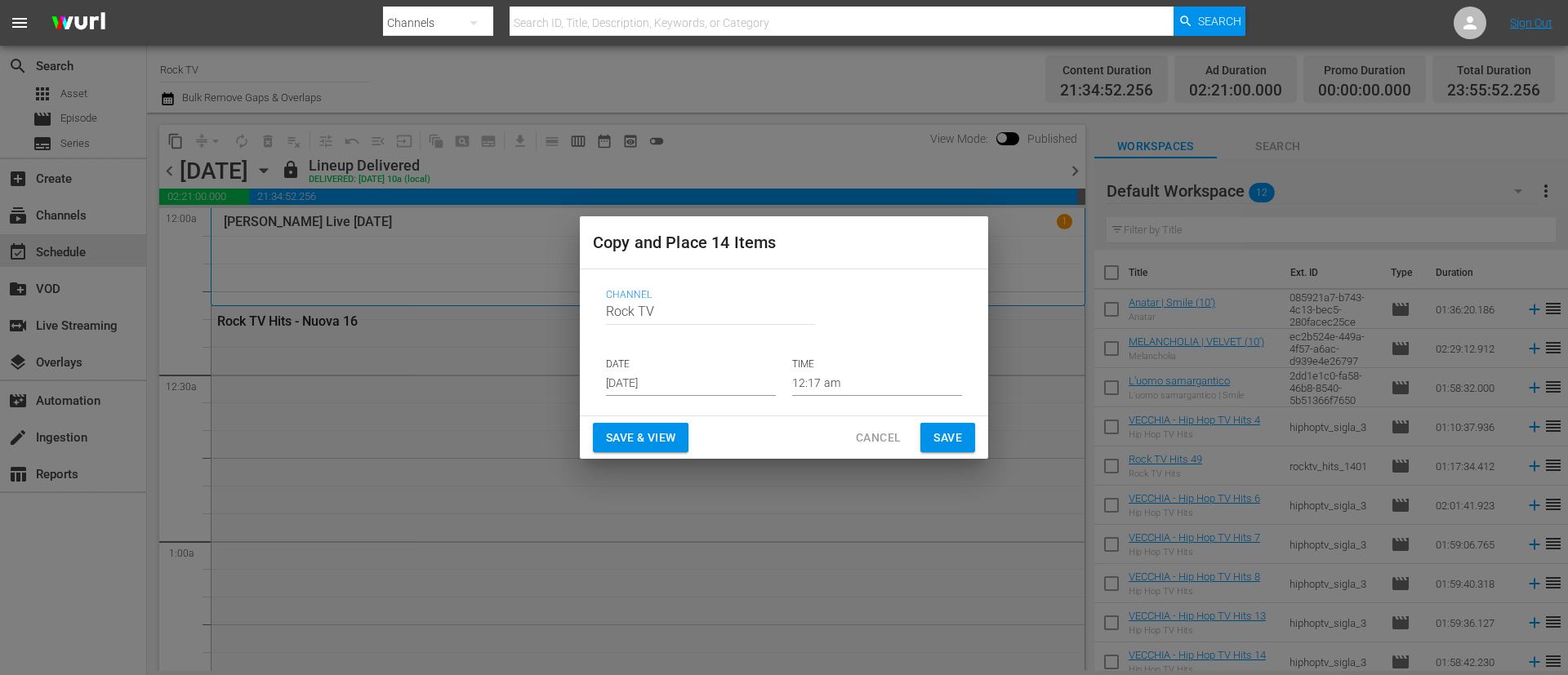
click at [715, 385] on input "[DATE]" at bounding box center [690, 383] width 170 height 24
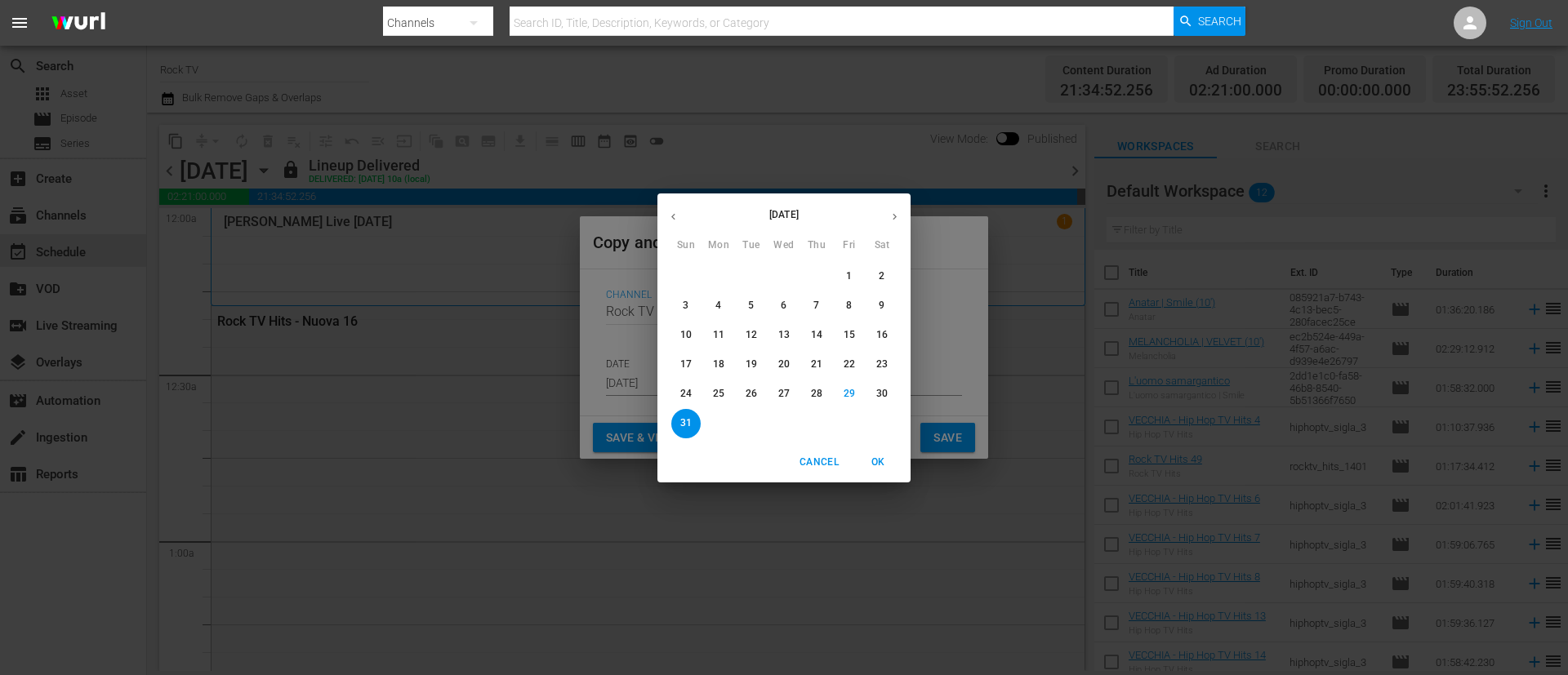
click at [904, 214] on button "button" at bounding box center [894, 216] width 32 height 32
drag, startPoint x: 725, startPoint y: 266, endPoint x: 755, endPoint y: 277, distance: 32.0
click at [724, 266] on button "1" at bounding box center [719, 276] width 29 height 29
type input "[DATE]"
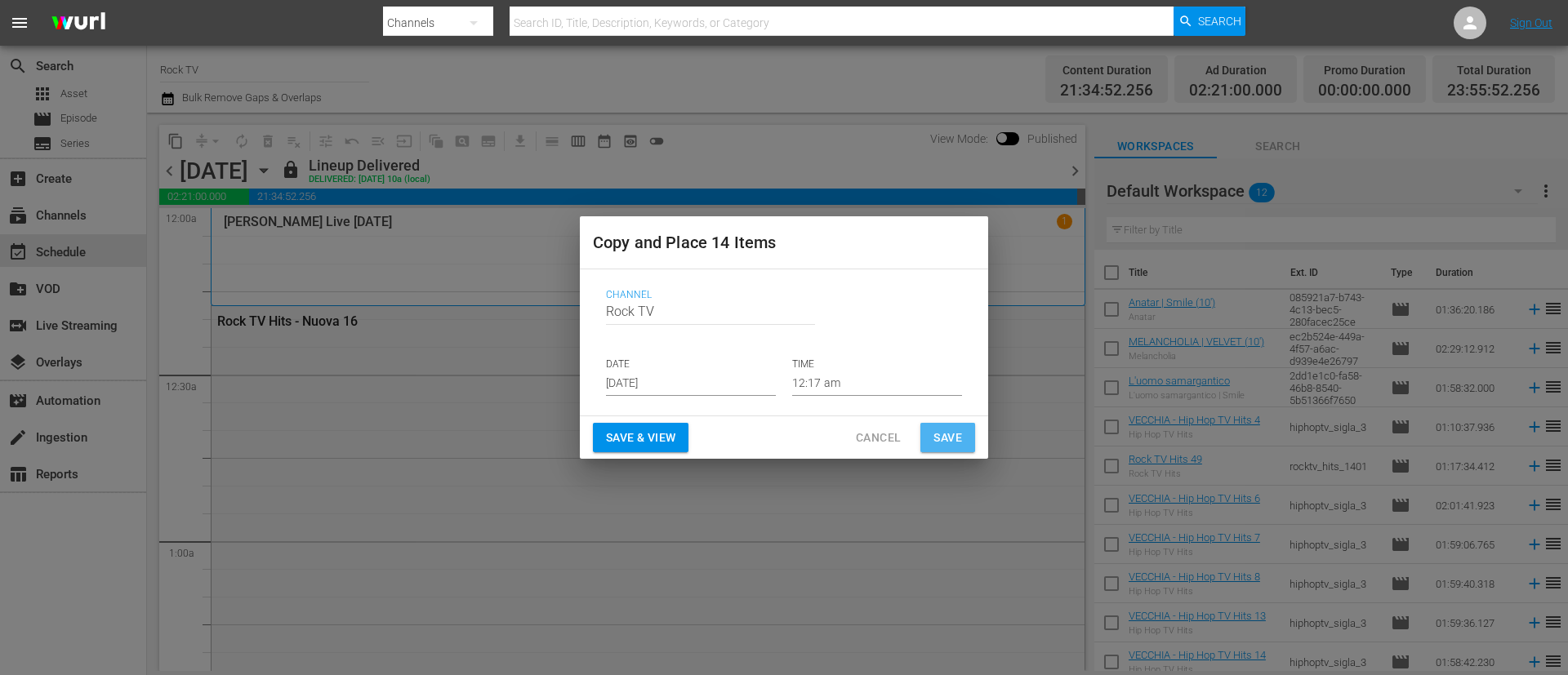
click at [957, 440] on span "Save" at bounding box center [948, 438] width 28 height 21
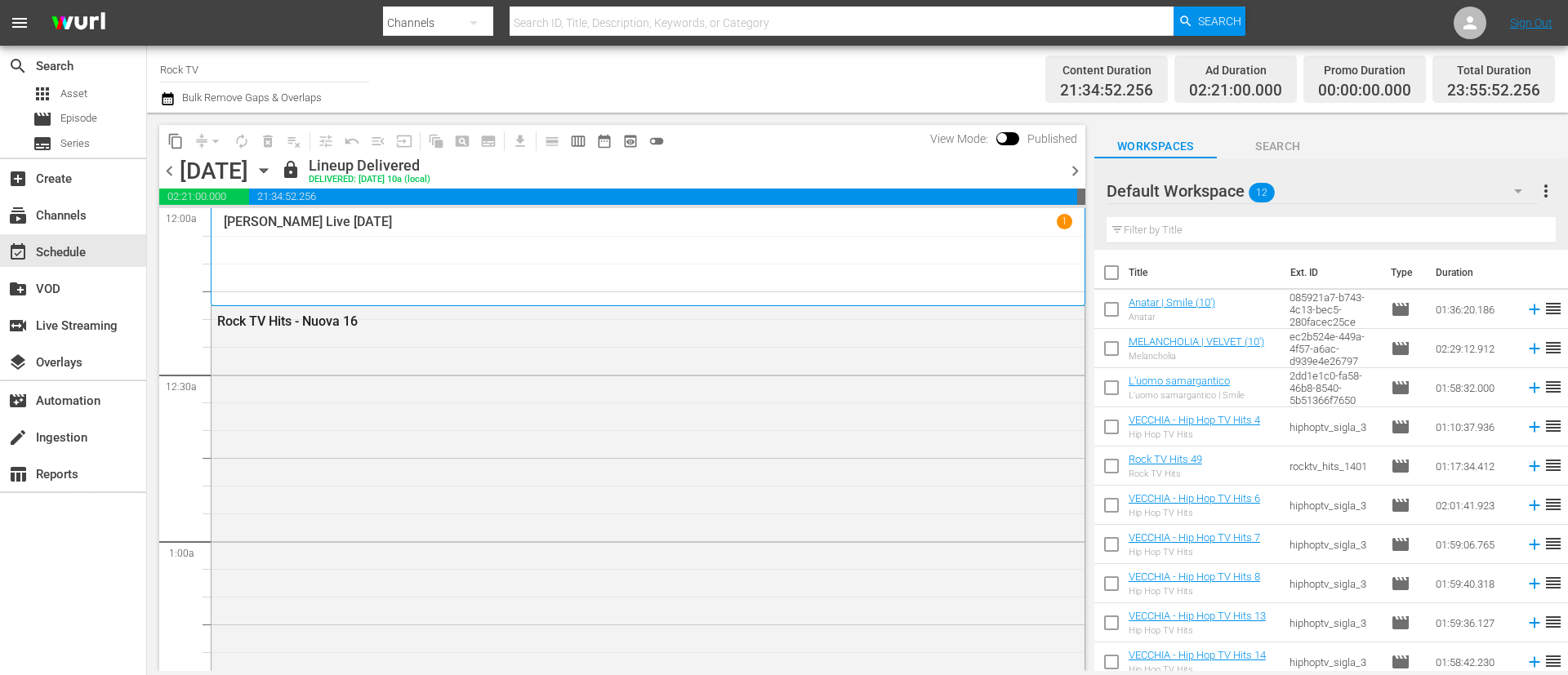
click at [1079, 170] on span "chevron_right" at bounding box center [1075, 171] width 21 height 21
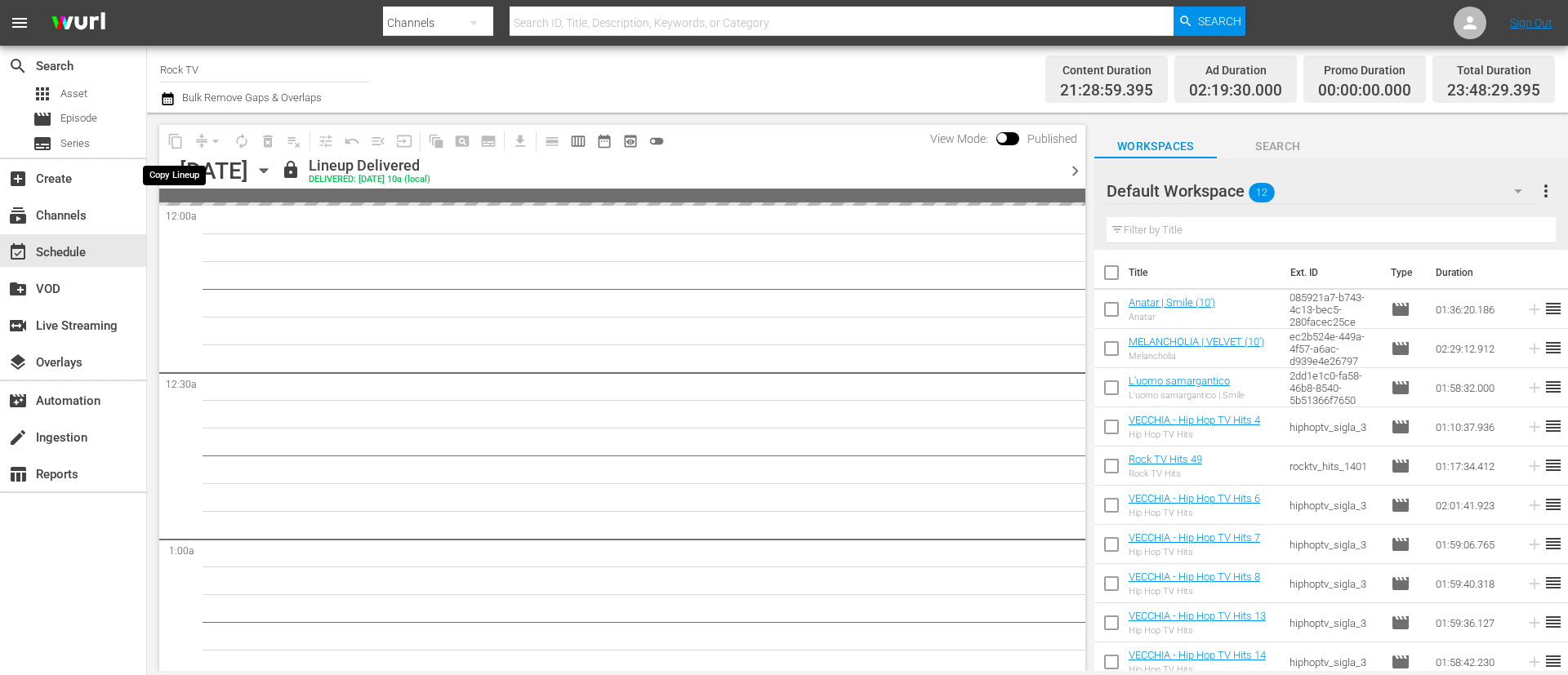
click at [175, 141] on span "content_copy" at bounding box center [176, 141] width 26 height 26
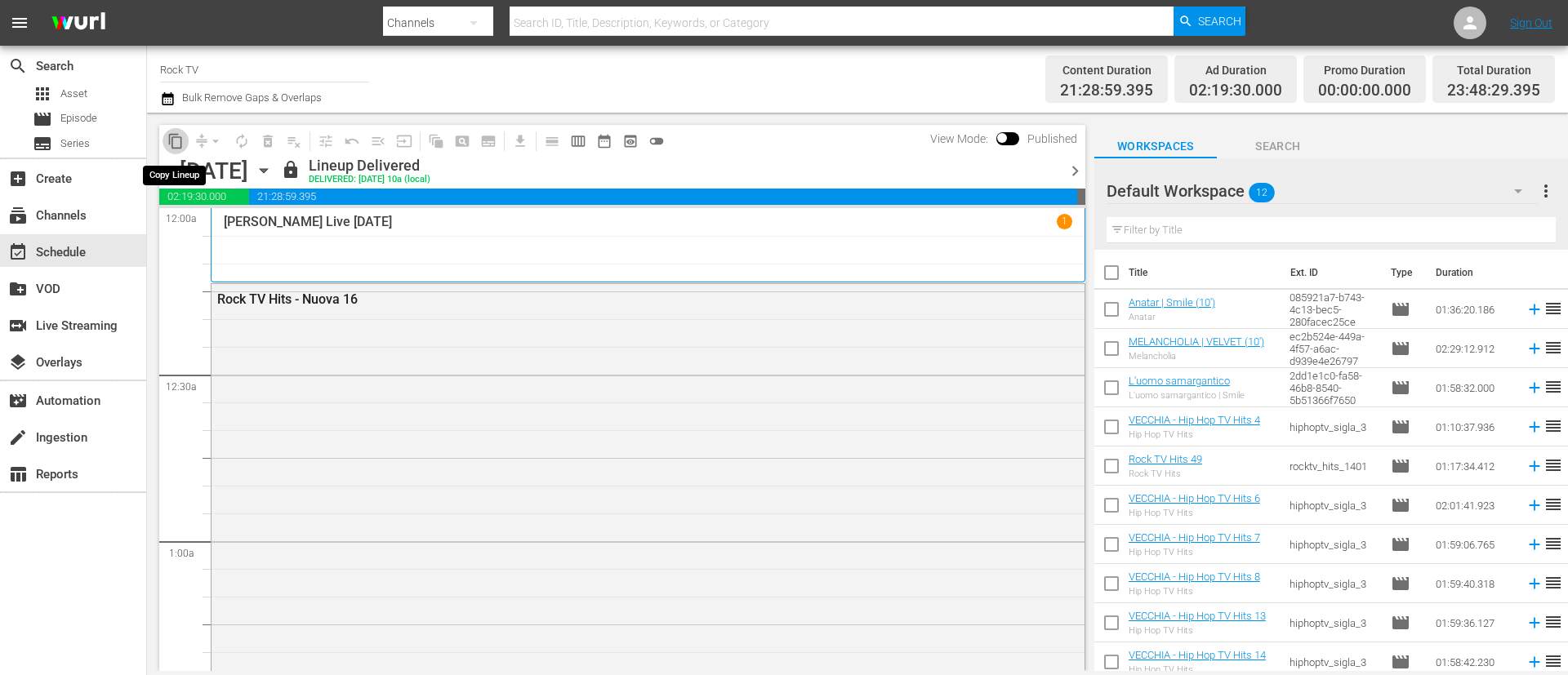
click at [179, 139] on span "content_copy" at bounding box center [175, 141] width 16 height 16
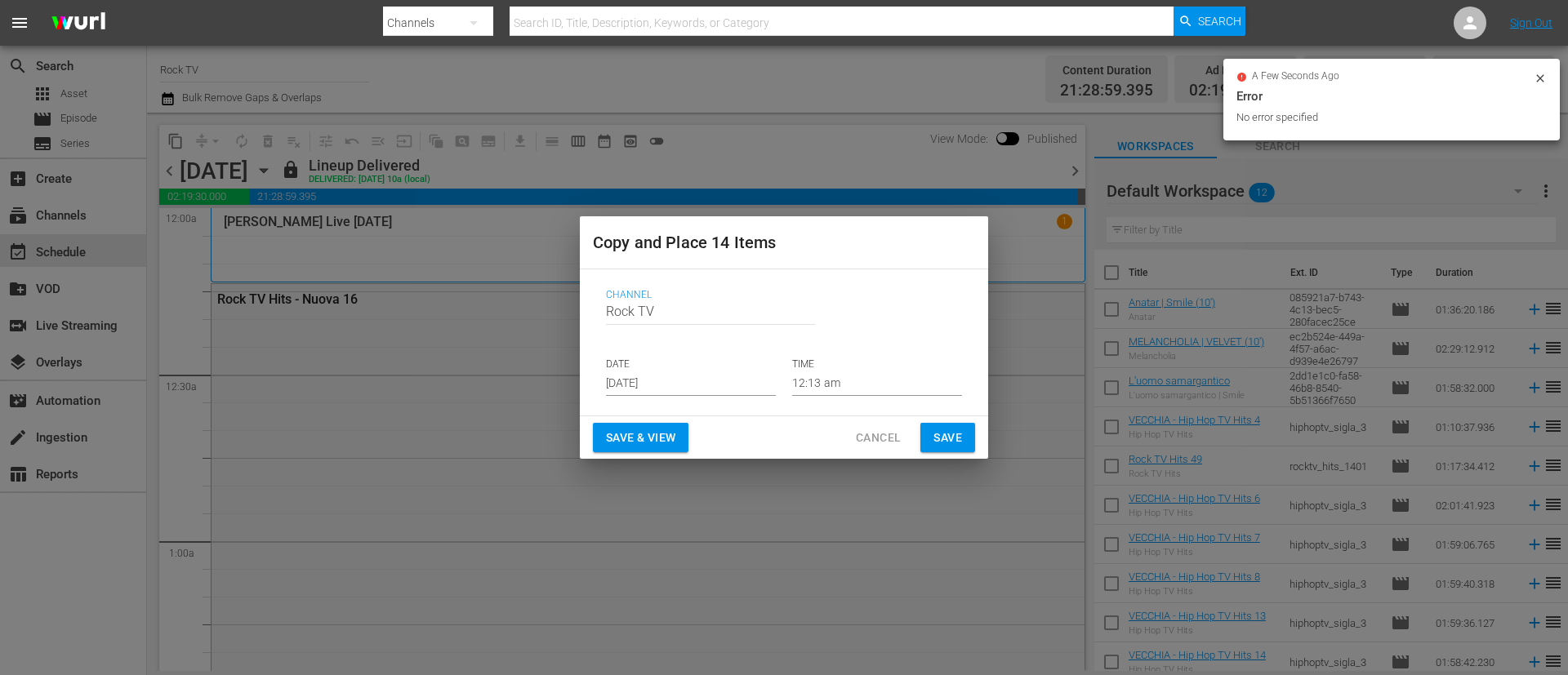
click at [700, 386] on input "[DATE]" at bounding box center [690, 383] width 170 height 24
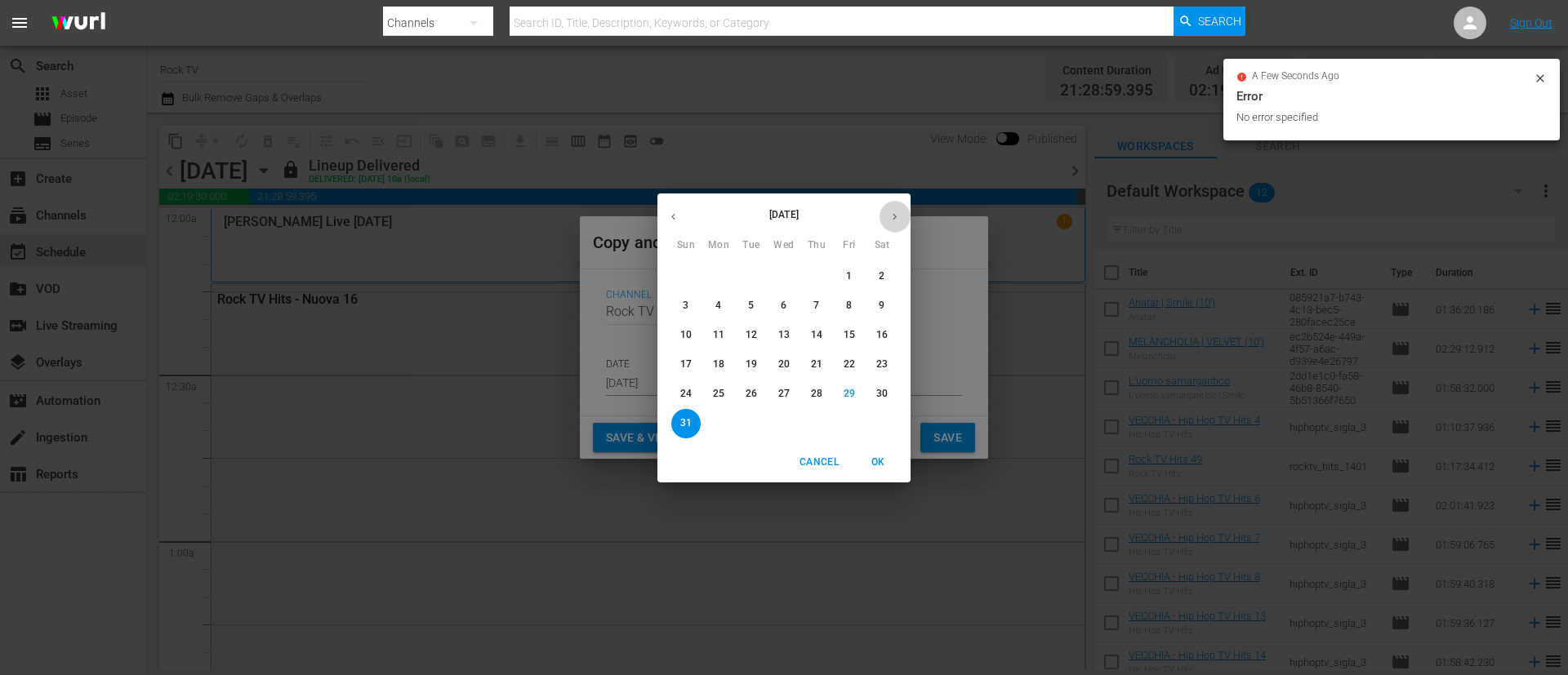
click at [904, 214] on button "button" at bounding box center [894, 216] width 32 height 32
click at [748, 271] on p "2" at bounding box center [750, 276] width 6 height 14
type input "[DATE]"
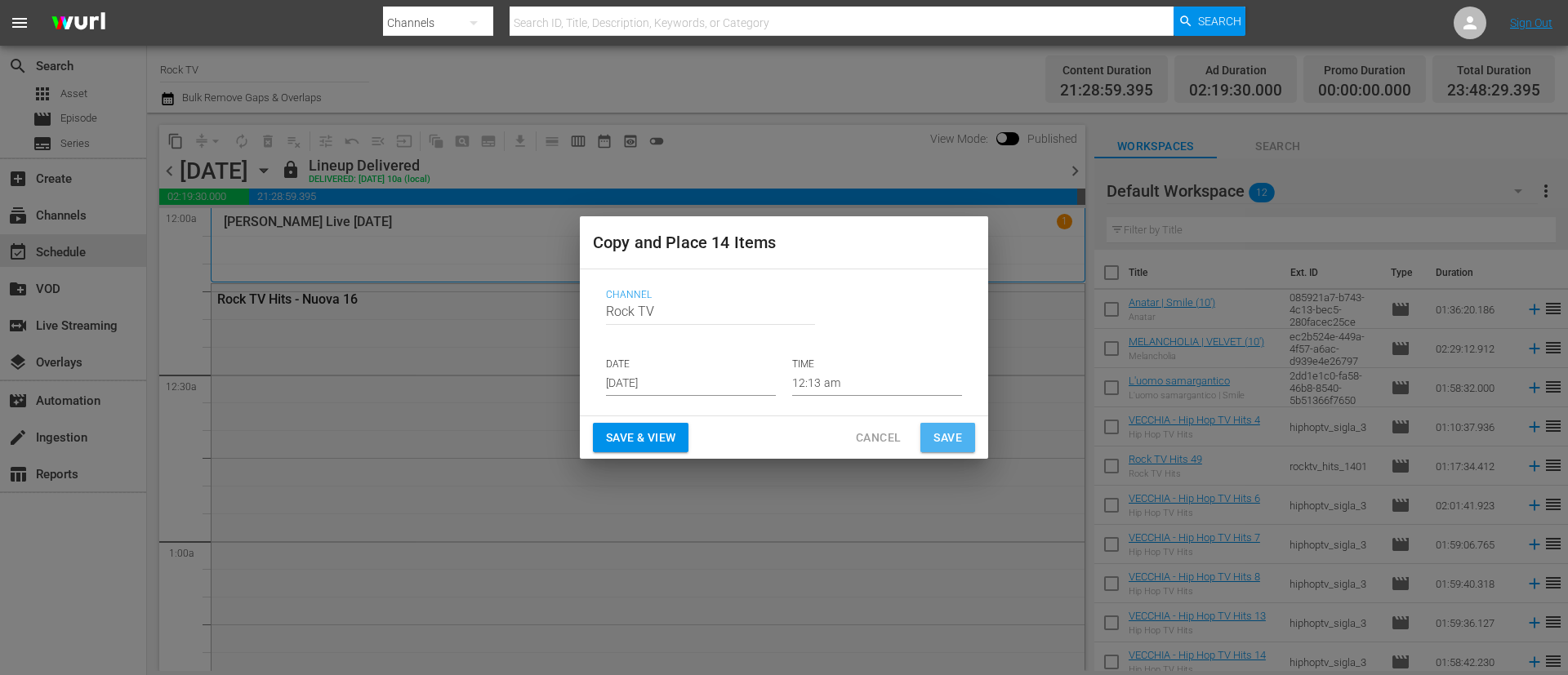
click at [947, 439] on span "Save" at bounding box center [948, 438] width 28 height 21
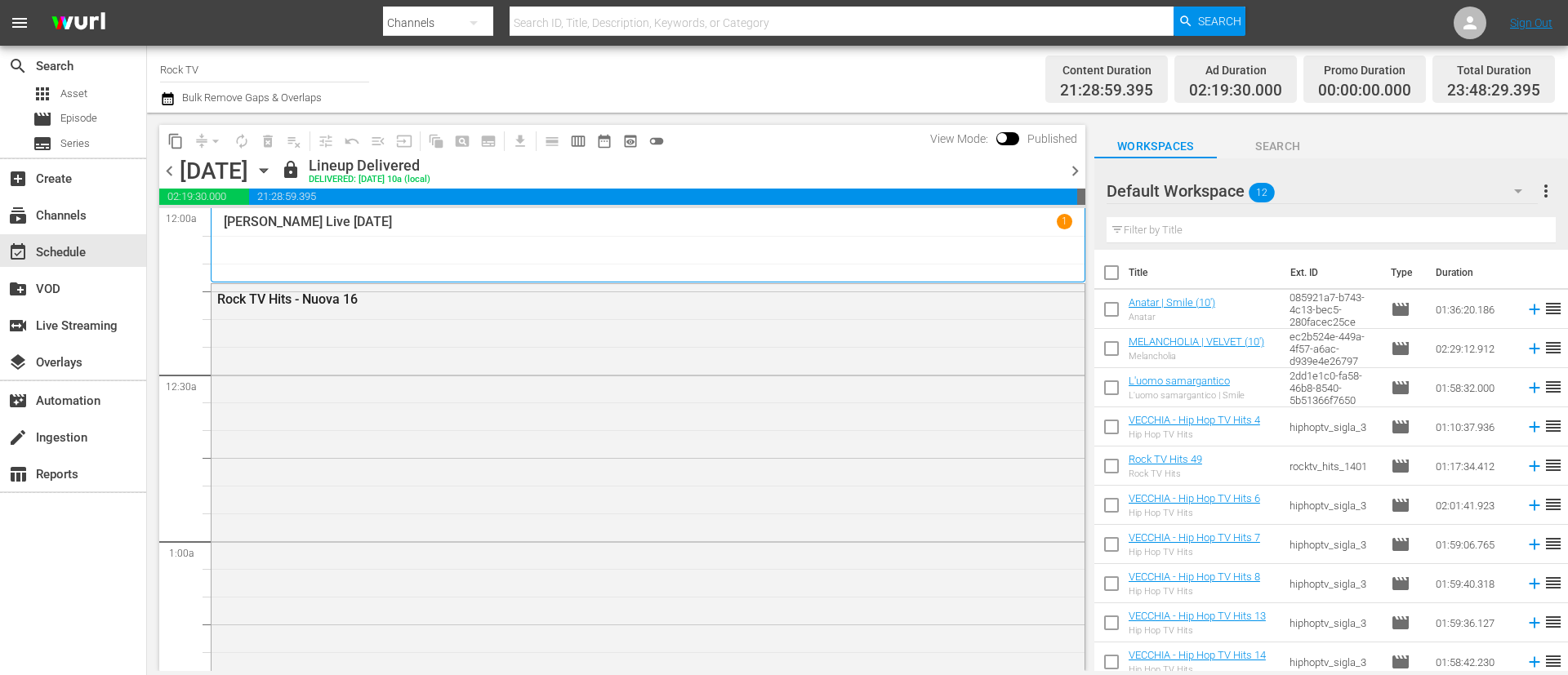
click at [1079, 176] on span "chevron_right" at bounding box center [1075, 171] width 21 height 21
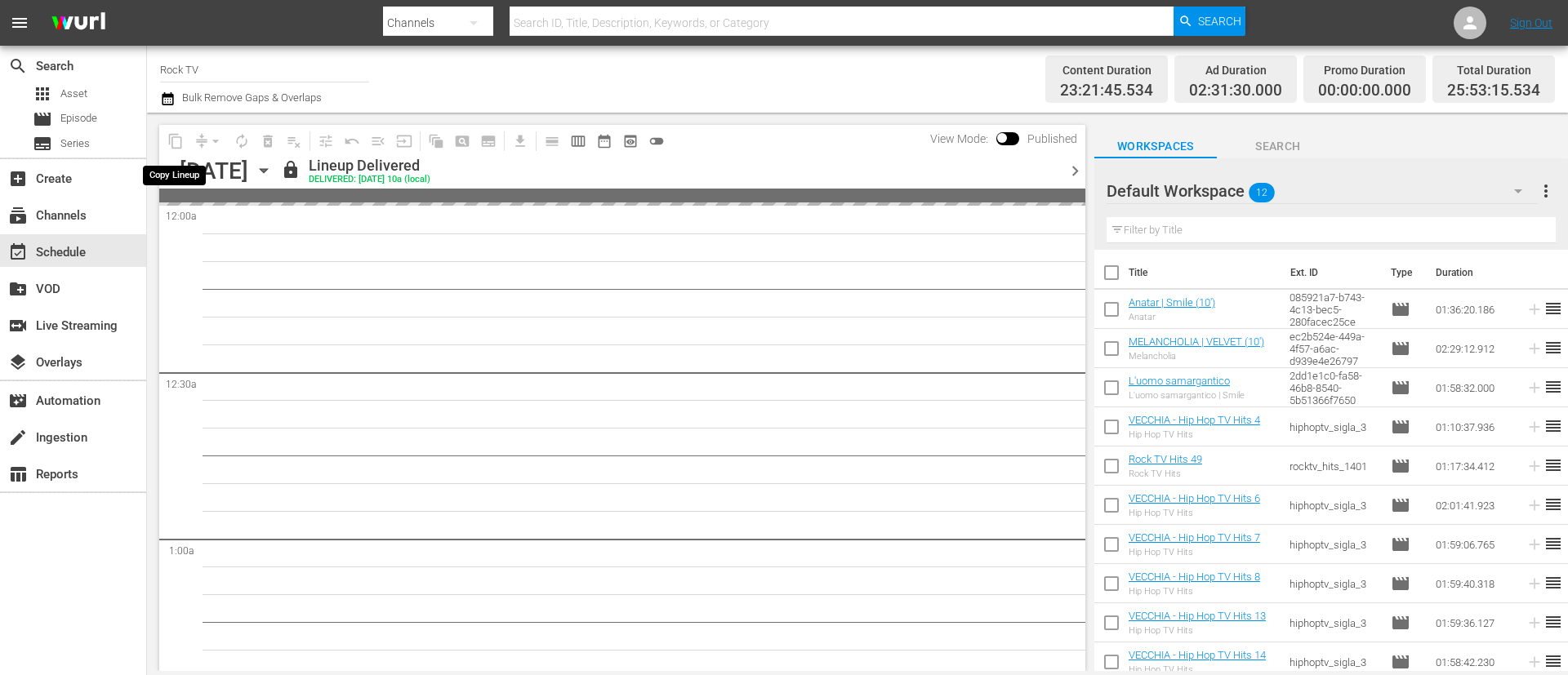
click at [175, 141] on span "content_copy" at bounding box center [176, 141] width 26 height 26
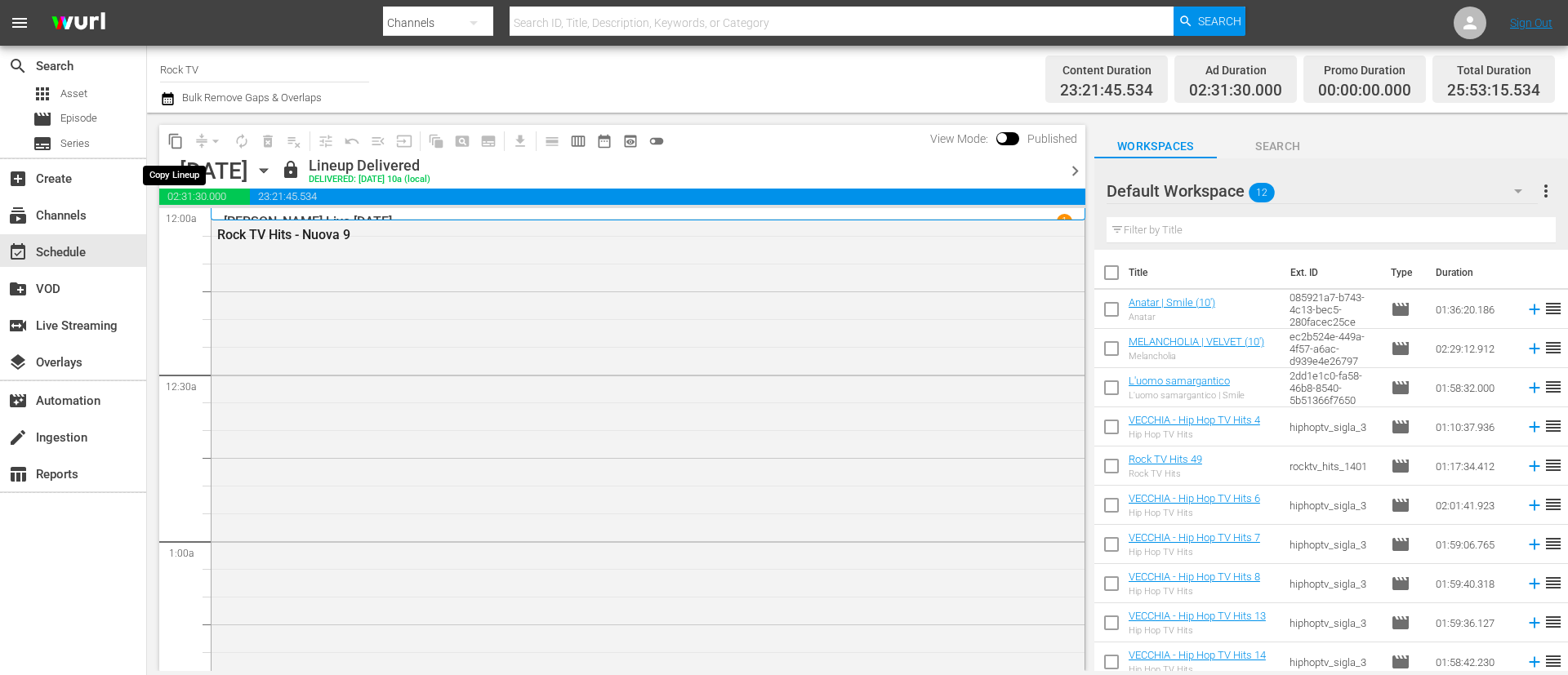
click at [175, 141] on span "content_copy" at bounding box center [175, 141] width 16 height 16
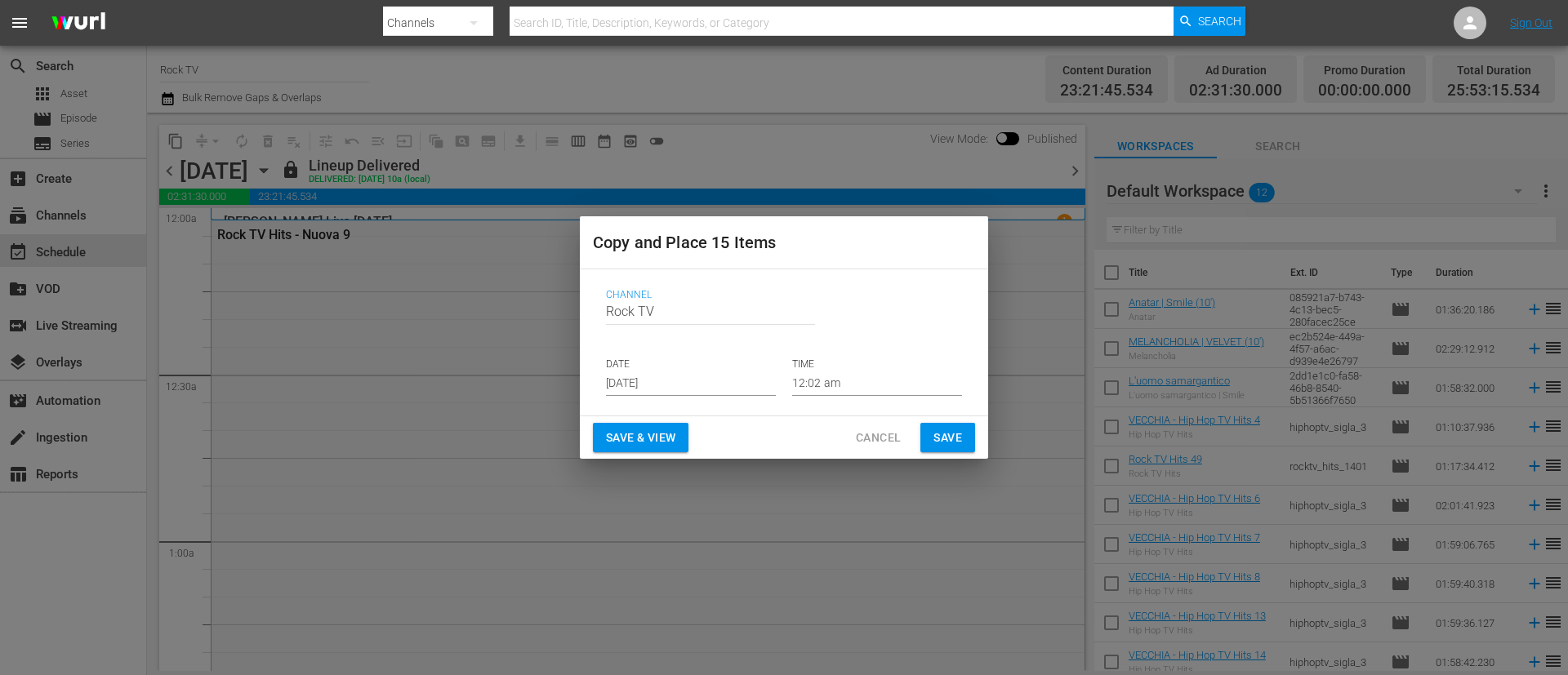
click at [744, 381] on input "[DATE]" at bounding box center [690, 383] width 170 height 24
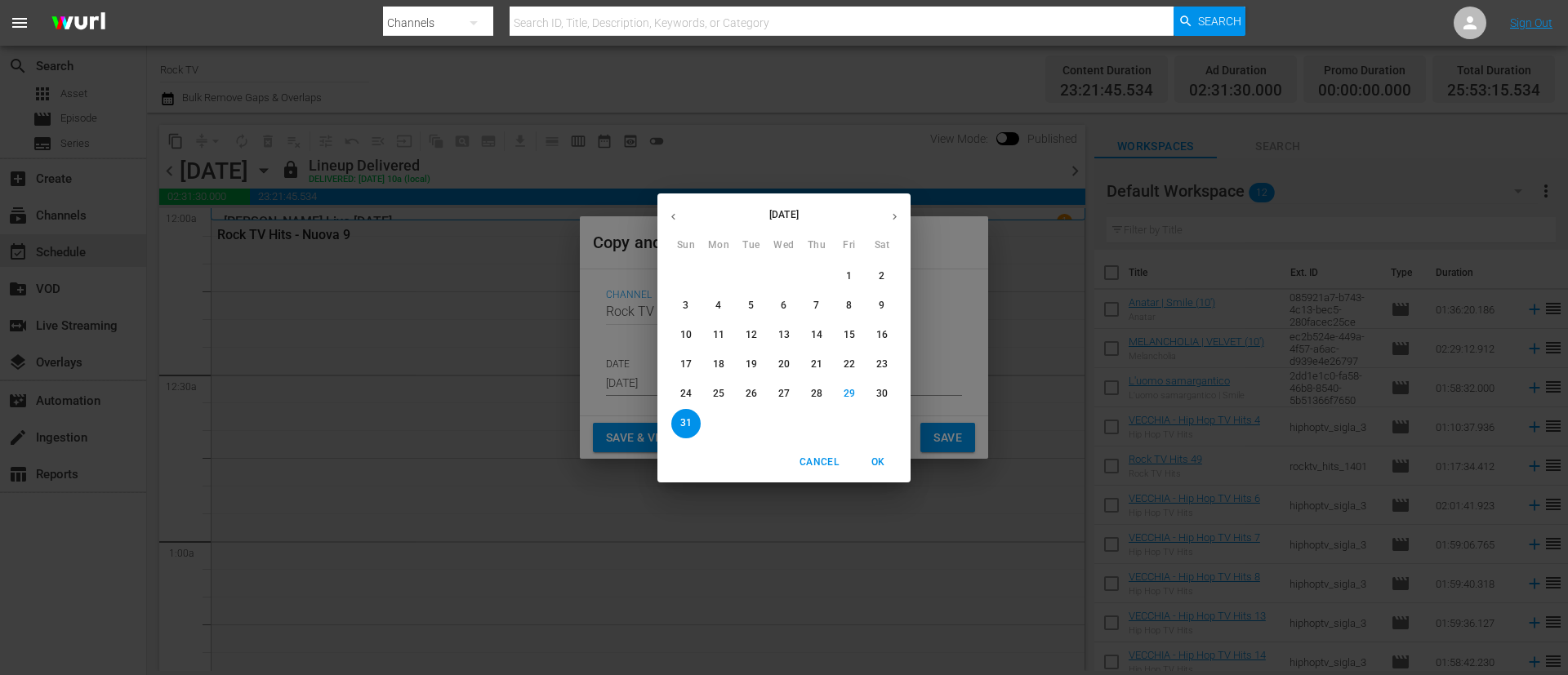
click at [897, 221] on icon "button" at bounding box center [895, 217] width 12 height 12
click at [787, 274] on span "3" at bounding box center [784, 276] width 29 height 14
type input "[DATE]"
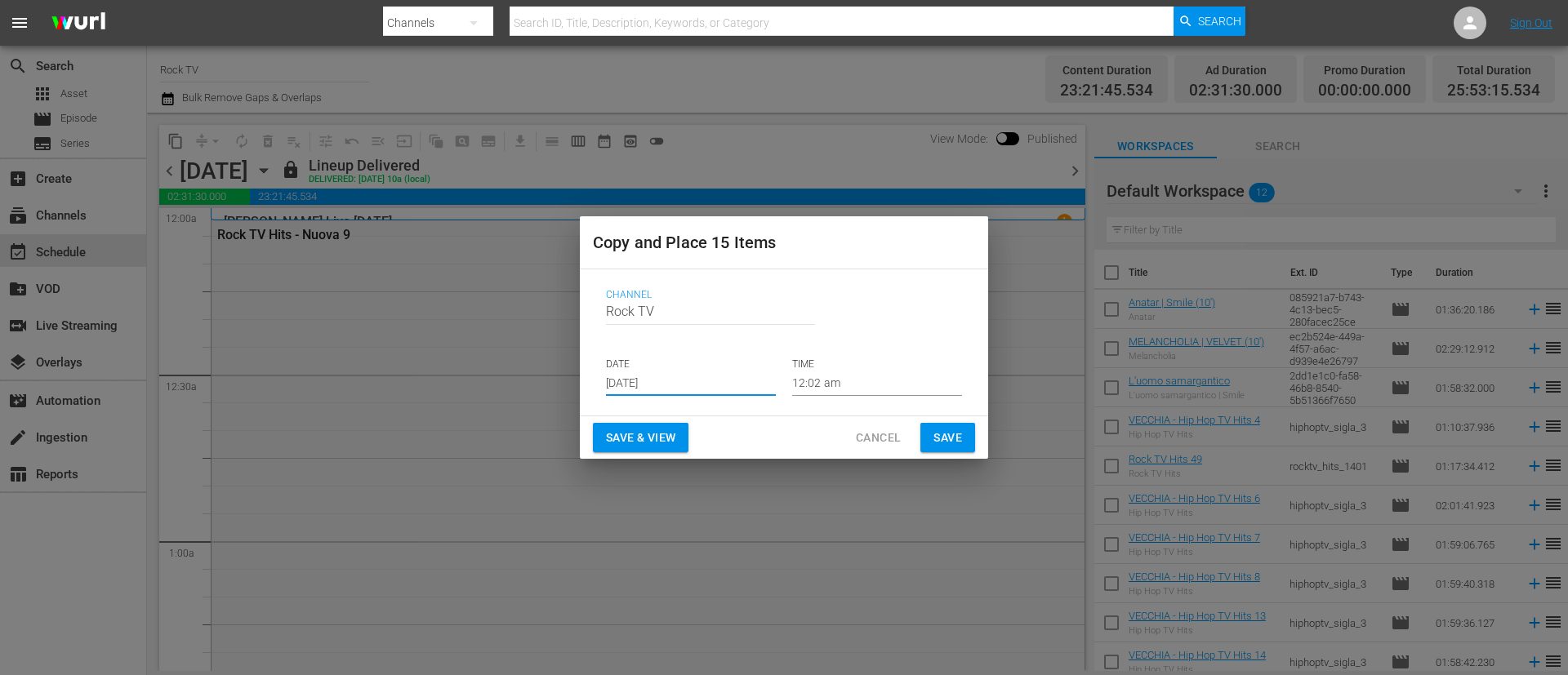
click at [947, 432] on span "Save" at bounding box center [948, 438] width 28 height 21
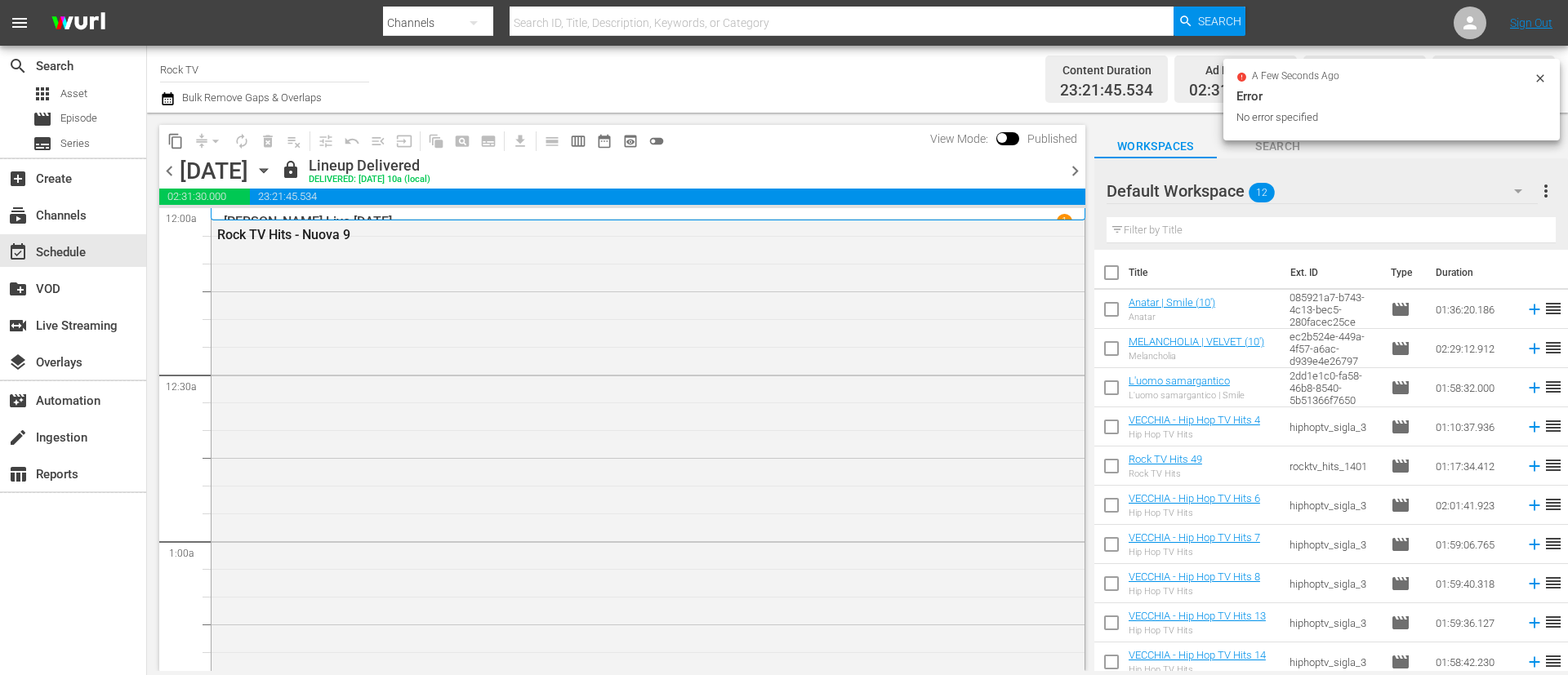
click at [1070, 166] on span "chevron_right" at bounding box center [1075, 171] width 21 height 21
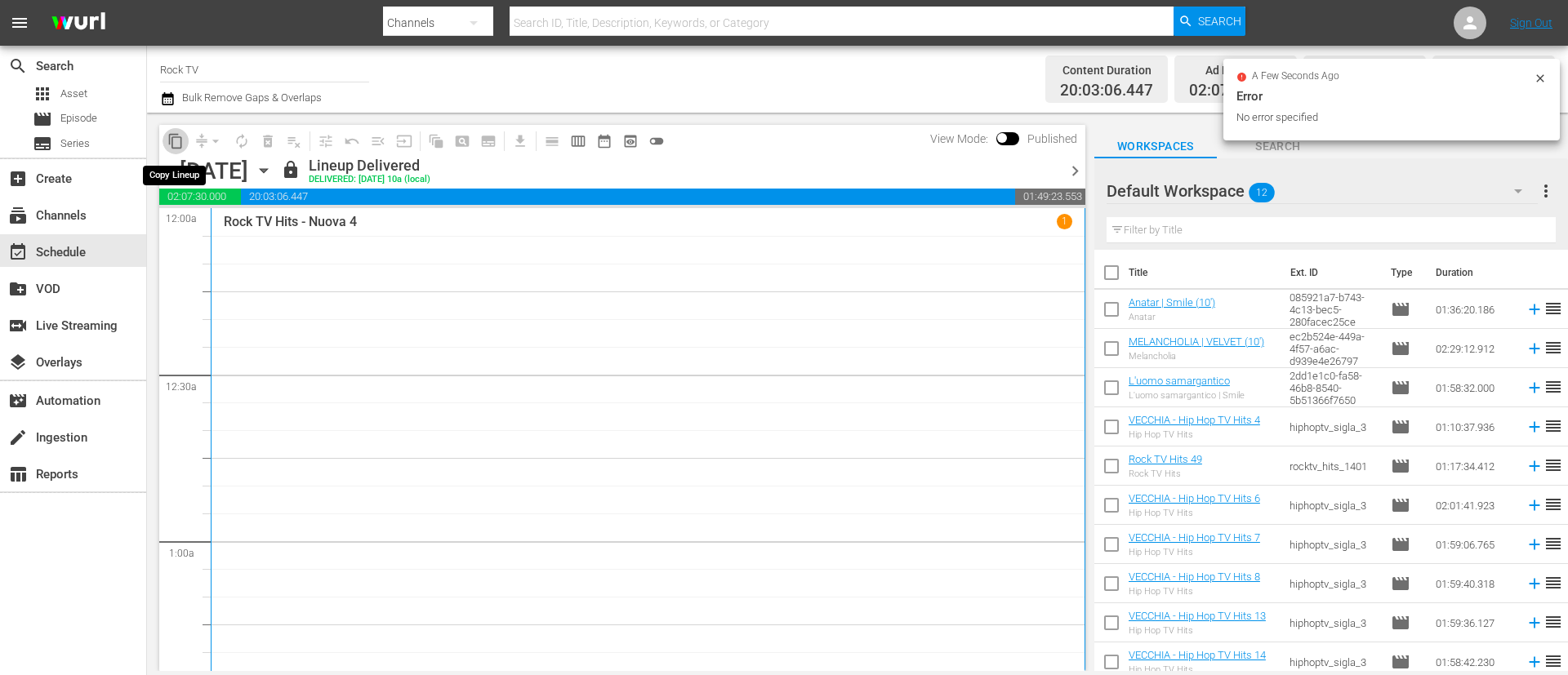
click at [177, 145] on span "content_copy" at bounding box center [175, 141] width 16 height 16
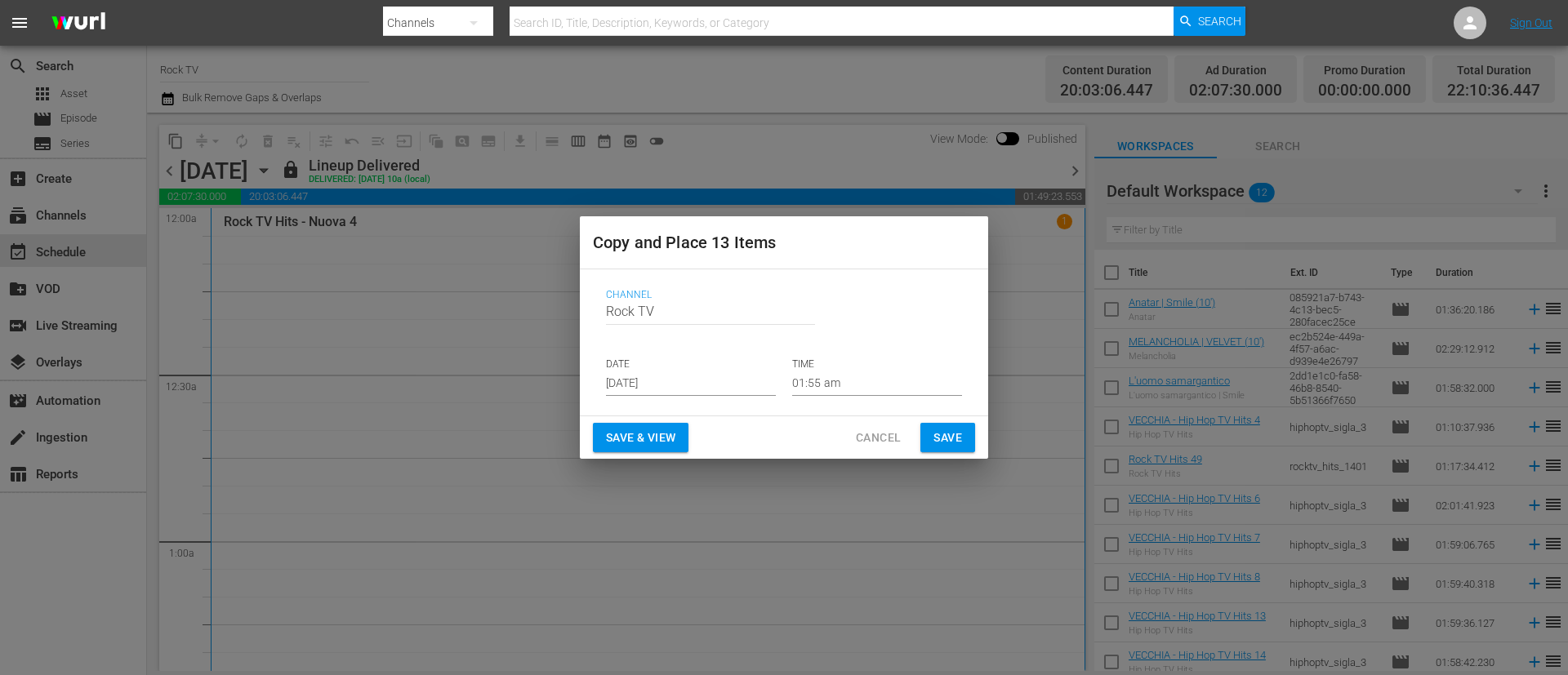
click at [700, 382] on input "[DATE]" at bounding box center [690, 383] width 170 height 24
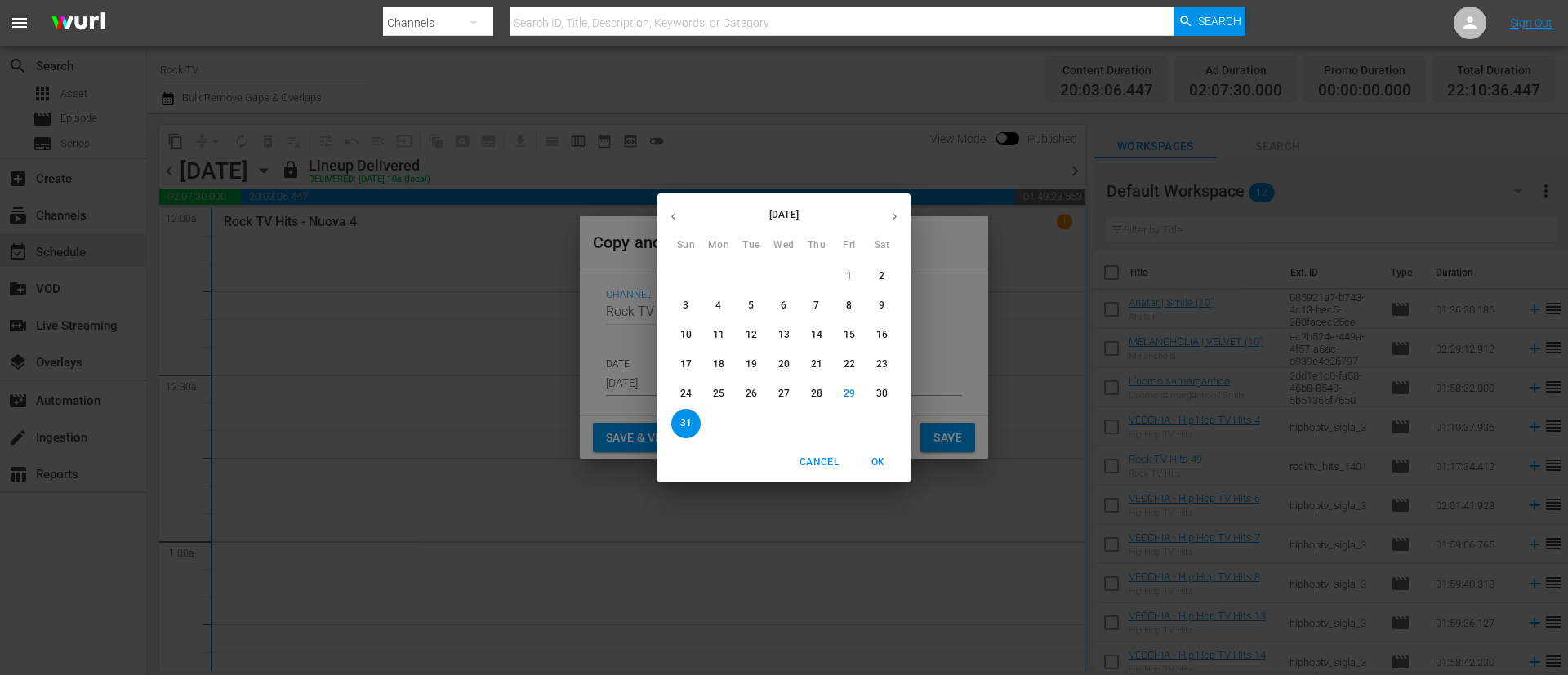
click at [895, 217] on icon "button" at bounding box center [894, 216] width 4 height 7
click at [811, 270] on span "4" at bounding box center [817, 276] width 29 height 14
type input "[DATE]"
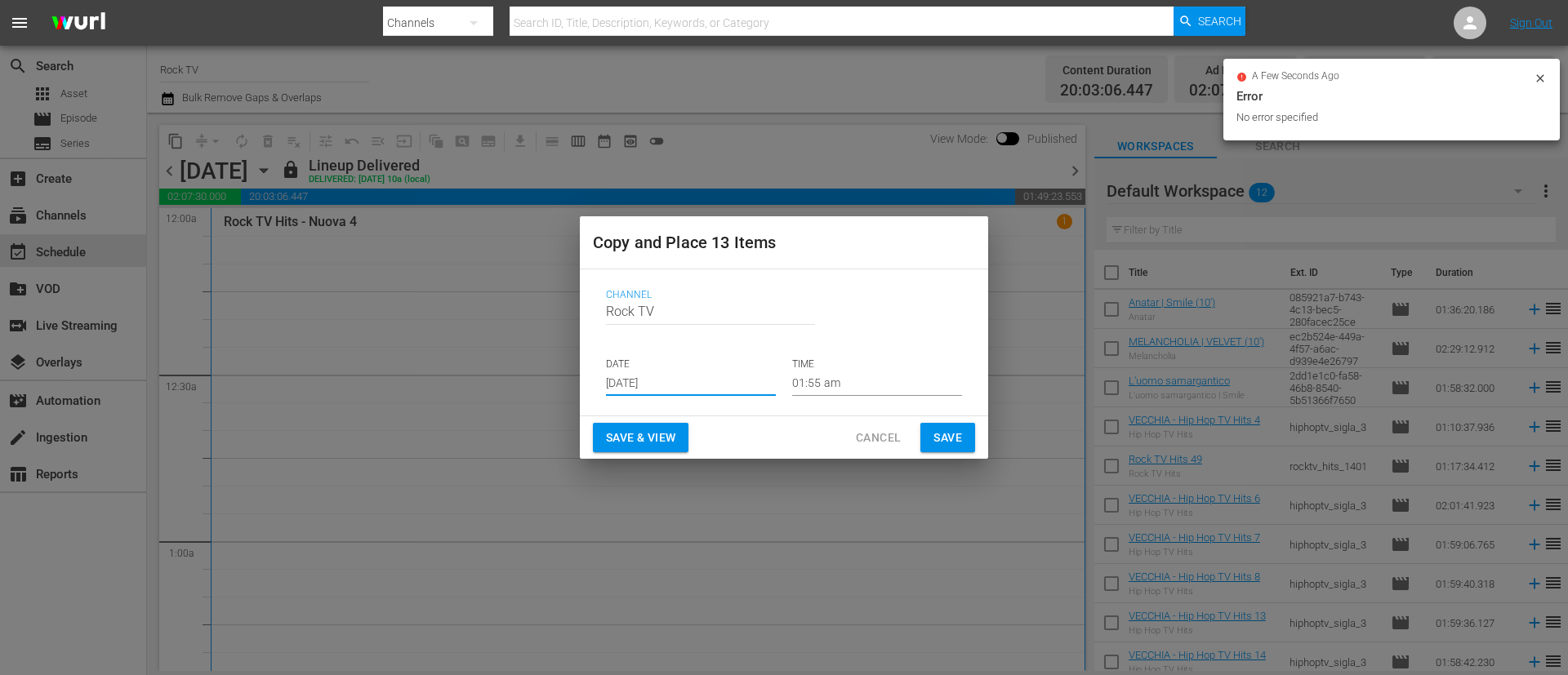
click at [954, 432] on span "Save" at bounding box center [948, 438] width 28 height 21
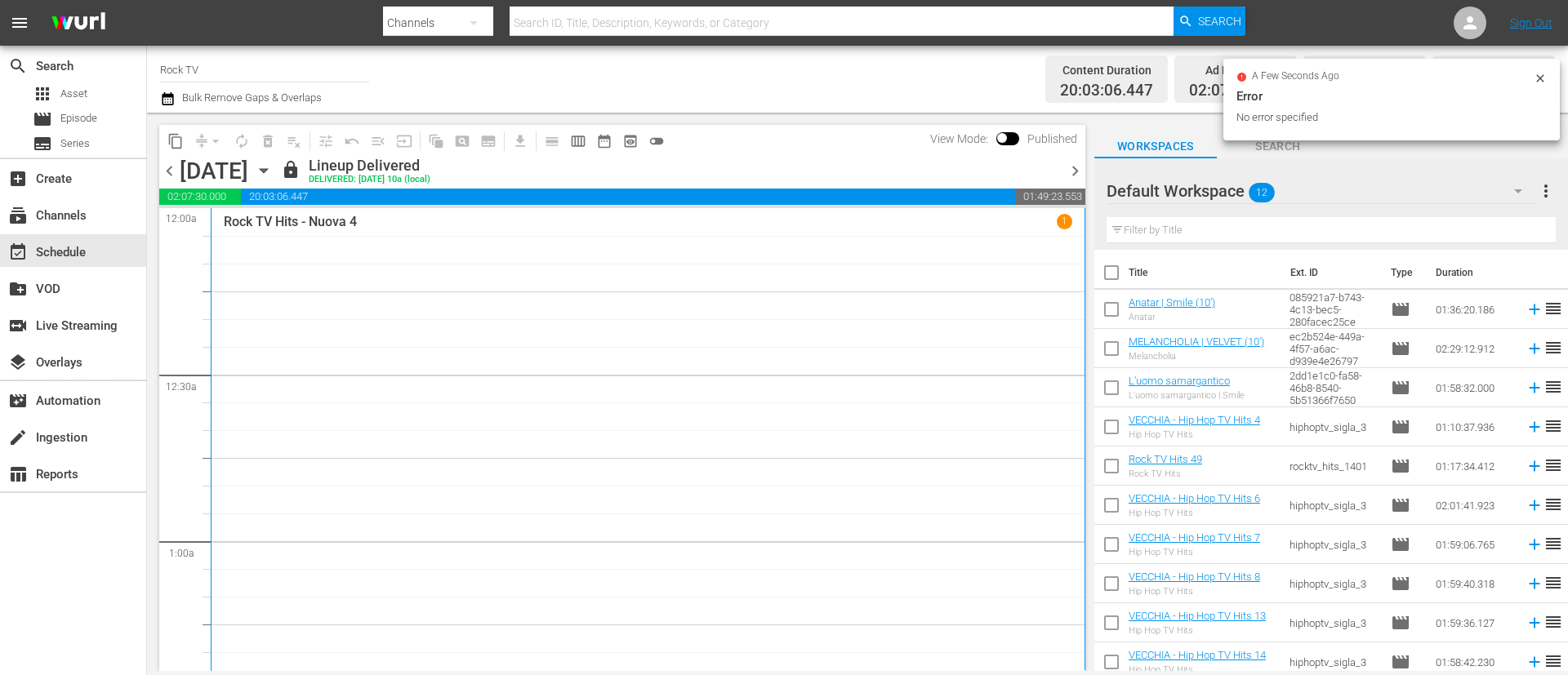
click at [1072, 170] on span "chevron_right" at bounding box center [1075, 171] width 21 height 21
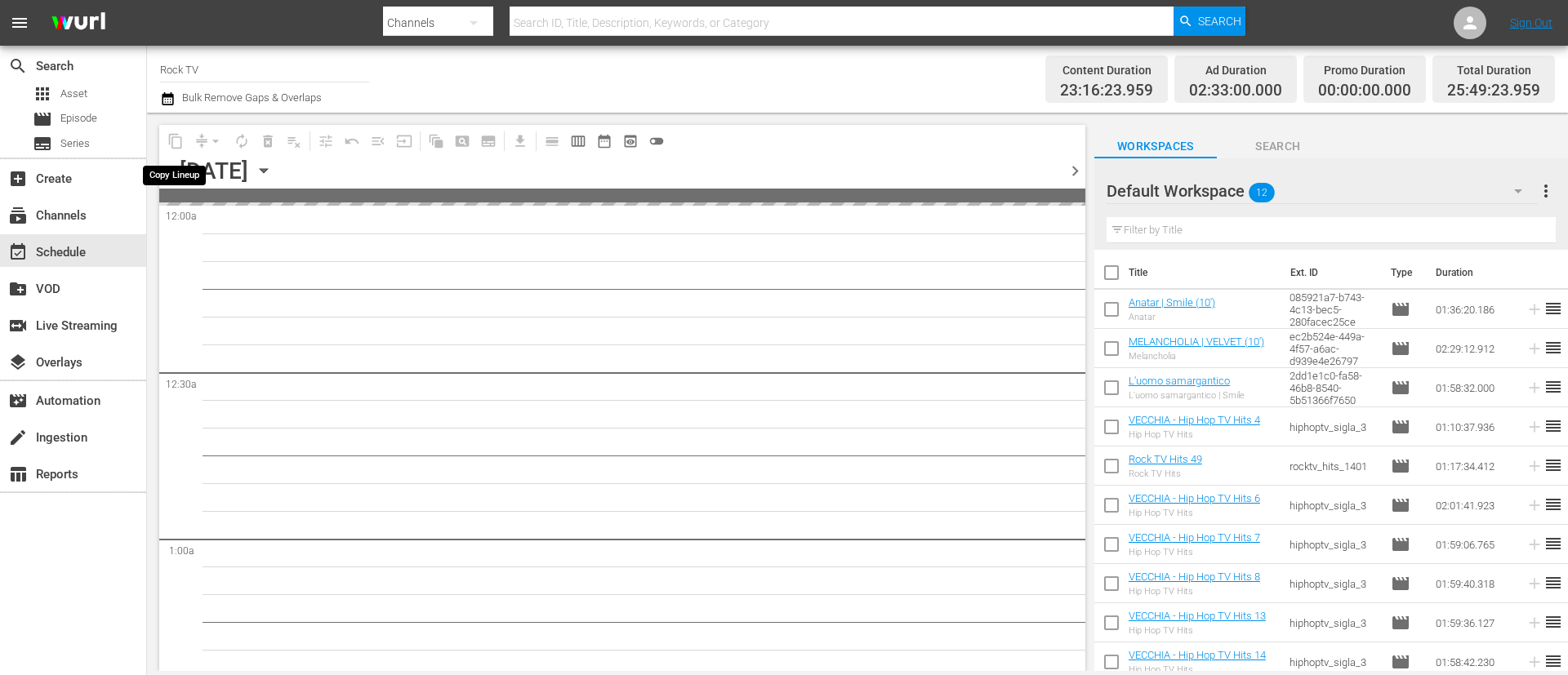
click at [173, 143] on span "content_copy" at bounding box center [176, 141] width 26 height 26
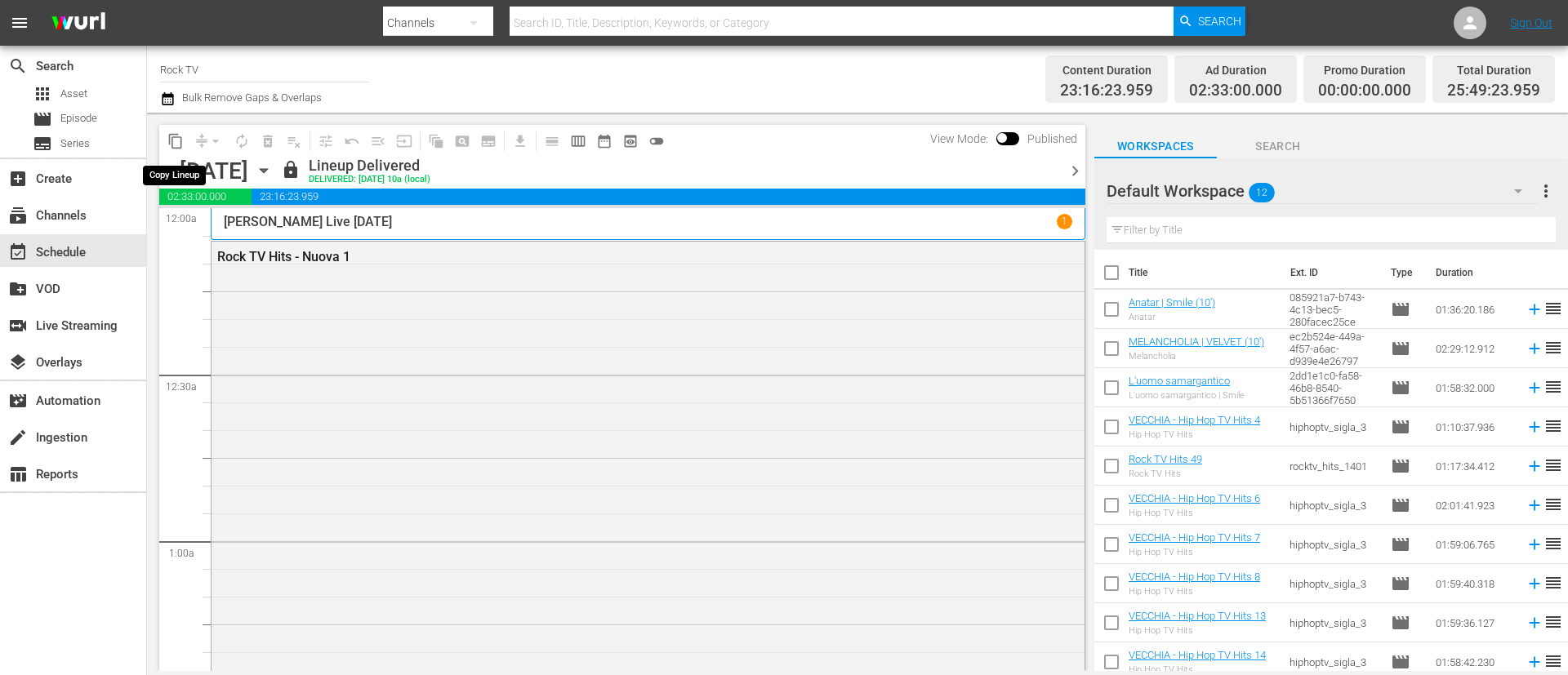
click at [171, 146] on span "content_copy" at bounding box center [175, 141] width 16 height 16
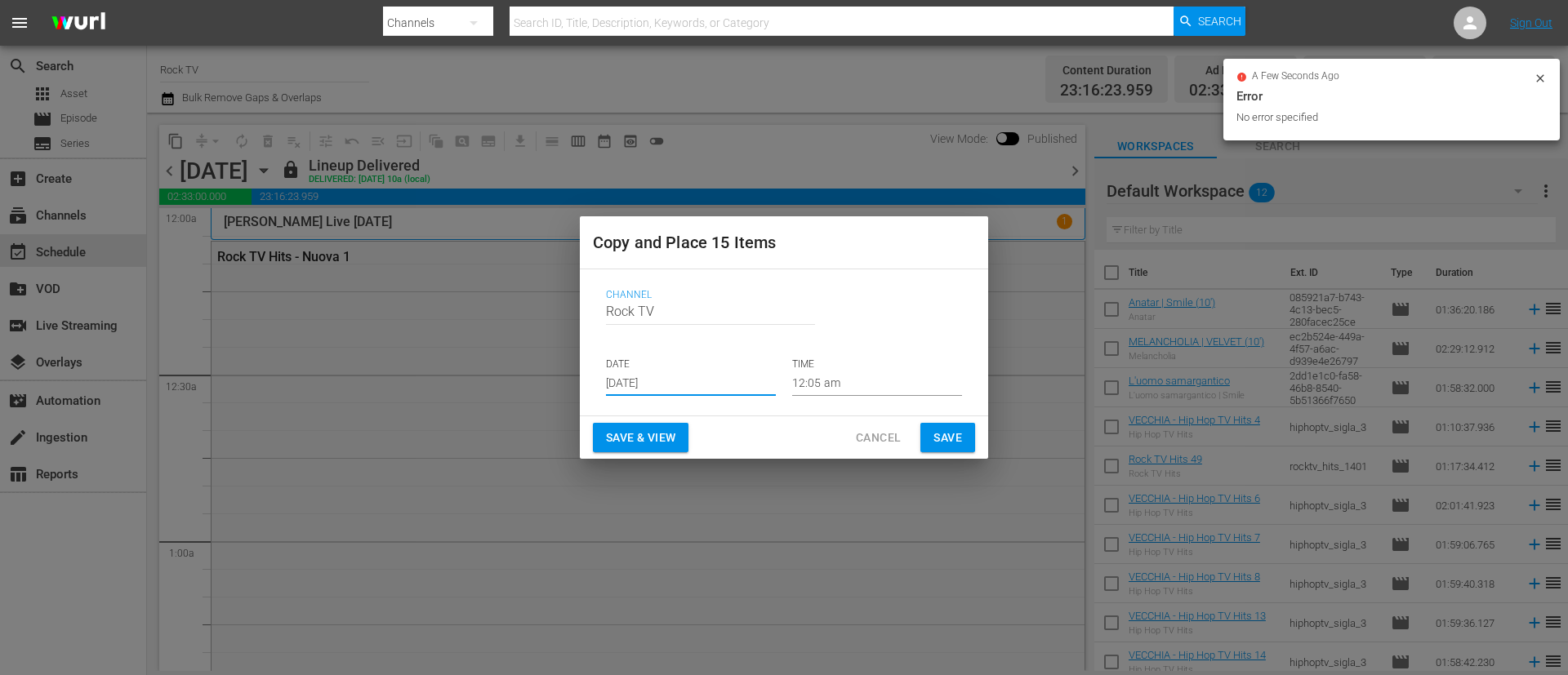
click at [688, 393] on input "[DATE]" at bounding box center [690, 383] width 170 height 24
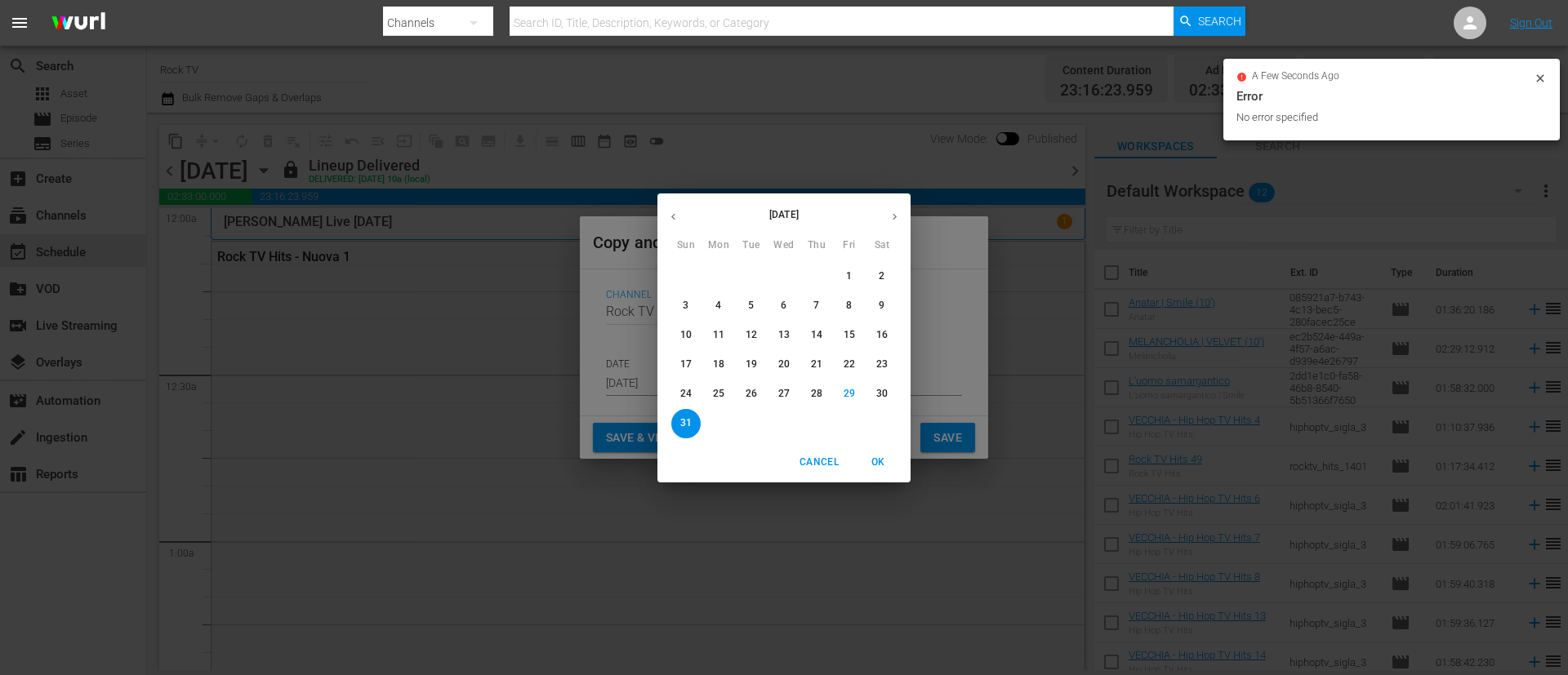
click at [897, 204] on button "button" at bounding box center [894, 216] width 32 height 32
click at [847, 272] on p "5" at bounding box center [849, 276] width 6 height 14
type input "[DATE]"
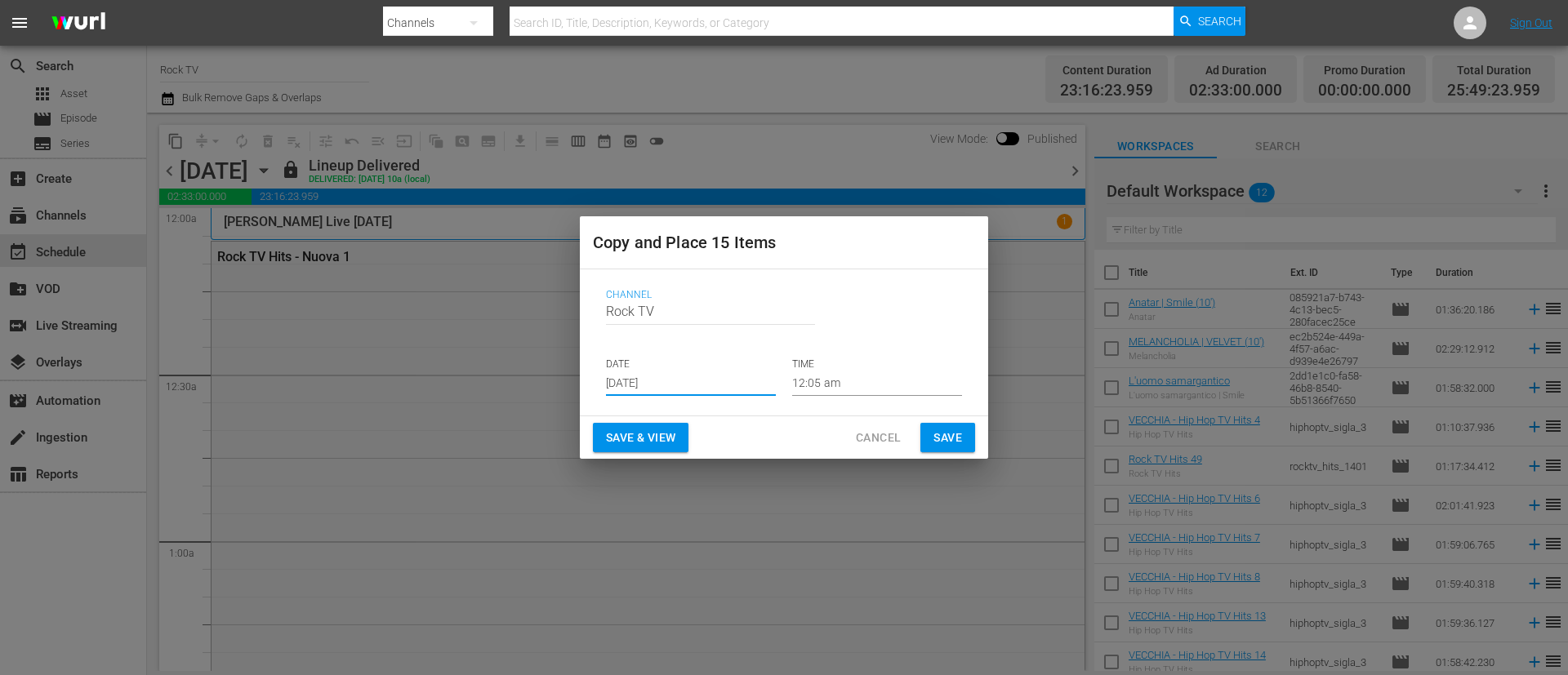
click at [956, 428] on span "Save" at bounding box center [948, 438] width 28 height 21
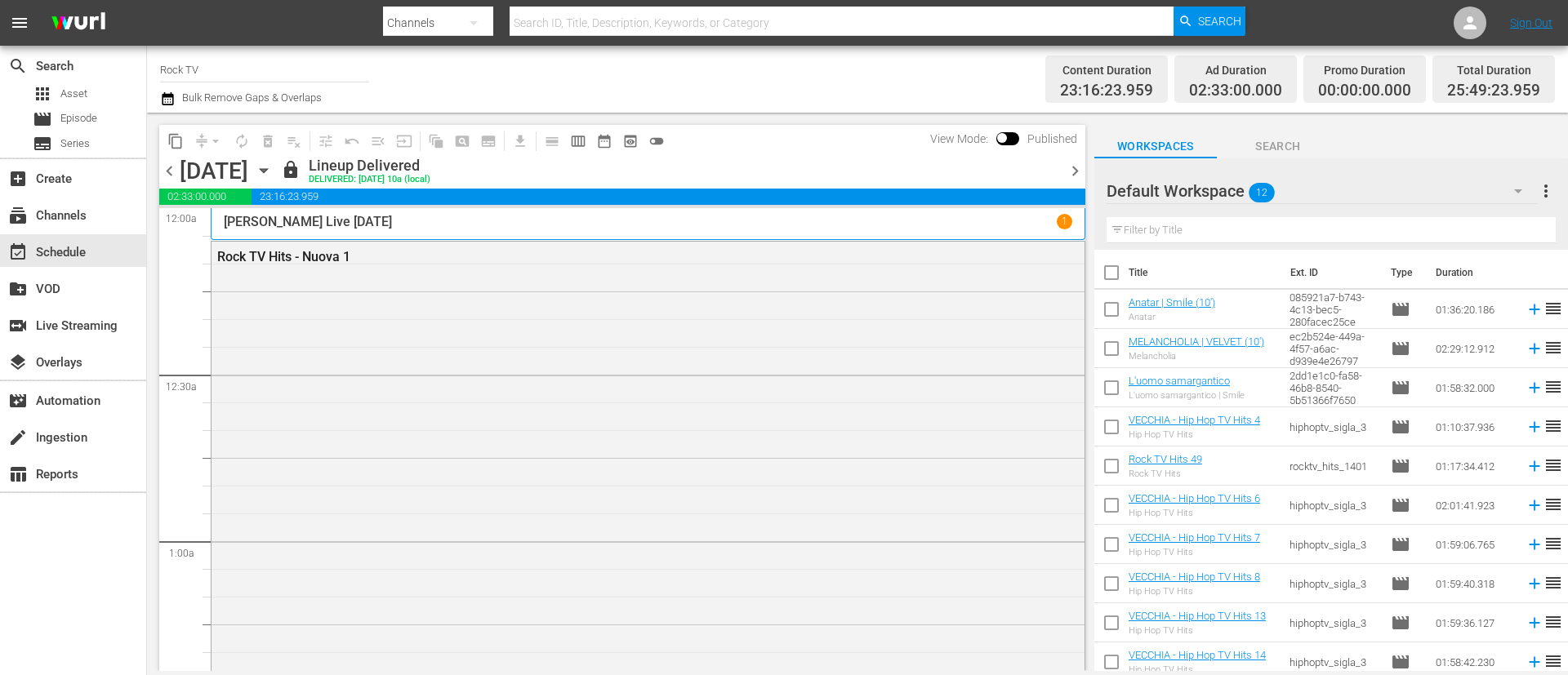
click at [1070, 174] on span "chevron_right" at bounding box center [1075, 171] width 21 height 21
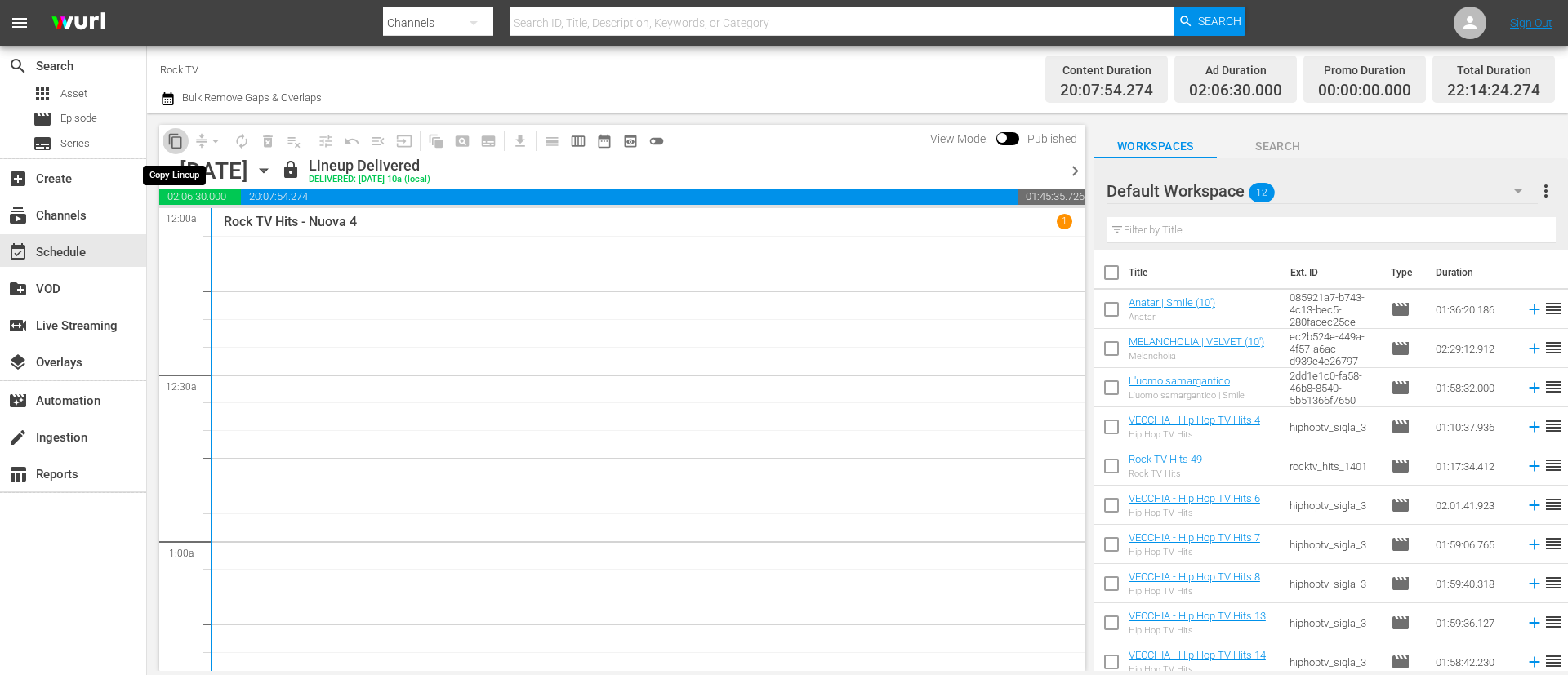
click at [177, 146] on span "content_copy" at bounding box center [175, 141] width 16 height 16
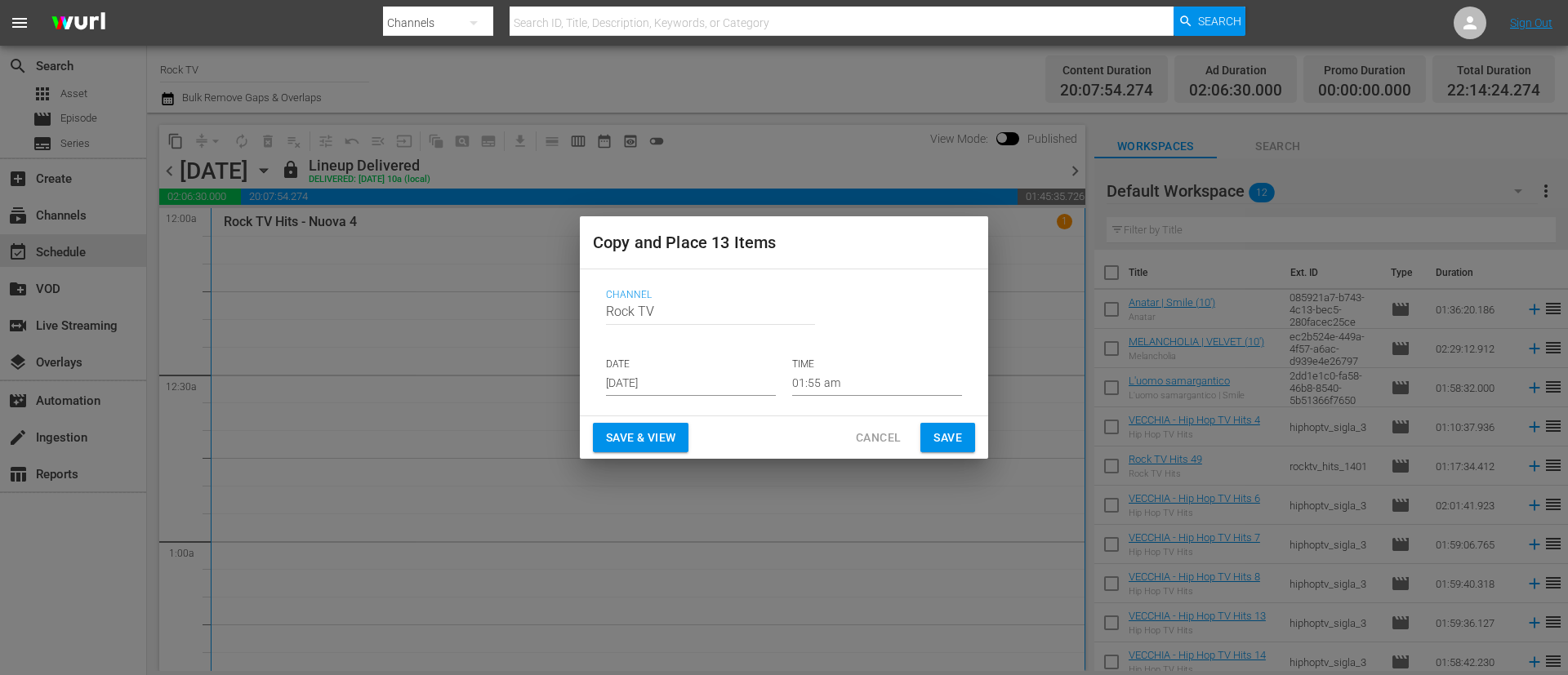
click at [739, 371] on input "[DATE]" at bounding box center [690, 383] width 170 height 24
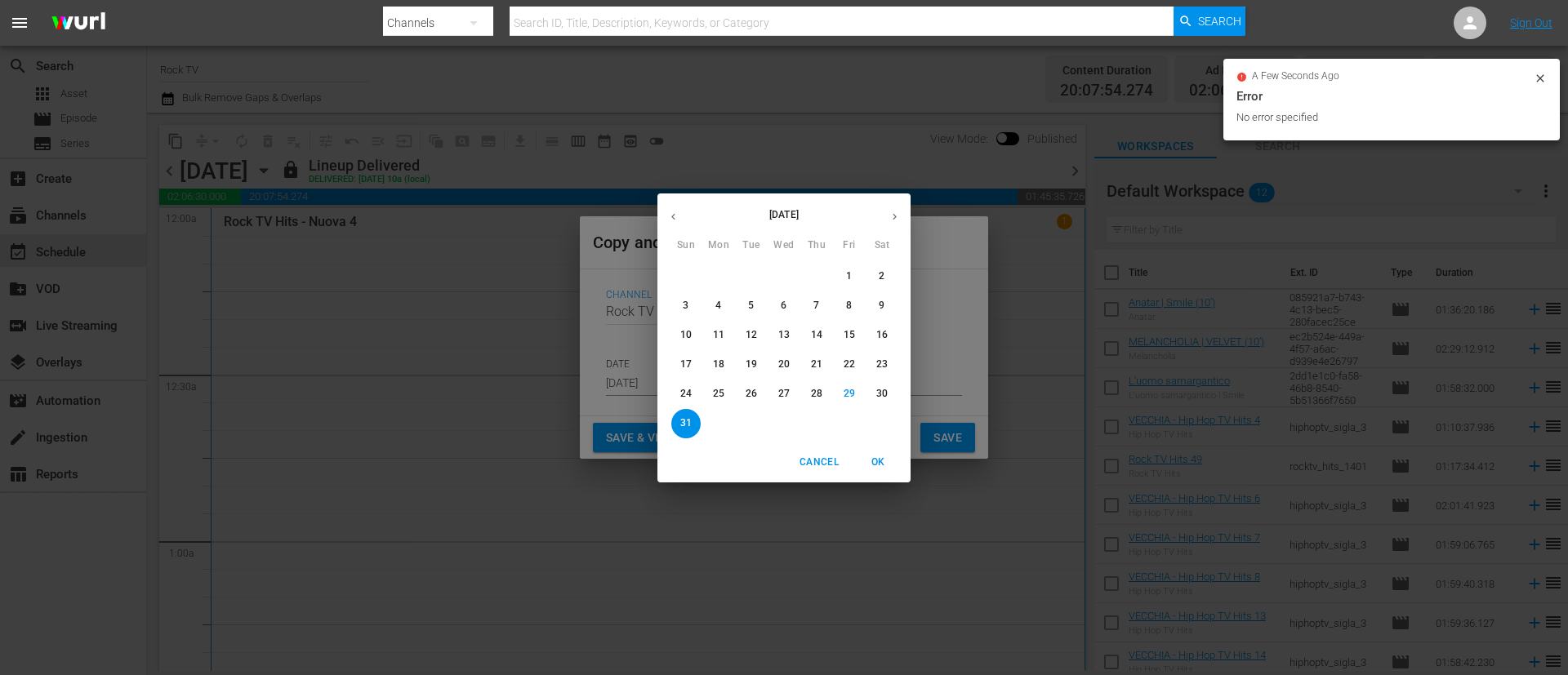
click at [897, 219] on icon "button" at bounding box center [895, 217] width 12 height 12
click at [880, 276] on p "6" at bounding box center [881, 276] width 6 height 14
type input "[DATE]"
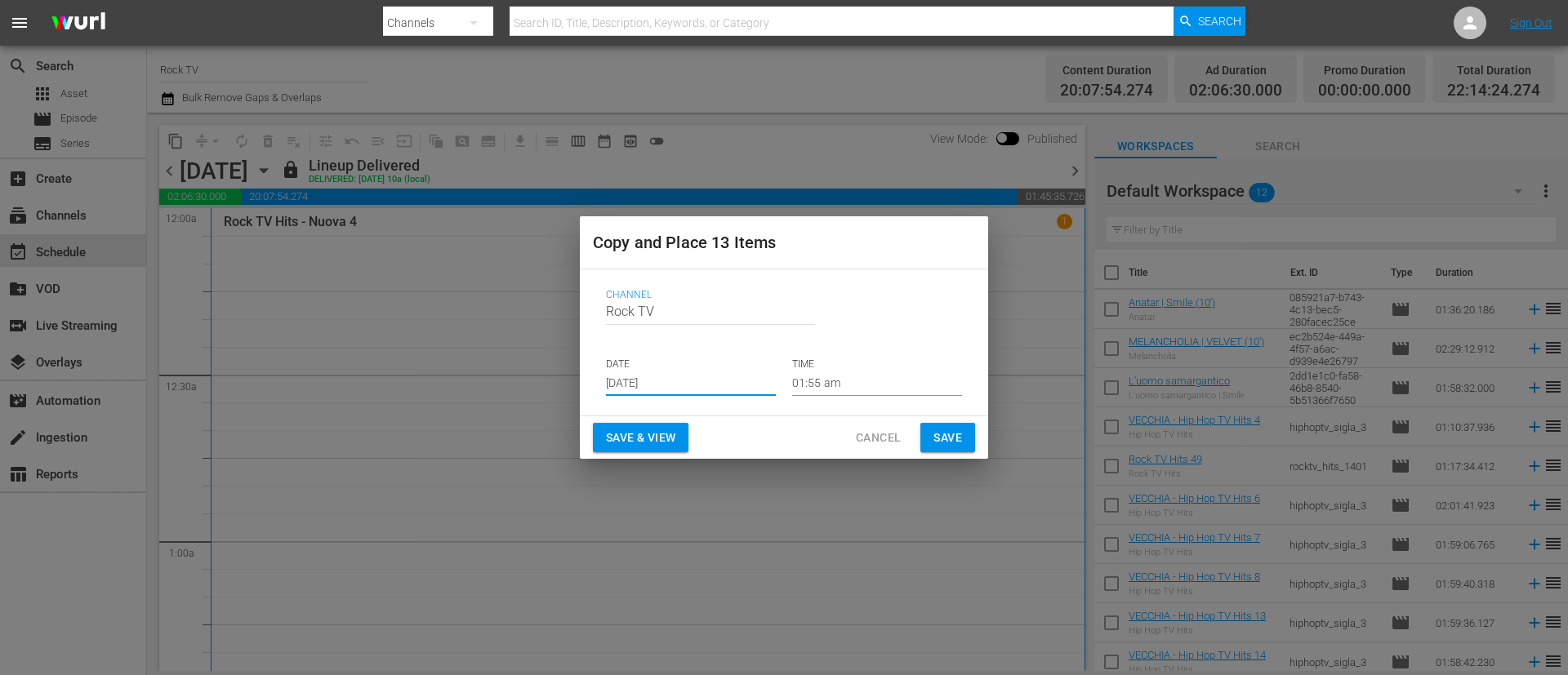
click at [955, 441] on span "Save" at bounding box center [948, 438] width 28 height 21
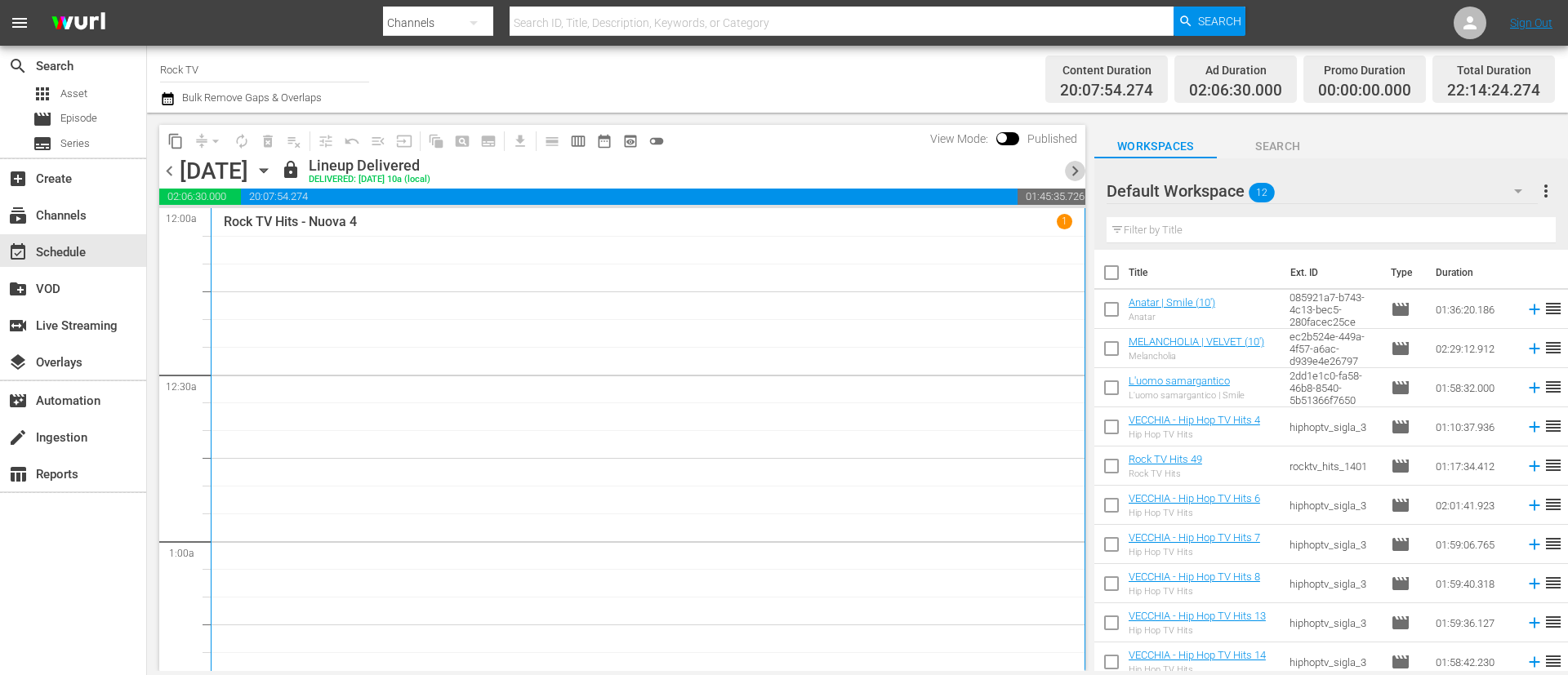
click at [1077, 175] on span "chevron_right" at bounding box center [1075, 171] width 21 height 21
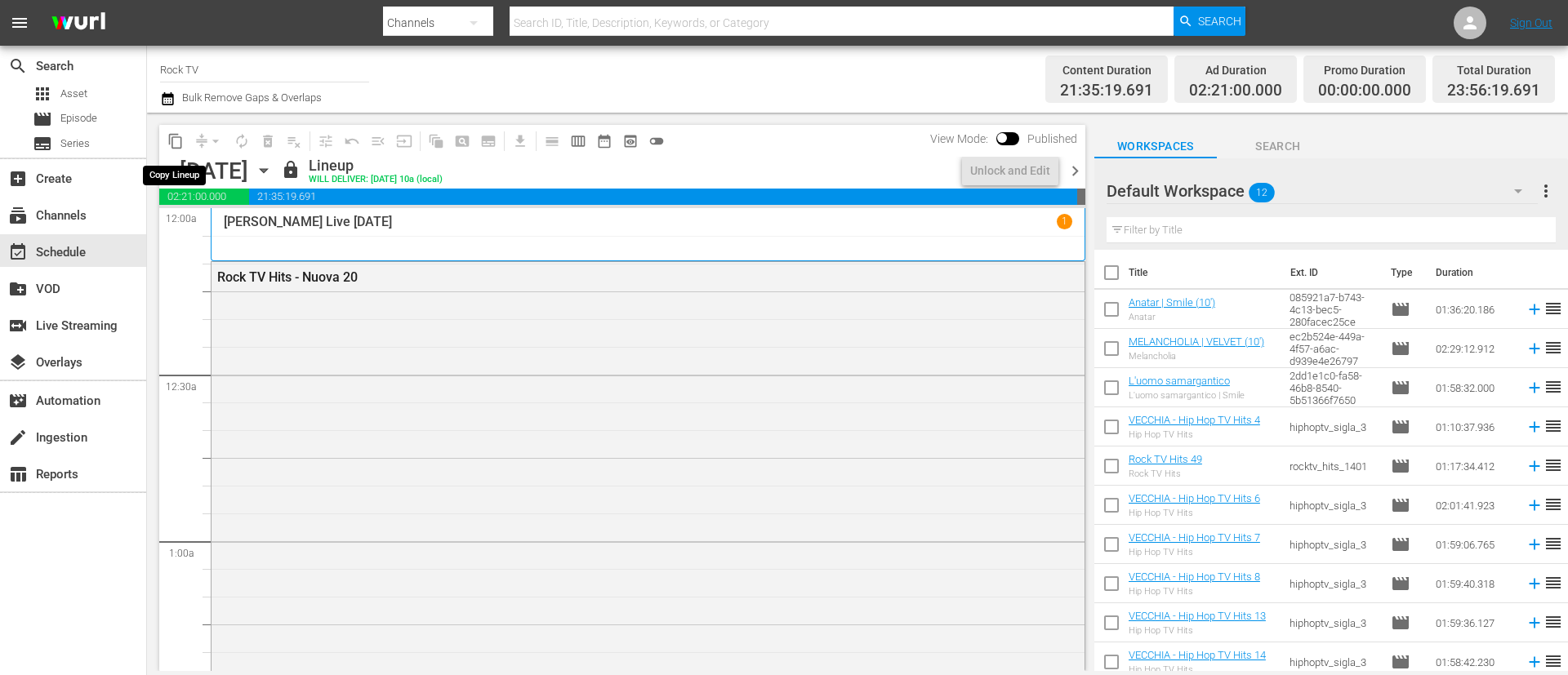
click at [179, 140] on span "content_copy" at bounding box center [175, 141] width 16 height 16
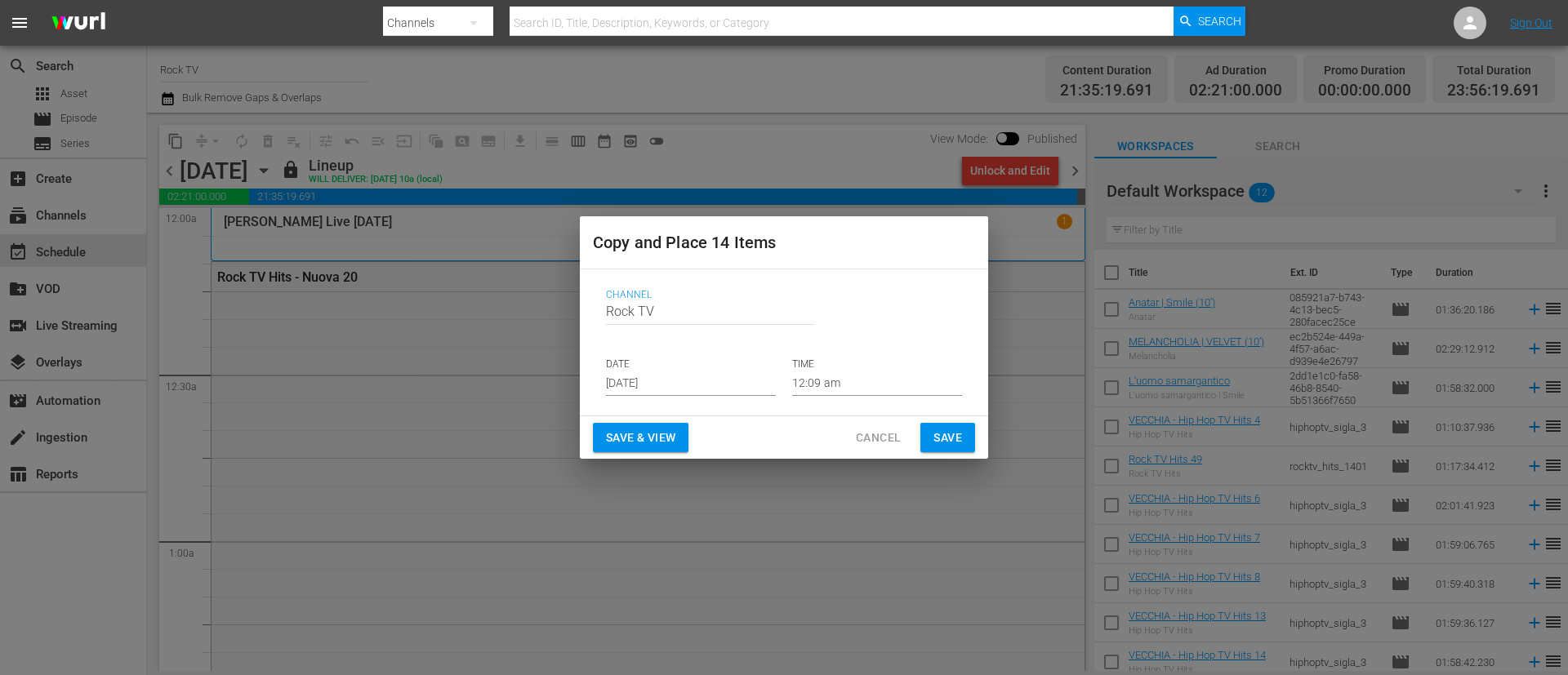
click at [714, 377] on input "[DATE]" at bounding box center [690, 383] width 170 height 24
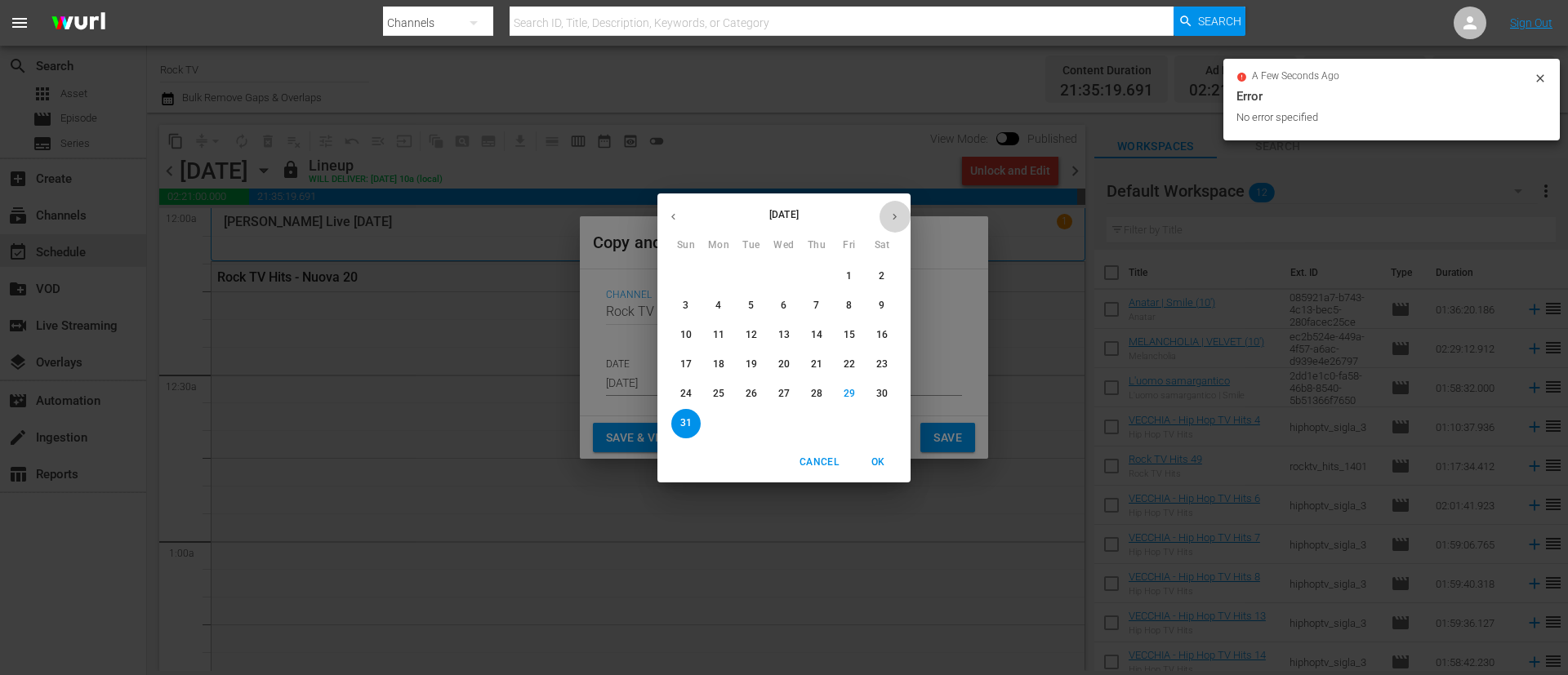
click at [903, 218] on button "button" at bounding box center [894, 216] width 32 height 32
click at [686, 307] on p "7" at bounding box center [686, 306] width 6 height 14
type input "[DATE]"
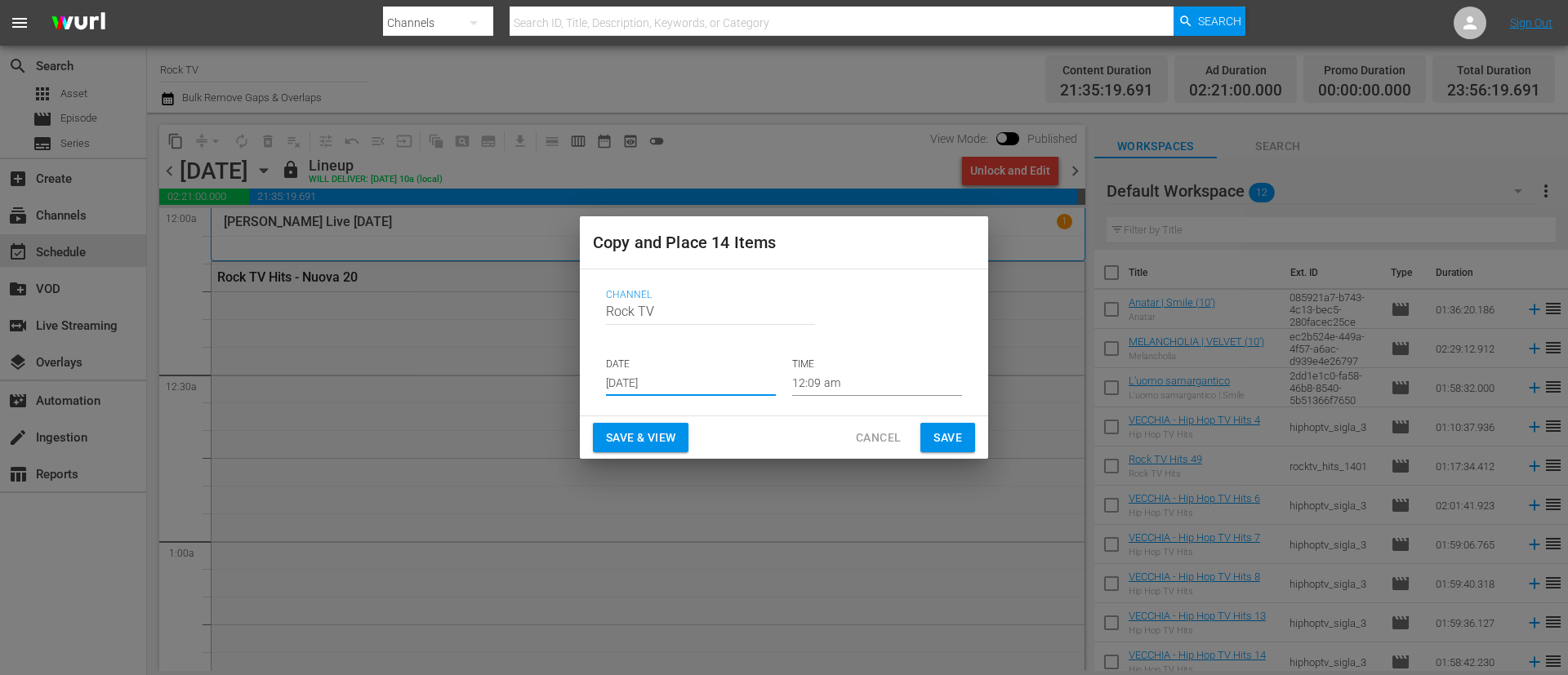
click at [958, 440] on span "Save" at bounding box center [948, 438] width 28 height 21
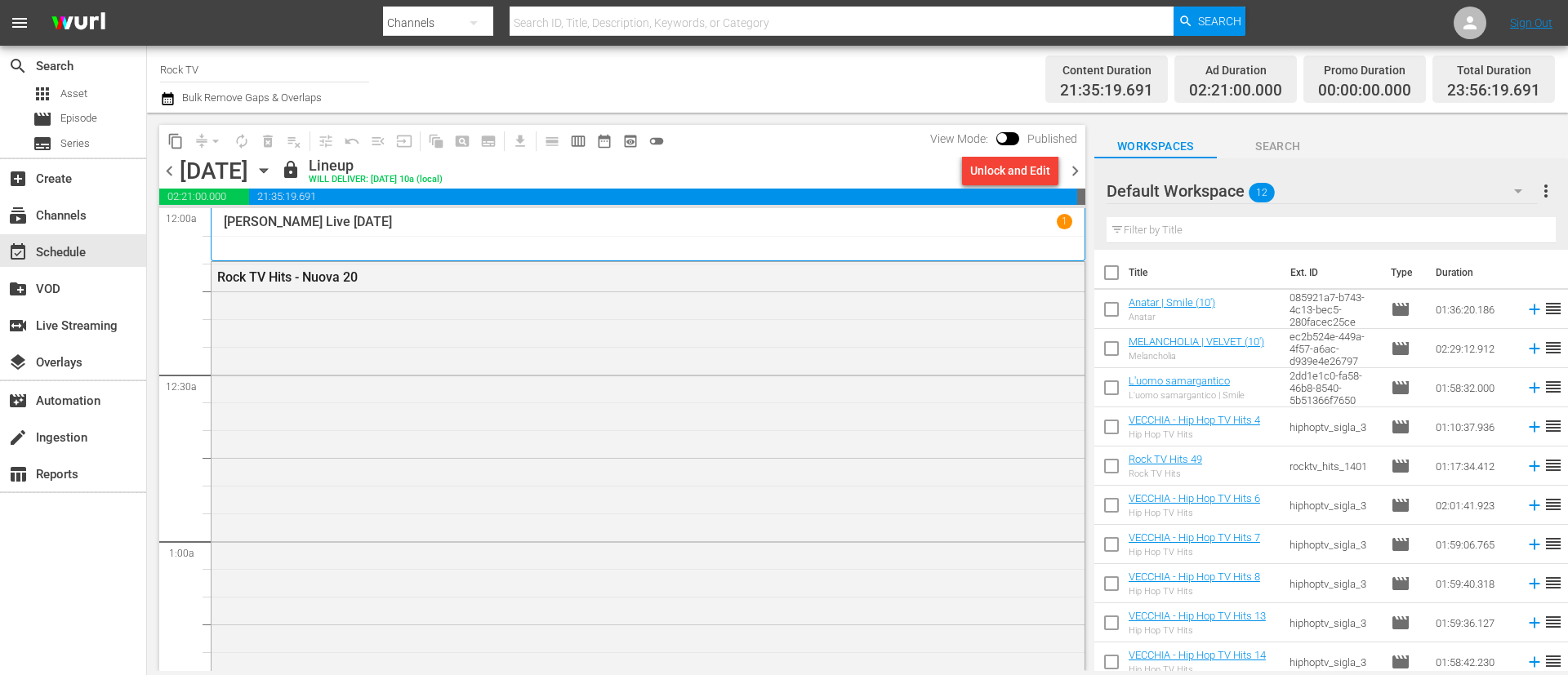
click at [273, 171] on icon "button" at bounding box center [264, 170] width 18 height 18
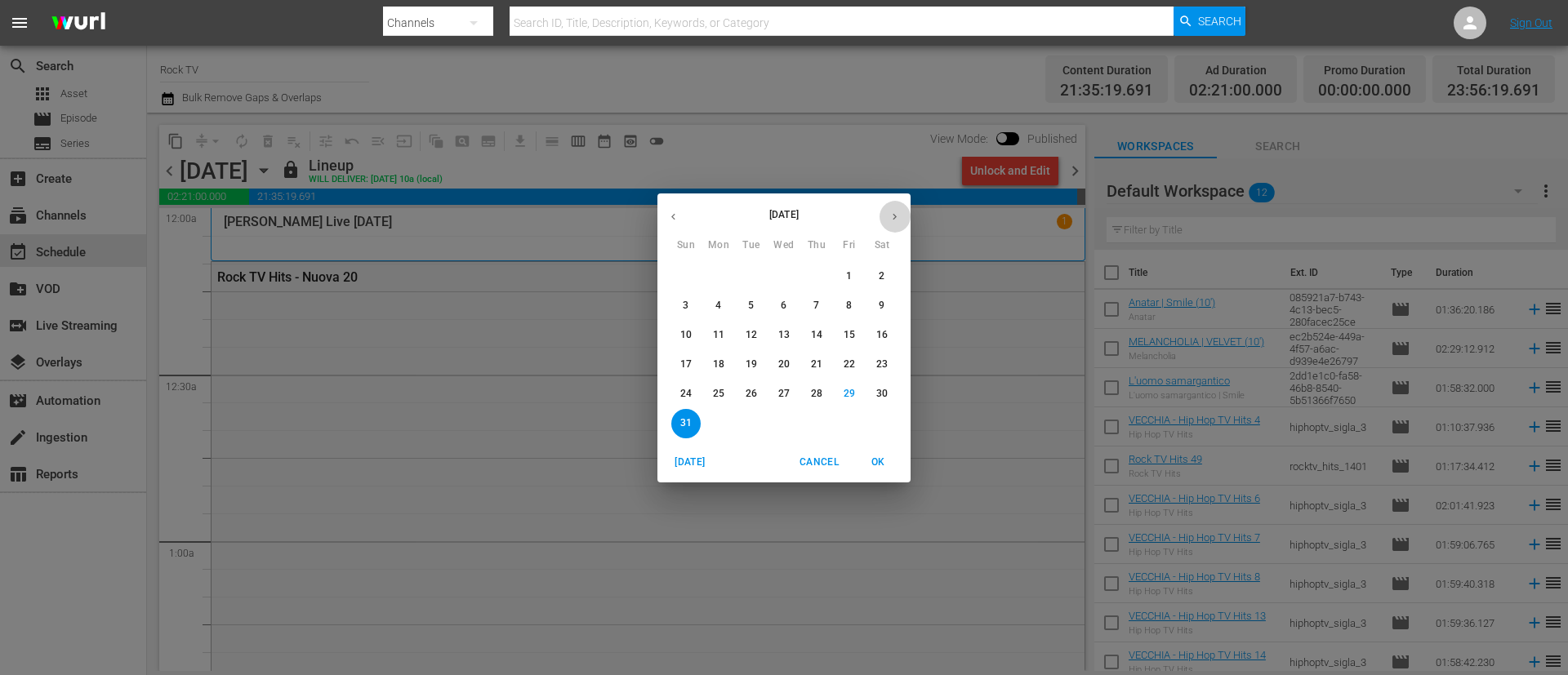
click at [899, 219] on icon "button" at bounding box center [895, 217] width 12 height 12
click at [712, 276] on span "1" at bounding box center [719, 276] width 29 height 14
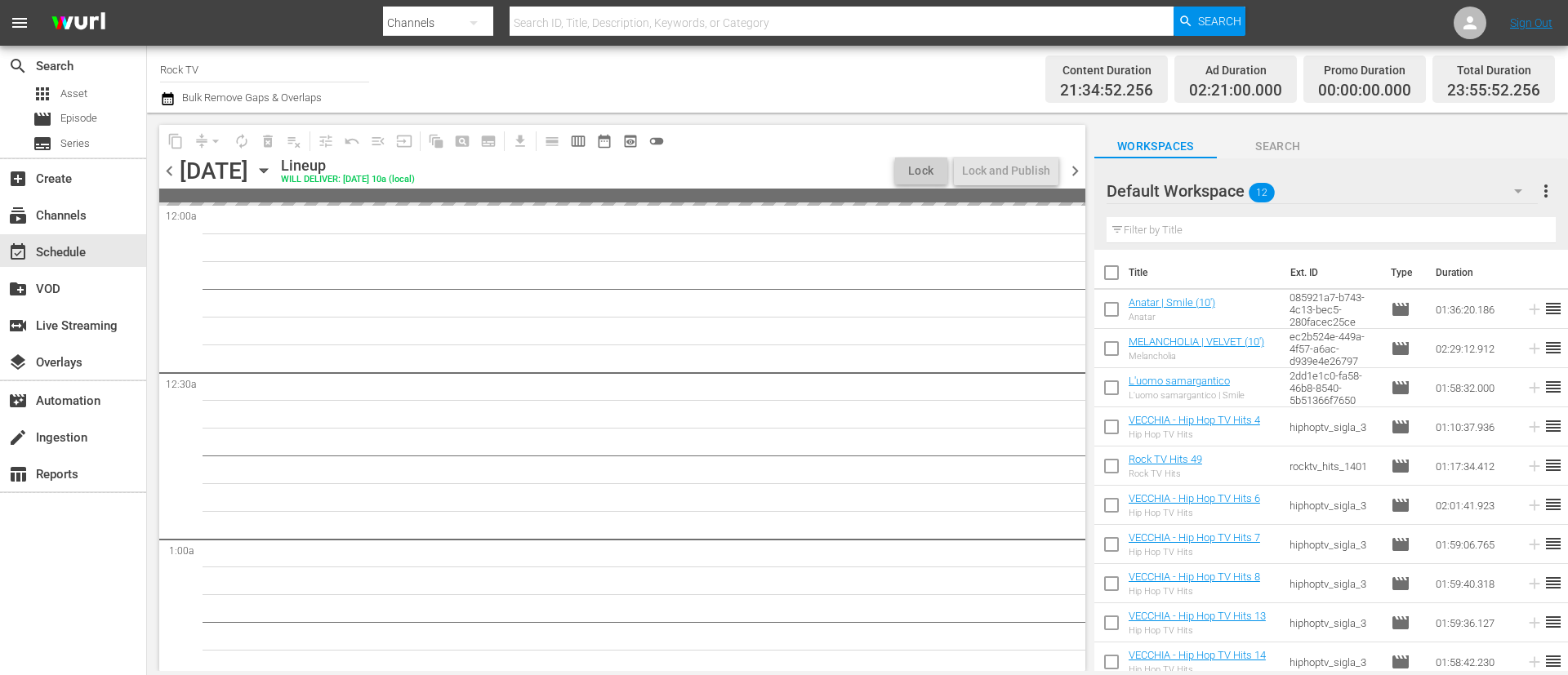
click at [171, 96] on icon "button" at bounding box center [167, 98] width 11 height 13
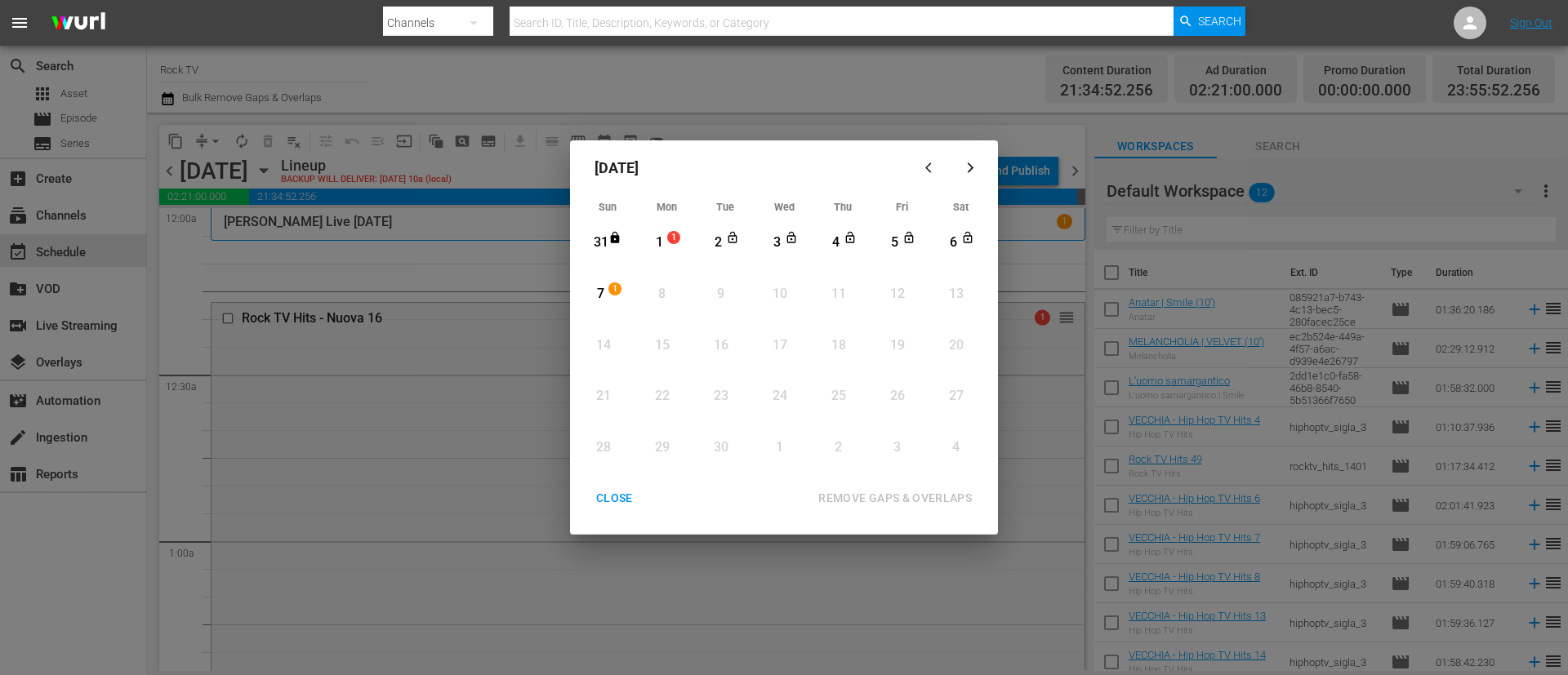
click at [666, 240] on div "1" at bounding box center [660, 243] width 21 height 19
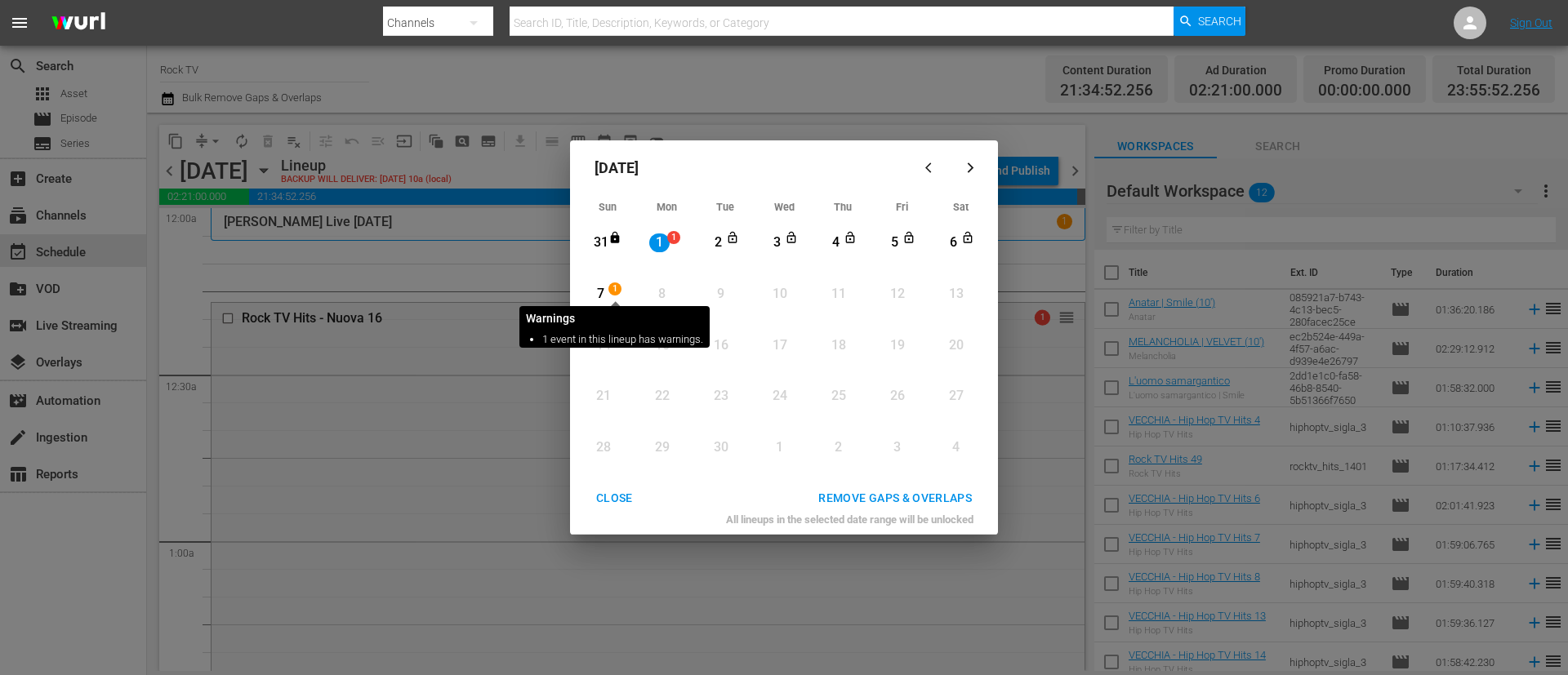
click at [621, 282] on span "1" at bounding box center [614, 288] width 11 height 13
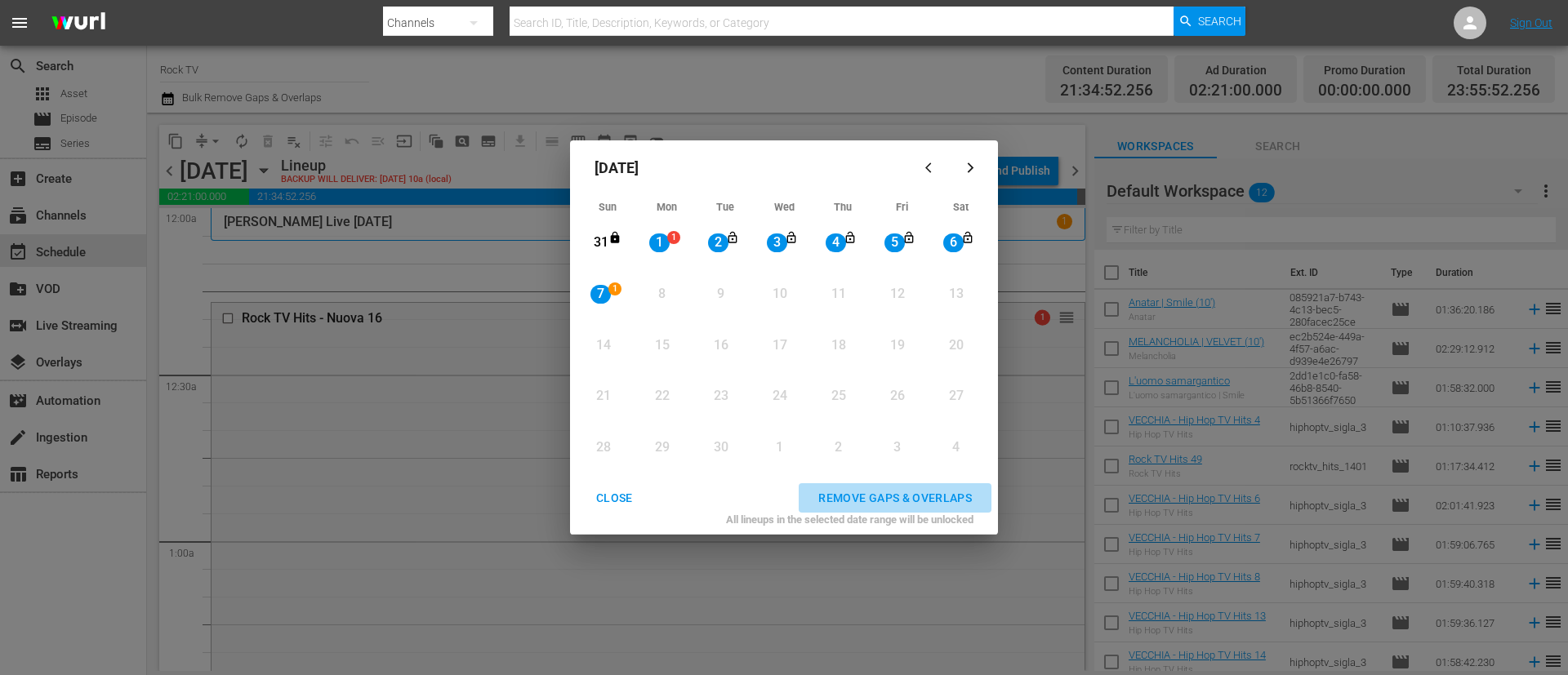
click at [883, 489] on div "REMOVE GAPS & OVERLAPS" at bounding box center [895, 499] width 180 height 21
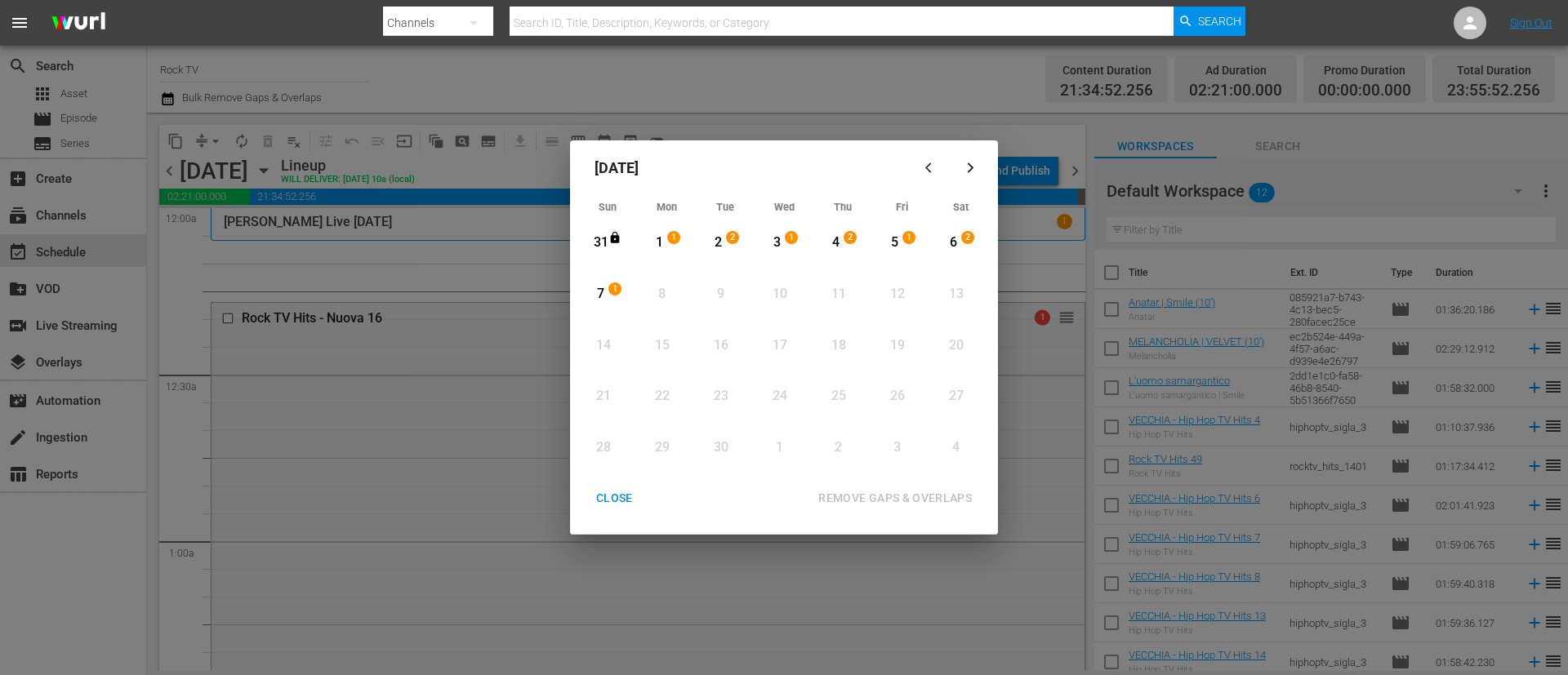
click at [622, 496] on div "CLOSE" at bounding box center [614, 499] width 63 height 21
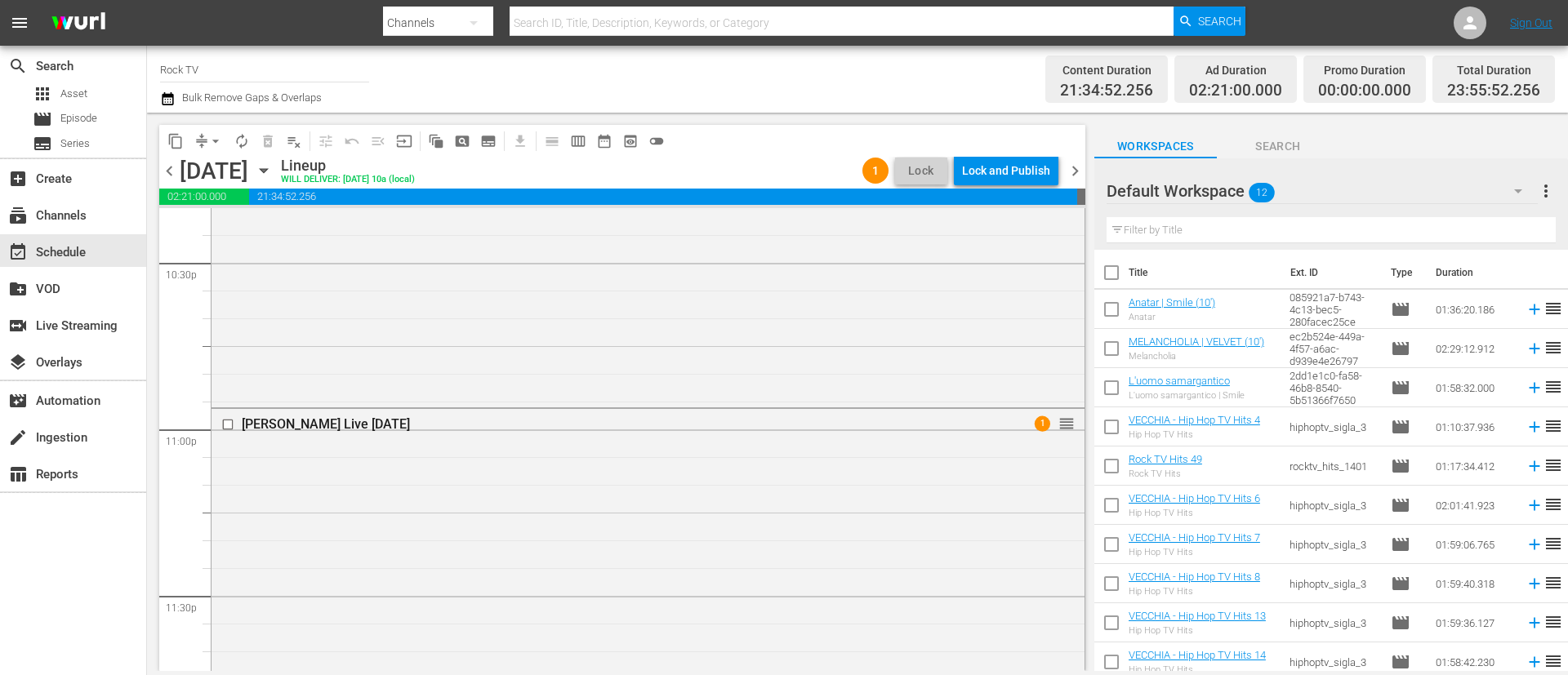
scroll to position [7314, 0]
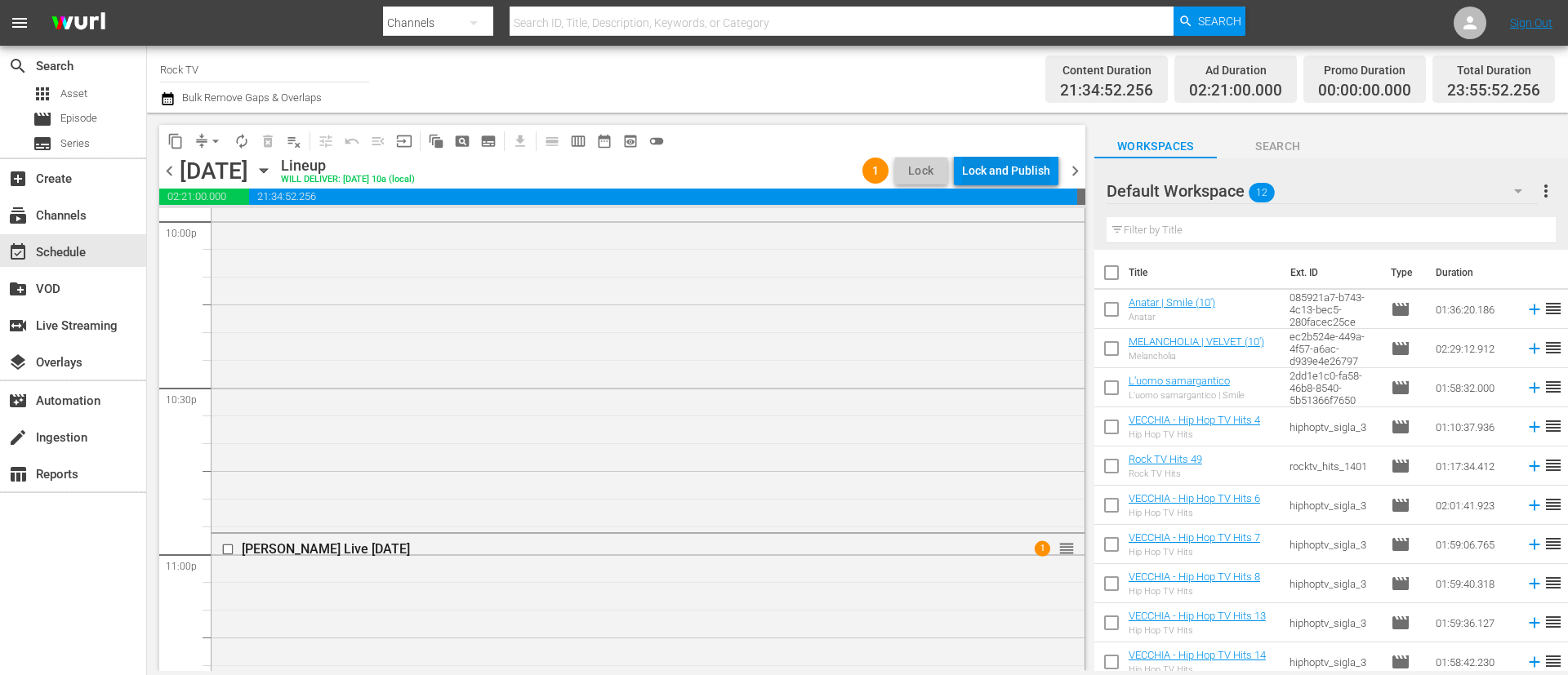
click at [1031, 174] on div "Lock and Publish" at bounding box center [1006, 170] width 88 height 29
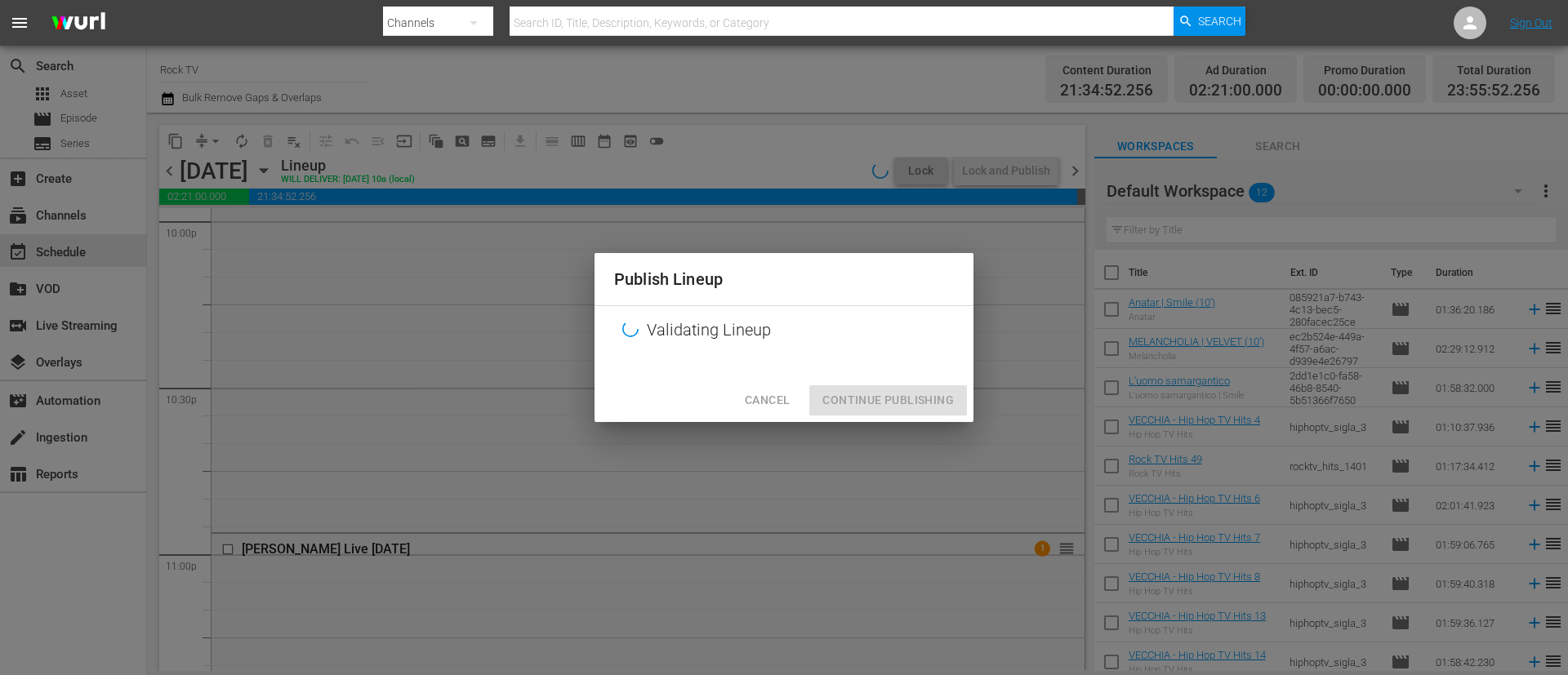
click at [874, 409] on div "Cancel Continue Publishing" at bounding box center [784, 400] width 379 height 43
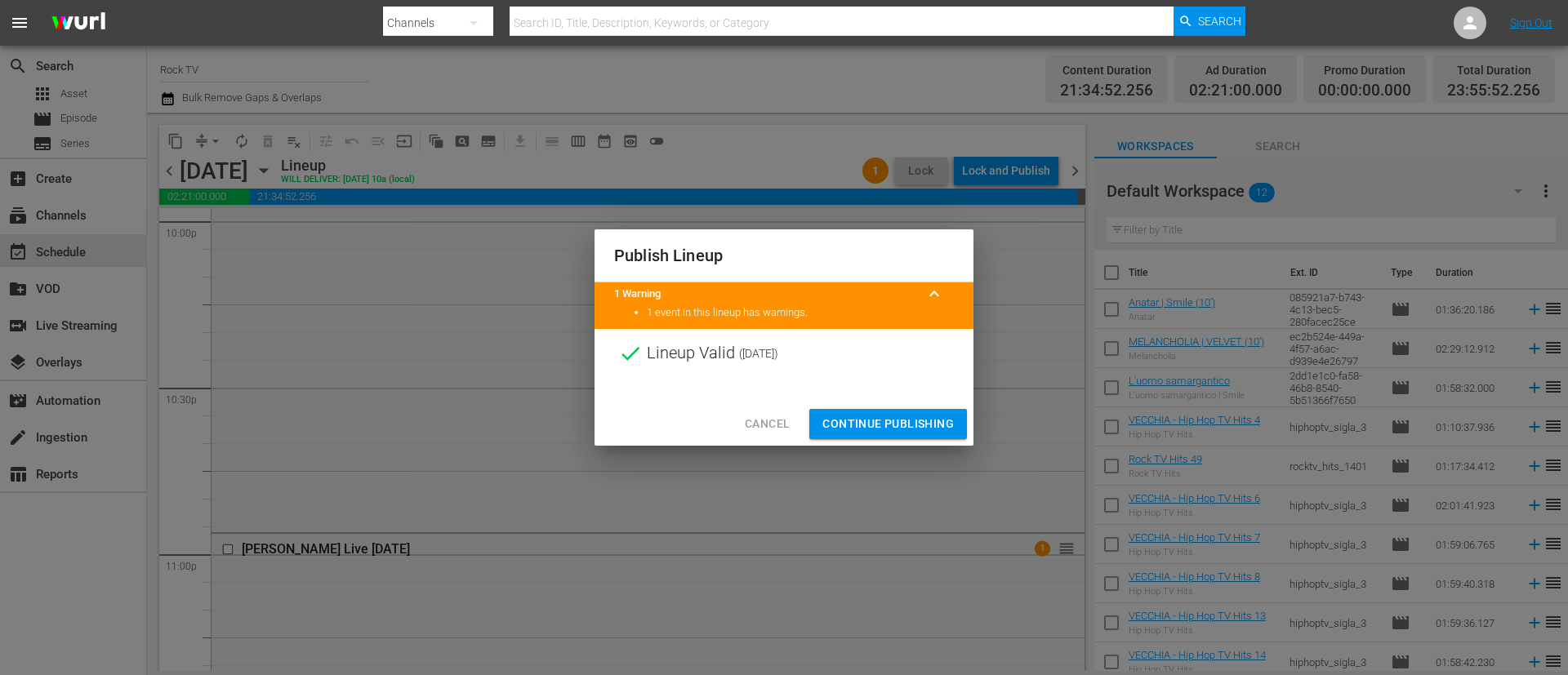
click at [883, 414] on span "Continue Publishing" at bounding box center [888, 424] width 132 height 21
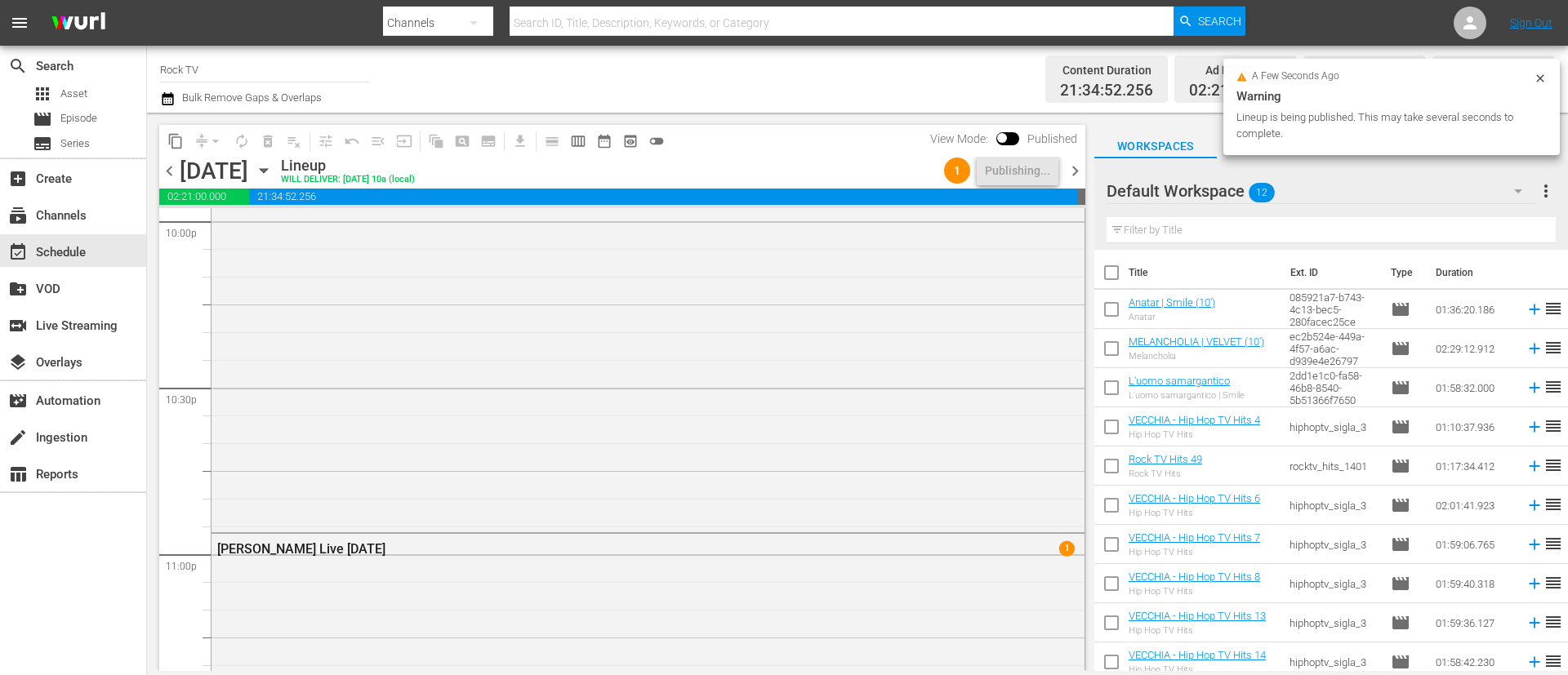
click at [1073, 176] on span "chevron_right" at bounding box center [1075, 171] width 21 height 21
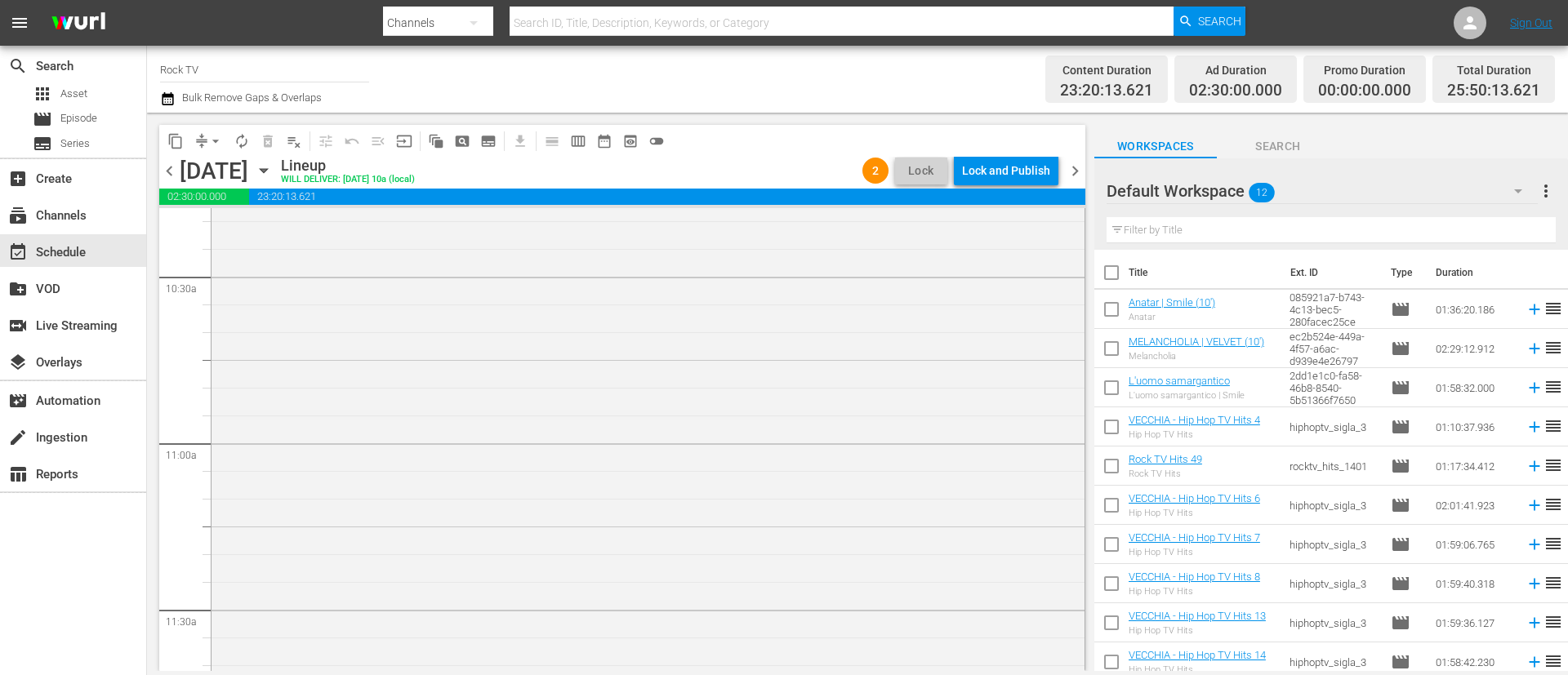
scroll to position [3131, 0]
click at [1001, 164] on div "Lock and Publish" at bounding box center [1006, 170] width 88 height 29
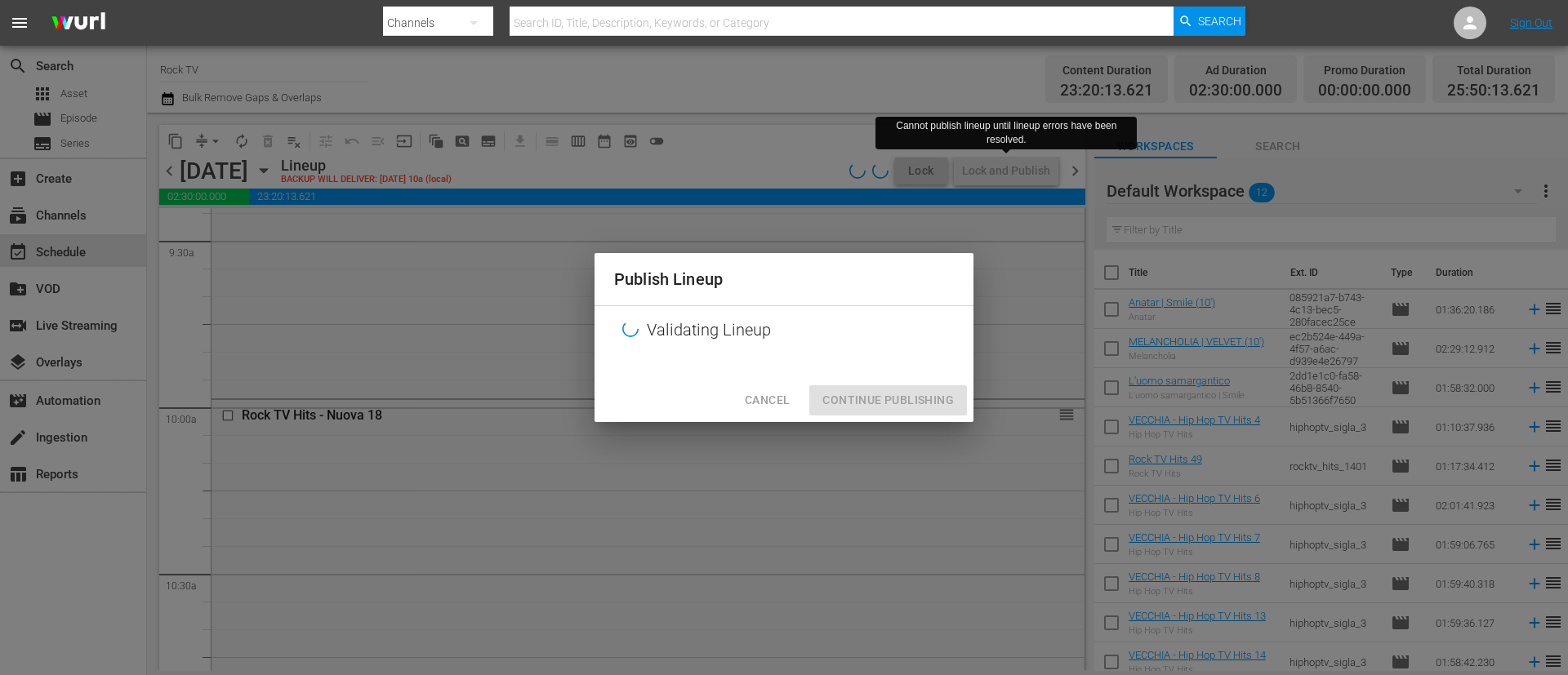
click at [897, 408] on div "Cancel Continue Publishing" at bounding box center [784, 400] width 379 height 43
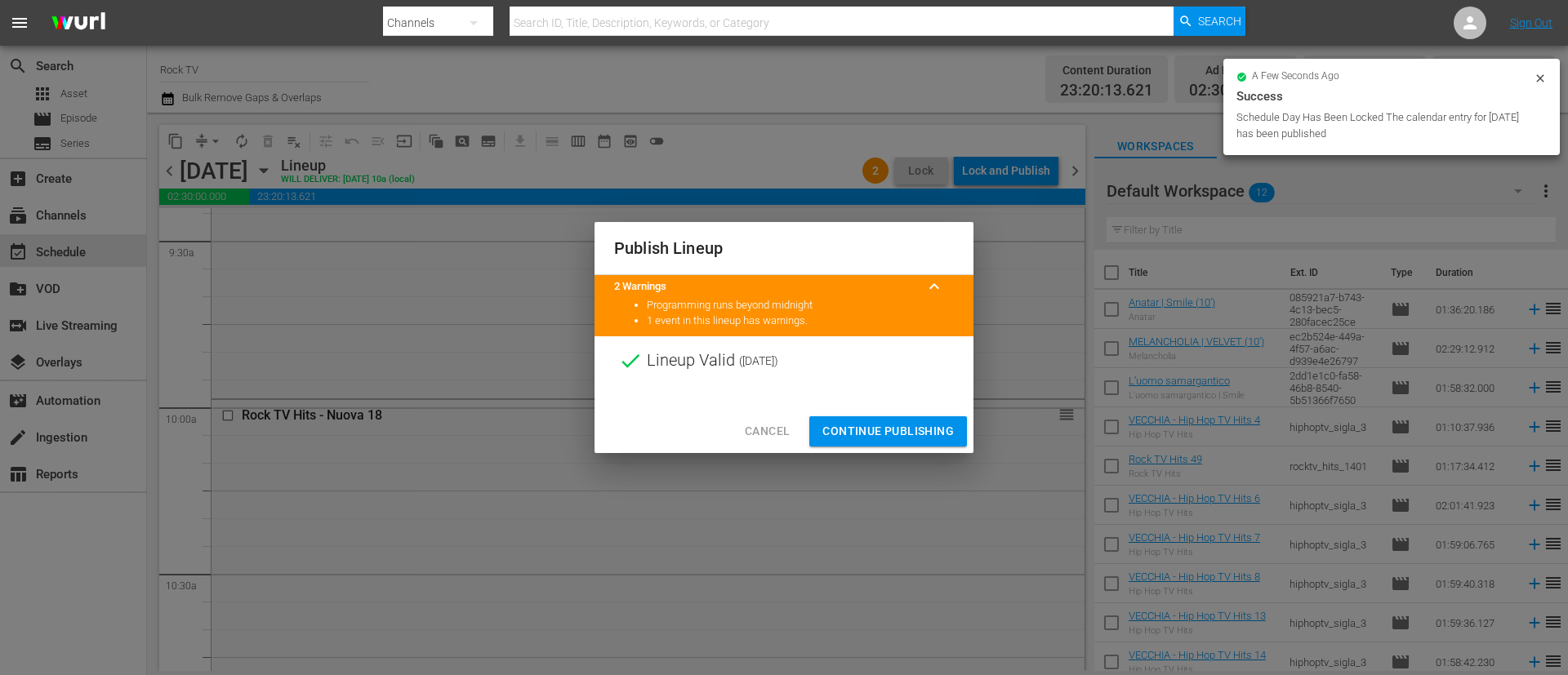
click at [924, 435] on span "Continue Publishing" at bounding box center [888, 431] width 132 height 21
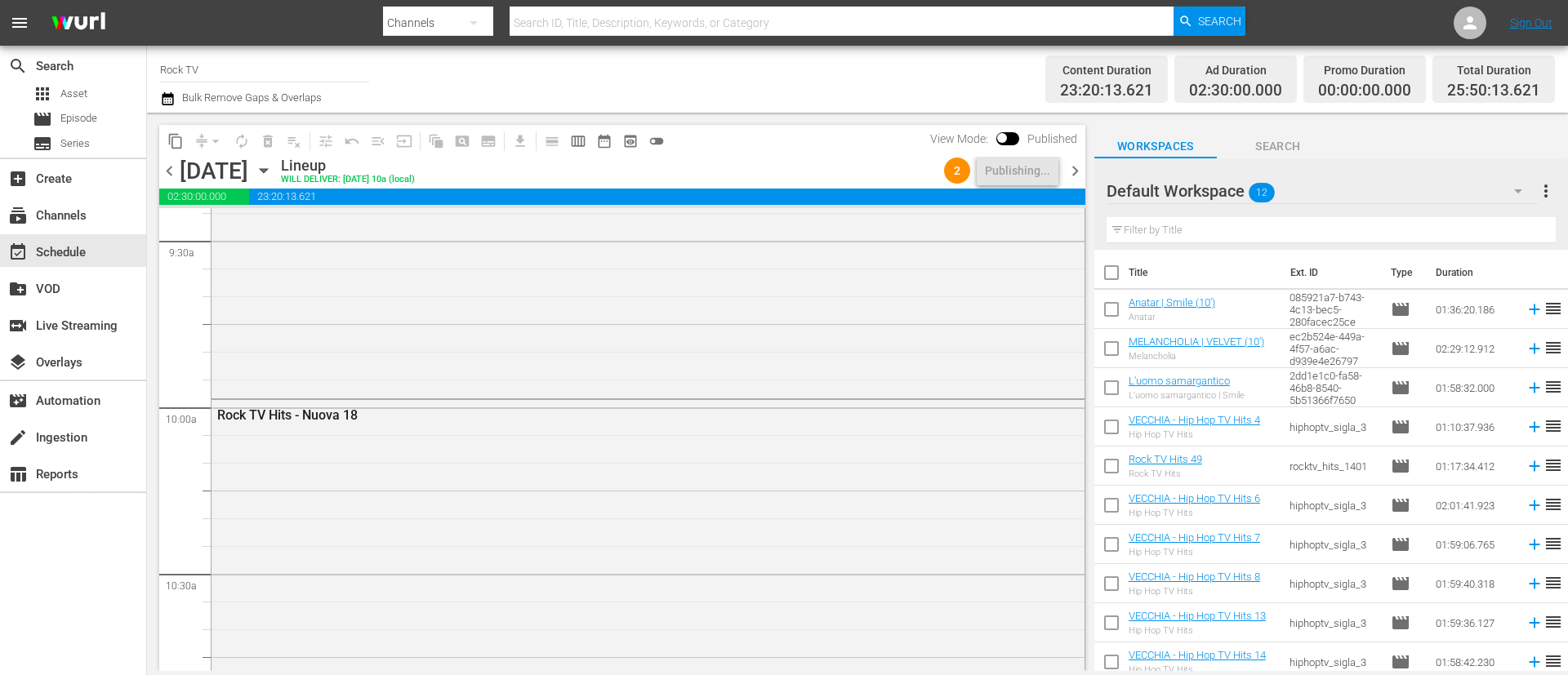
click at [1069, 165] on span "chevron_right" at bounding box center [1075, 171] width 21 height 21
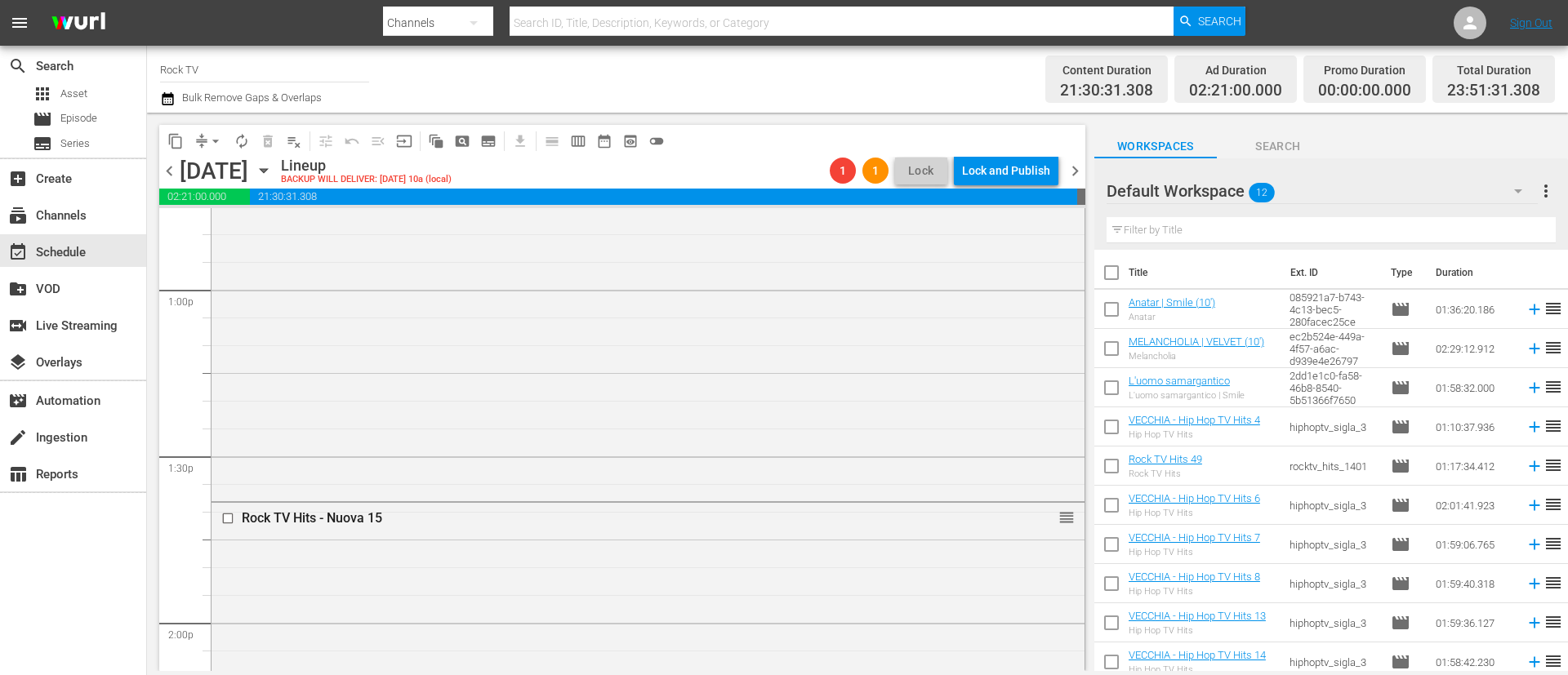
scroll to position [3820, 0]
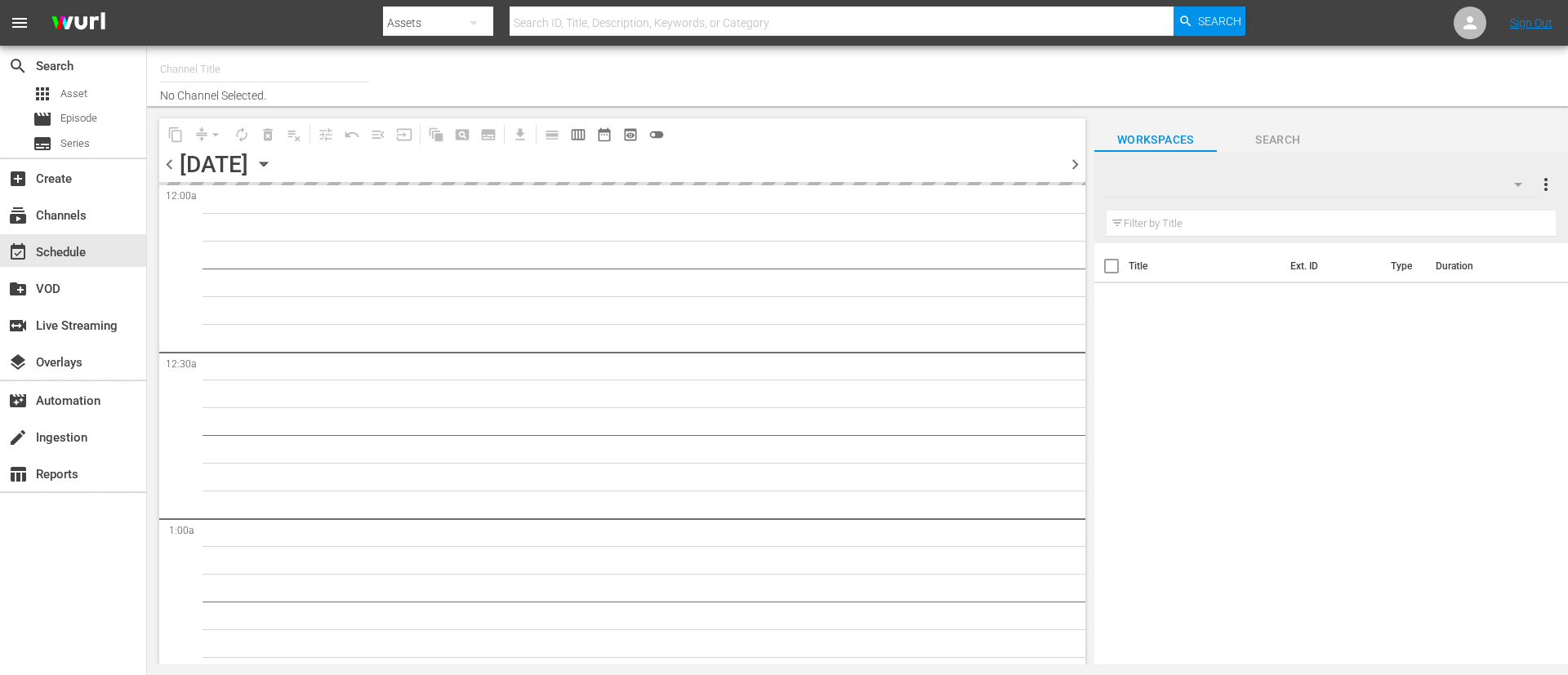
type input "Rock TV (1367)"
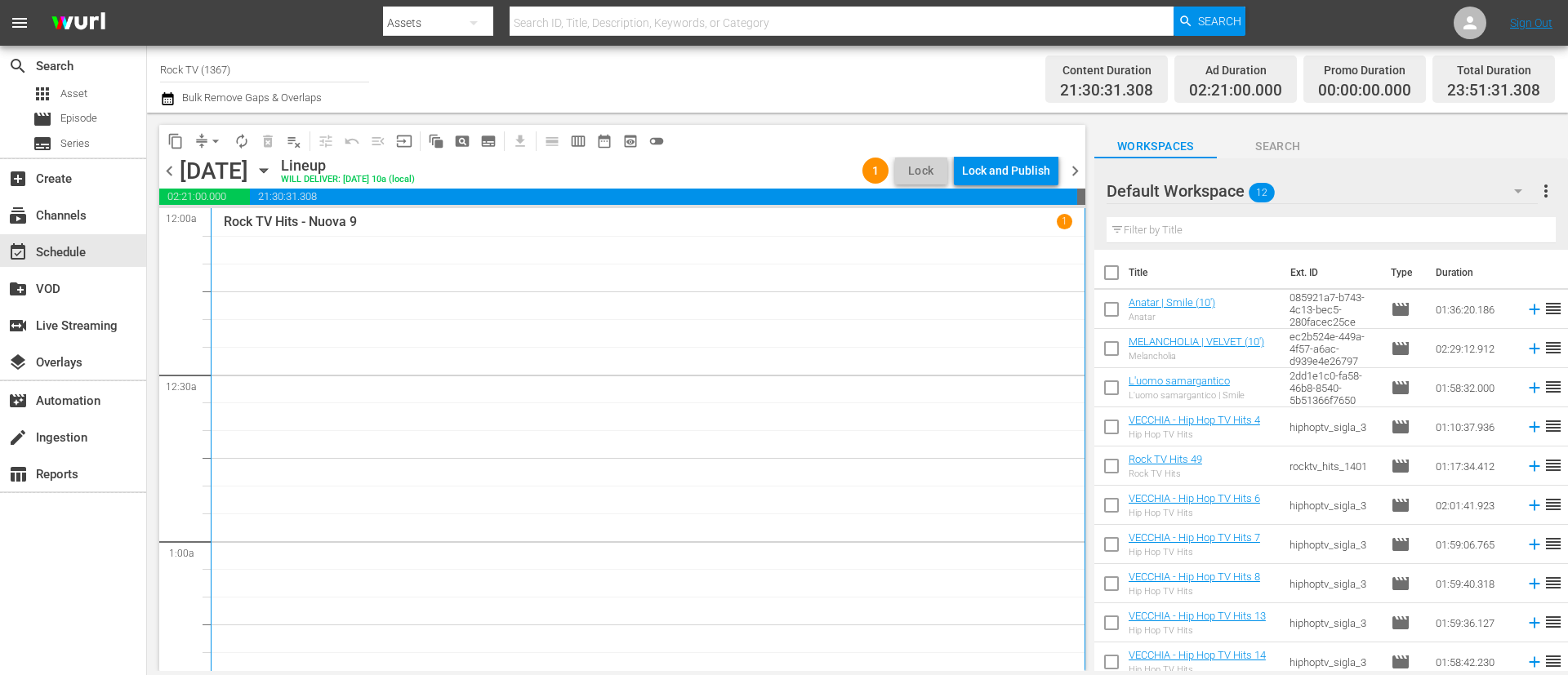
click at [1008, 176] on div "Lock and Publish" at bounding box center [1006, 170] width 88 height 29
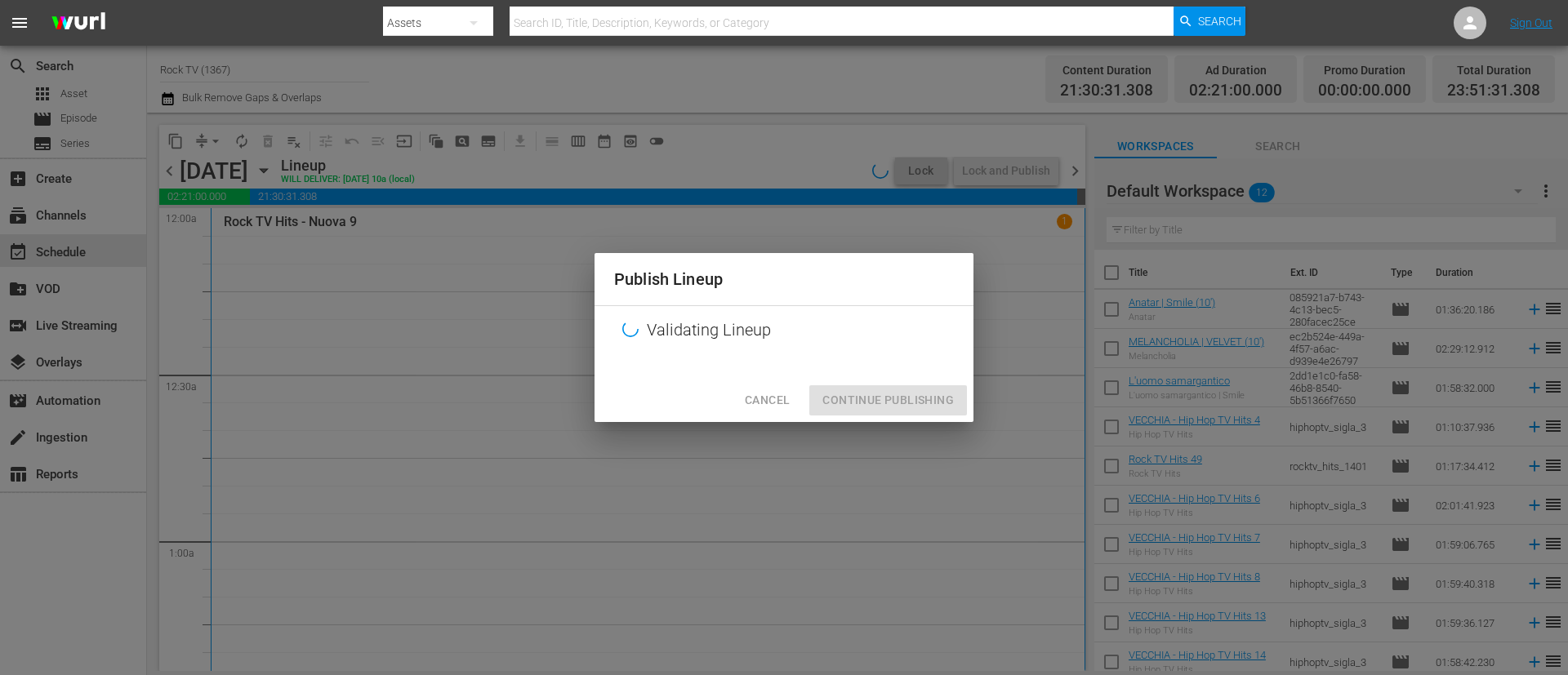
click at [949, 406] on div "Cancel Continue Publishing" at bounding box center [784, 400] width 379 height 43
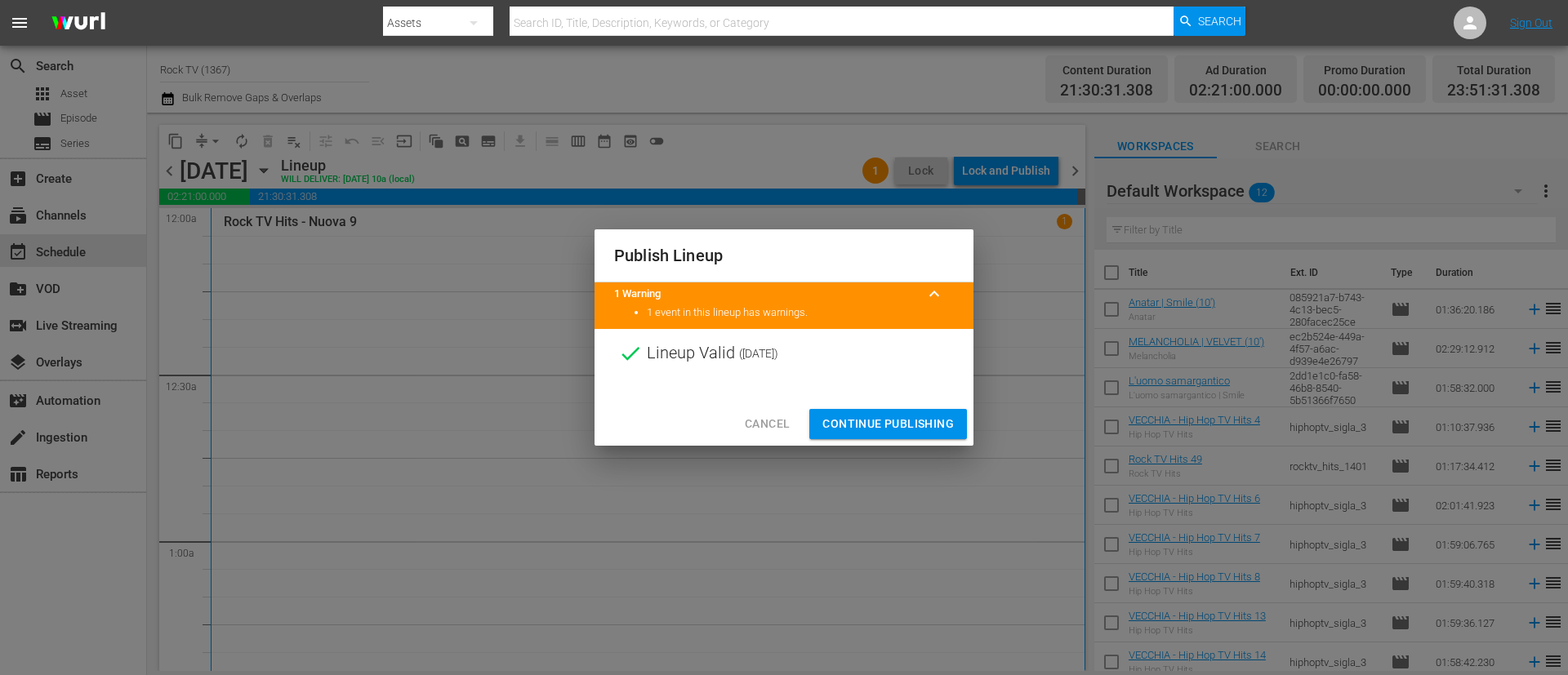
click at [911, 422] on span "Continue Publishing" at bounding box center [888, 424] width 132 height 21
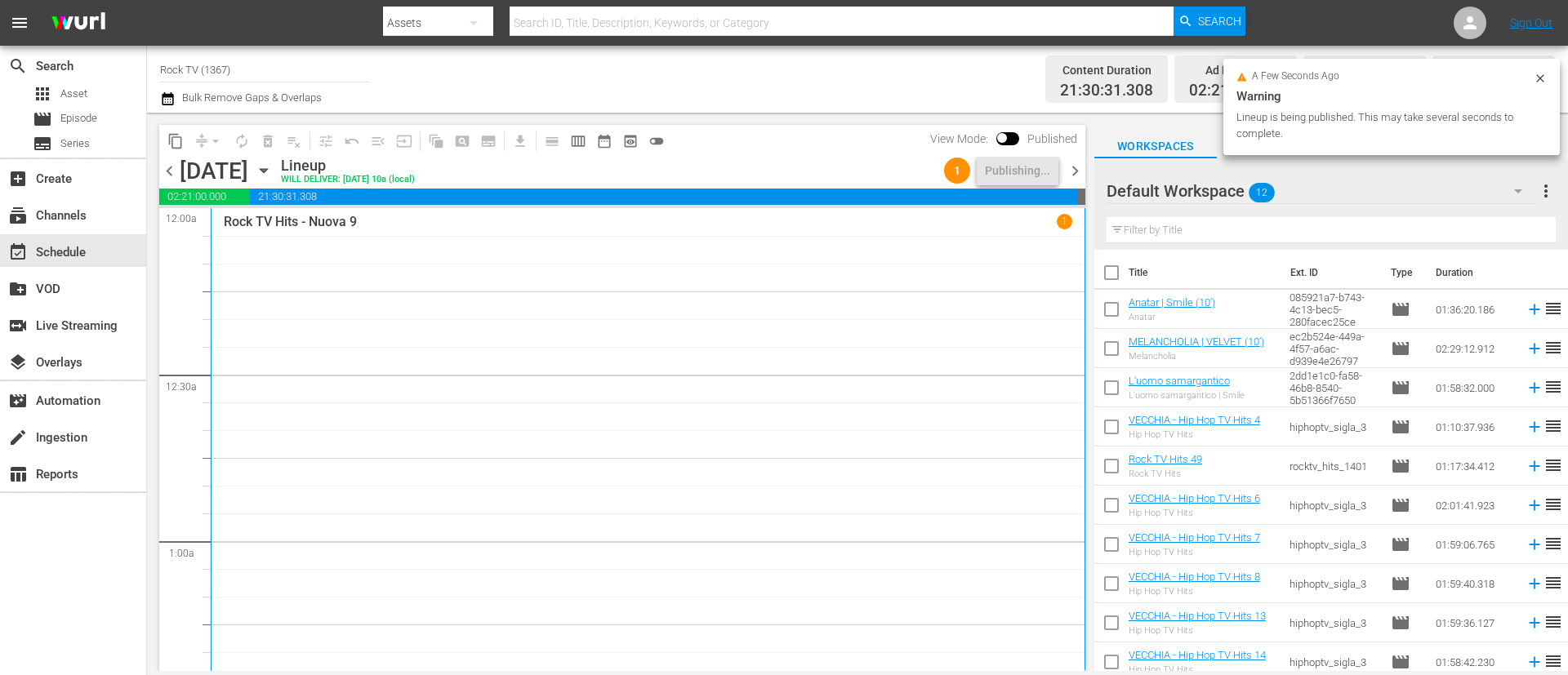
click at [1080, 168] on span "chevron_right" at bounding box center [1075, 171] width 21 height 21
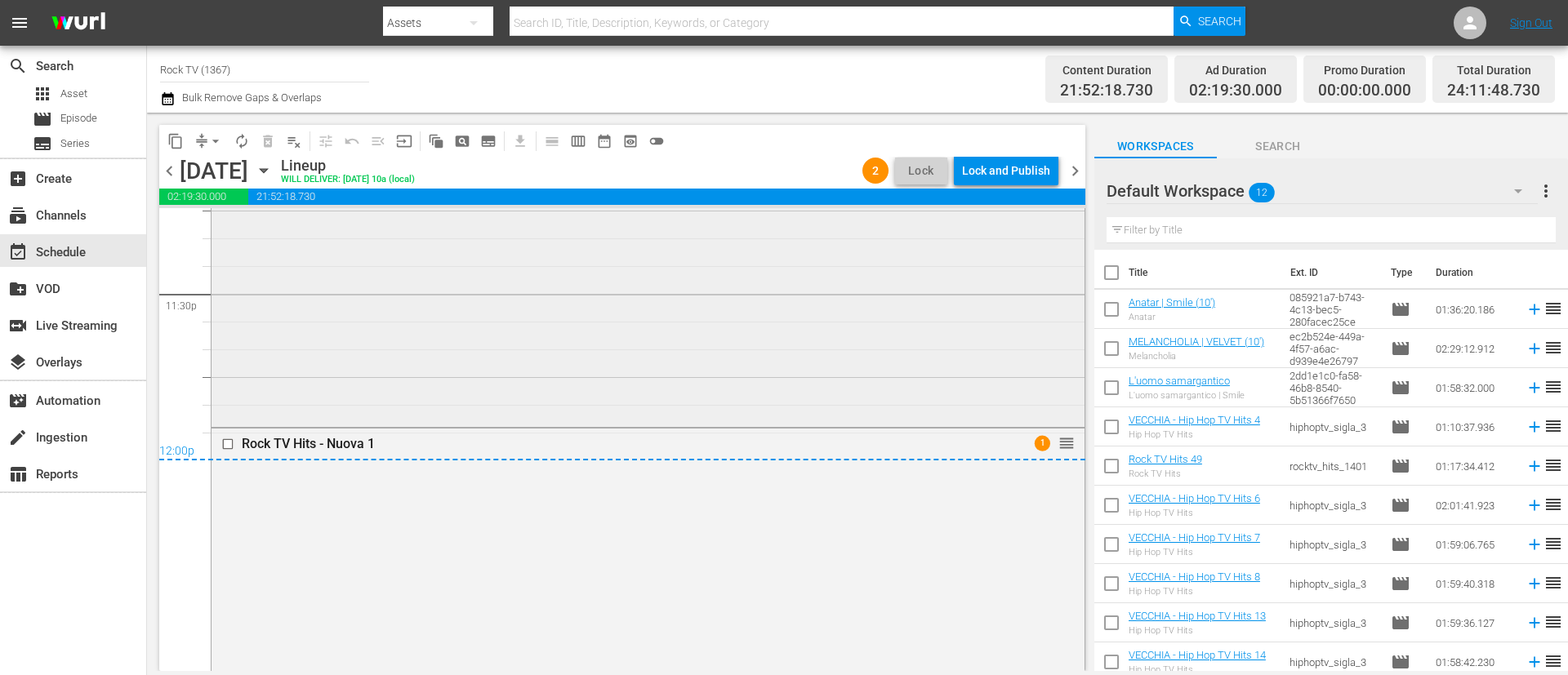
scroll to position [7598, 0]
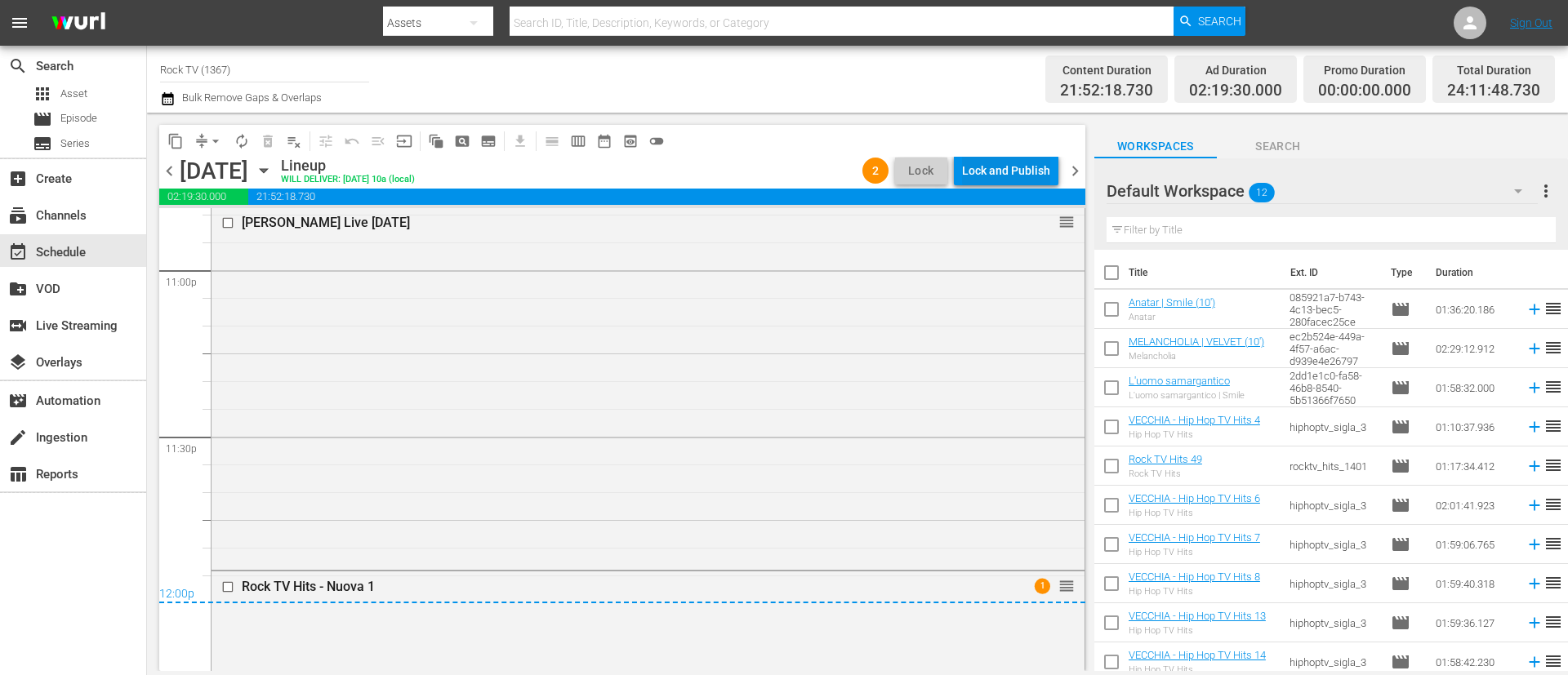
click at [1005, 169] on div "Lock and Publish" at bounding box center [1006, 170] width 88 height 29
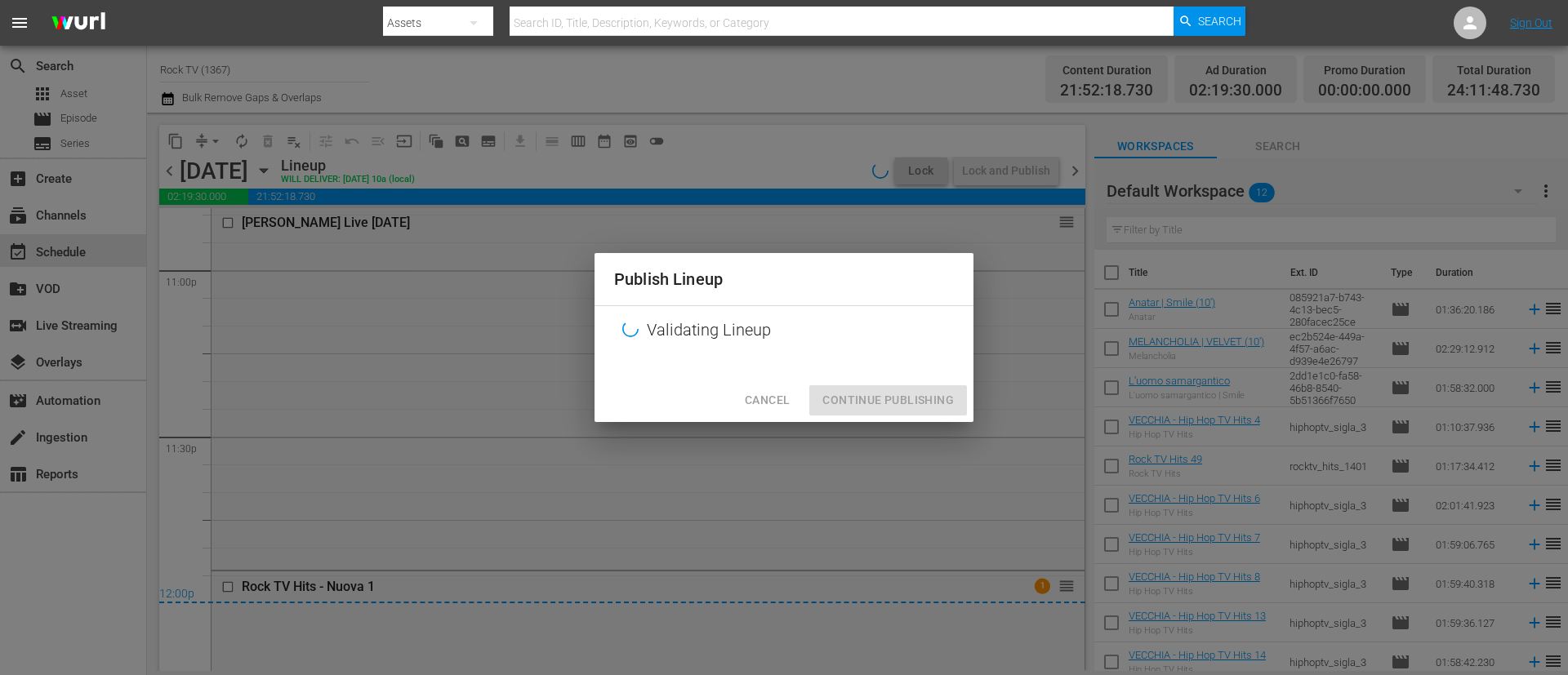
click at [896, 406] on div "Cancel Continue Publishing" at bounding box center [784, 400] width 379 height 43
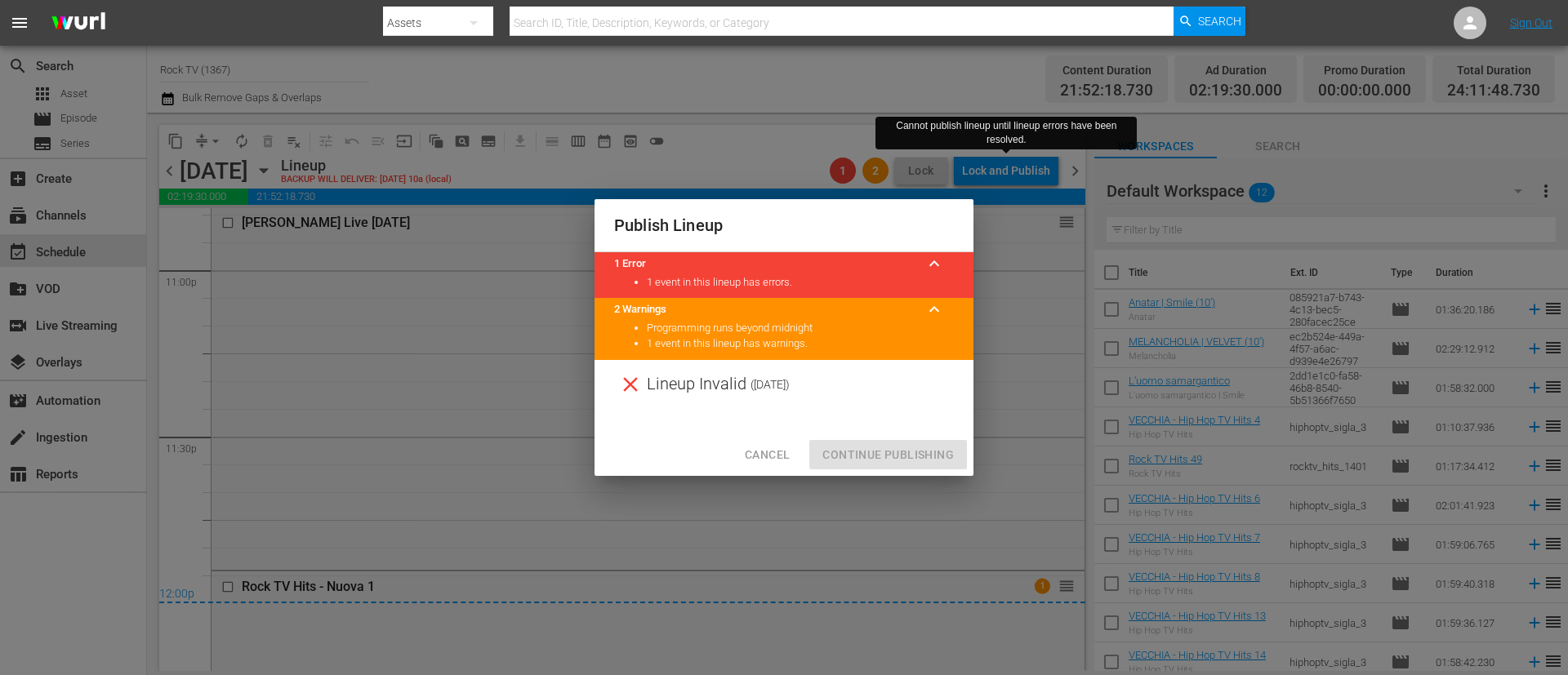
click at [787, 463] on span "Cancel" at bounding box center [768, 455] width 45 height 21
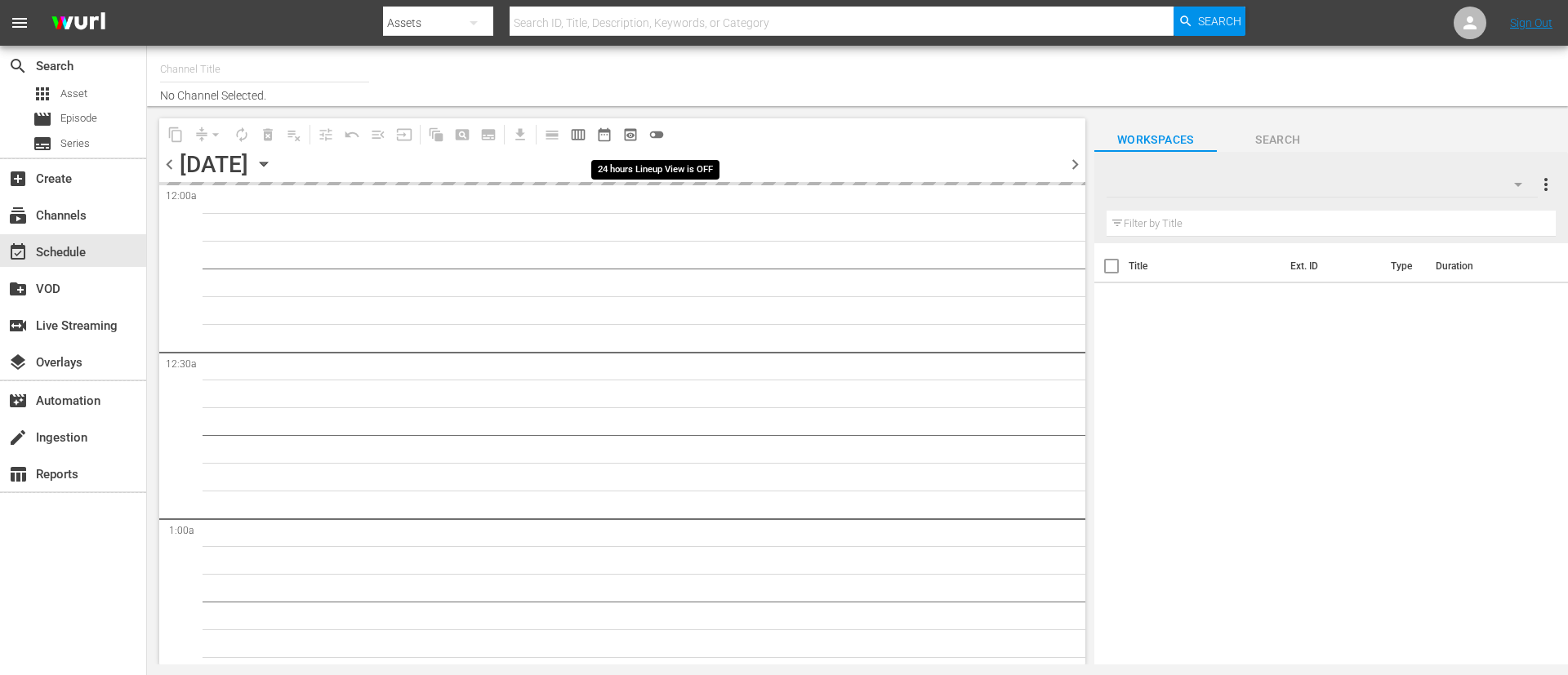
type input "Rock TV (1367)"
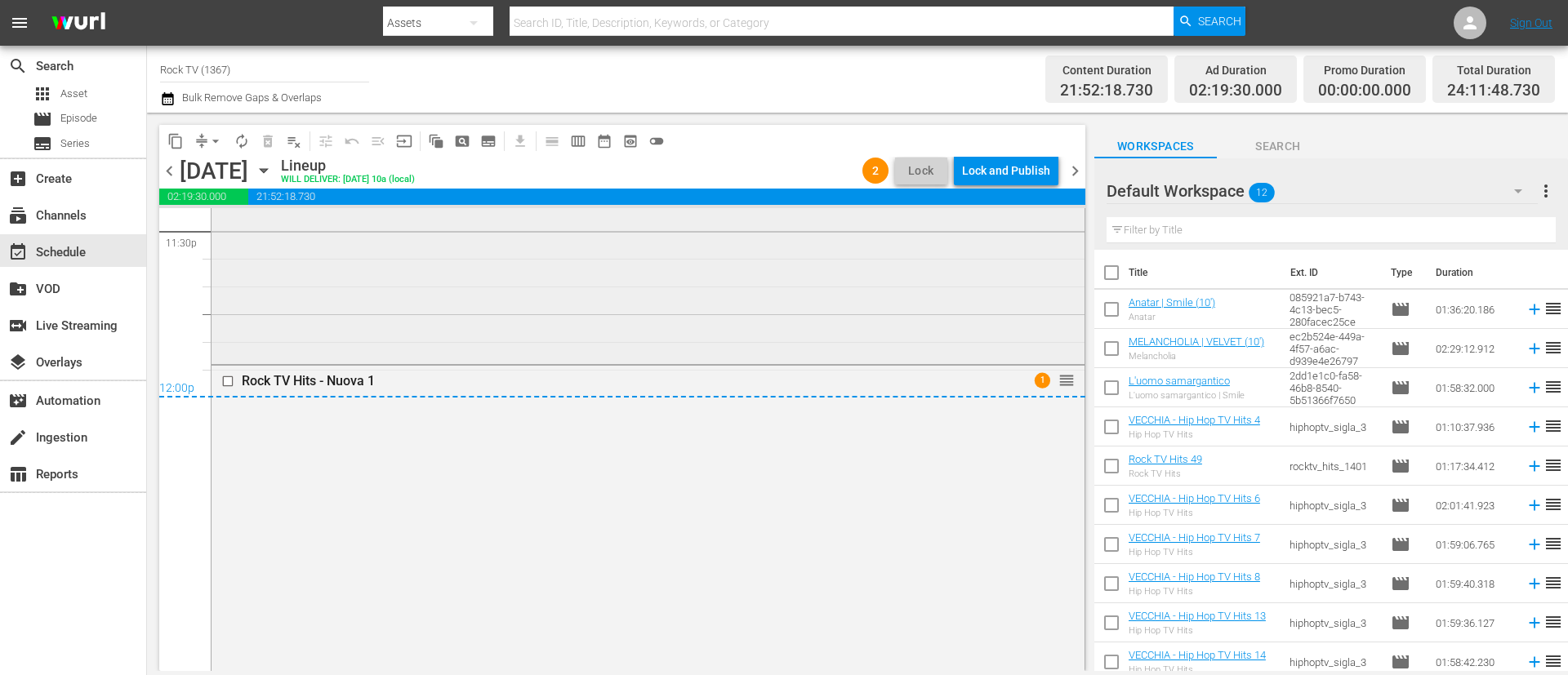
scroll to position [7682, 0]
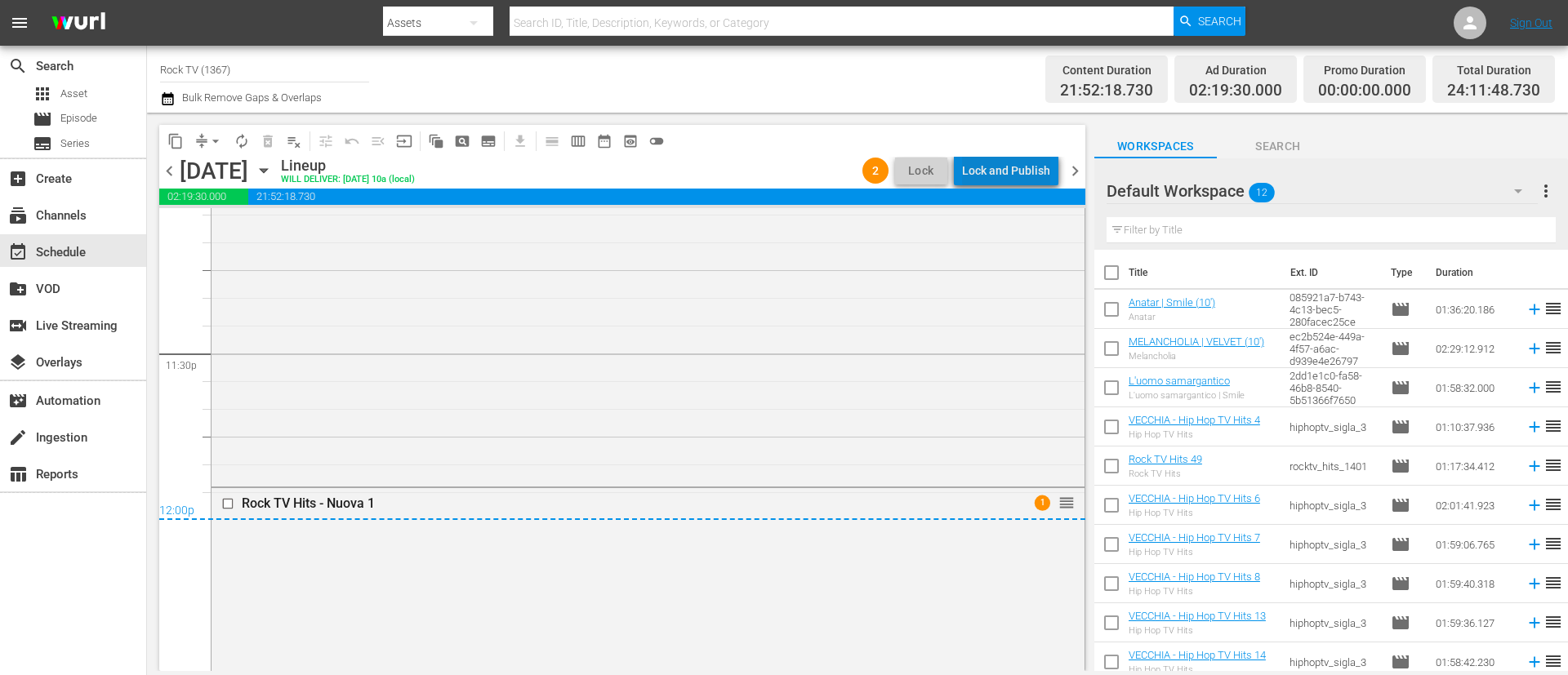
click at [1030, 166] on div "Lock and Publish" at bounding box center [1006, 170] width 88 height 29
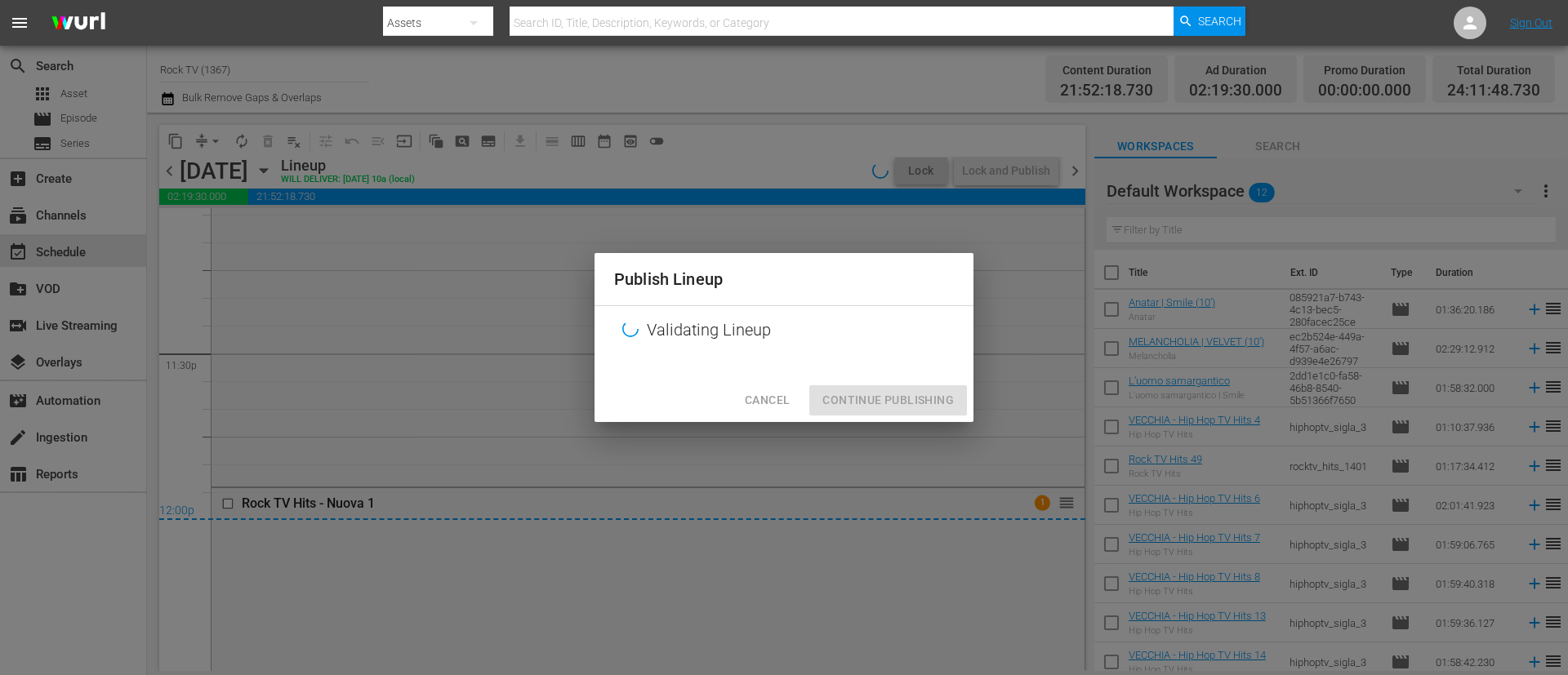
click at [921, 401] on div "Cancel Continue Publishing" at bounding box center [784, 400] width 379 height 43
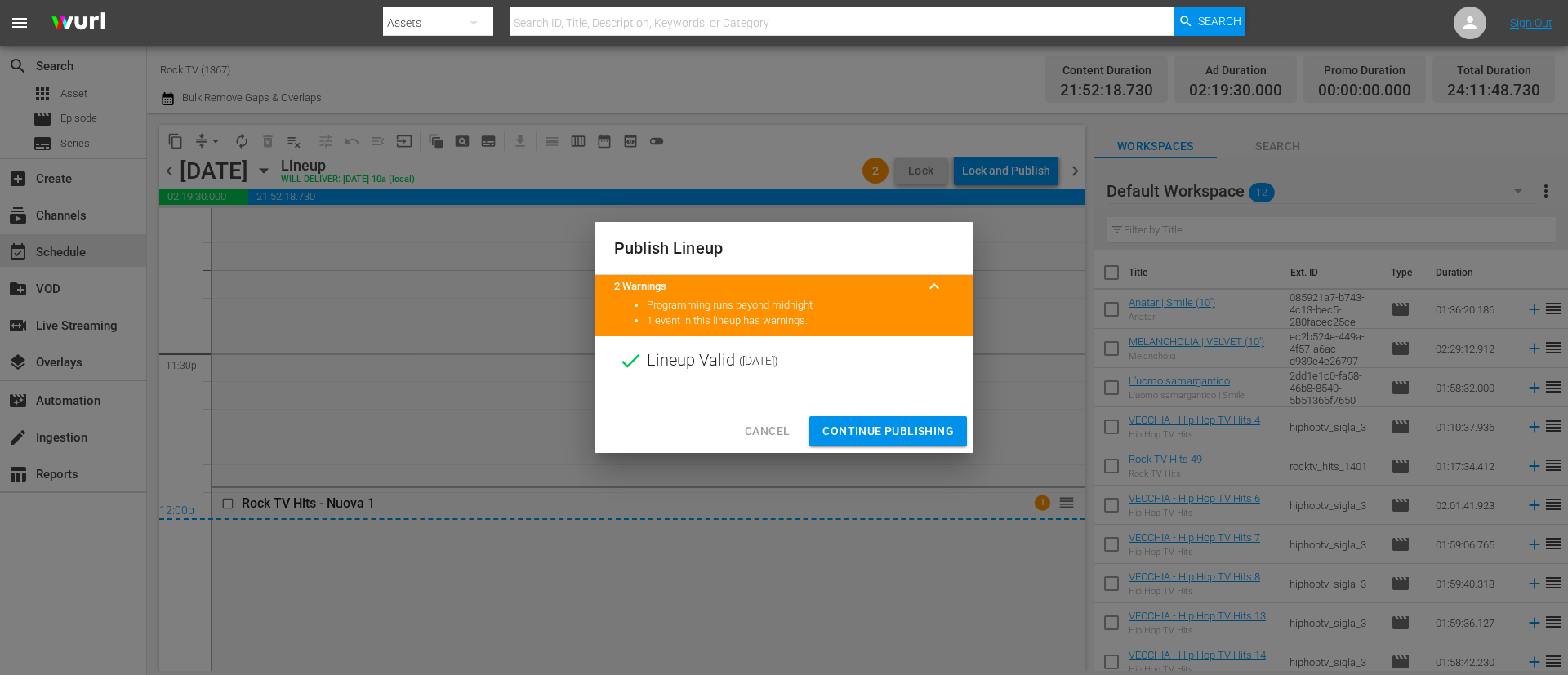
click at [914, 437] on span "Continue Publishing" at bounding box center [888, 431] width 132 height 21
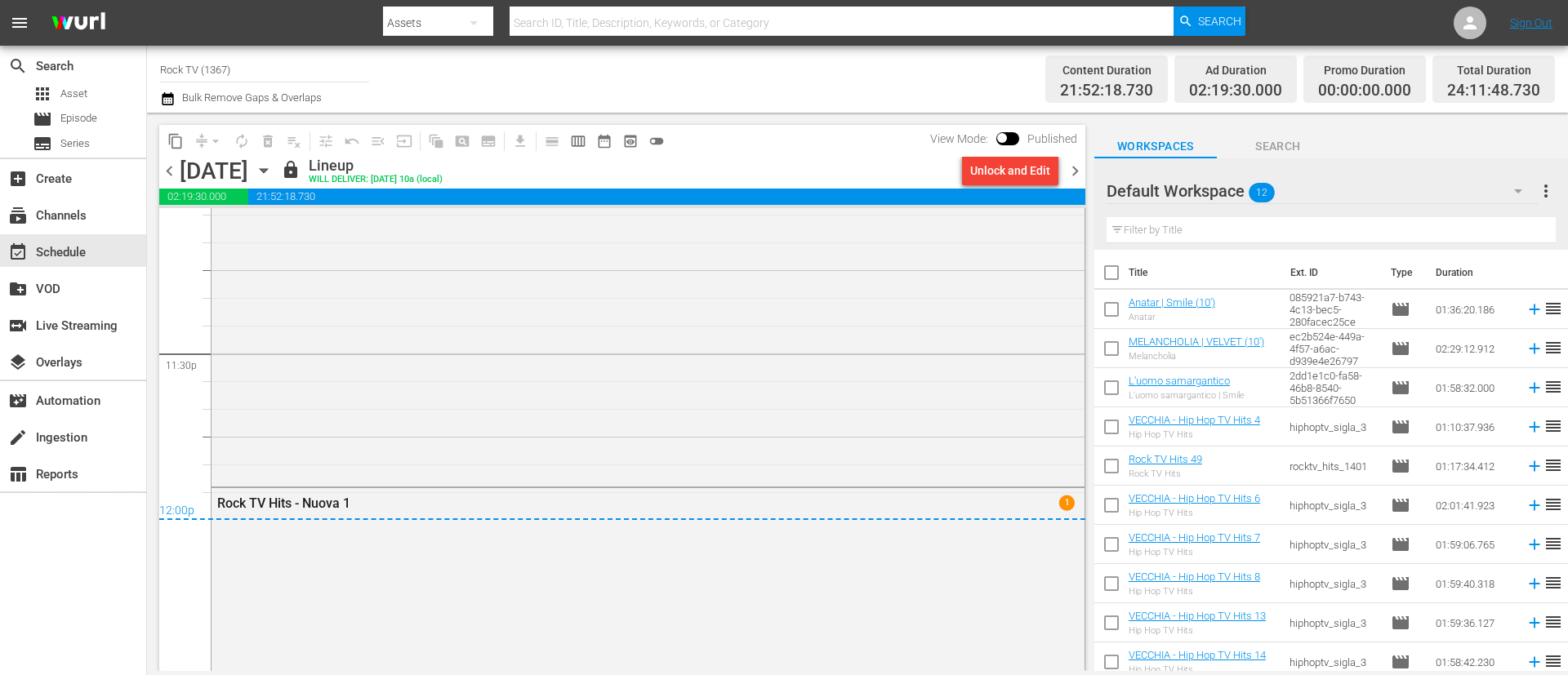
click at [1082, 175] on span "chevron_right" at bounding box center [1075, 171] width 21 height 21
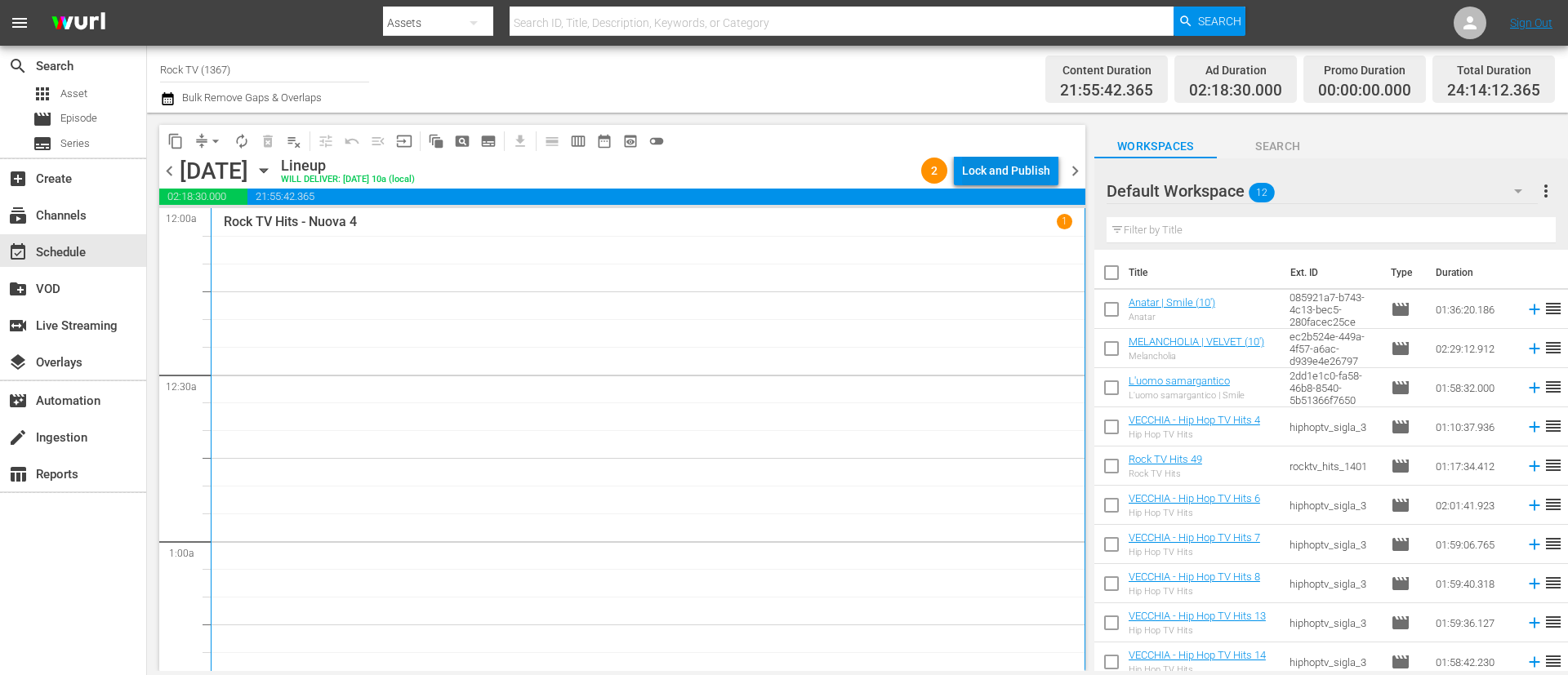
click at [1011, 165] on div "Lock and Publish" at bounding box center [1006, 170] width 88 height 29
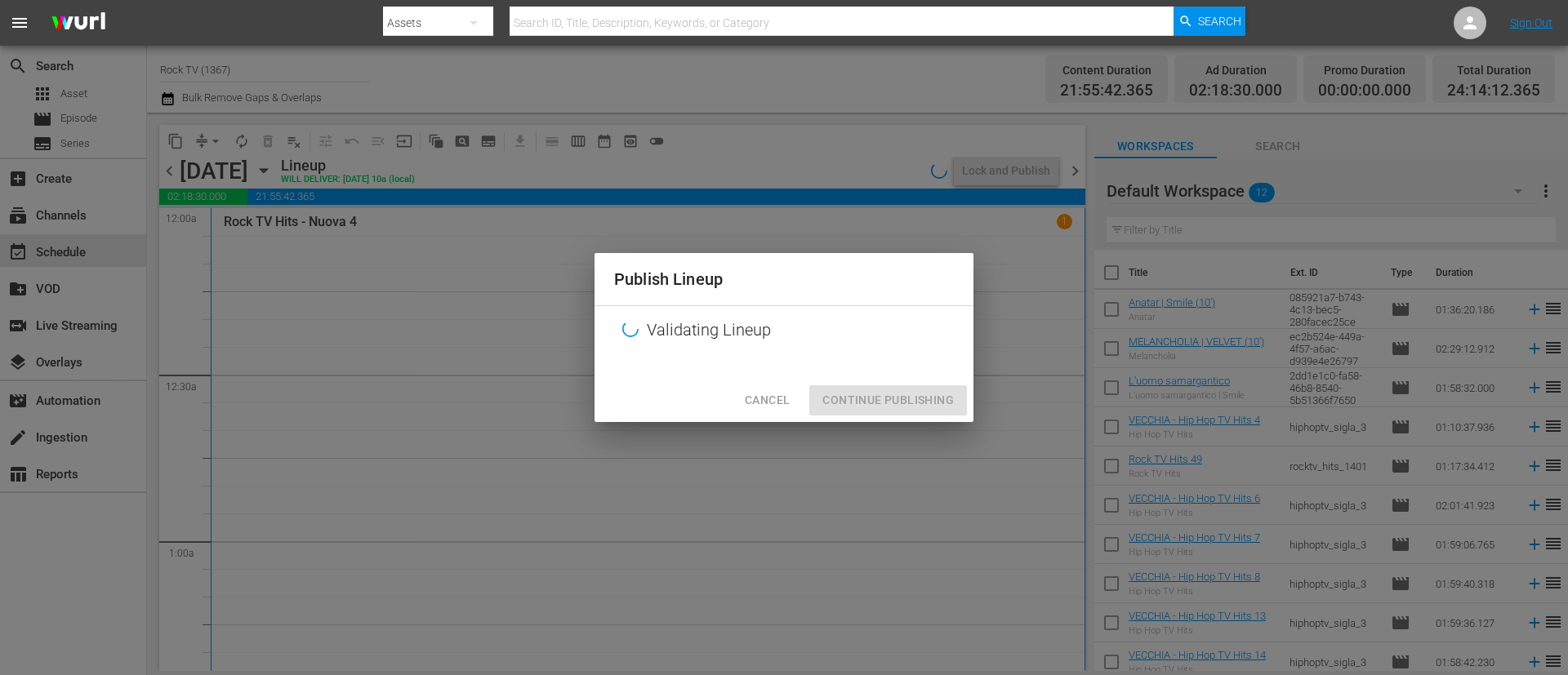
click at [905, 406] on div "Cancel Continue Publishing" at bounding box center [784, 400] width 379 height 43
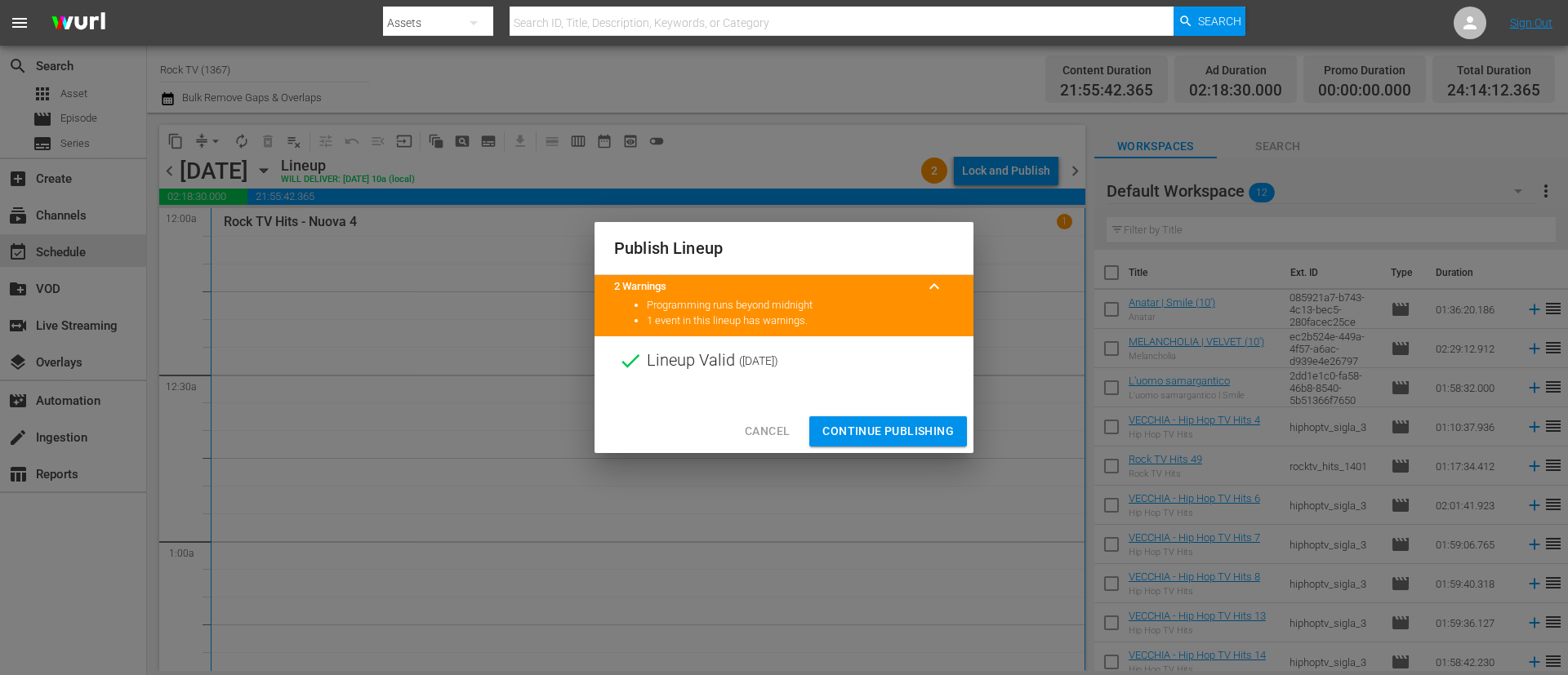
click at [909, 438] on span "Continue Publishing" at bounding box center [888, 431] width 132 height 21
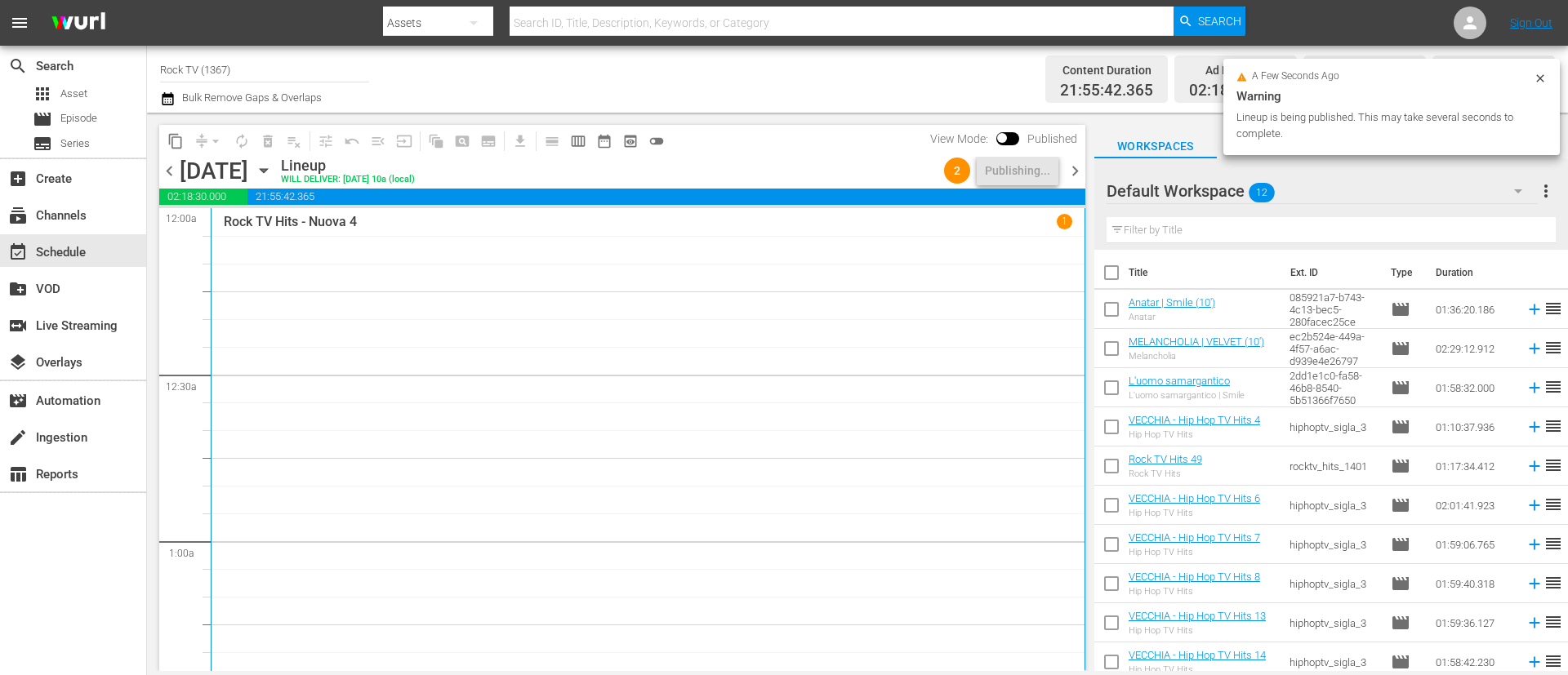
click at [1073, 174] on span "chevron_right" at bounding box center [1075, 171] width 21 height 21
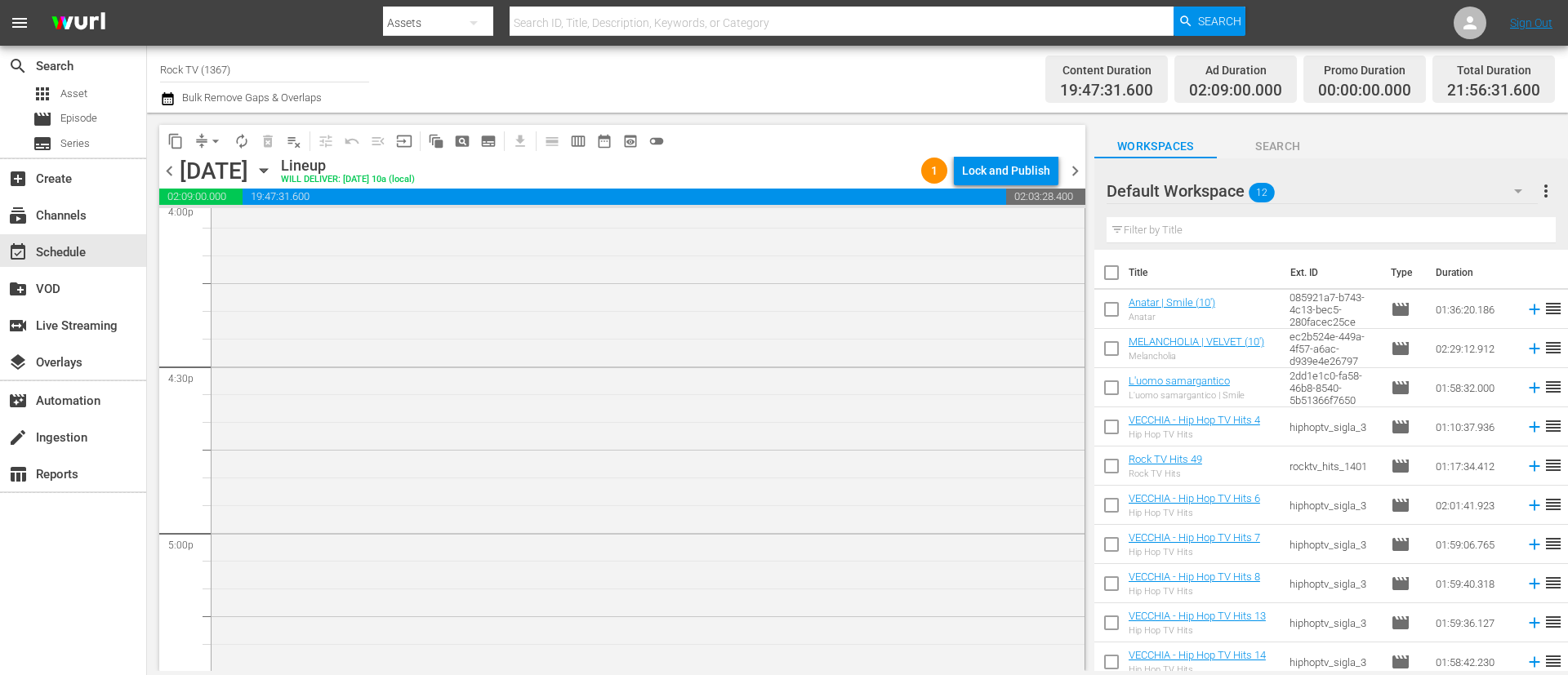
scroll to position [7530, 0]
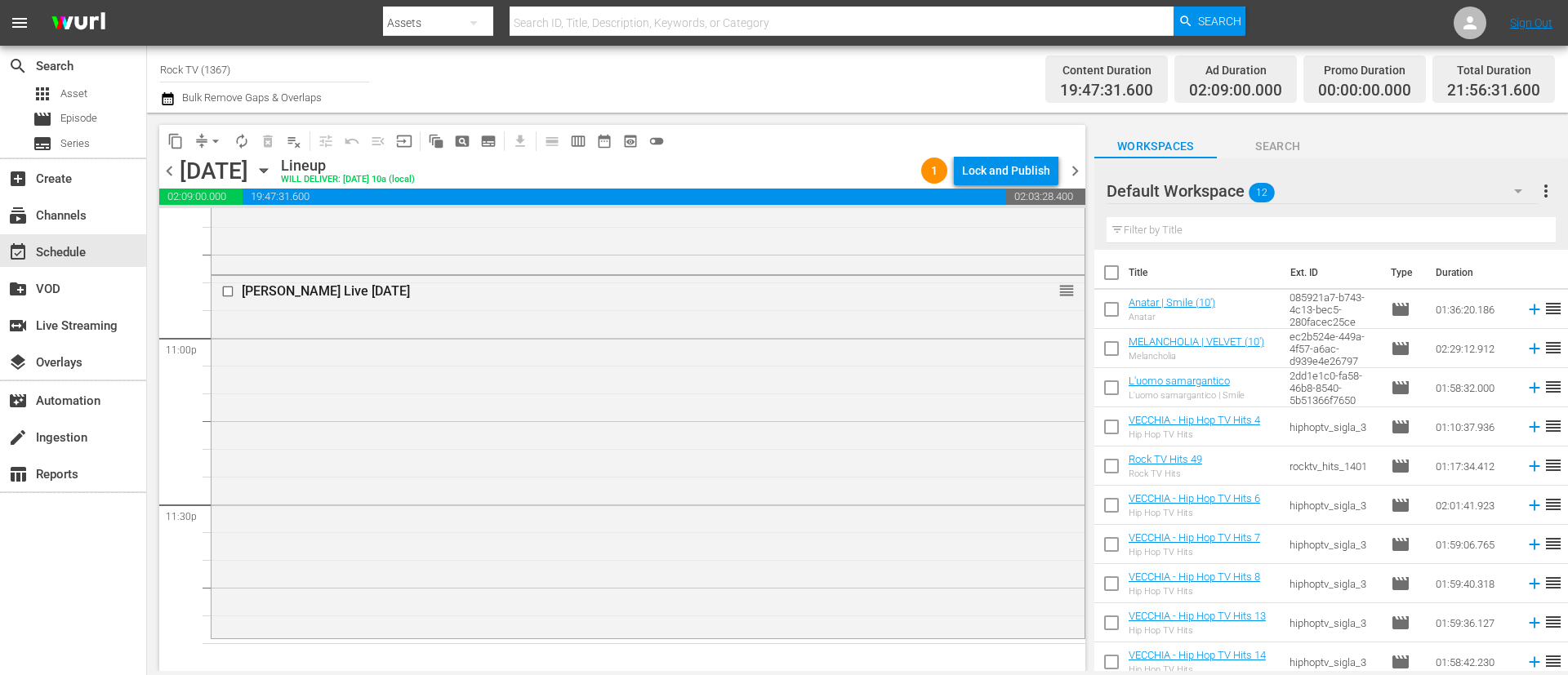
click at [1297, 166] on div "Default Workspace 12 Default more_vert" at bounding box center [1331, 184] width 449 height 53
click at [1289, 195] on div "Default Workspace 12" at bounding box center [1322, 190] width 432 height 46
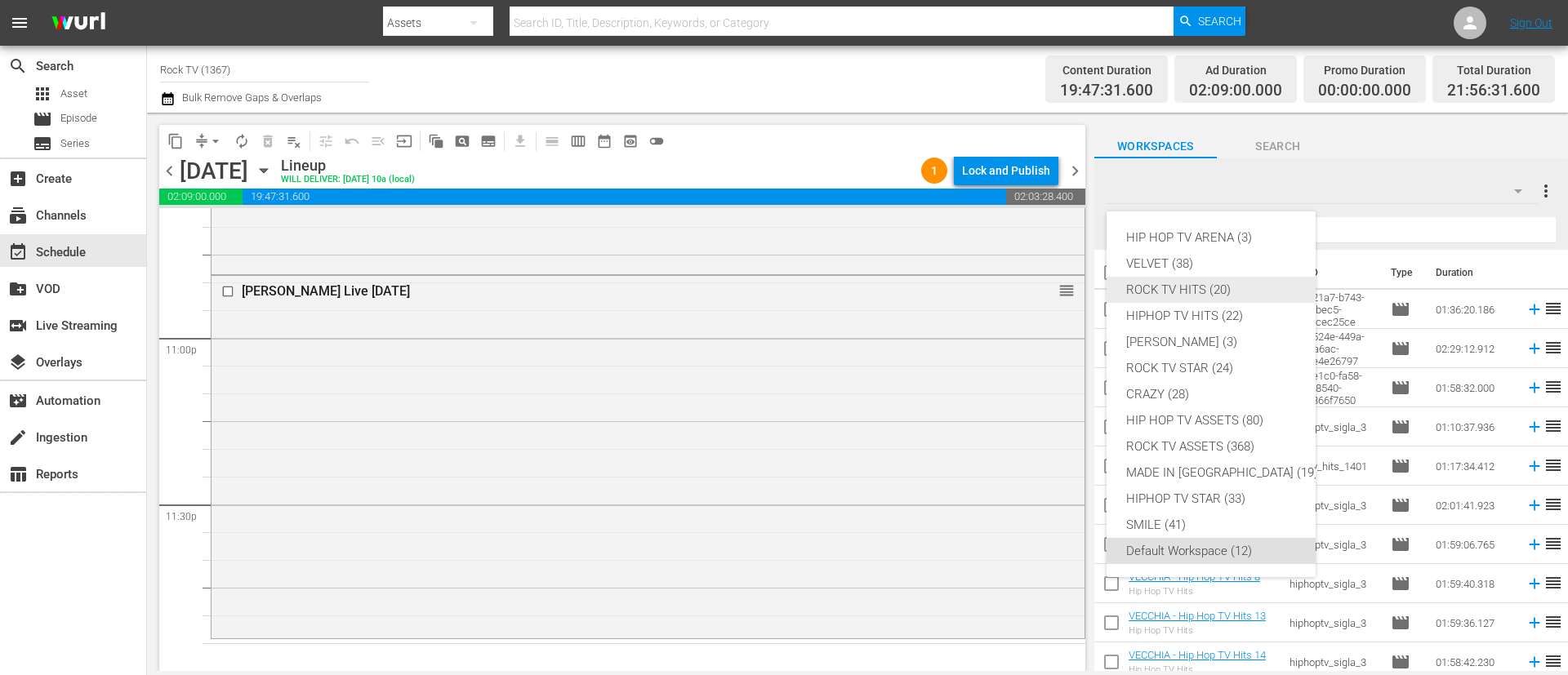
click at [1219, 295] on div "ROCK TV HITS (20)" at bounding box center [1222, 289] width 192 height 26
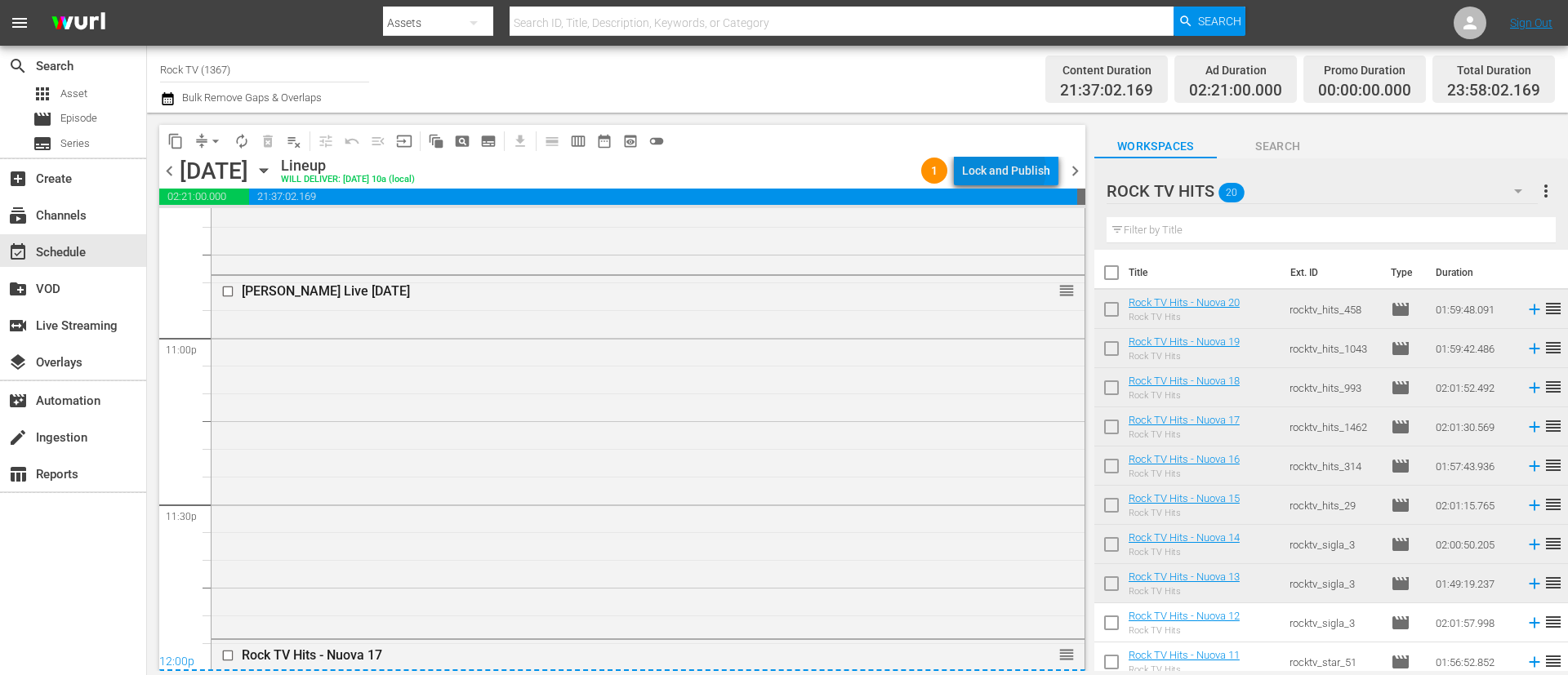
click at [1008, 170] on div "Lock and Publish" at bounding box center [1006, 170] width 88 height 29
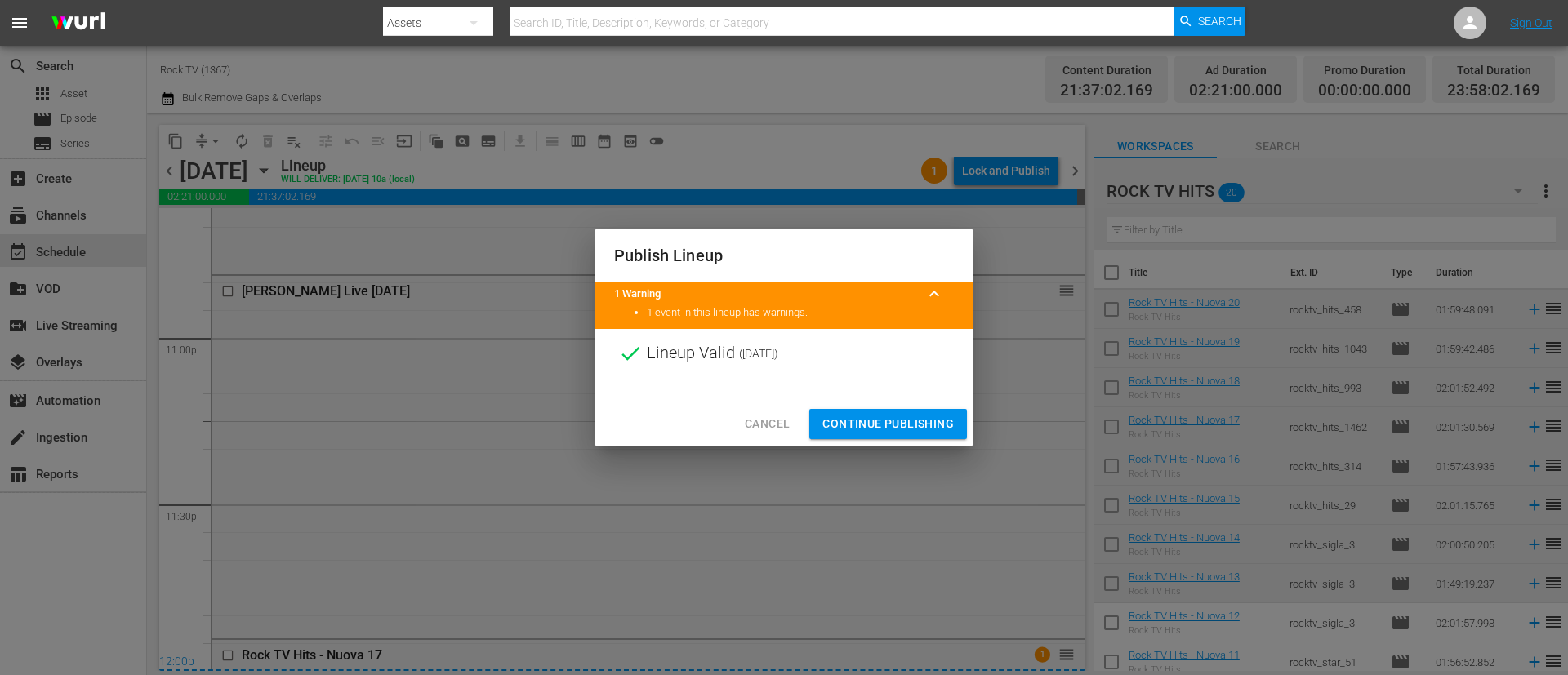
click at [901, 415] on span "Continue Publishing" at bounding box center [888, 424] width 132 height 21
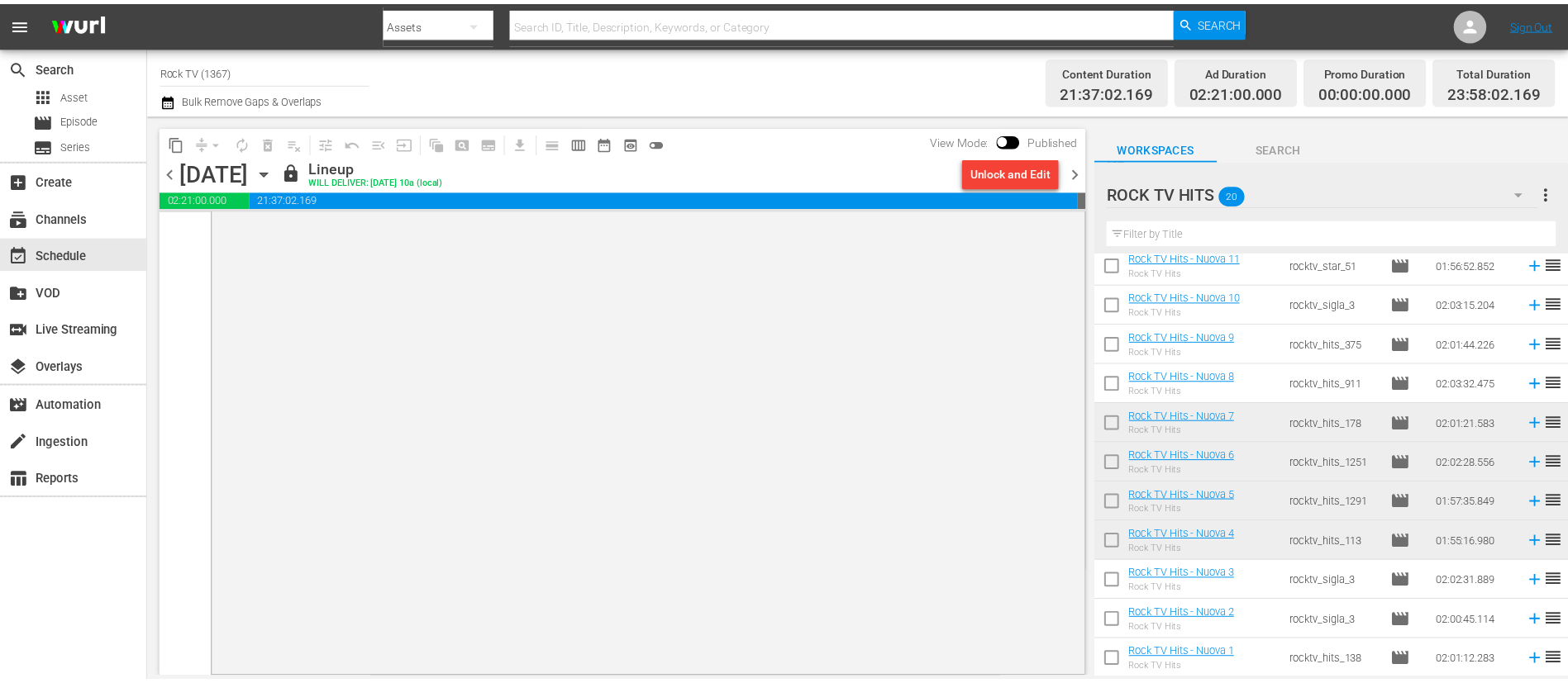
scroll to position [7651, 0]
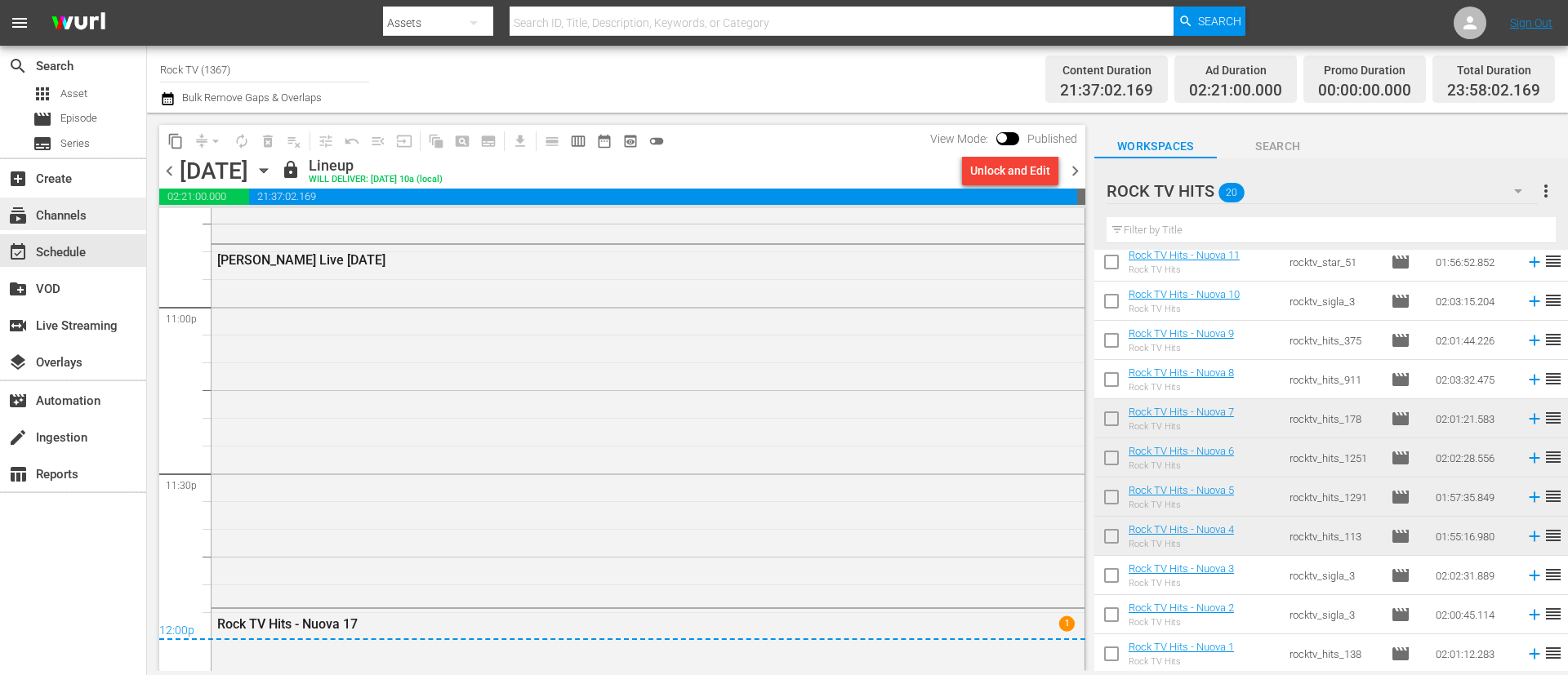
click at [77, 220] on div "subscriptions Channels" at bounding box center [46, 213] width 91 height 15
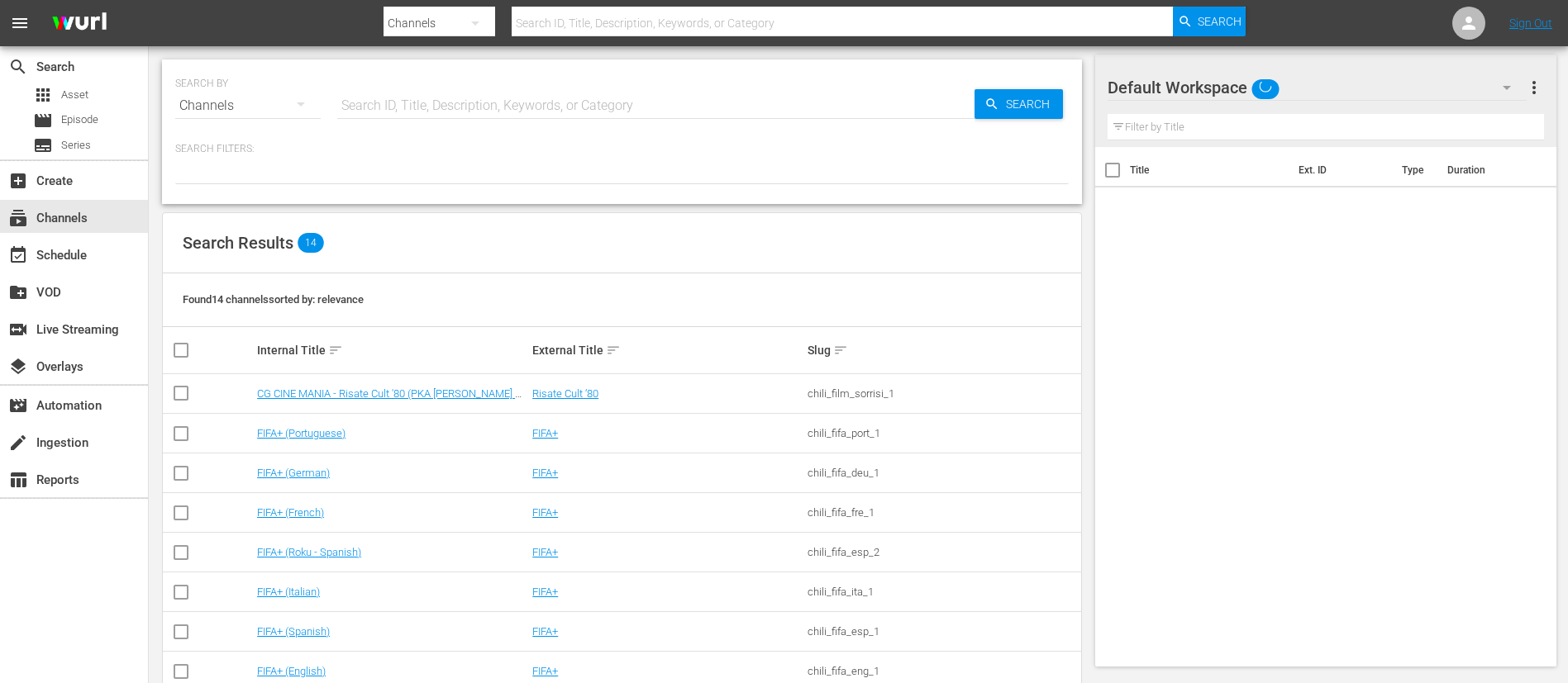
scroll to position [277, 0]
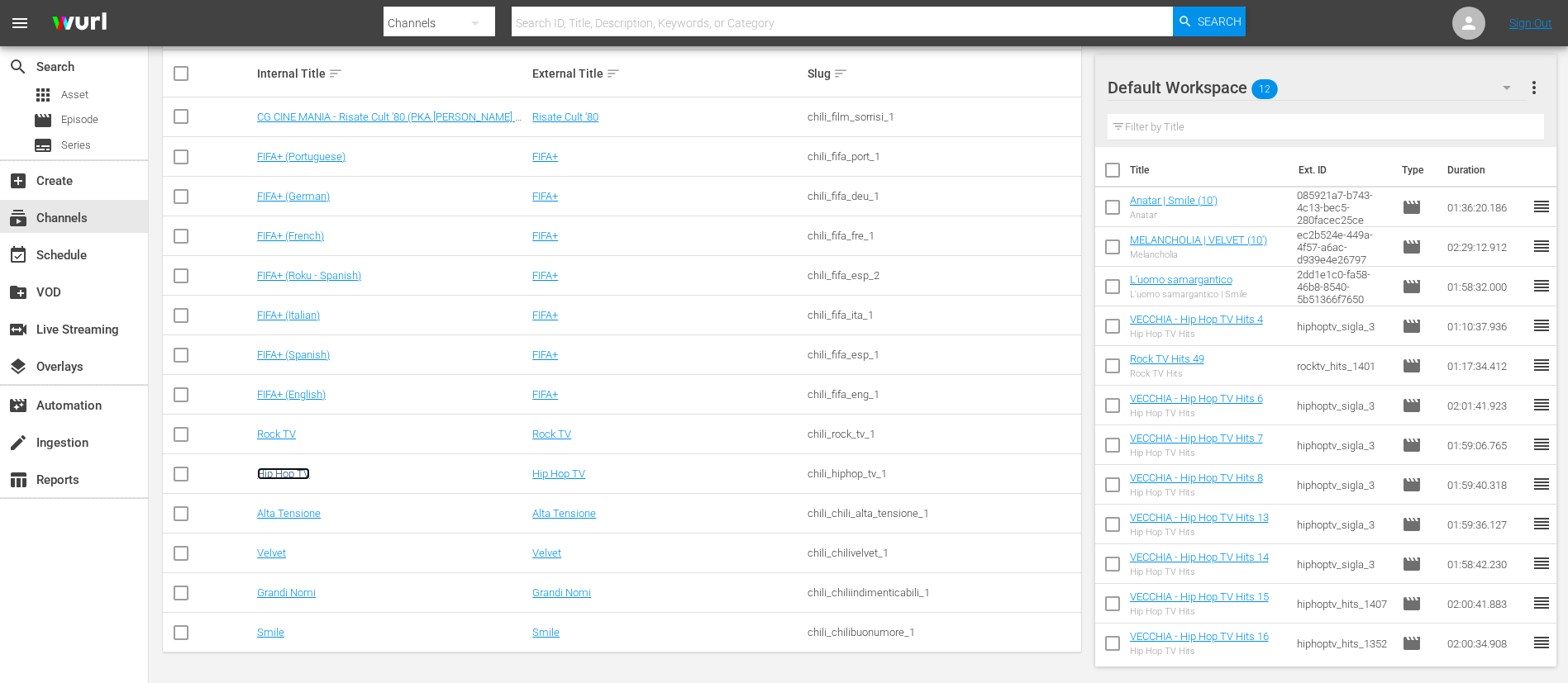
click at [303, 474] on link "Hip Hop TV" at bounding box center [283, 474] width 53 height 12
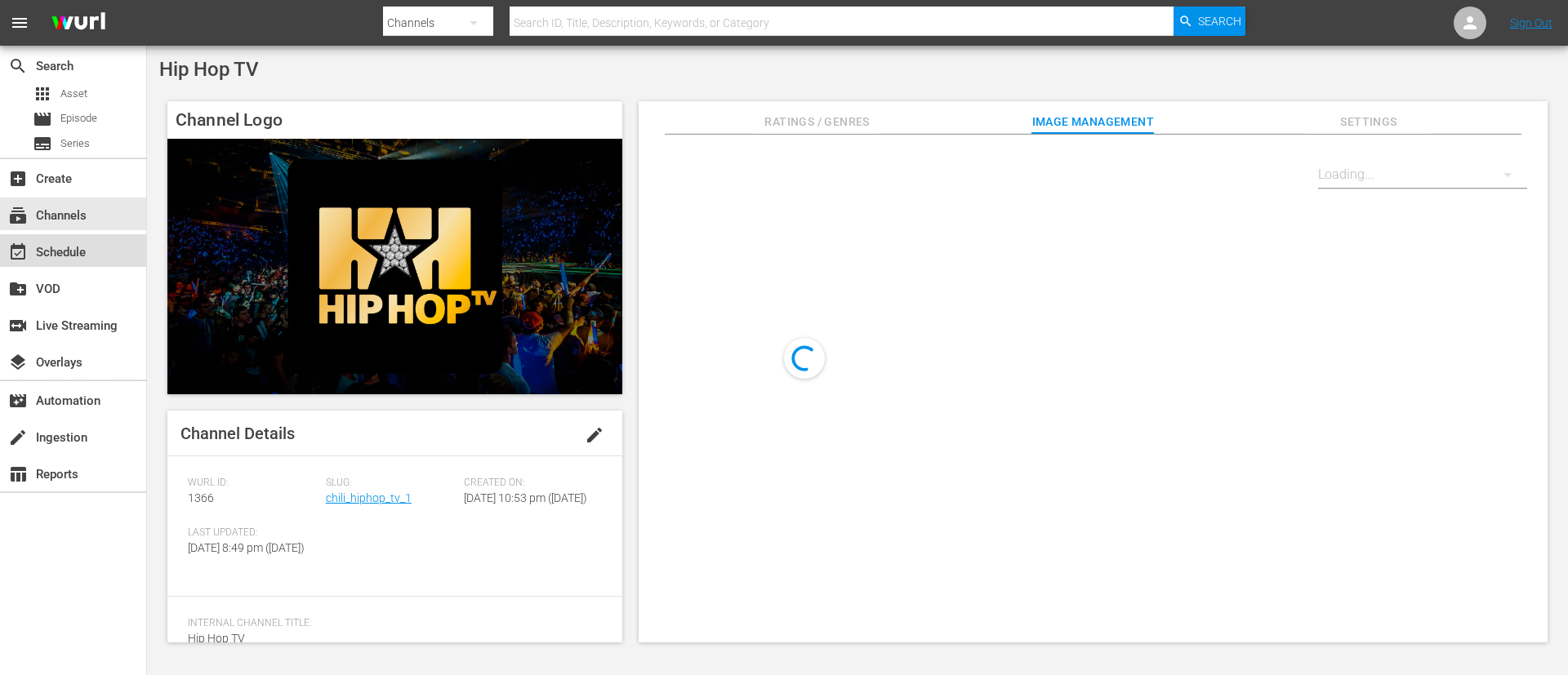
click at [109, 259] on div "event_available Schedule" at bounding box center [73, 251] width 146 height 33
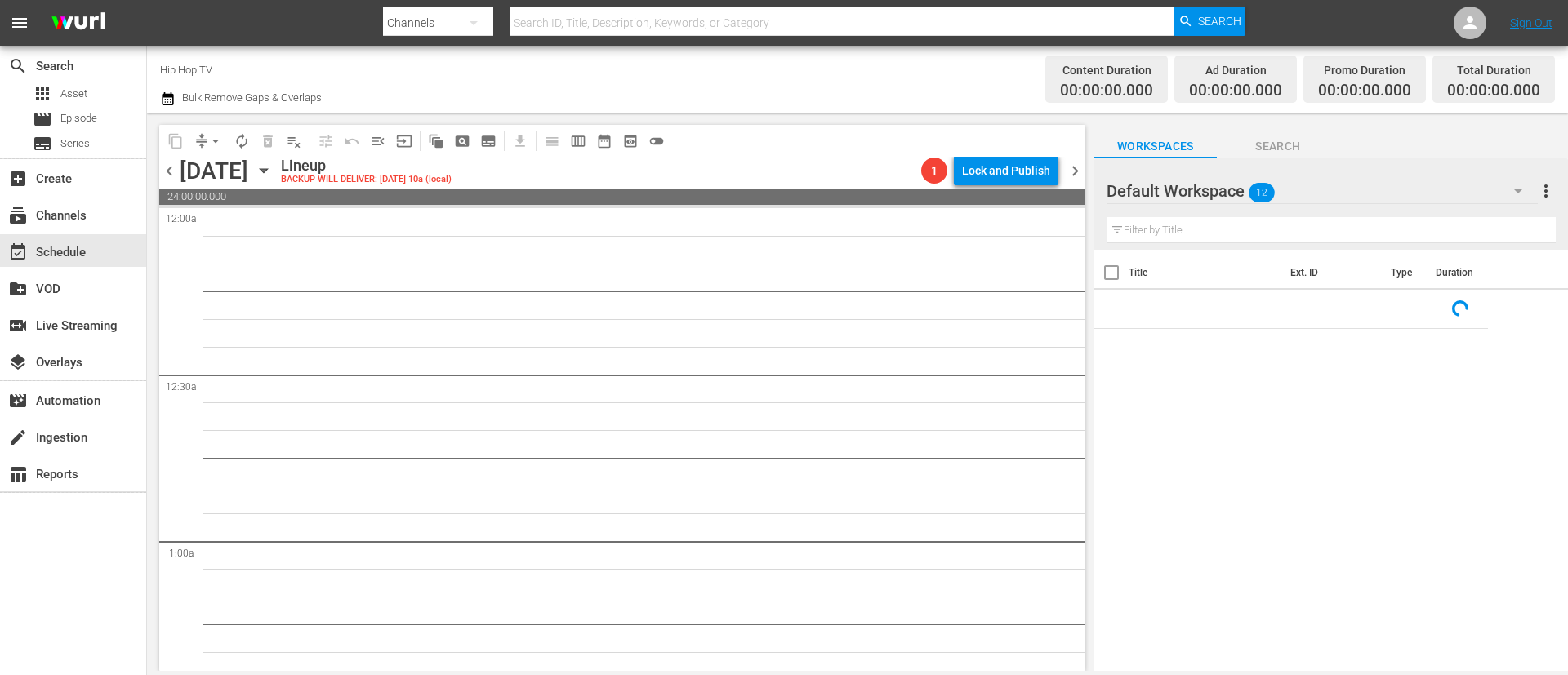
click at [166, 169] on span "chevron_left" at bounding box center [170, 171] width 21 height 21
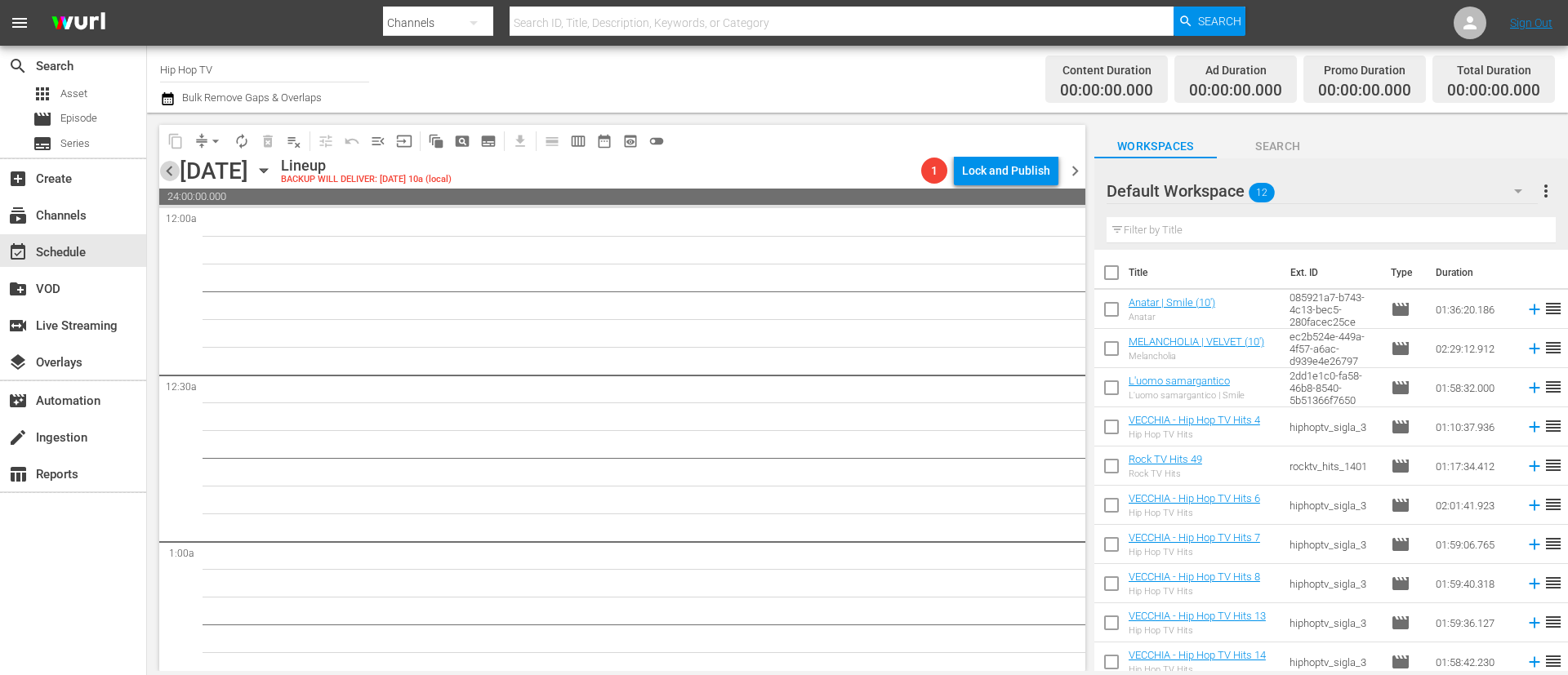
click at [169, 174] on span "chevron_left" at bounding box center [170, 171] width 21 height 21
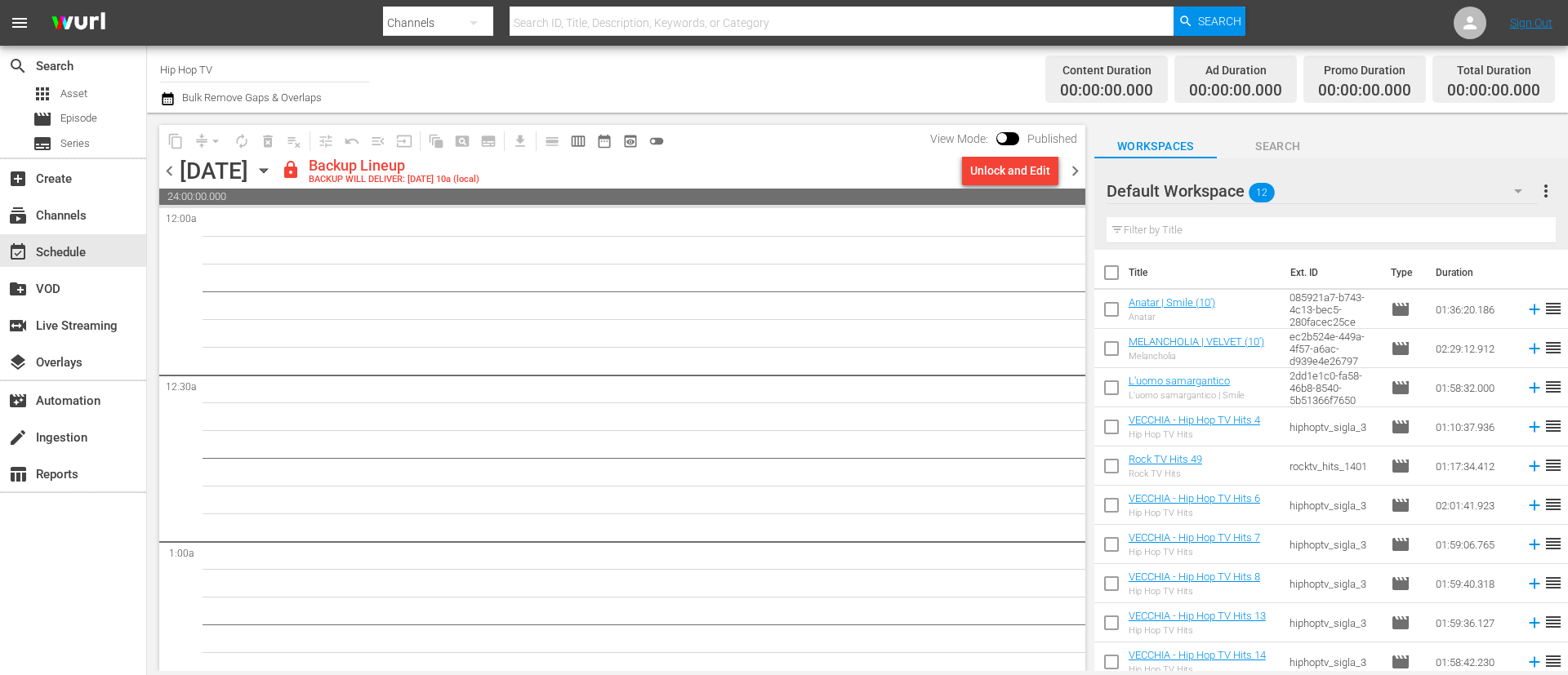
click at [1023, 164] on div "Unlock and Edit" at bounding box center [1010, 170] width 80 height 29
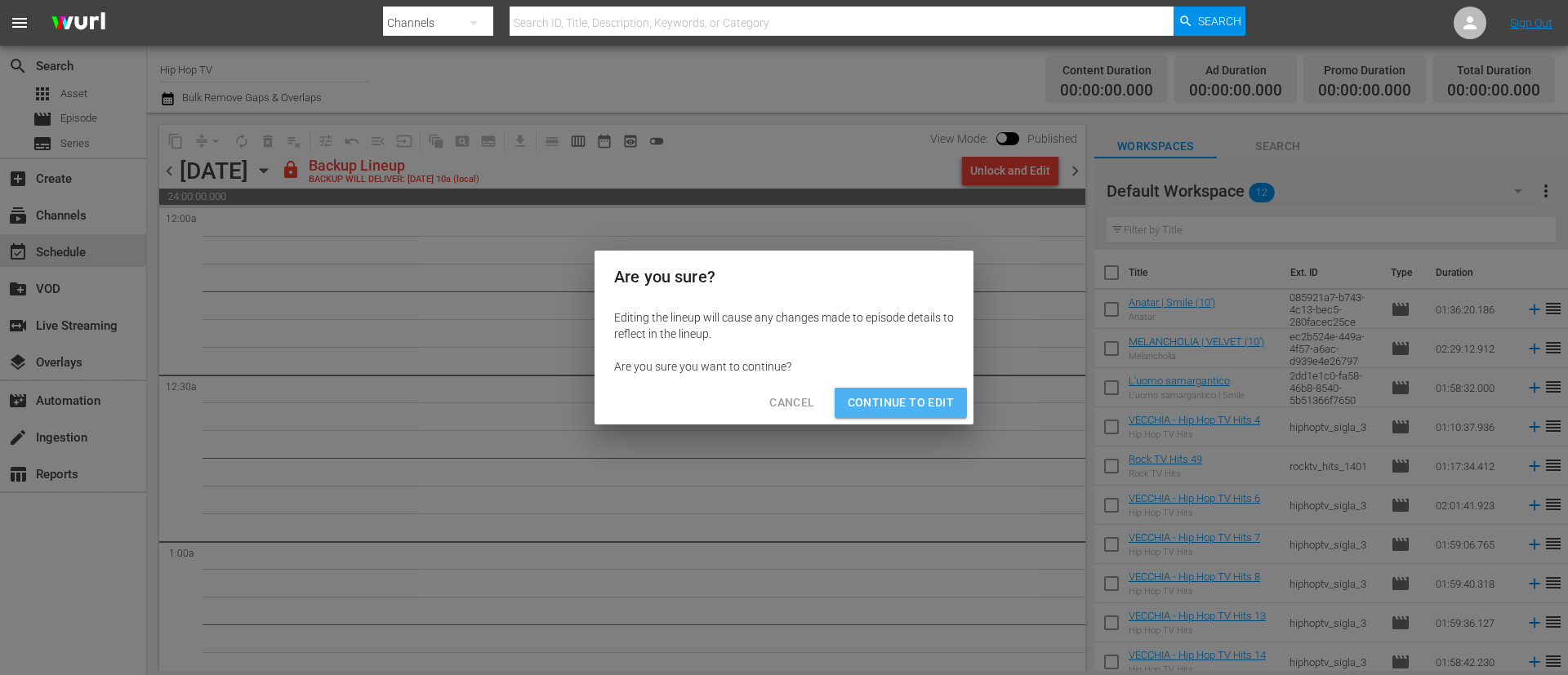
click at [947, 410] on span "Continue to Edit" at bounding box center [900, 403] width 106 height 21
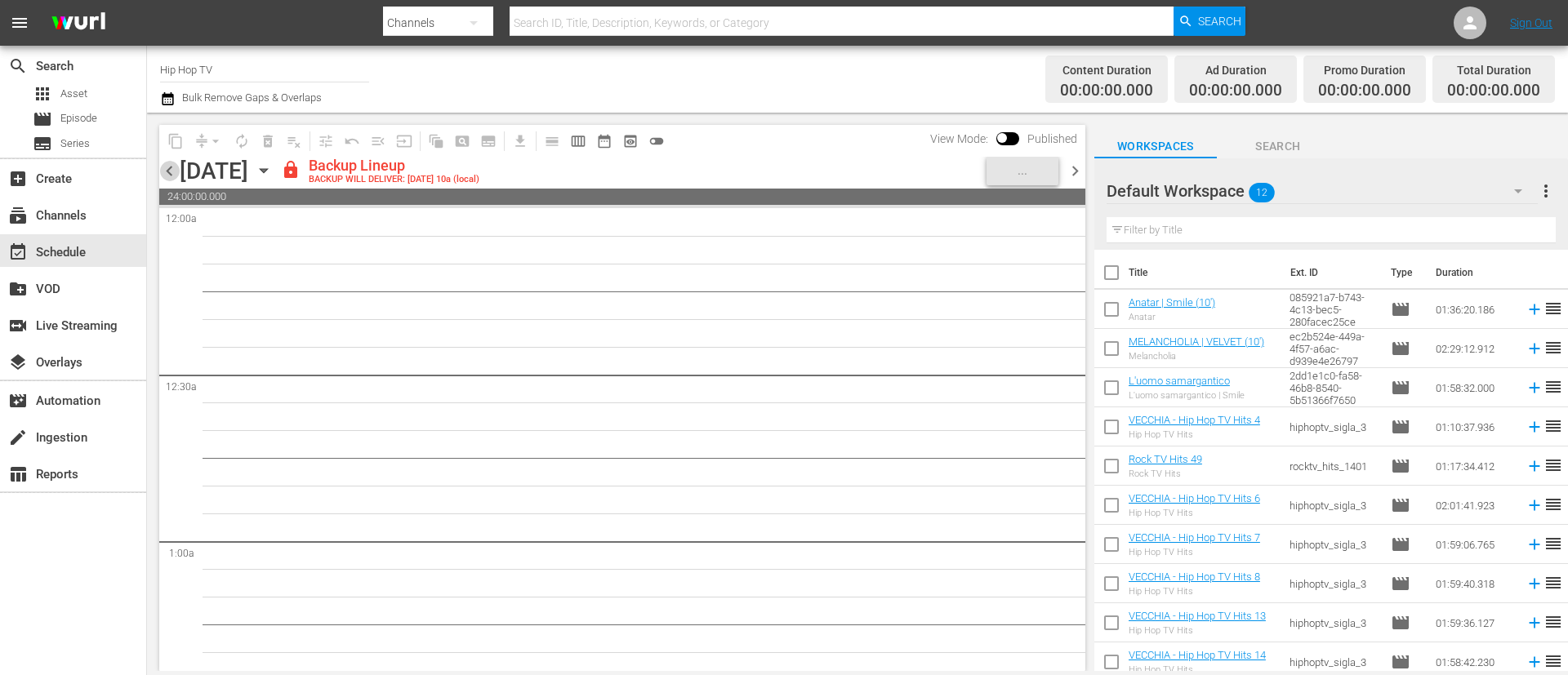
click at [167, 164] on span "chevron_left" at bounding box center [170, 171] width 21 height 21
click at [1033, 175] on div "Unlock and Edit" at bounding box center [1010, 170] width 80 height 29
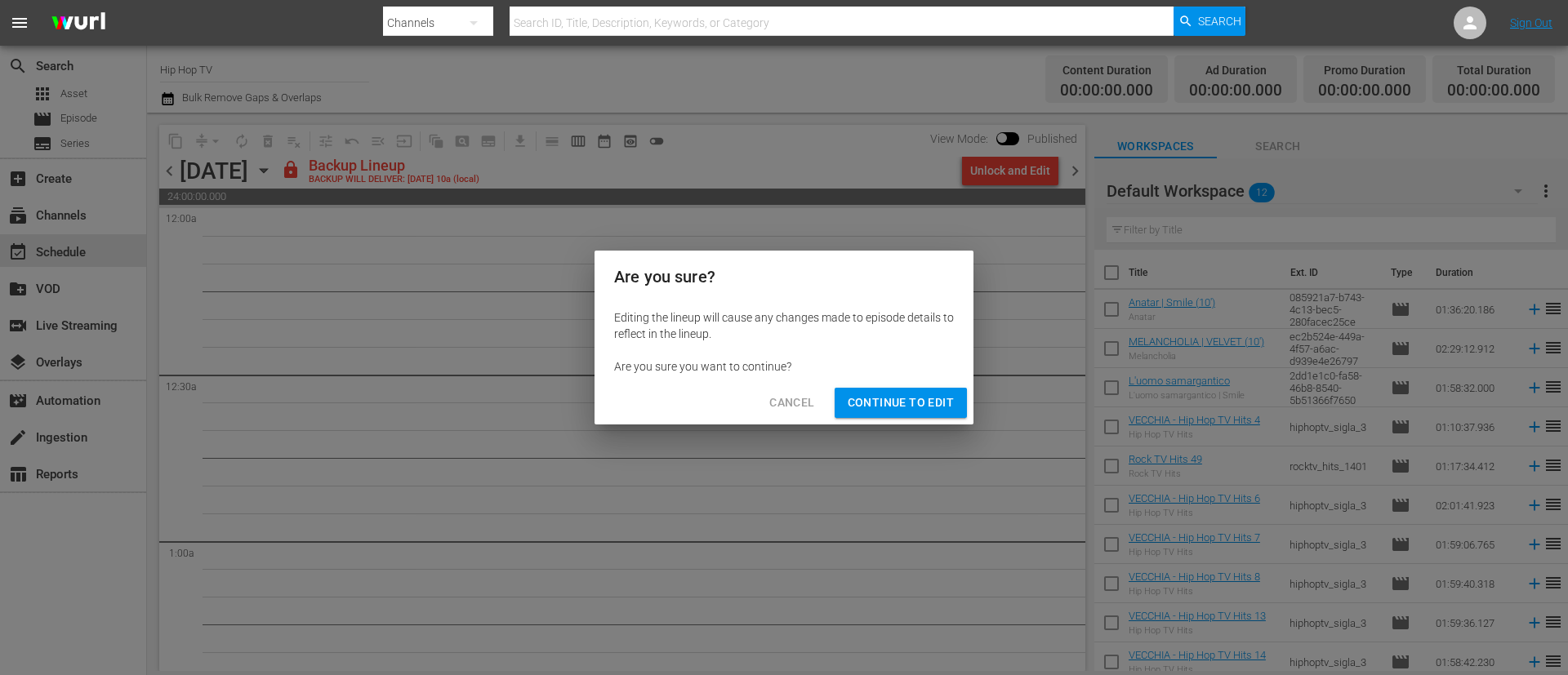
click at [921, 412] on span "Continue to Edit" at bounding box center [900, 403] width 106 height 21
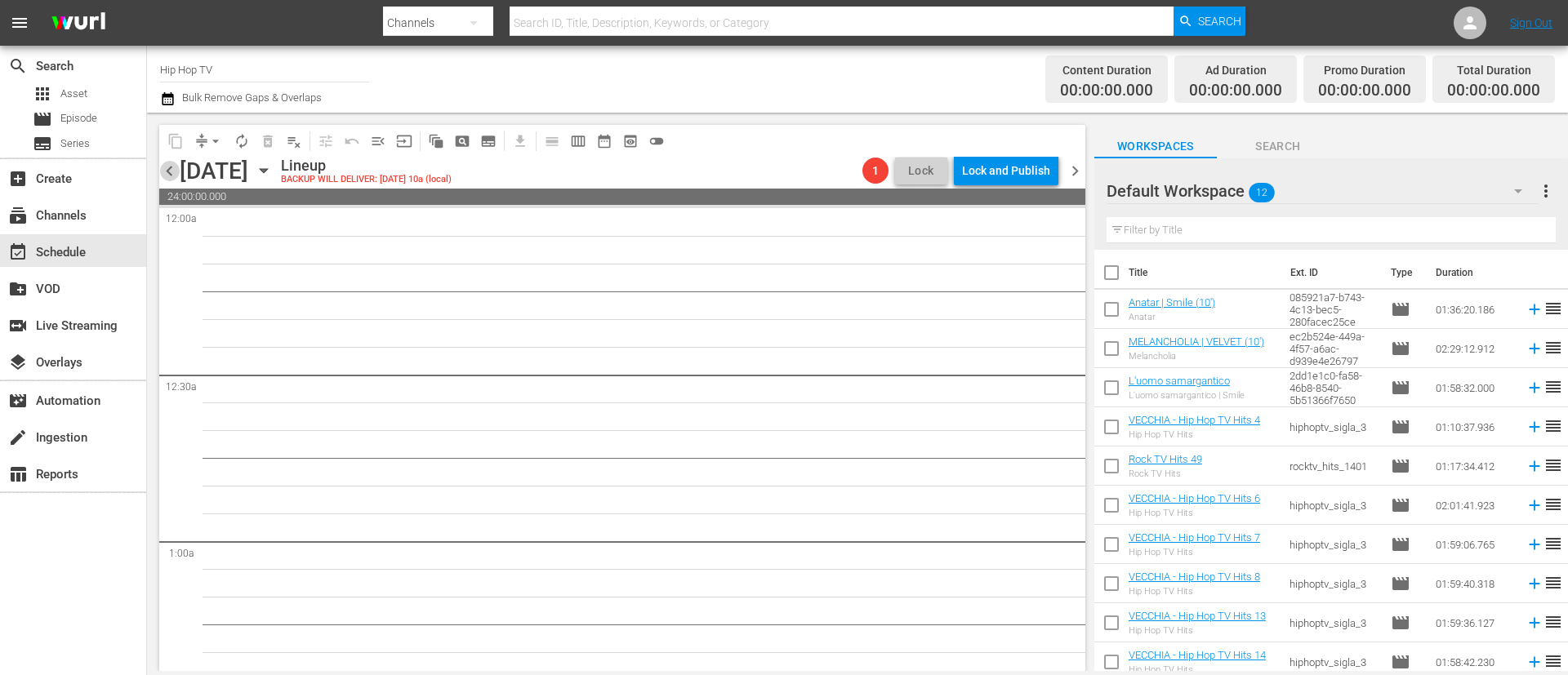
click at [165, 169] on span "chevron_left" at bounding box center [170, 171] width 21 height 21
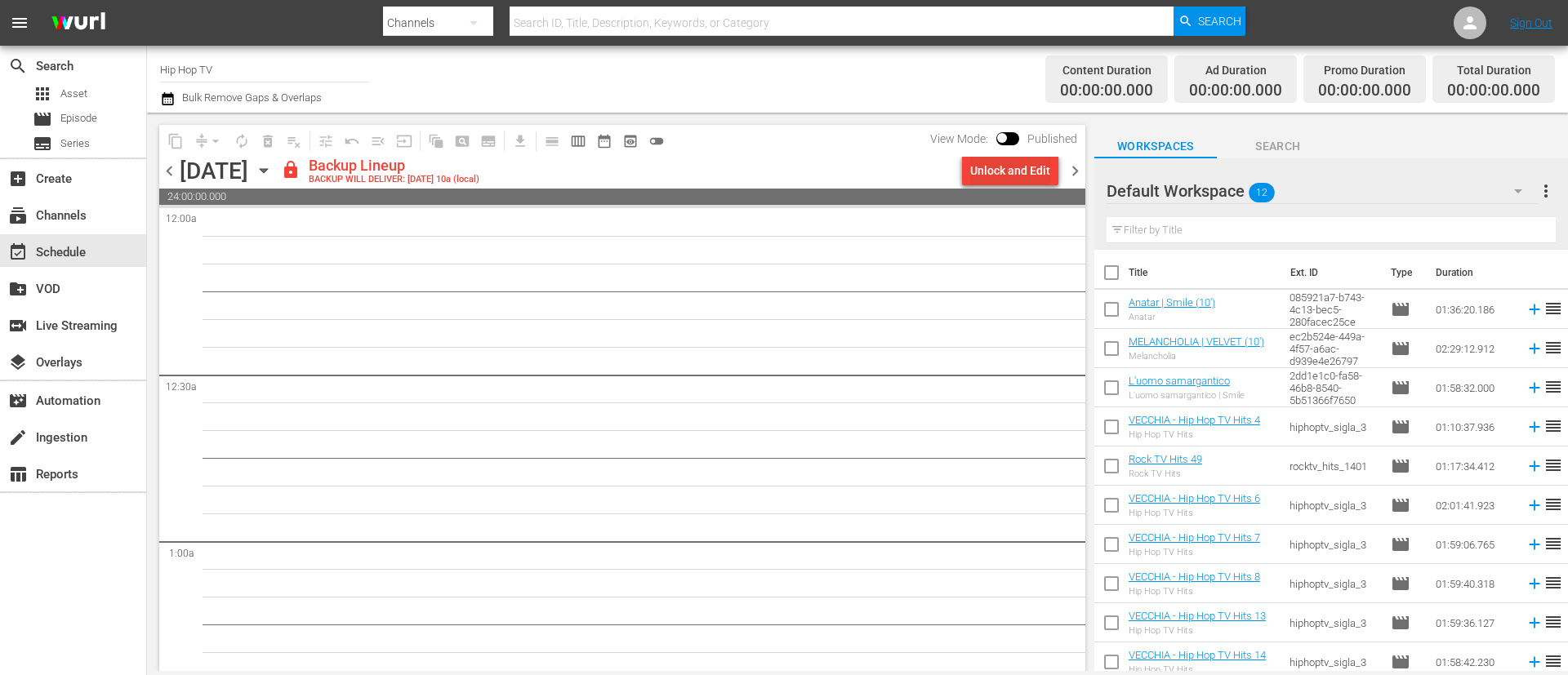
click at [1027, 167] on div "Unlock and Edit" at bounding box center [1010, 170] width 80 height 29
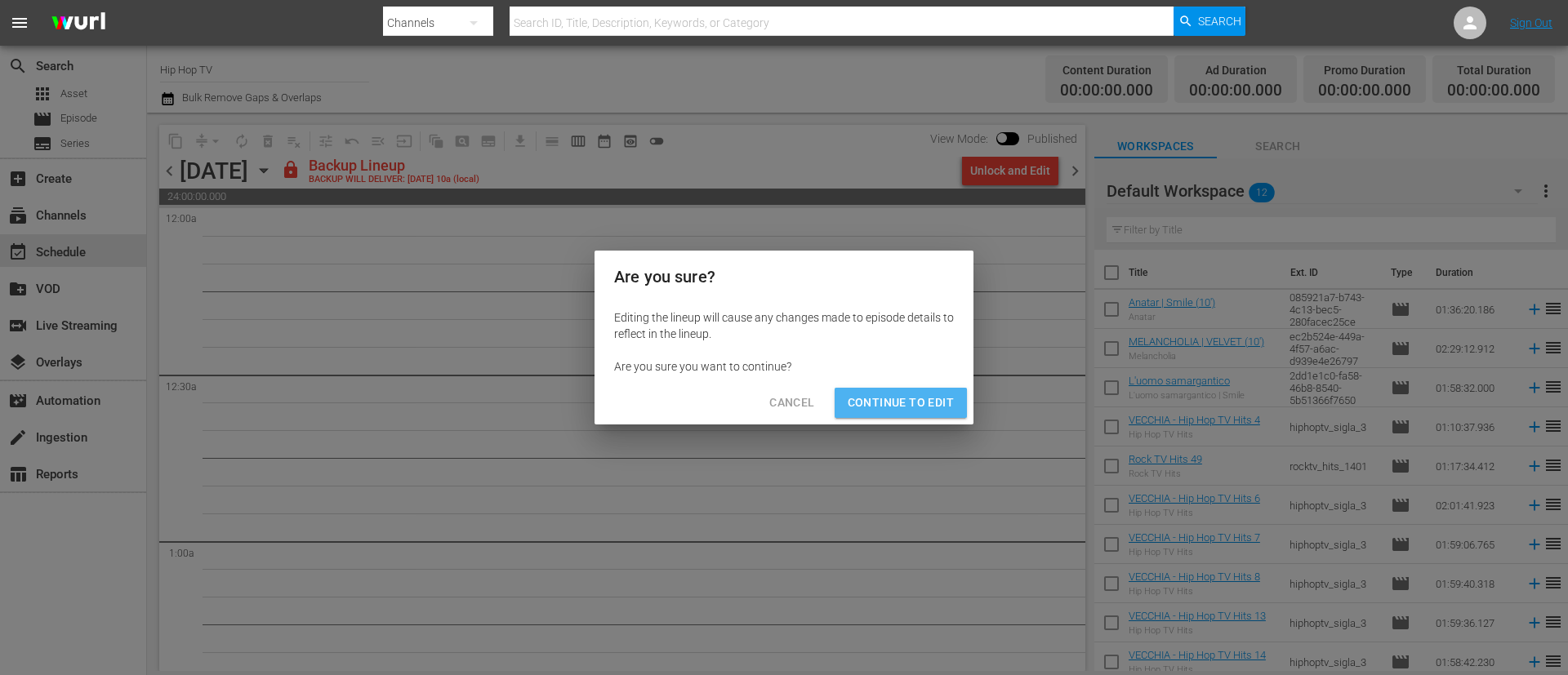
click at [921, 394] on span "Continue to Edit" at bounding box center [900, 403] width 106 height 21
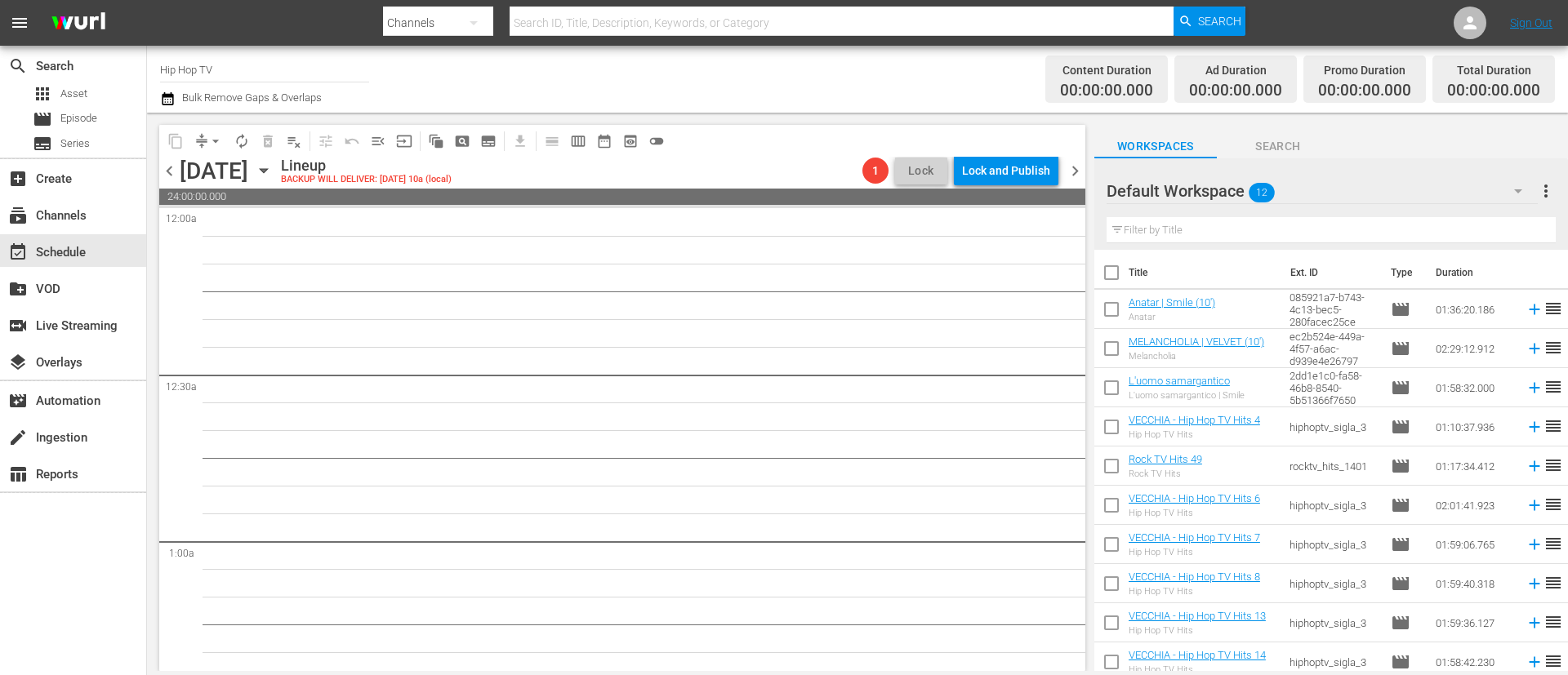
click at [166, 173] on span "chevron_left" at bounding box center [170, 171] width 21 height 21
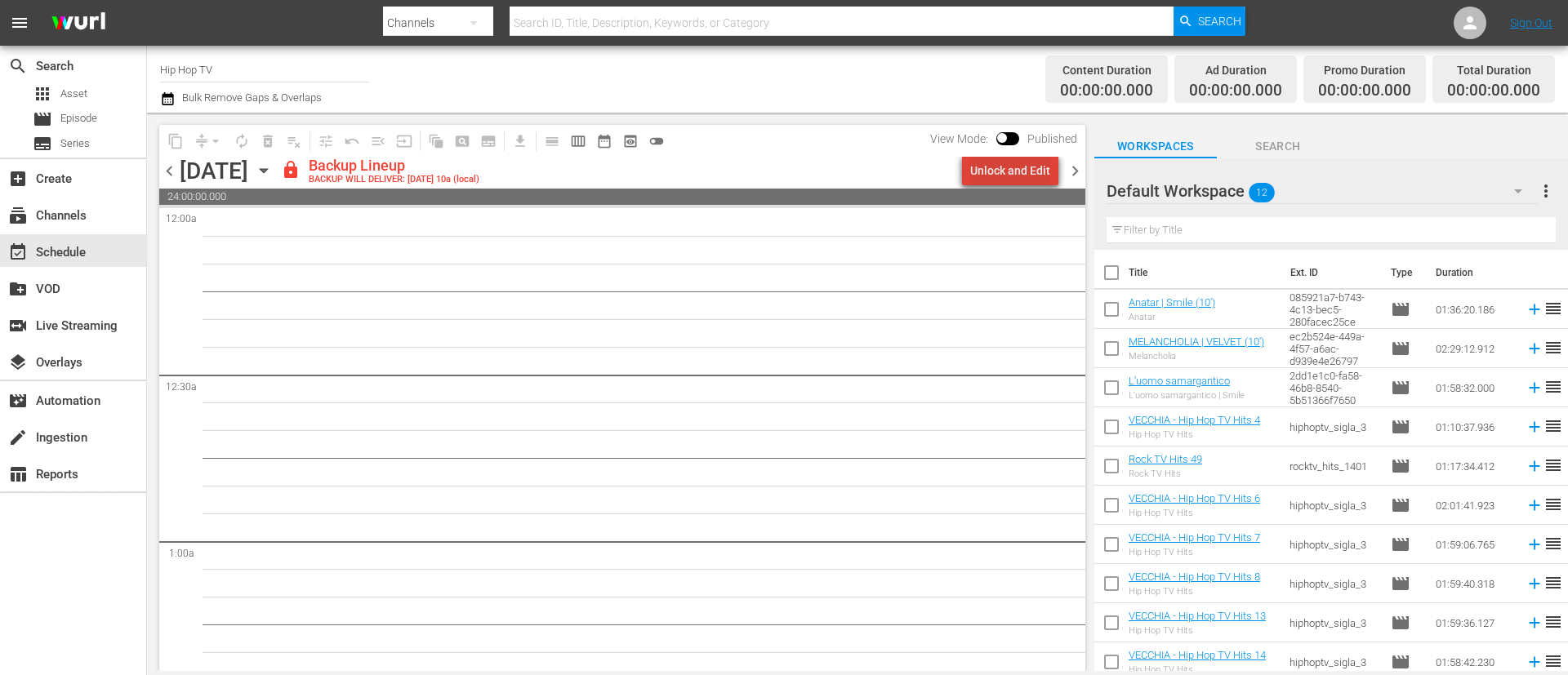
click at [1027, 167] on div "Unlock and Edit" at bounding box center [1010, 170] width 80 height 29
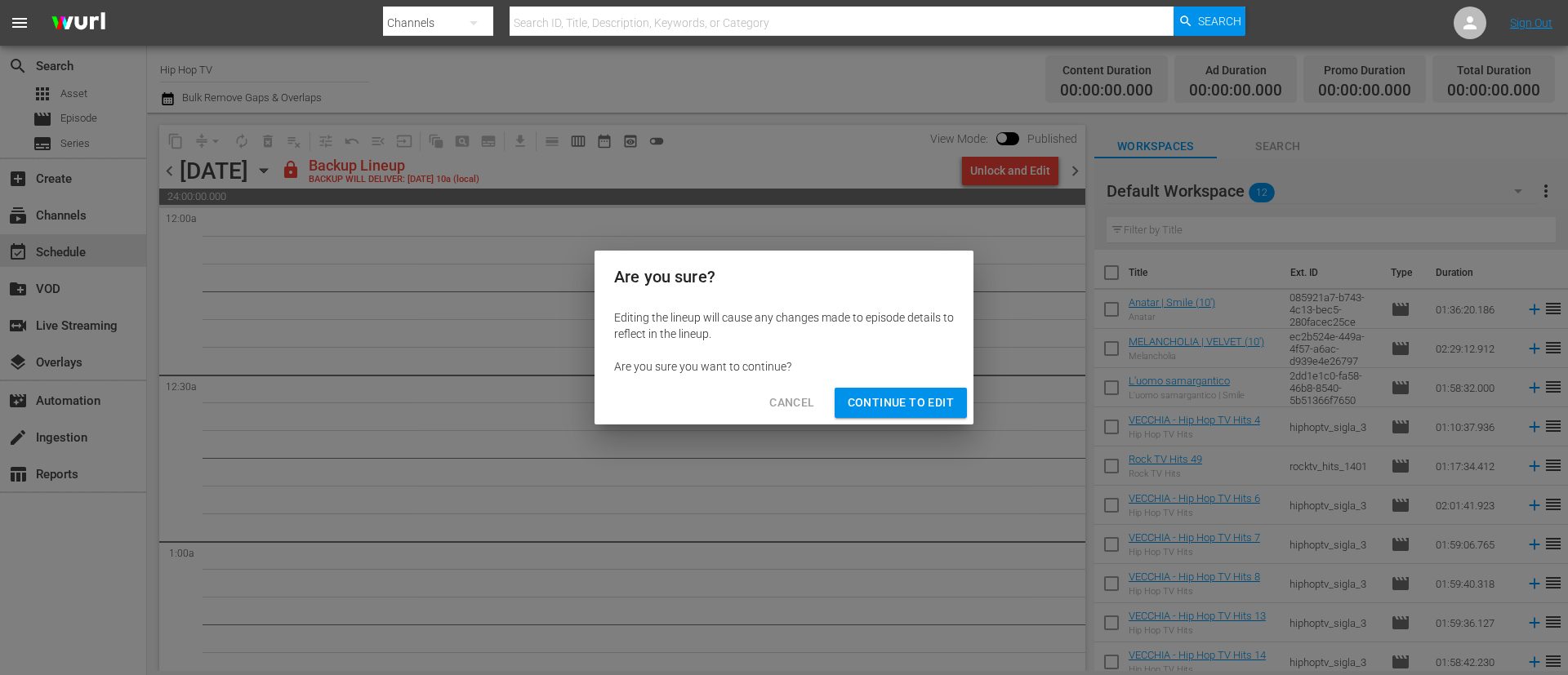
click at [901, 394] on span "Continue to Edit" at bounding box center [900, 403] width 106 height 21
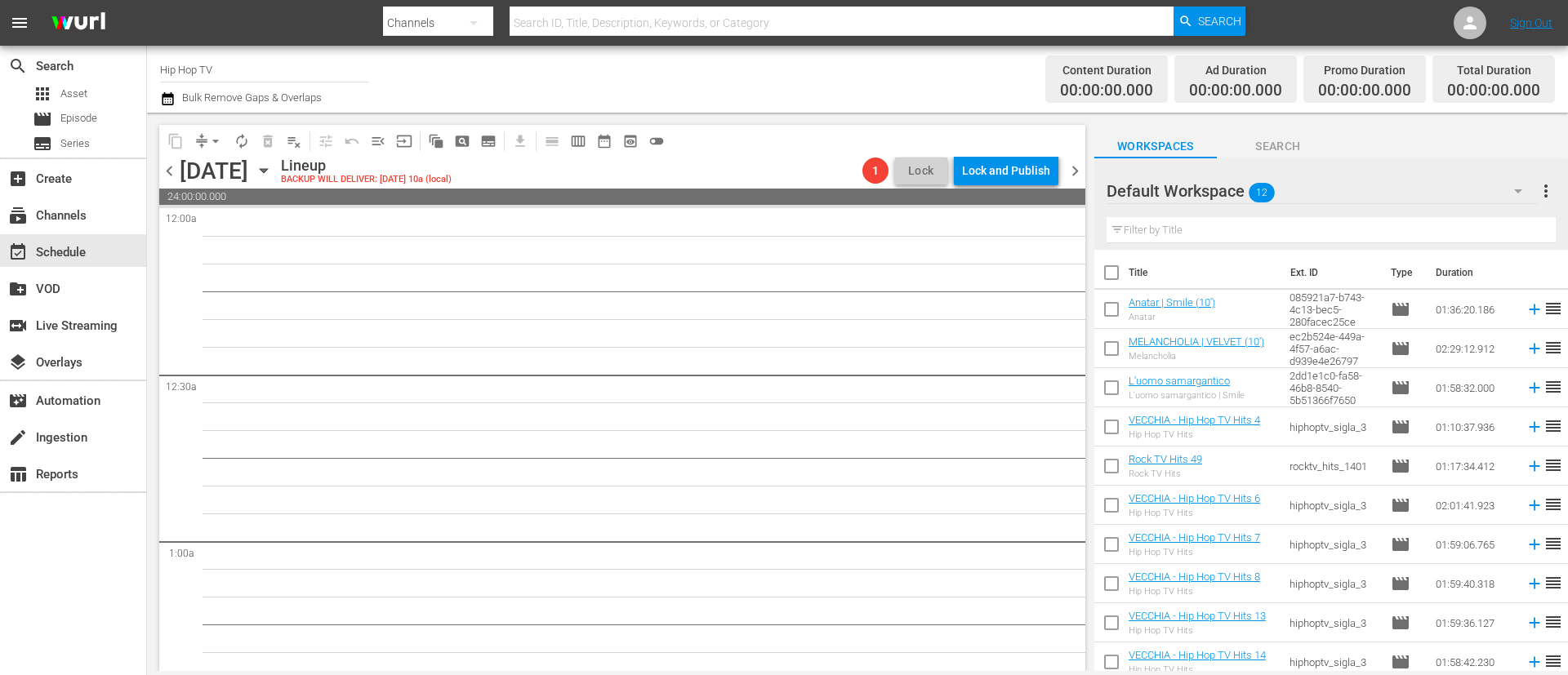
click at [165, 179] on span "chevron_left" at bounding box center [170, 171] width 21 height 21
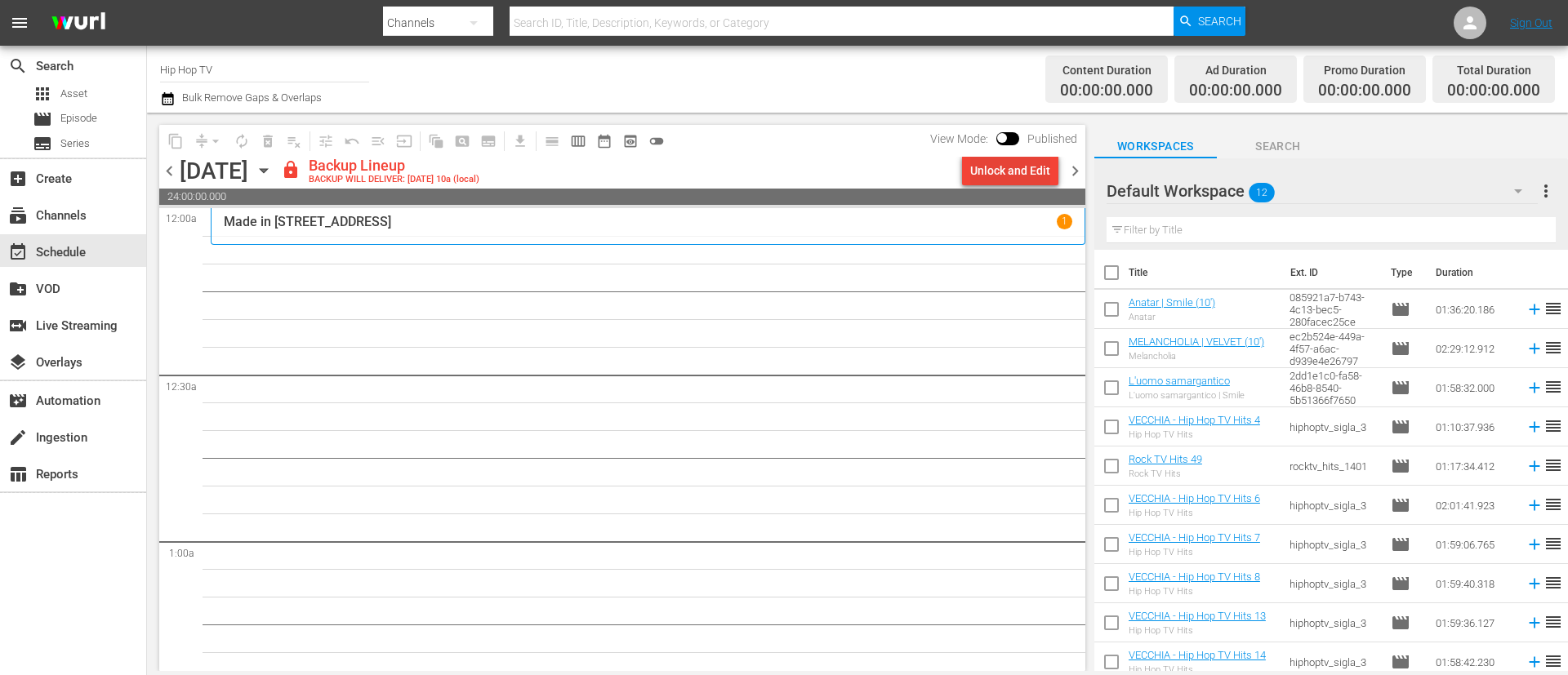
click at [1031, 178] on div "Unlock and Edit" at bounding box center [1010, 170] width 80 height 29
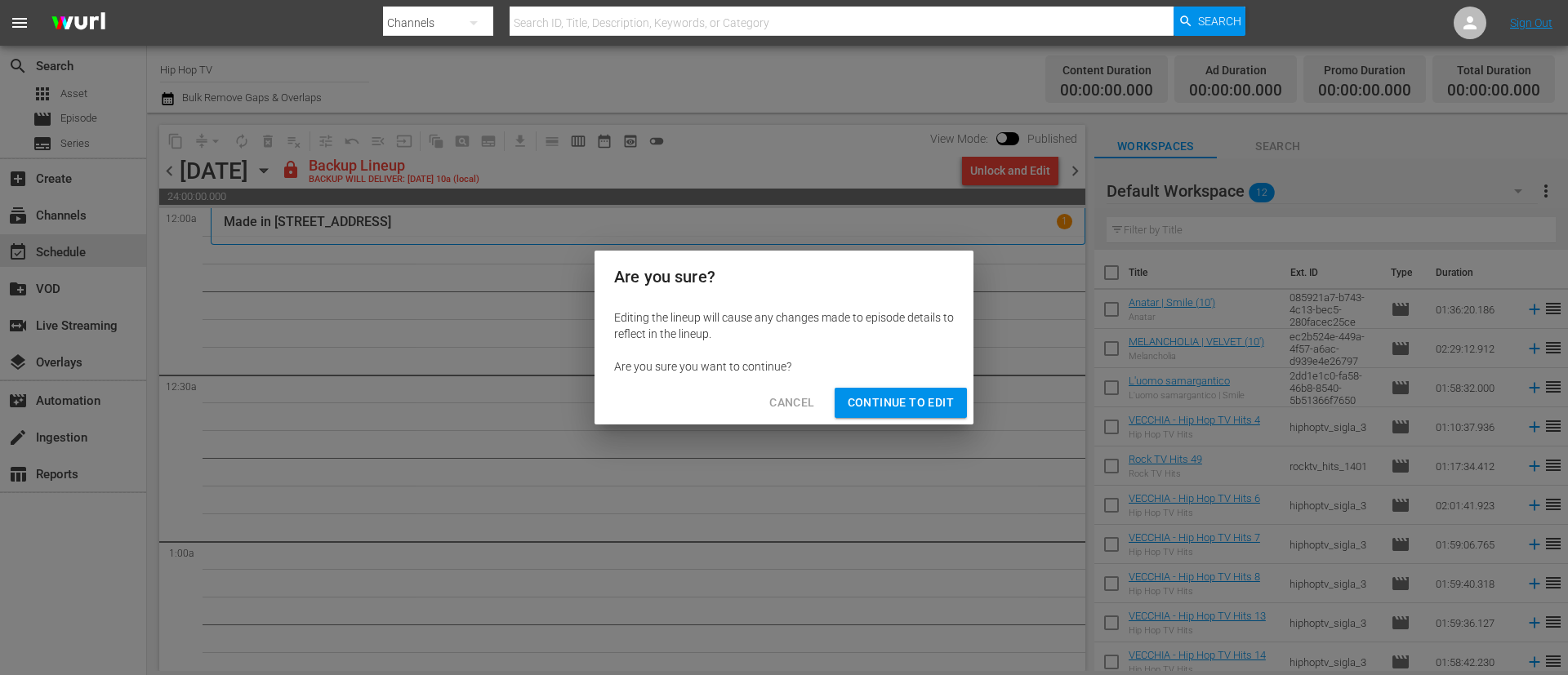
click at [940, 405] on span "Continue to Edit" at bounding box center [900, 403] width 106 height 21
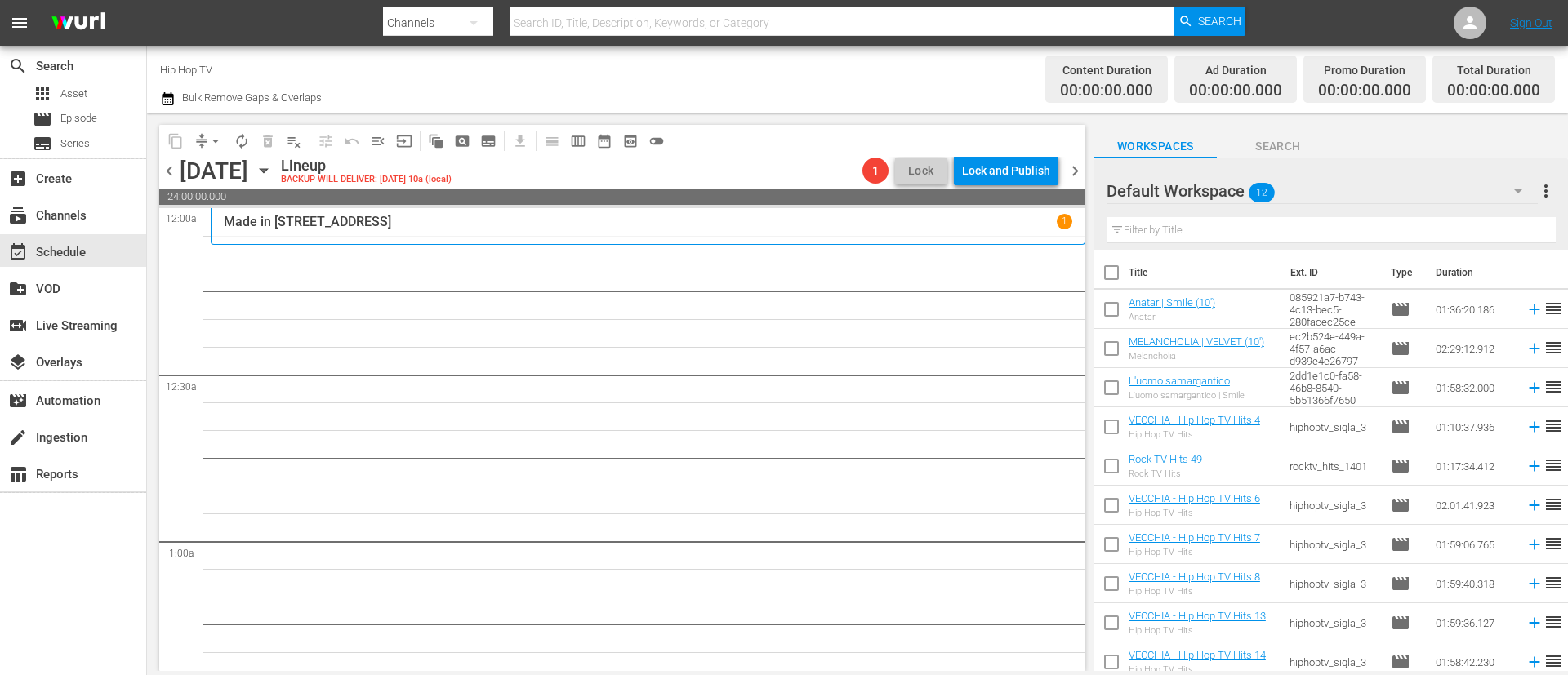
click at [273, 173] on icon "button" at bounding box center [264, 170] width 18 height 18
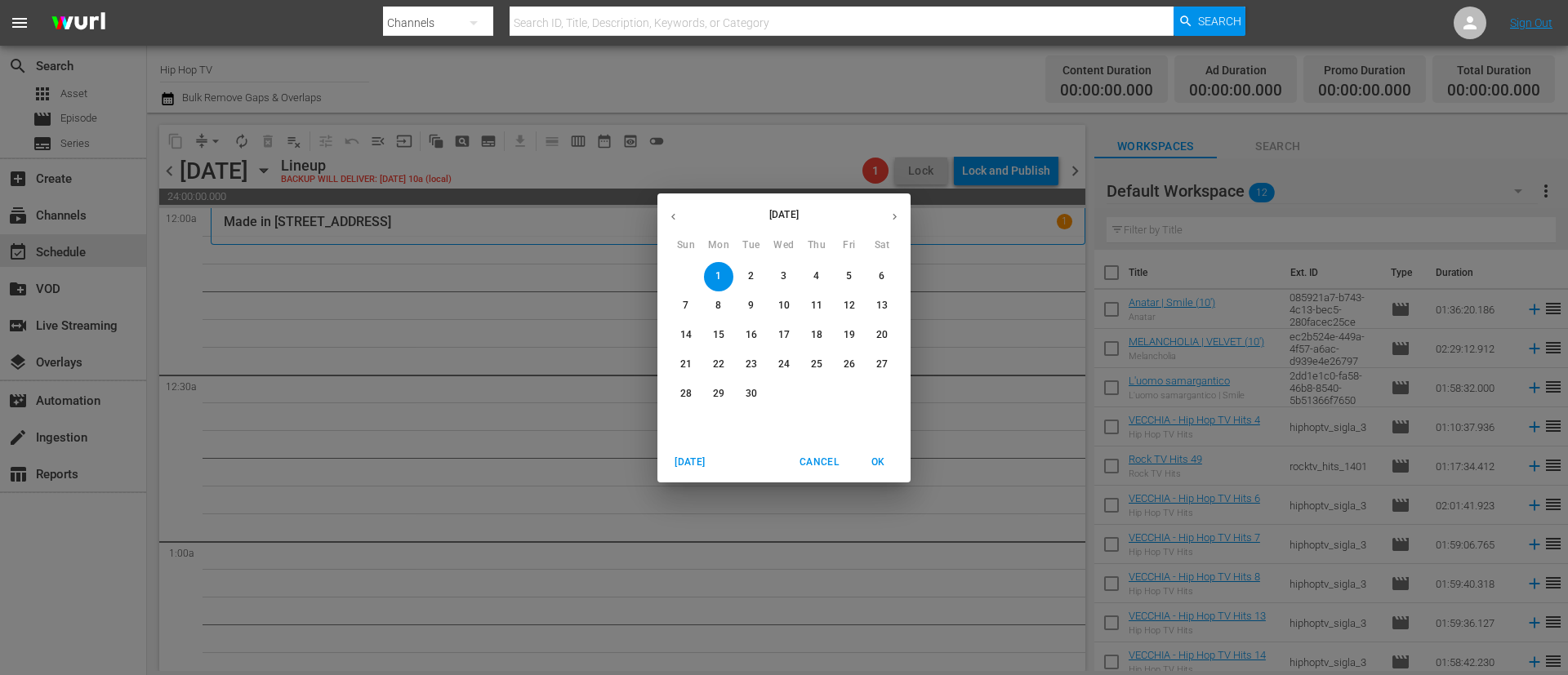
click at [671, 216] on icon "button" at bounding box center [674, 217] width 12 height 12
click at [725, 397] on span "25" at bounding box center [719, 393] width 29 height 14
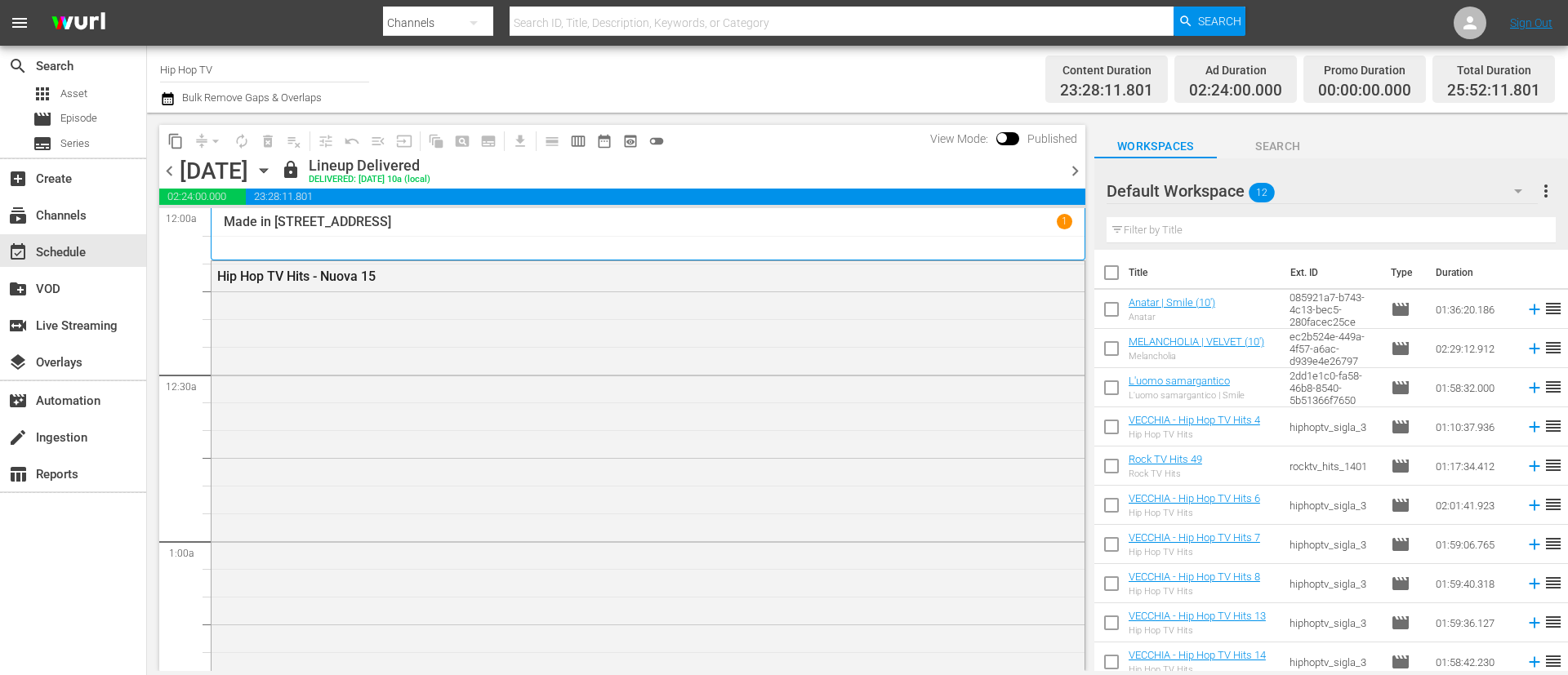
click at [179, 98] on button "button" at bounding box center [170, 98] width 20 height 20
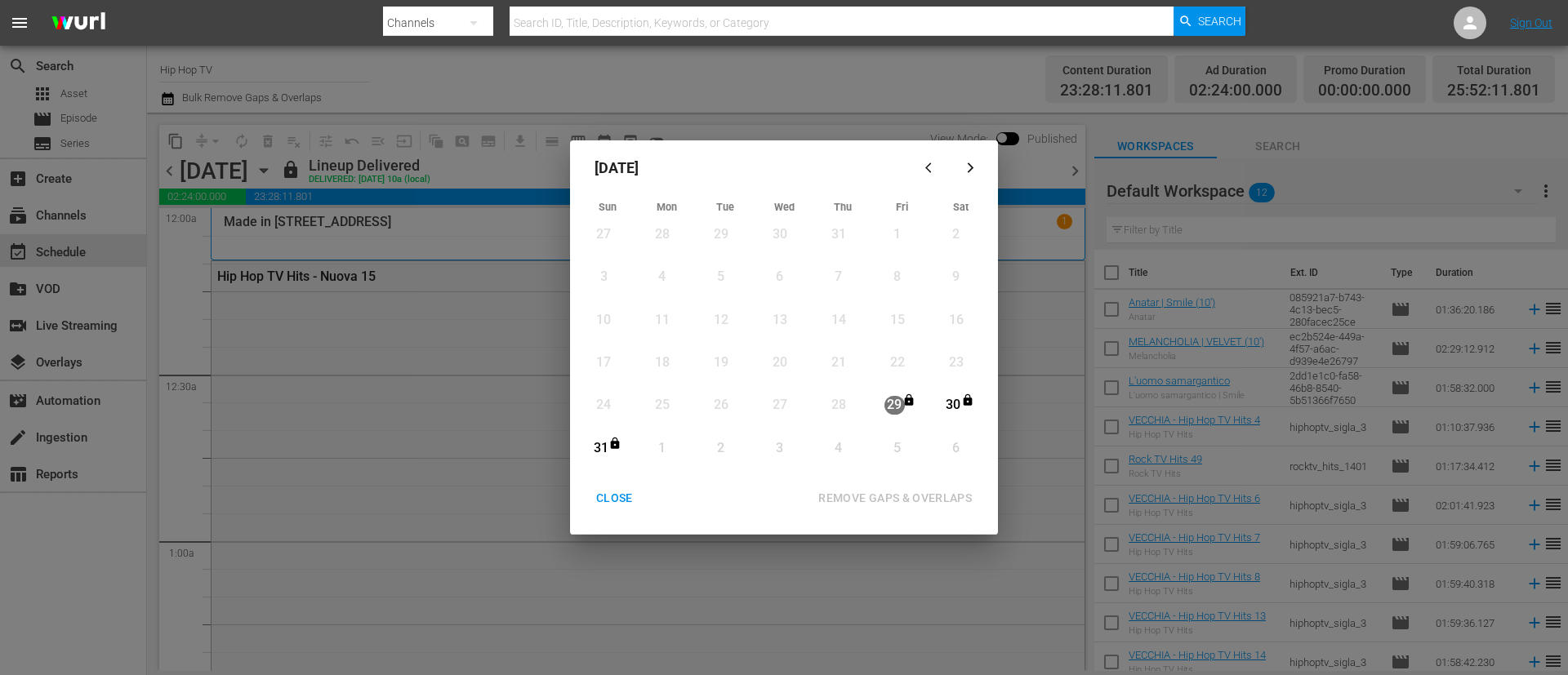
click at [971, 160] on button "button" at bounding box center [971, 169] width 40 height 40
click at [638, 497] on div "CLOSE" at bounding box center [614, 499] width 63 height 21
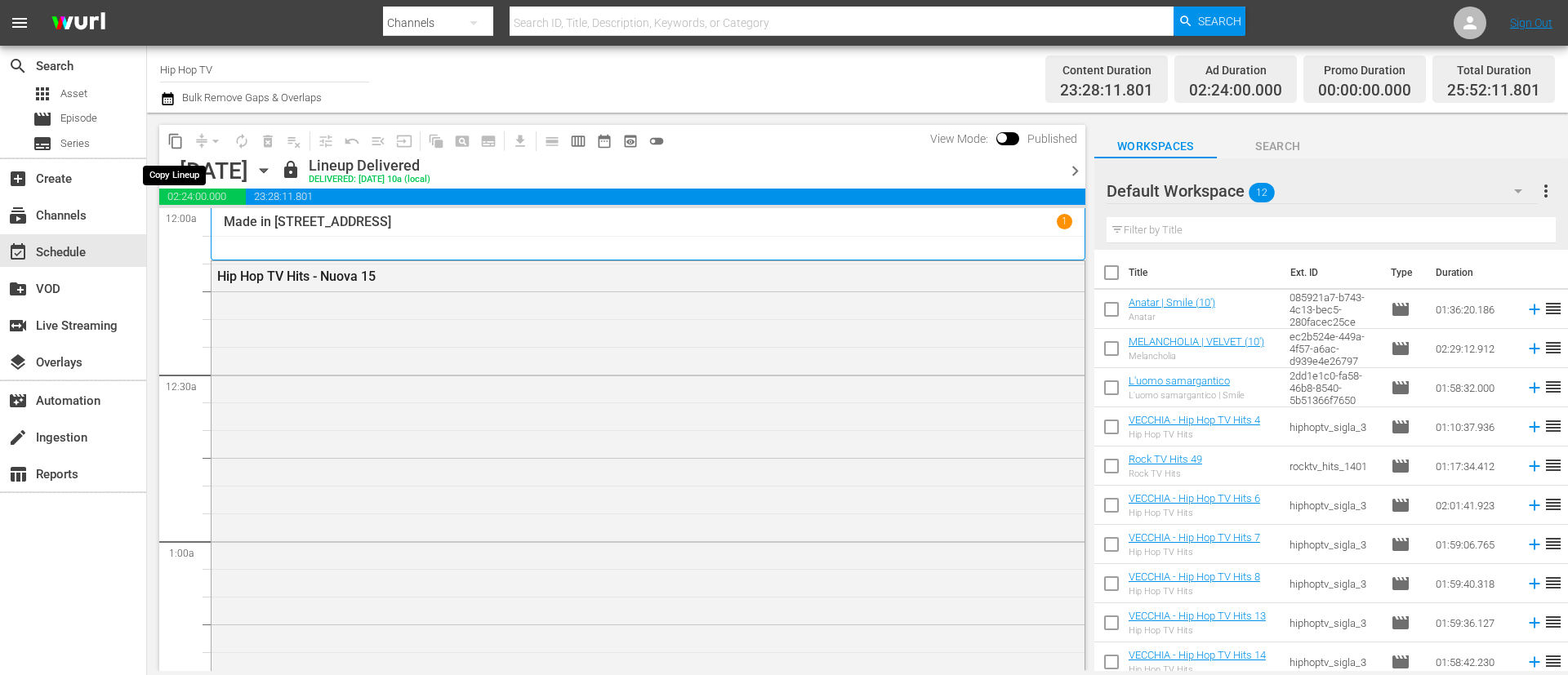
click at [184, 142] on button "content_copy" at bounding box center [176, 141] width 26 height 26
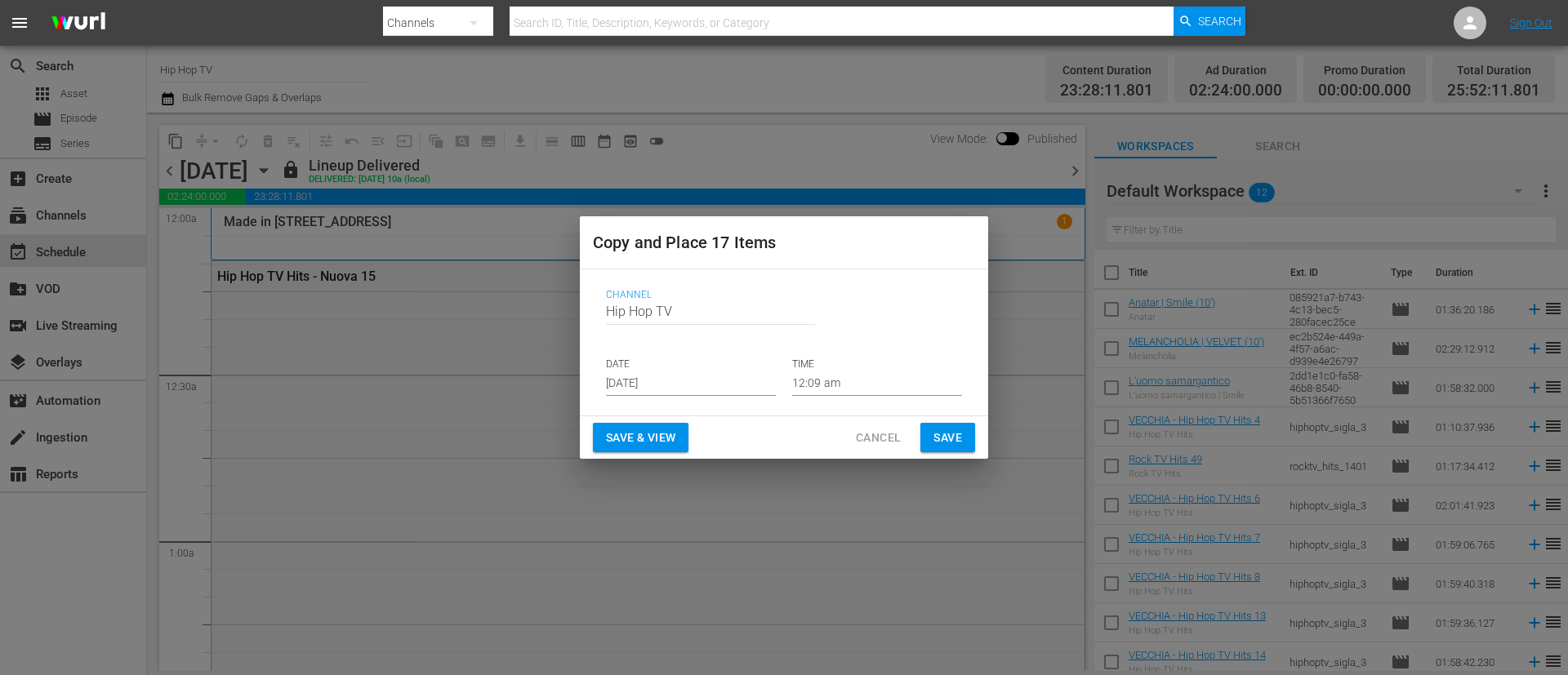
click at [720, 380] on input "Aug 31st 2025" at bounding box center [690, 383] width 170 height 24
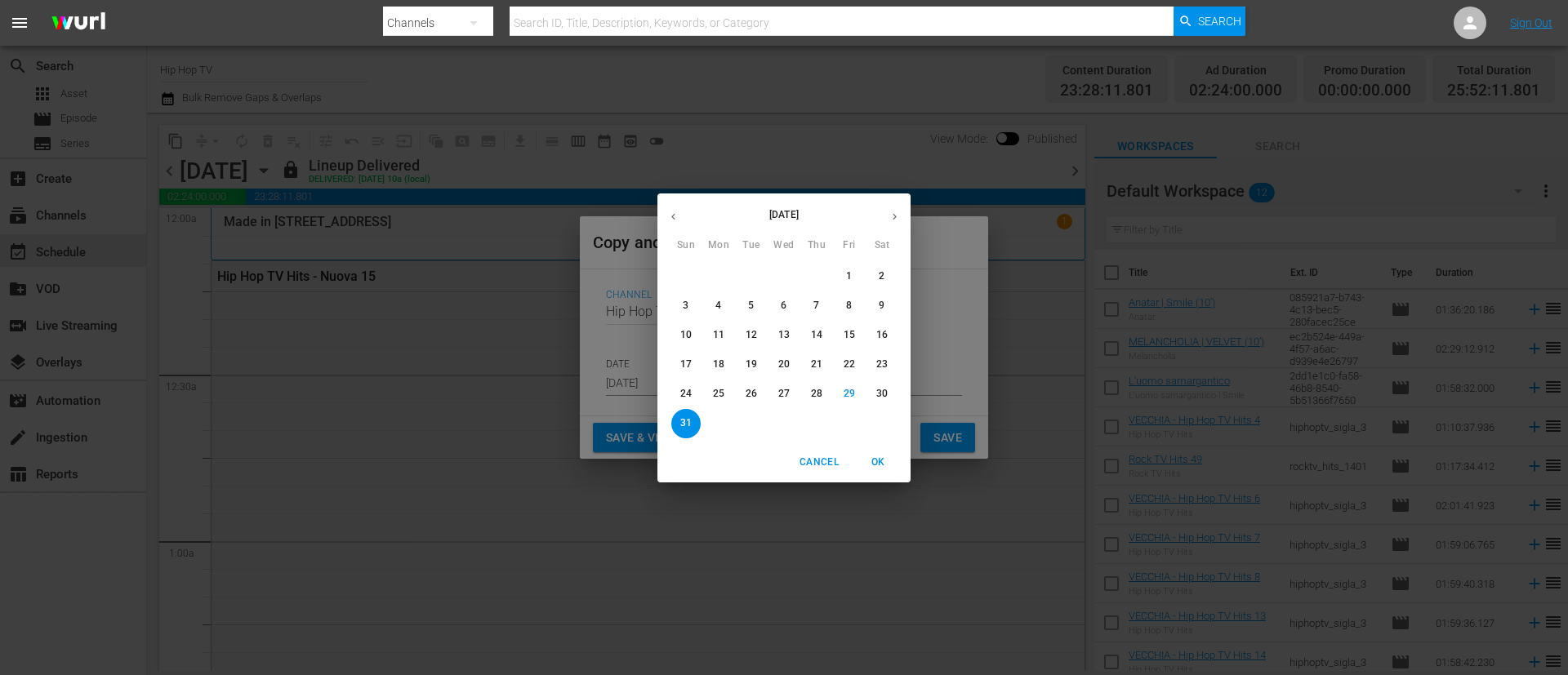
click at [903, 220] on button "button" at bounding box center [894, 216] width 32 height 32
click at [723, 276] on span "1" at bounding box center [719, 276] width 29 height 14
type input "Sep 1st 2025"
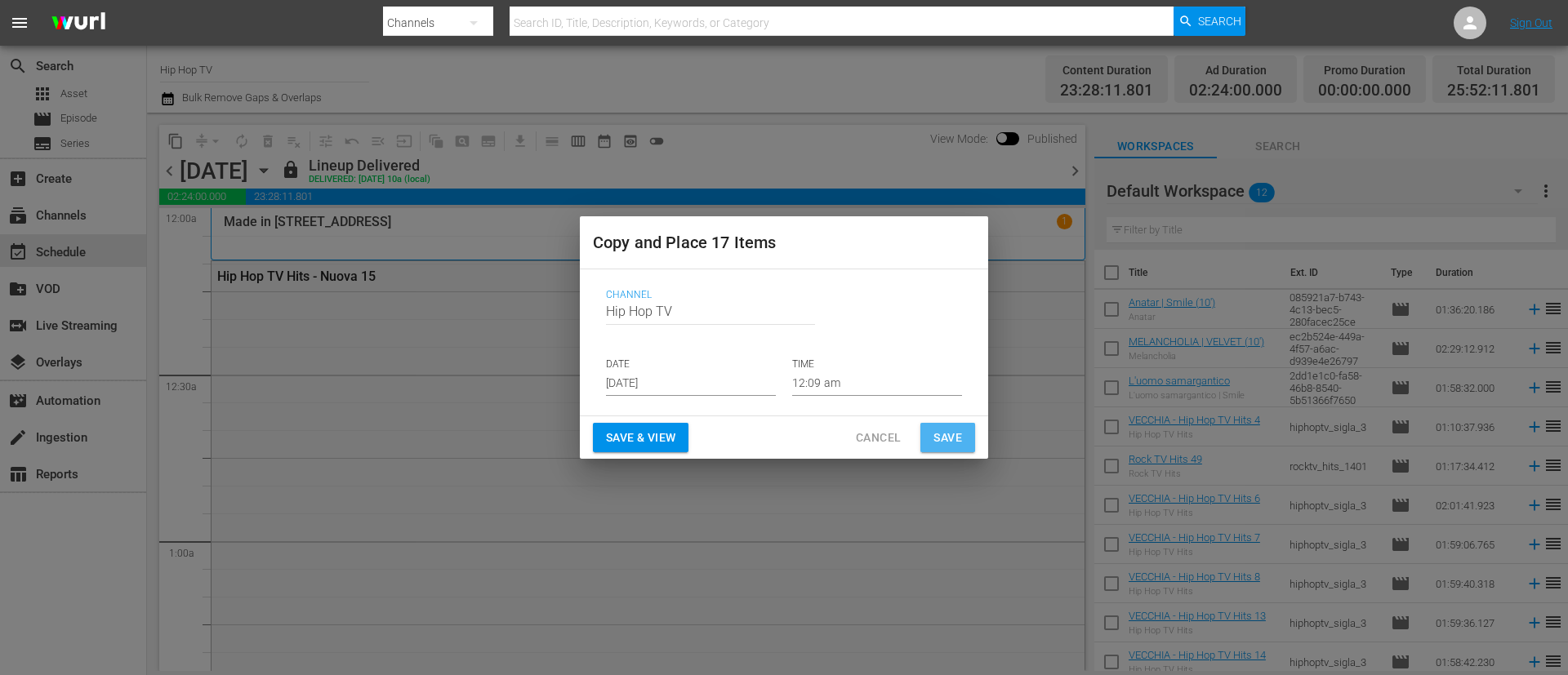
click at [948, 430] on span "Save" at bounding box center [948, 438] width 28 height 21
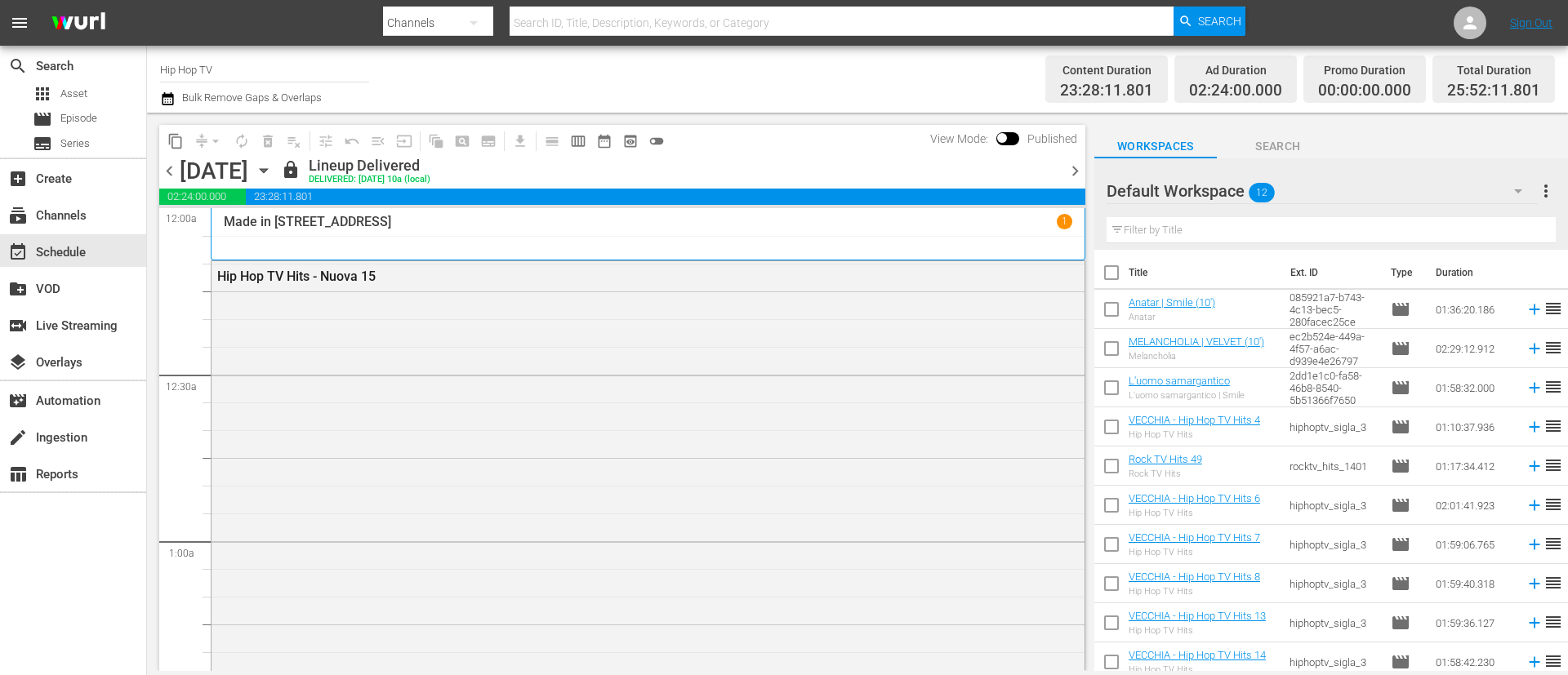
click at [1073, 169] on span "chevron_right" at bounding box center [1075, 171] width 21 height 21
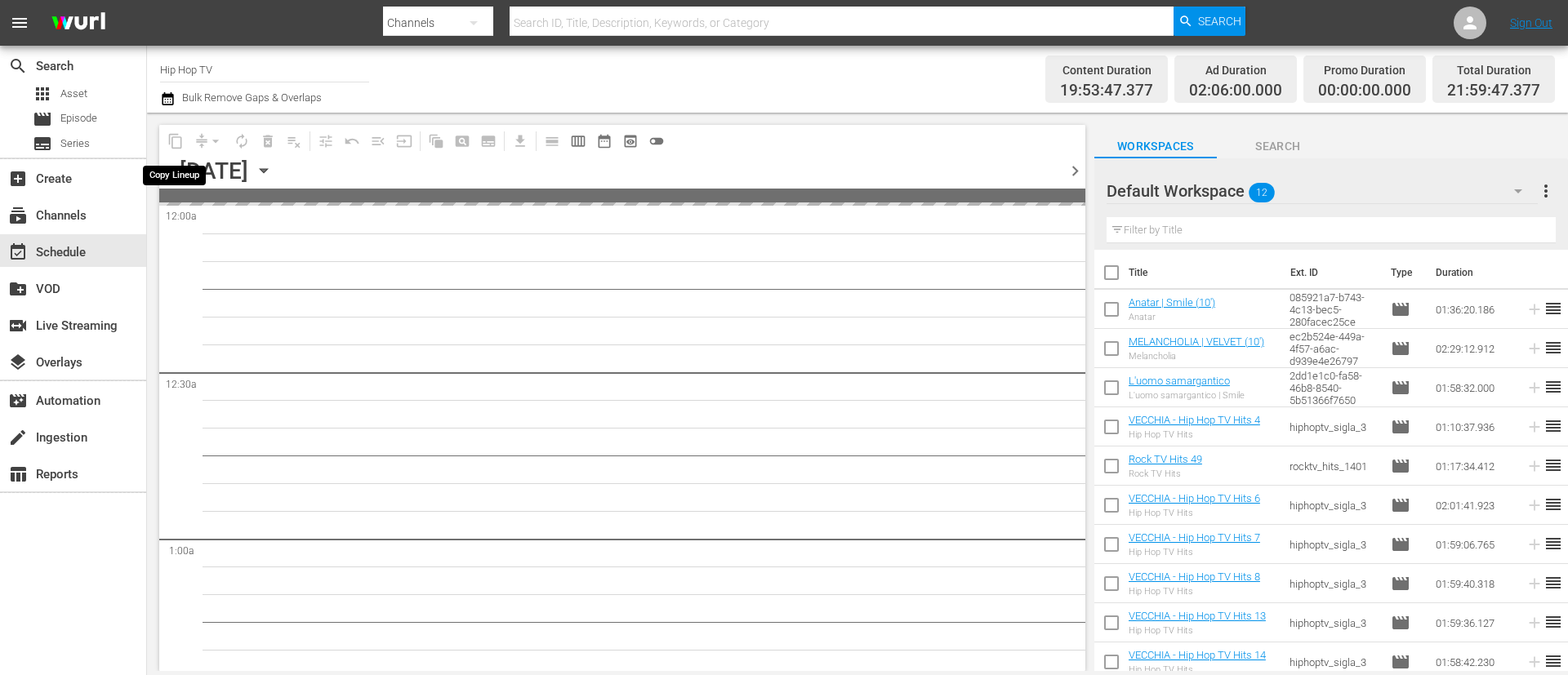
click at [179, 141] on span "content_copy" at bounding box center [176, 141] width 26 height 26
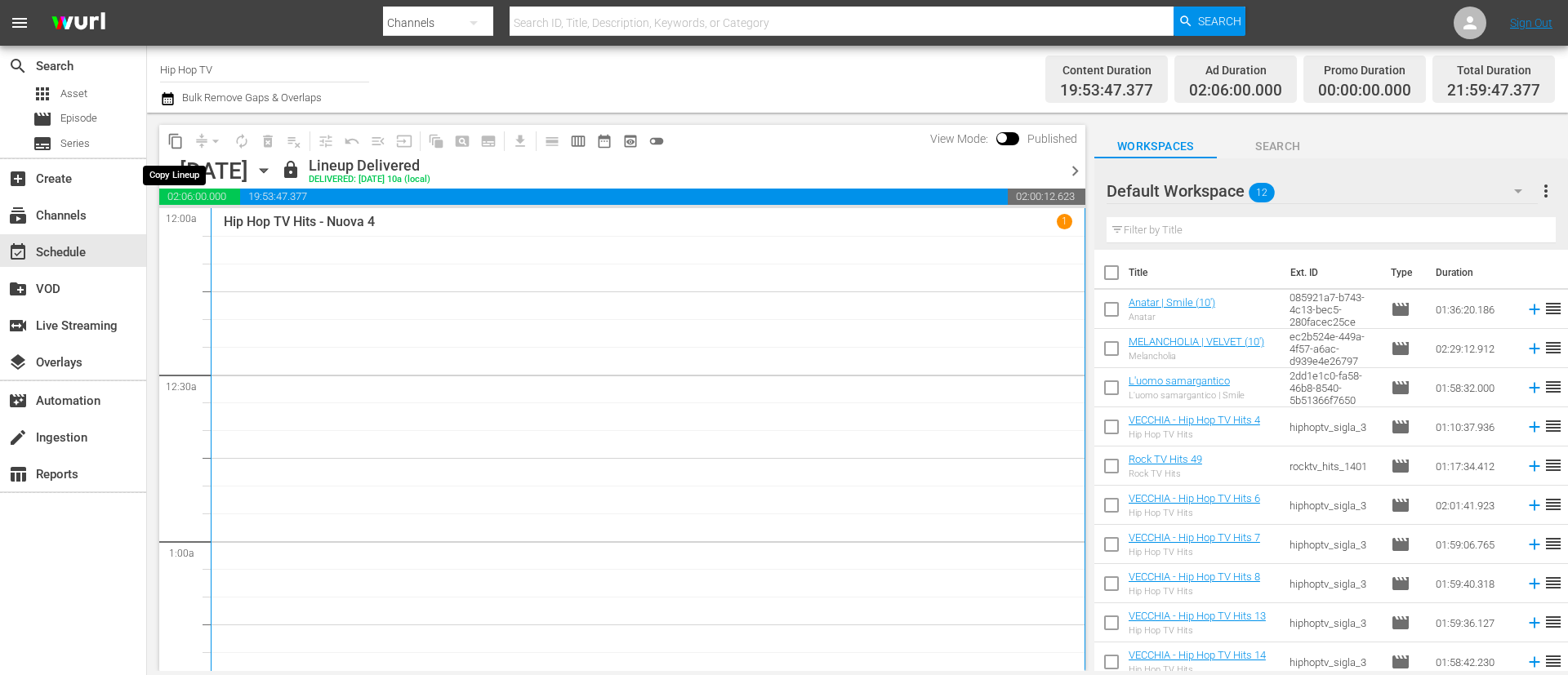
click at [176, 145] on span "content_copy" at bounding box center [175, 141] width 16 height 16
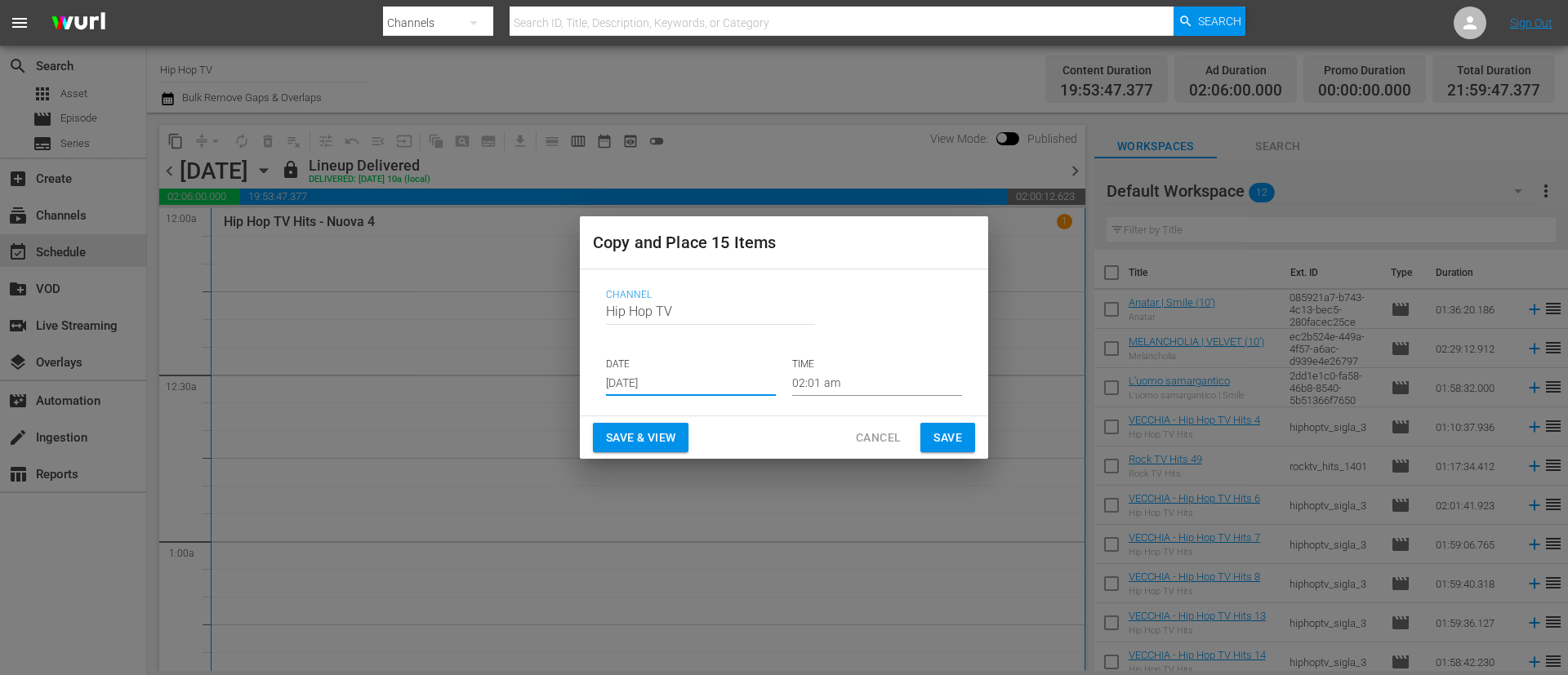
click at [724, 383] on input "Aug 31st 2025" at bounding box center [690, 383] width 170 height 24
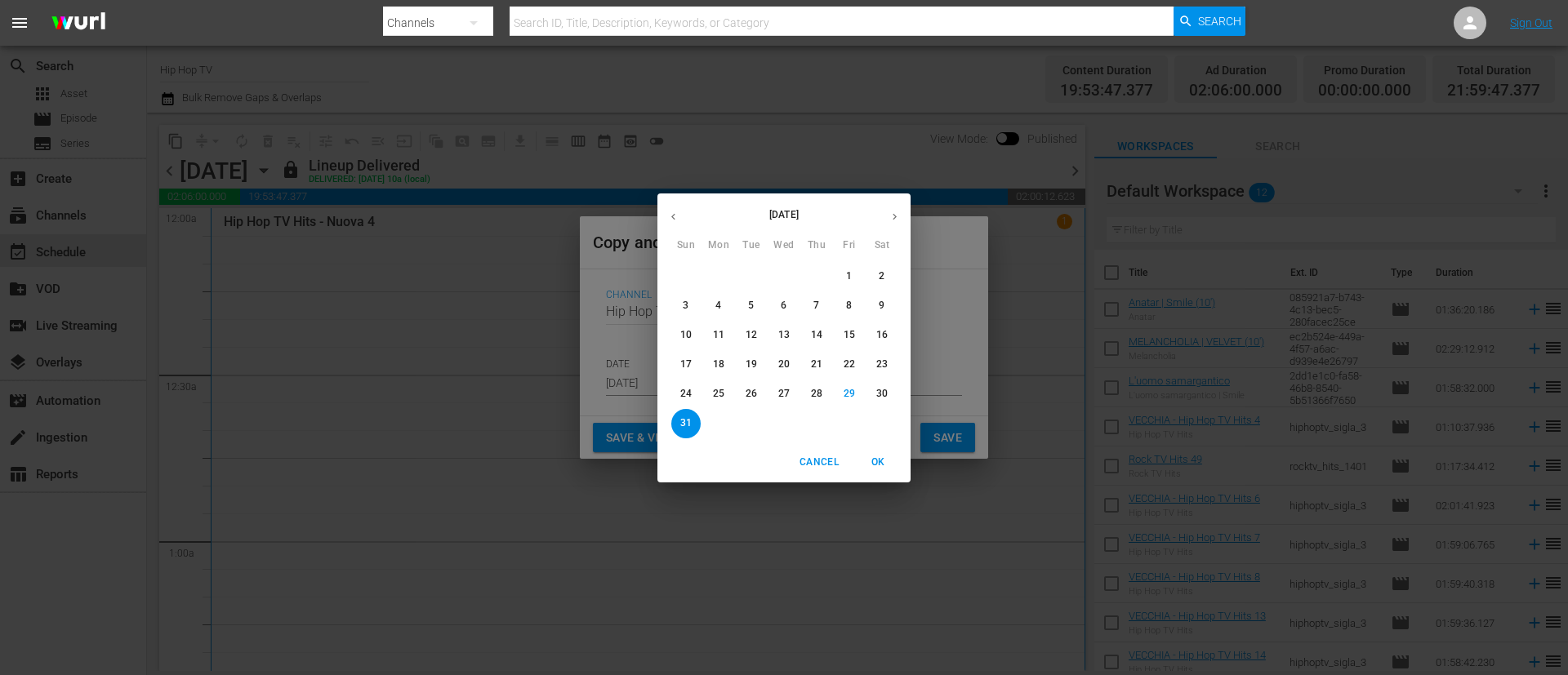
click at [901, 213] on button "button" at bounding box center [894, 216] width 32 height 32
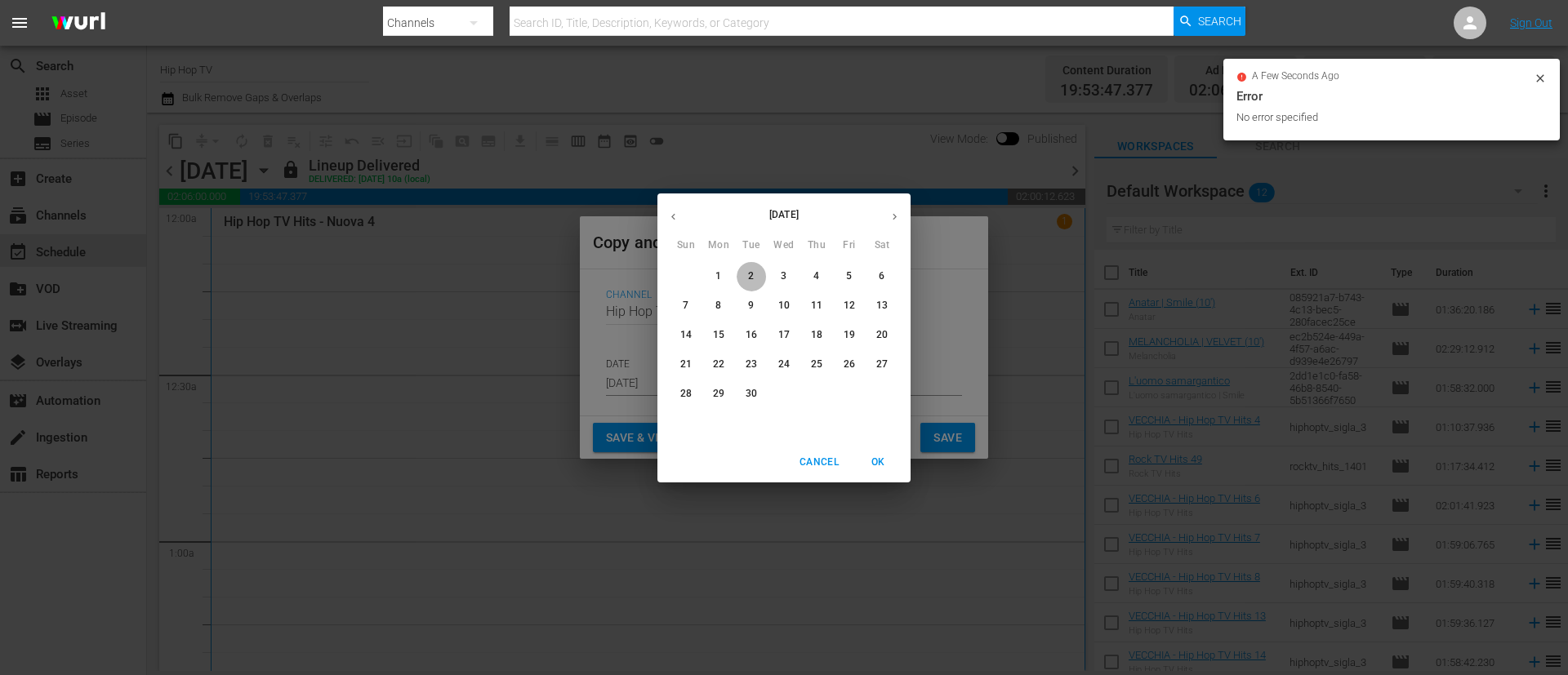
click at [762, 274] on span "2" at bounding box center [751, 276] width 29 height 14
type input "Sep 2nd 2025"
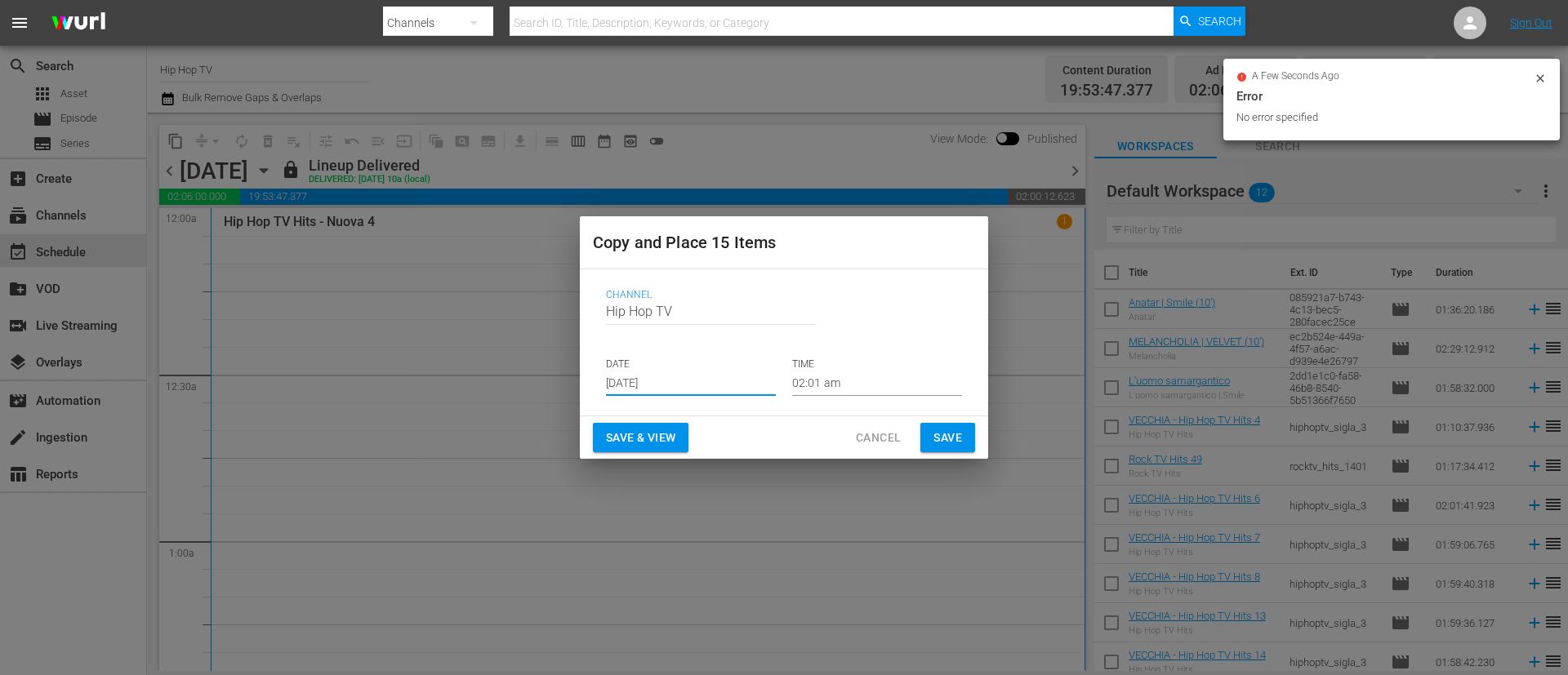
click at [960, 430] on span "Save" at bounding box center [948, 438] width 28 height 21
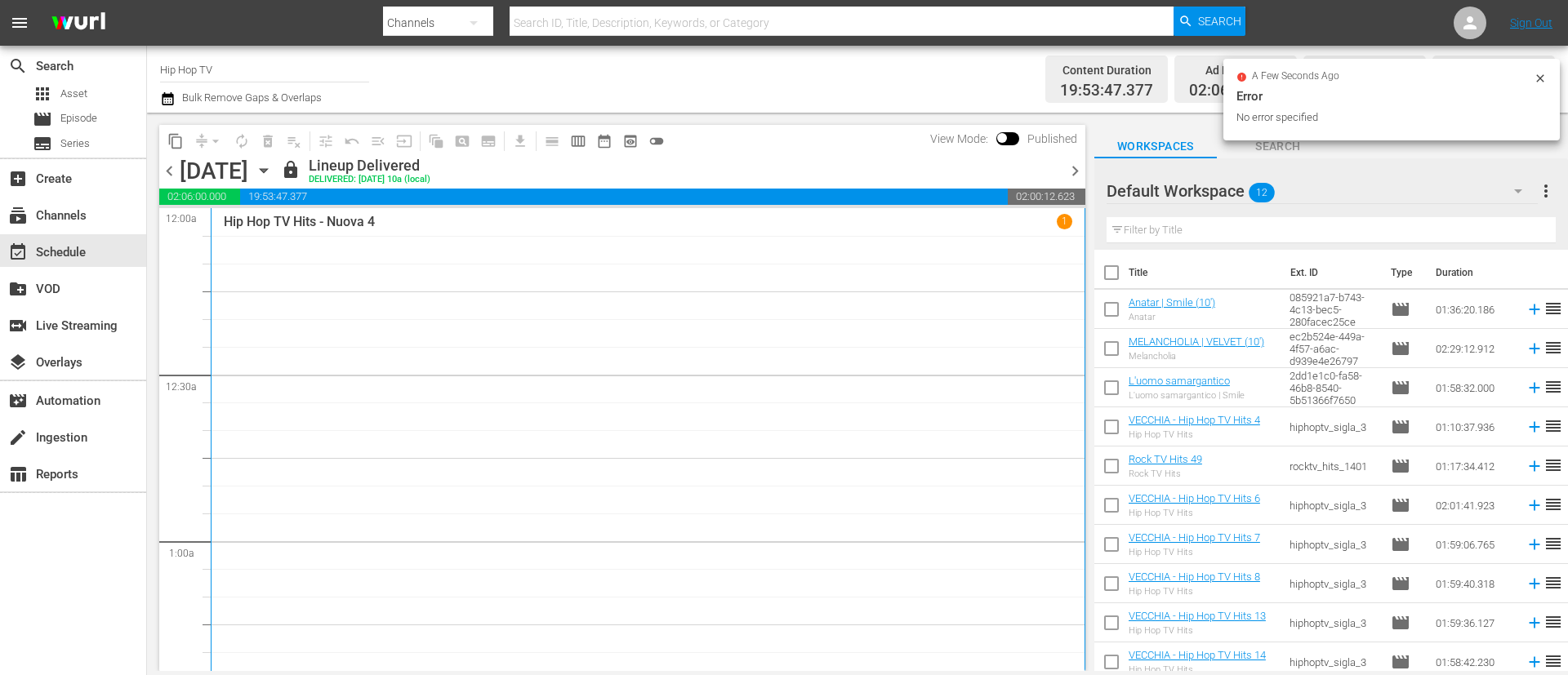
click at [1076, 165] on span "chevron_right" at bounding box center [1075, 171] width 21 height 21
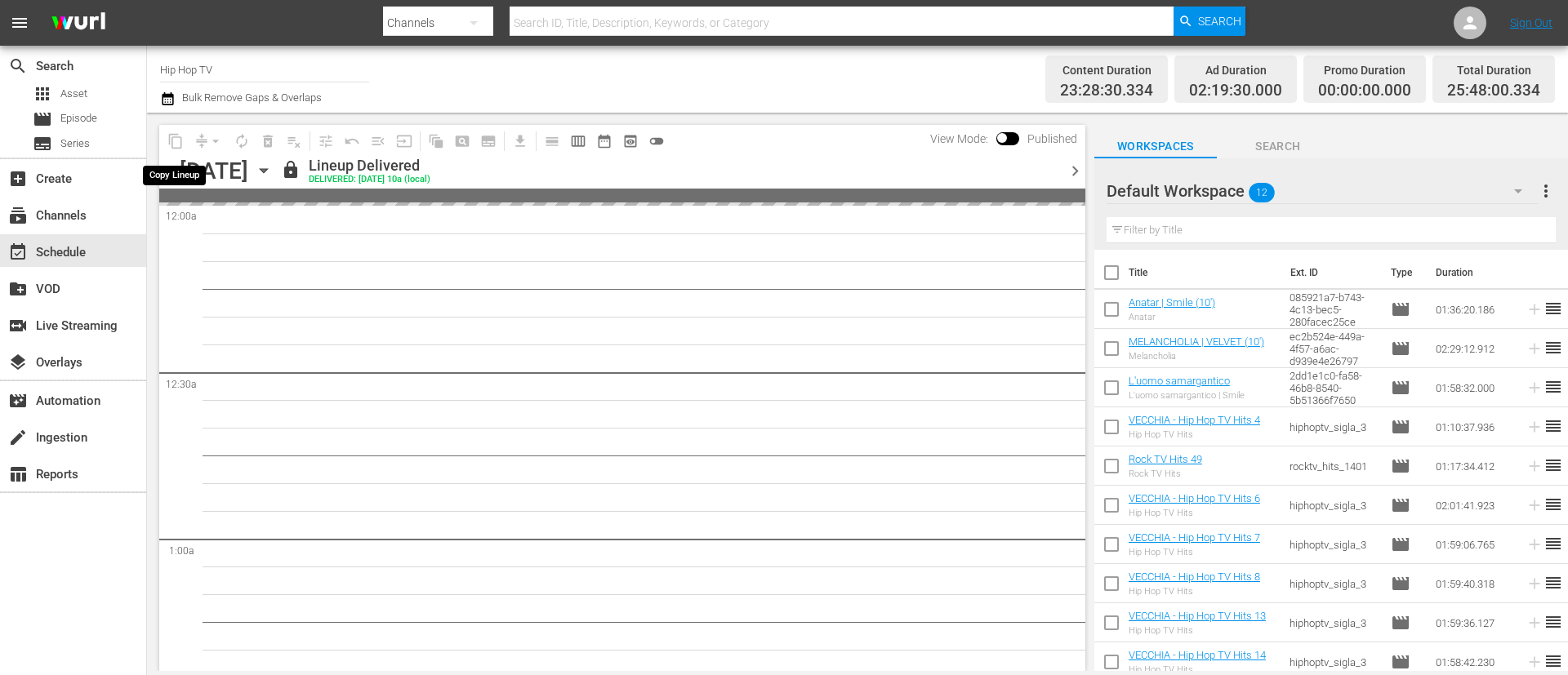
click at [173, 139] on span "content_copy" at bounding box center [176, 141] width 26 height 26
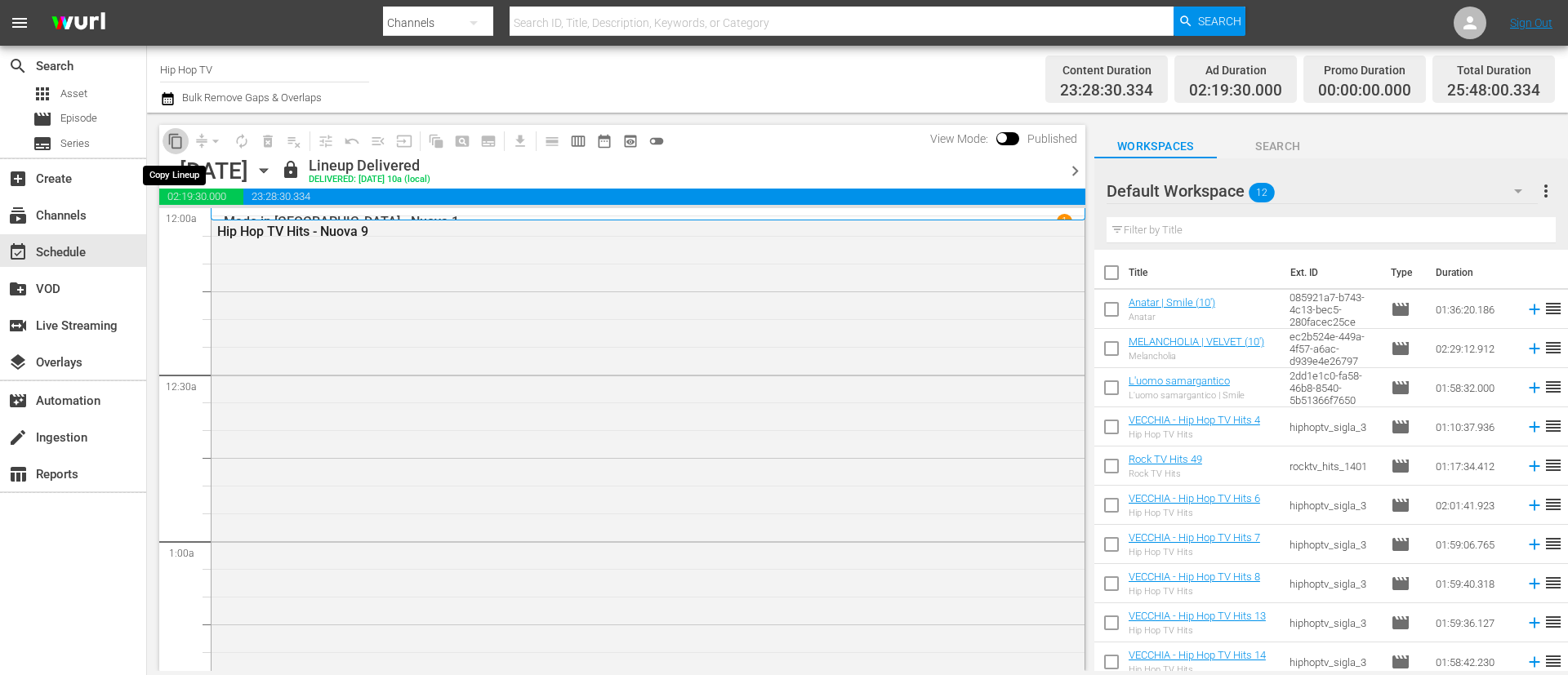
click at [175, 145] on span "content_copy" at bounding box center [175, 141] width 16 height 16
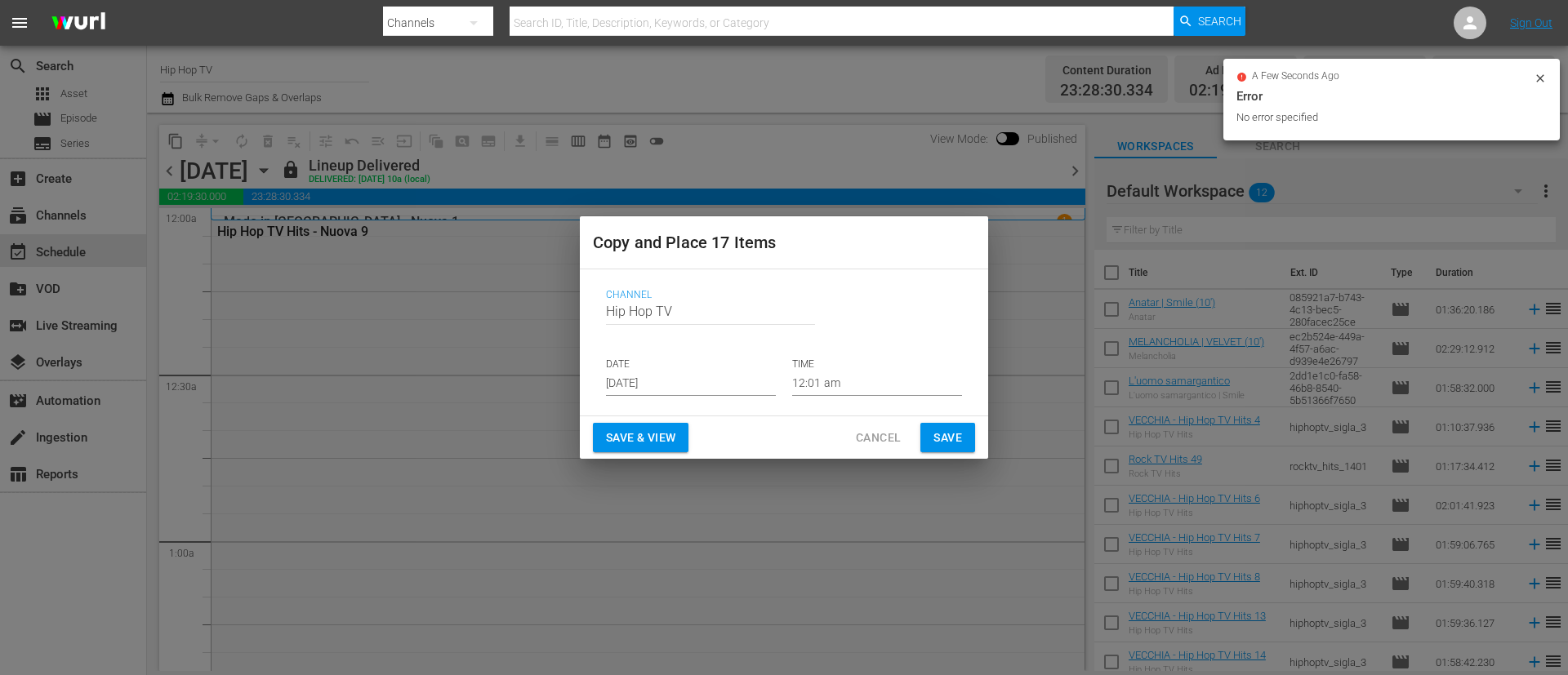
click at [750, 381] on input "Aug 31st 2025" at bounding box center [690, 383] width 170 height 24
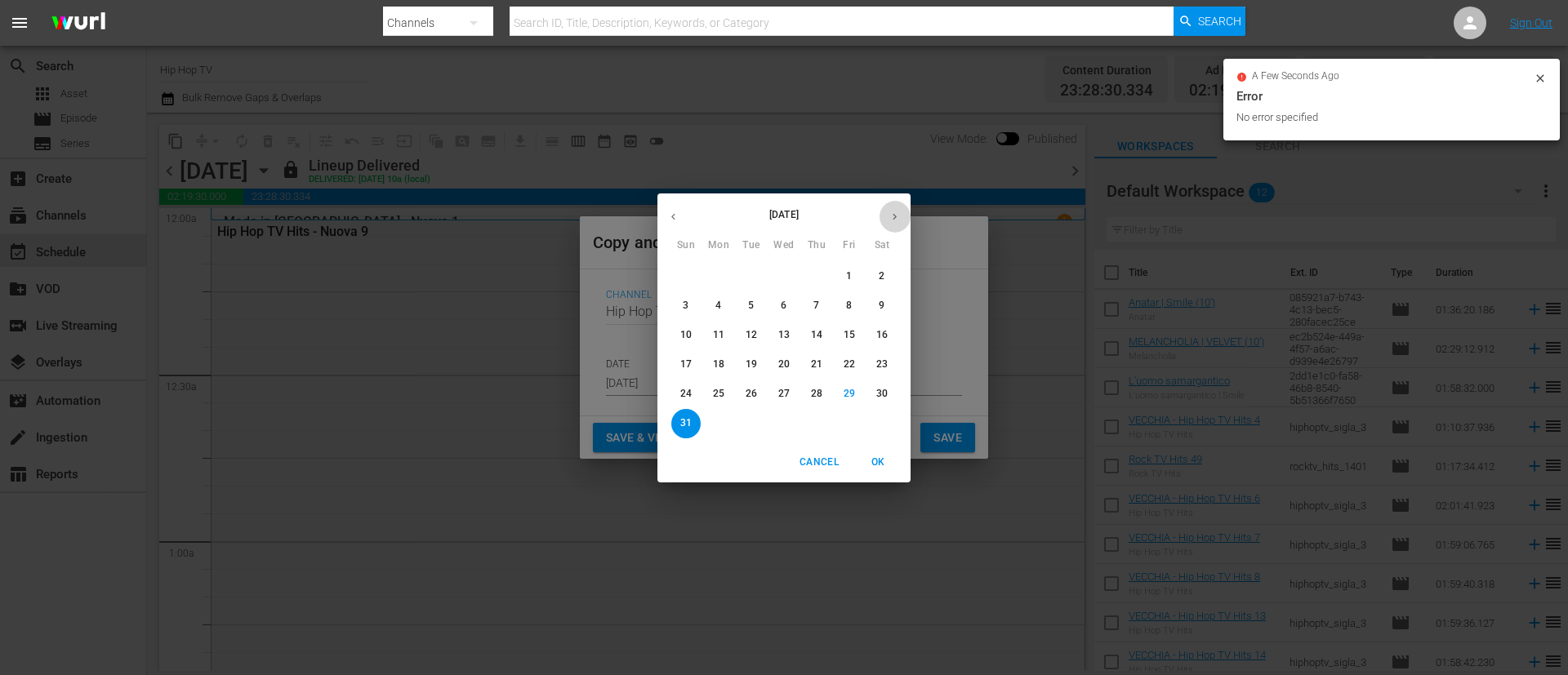
click at [889, 215] on icon "button" at bounding box center [895, 217] width 12 height 12
click at [779, 273] on span "3" at bounding box center [784, 276] width 29 height 14
type input "Sep 3rd 2025"
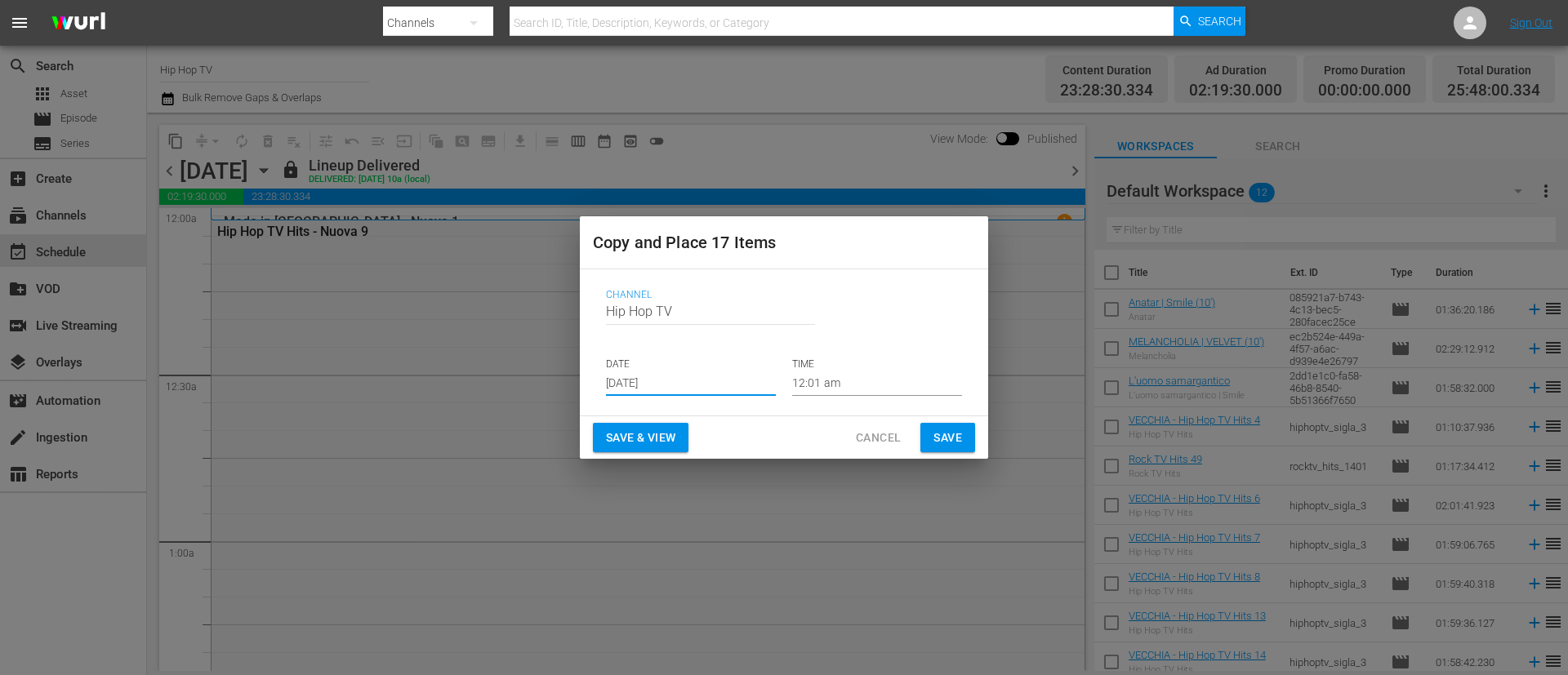
click at [952, 435] on span "Save" at bounding box center [948, 438] width 28 height 21
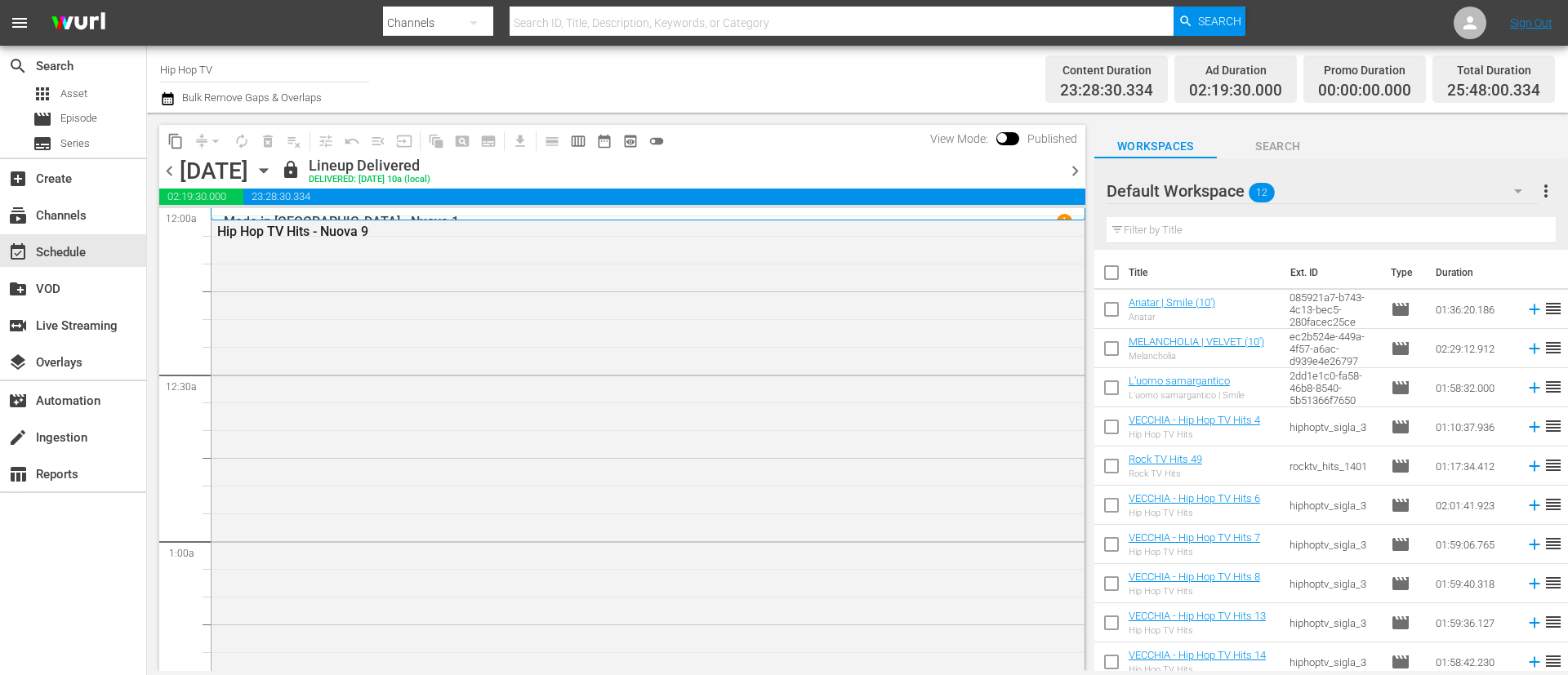
click at [1073, 170] on span "chevron_right" at bounding box center [1075, 171] width 21 height 21
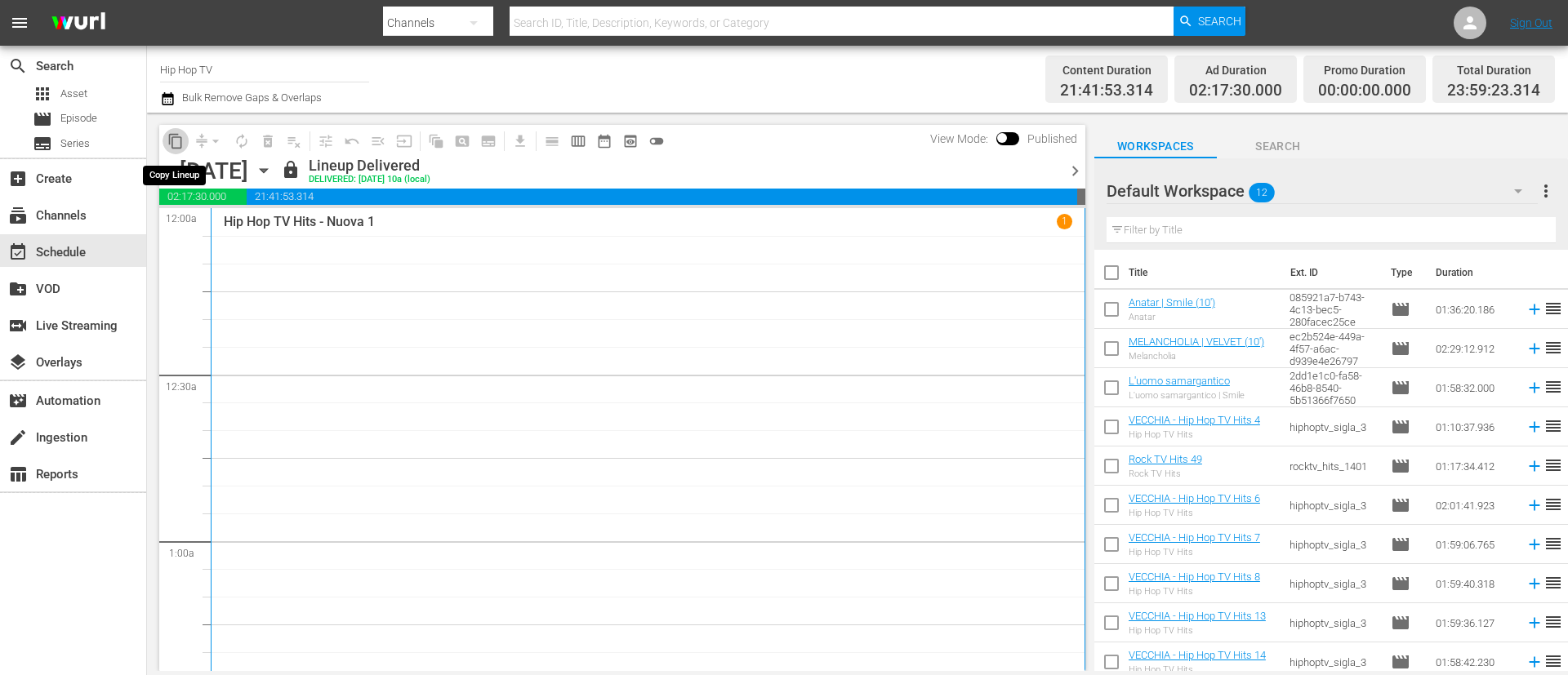
click at [178, 143] on span "content_copy" at bounding box center [175, 141] width 16 height 16
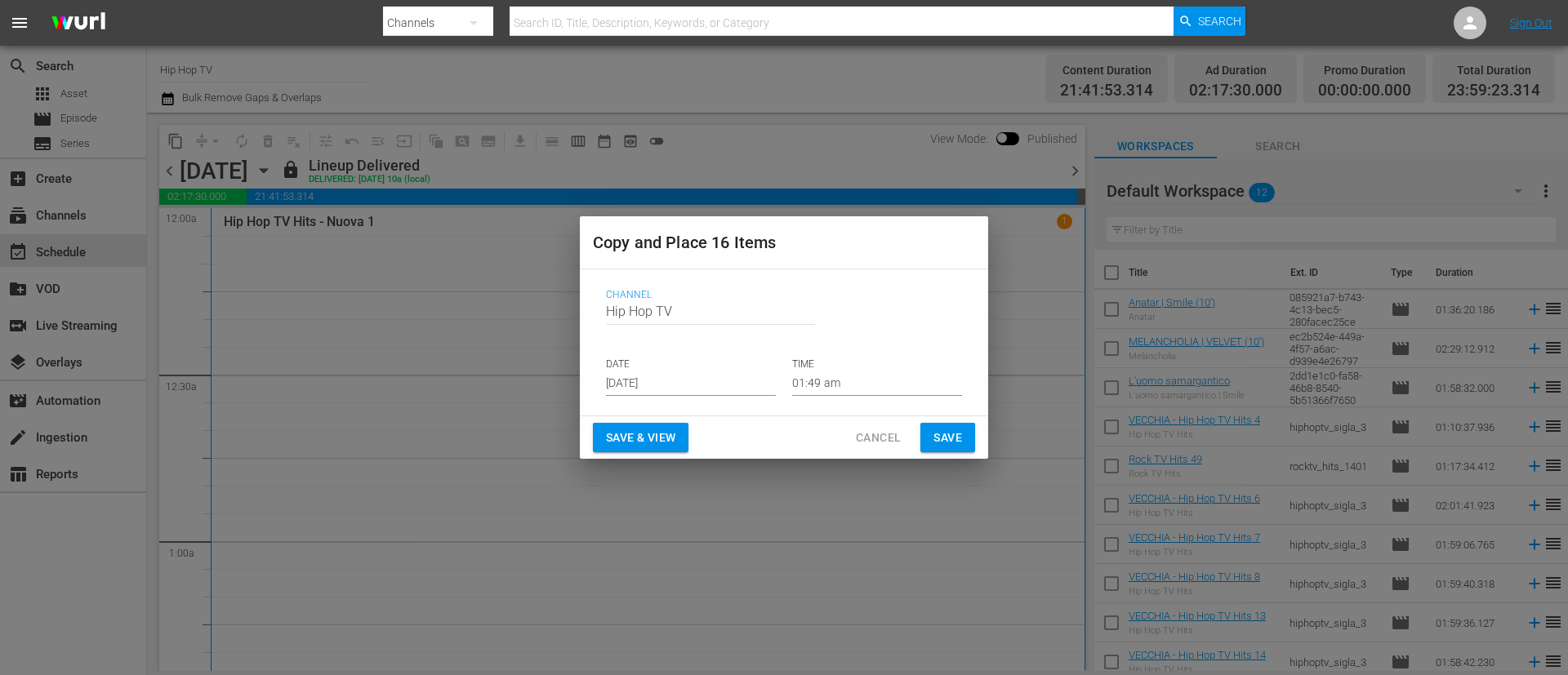
click at [733, 387] on input "Aug 31st 2025" at bounding box center [690, 383] width 170 height 24
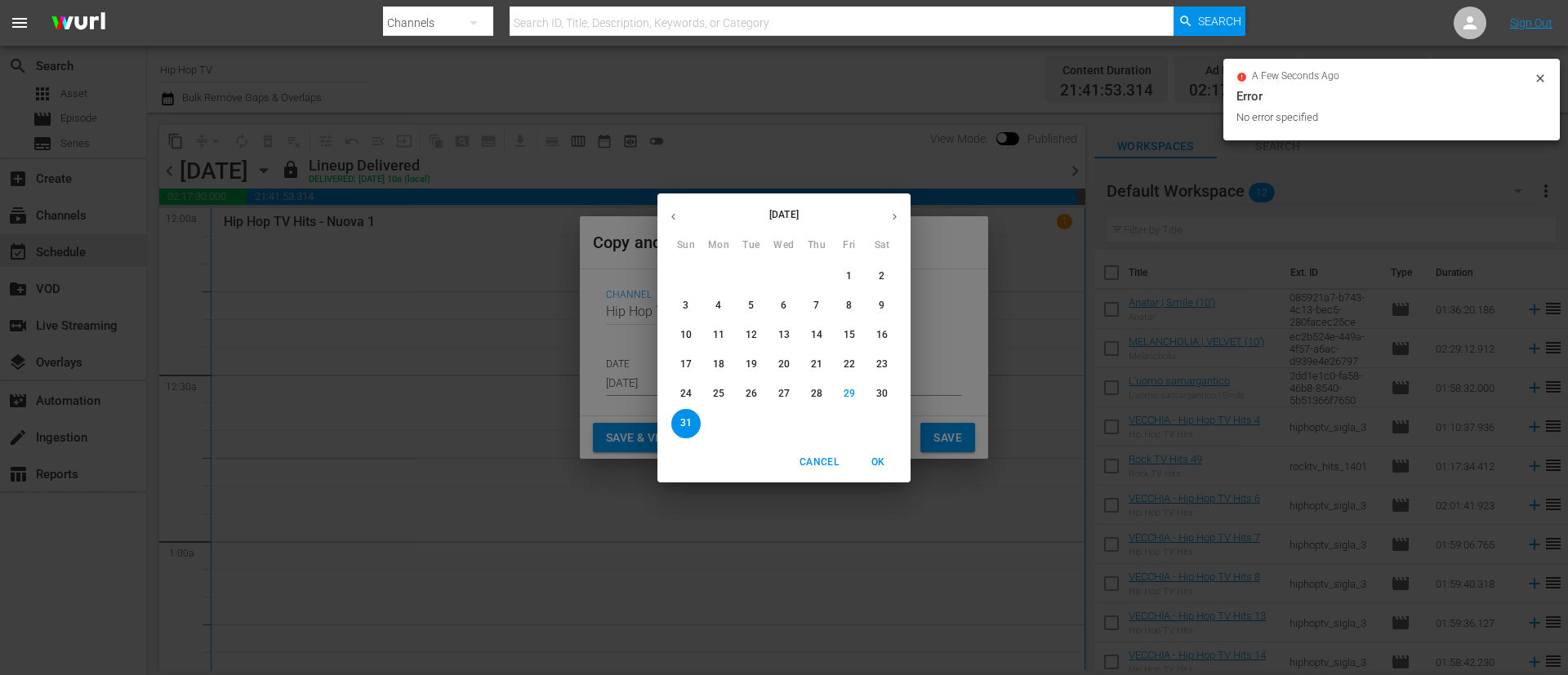
click at [893, 209] on button "button" at bounding box center [894, 216] width 32 height 32
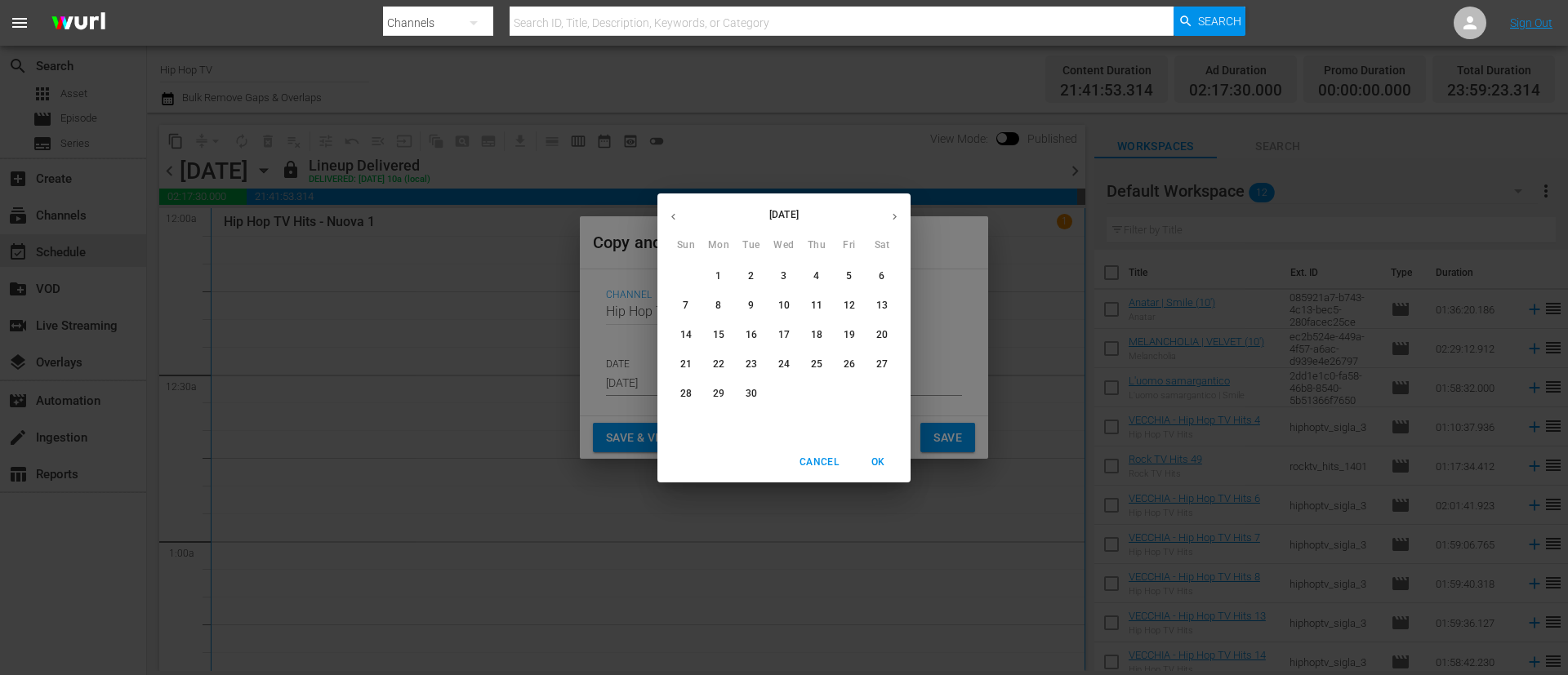
click at [824, 272] on span "4" at bounding box center [817, 276] width 29 height 14
type input "Sep 4th 2025"
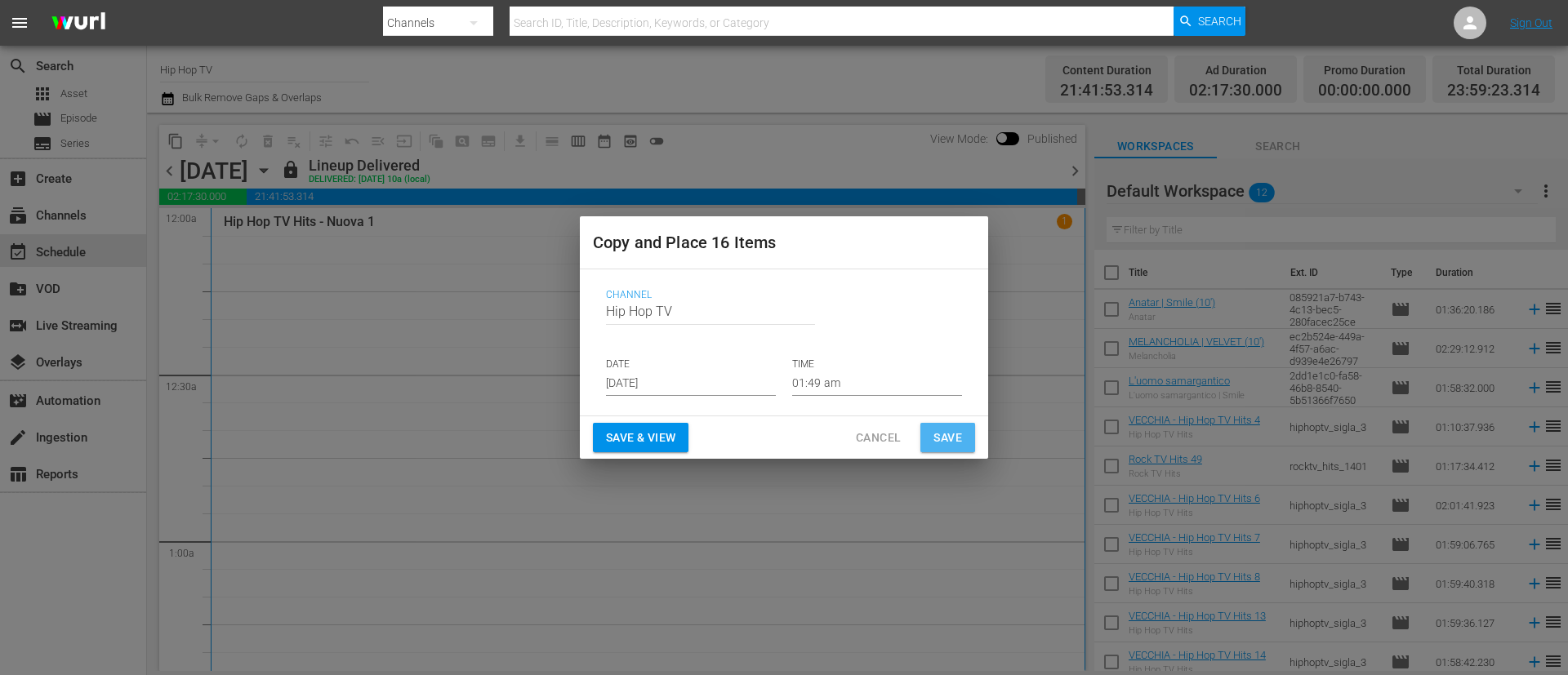
click at [943, 438] on span "Save" at bounding box center [948, 438] width 28 height 21
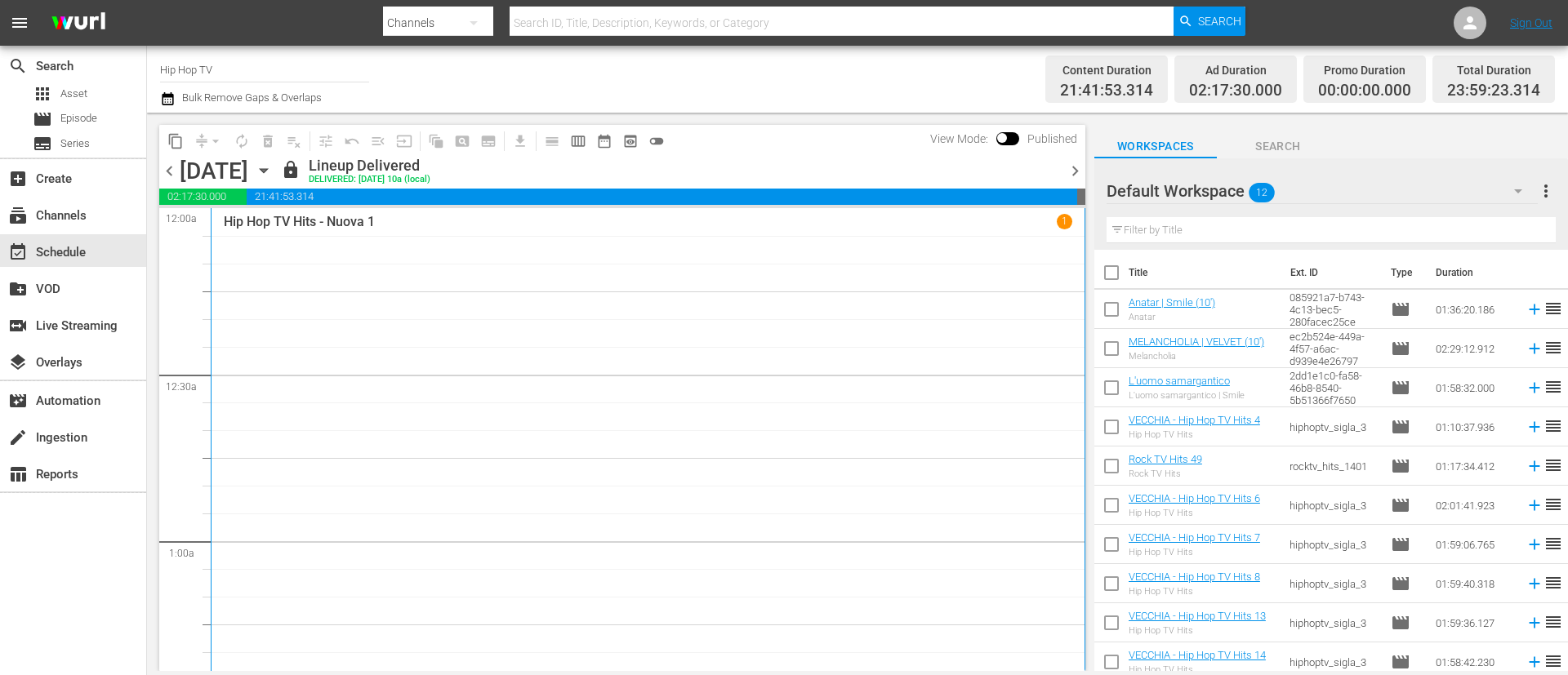
click at [1075, 168] on span "chevron_right" at bounding box center [1075, 171] width 21 height 21
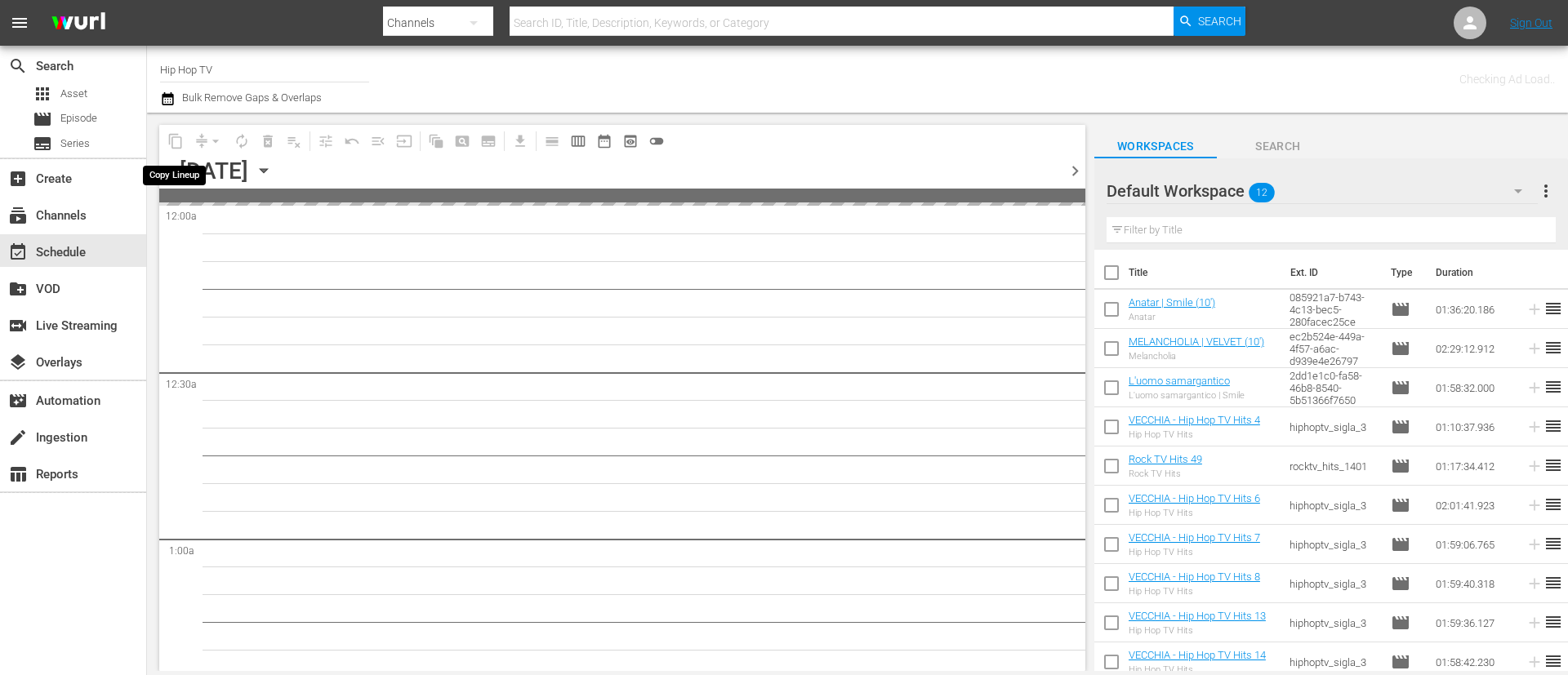
click at [172, 144] on span "content_copy" at bounding box center [176, 141] width 26 height 26
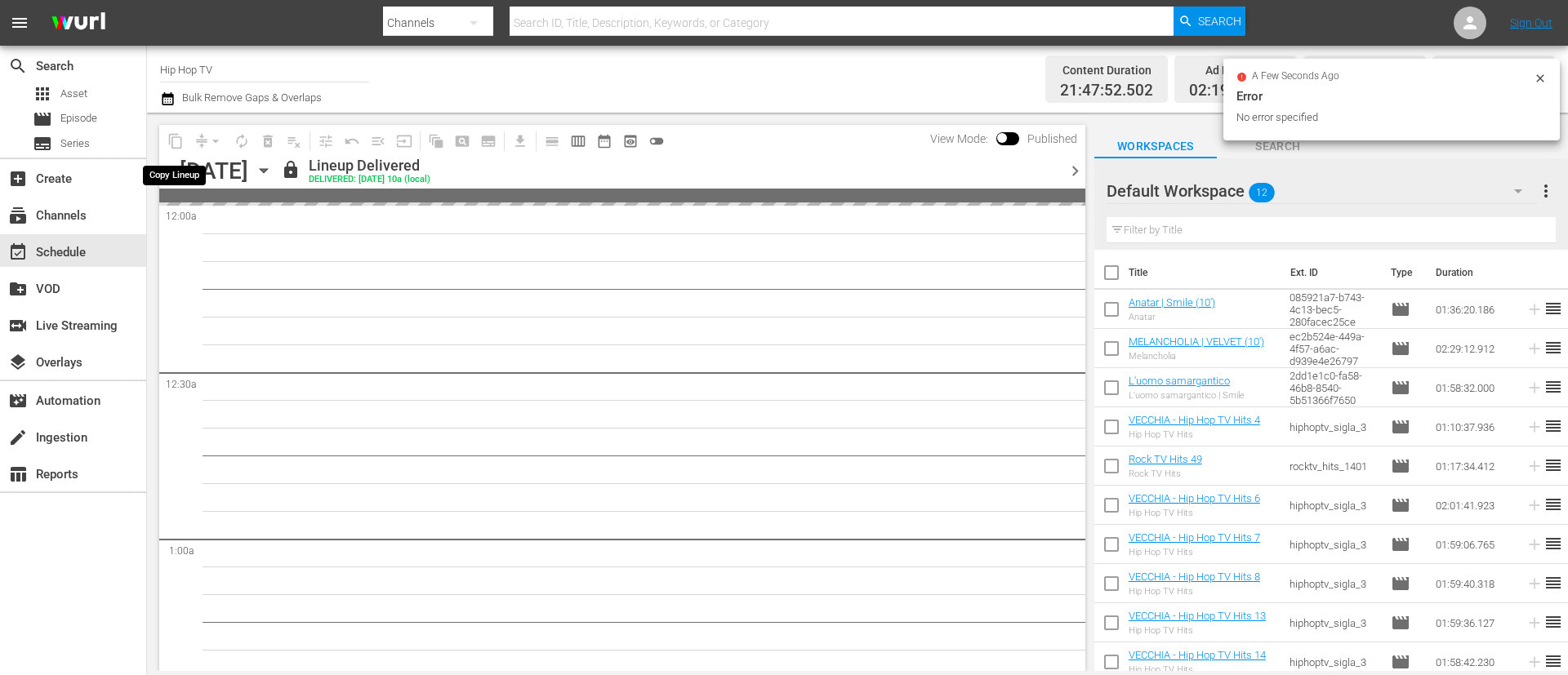
click at [181, 144] on span "content_copy" at bounding box center [175, 141] width 16 height 16
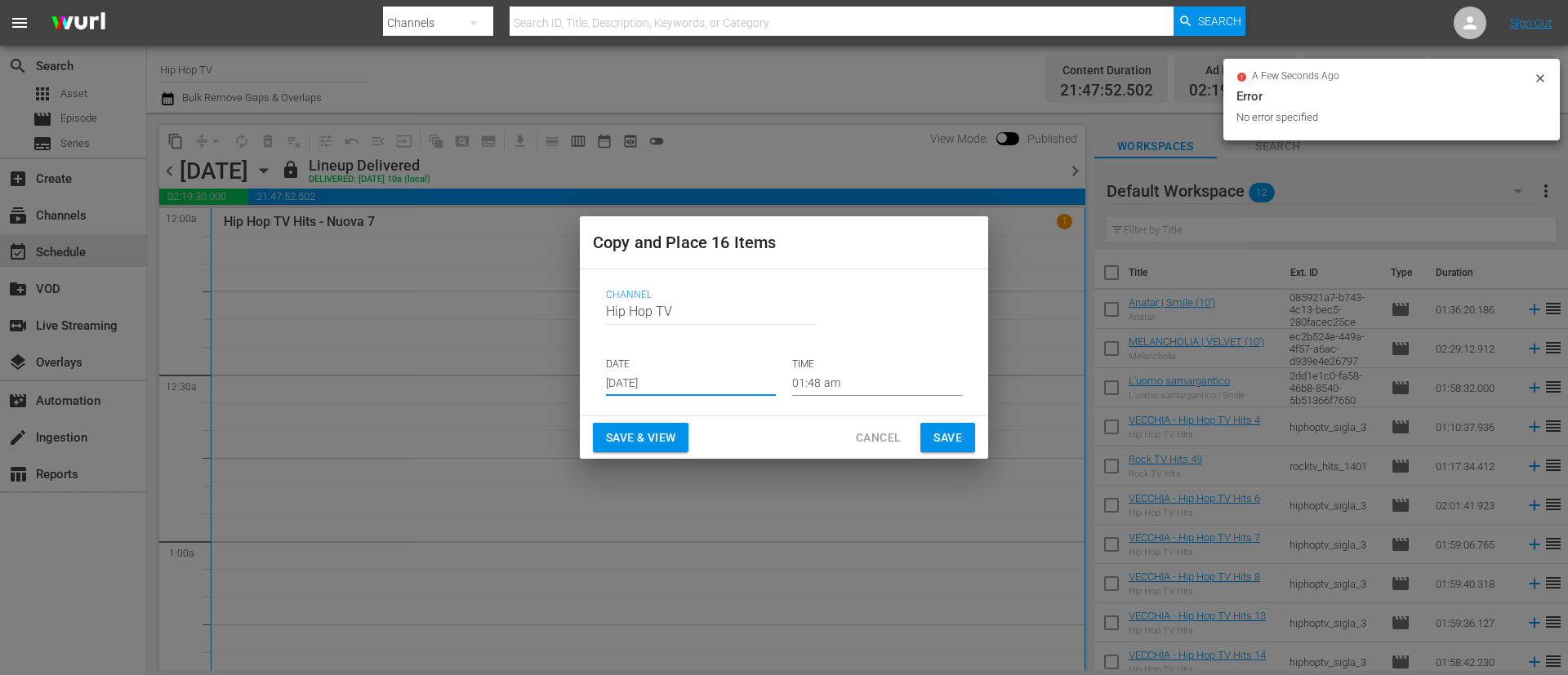
click at [700, 371] on input "Aug 31st 2025" at bounding box center [690, 383] width 170 height 24
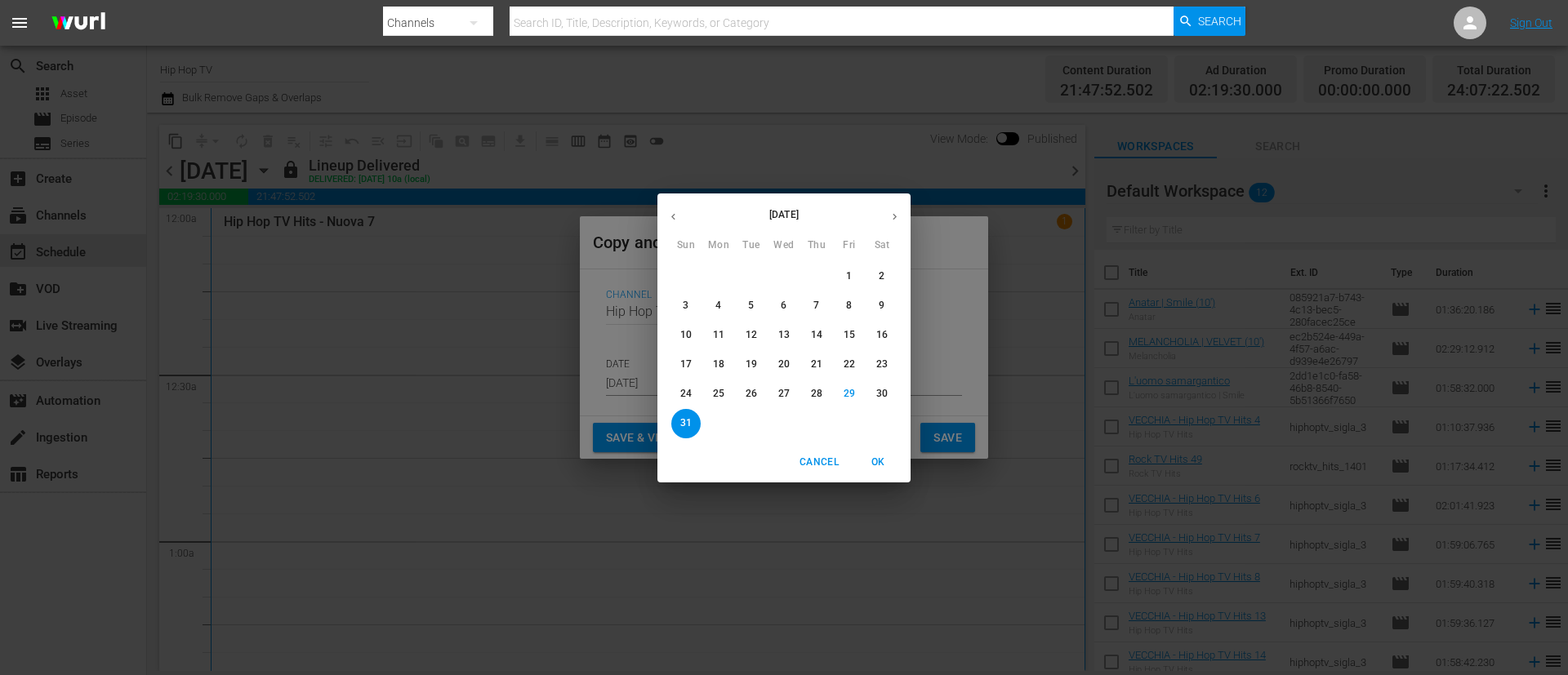
click at [896, 221] on icon "button" at bounding box center [895, 217] width 12 height 12
click at [857, 273] on span "5" at bounding box center [849, 276] width 29 height 14
type input "Sep 5th 2025"
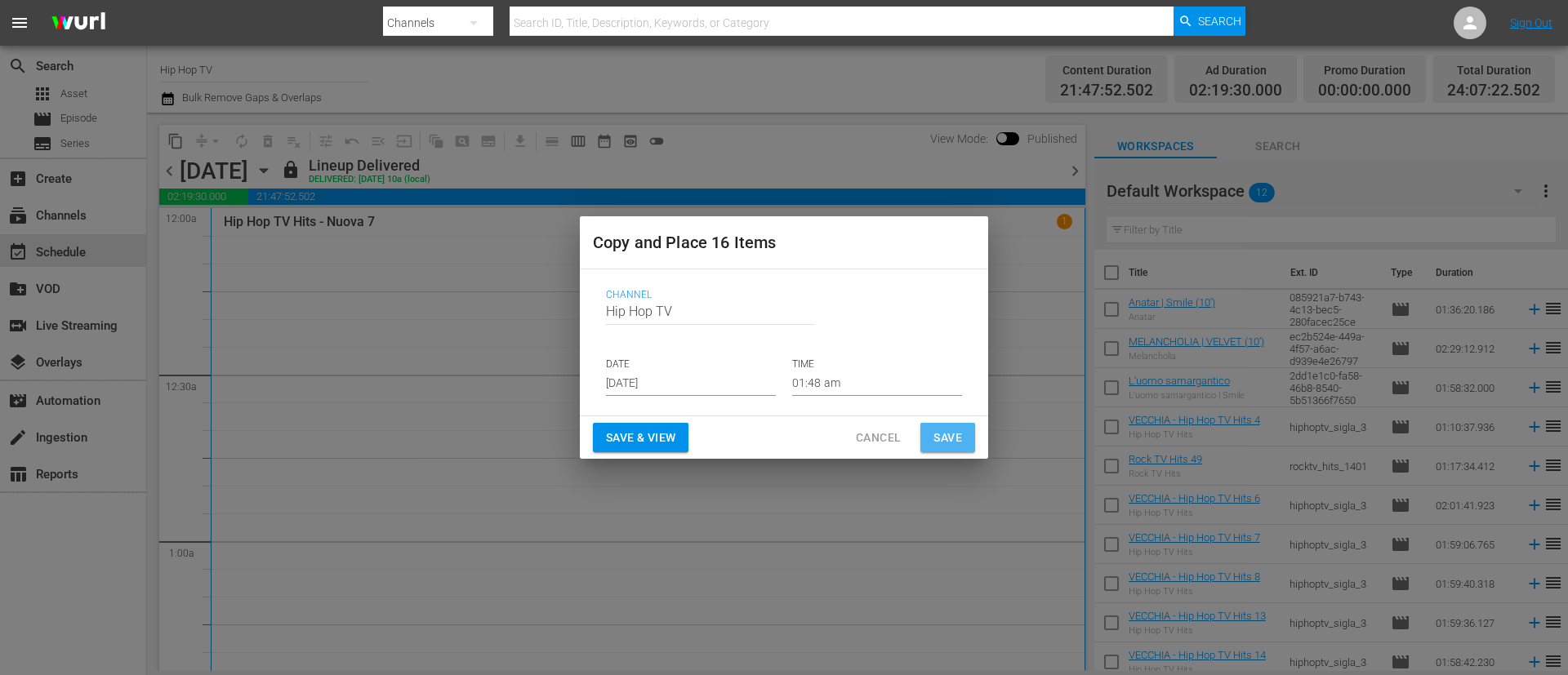
click at [951, 437] on span "Save" at bounding box center [948, 438] width 28 height 21
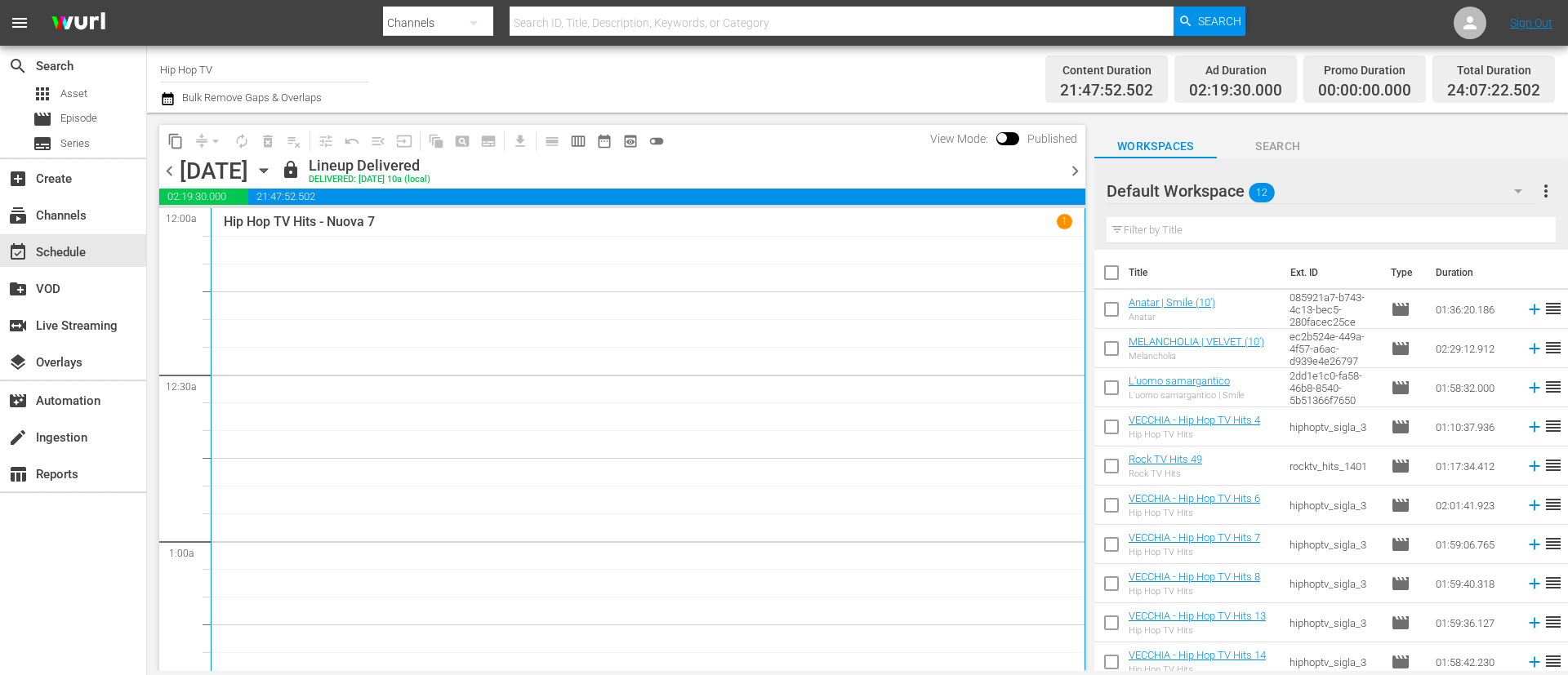
click at [1075, 170] on span "chevron_right" at bounding box center [1075, 171] width 21 height 21
click at [173, 143] on span "content_copy" at bounding box center [175, 141] width 16 height 16
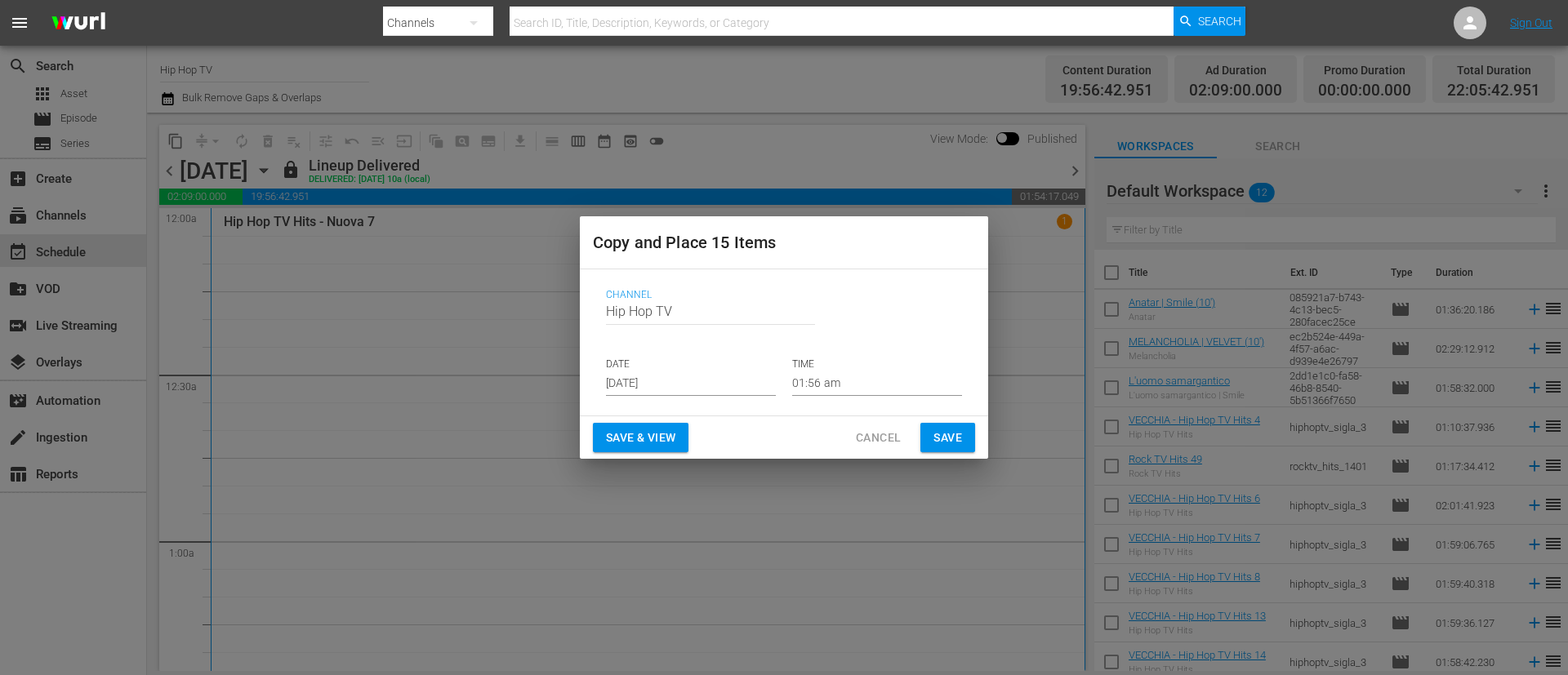
click at [738, 374] on input "Aug 31st 2025" at bounding box center [690, 383] width 170 height 24
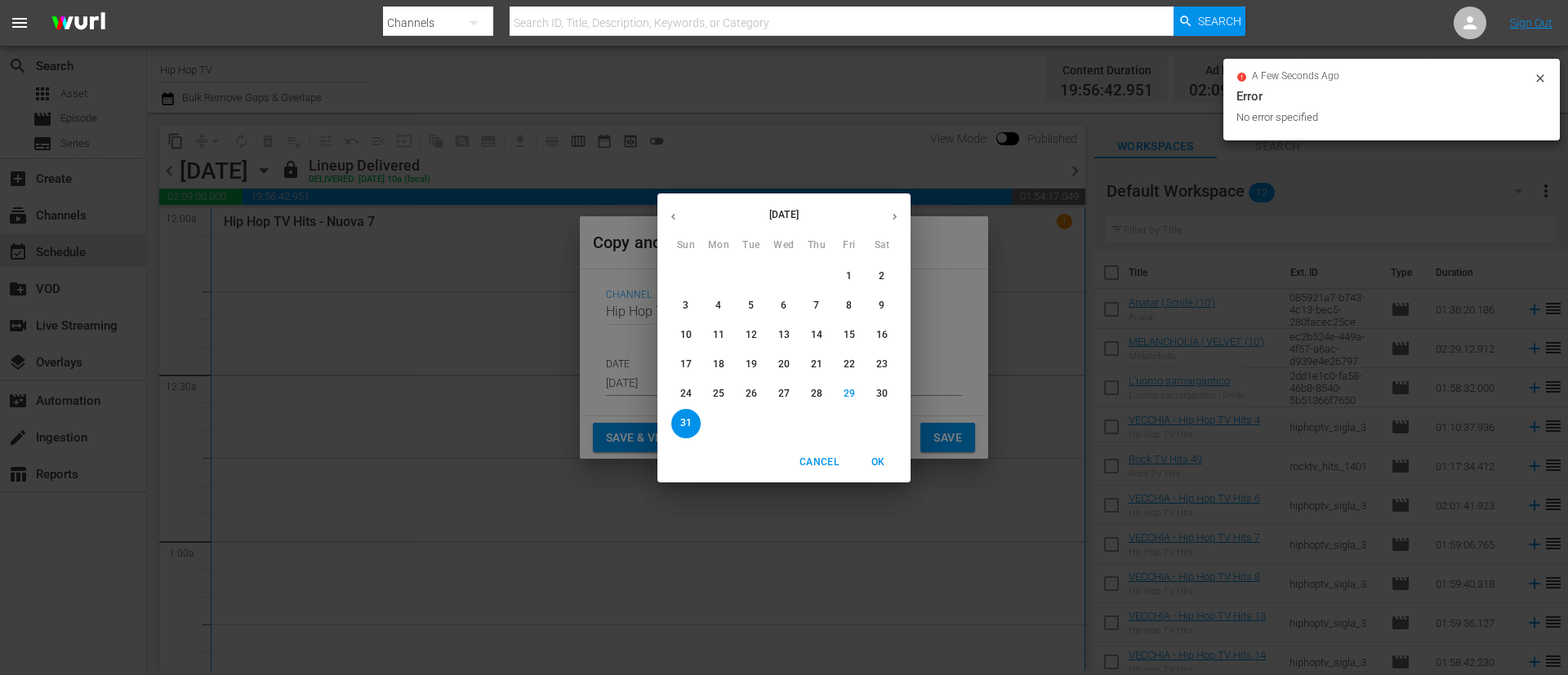
click at [903, 219] on button "button" at bounding box center [894, 216] width 32 height 32
click at [884, 281] on p "6" at bounding box center [881, 276] width 6 height 14
type input "Sep 6th 2025"
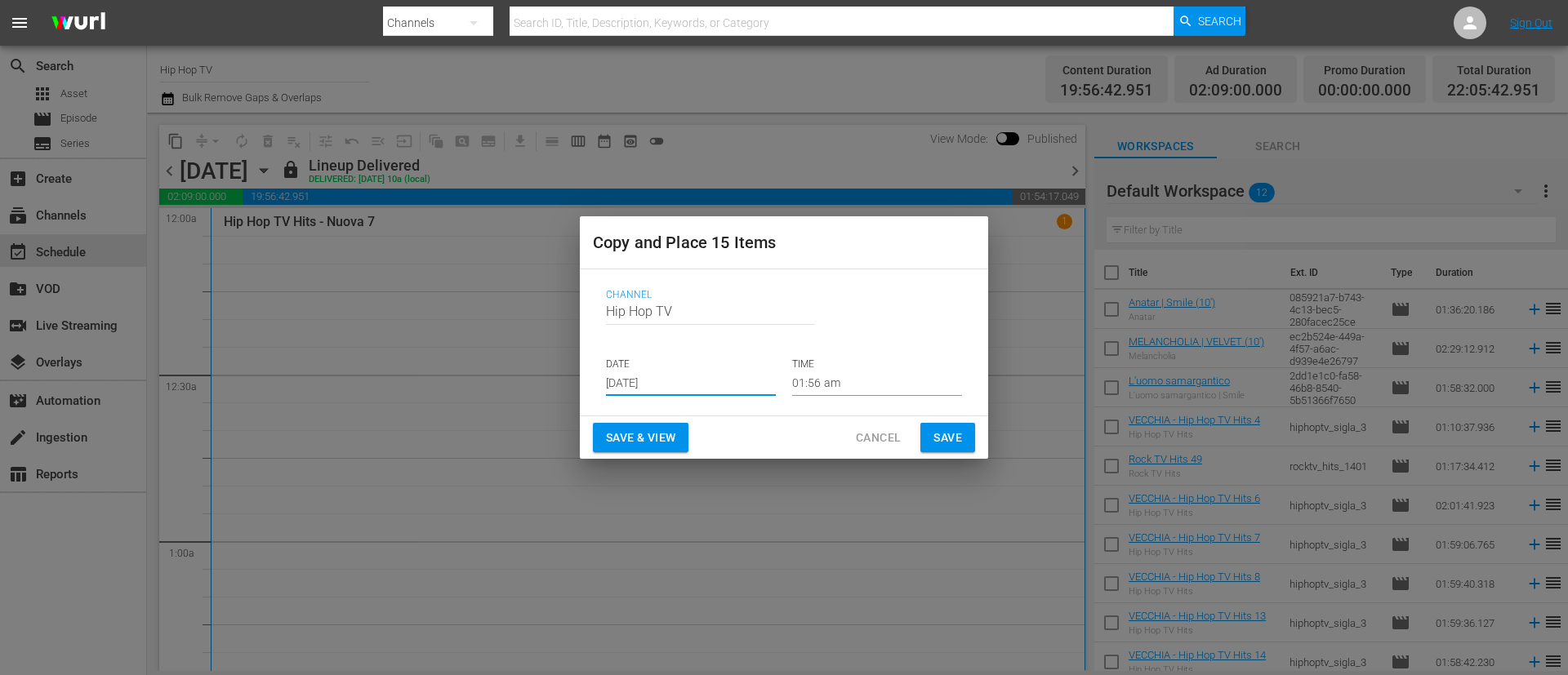
click at [959, 429] on span "Save" at bounding box center [948, 438] width 28 height 21
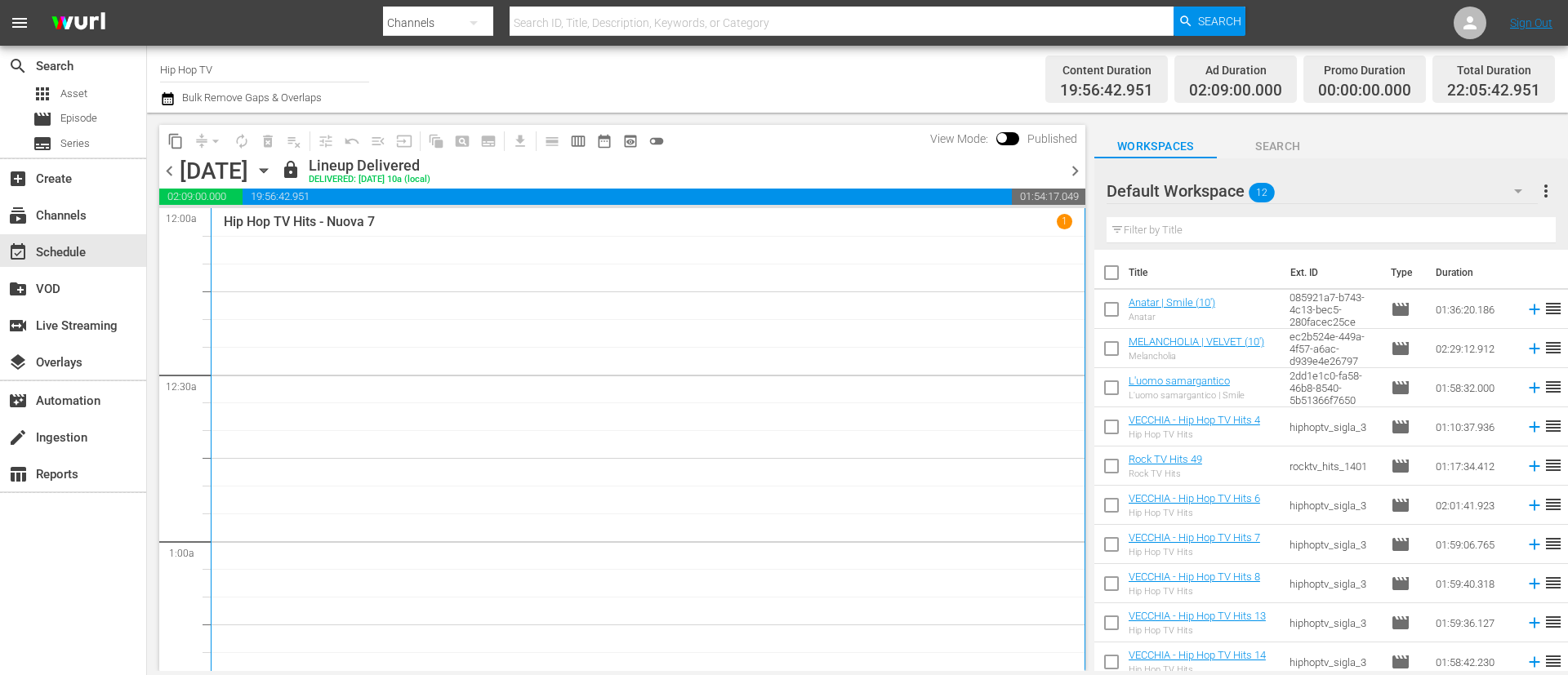
click at [1076, 164] on span "chevron_right" at bounding box center [1075, 171] width 21 height 21
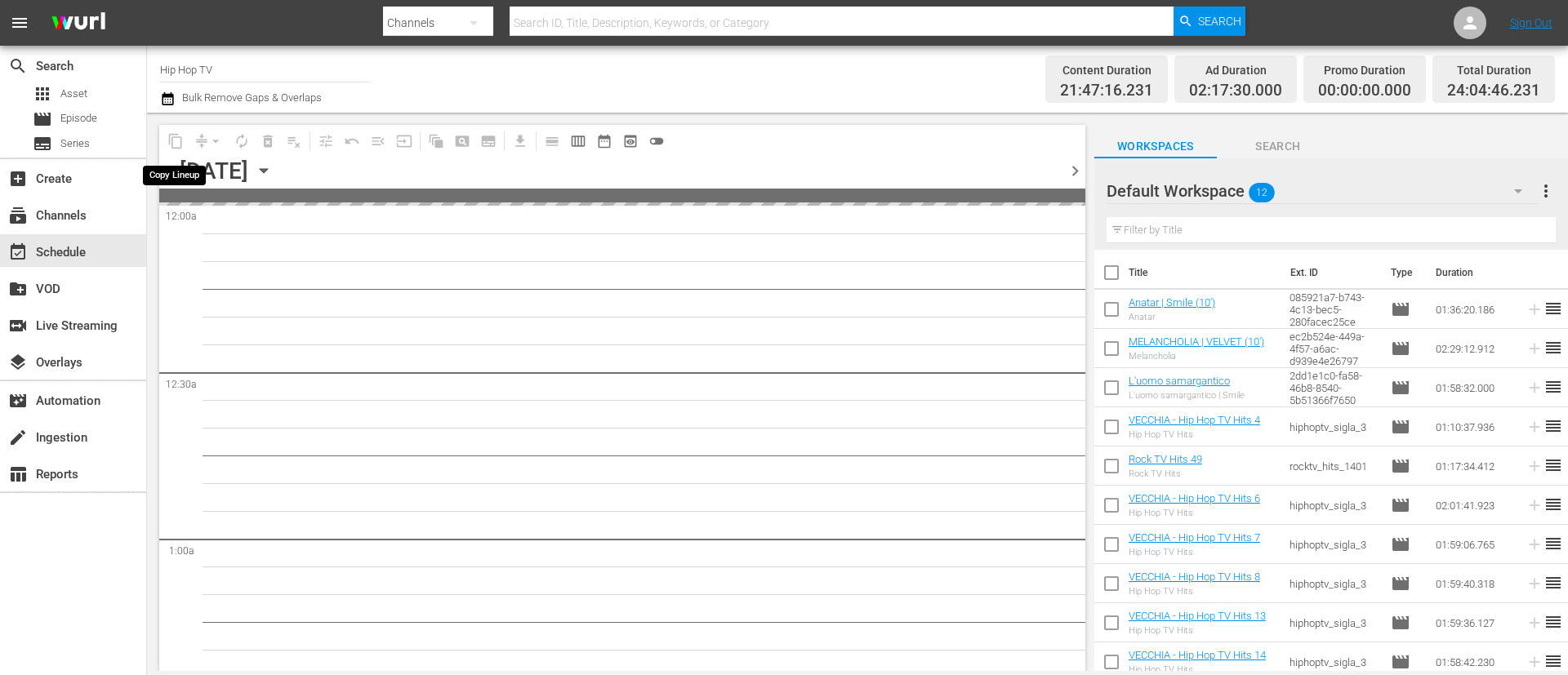
click at [177, 137] on span "content_copy" at bounding box center [176, 141] width 26 height 26
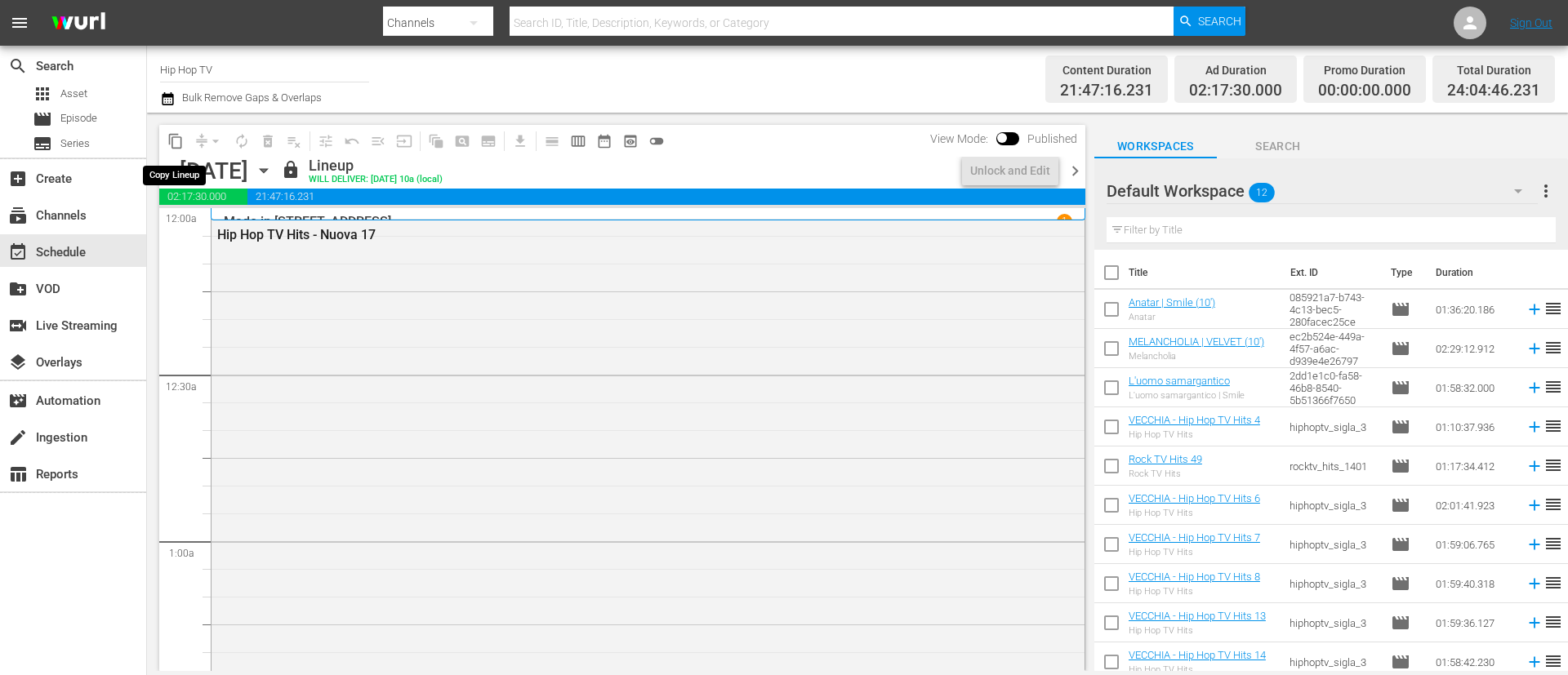
click at [177, 139] on span "content_copy" at bounding box center [175, 141] width 16 height 16
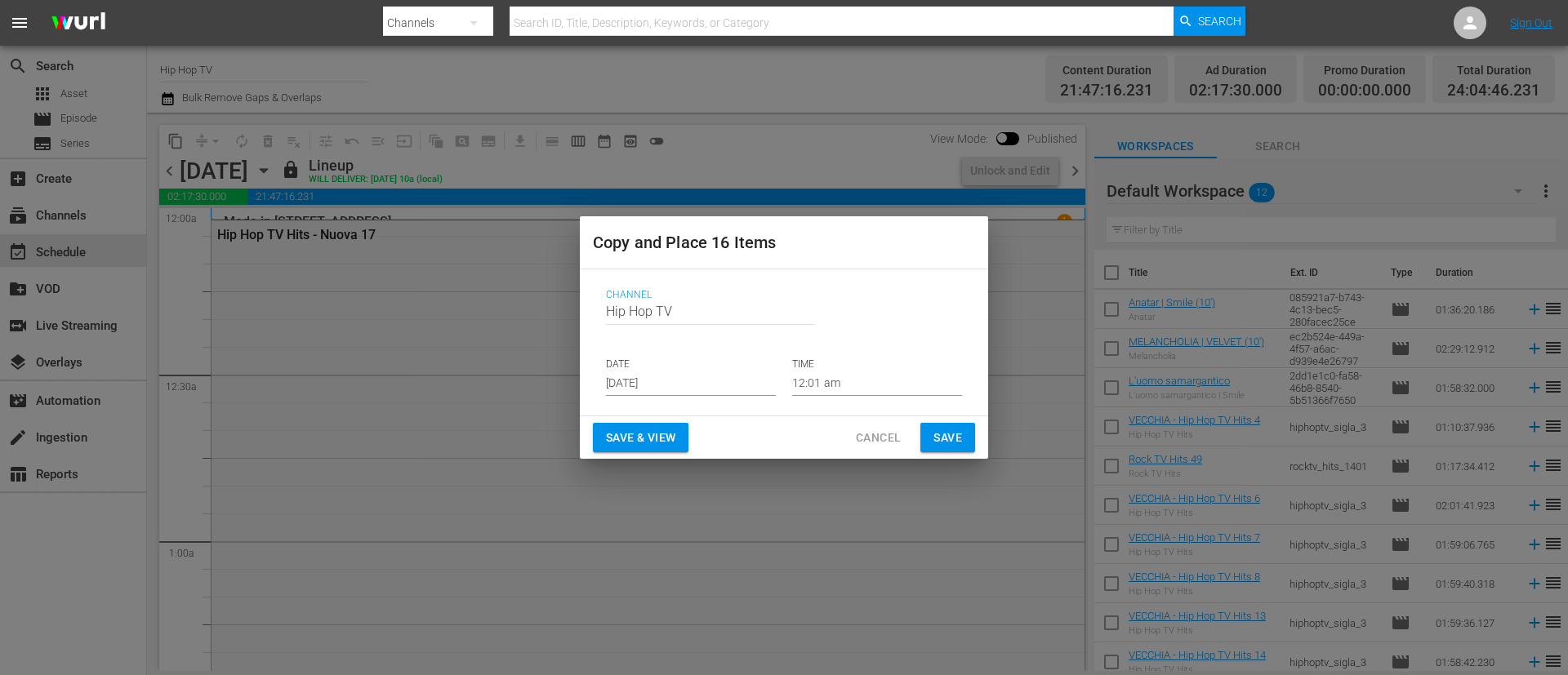
click at [691, 379] on input "Aug 31st 2025" at bounding box center [690, 383] width 170 height 24
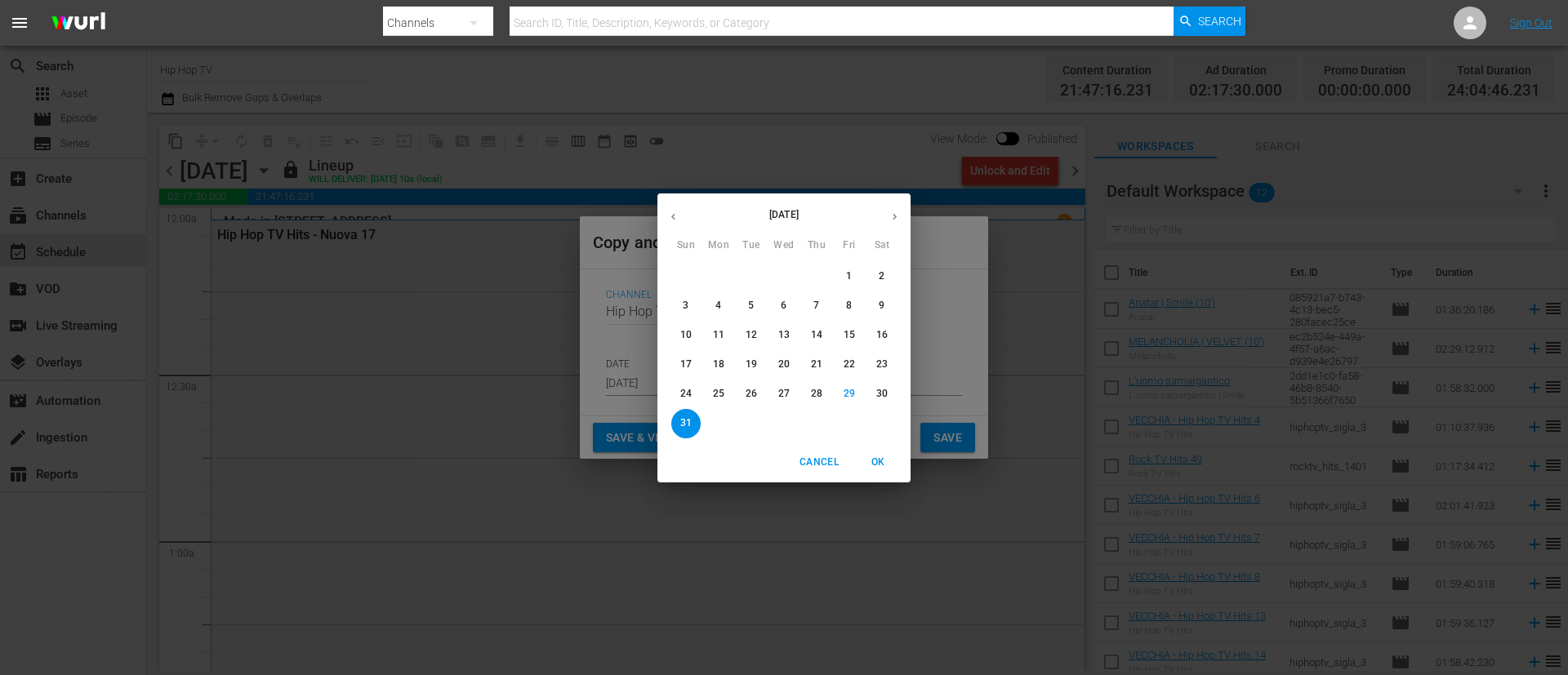
click at [885, 212] on button "button" at bounding box center [894, 216] width 32 height 32
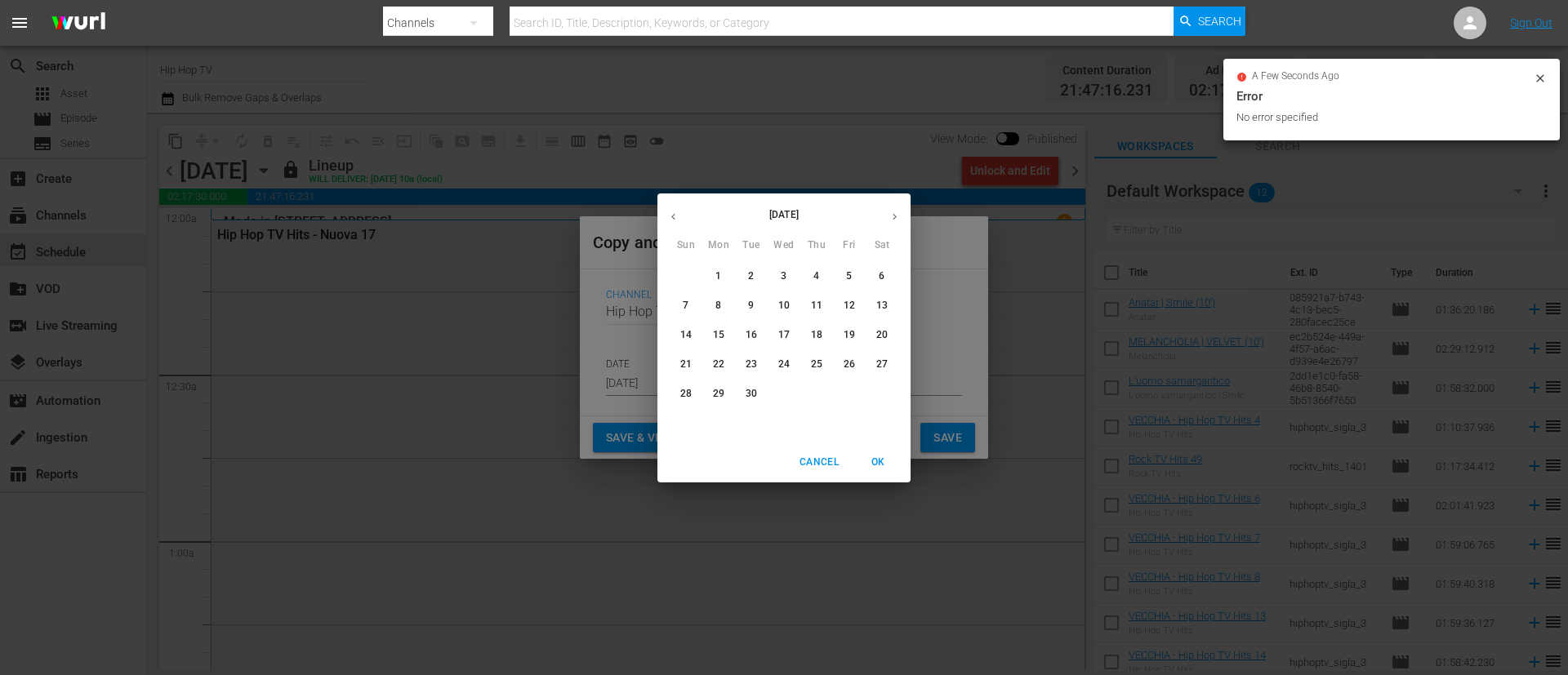
click at [694, 302] on span "7" at bounding box center [686, 306] width 29 height 14
type input "Sep 7th 2025"
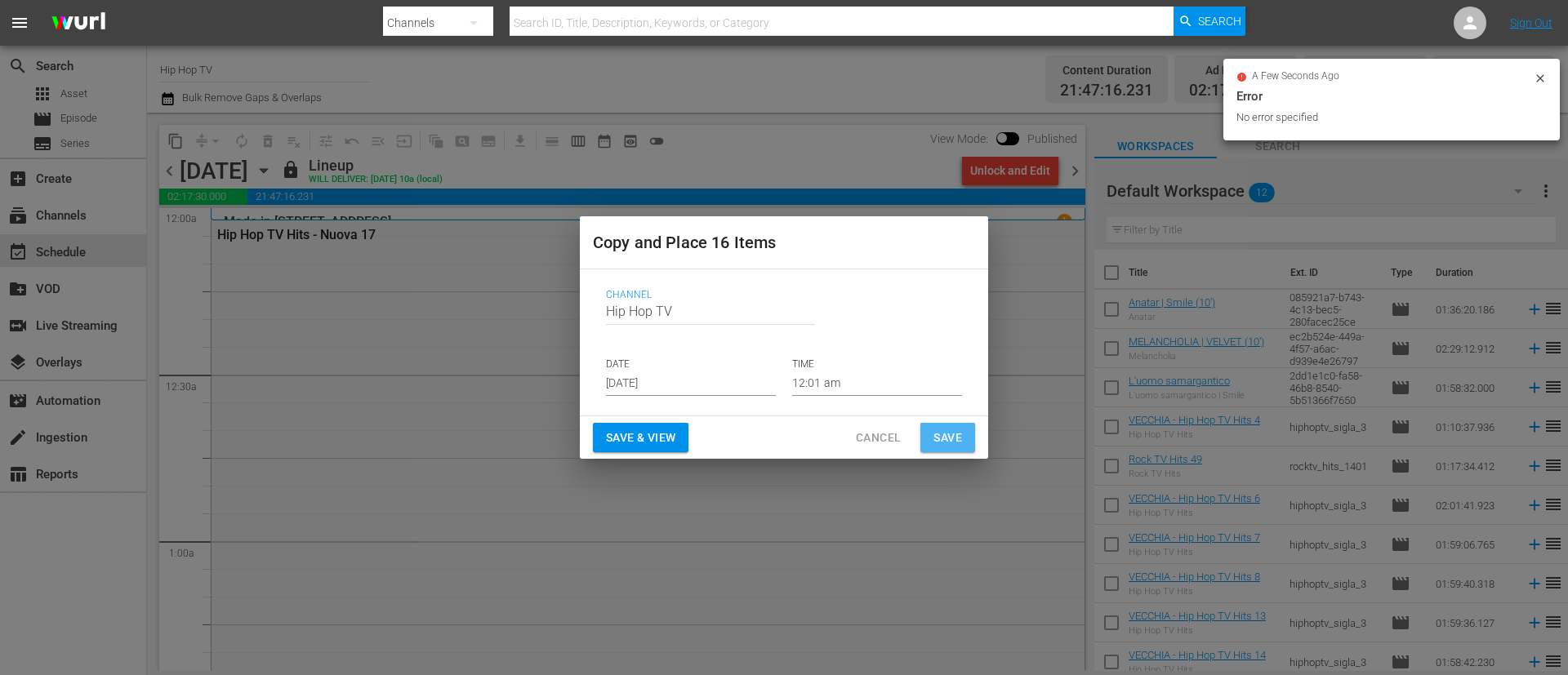
click at [954, 438] on span "Save" at bounding box center [948, 438] width 28 height 21
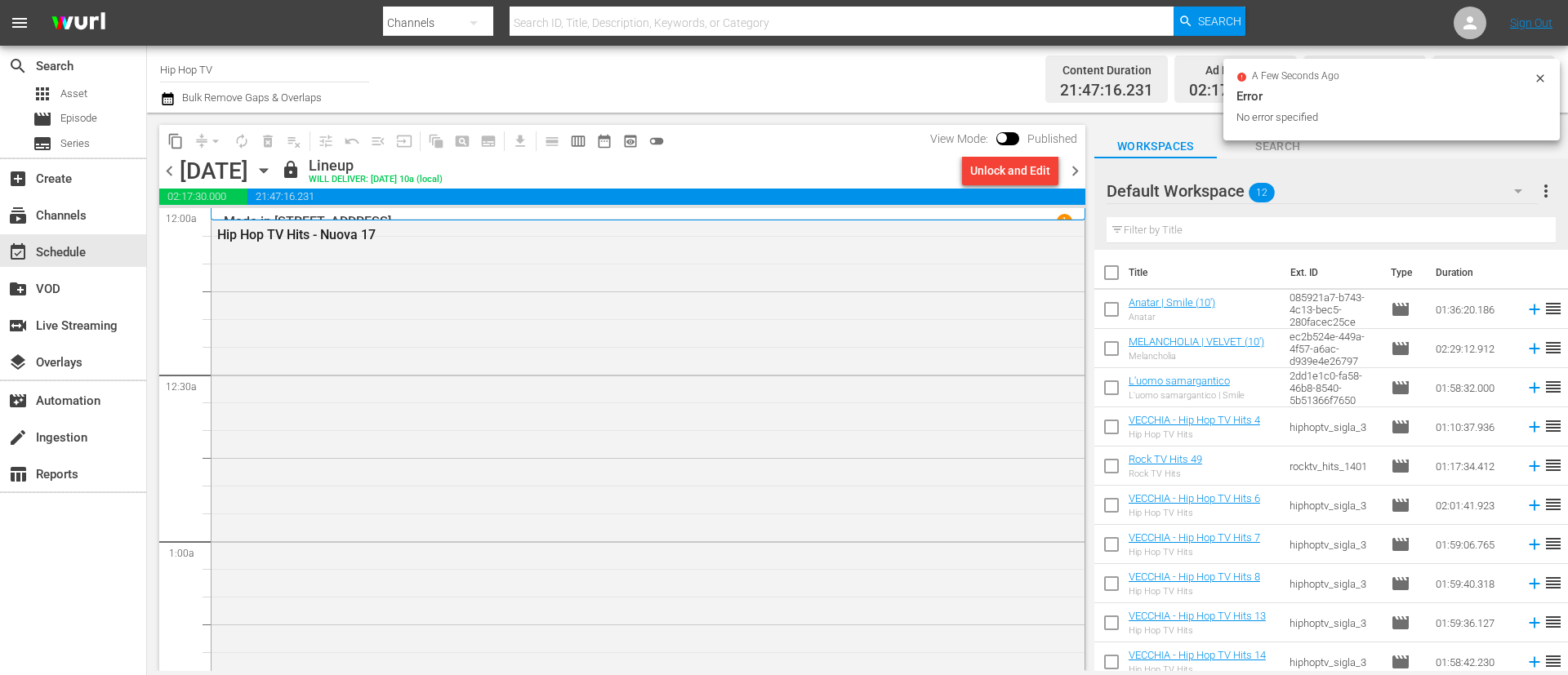
click at [273, 169] on icon "button" at bounding box center [264, 170] width 18 height 18
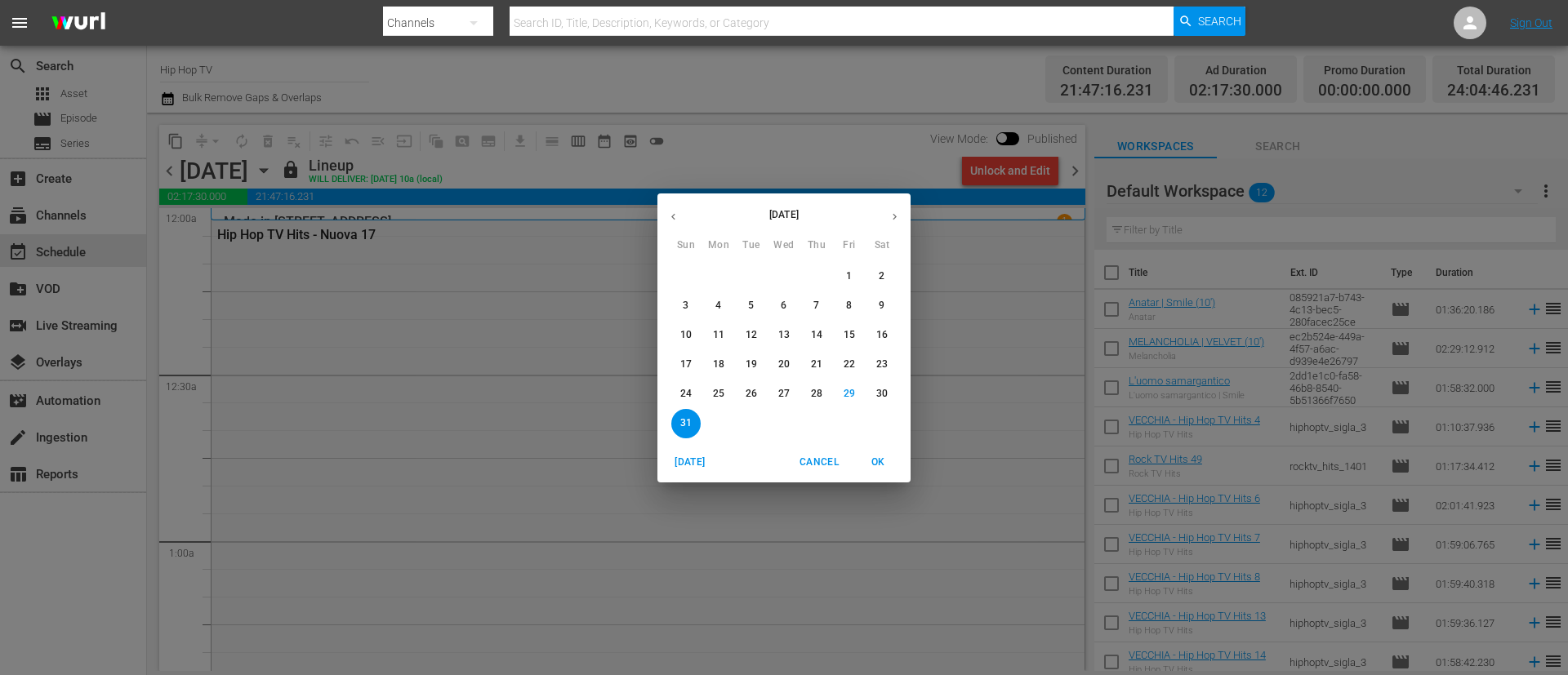
click at [906, 214] on button "button" at bounding box center [894, 216] width 32 height 32
drag, startPoint x: 717, startPoint y: 278, endPoint x: 189, endPoint y: 109, distance: 554.4
click at [716, 278] on p "1" at bounding box center [719, 276] width 6 height 14
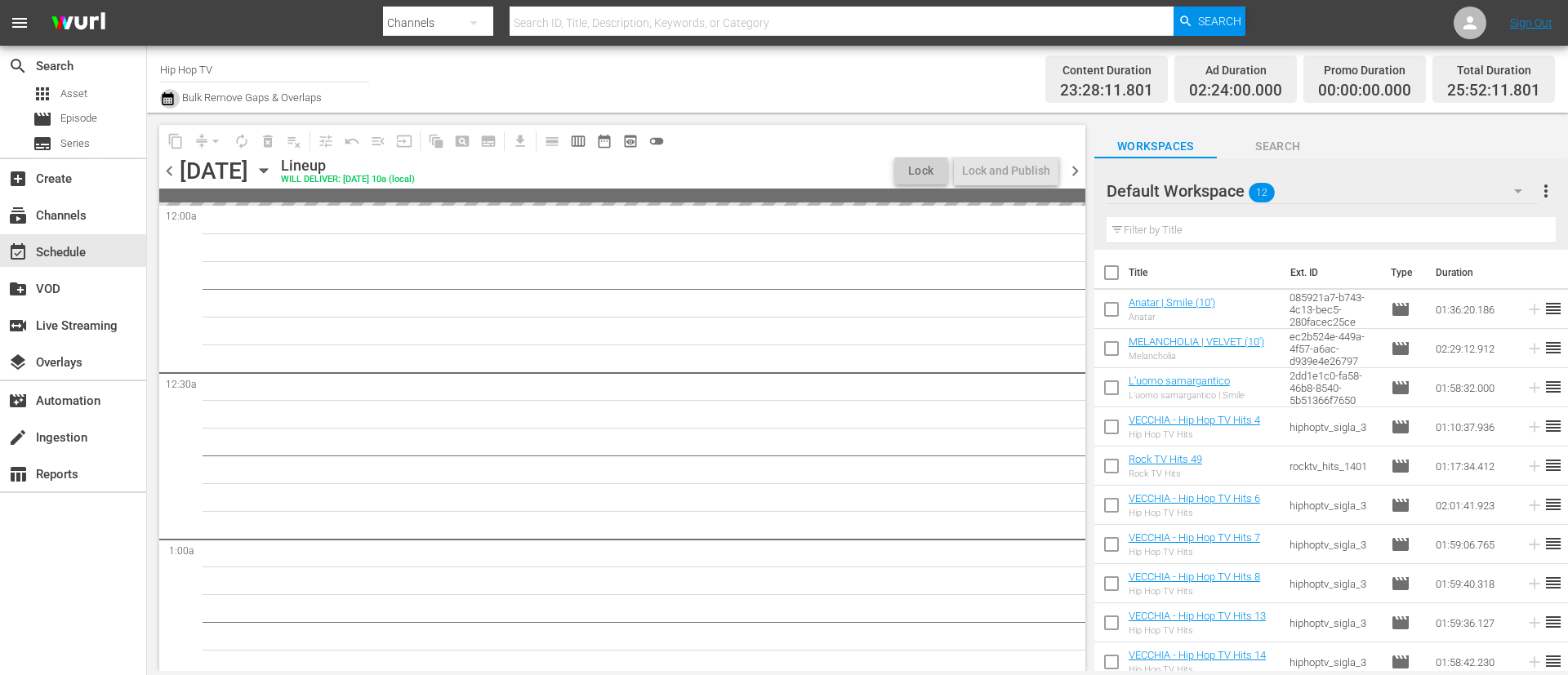
click at [165, 96] on icon "button" at bounding box center [167, 98] width 11 height 13
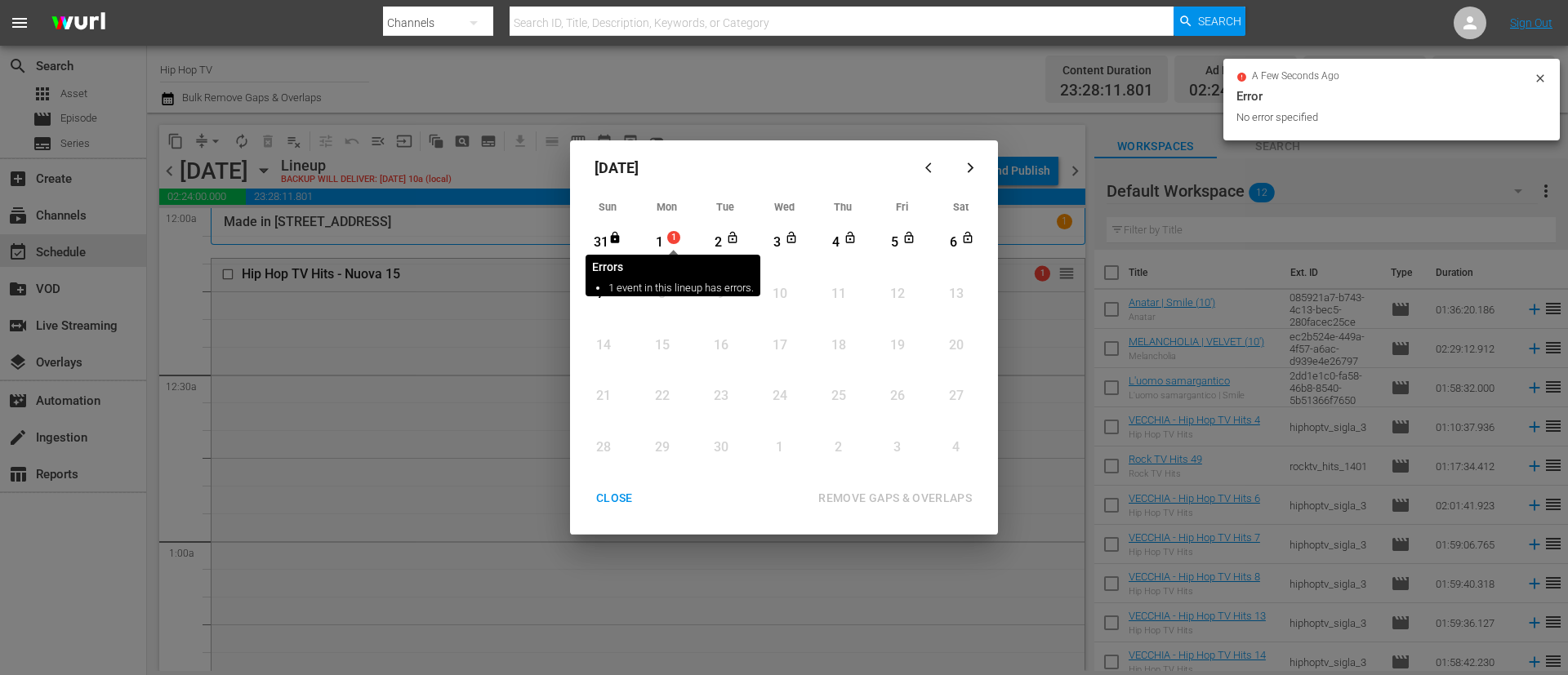
click at [680, 240] on span "1" at bounding box center [674, 237] width 11 height 13
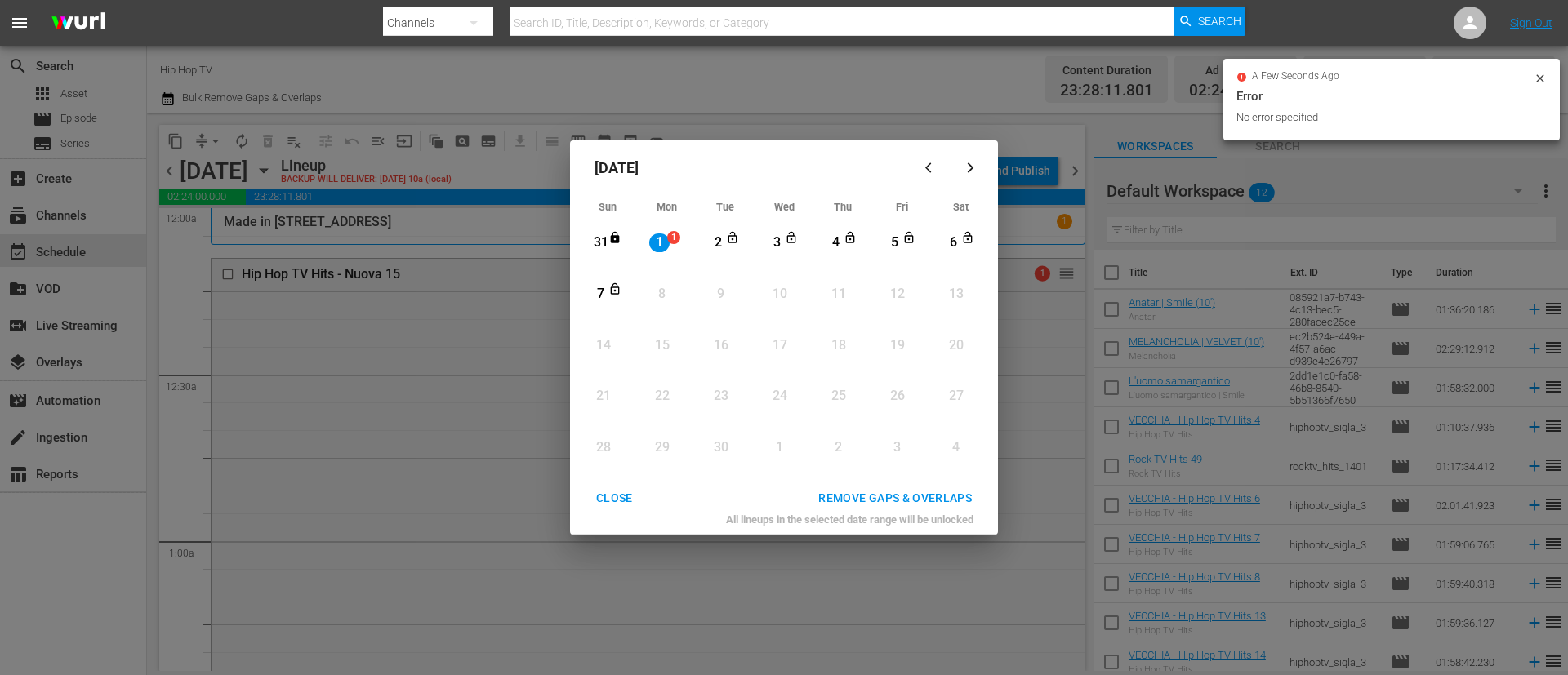
click at [621, 290] on icon "Month View" at bounding box center [614, 288] width 13 height 13
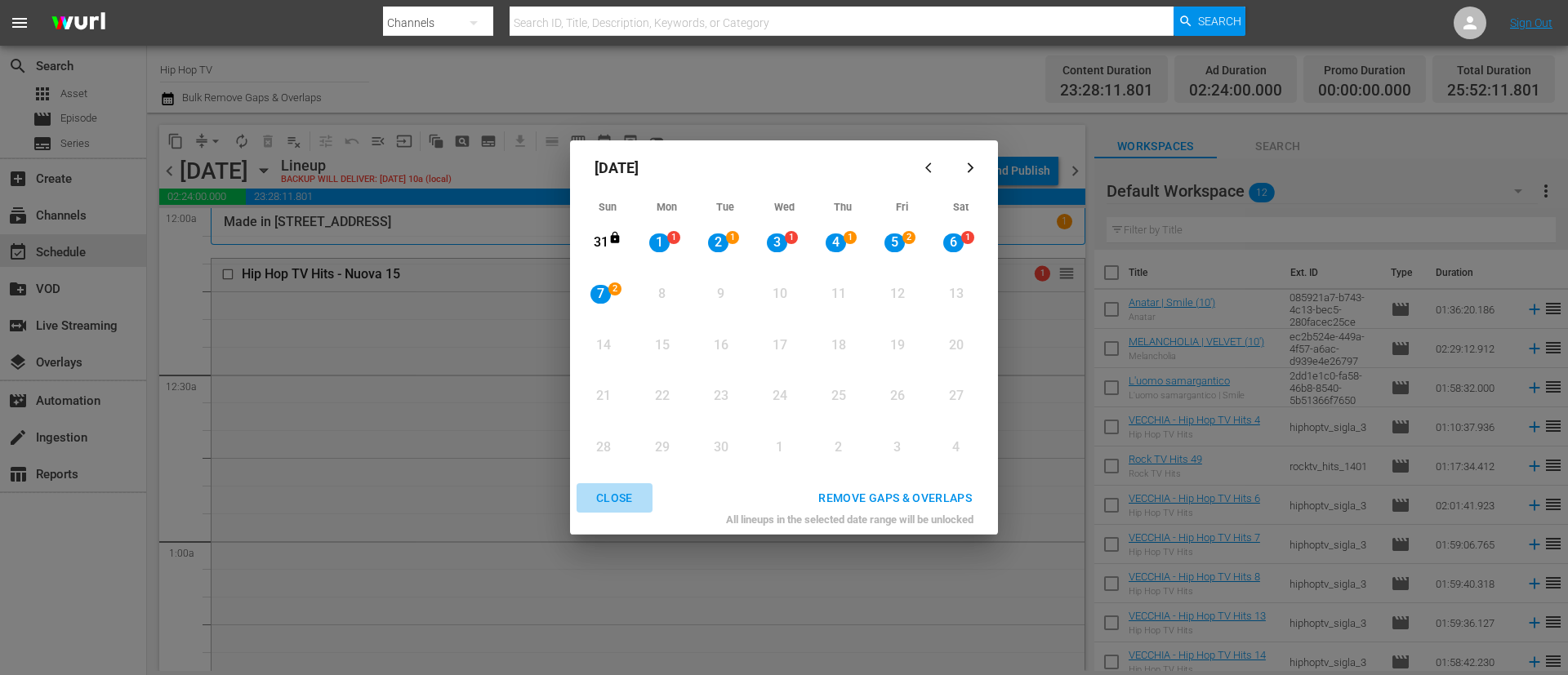
click at [620, 498] on div "CLOSE" at bounding box center [614, 499] width 63 height 21
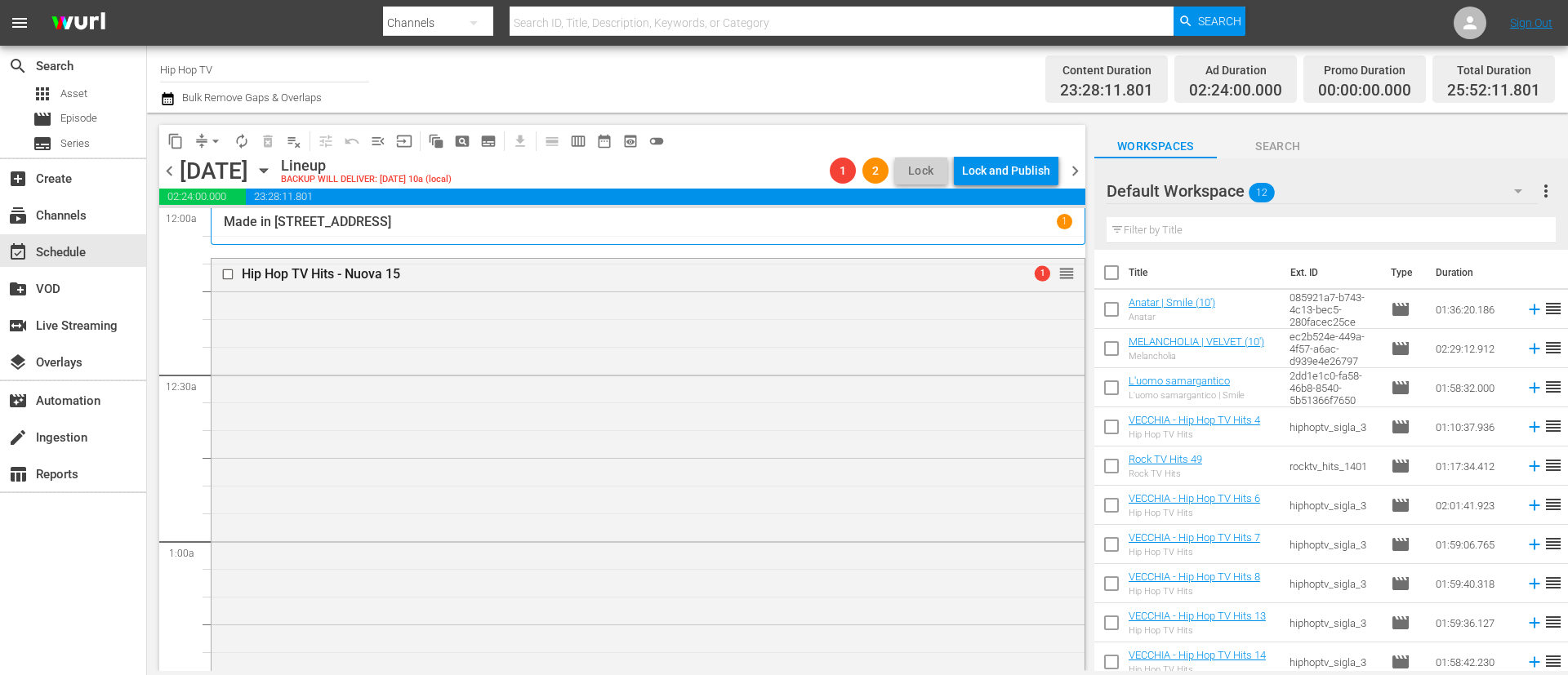
click at [172, 104] on icon "button" at bounding box center [168, 98] width 16 height 20
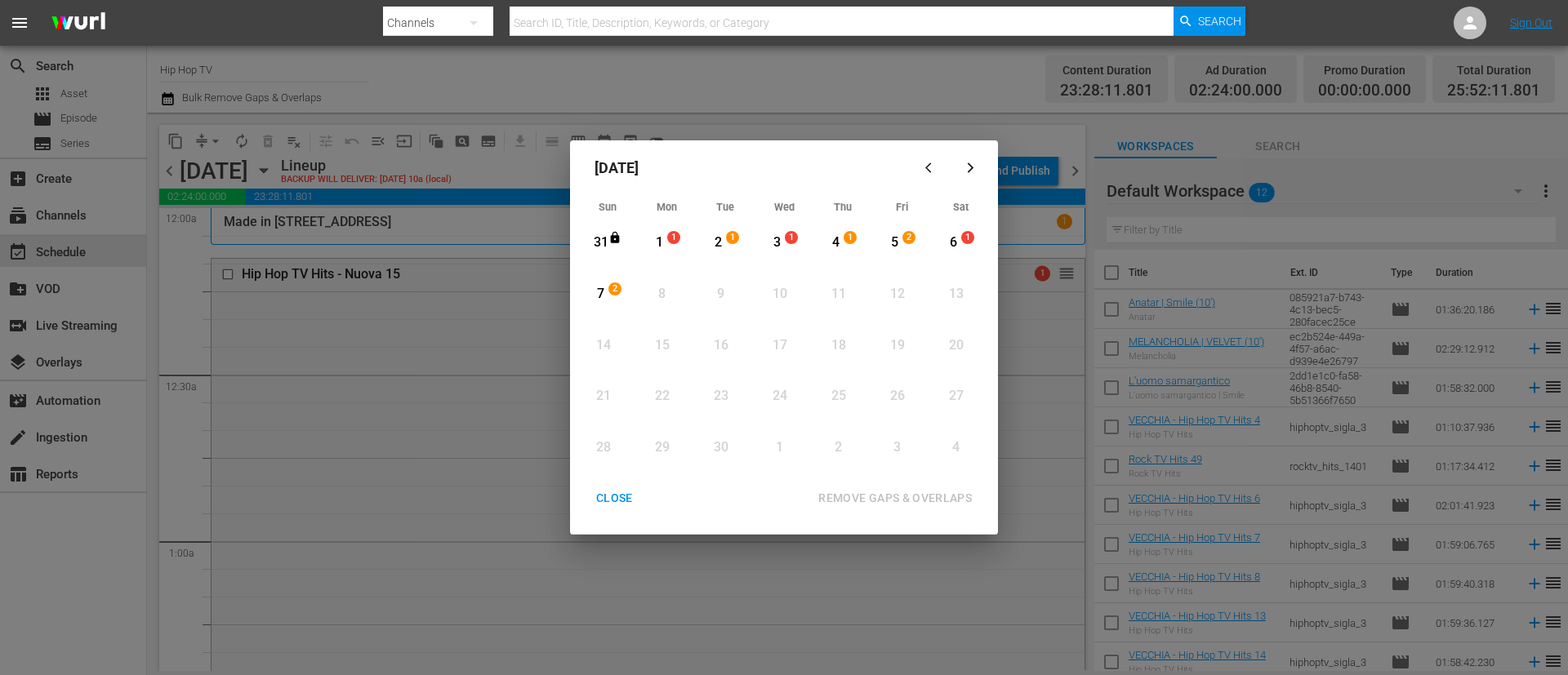
click at [673, 233] on span "1" at bounding box center [674, 237] width 11 height 13
click at [616, 296] on div "2" at bounding box center [617, 294] width 13 height 16
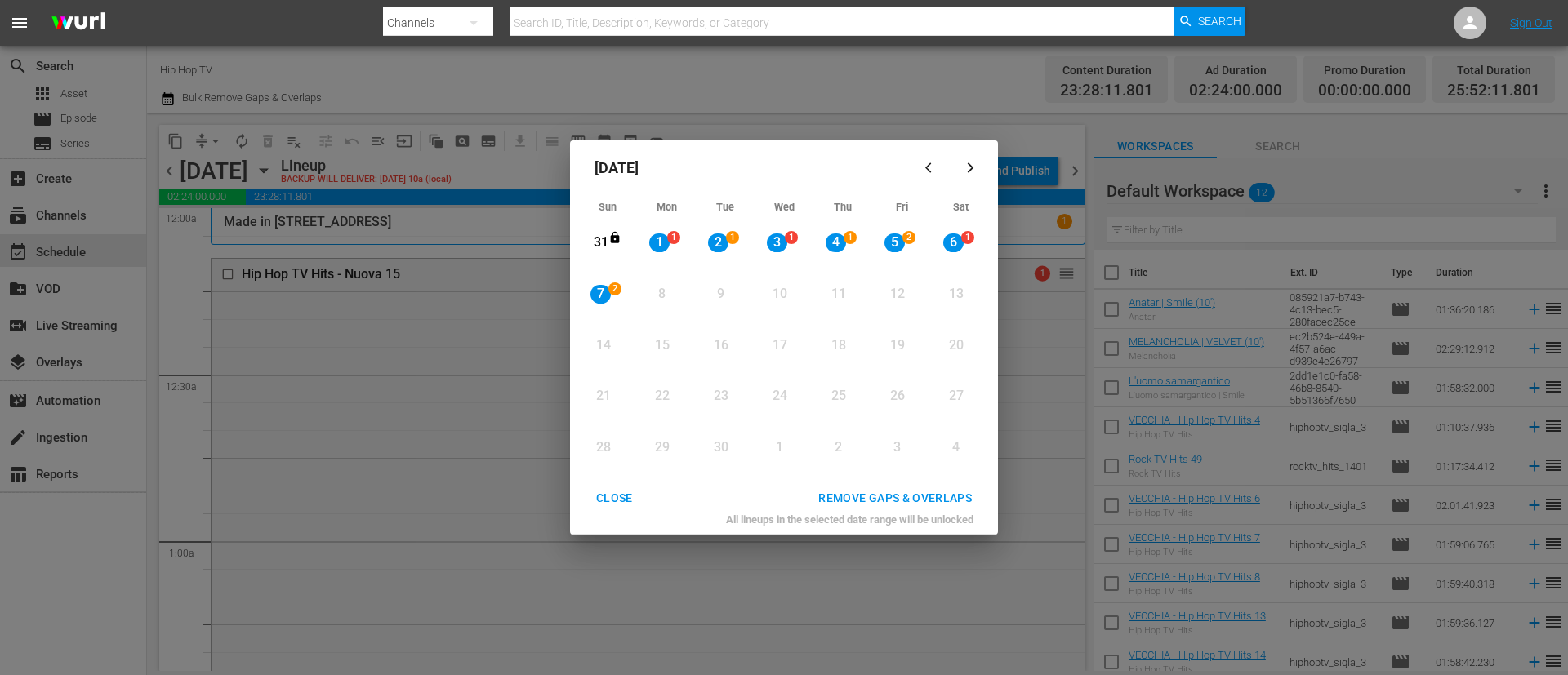
click at [951, 499] on div "REMOVE GAPS & OVERLAPS" at bounding box center [895, 499] width 180 height 21
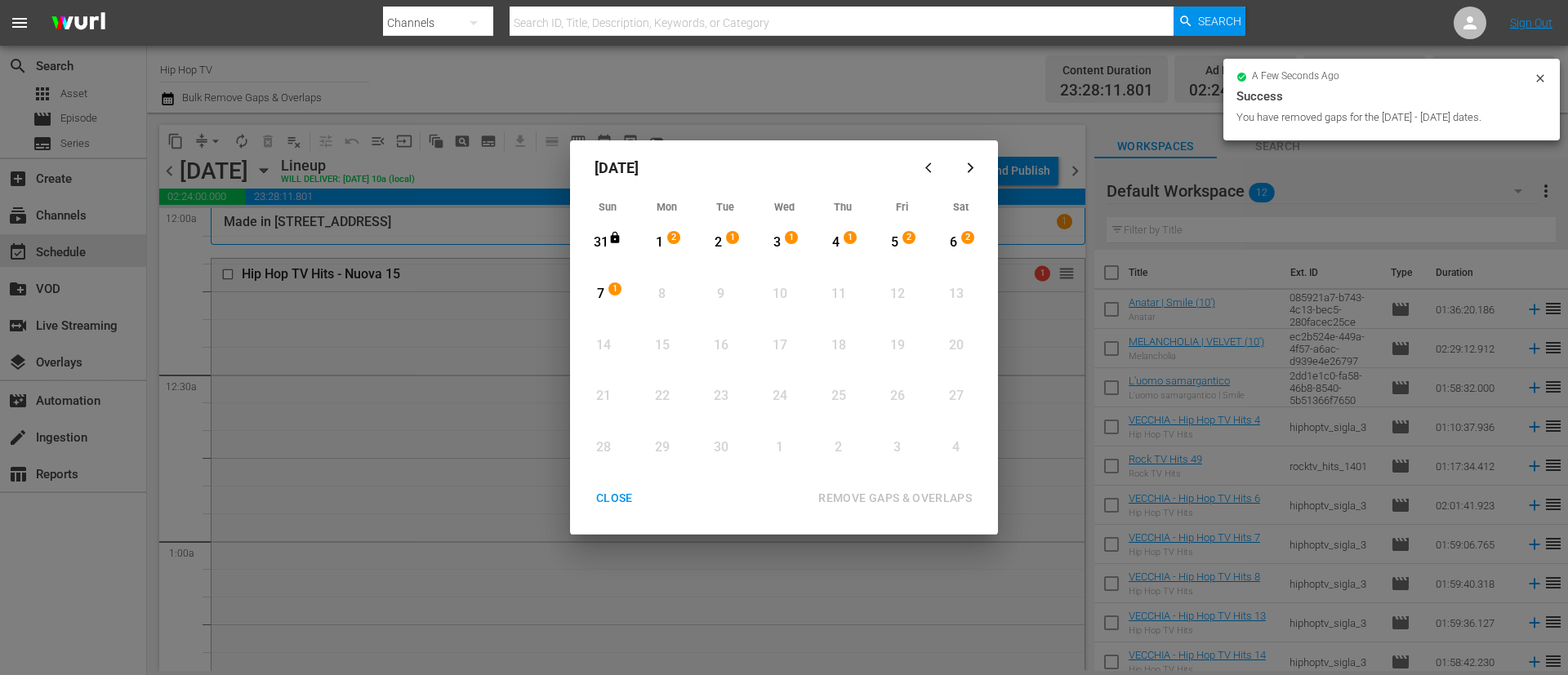
click at [622, 501] on div "CLOSE" at bounding box center [614, 499] width 63 height 21
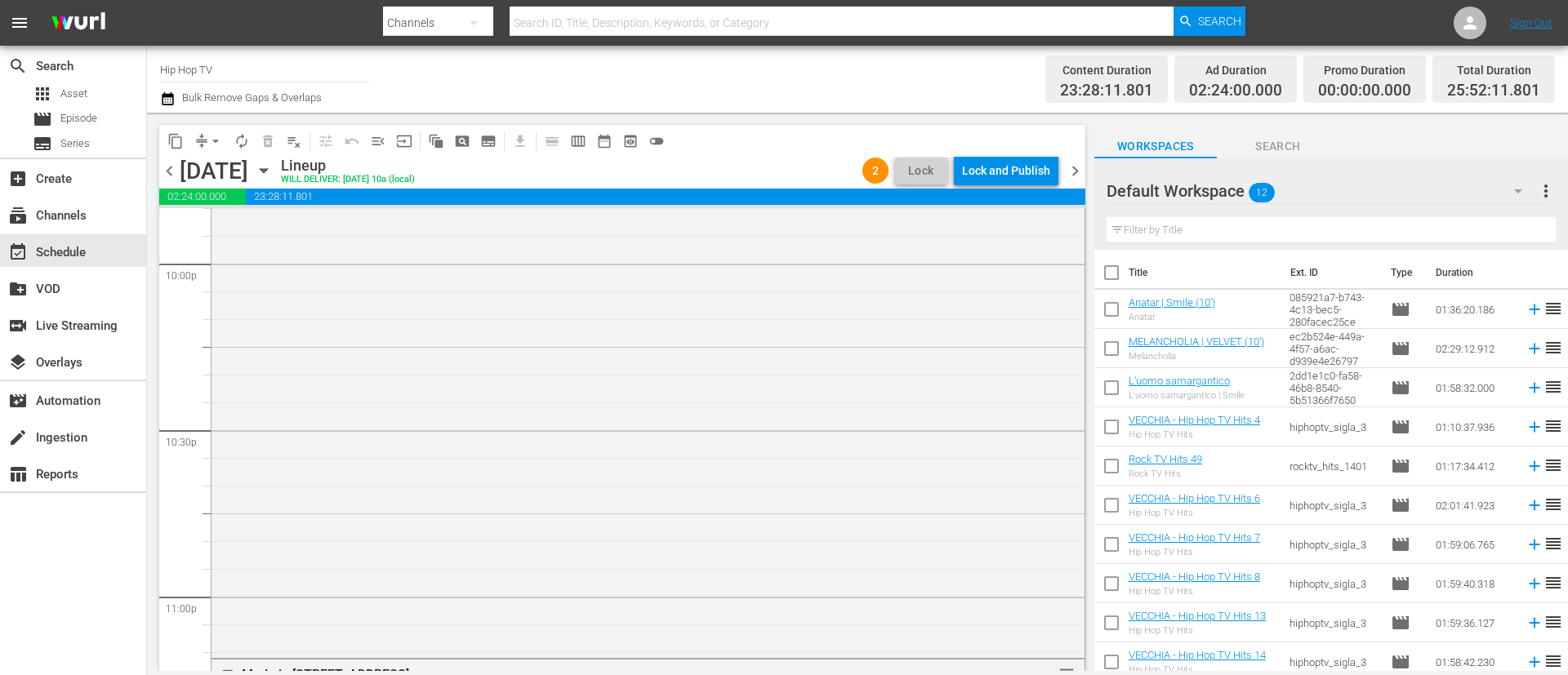
scroll to position [8190, 0]
click at [1019, 162] on div "Lock and Publish" at bounding box center [1006, 170] width 88 height 29
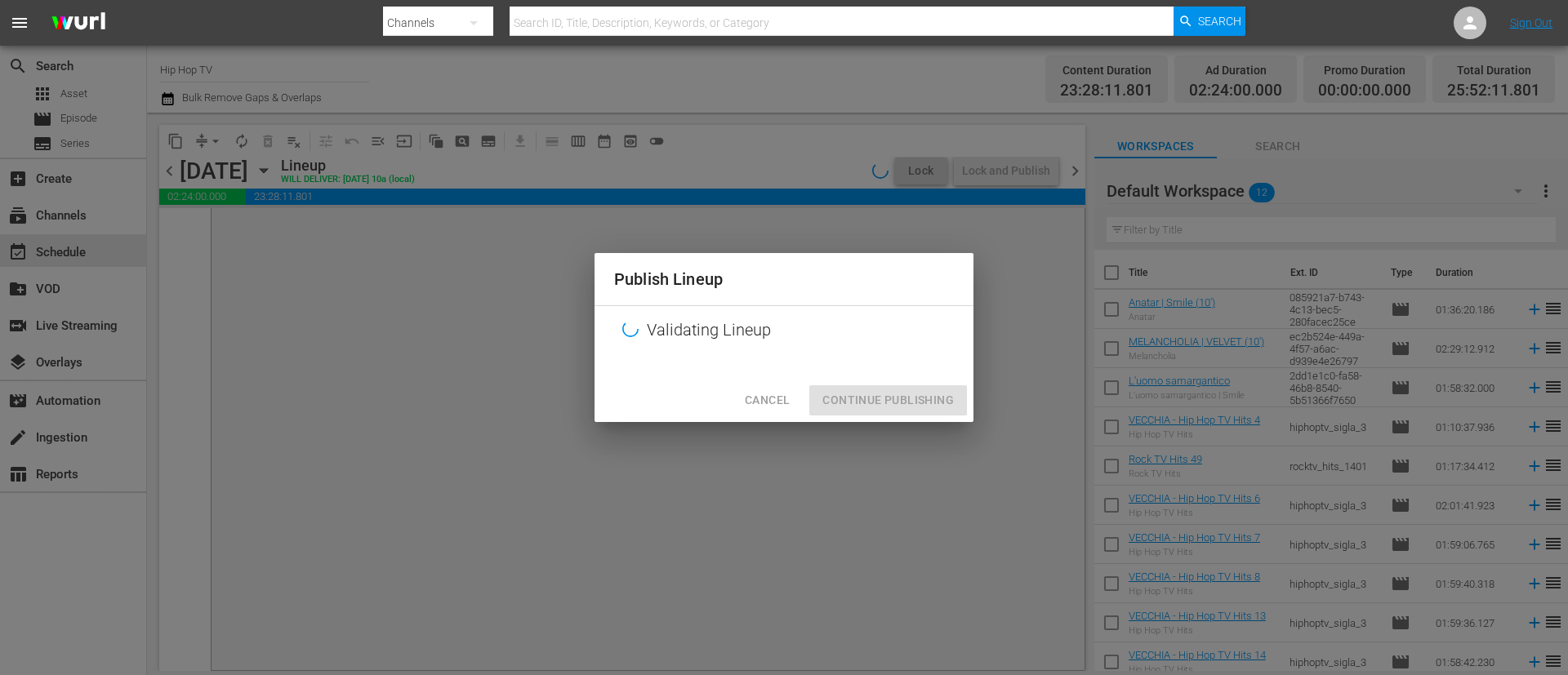
click at [899, 394] on div "Cancel Continue Publishing" at bounding box center [784, 400] width 379 height 43
click at [911, 379] on div at bounding box center [784, 366] width 379 height 24
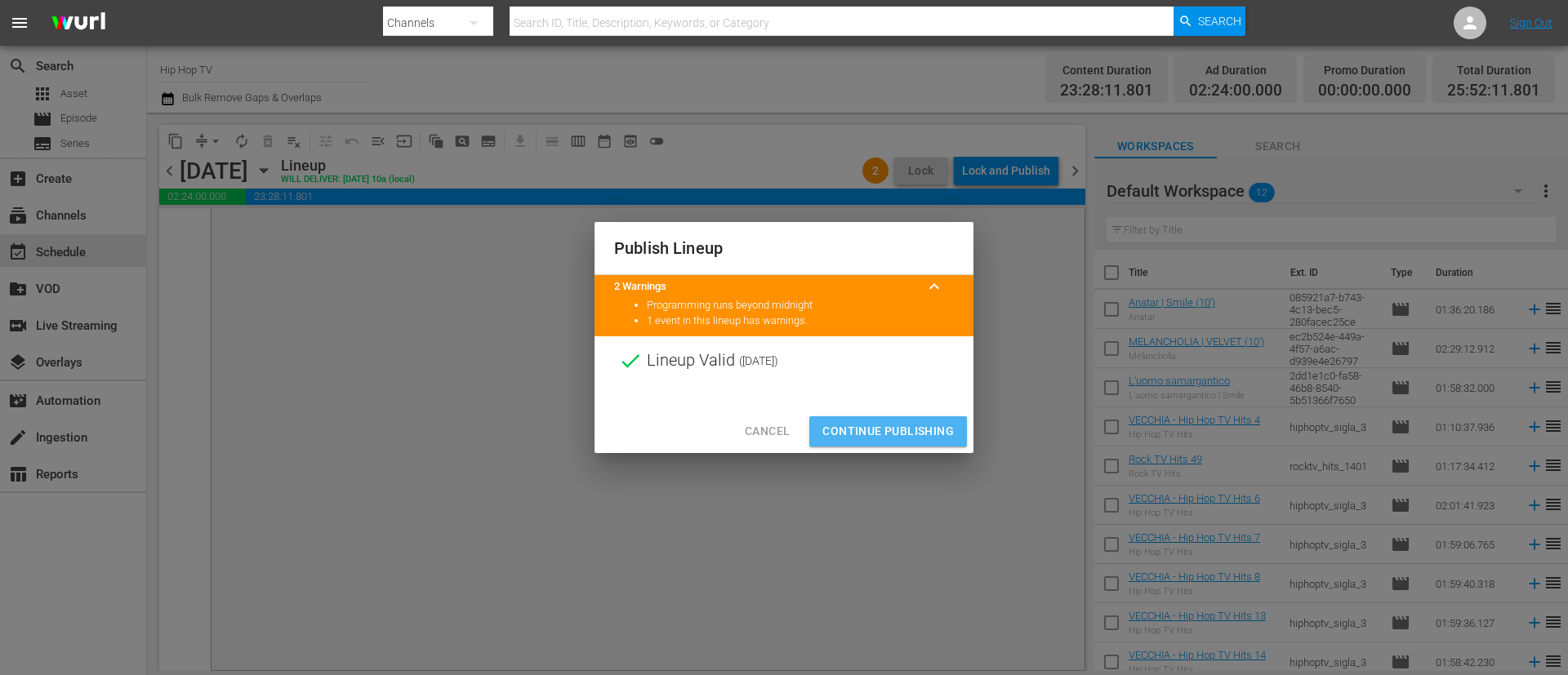
click at [908, 423] on span "Continue Publishing" at bounding box center [888, 431] width 132 height 21
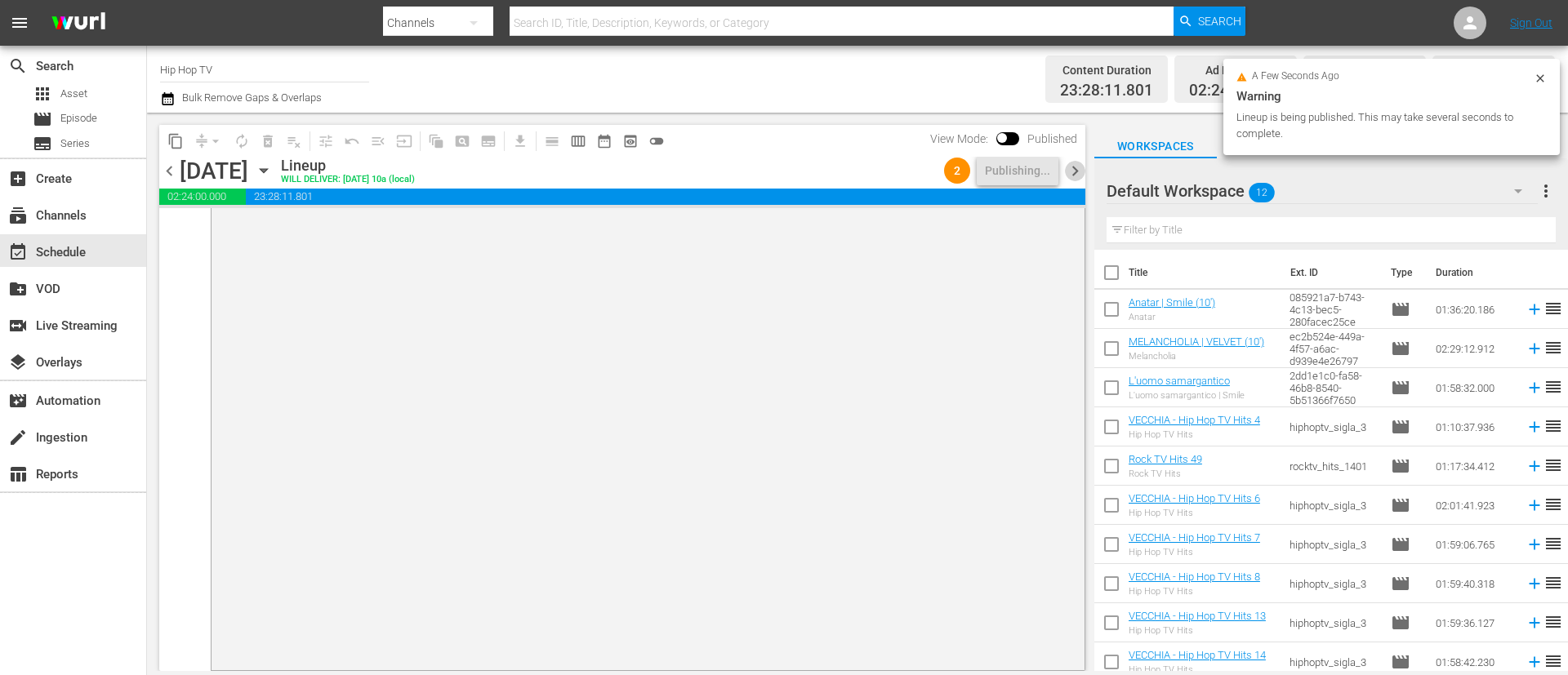
click at [1073, 170] on span "chevron_right" at bounding box center [1075, 171] width 21 height 21
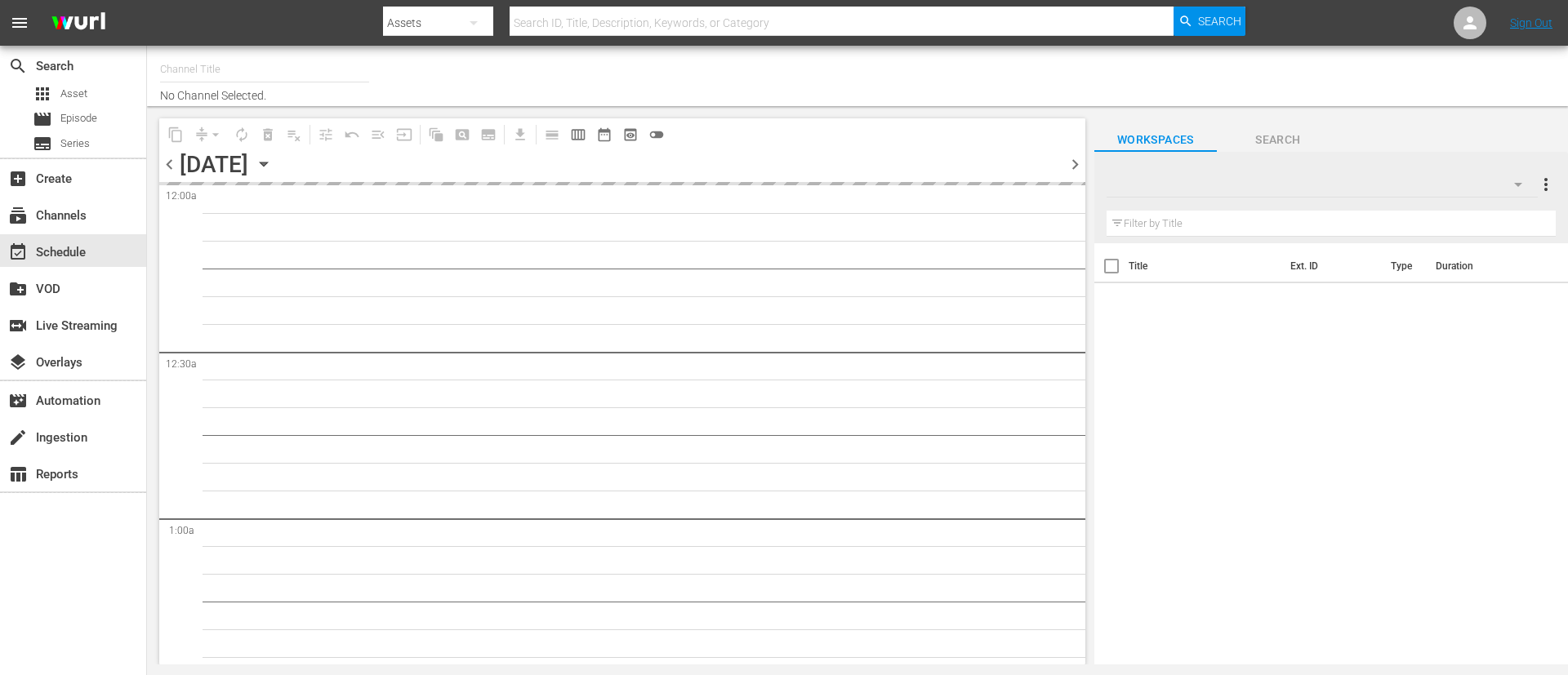
type input "Hip Hop TV (1366)"
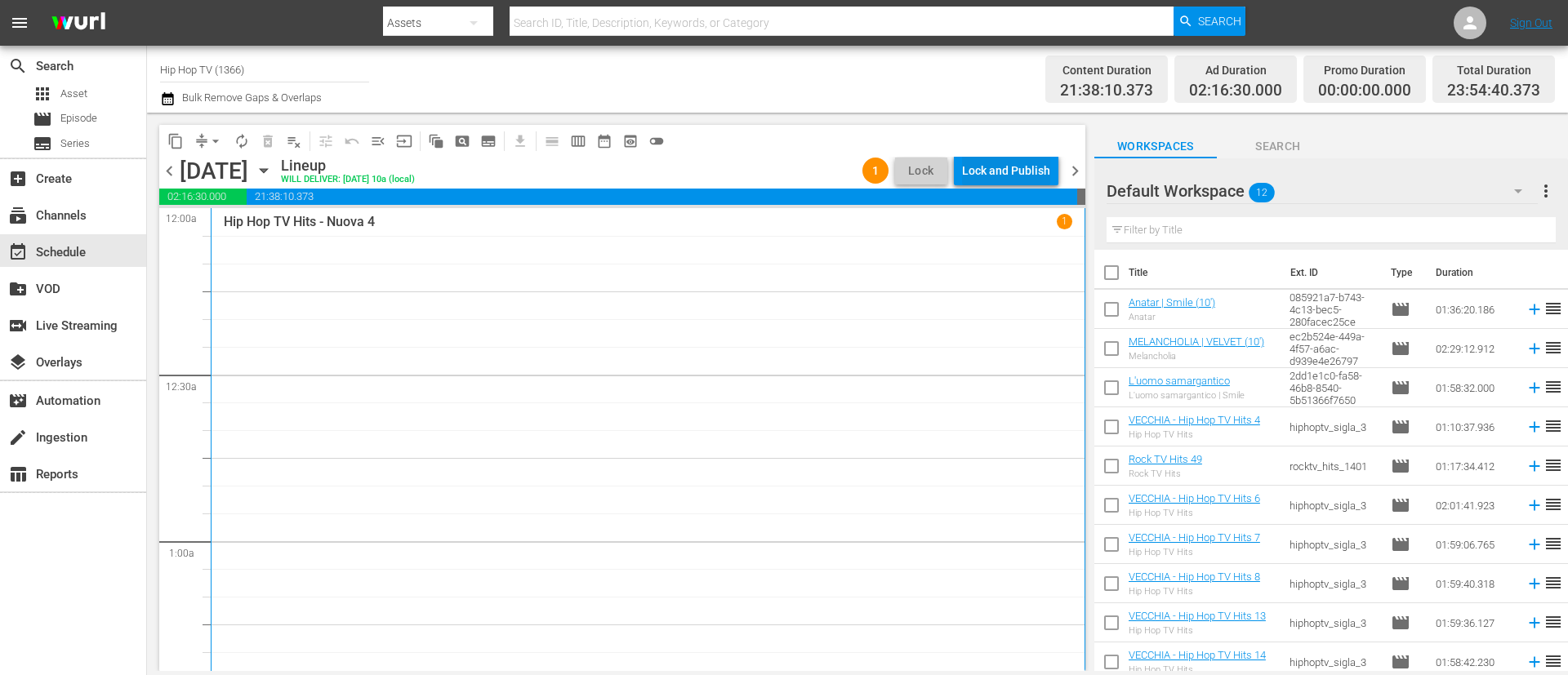
click at [1017, 172] on div "Lock and Publish" at bounding box center [1006, 170] width 88 height 29
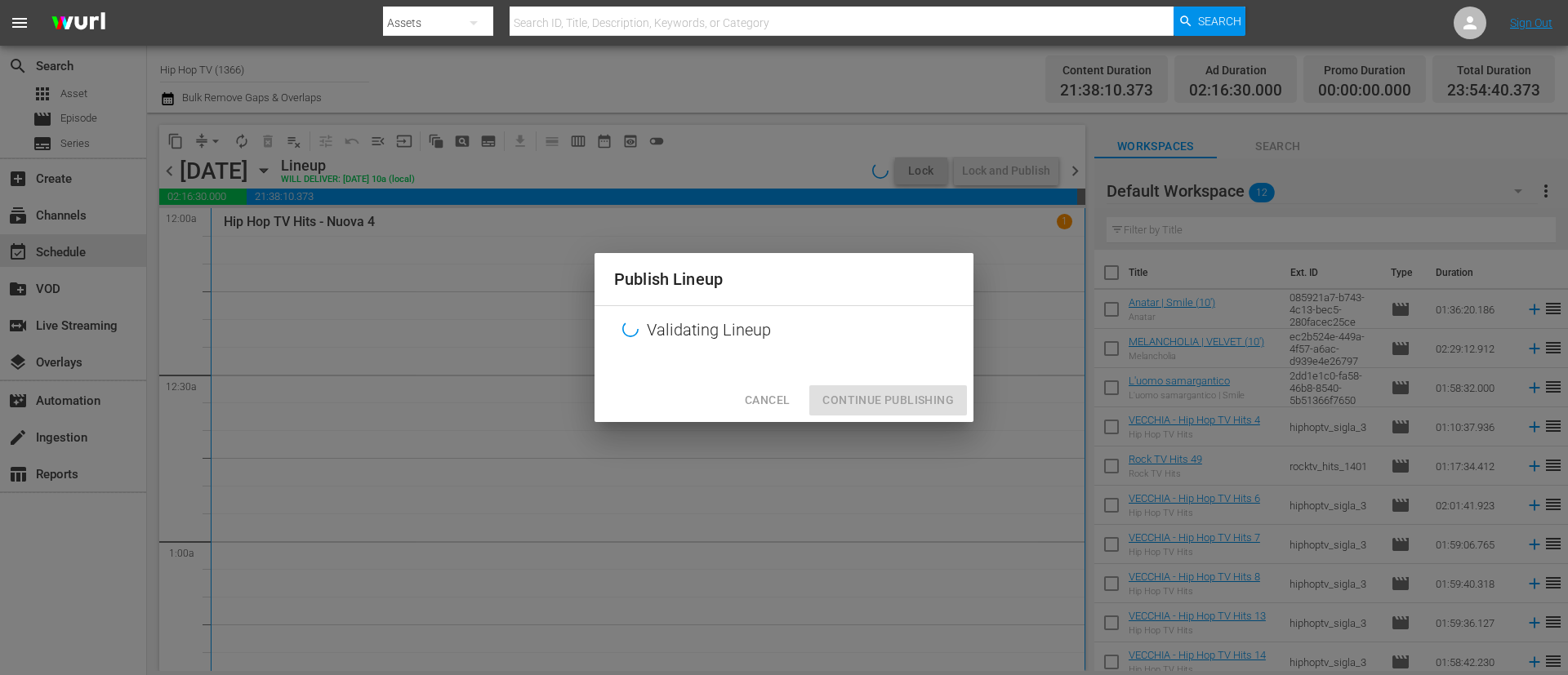
click at [915, 404] on div "Cancel Continue Publishing" at bounding box center [784, 400] width 379 height 43
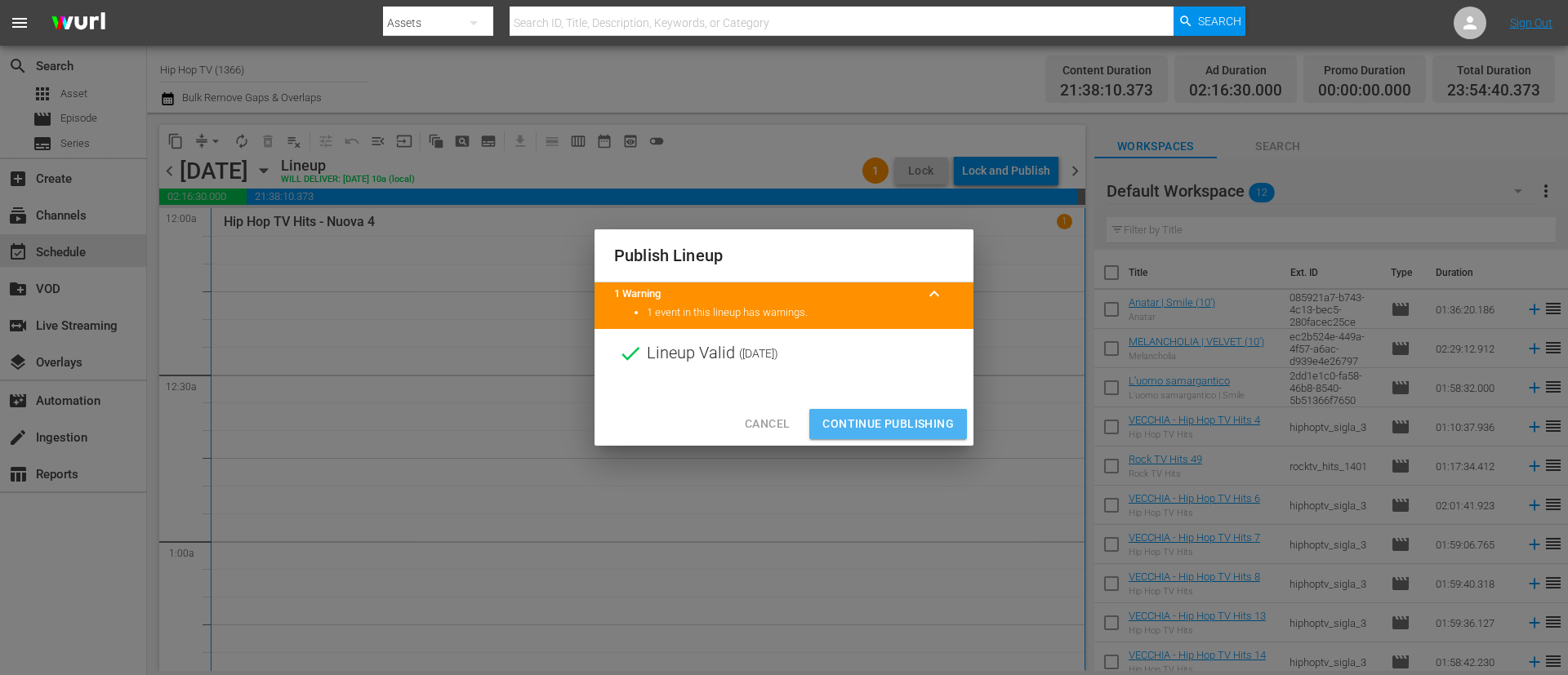
click at [923, 424] on span "Continue Publishing" at bounding box center [888, 424] width 132 height 21
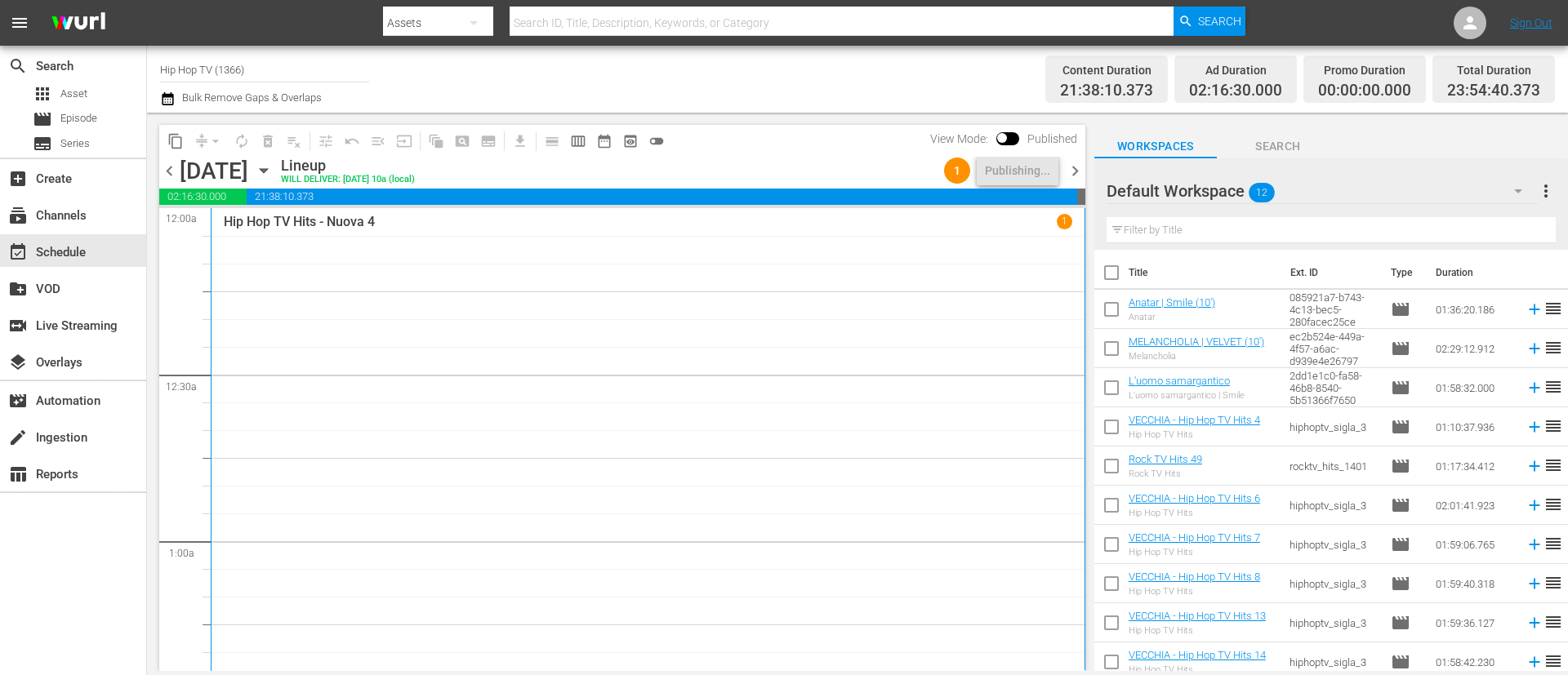
click at [1075, 177] on span "chevron_right" at bounding box center [1075, 171] width 21 height 21
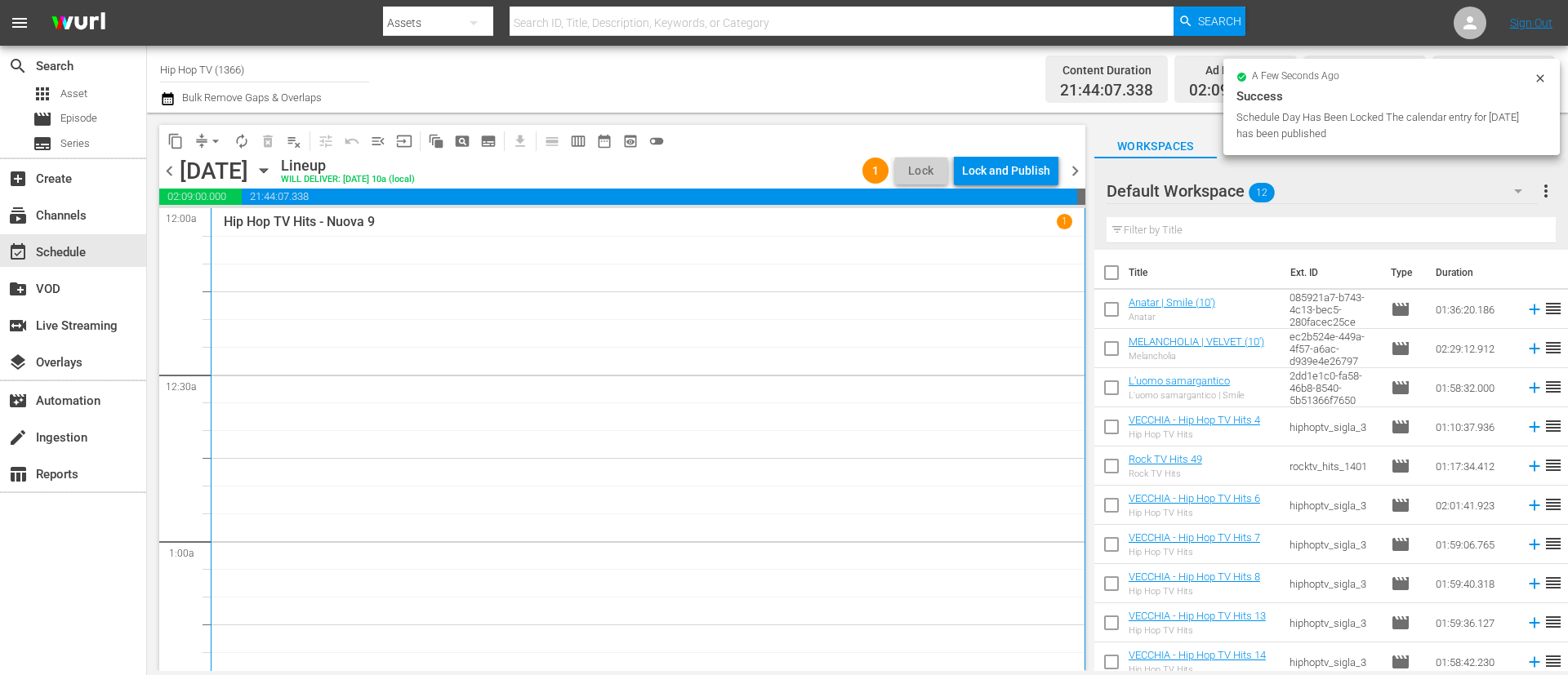
click at [1033, 171] on div "Lock and Publish" at bounding box center [1006, 170] width 88 height 29
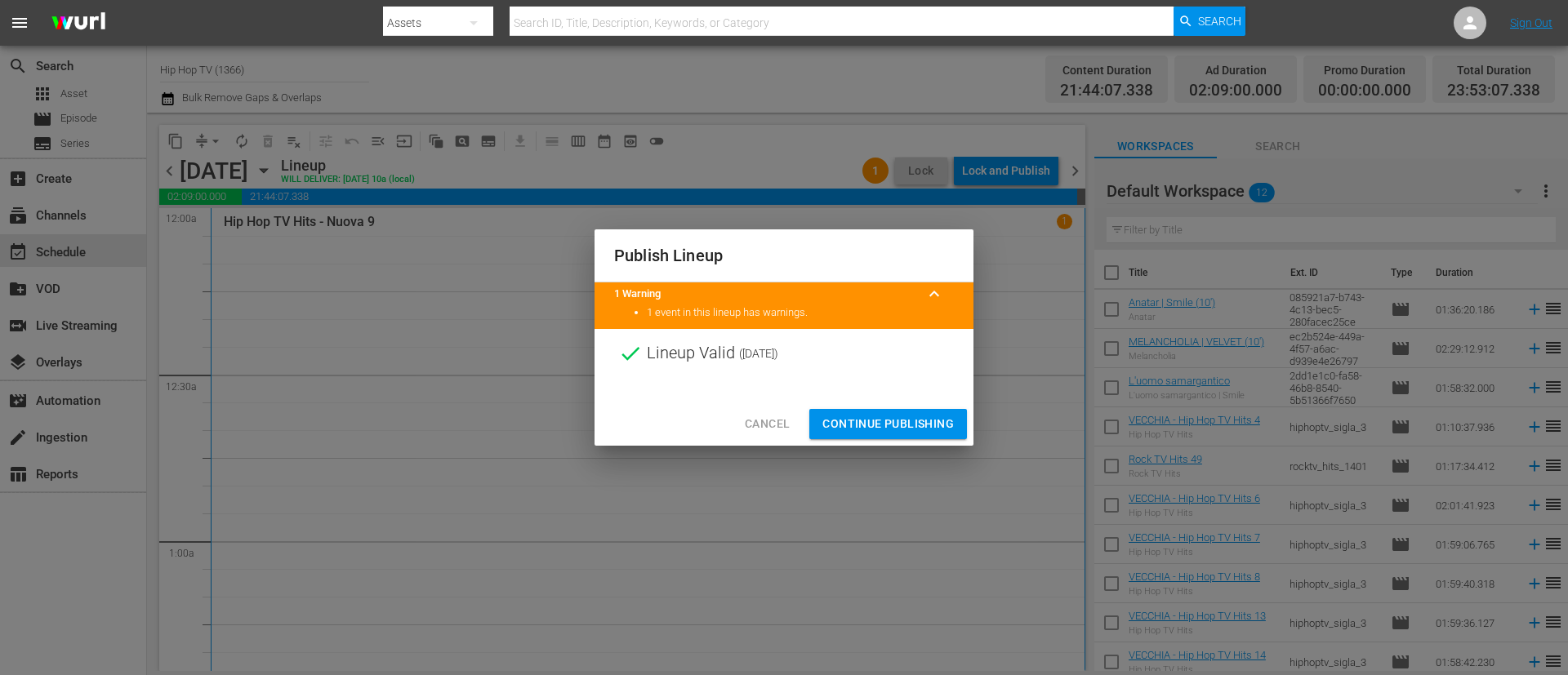
click at [884, 424] on span "Continue Publishing" at bounding box center [888, 424] width 132 height 21
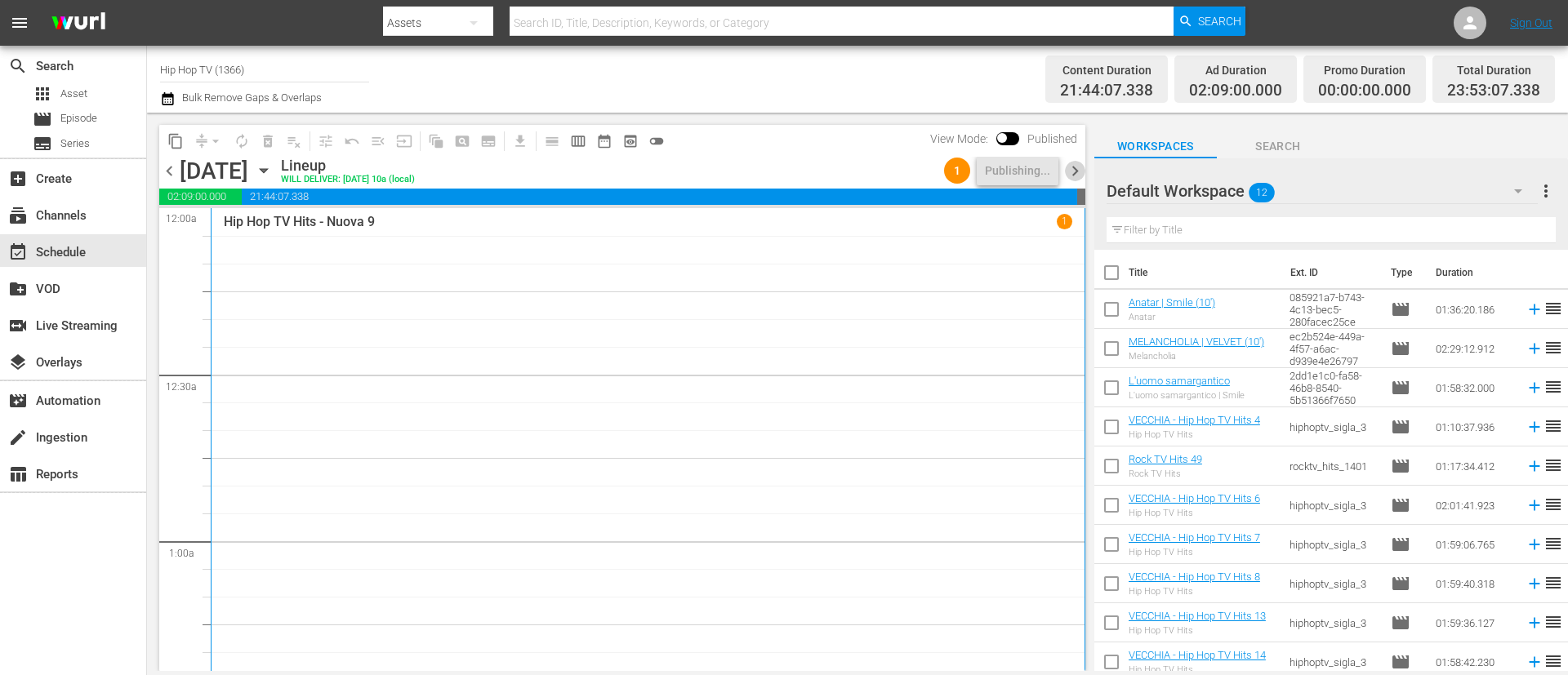
click at [1079, 170] on span "chevron_right" at bounding box center [1075, 171] width 21 height 21
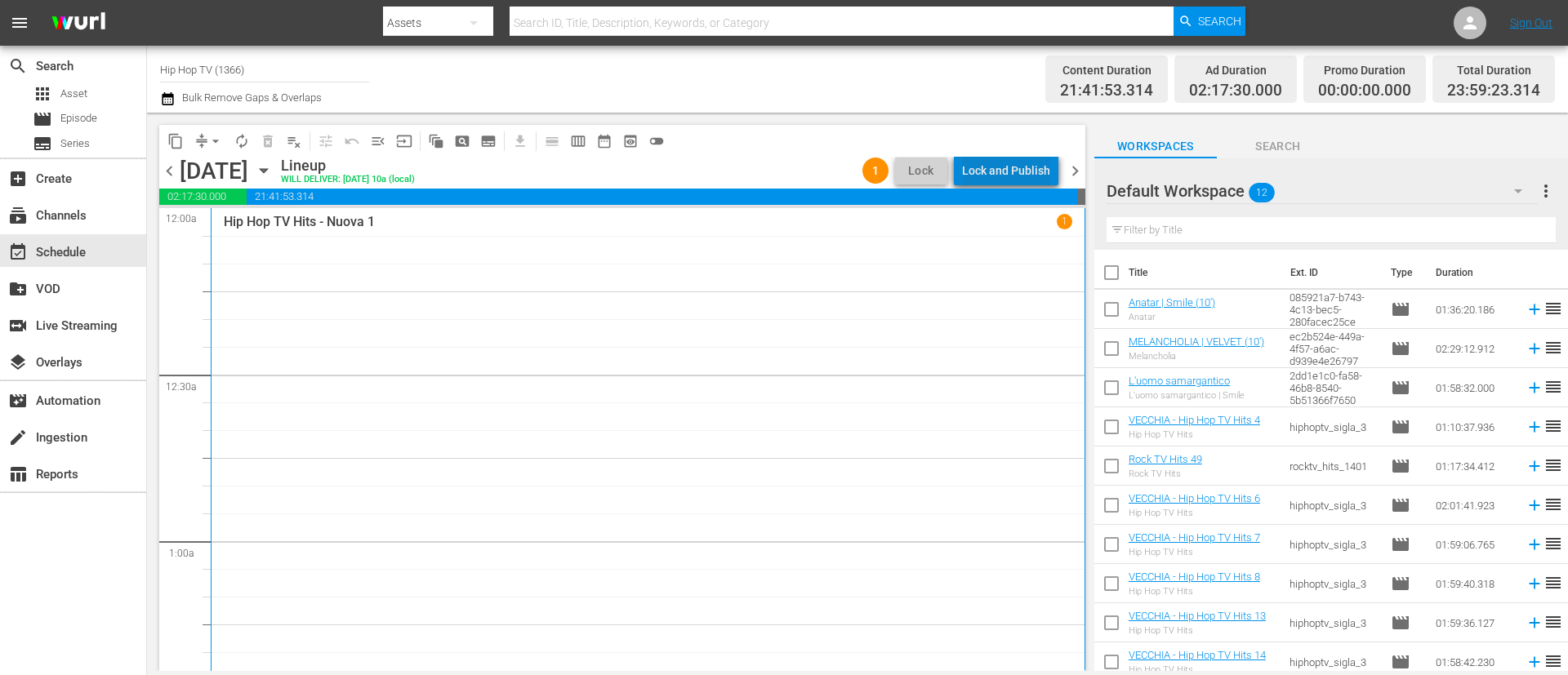
click at [1037, 170] on div "Lock and Publish" at bounding box center [1006, 170] width 88 height 29
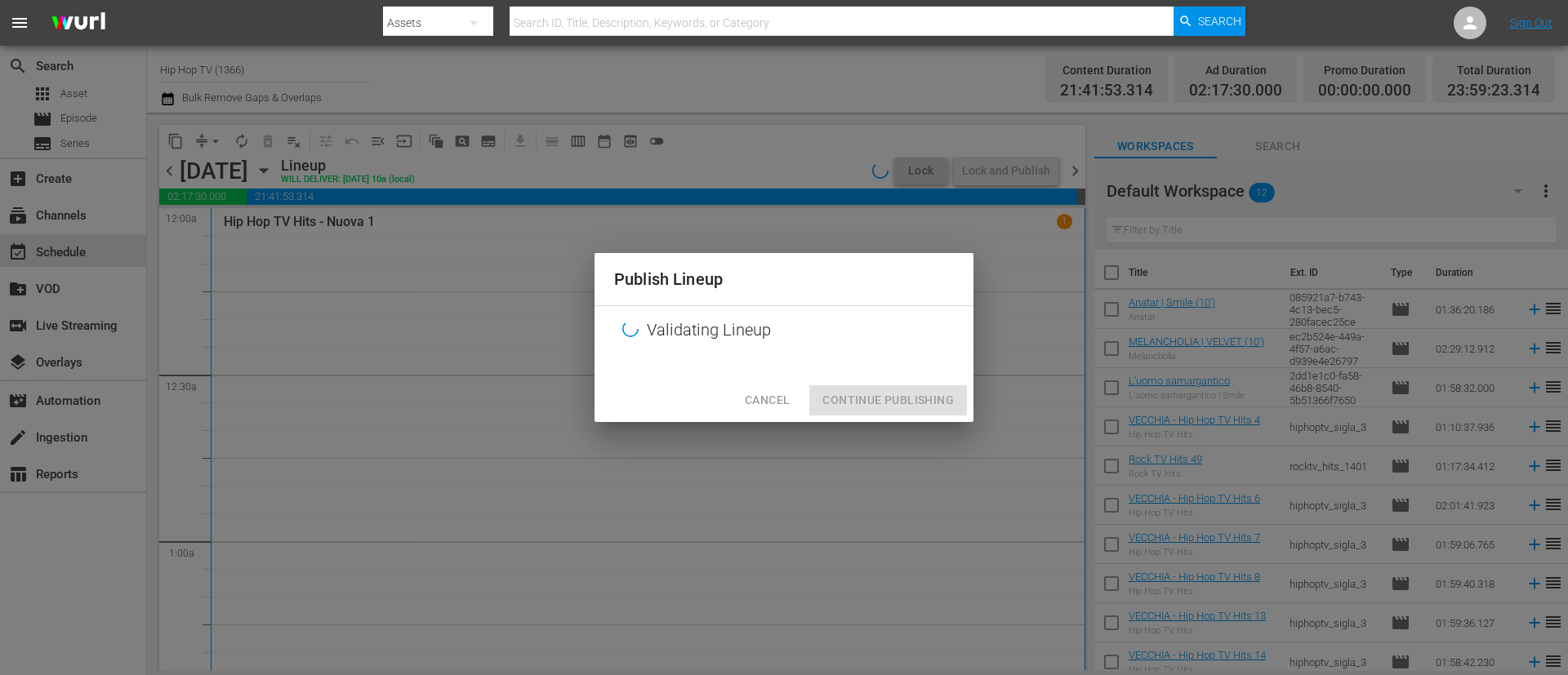
click at [885, 399] on div "Cancel Continue Publishing" at bounding box center [784, 400] width 379 height 43
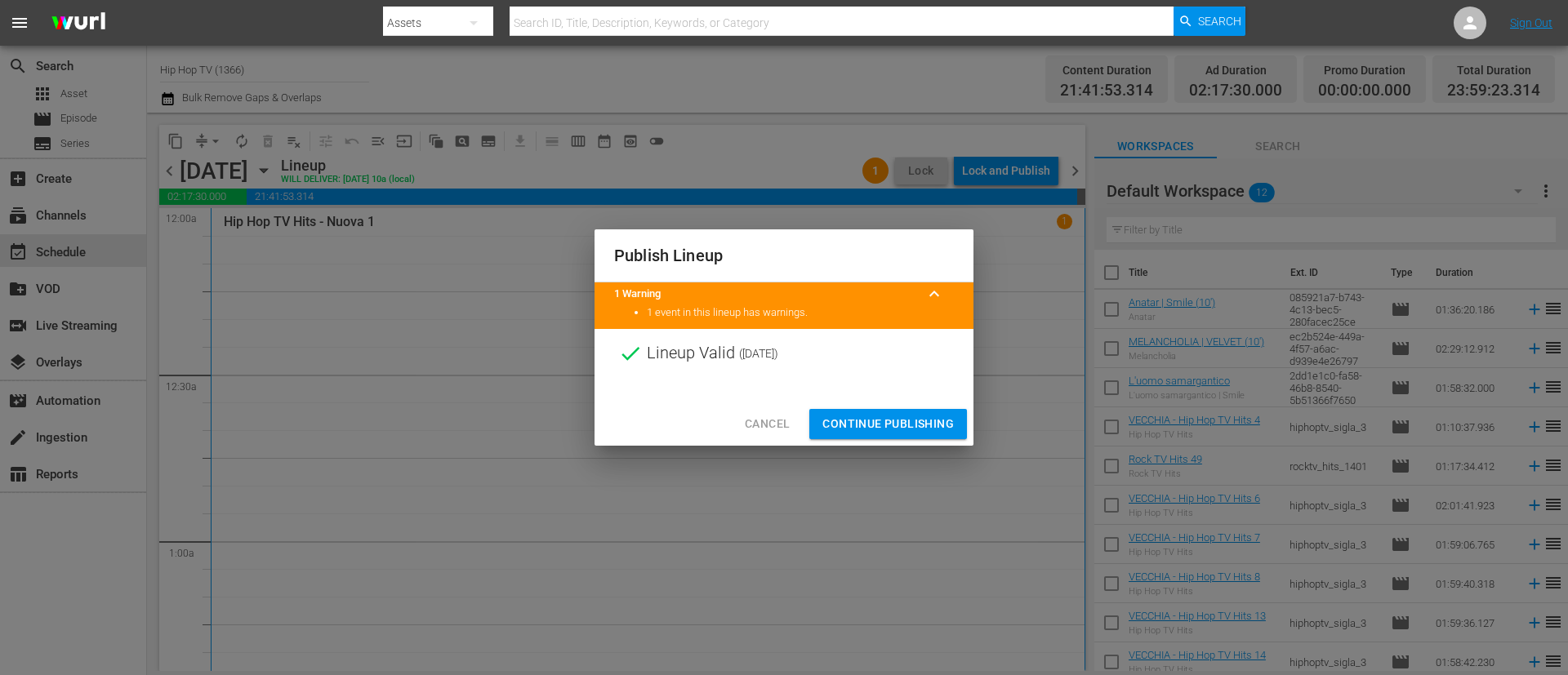
click at [885, 399] on div at bounding box center [784, 390] width 379 height 24
click at [890, 414] on span "Continue Publishing" at bounding box center [888, 424] width 132 height 21
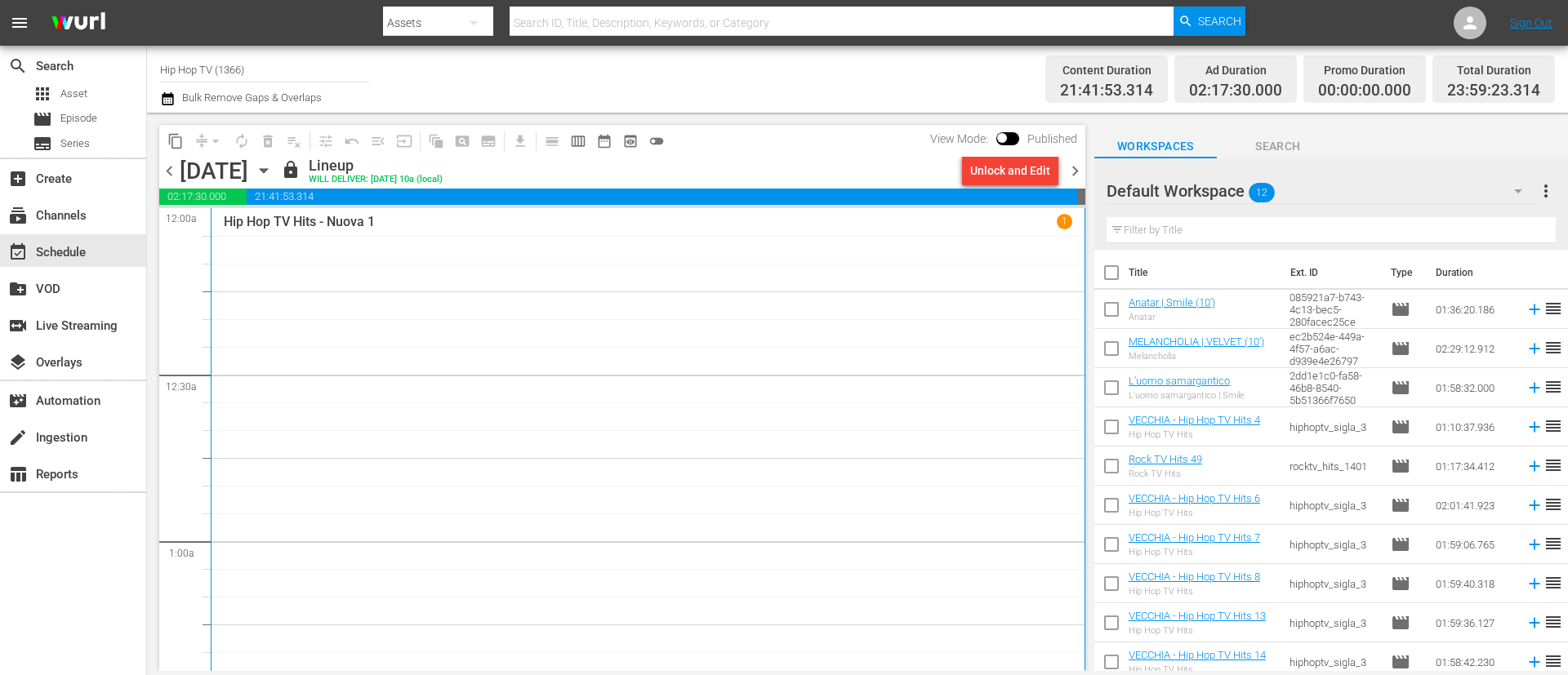
click at [1080, 176] on span "chevron_right" at bounding box center [1075, 171] width 21 height 21
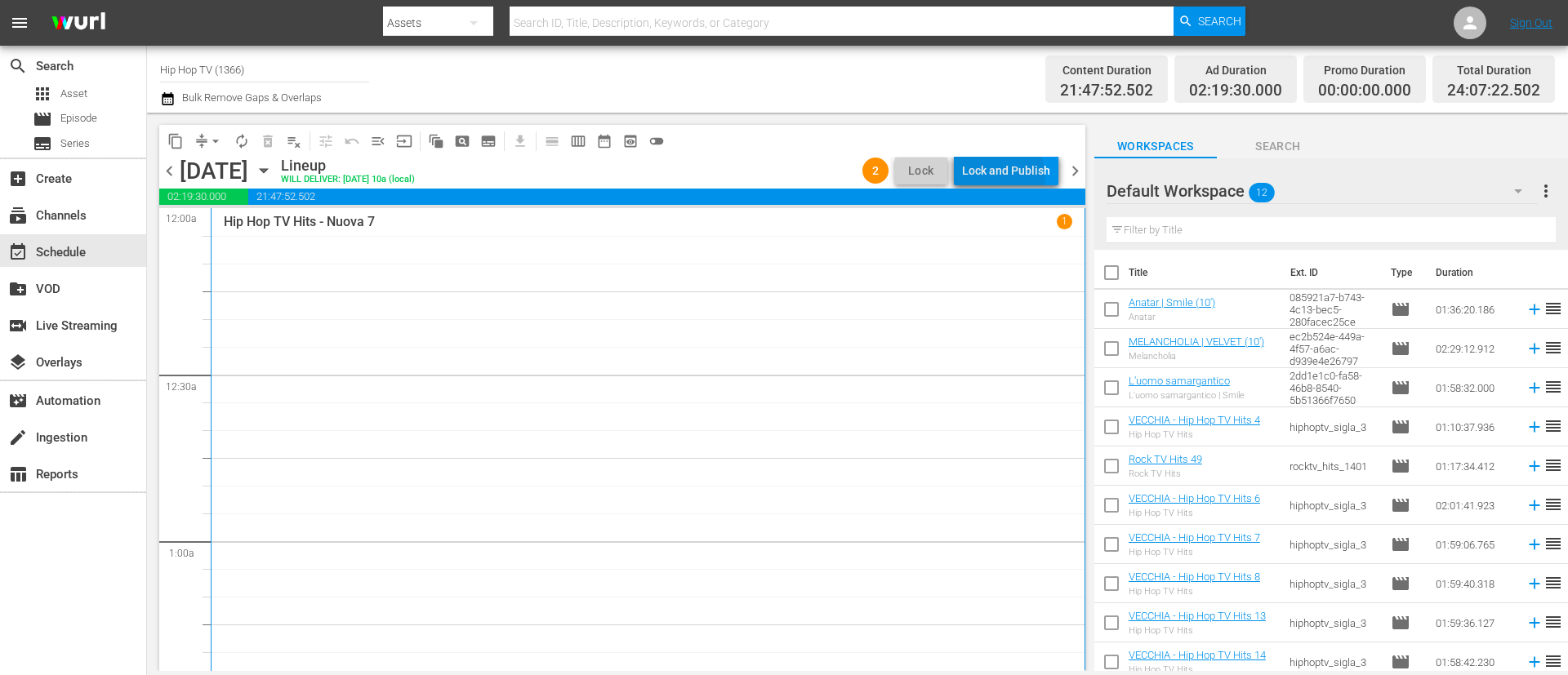
click at [997, 177] on div "Lock and Publish" at bounding box center [1006, 170] width 88 height 29
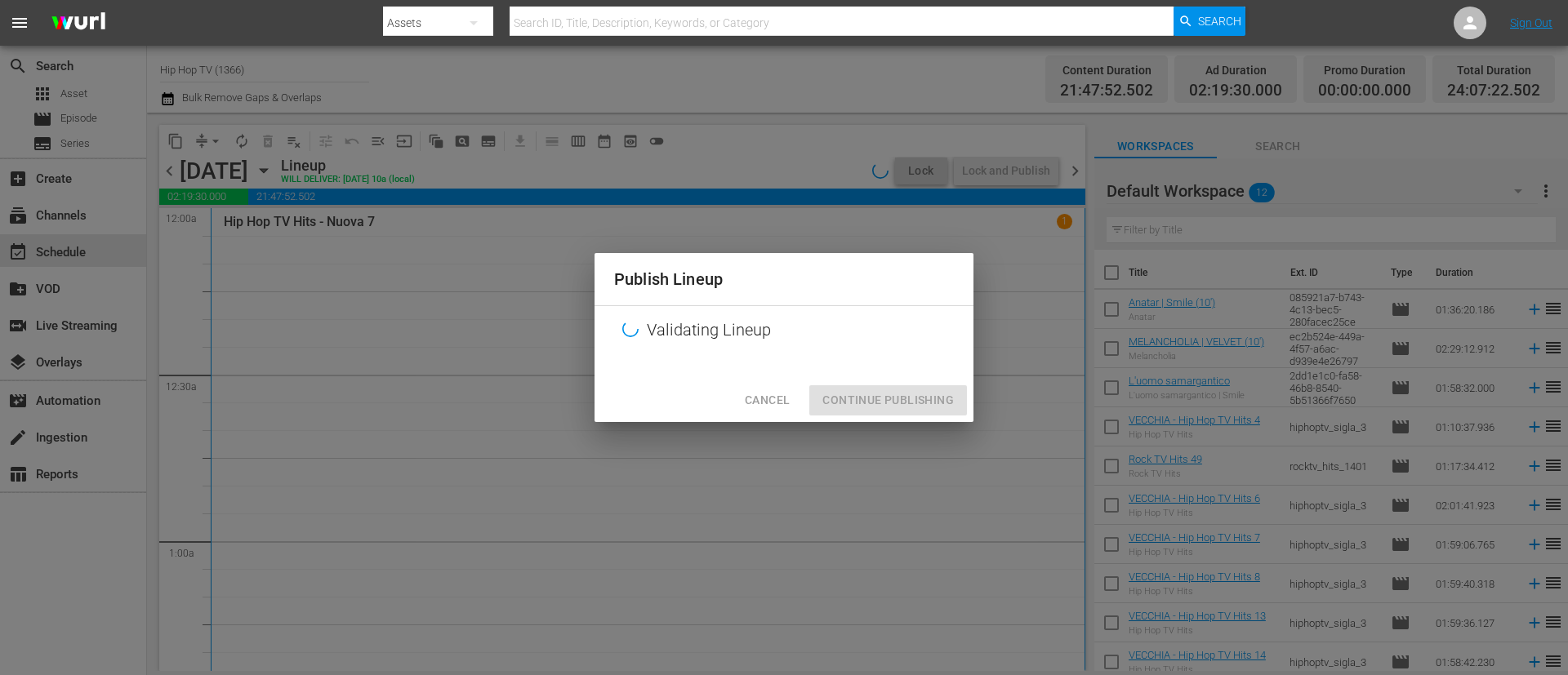
click at [874, 399] on div "Cancel Continue Publishing" at bounding box center [784, 400] width 379 height 43
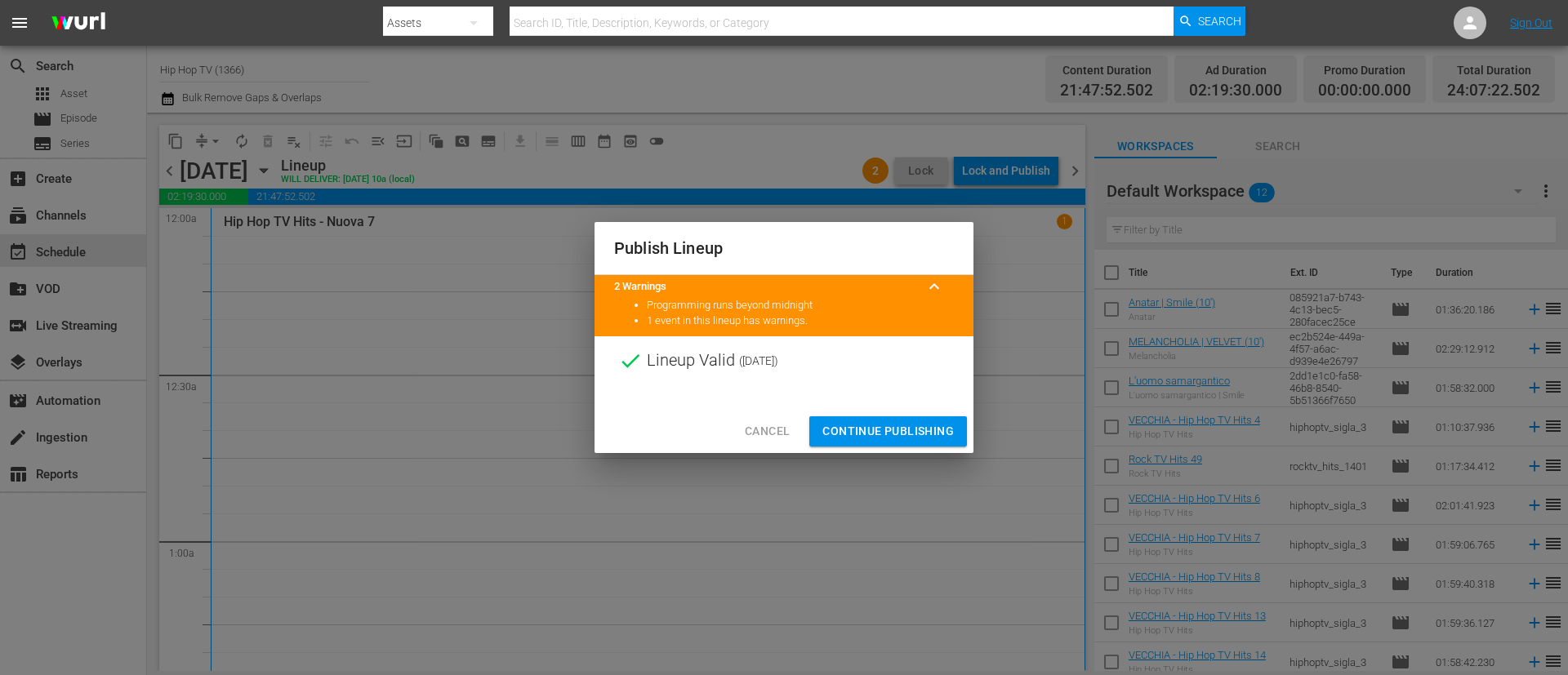
click at [917, 430] on span "Continue Publishing" at bounding box center [888, 431] width 132 height 21
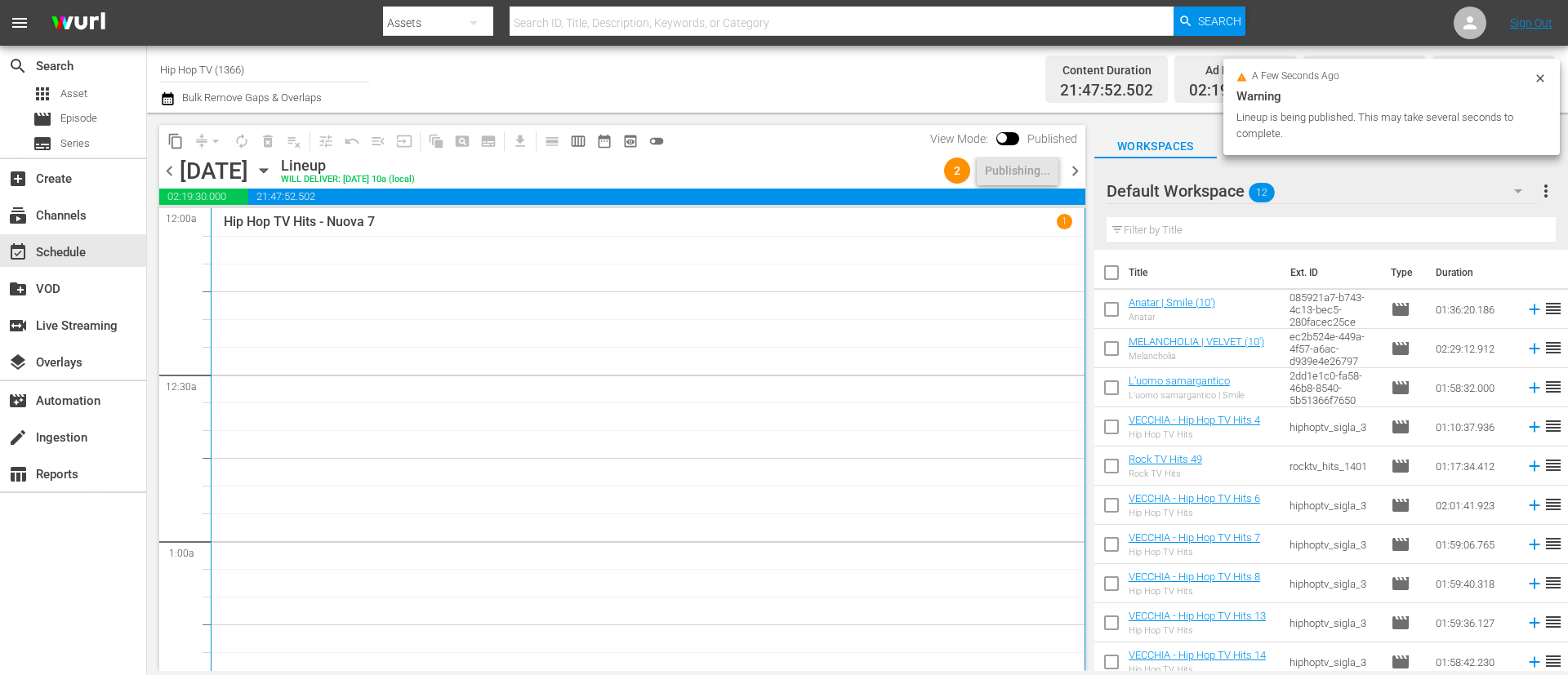
click at [1073, 173] on span "chevron_right" at bounding box center [1075, 171] width 21 height 21
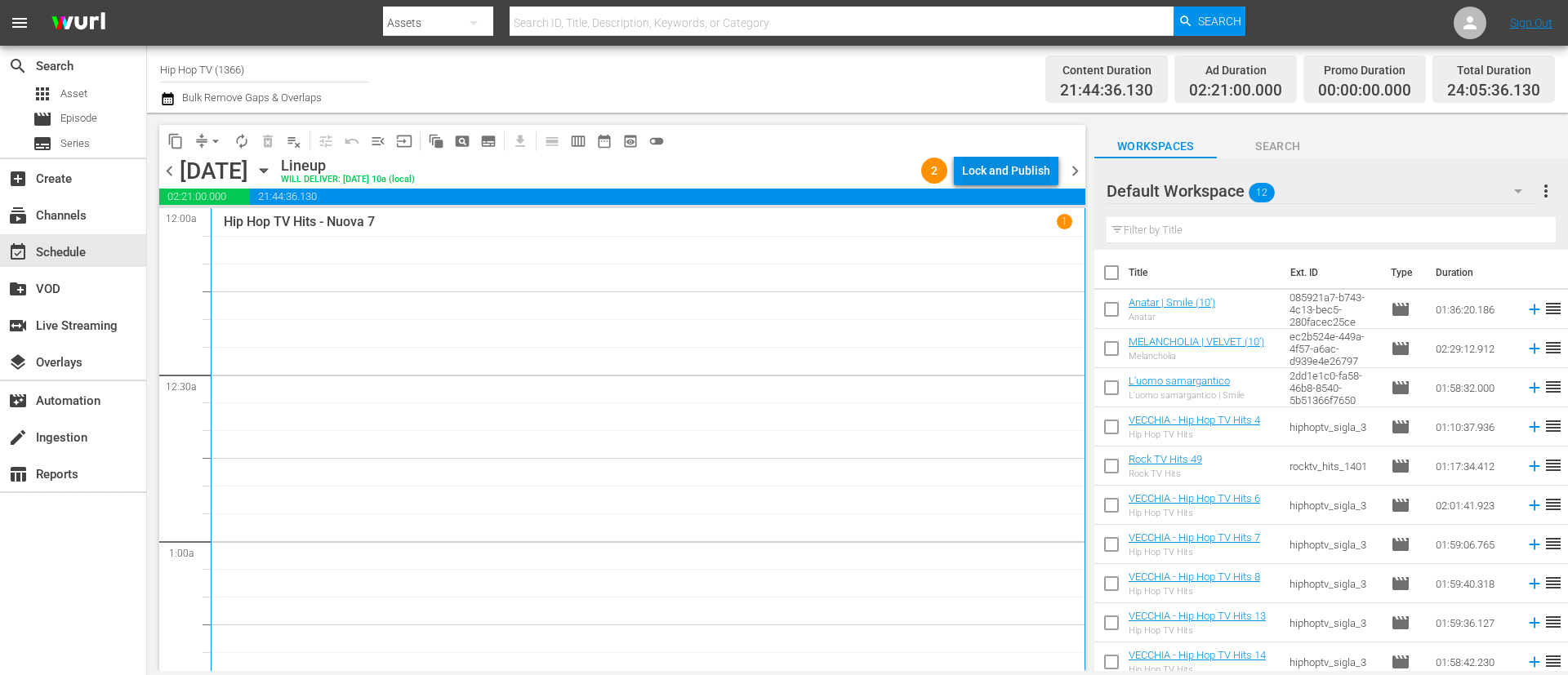
click at [999, 177] on div "Lock and Publish" at bounding box center [1006, 170] width 88 height 29
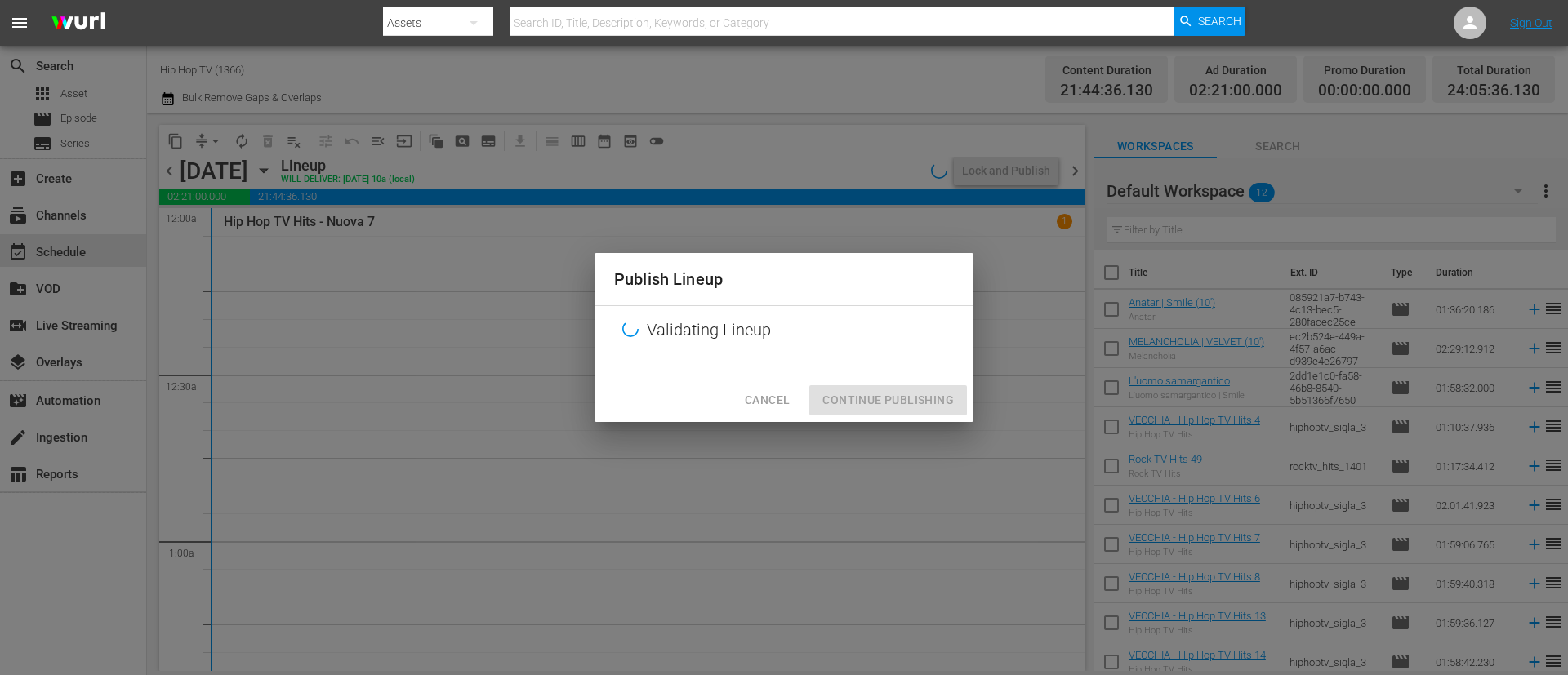
click at [919, 405] on div "Cancel Continue Publishing" at bounding box center [784, 400] width 379 height 43
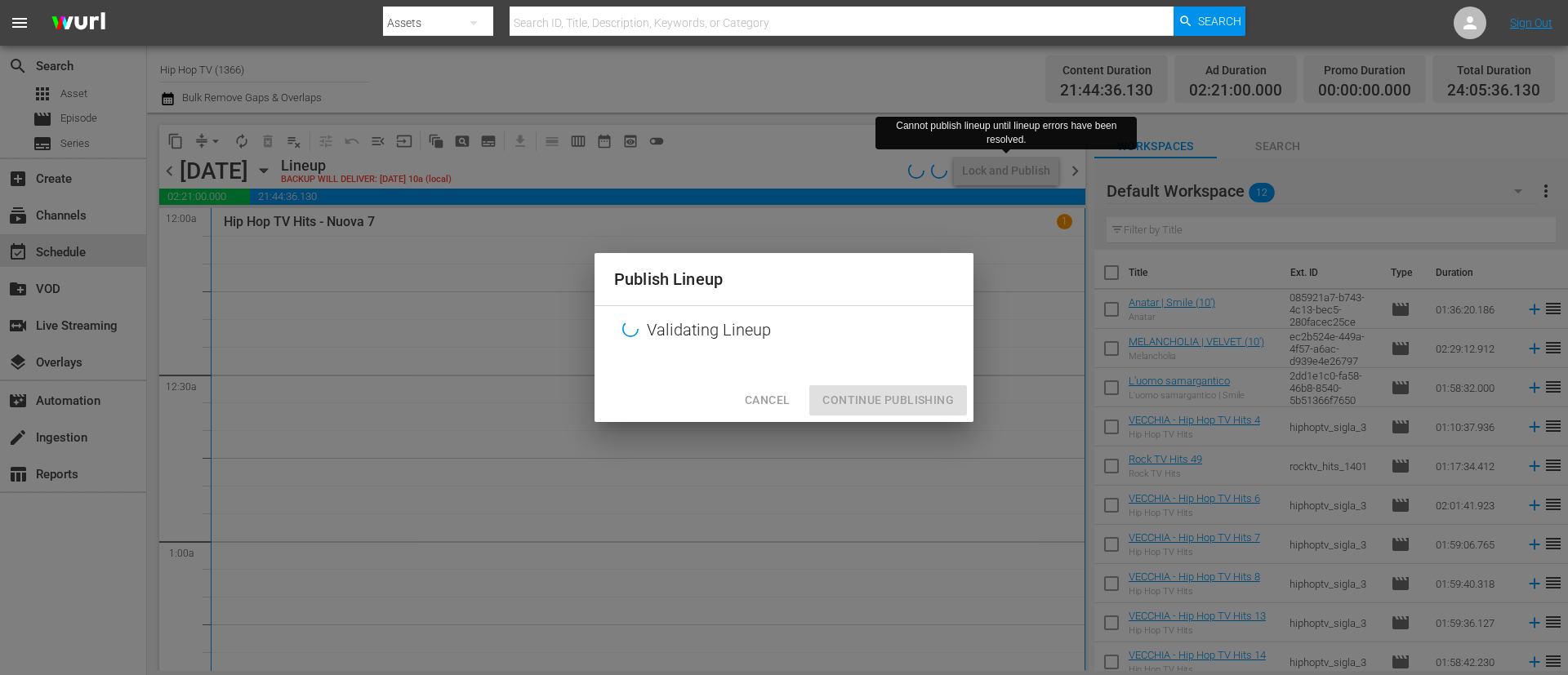
click at [750, 390] on span "Cancel" at bounding box center [768, 400] width 45 height 21
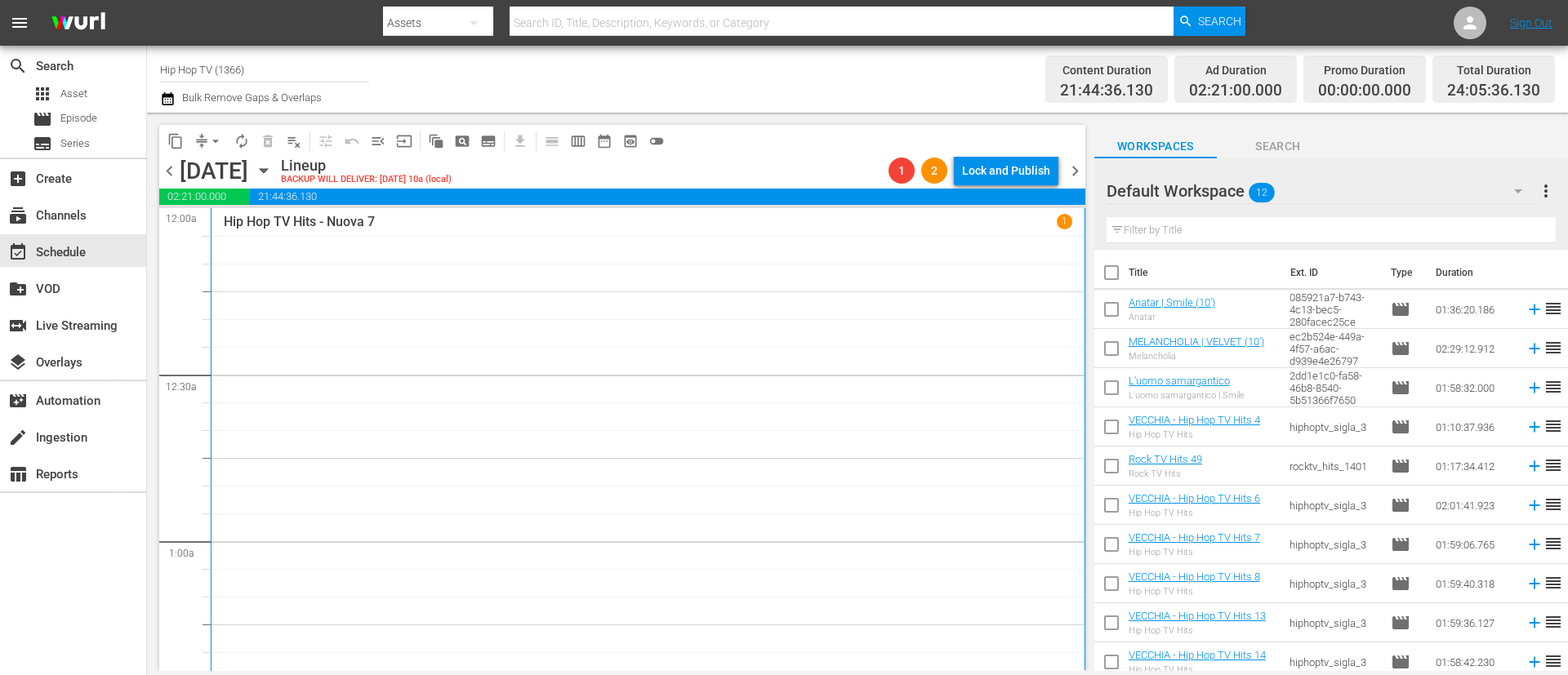
scroll to position [190, 0]
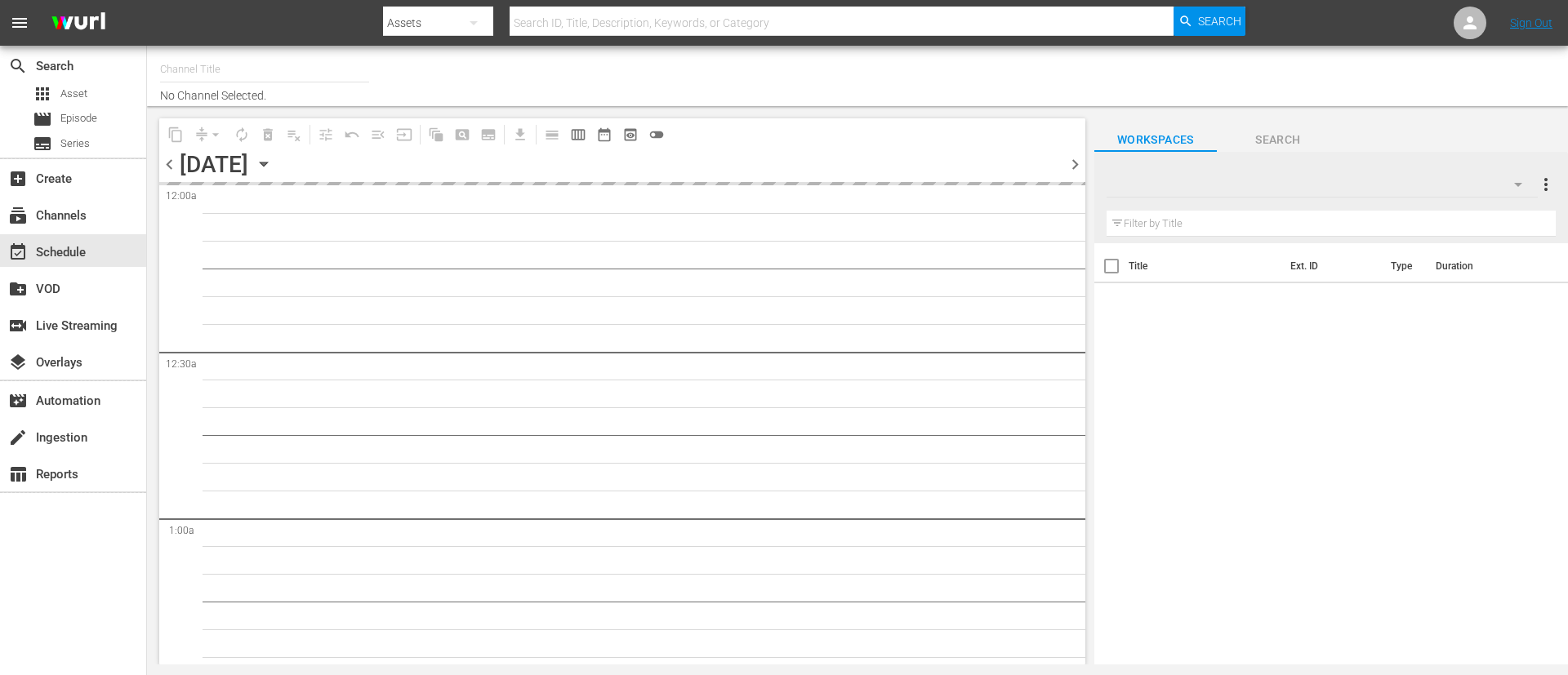
type input "Hip Hop TV (1366)"
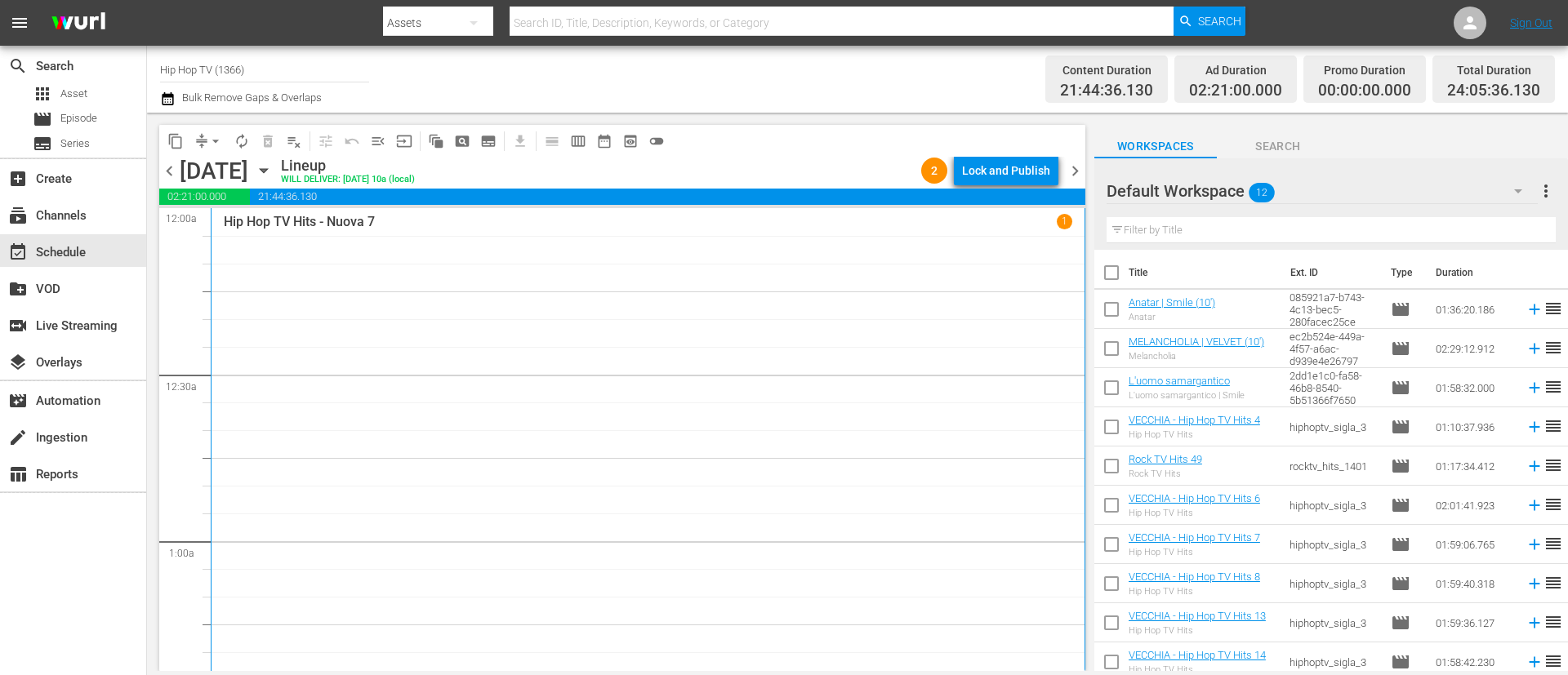
click at [989, 170] on div "Lock and Publish" at bounding box center [1006, 170] width 88 height 29
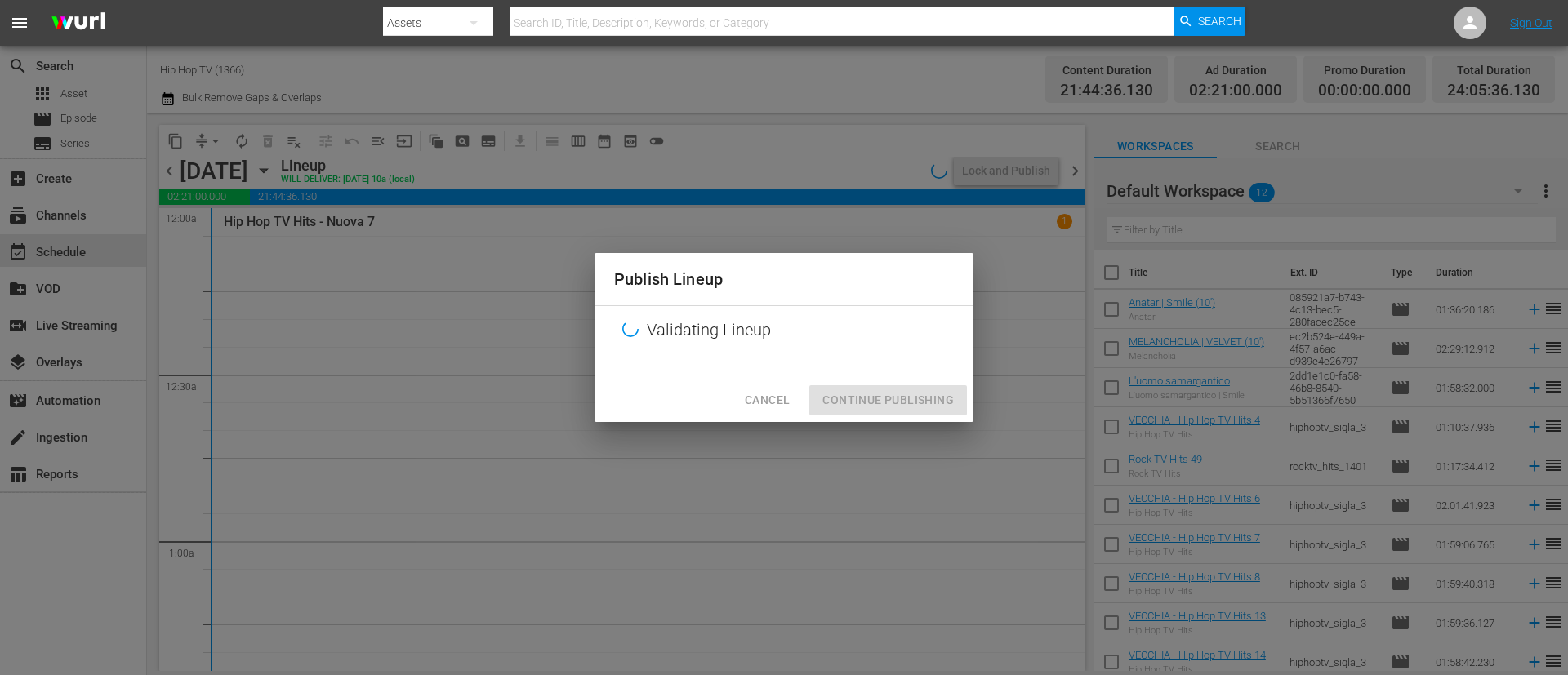
click at [936, 398] on div "Cancel Continue Publishing" at bounding box center [784, 400] width 379 height 43
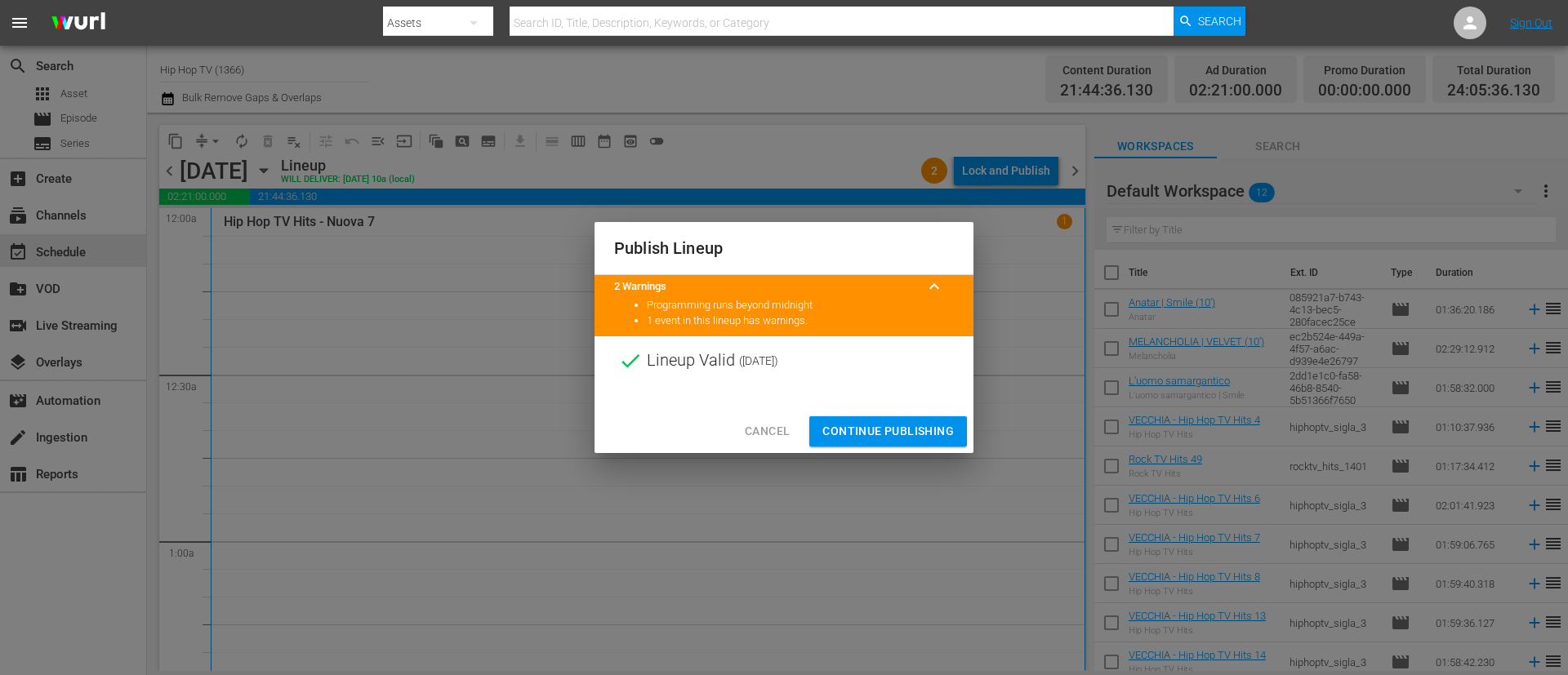
drag, startPoint x: 881, startPoint y: 430, endPoint x: 960, endPoint y: 306, distance: 147.0
click at [881, 430] on span "Continue Publishing" at bounding box center [888, 431] width 132 height 21
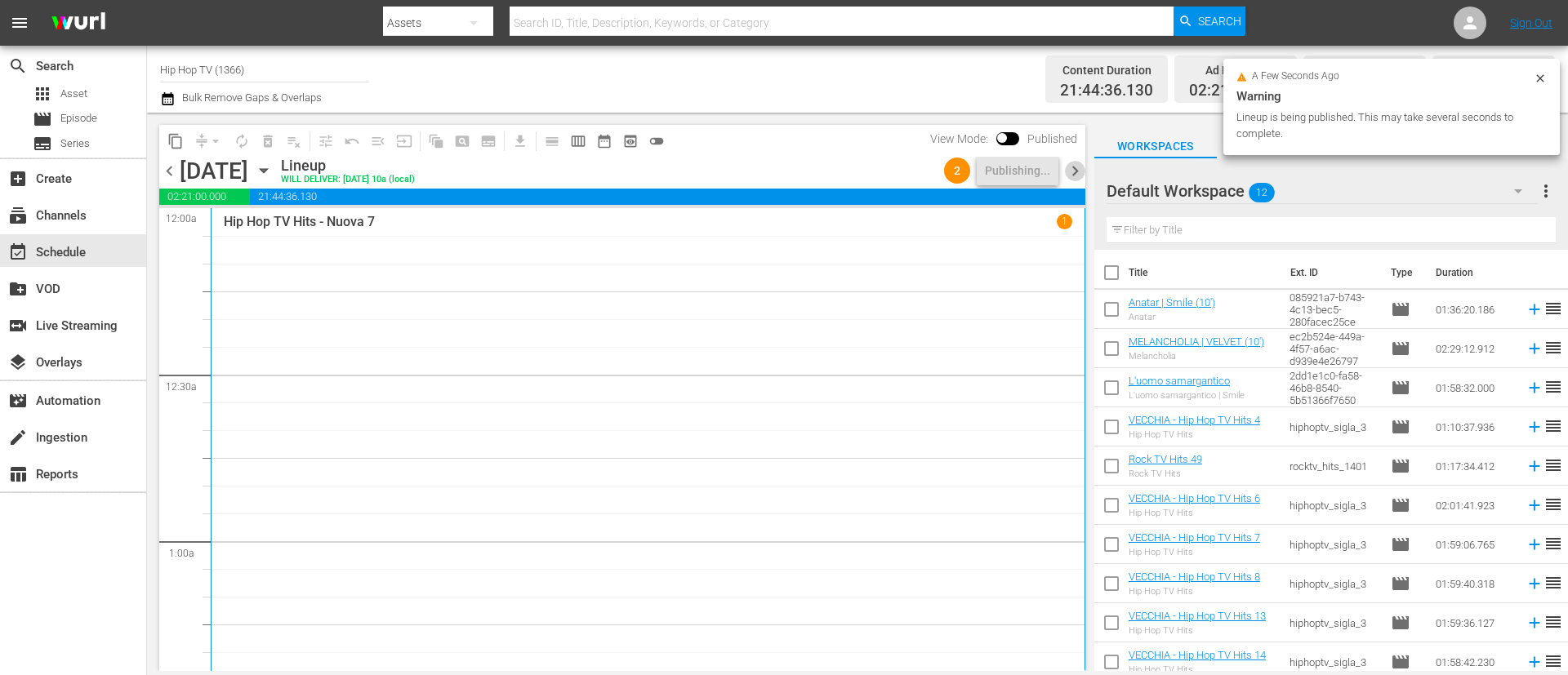
click at [1080, 167] on span "chevron_right" at bounding box center [1075, 171] width 21 height 21
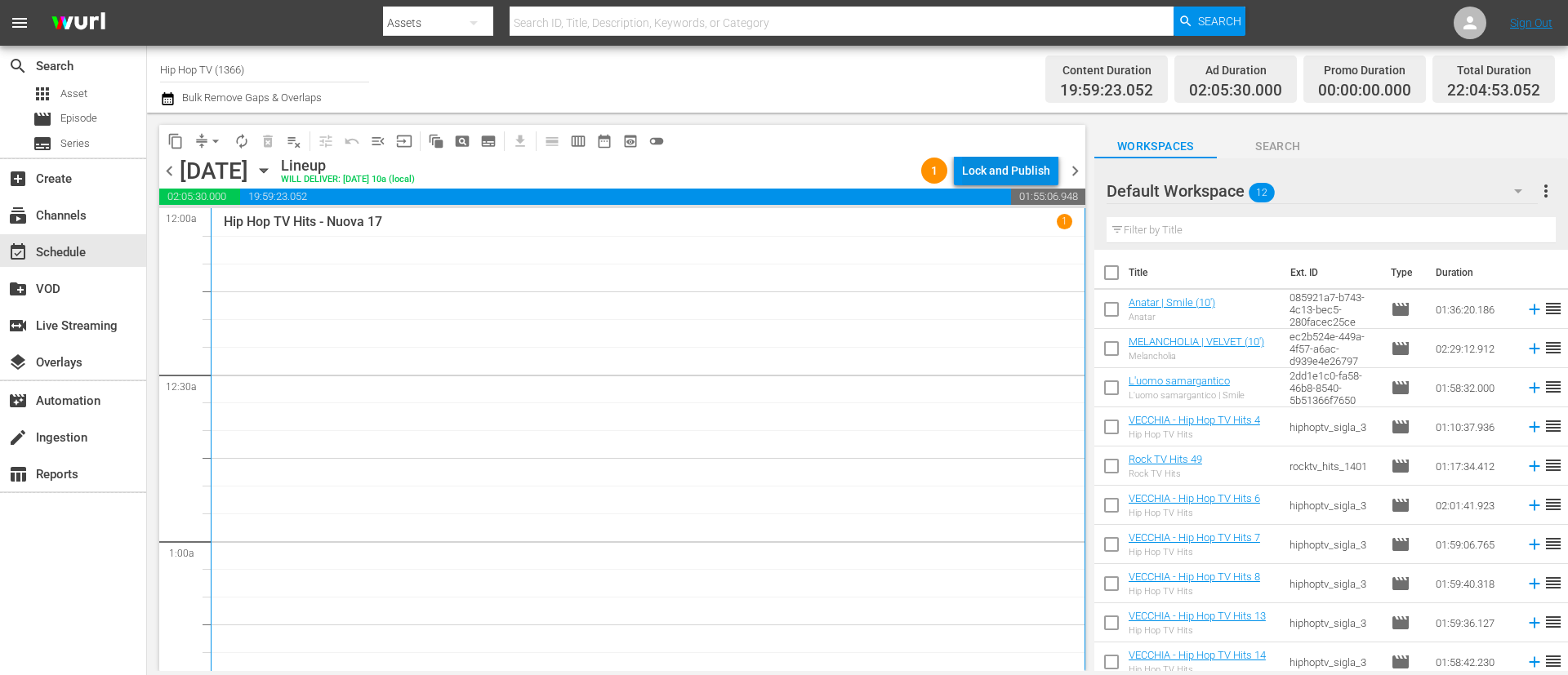
click at [1011, 166] on div "Lock and Publish" at bounding box center [1006, 170] width 88 height 29
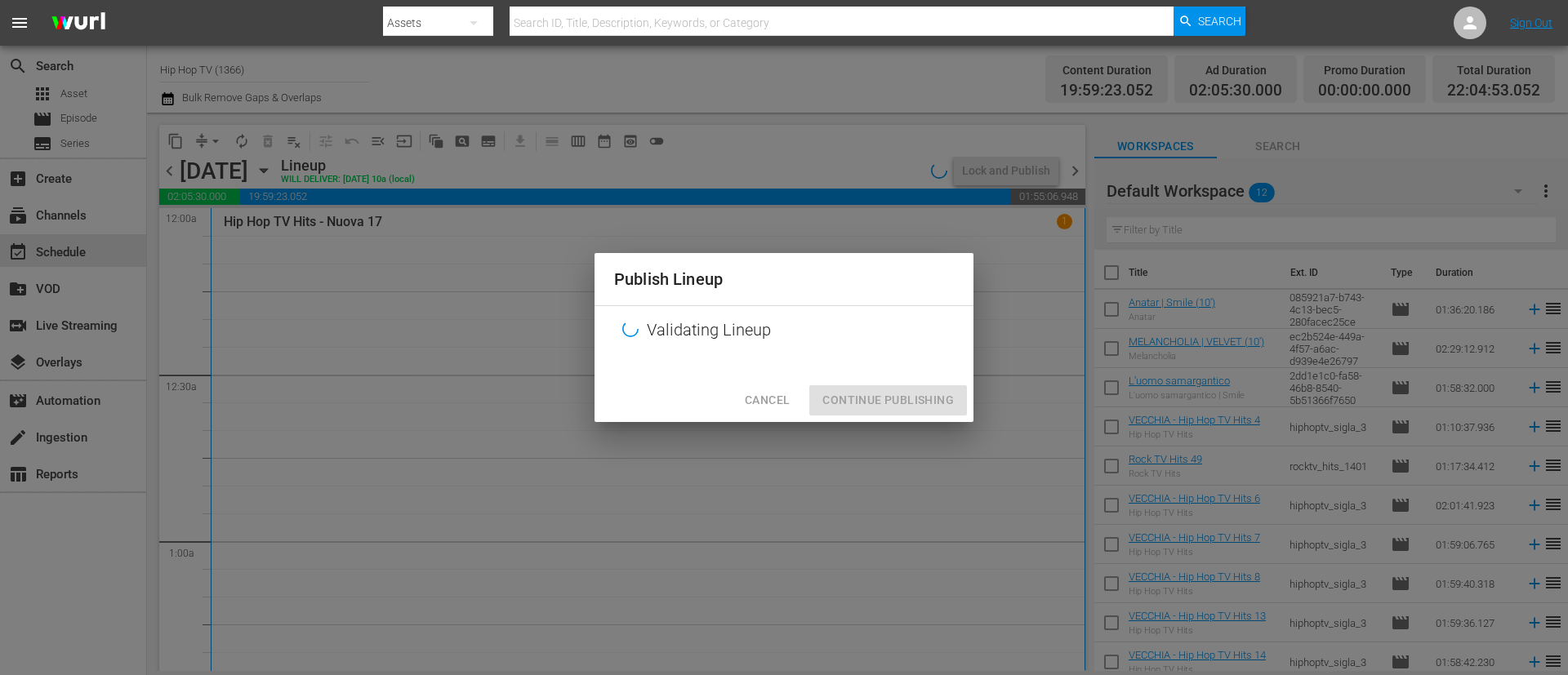
click at [866, 407] on div "Cancel Continue Publishing" at bounding box center [784, 400] width 379 height 43
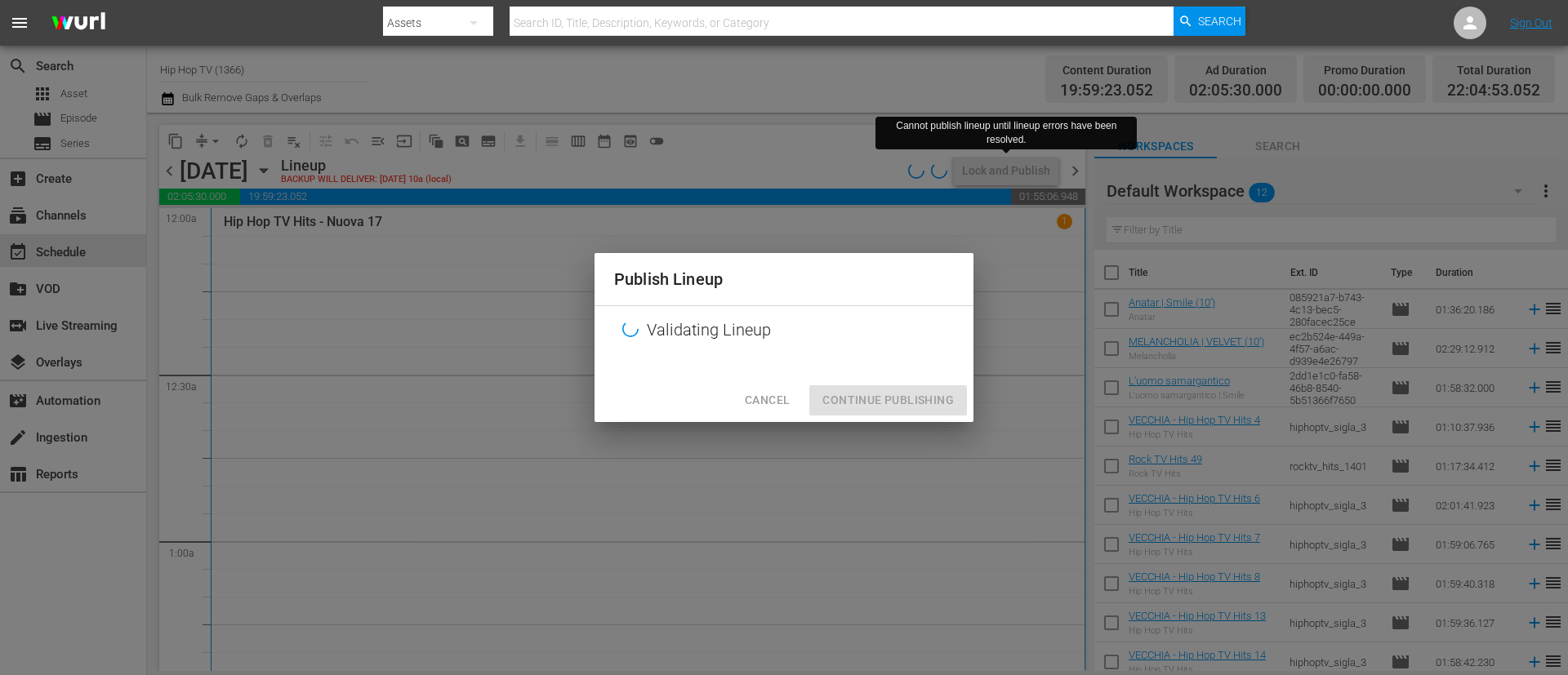
click at [883, 403] on div "Cancel Continue Publishing" at bounding box center [784, 400] width 379 height 43
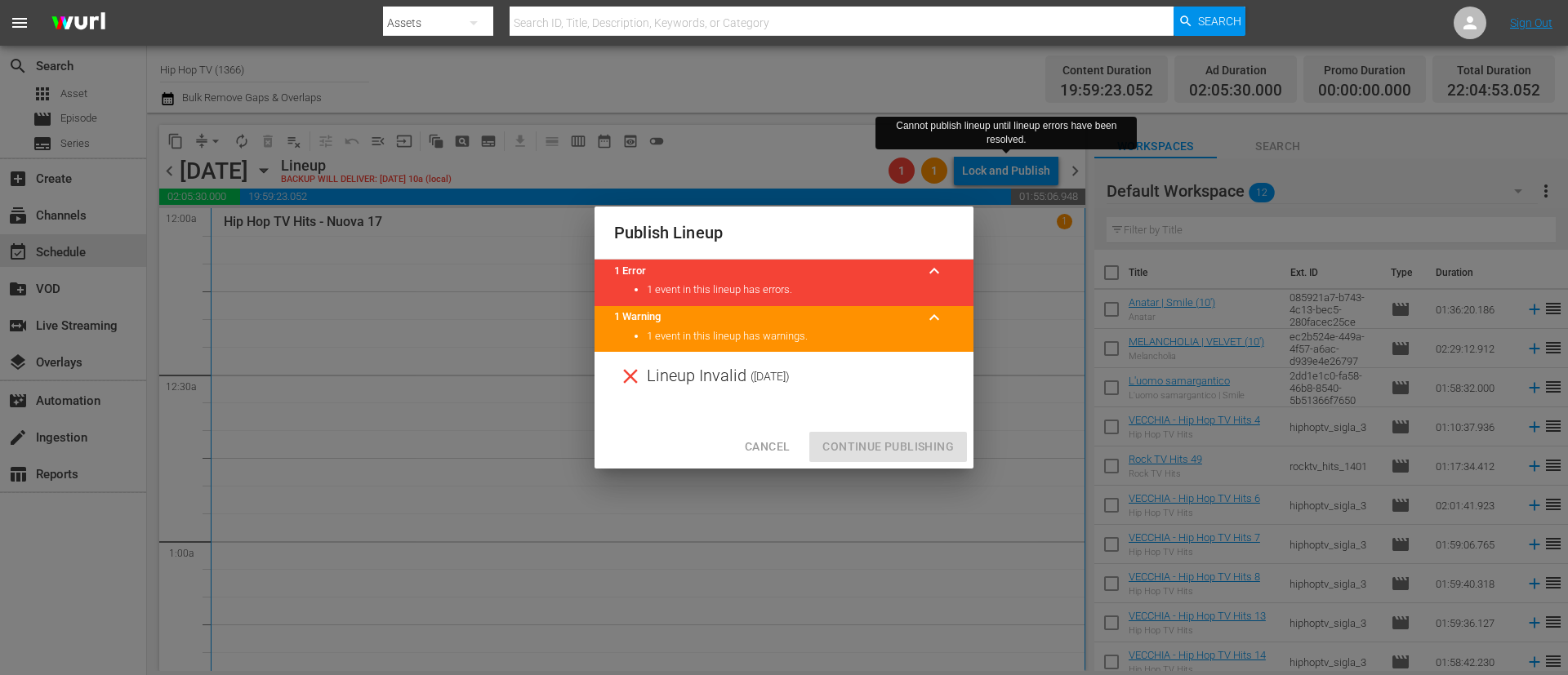
click at [774, 446] on span "Cancel" at bounding box center [768, 447] width 45 height 21
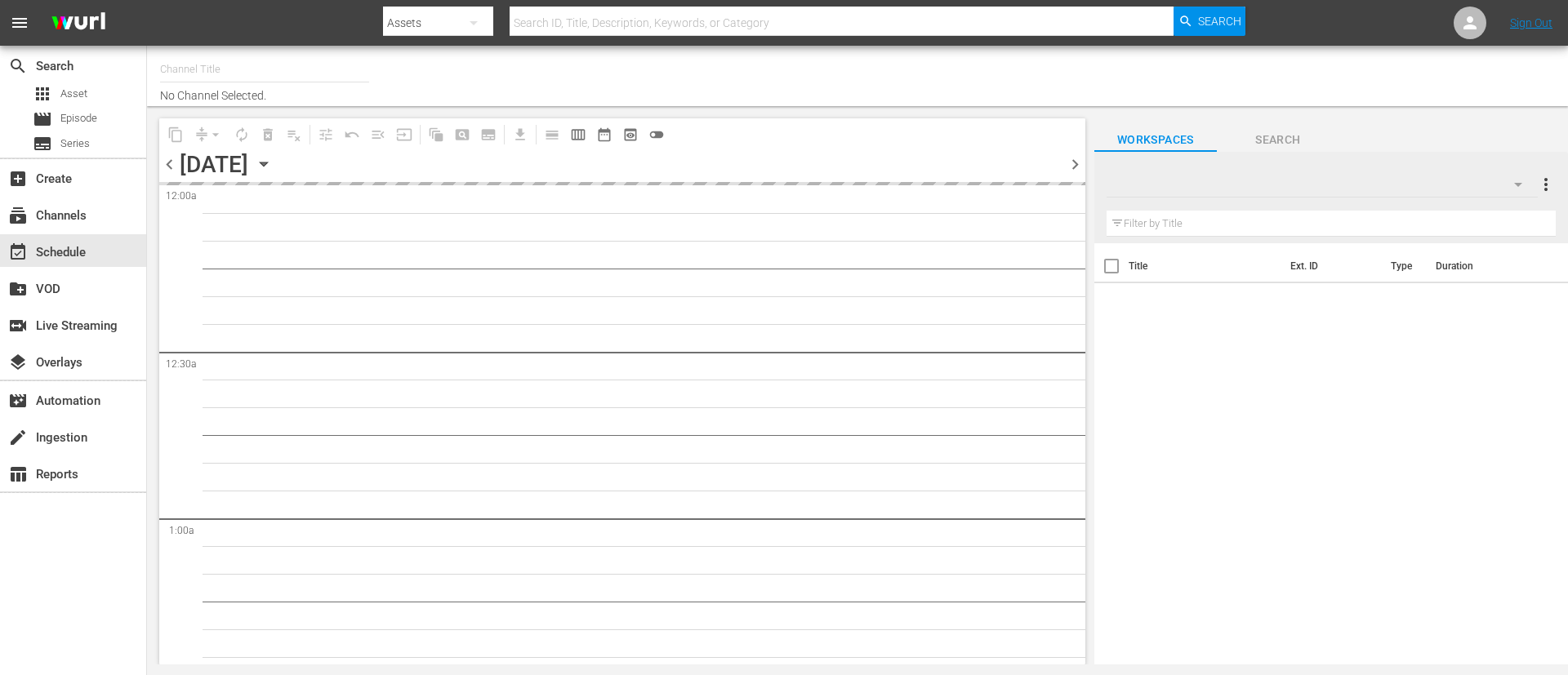
type input "Hip Hop TV (1366)"
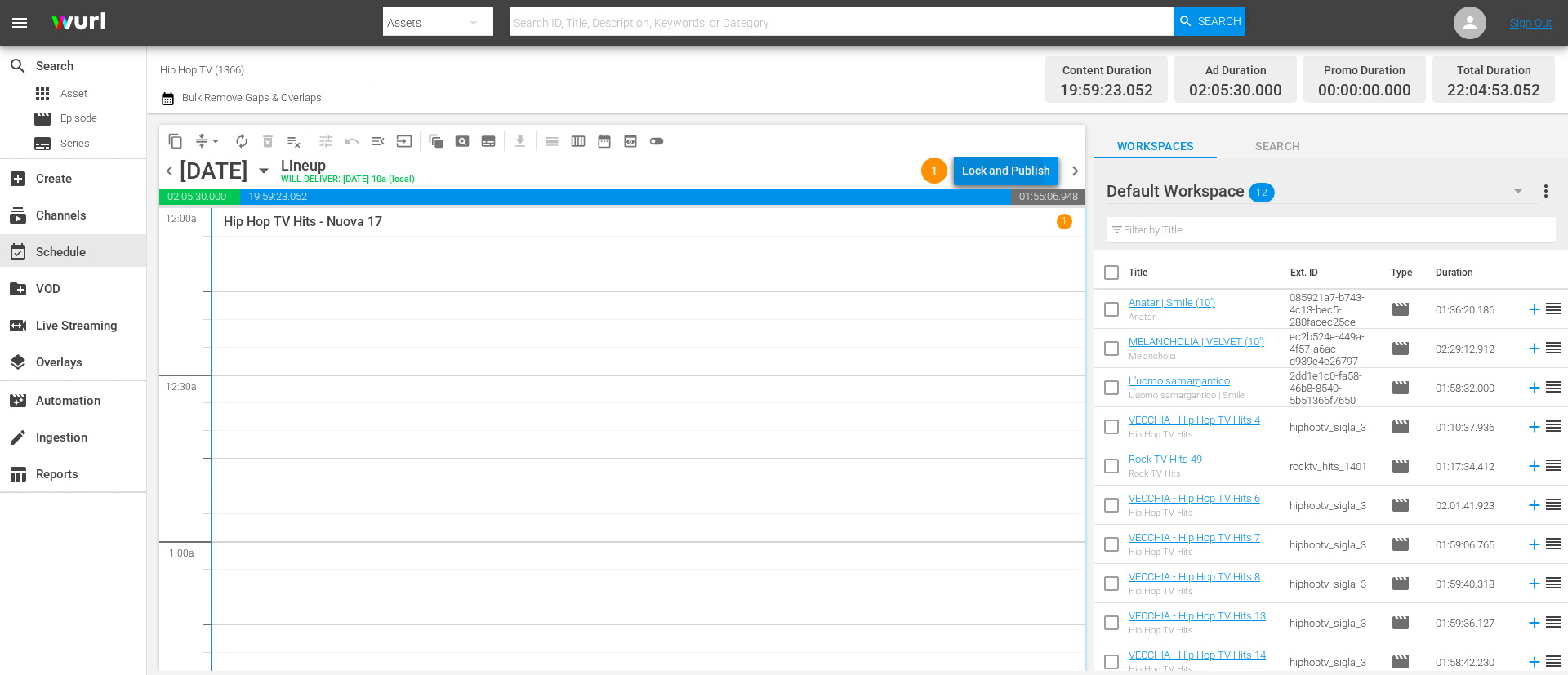
click at [1003, 175] on div "Lock and Publish" at bounding box center [1006, 170] width 88 height 29
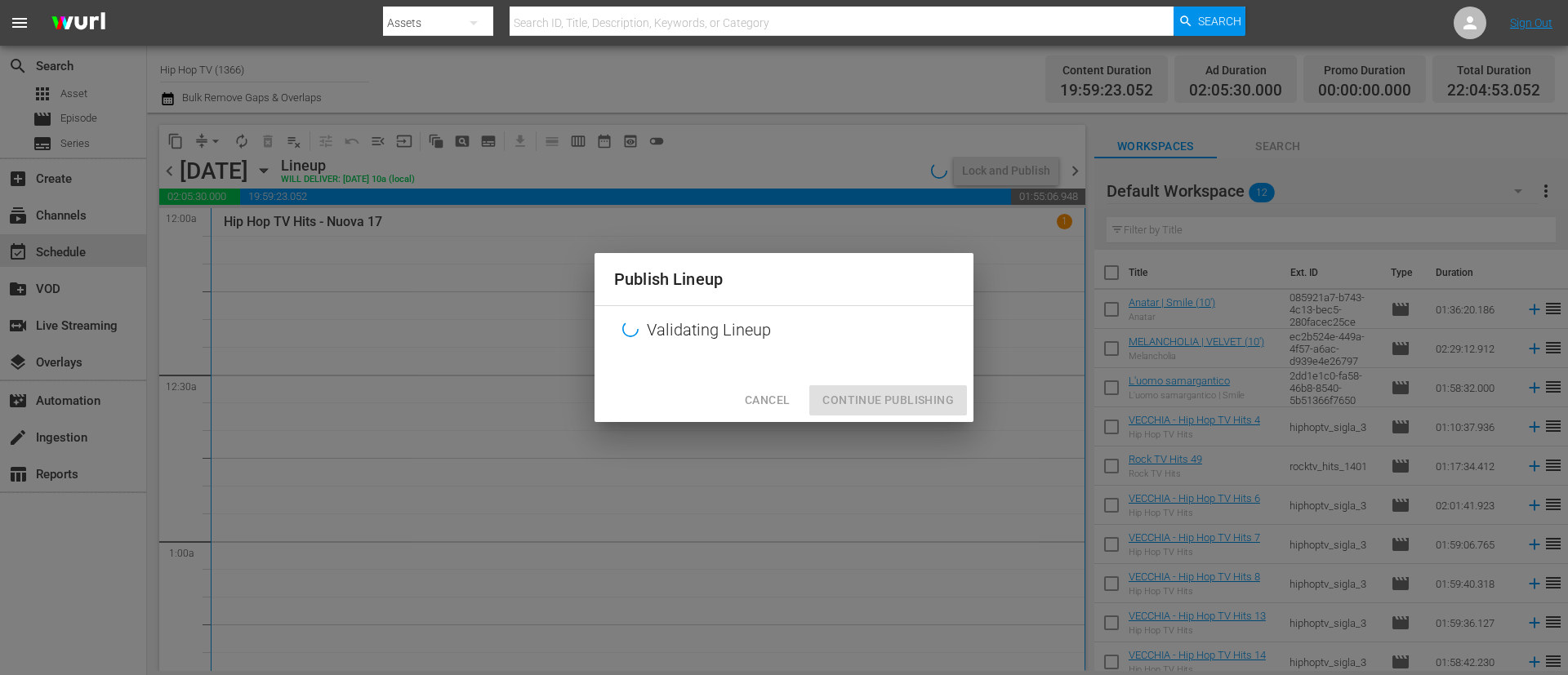
click at [930, 410] on div "Cancel Continue Publishing" at bounding box center [784, 400] width 379 height 43
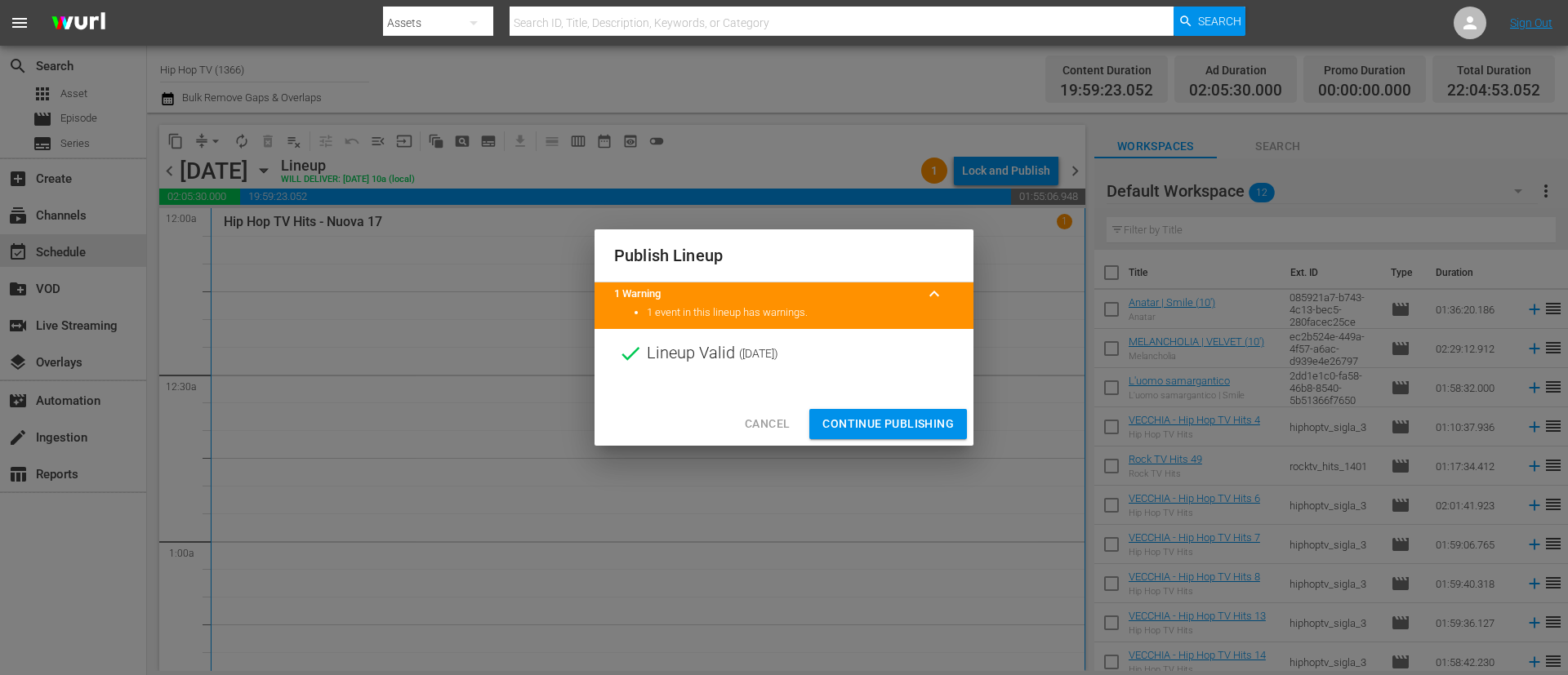
click at [890, 414] on span "Continue Publishing" at bounding box center [888, 424] width 132 height 21
